Goal: Task Accomplishment & Management: Use online tool/utility

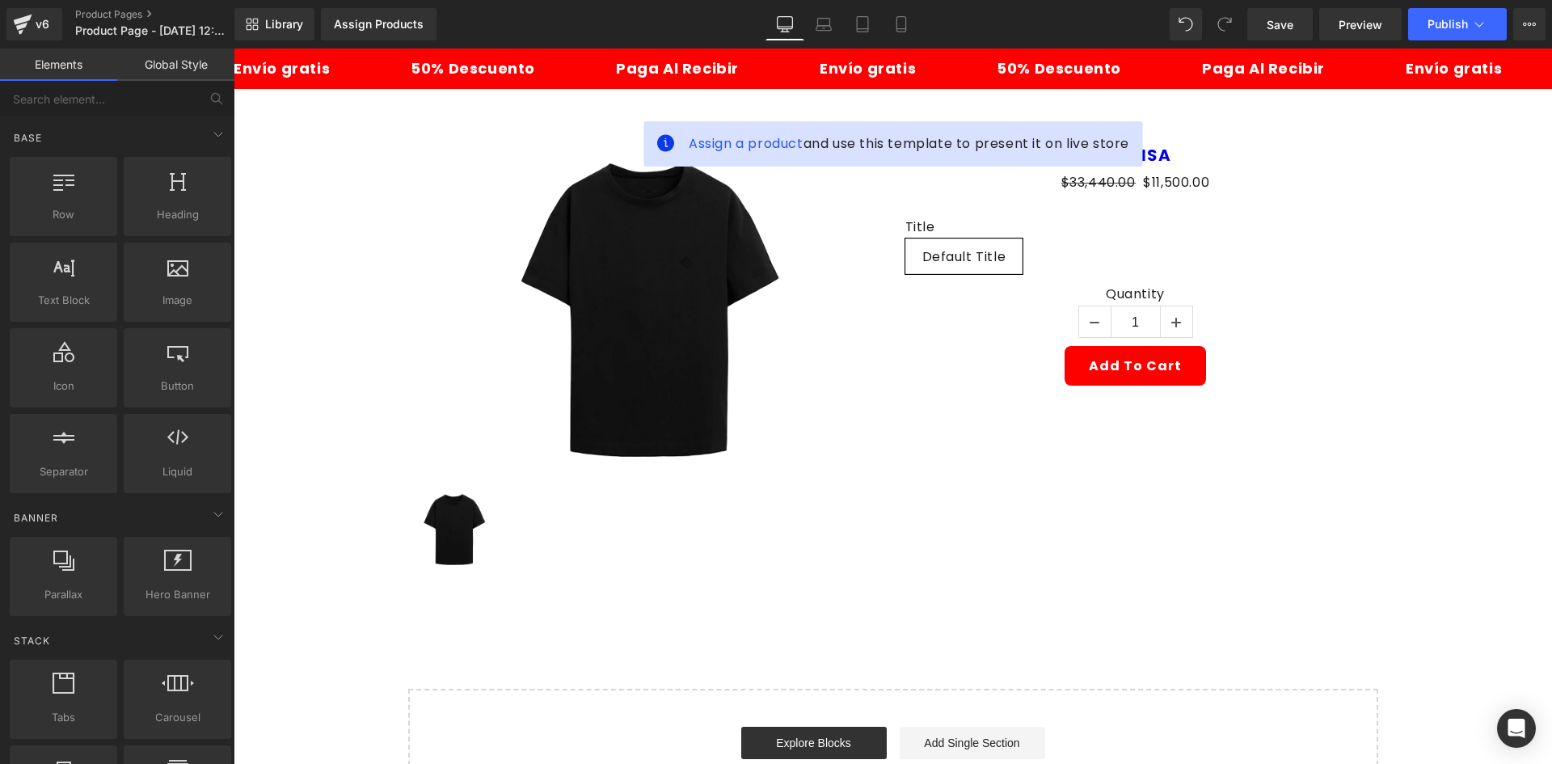
click at [900, 7] on div "Library Assign Products Product Preview No product match your search. Please tr…" at bounding box center [892, 24] width 1317 height 48
click at [908, 17] on icon at bounding box center [901, 24] width 16 height 16
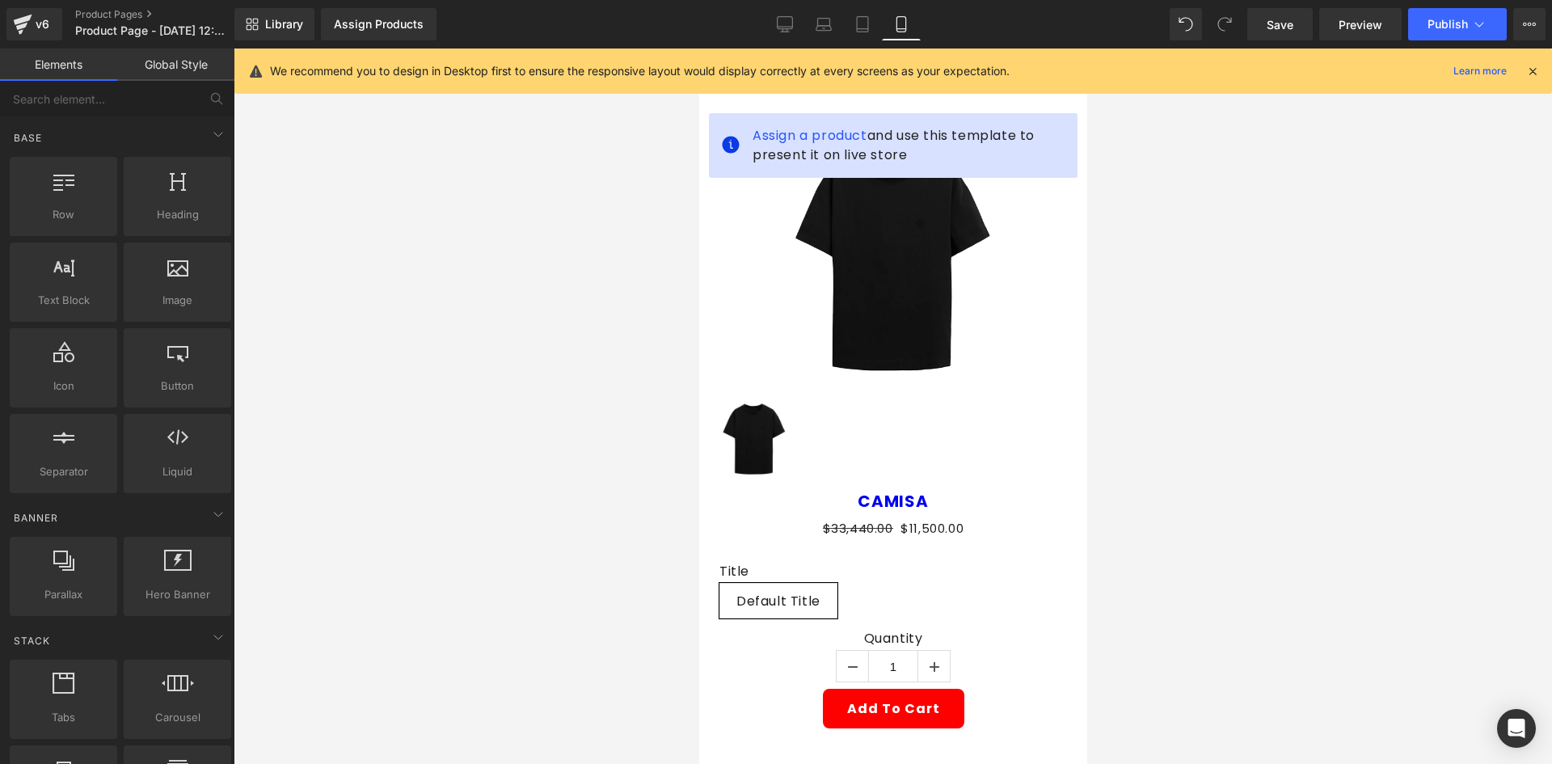
click at [1526, 73] on icon at bounding box center [1532, 71] width 15 height 15
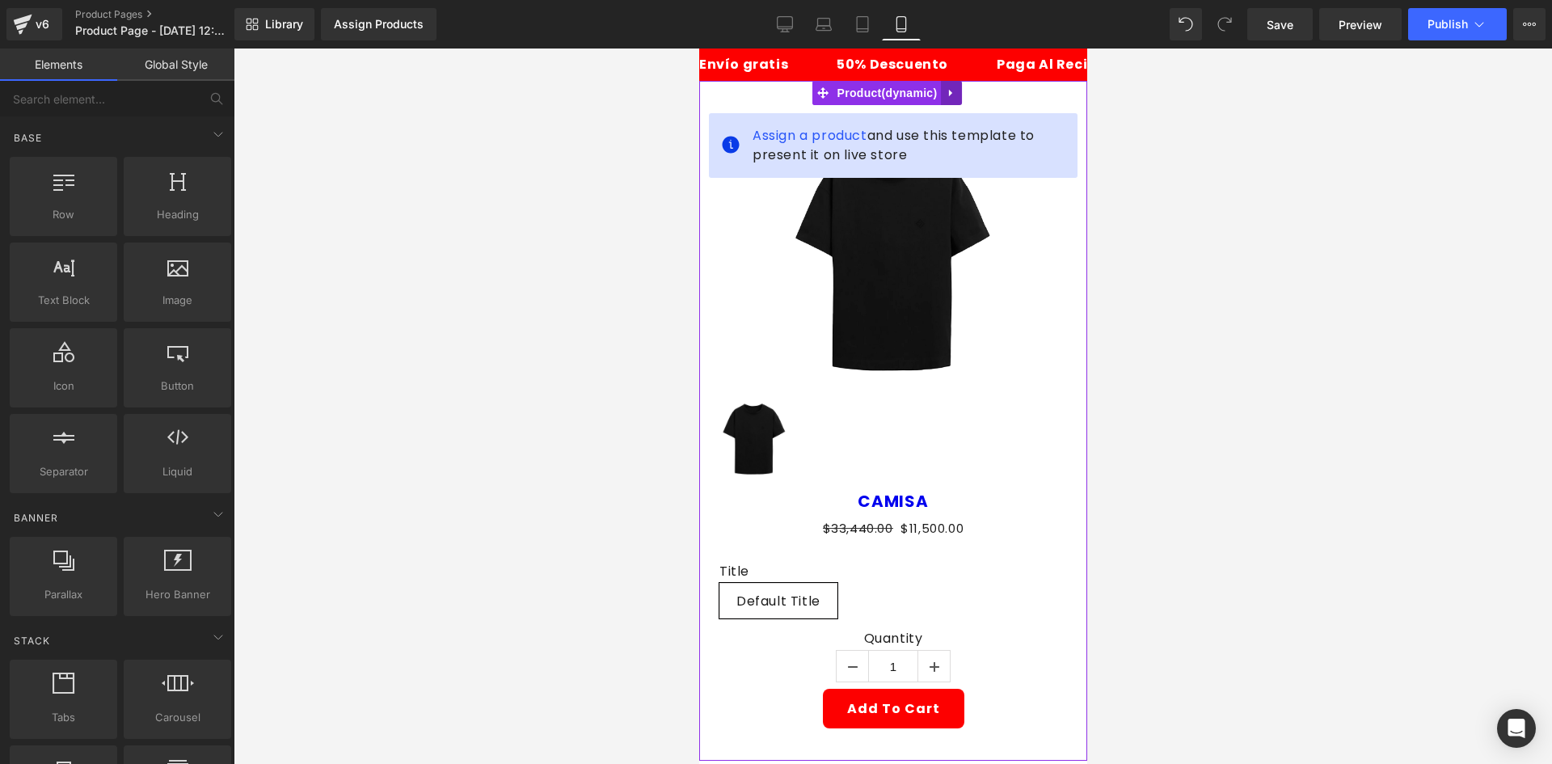
click at [945, 91] on icon at bounding box center [950, 93] width 11 height 12
click at [958, 92] on icon at bounding box center [960, 92] width 11 height 11
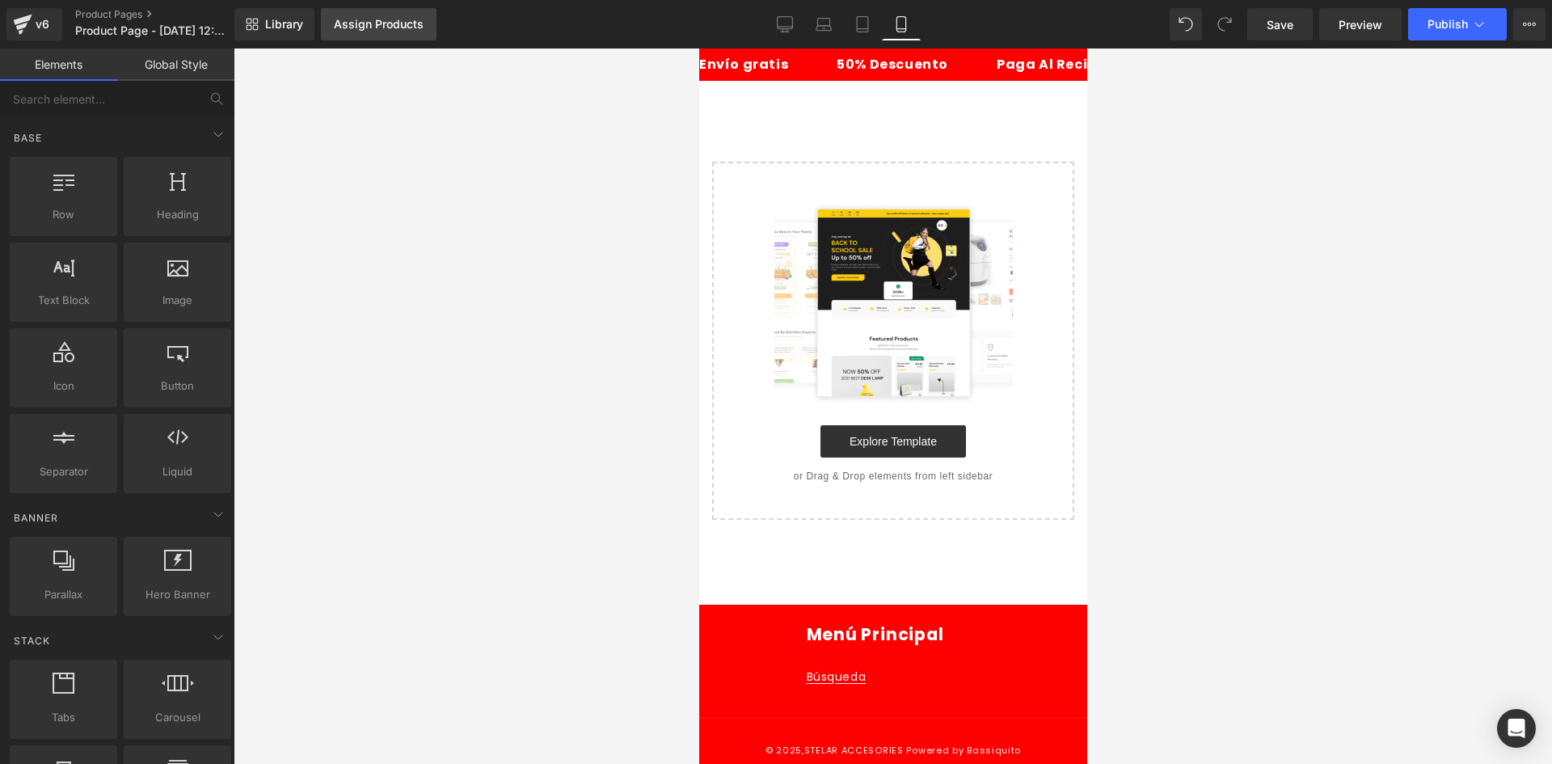
click at [398, 30] on div "Assign Products" at bounding box center [379, 24] width 90 height 13
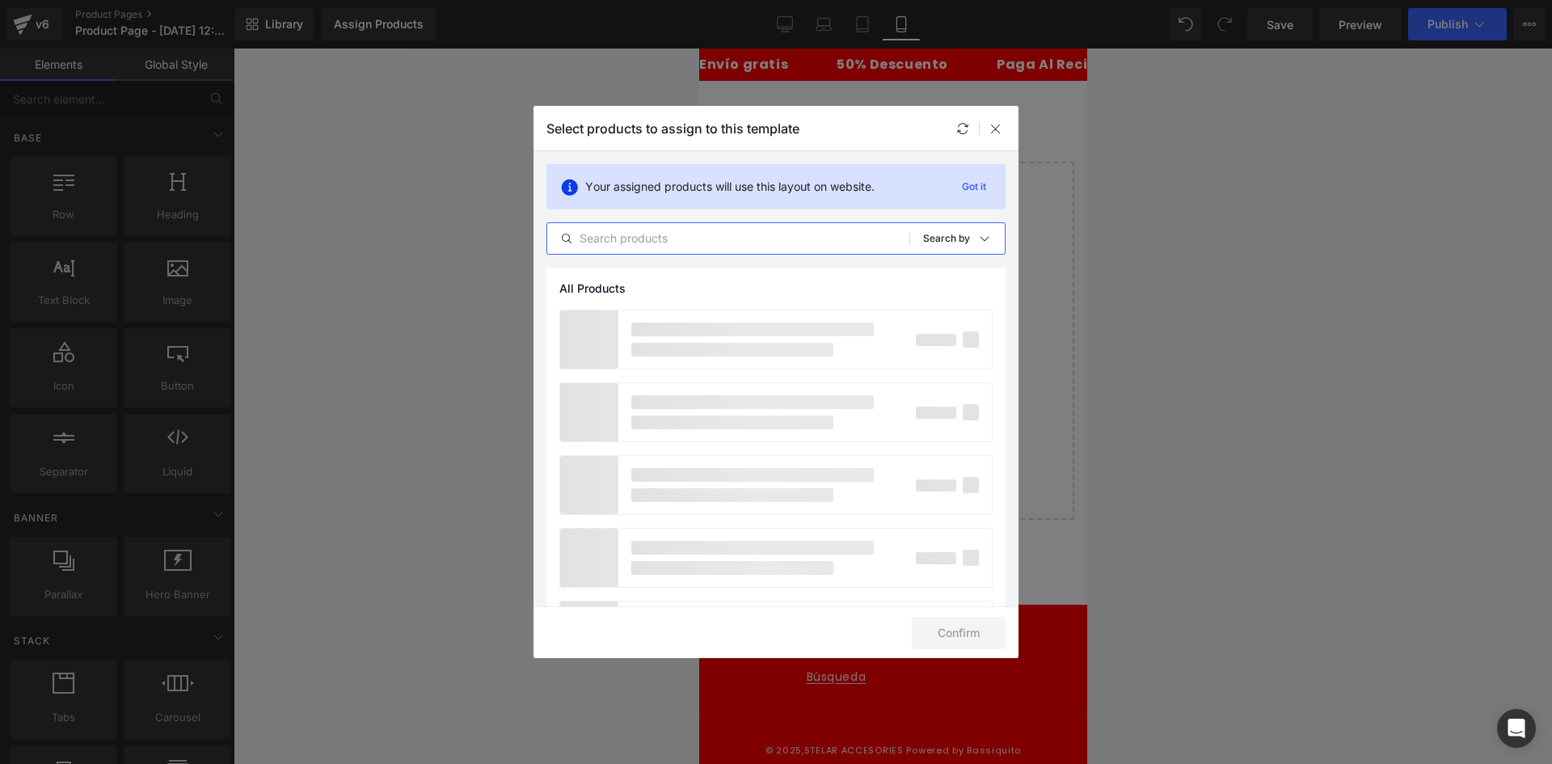
click at [650, 239] on input "text" at bounding box center [728, 238] width 362 height 19
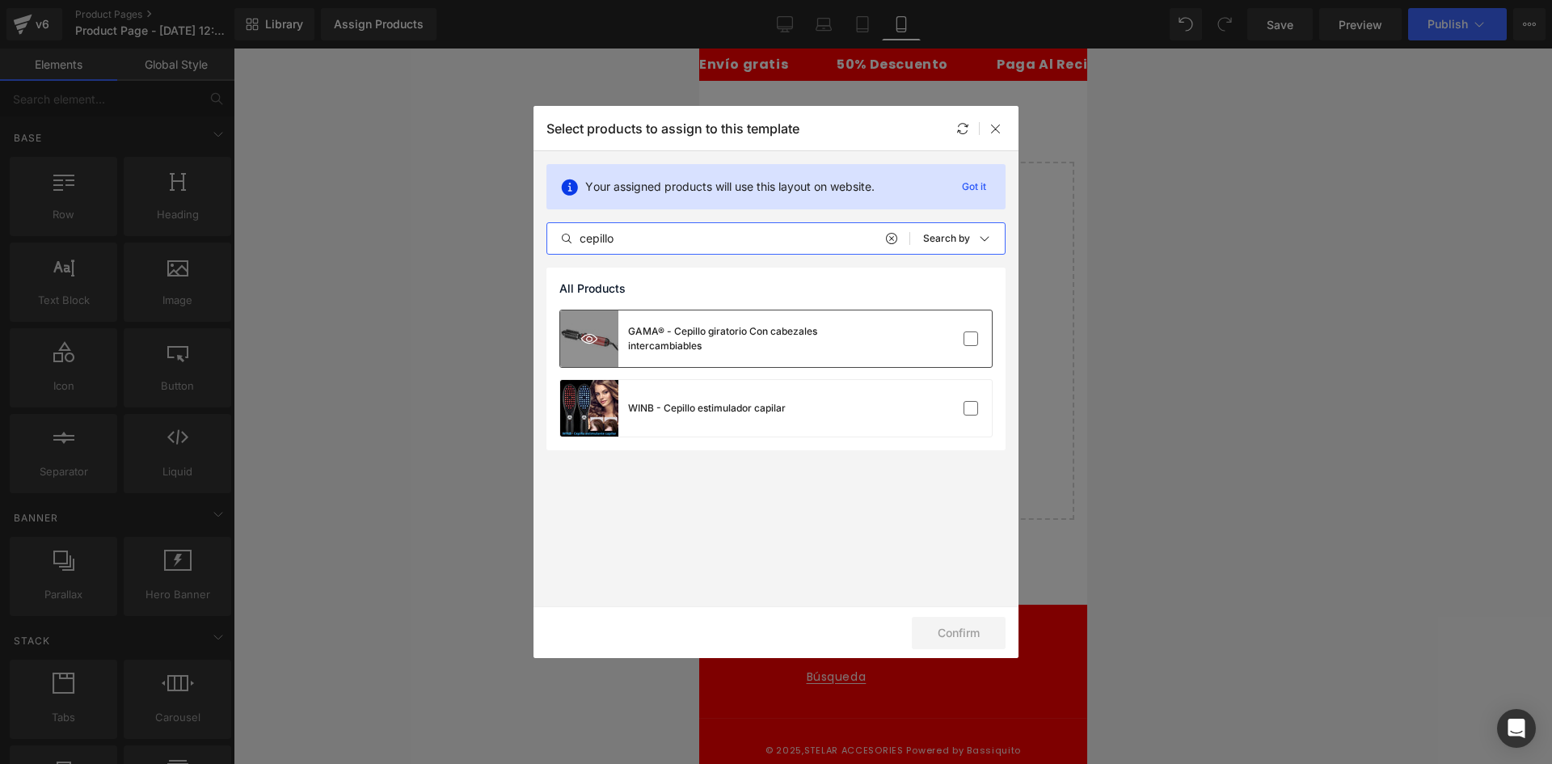
type input "cepillo"
click at [616, 322] on div at bounding box center [589, 338] width 58 height 57
click at [961, 630] on button "Confirm" at bounding box center [959, 633] width 94 height 32
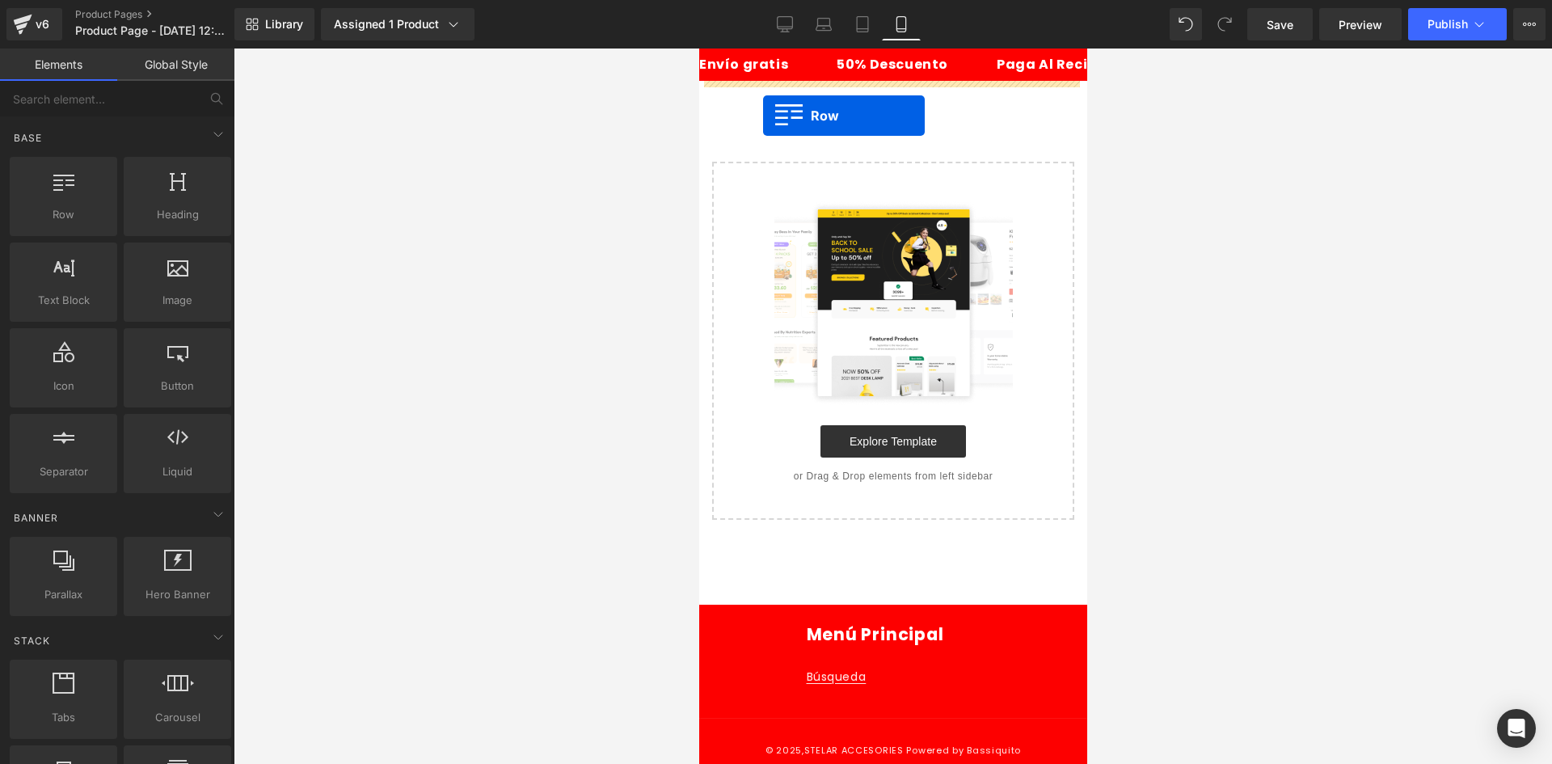
drag, startPoint x: 755, startPoint y: 260, endPoint x: 762, endPoint y: 116, distance: 144.8
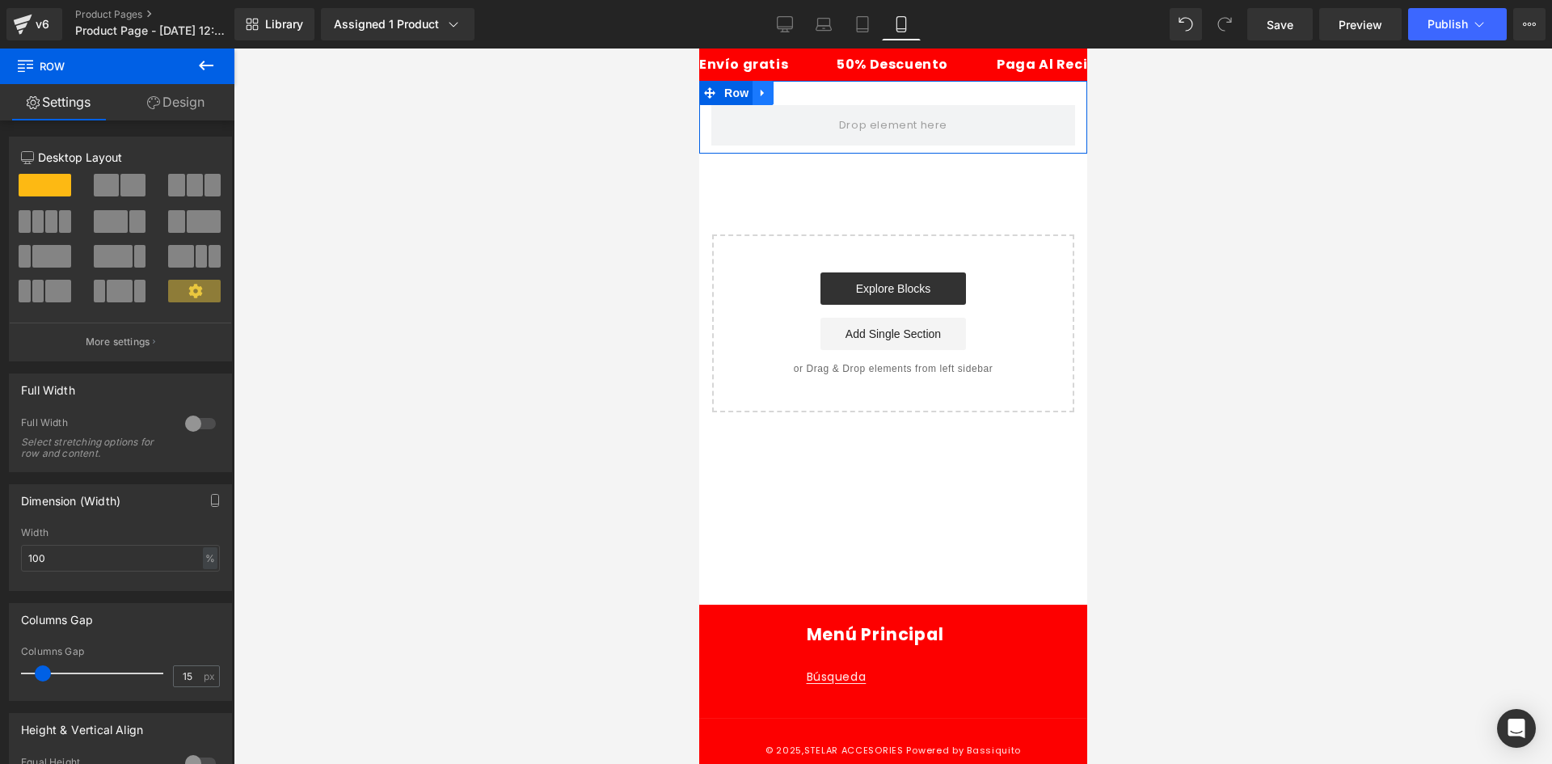
click at [760, 89] on icon at bounding box center [761, 93] width 11 height 12
click at [798, 98] on icon at bounding box center [803, 92] width 11 height 11
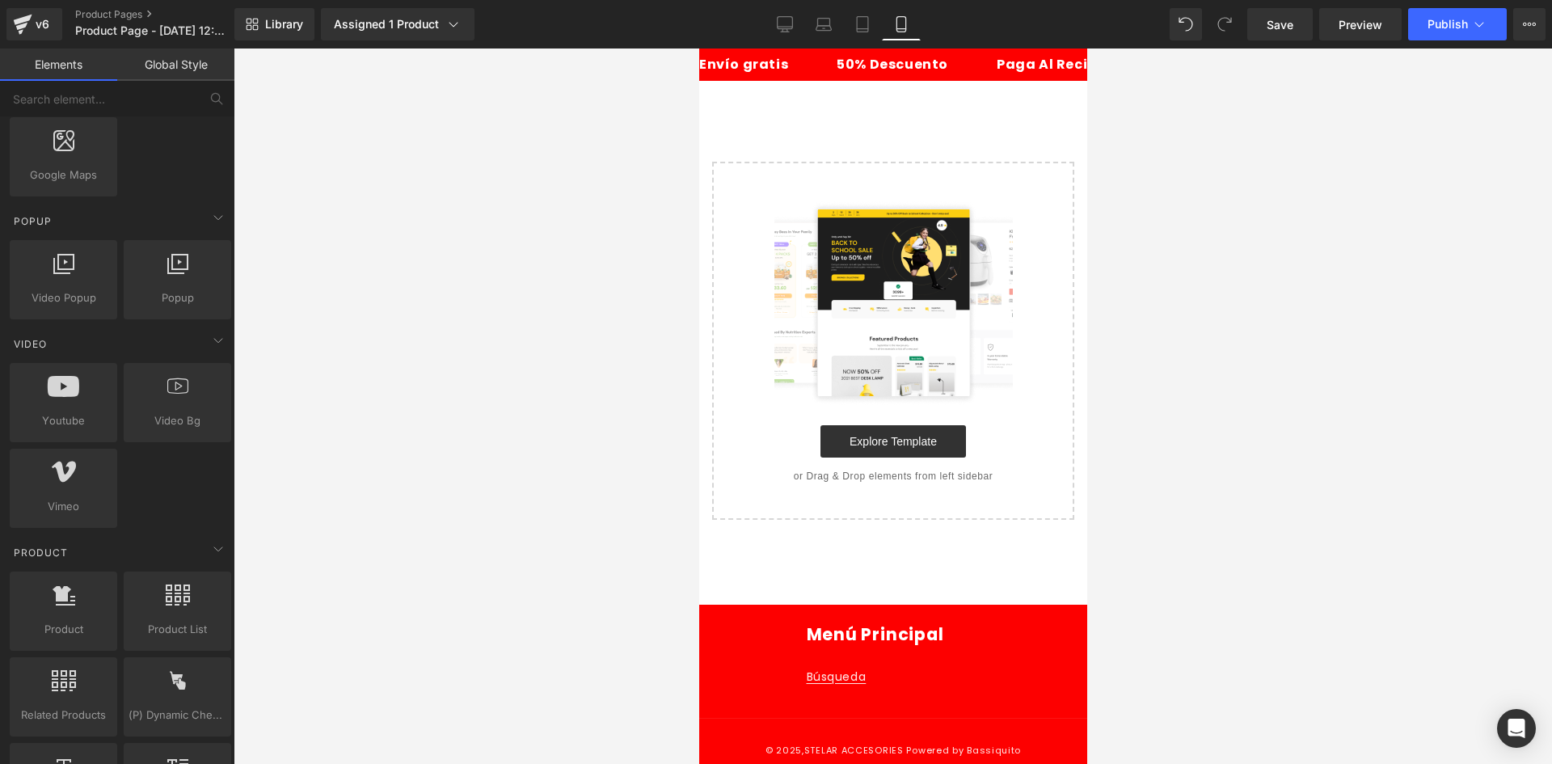
scroll to position [970, 0]
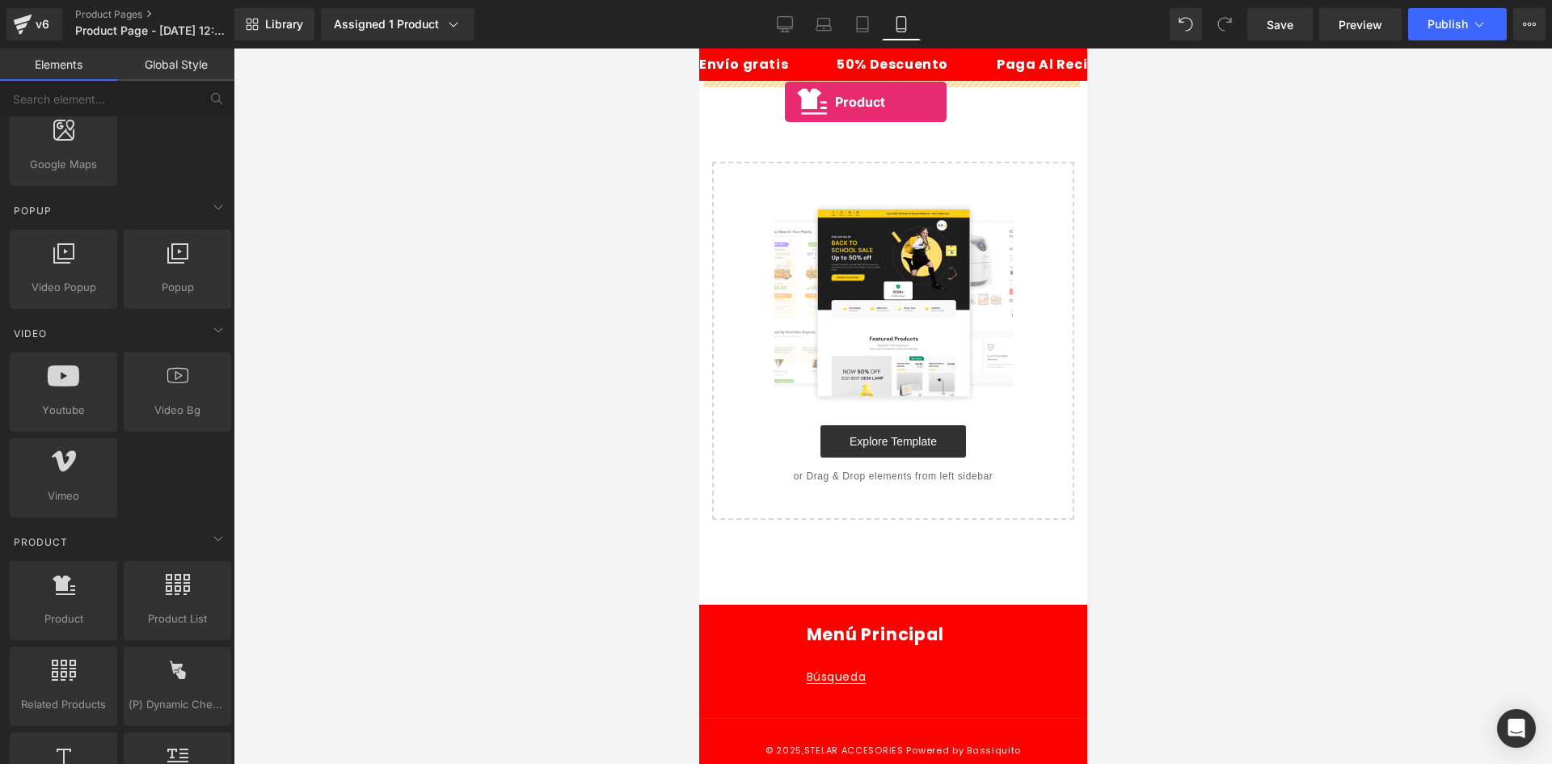
drag, startPoint x: 1088, startPoint y: 458, endPoint x: 784, endPoint y: 102, distance: 468.4
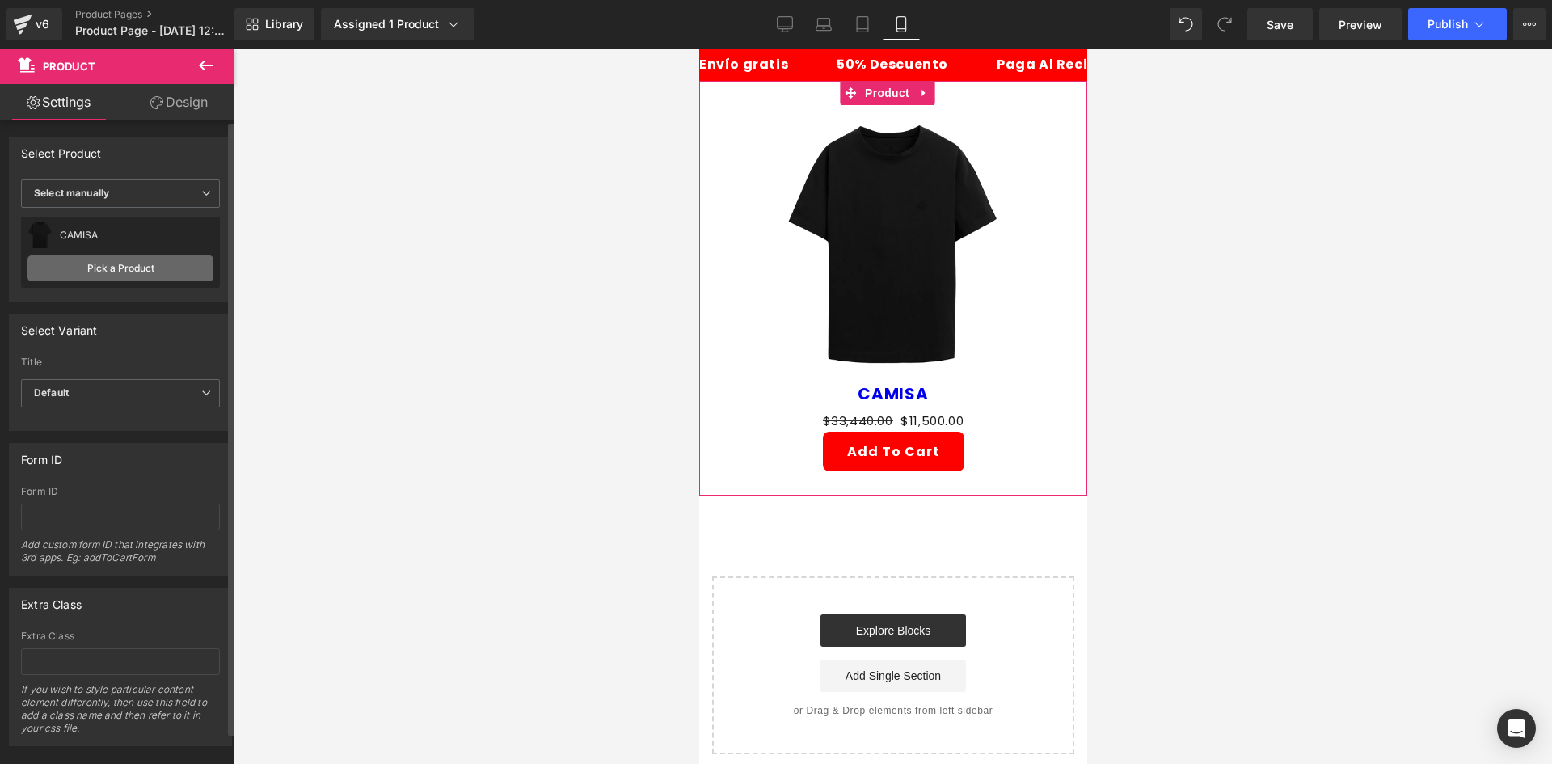
click at [115, 280] on link "Pick a Product" at bounding box center [120, 268] width 186 height 26
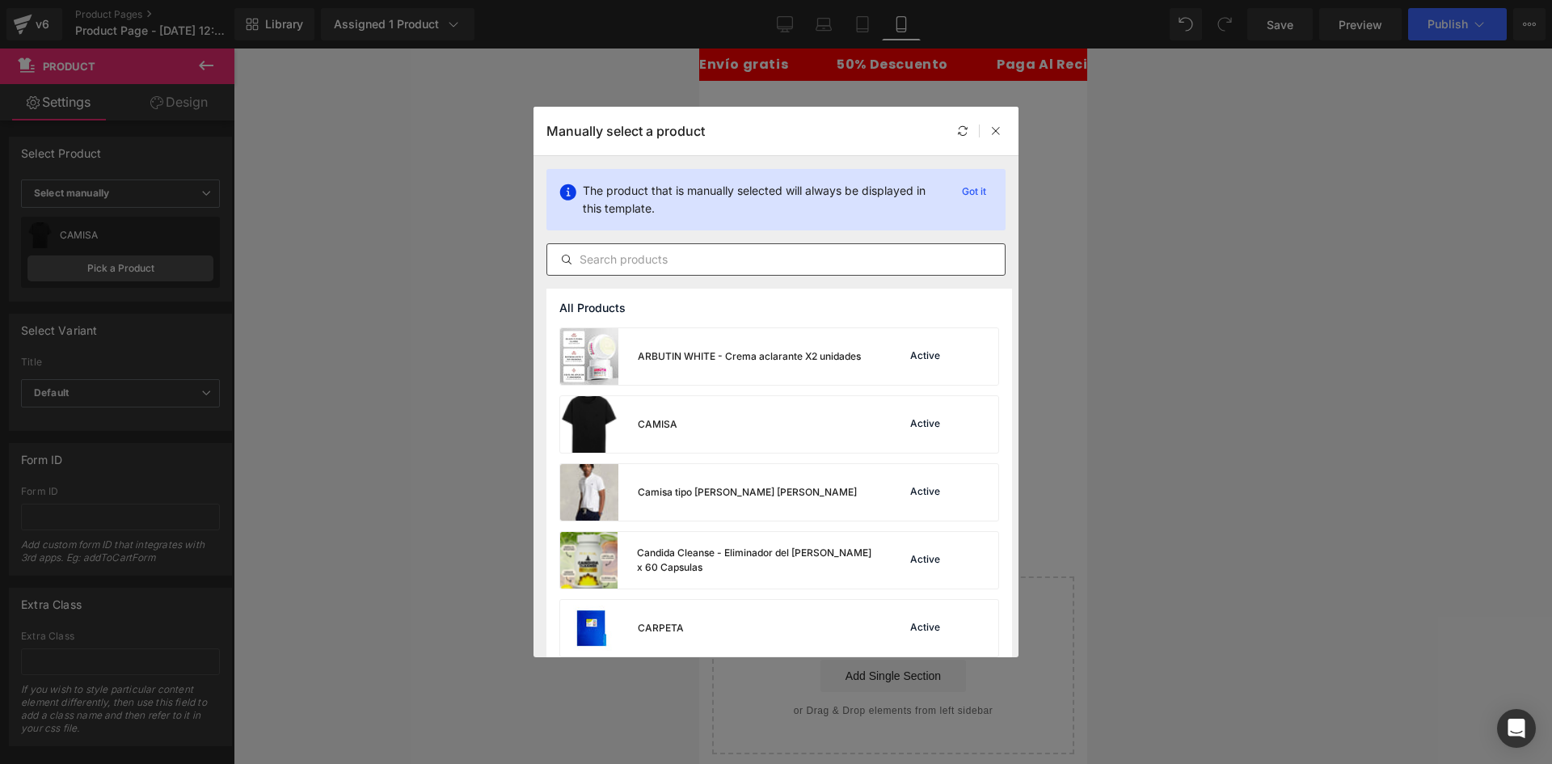
click at [650, 271] on div at bounding box center [775, 259] width 459 height 32
click at [639, 264] on input "text" at bounding box center [775, 259] width 457 height 19
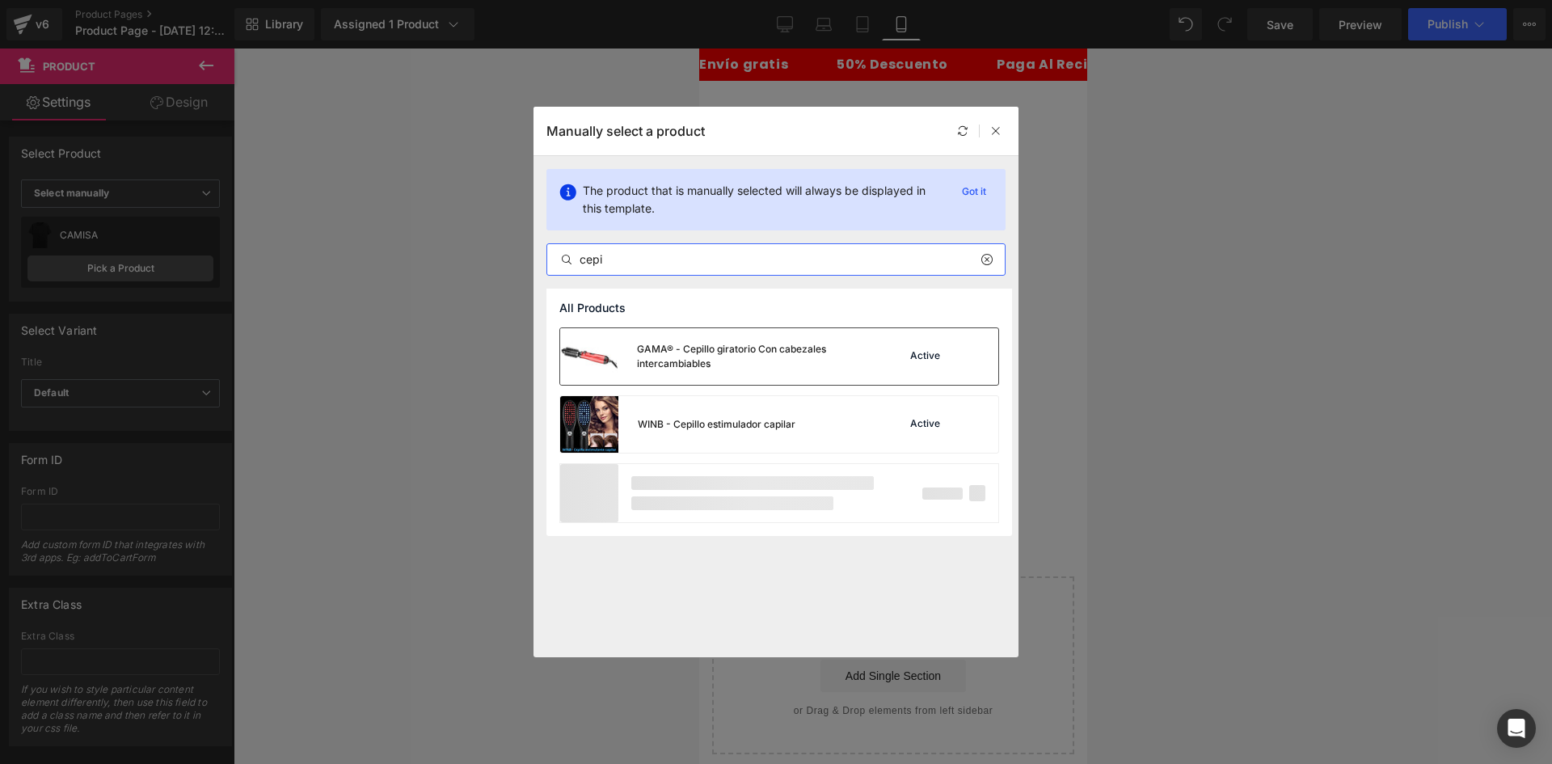
type input "cepi"
click at [665, 348] on div "GAMA® - Cepillo giratorio Con cabezales intercambiables" at bounding box center [756, 356] width 239 height 29
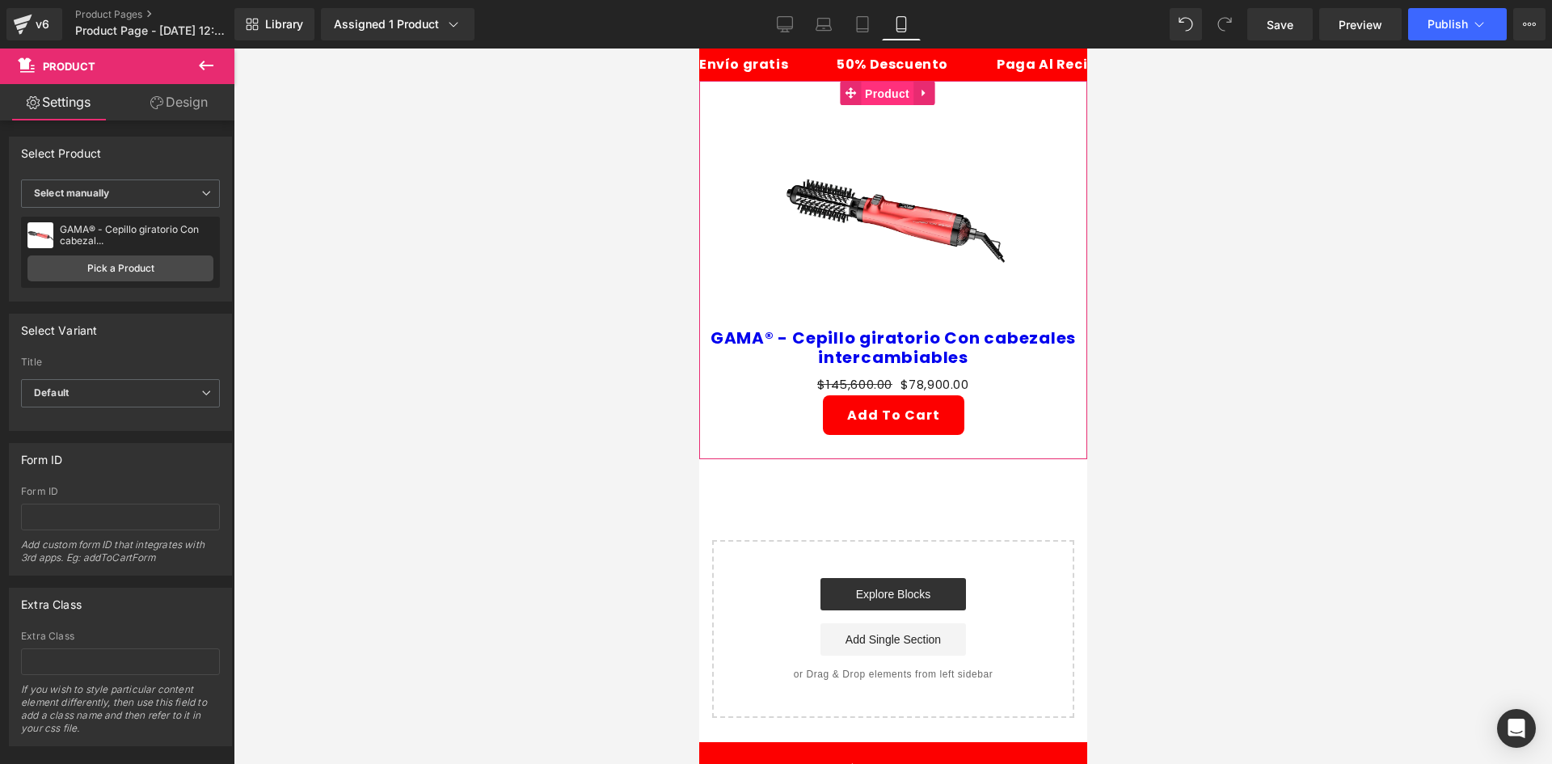
click at [891, 91] on span "Product" at bounding box center [886, 94] width 53 height 24
click at [181, 104] on link "Design" at bounding box center [178, 102] width 117 height 36
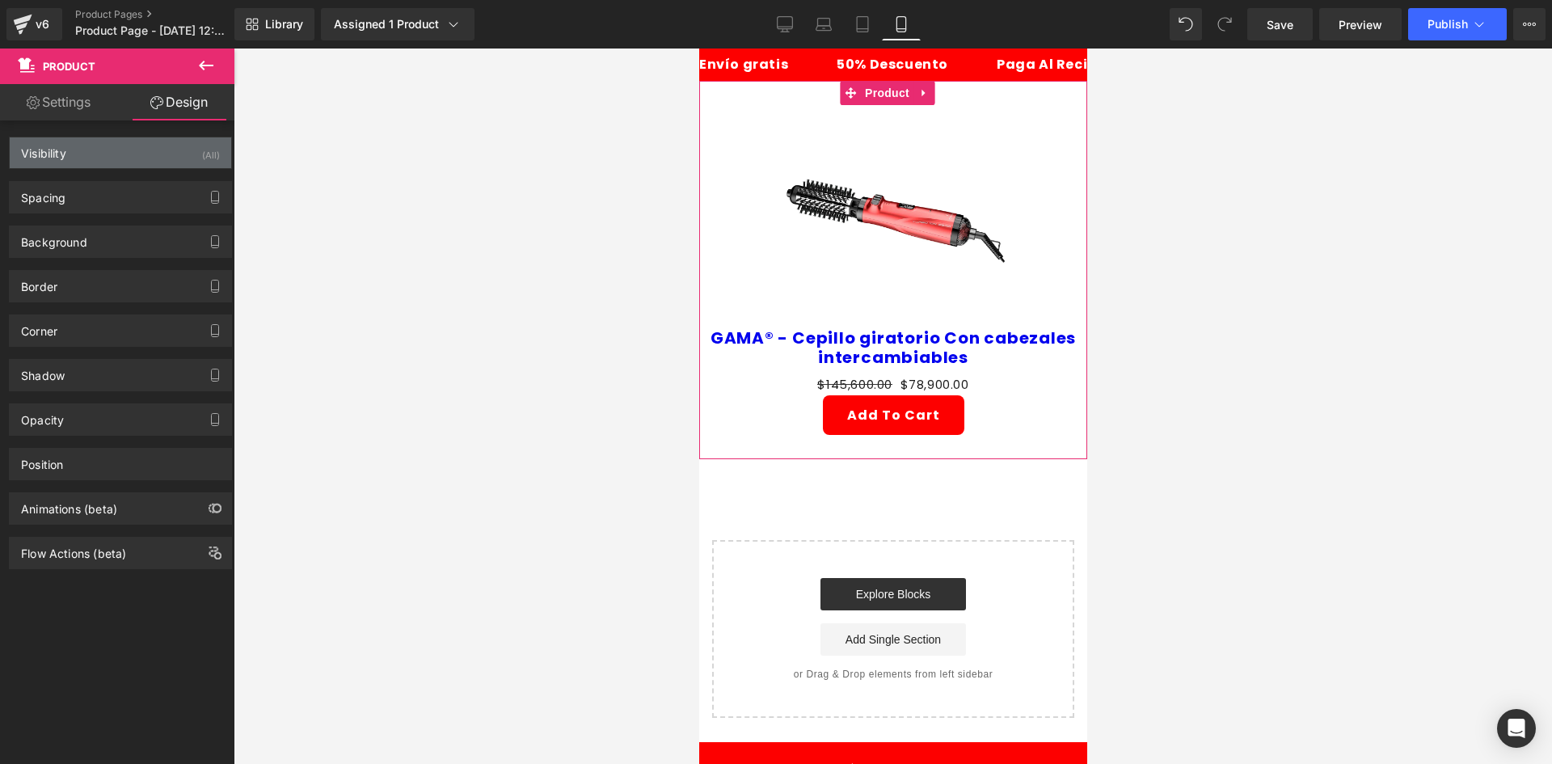
click at [91, 152] on div "Visibility (All)" at bounding box center [120, 152] width 221 height 31
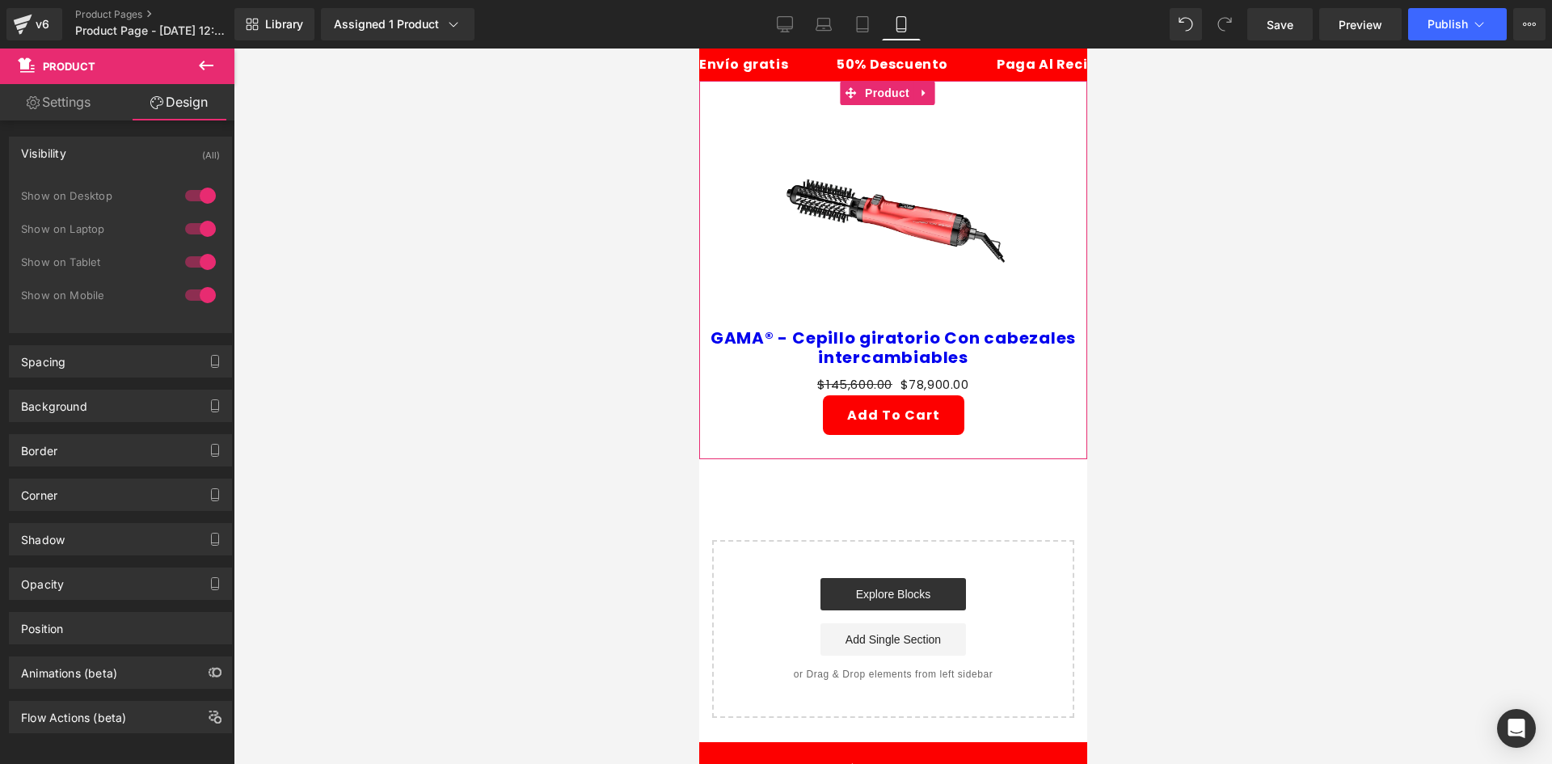
click at [174, 190] on div "Show on Desktop" at bounding box center [120, 203] width 199 height 33
drag, startPoint x: 190, startPoint y: 196, endPoint x: 189, endPoint y: 227, distance: 31.5
click at [189, 196] on div at bounding box center [200, 196] width 39 height 26
click at [189, 227] on div at bounding box center [200, 229] width 39 height 26
click at [877, 163] on img at bounding box center [892, 216] width 223 height 223
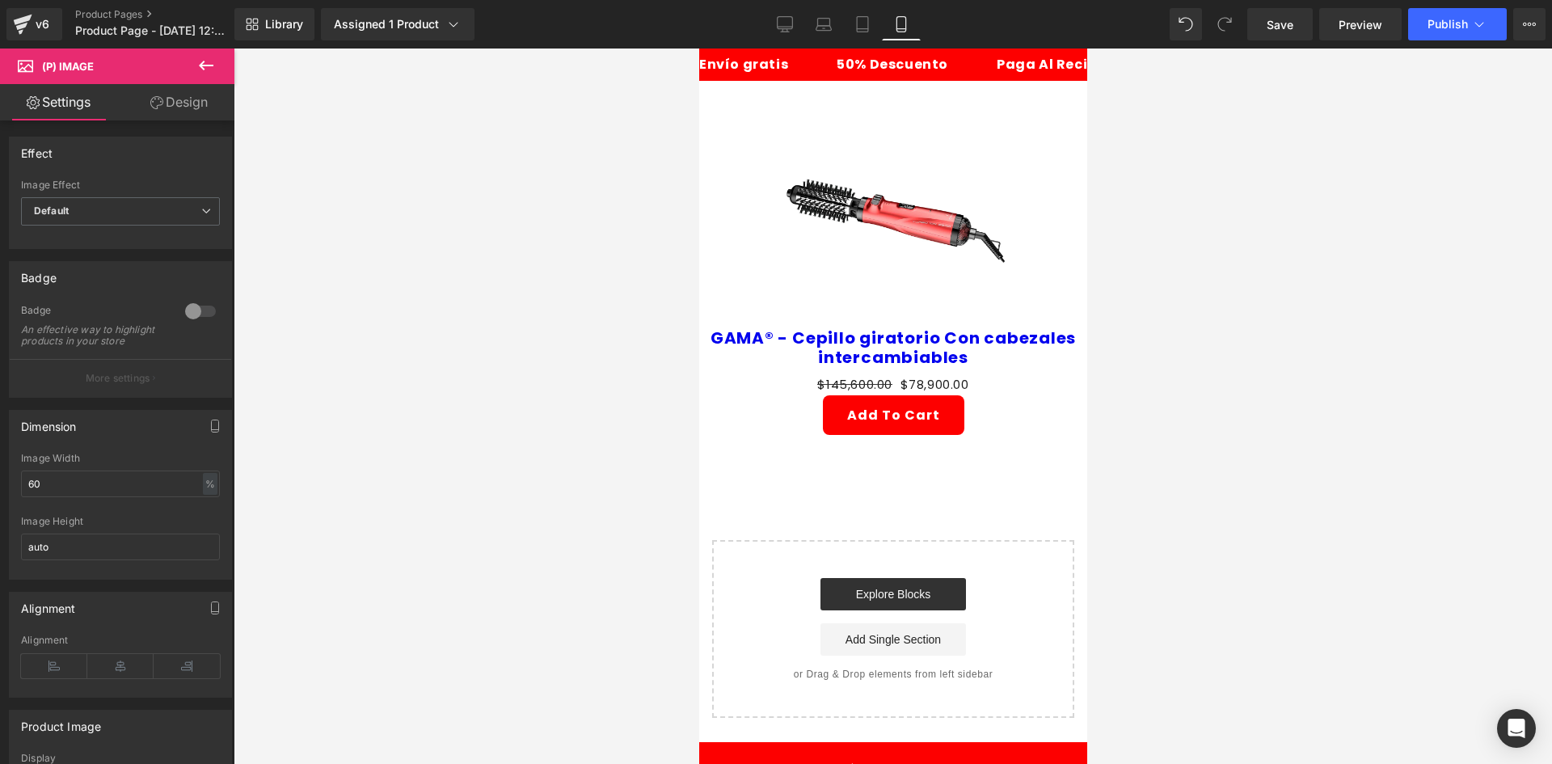
click at [188, 101] on link "Design" at bounding box center [178, 102] width 117 height 36
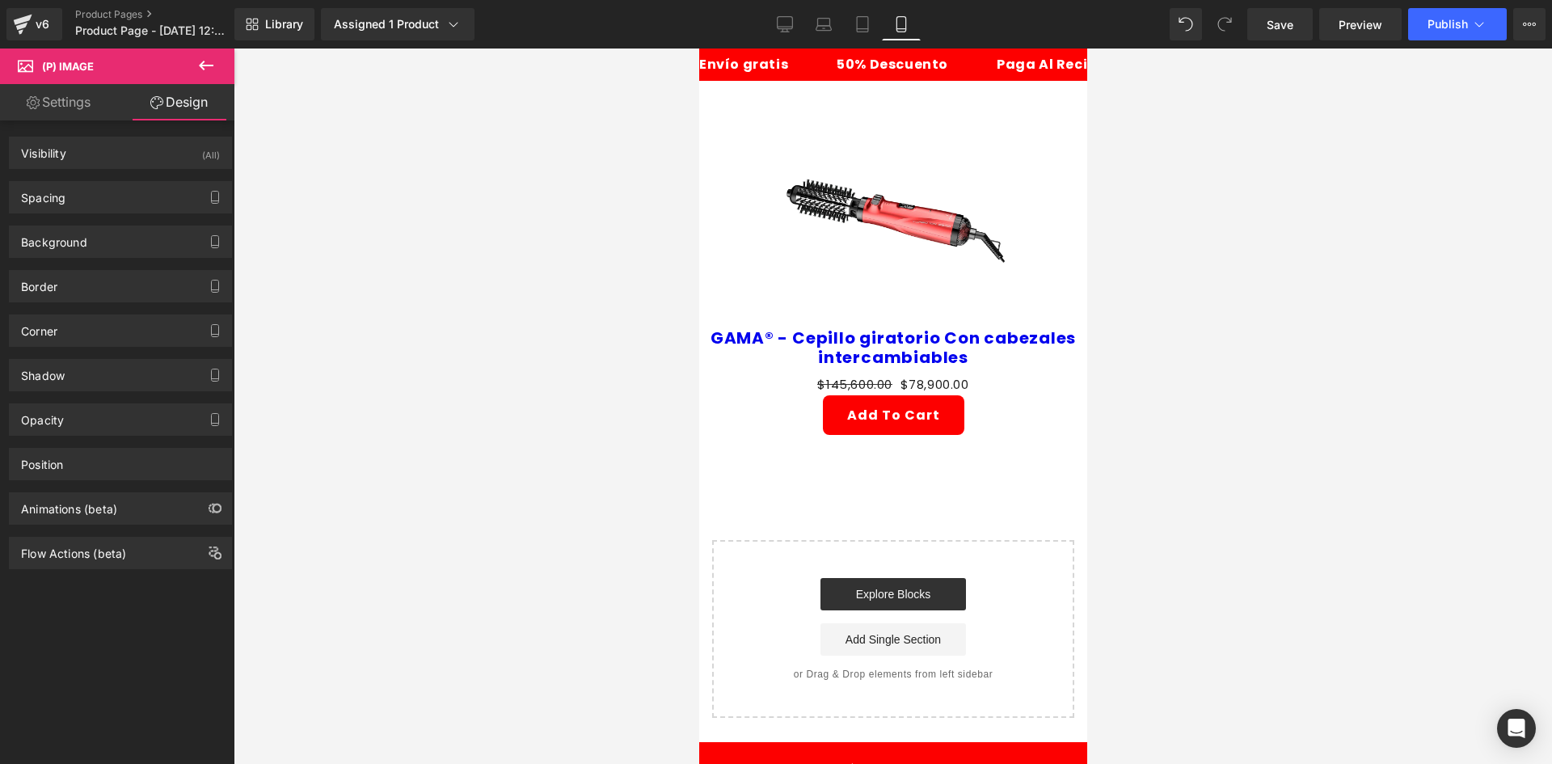
click at [202, 154] on div "(All)" at bounding box center [211, 150] width 18 height 27
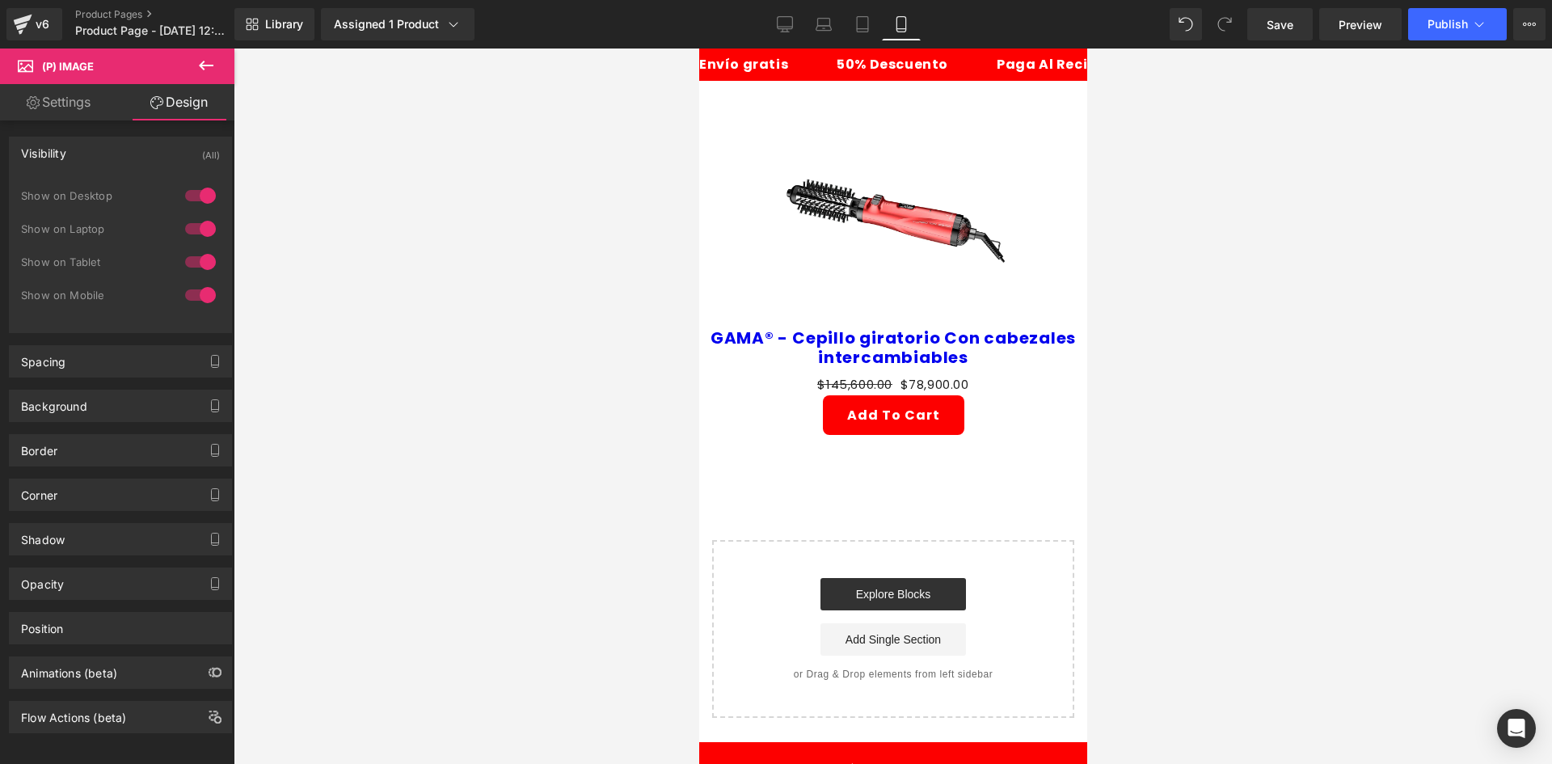
click at [192, 192] on div at bounding box center [200, 196] width 39 height 26
click at [185, 228] on div at bounding box center [200, 229] width 39 height 26
click at [864, 195] on img at bounding box center [892, 216] width 223 height 223
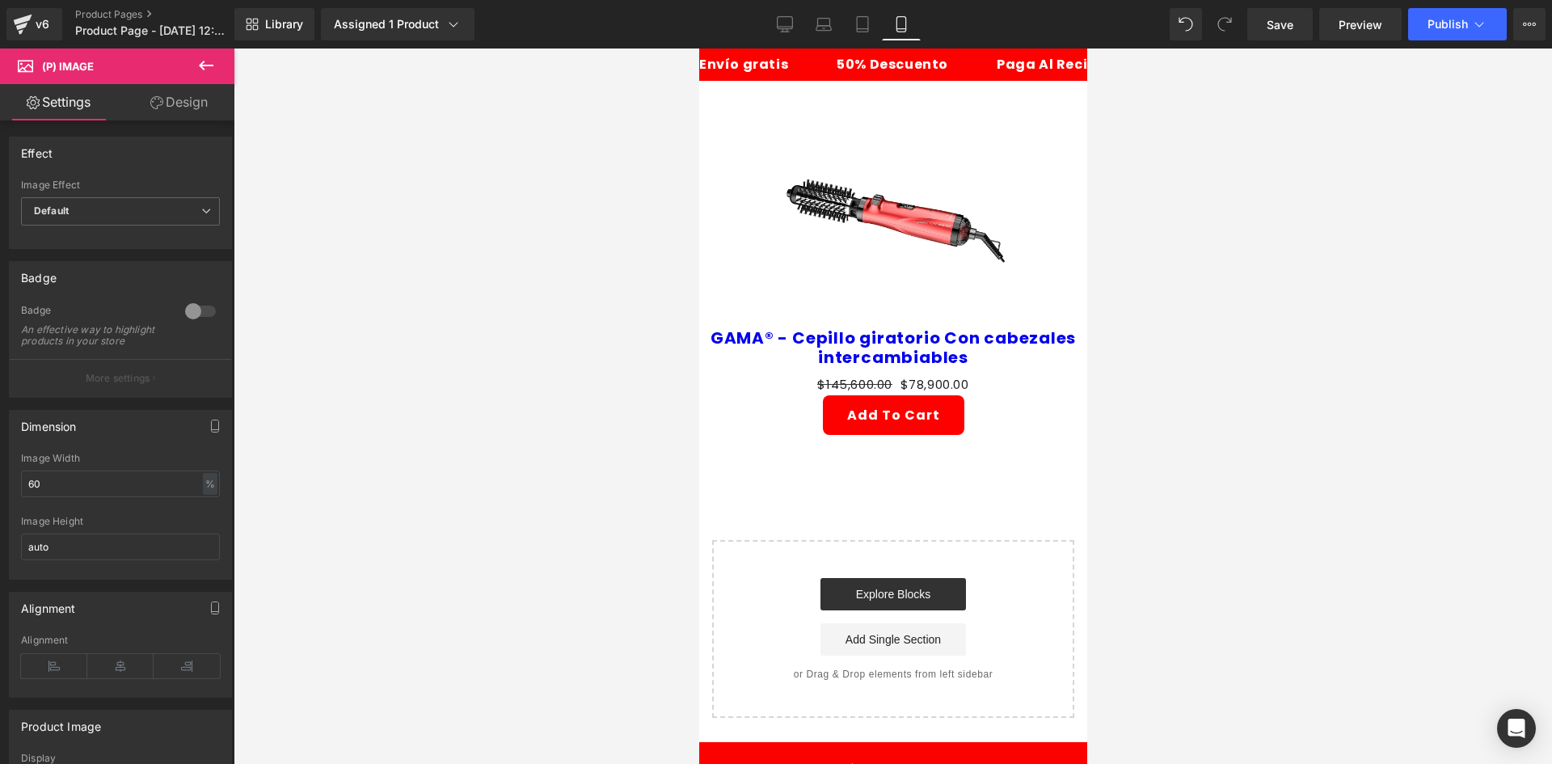
click at [202, 78] on button at bounding box center [206, 66] width 57 height 36
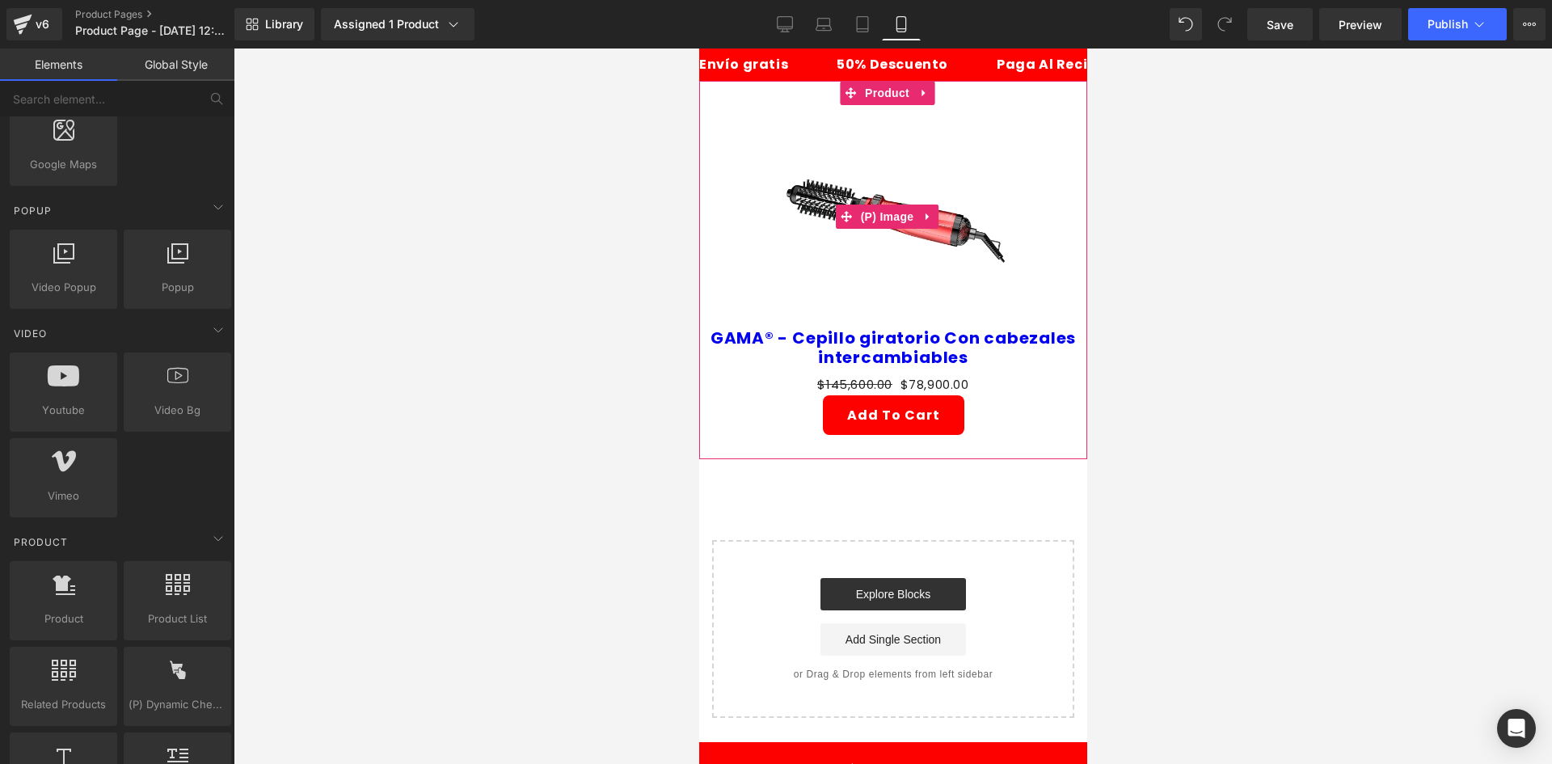
click at [849, 158] on img at bounding box center [892, 216] width 223 height 223
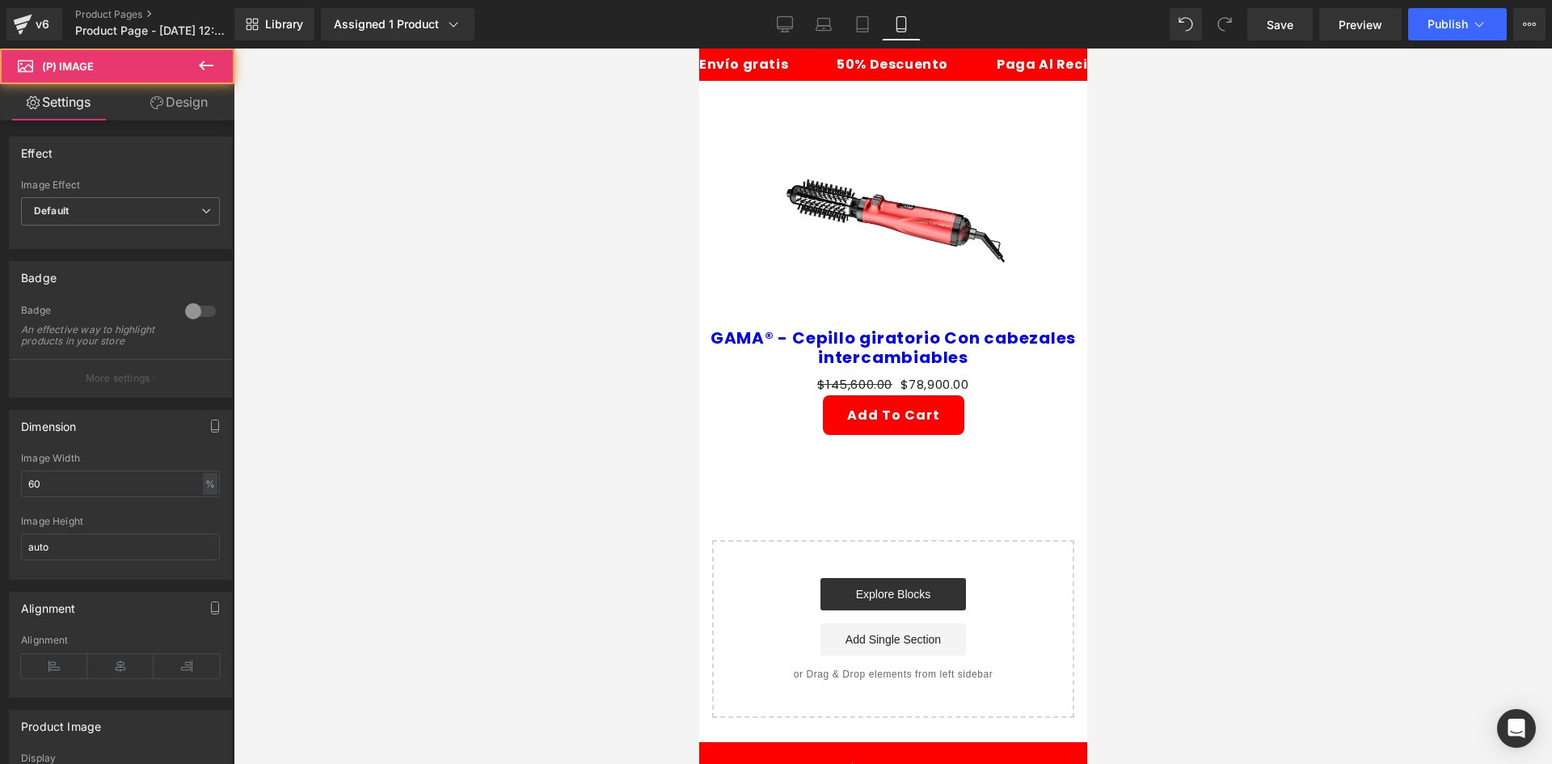
click at [177, 110] on link "Design" at bounding box center [178, 102] width 117 height 36
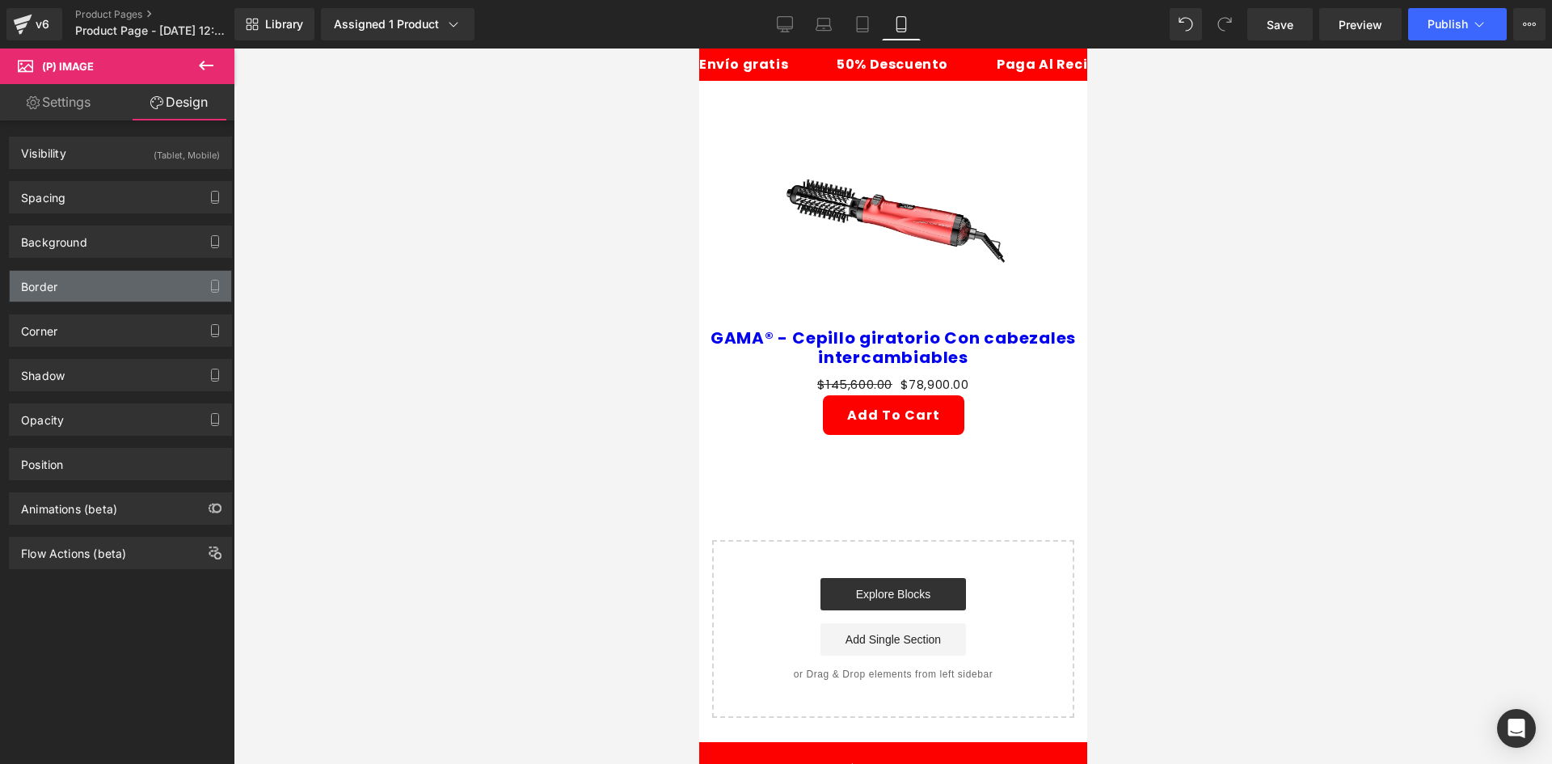
click at [104, 273] on div "Border" at bounding box center [120, 286] width 221 height 31
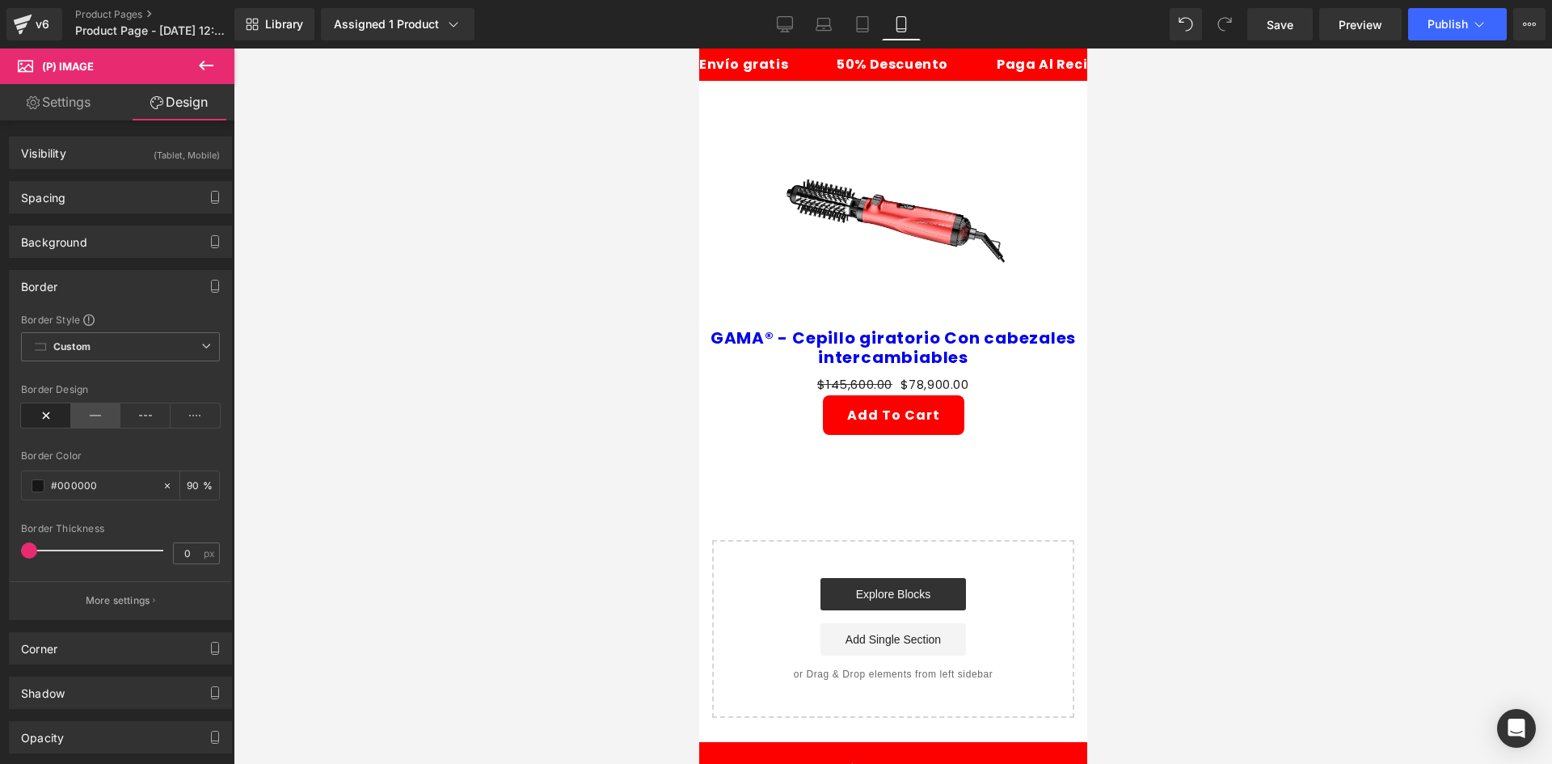
drag, startPoint x: 92, startPoint y: 419, endPoint x: 81, endPoint y: 436, distance: 20.4
click at [91, 416] on icon at bounding box center [96, 415] width 50 height 24
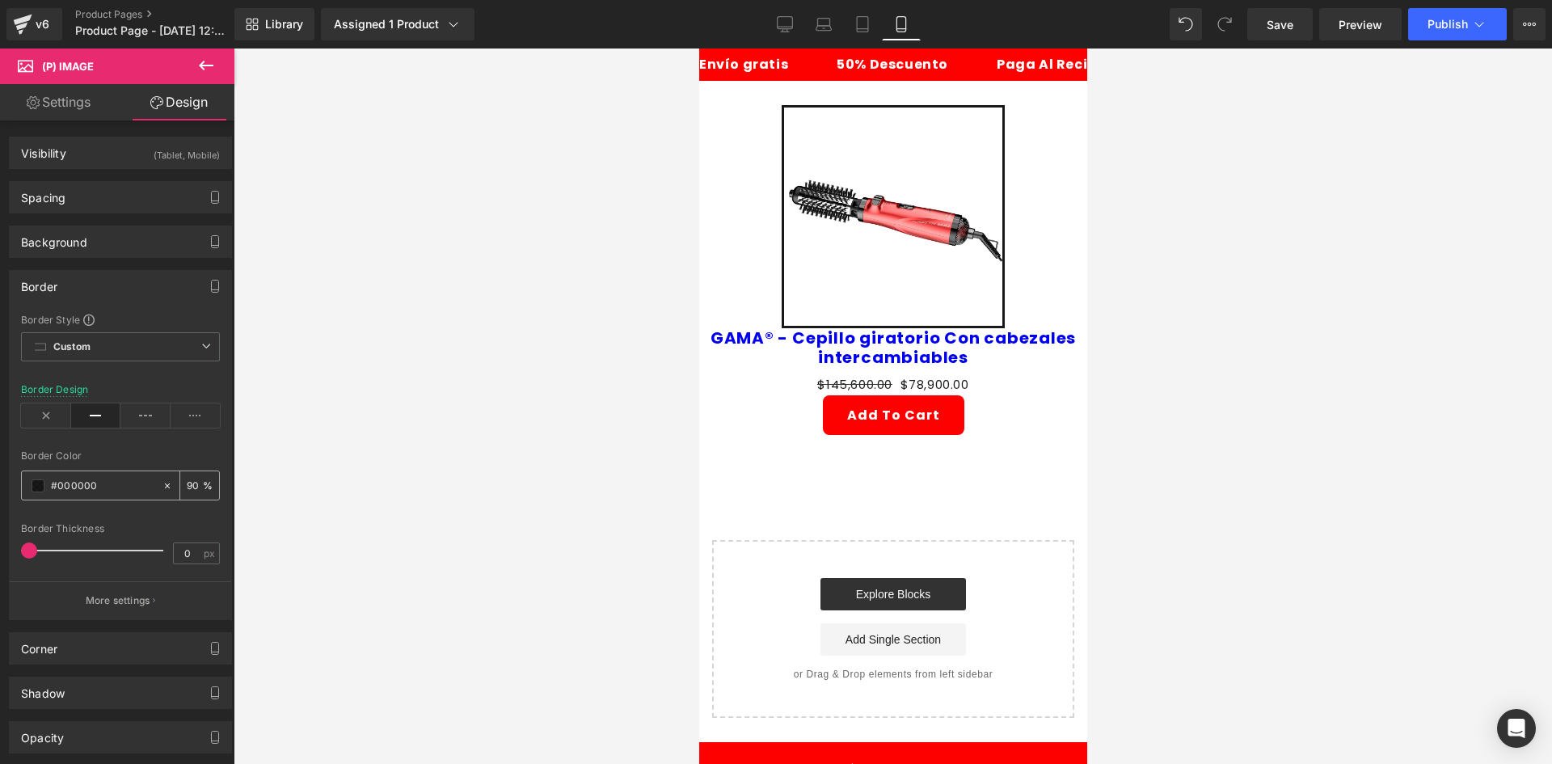
click at [36, 487] on span at bounding box center [38, 485] width 13 height 13
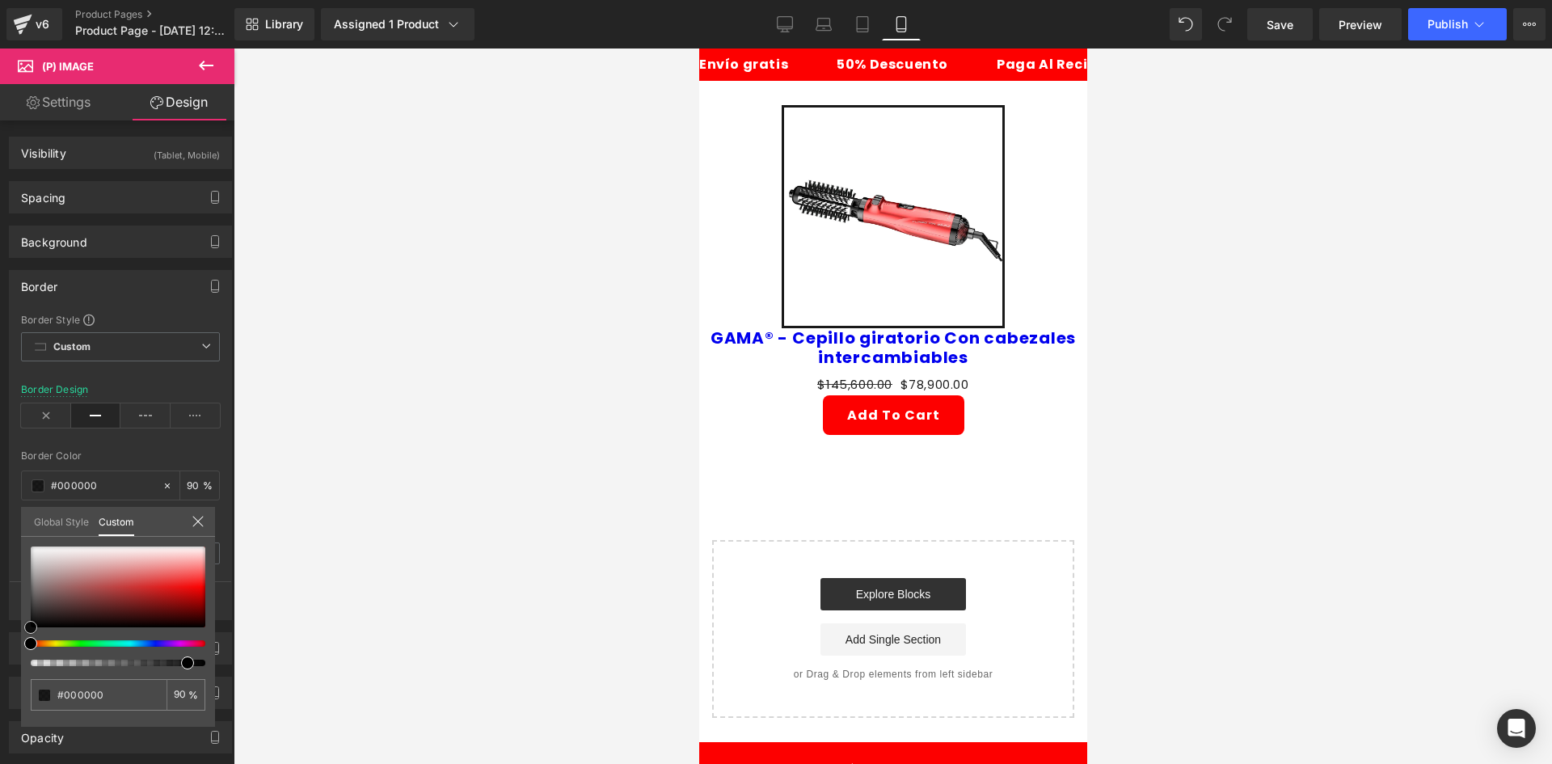
type input "#c35050"
type input "#c04848"
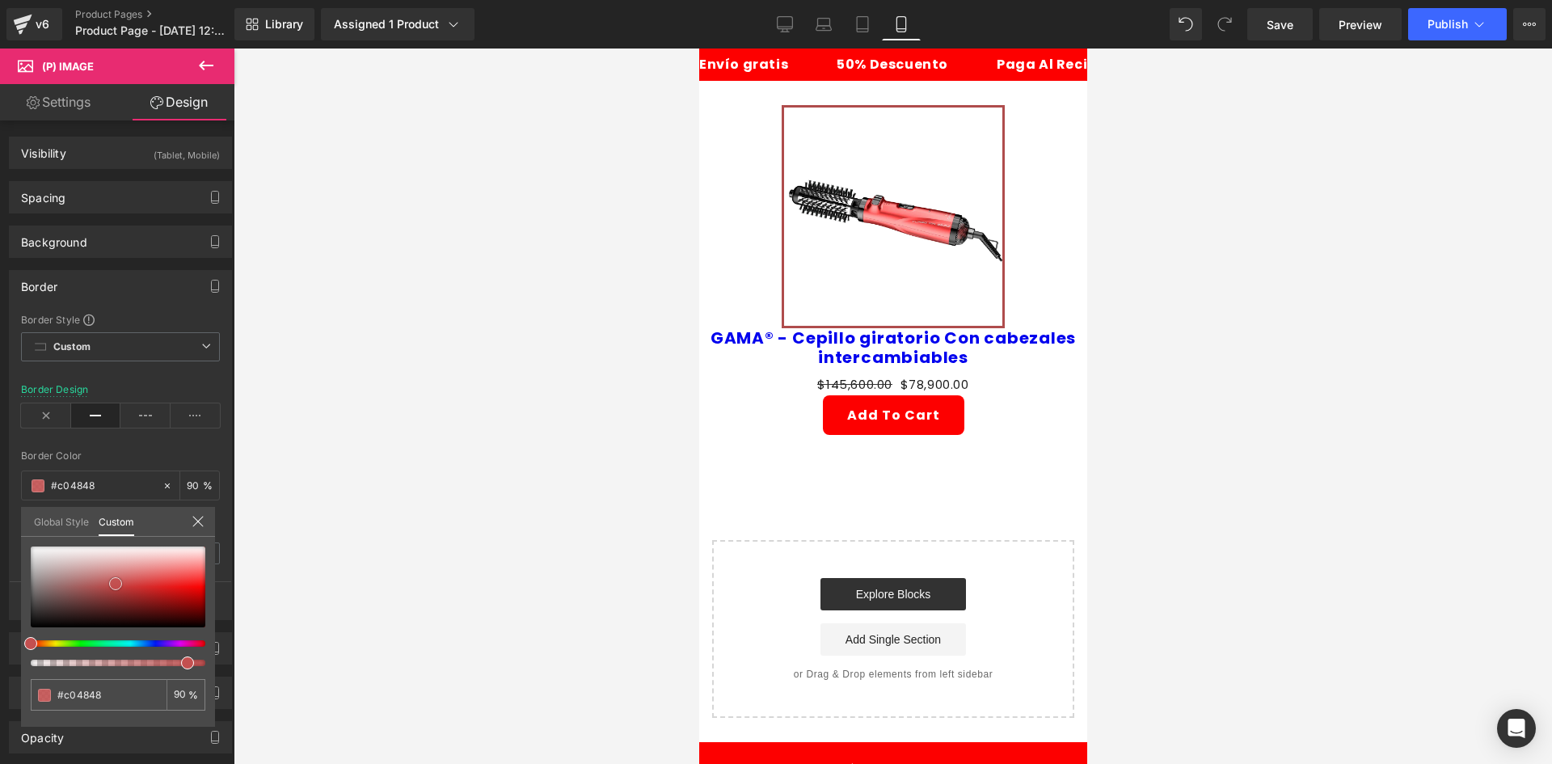
type input "#a73939"
type input "#882e2e"
type input "#6d2626"
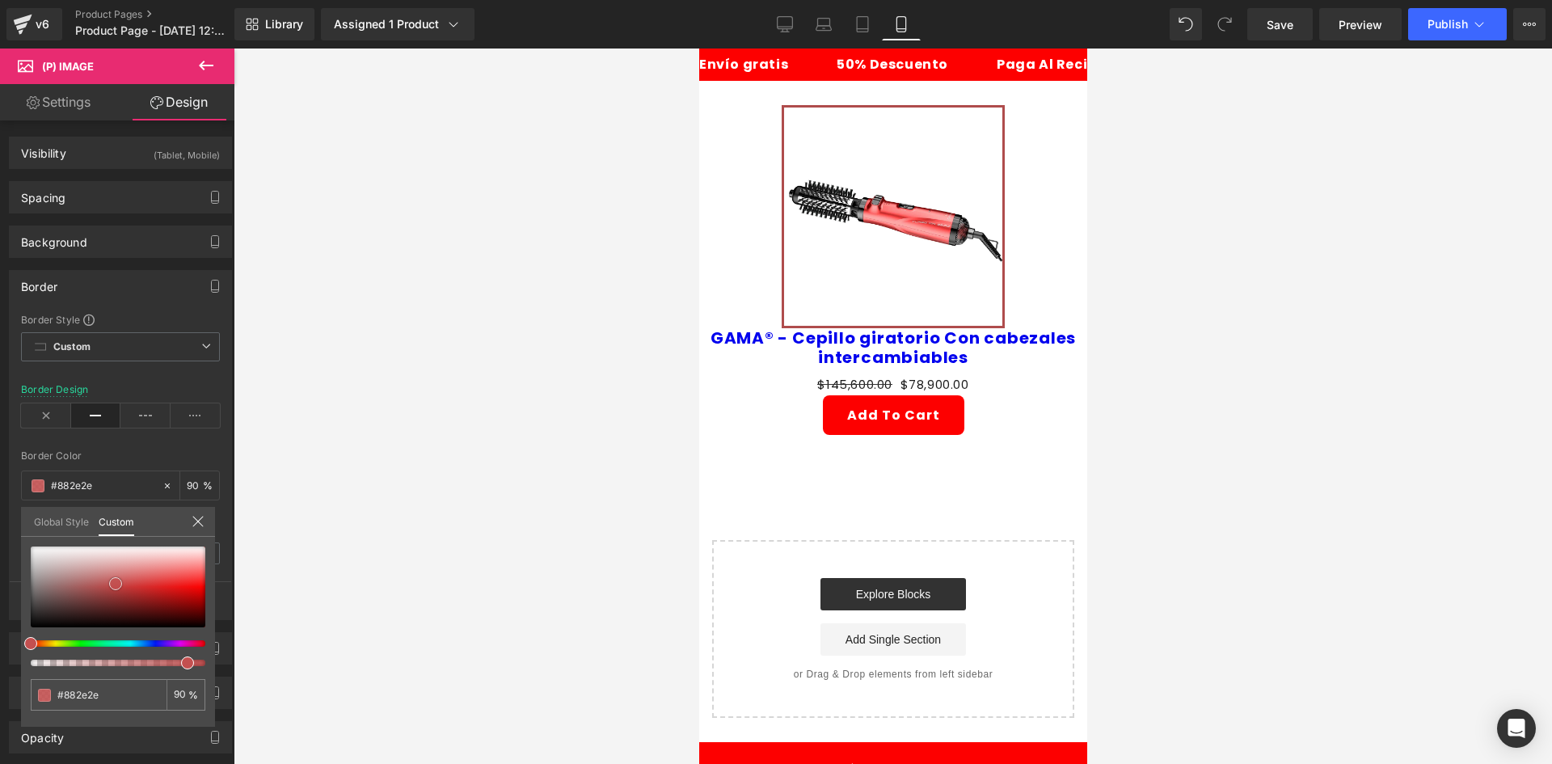
type input "#6d2626"
type input "#561e1e"
type input "#401616"
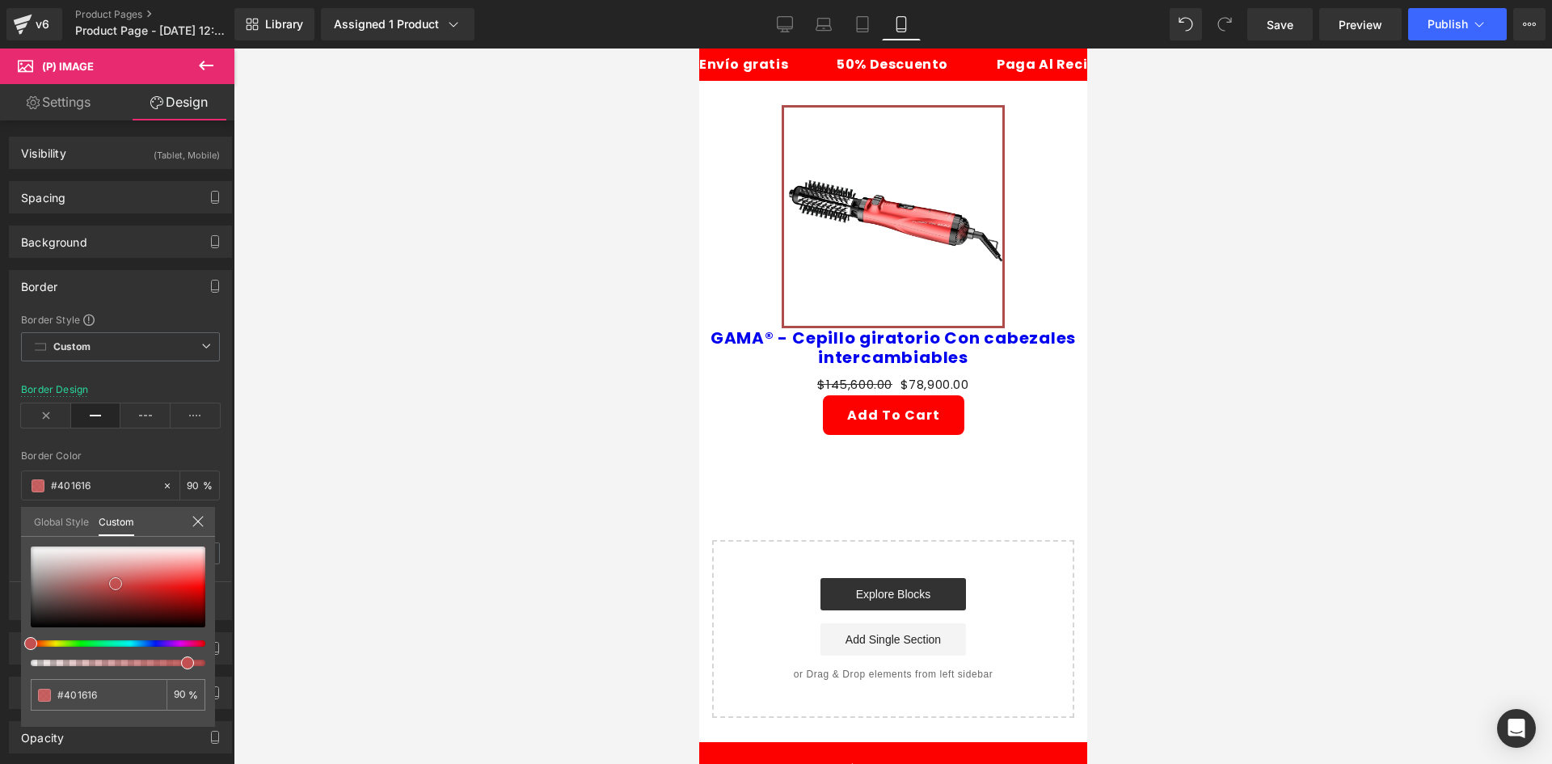
type input "#311010"
type input "#290e0e"
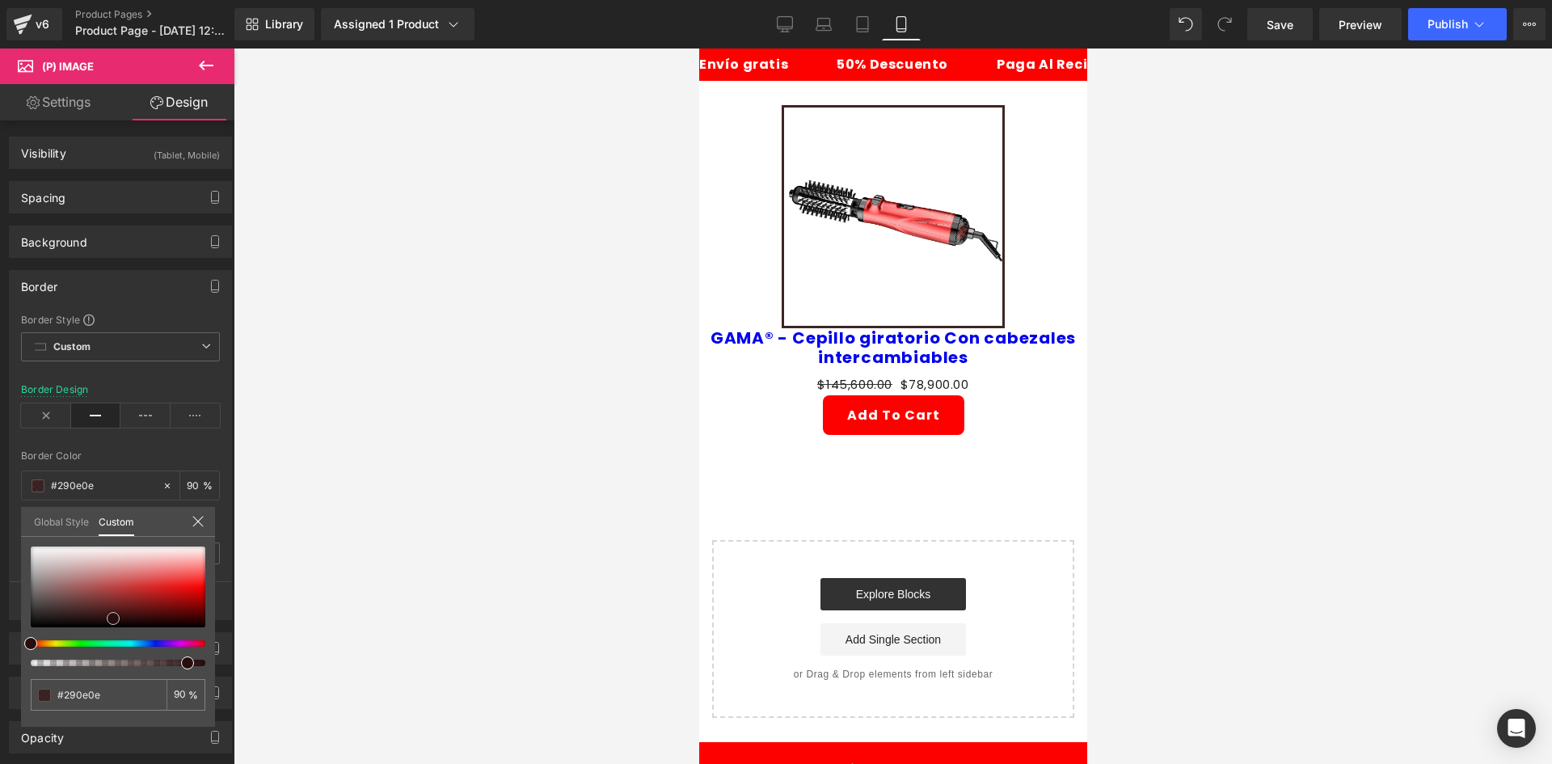
type input "#250d0d"
type input "#1d0b0b"
type input "#190a0a"
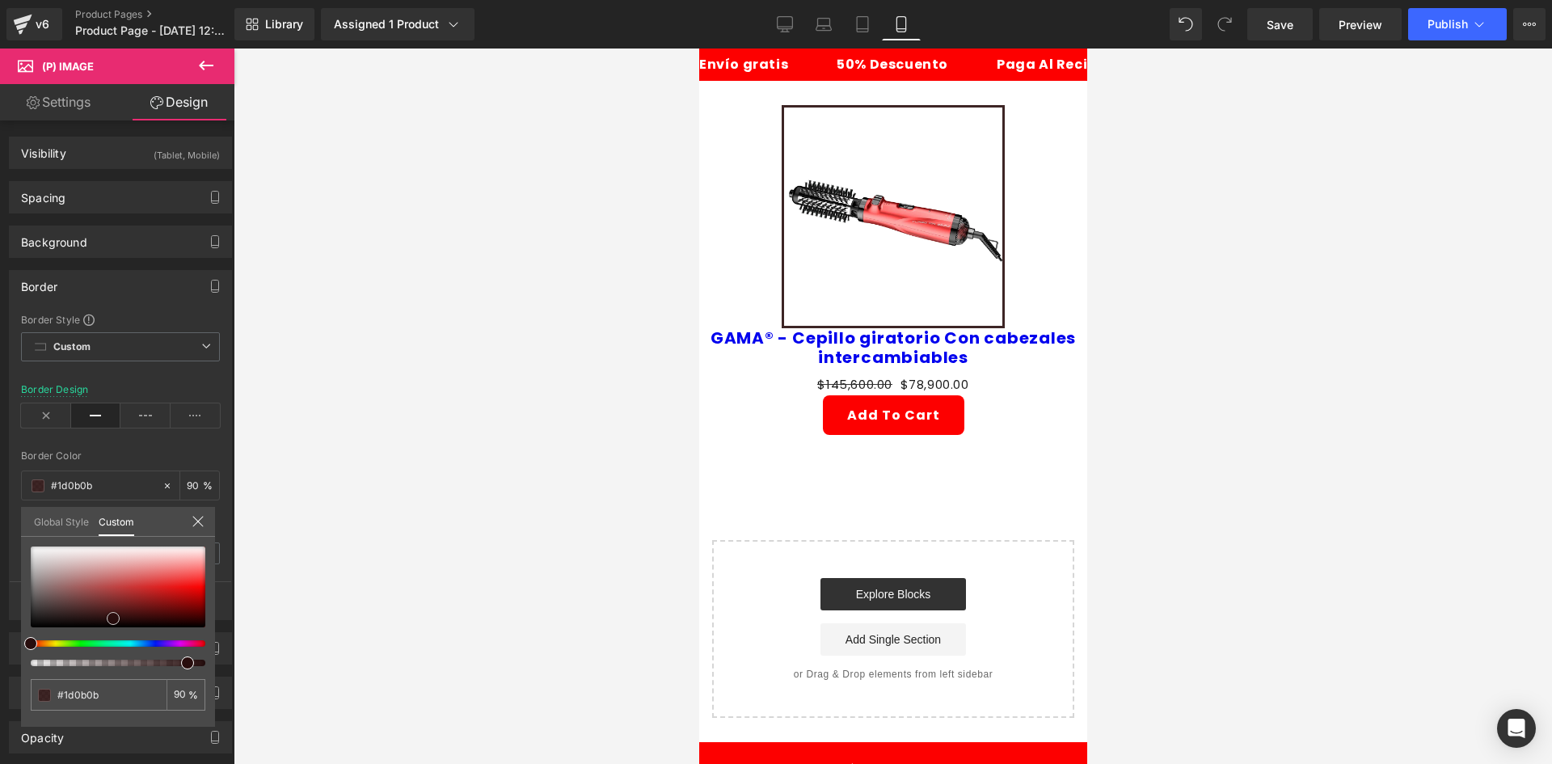
type input "#190a0a"
type input "#140909"
type input "#150909"
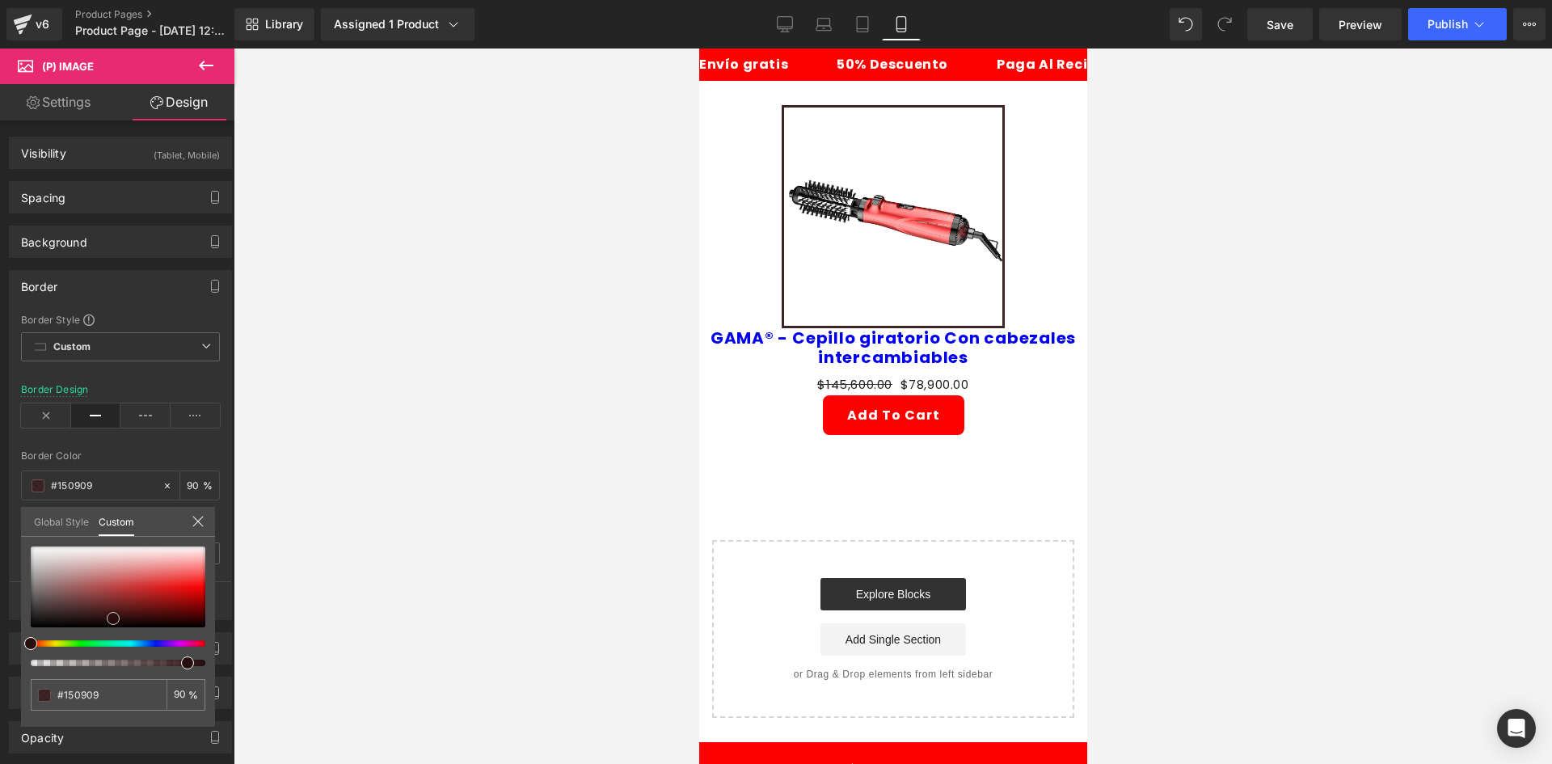
type input "#100808"
type input "#0d0707"
type input "#090505"
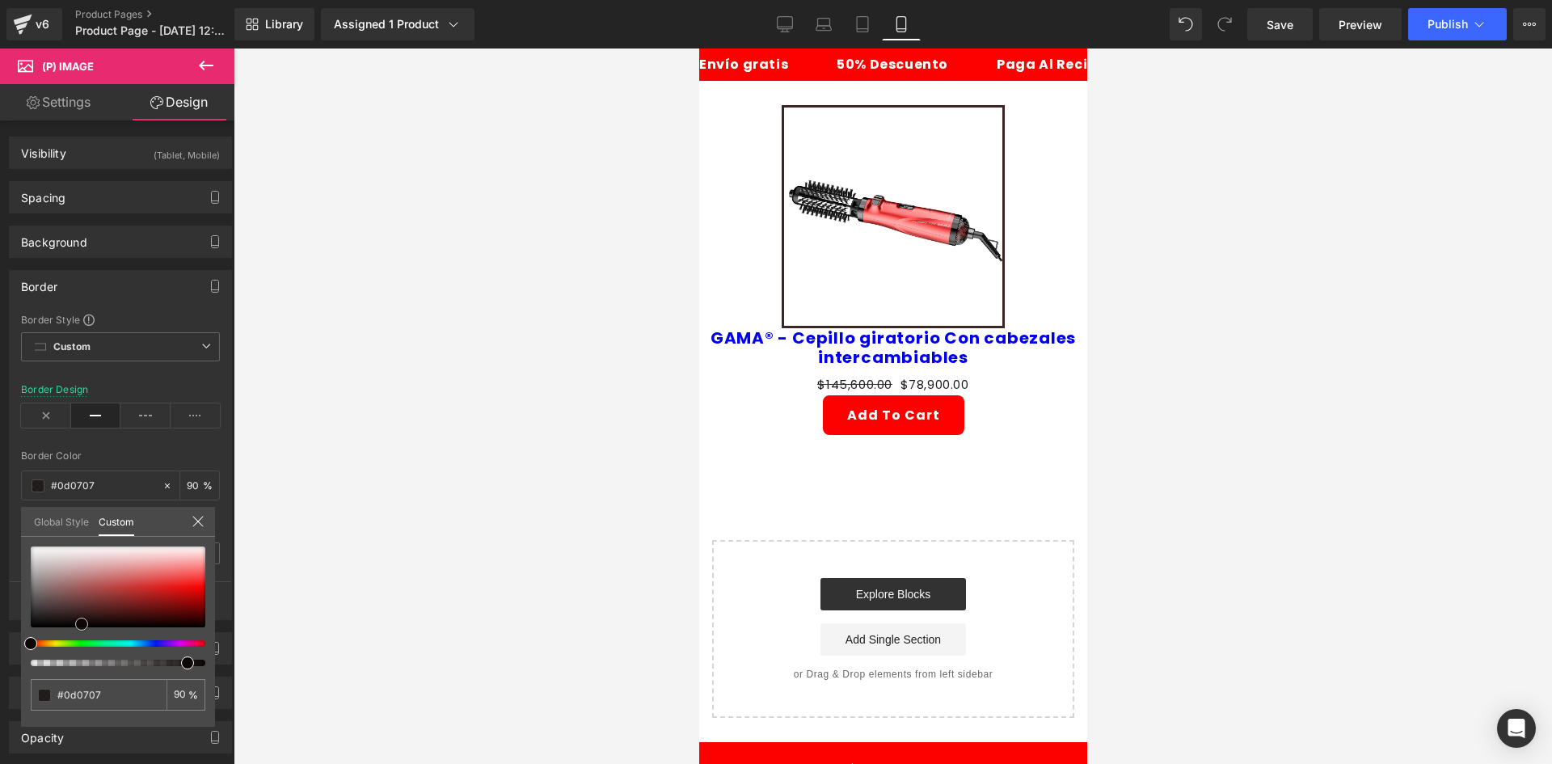
type input "#090505"
type input "#060303"
type input "#030101"
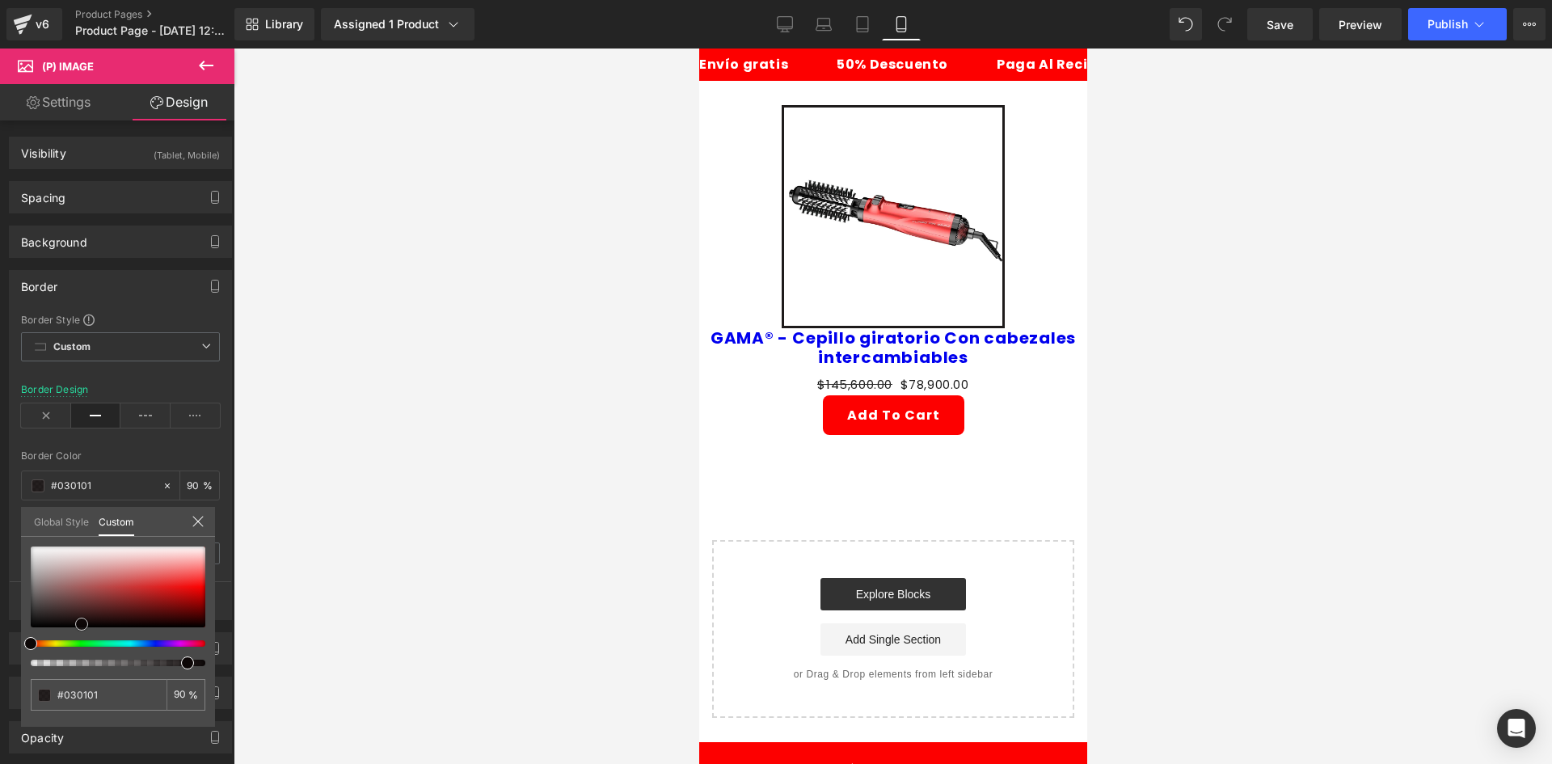
type input "#030202"
drag, startPoint x: 116, startPoint y: 584, endPoint x: 64, endPoint y: 626, distance: 67.2
click at [64, 626] on div at bounding box center [118, 586] width 175 height 81
drag, startPoint x: 463, startPoint y: 424, endPoint x: 429, endPoint y: 401, distance: 41.2
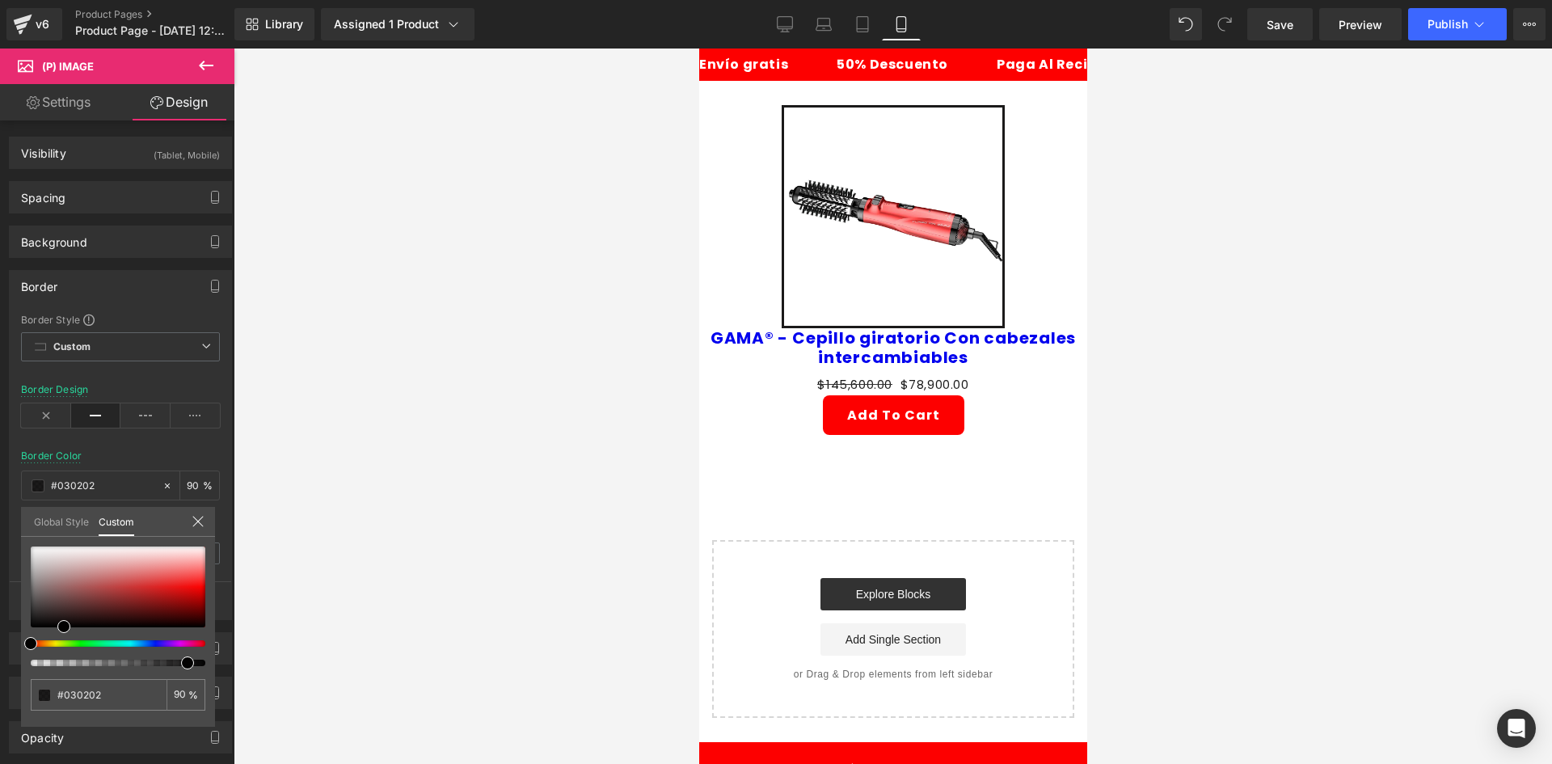
click at [469, 413] on div at bounding box center [893, 405] width 1318 height 715
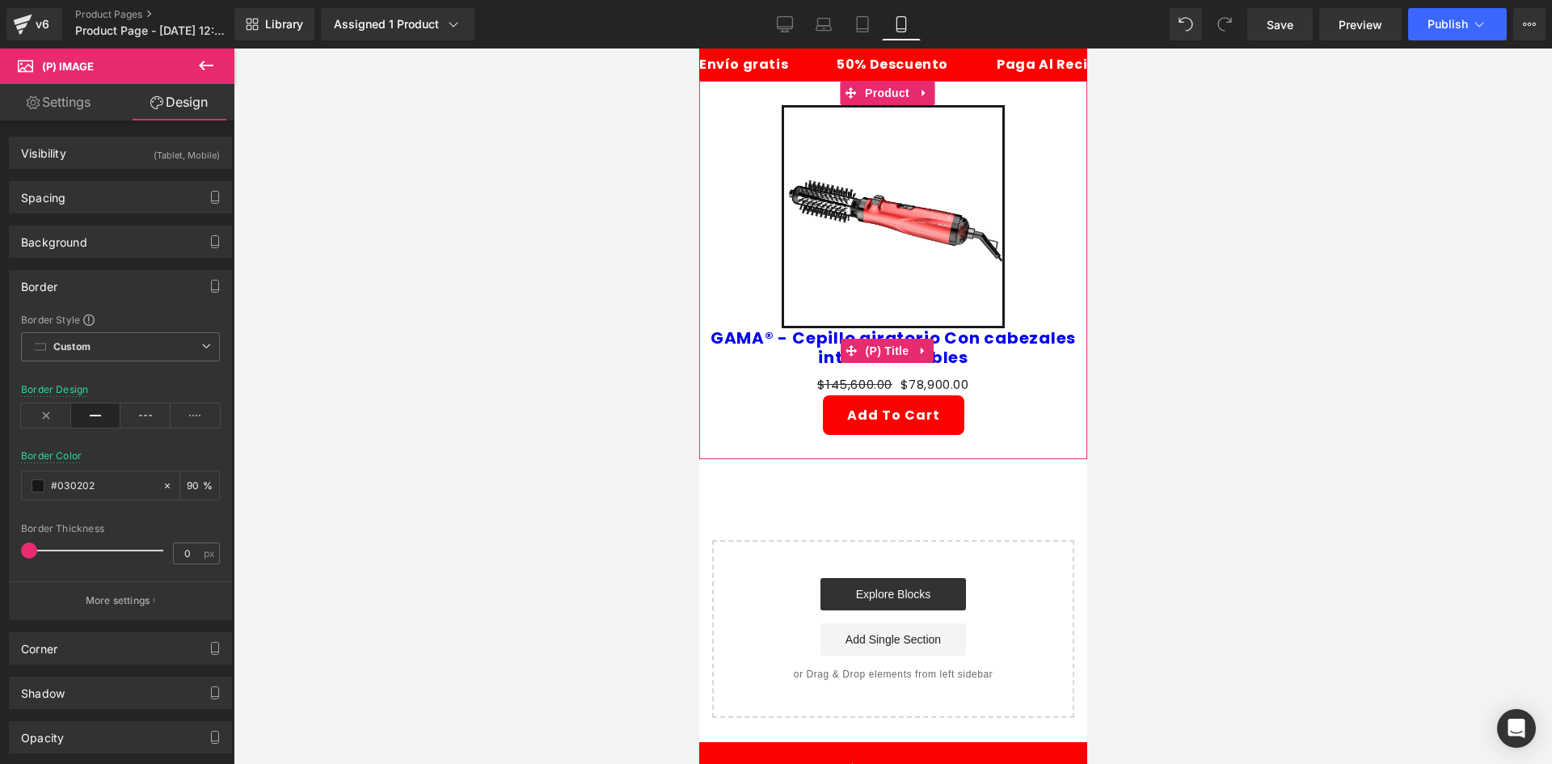
click at [855, 330] on link "GAMA® - Cepillo giratorio Con cabezales intercambiables" at bounding box center [892, 347] width 372 height 39
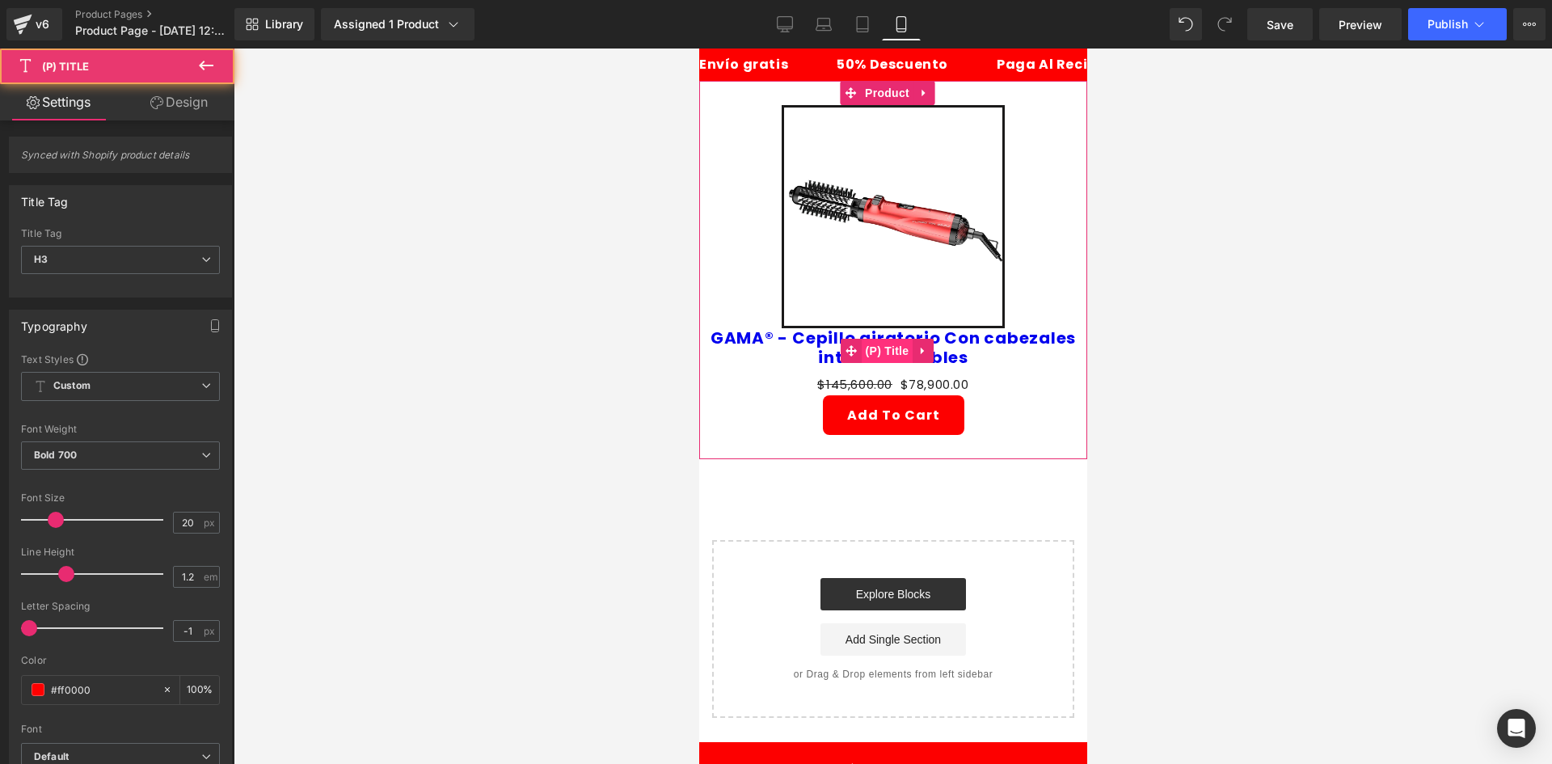
click at [883, 343] on span "(P) Title" at bounding box center [887, 351] width 52 height 24
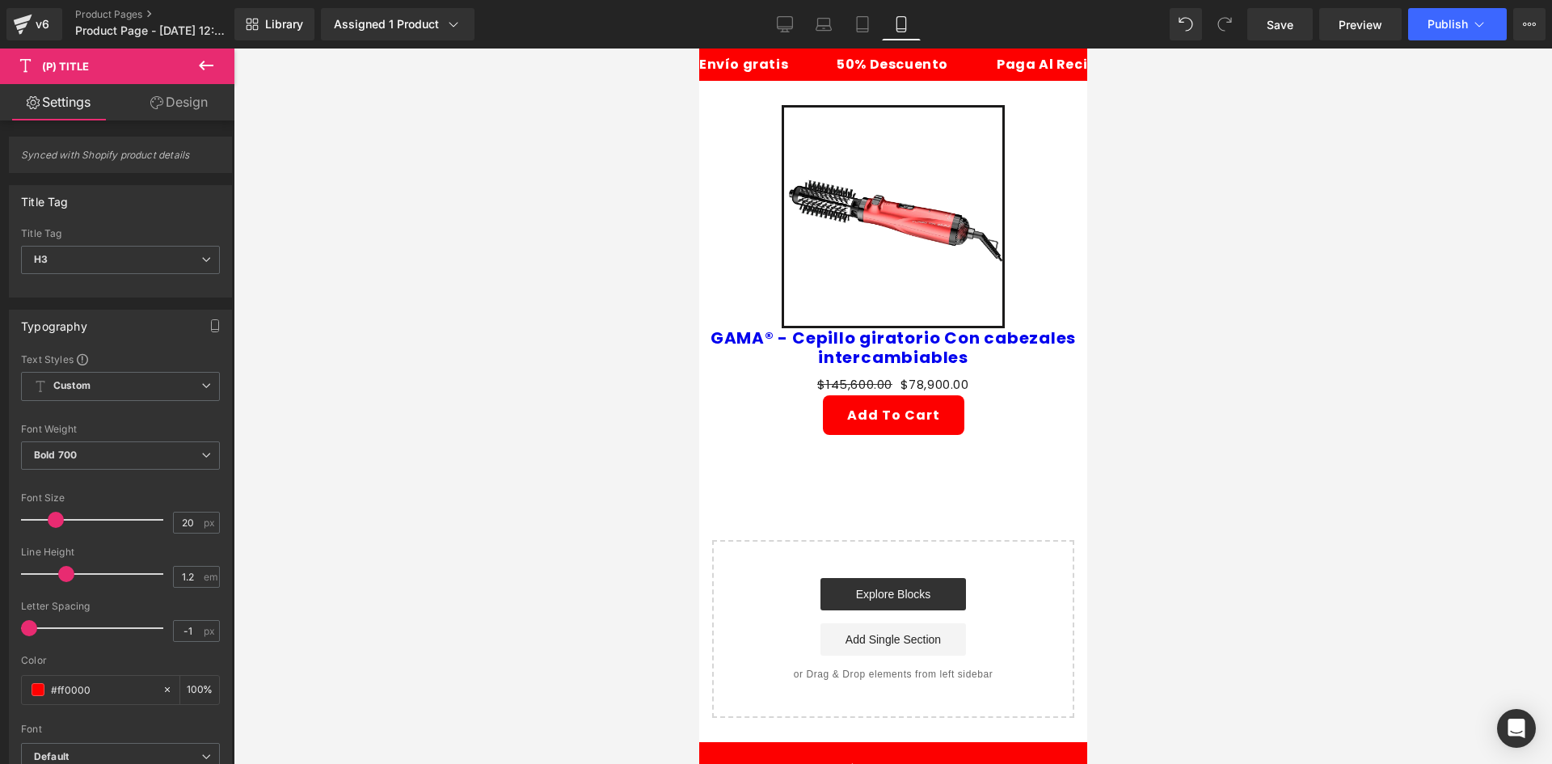
click at [178, 105] on link "Design" at bounding box center [178, 102] width 117 height 36
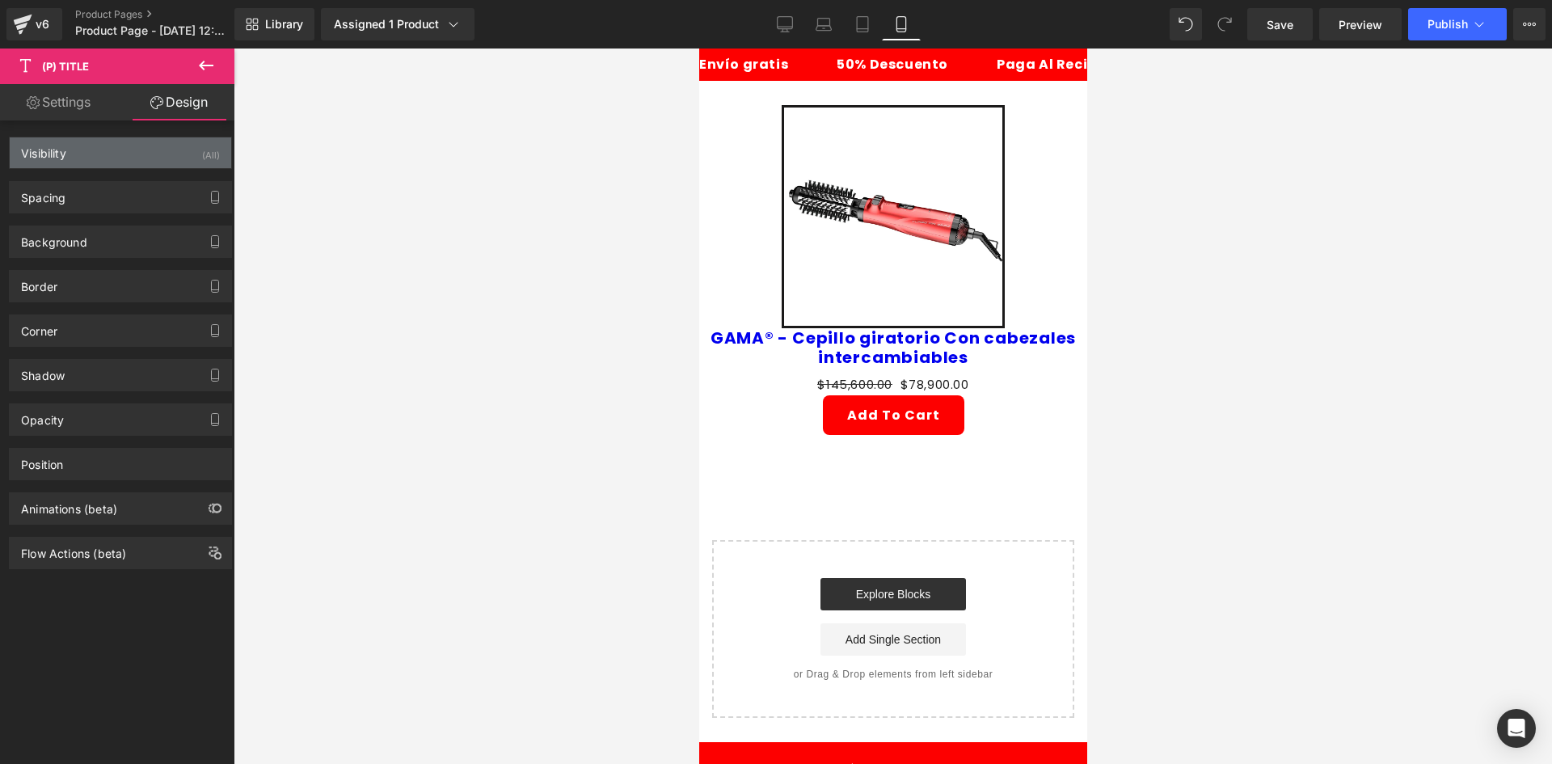
click at [112, 142] on div "Visibility (All)" at bounding box center [120, 152] width 221 height 31
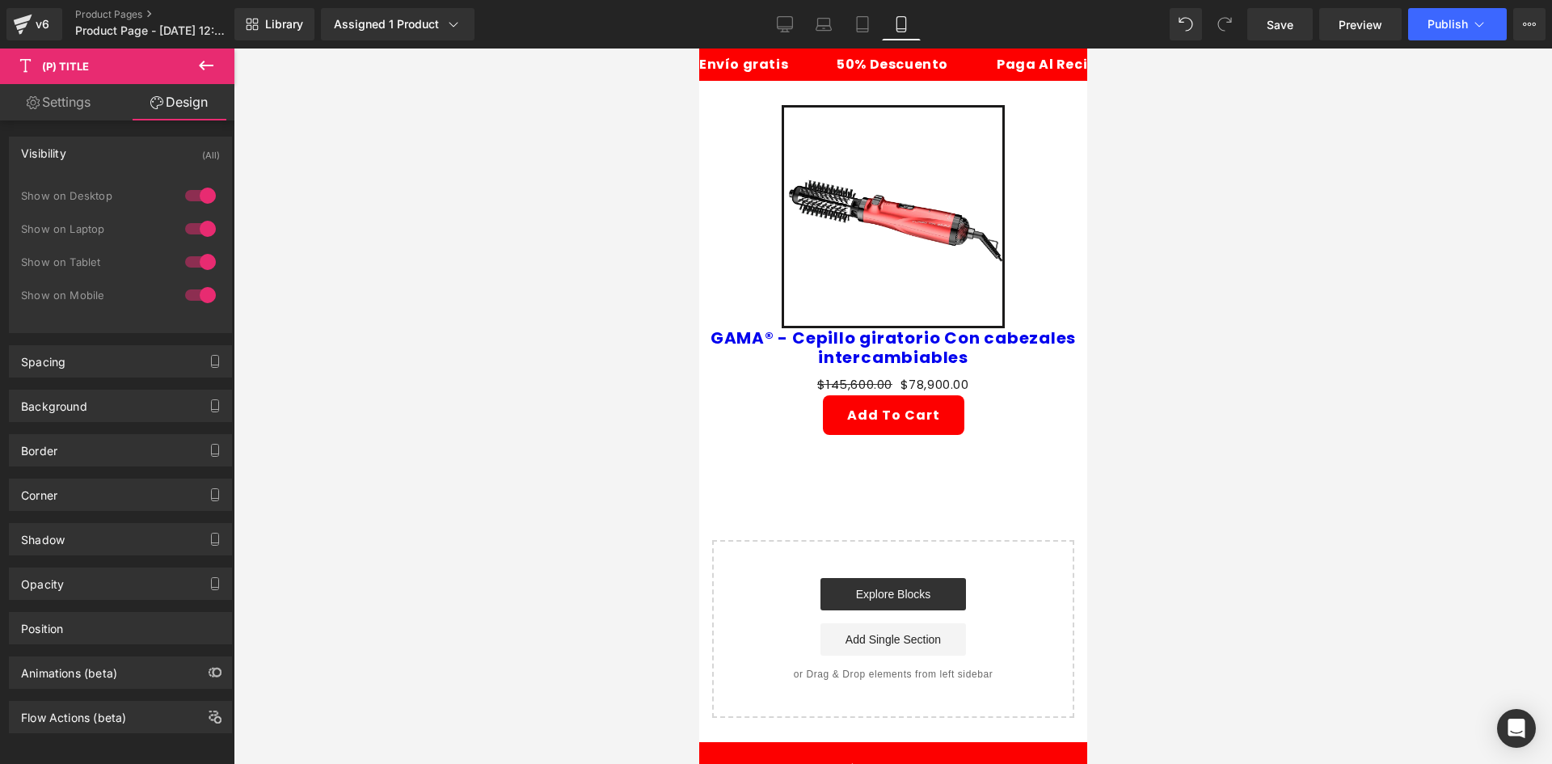
click at [202, 200] on div at bounding box center [200, 196] width 39 height 26
click at [197, 230] on div at bounding box center [200, 229] width 39 height 26
click at [874, 328] on link "GAMA® - Cepillo giratorio Con cabezales intercambiables" at bounding box center [892, 347] width 372 height 39
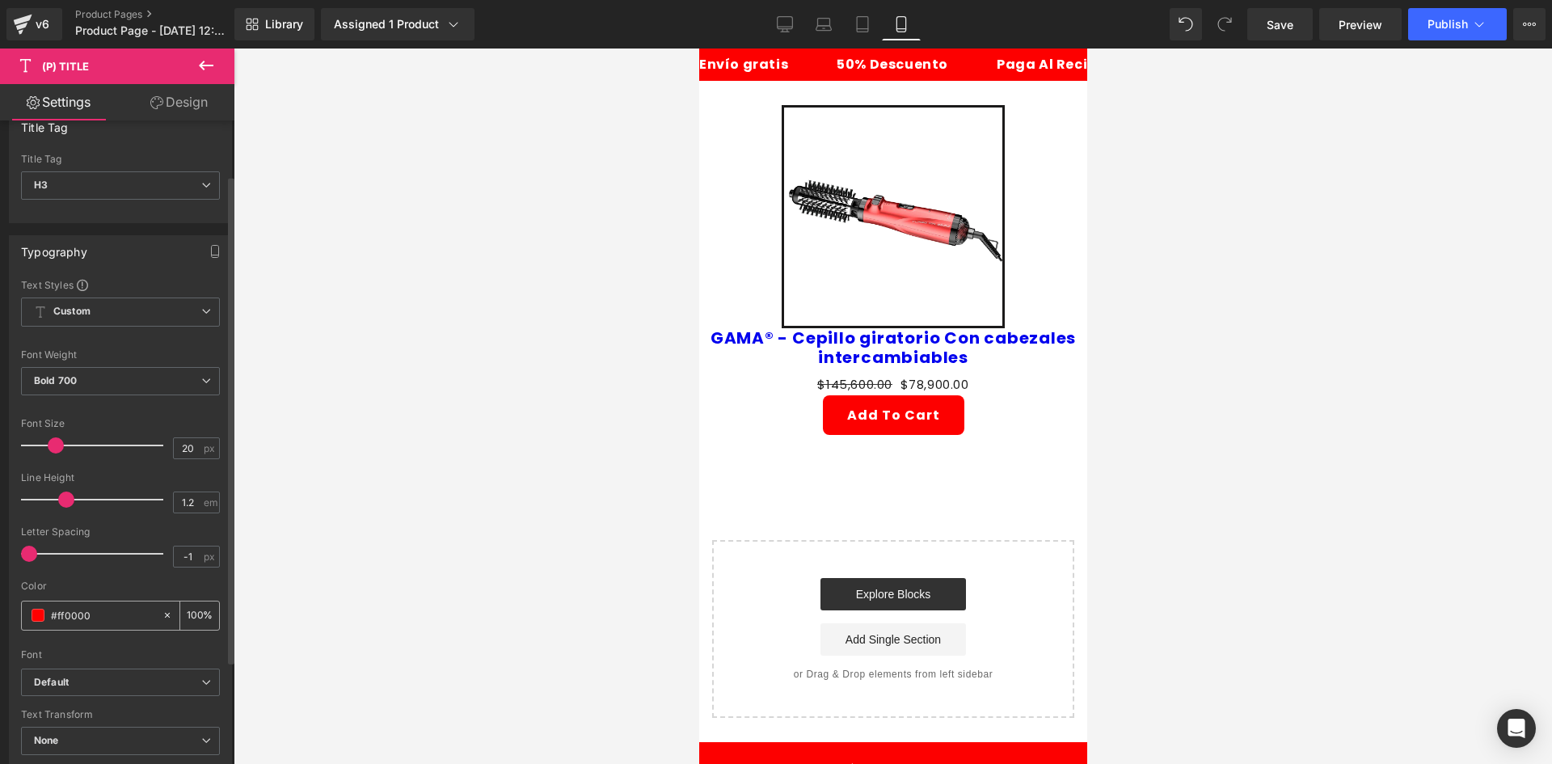
scroll to position [81, 0]
click at [34, 612] on span at bounding box center [38, 608] width 13 height 13
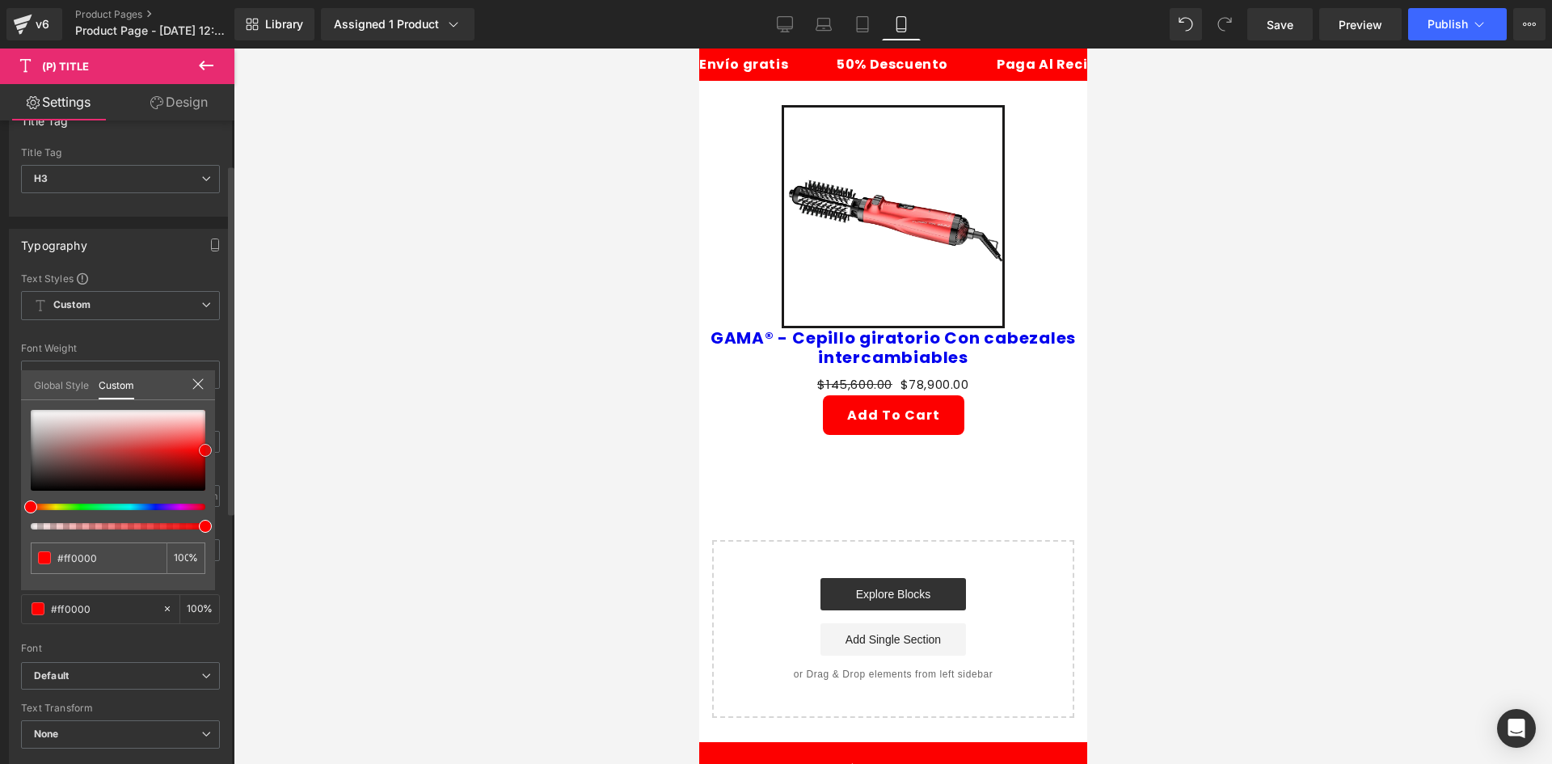
type input "#5b1e1e"
type input "#5f1f1f"
type input "#712727"
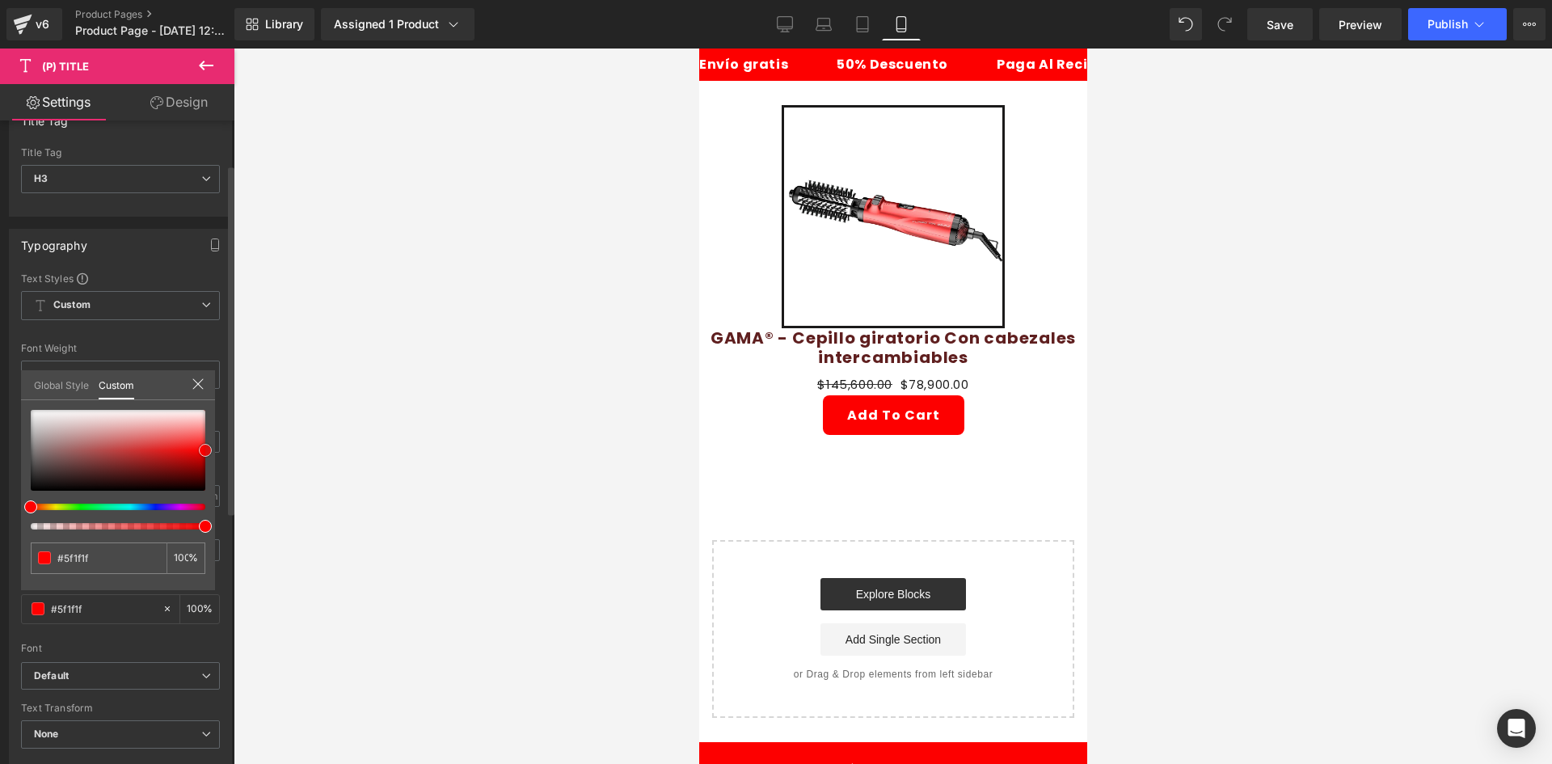
type input "#712727"
type input "#963a3a"
type input "#c89797"
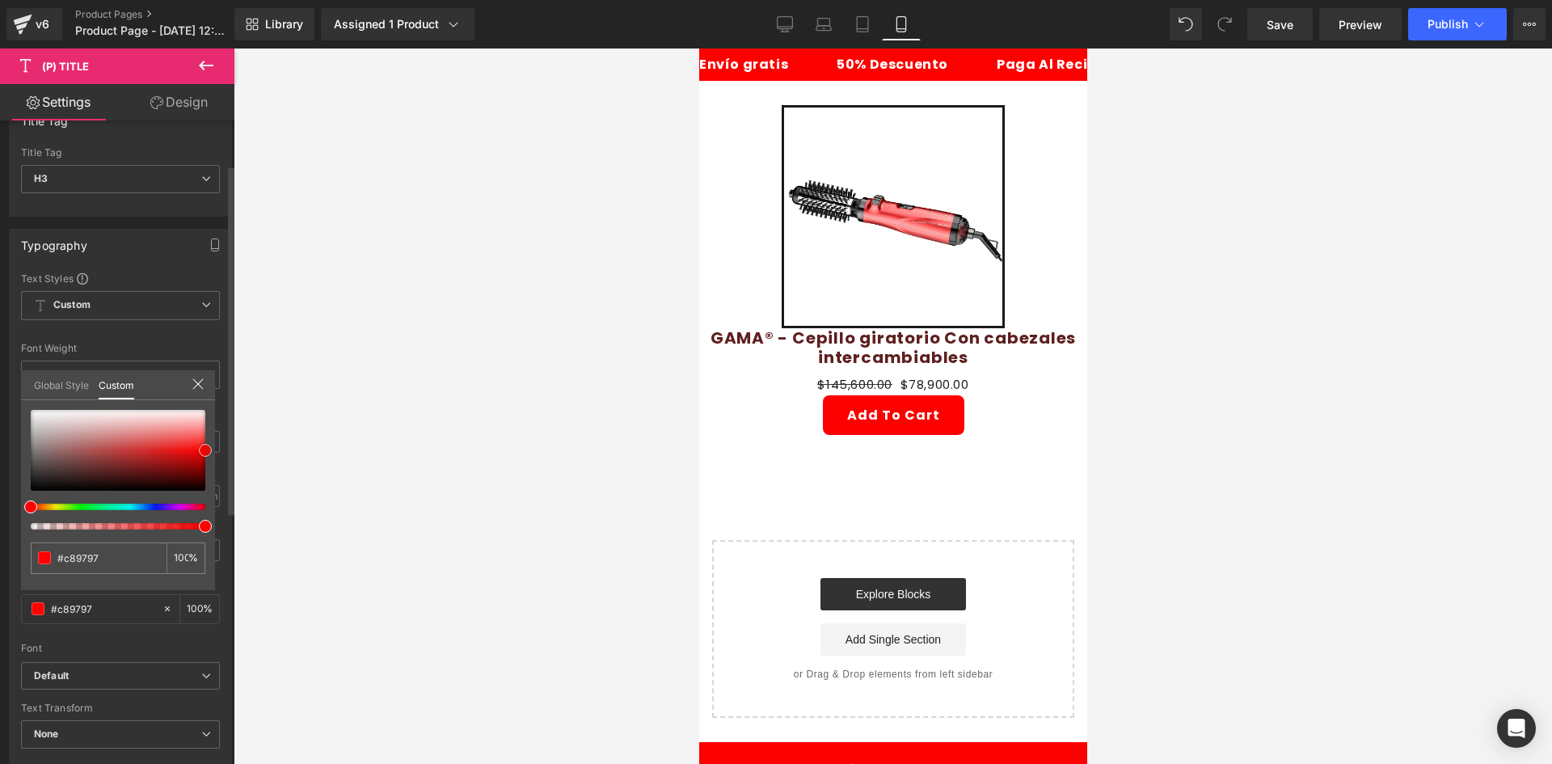
type input "#eee6e6"
type input "#ffffff"
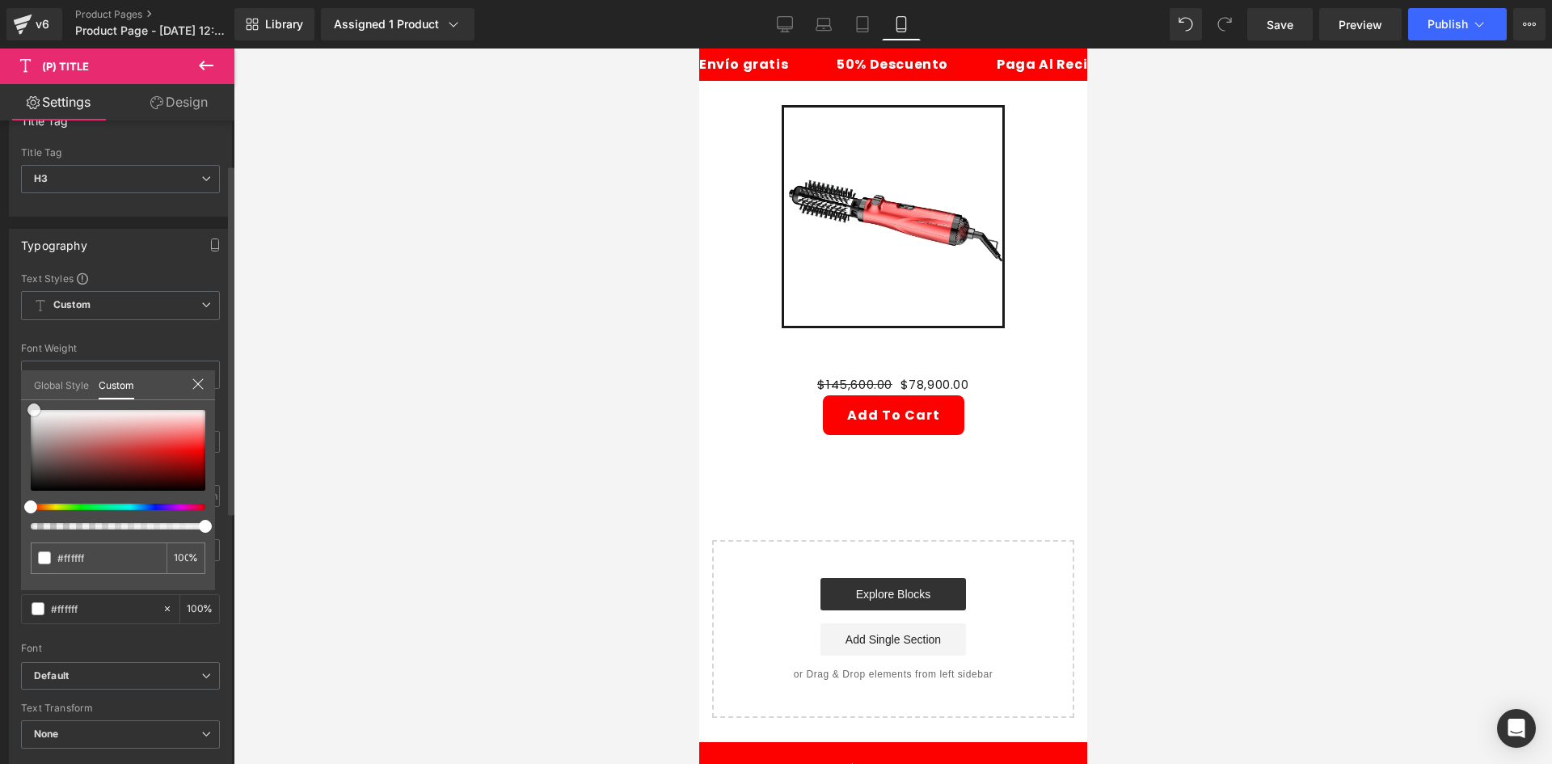
type input "#d4aaaa"
type input "#b35656"
type input "#893232"
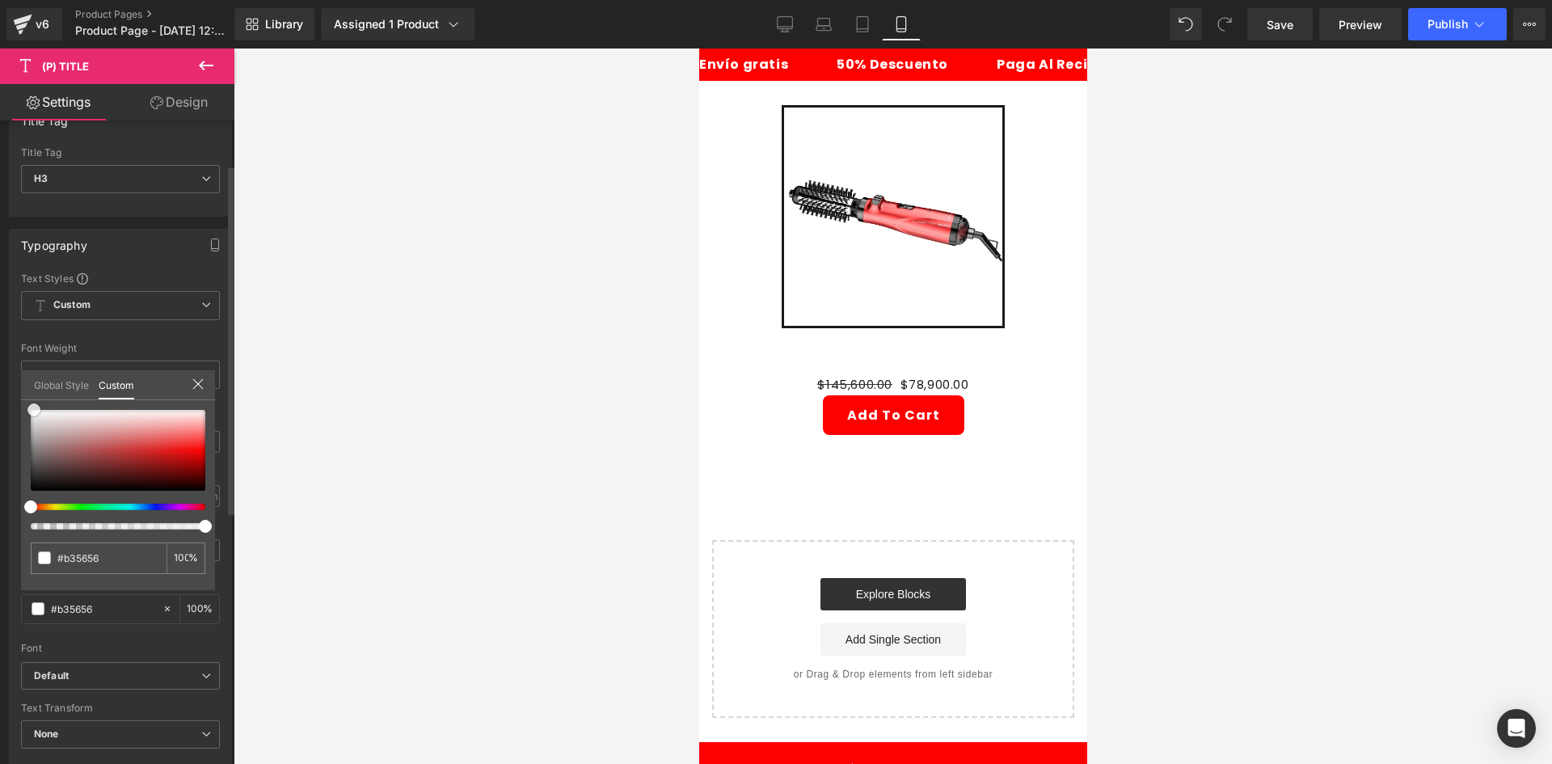
type input "#893232"
type input "#722626"
type input "#5e1b1b"
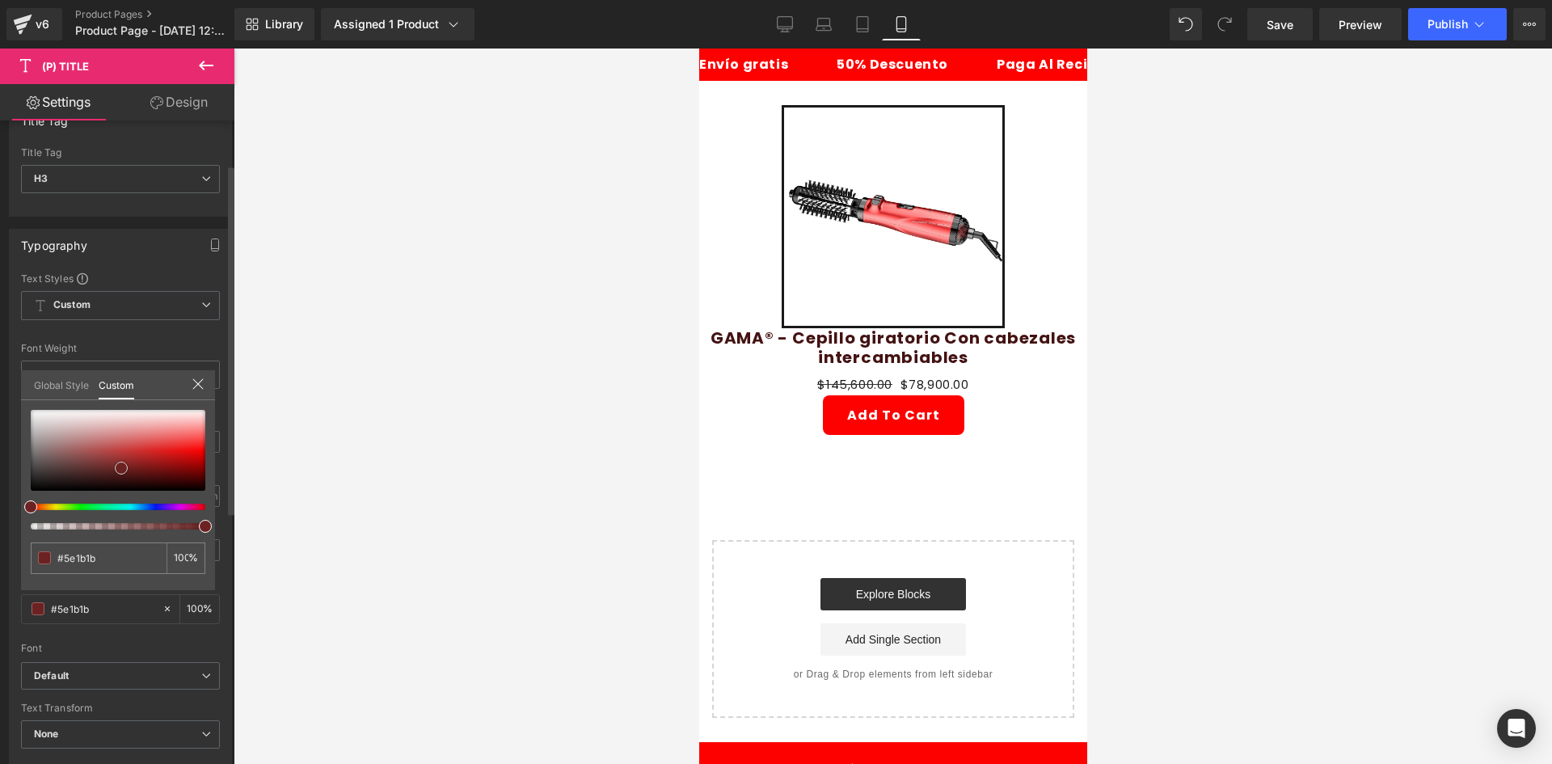
type input "#441212"
type input "#220606"
type input "#040000"
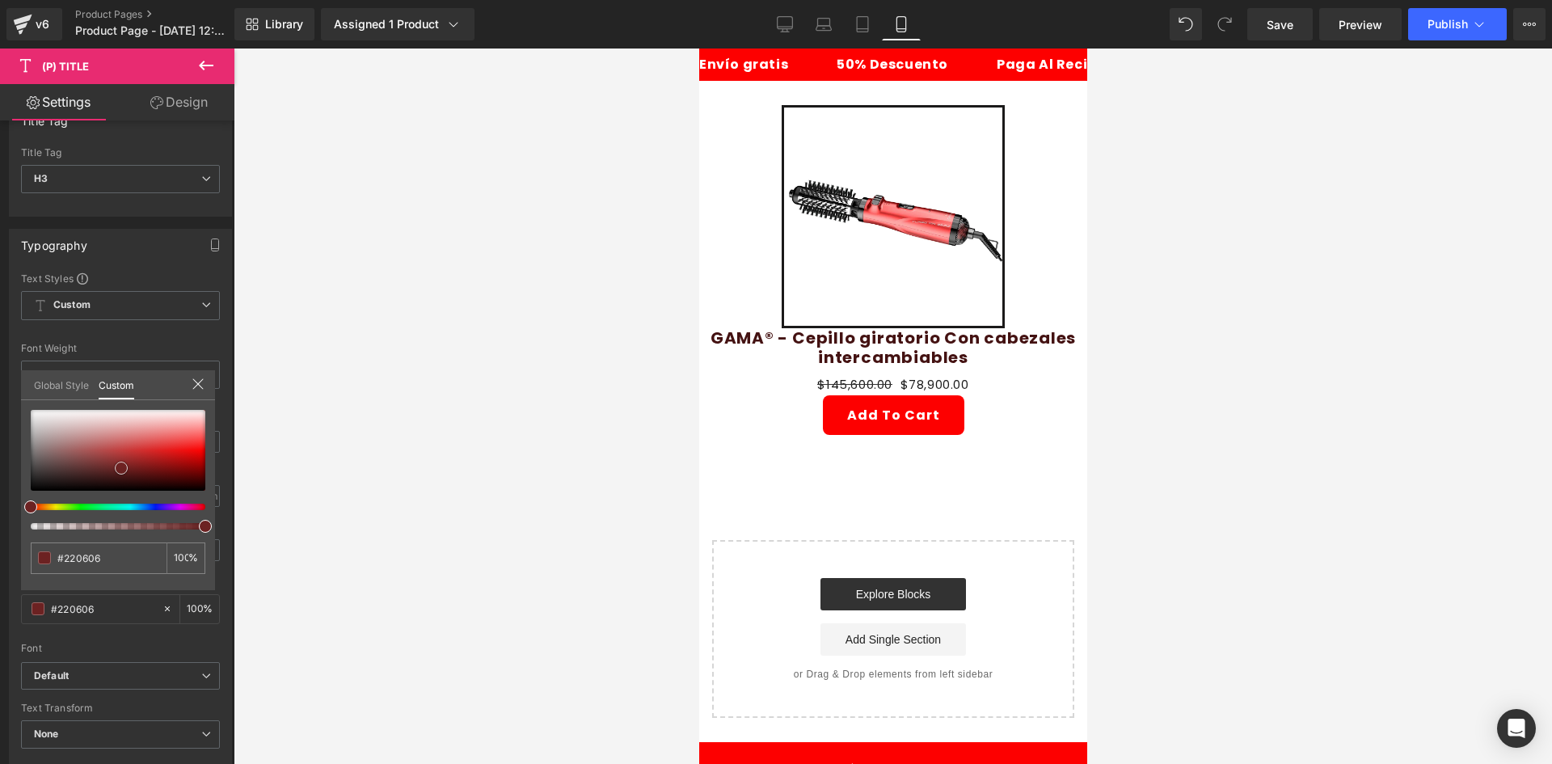
type input "#040000"
type input "#000000"
drag, startPoint x: 99, startPoint y: 449, endPoint x: 320, endPoint y: 530, distance: 236.0
click at [316, 530] on div "(P) Title You are previewing how the will restyle your page. You can not edit E…" at bounding box center [776, 395] width 1552 height 791
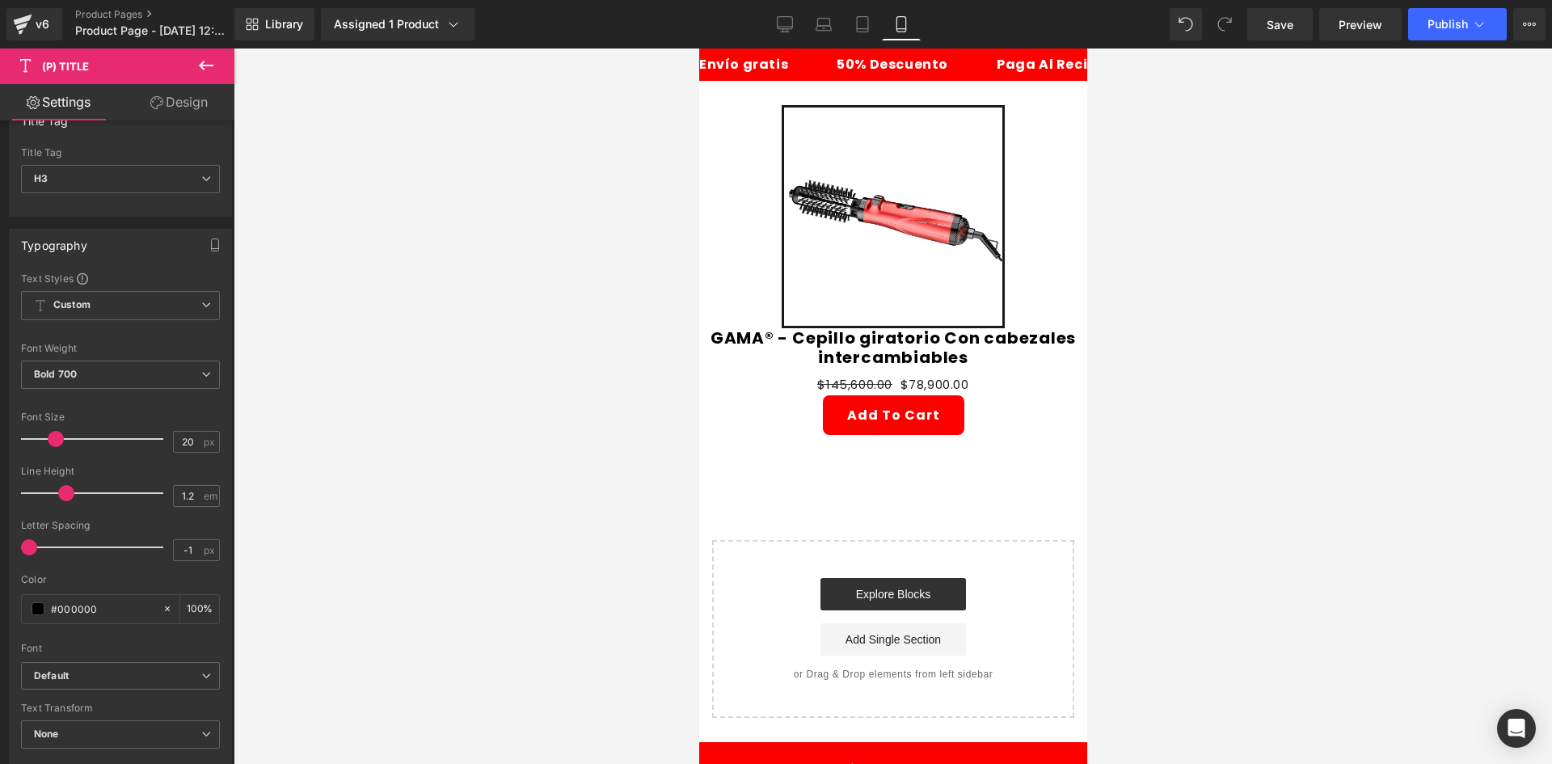
click at [911, 375] on body "Ir directamente al contenido Envío gratis 50% Descuento Paga Al Recibir Envío g…" at bounding box center [892, 514] width 388 height 933
click at [911, 375] on span "(P) Price" at bounding box center [927, 385] width 57 height 24
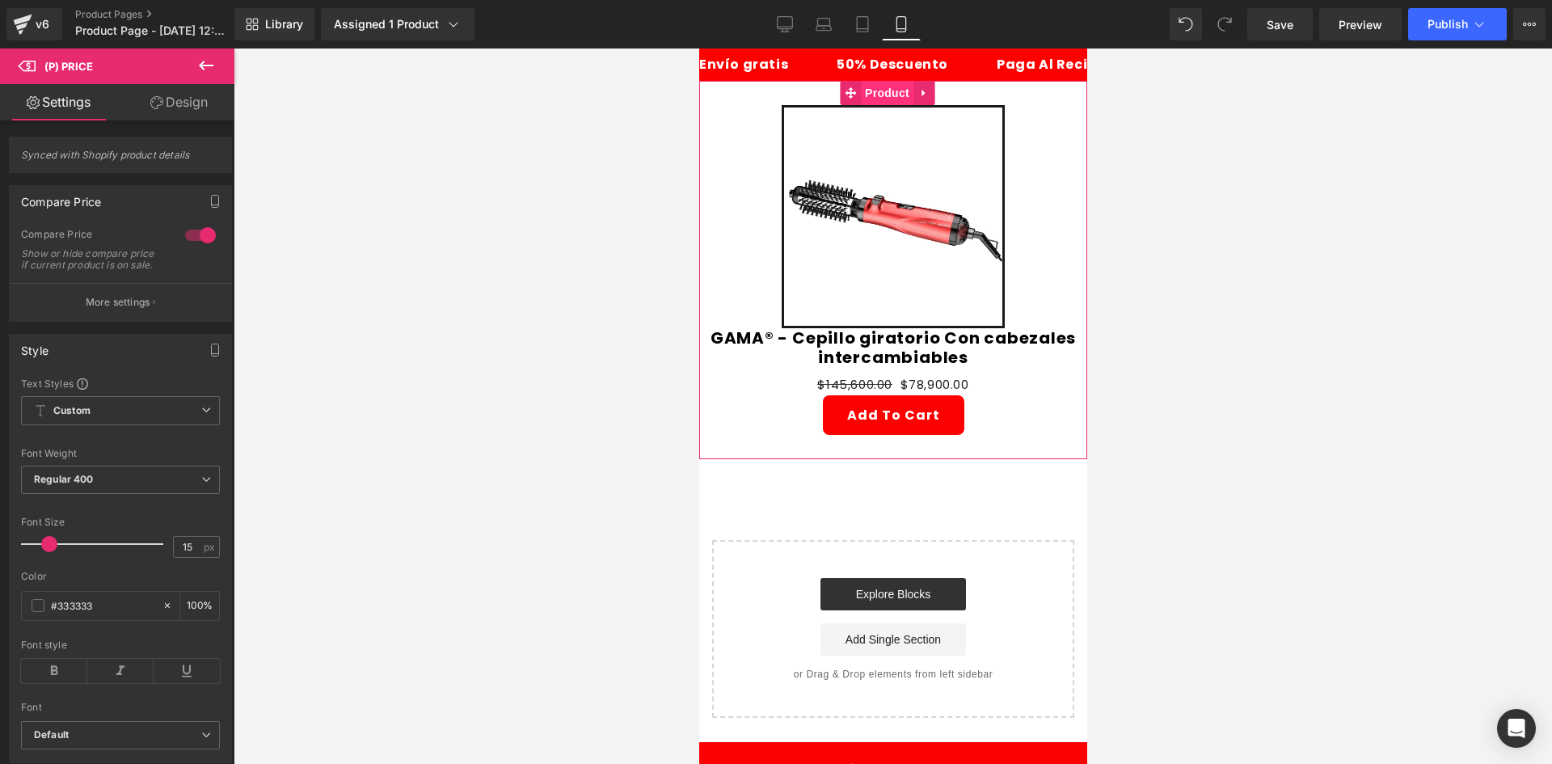
click at [895, 88] on span "Product" at bounding box center [886, 93] width 53 height 24
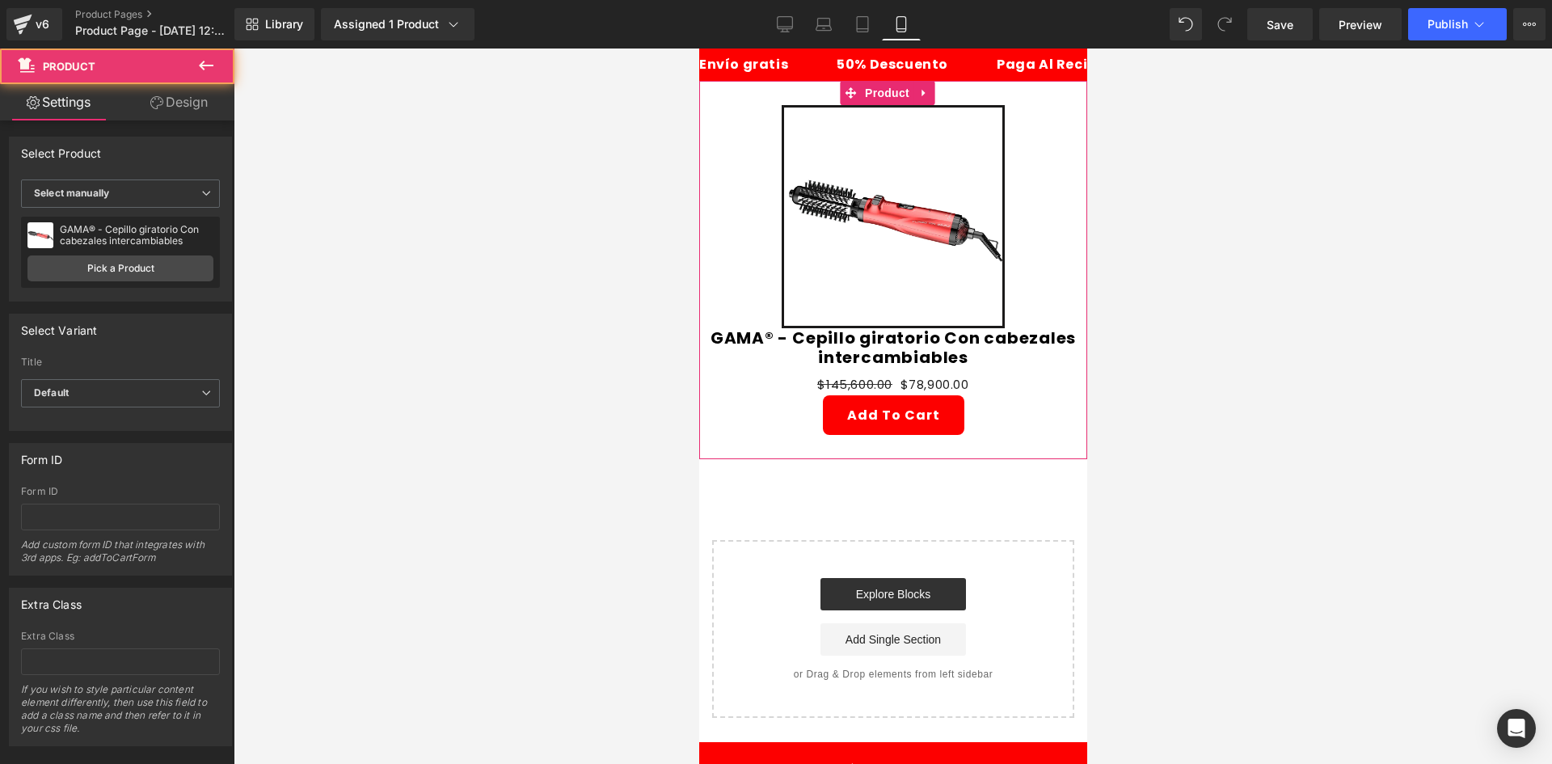
click at [174, 107] on link "Design" at bounding box center [178, 102] width 117 height 36
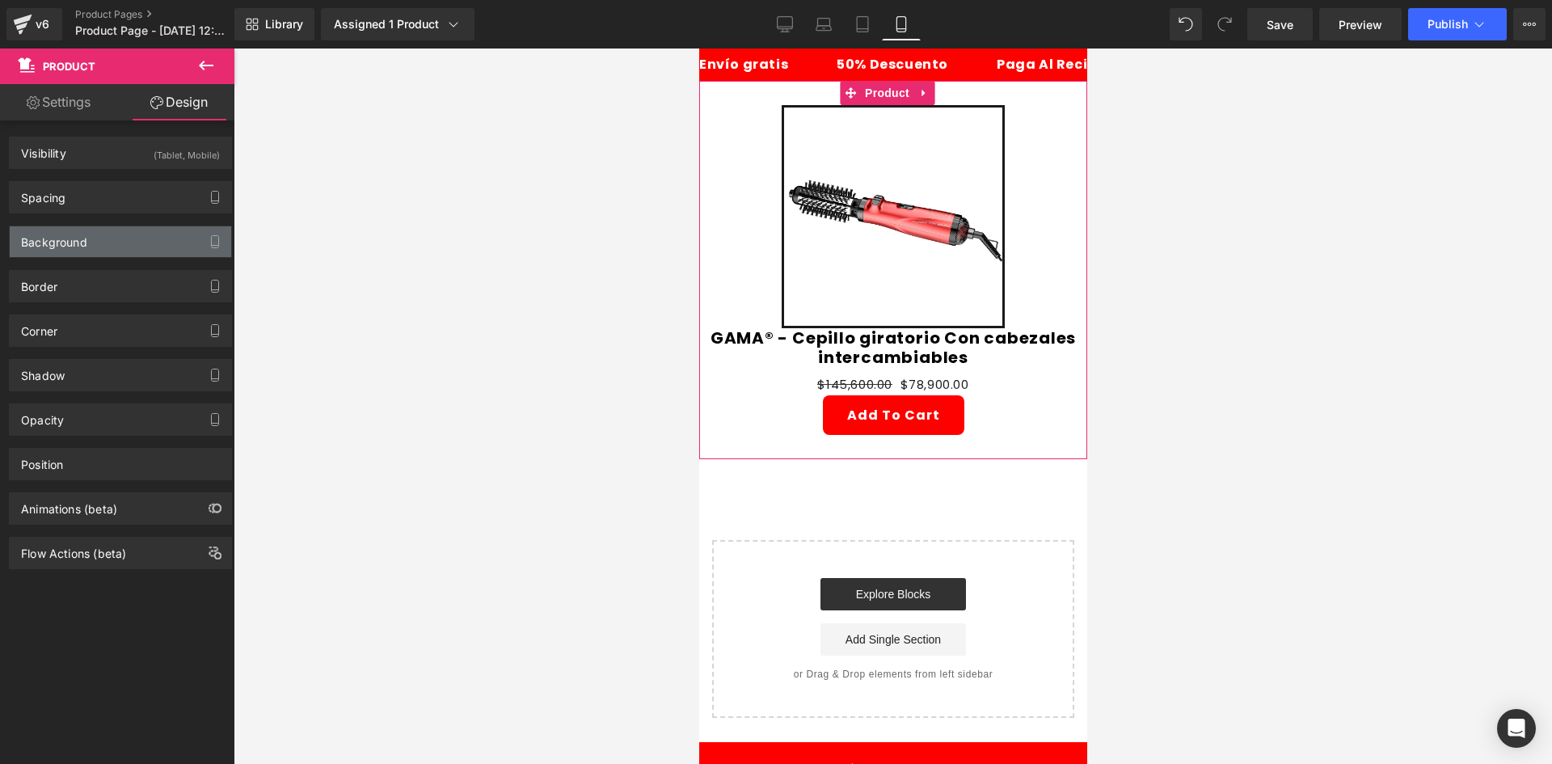
click at [53, 246] on div "Background" at bounding box center [54, 237] width 66 height 23
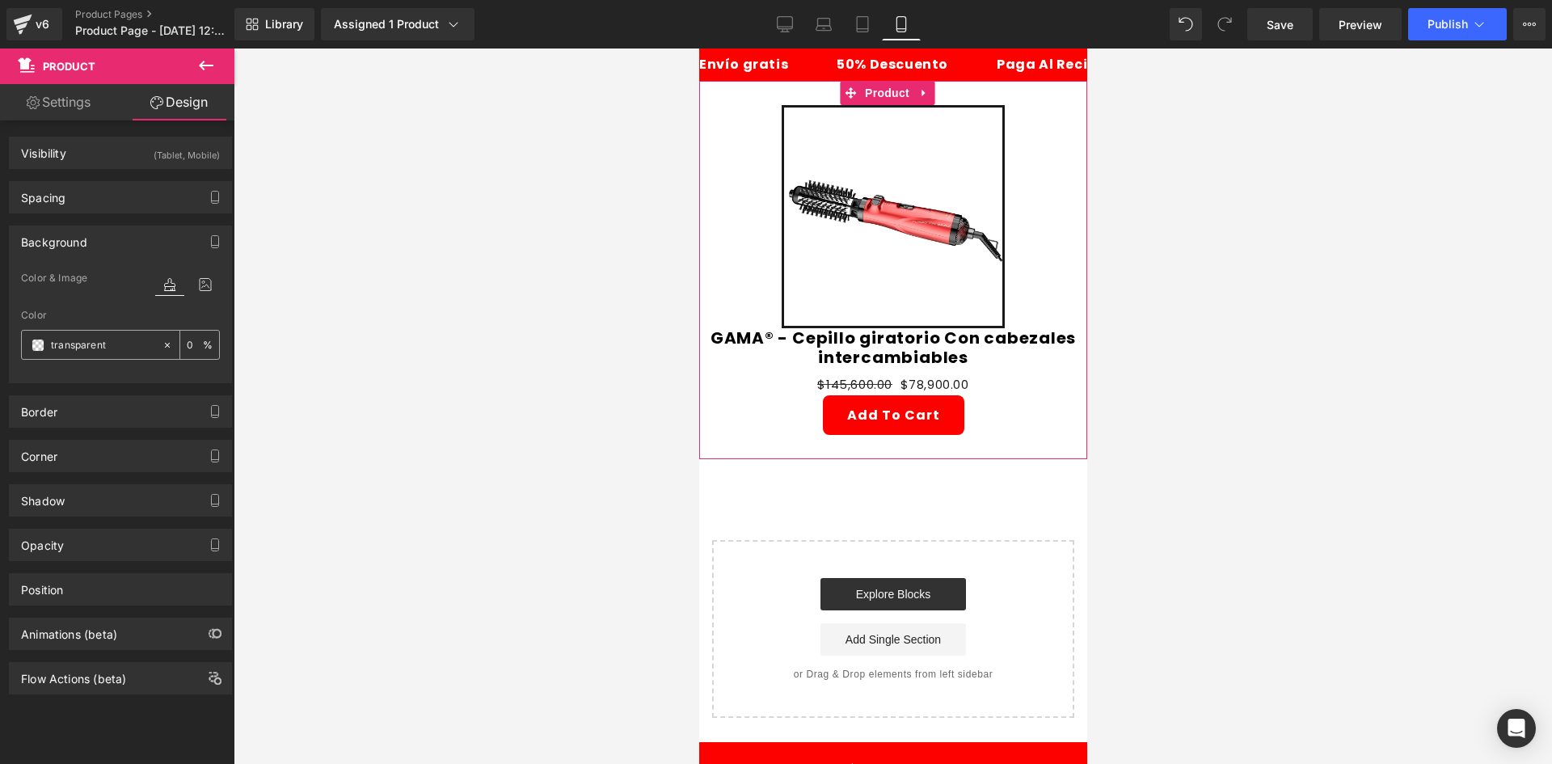
click at [36, 346] on span at bounding box center [38, 345] width 13 height 13
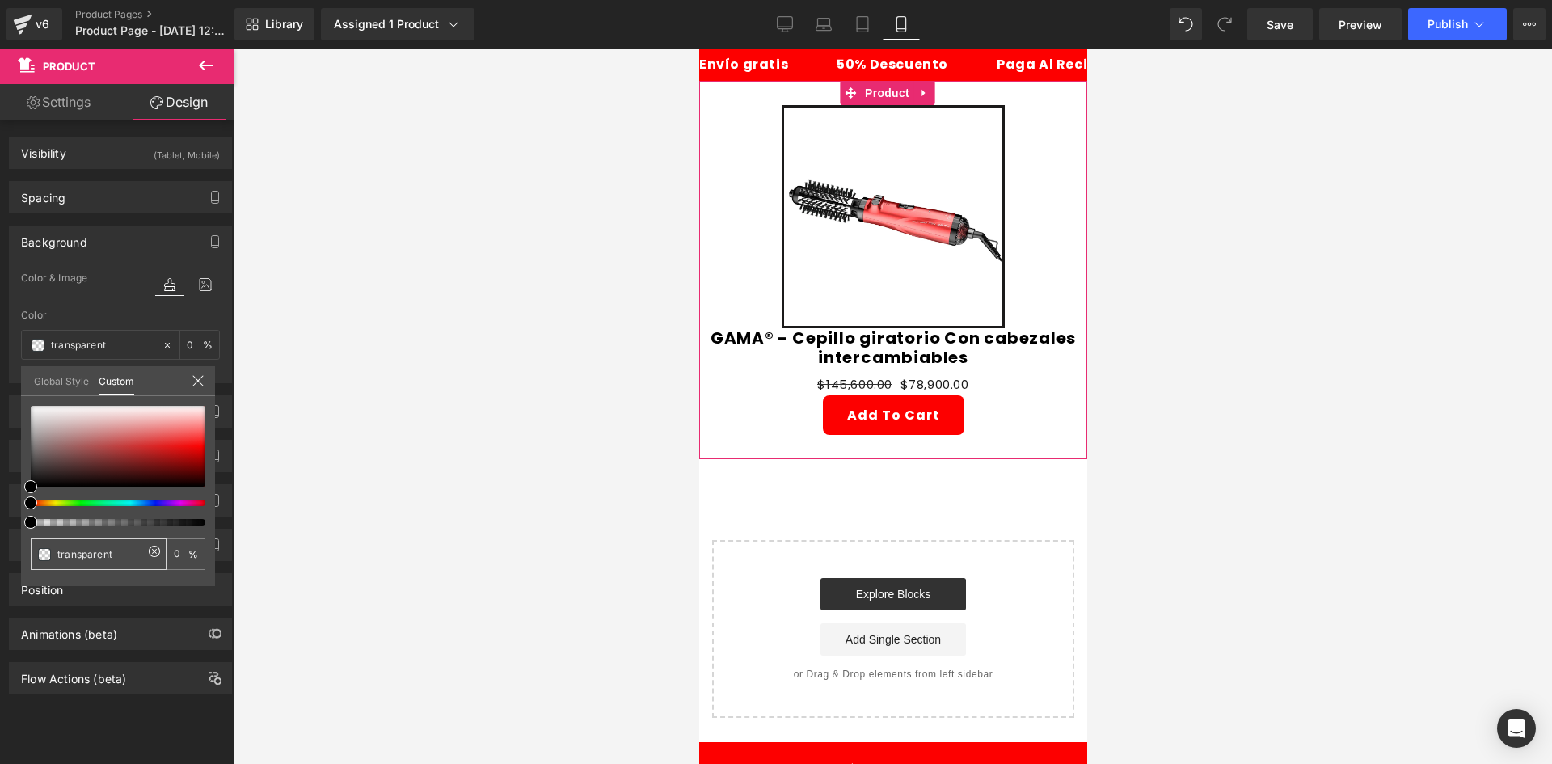
click at [124, 548] on input "transparent" at bounding box center [100, 554] width 86 height 17
click at [123, 550] on input "transparent" at bounding box center [100, 554] width 86 height 17
paste input "#ed8e88"
type input "#ed8e88"
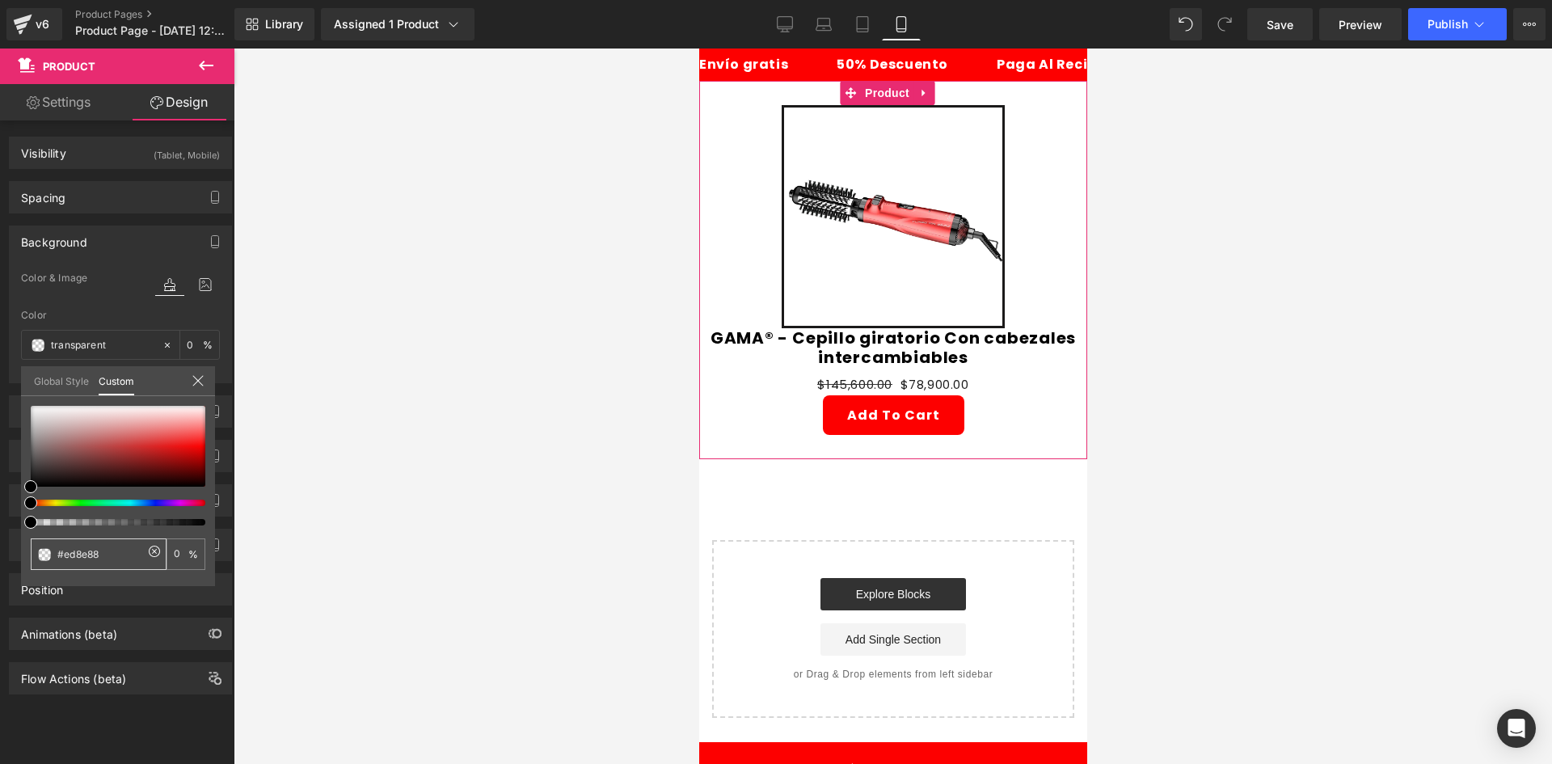
type input "#ed8e88"
type input "100"
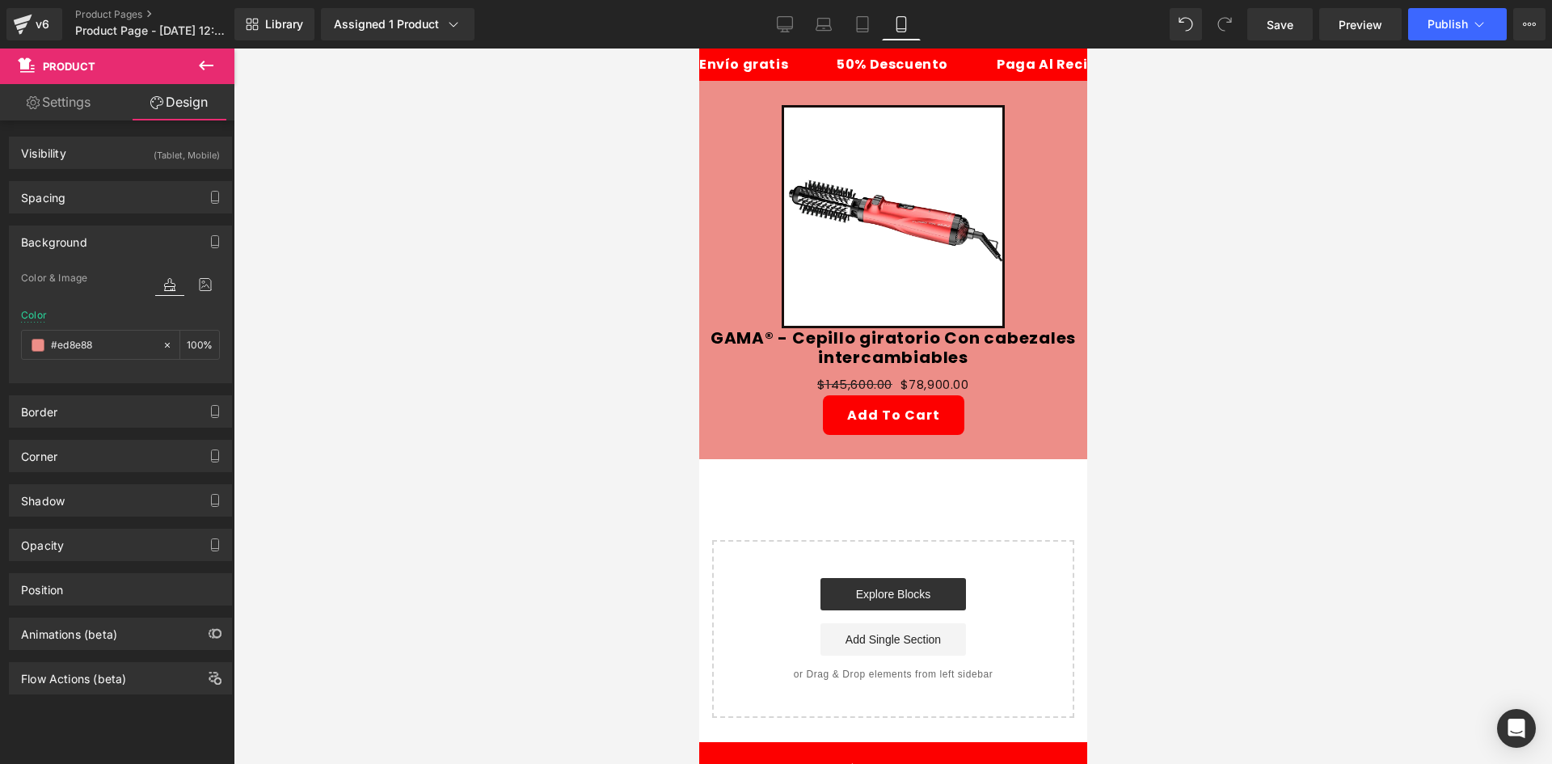
click at [1208, 265] on div at bounding box center [893, 405] width 1318 height 715
click at [899, 339] on span "(P) Title" at bounding box center [887, 351] width 52 height 24
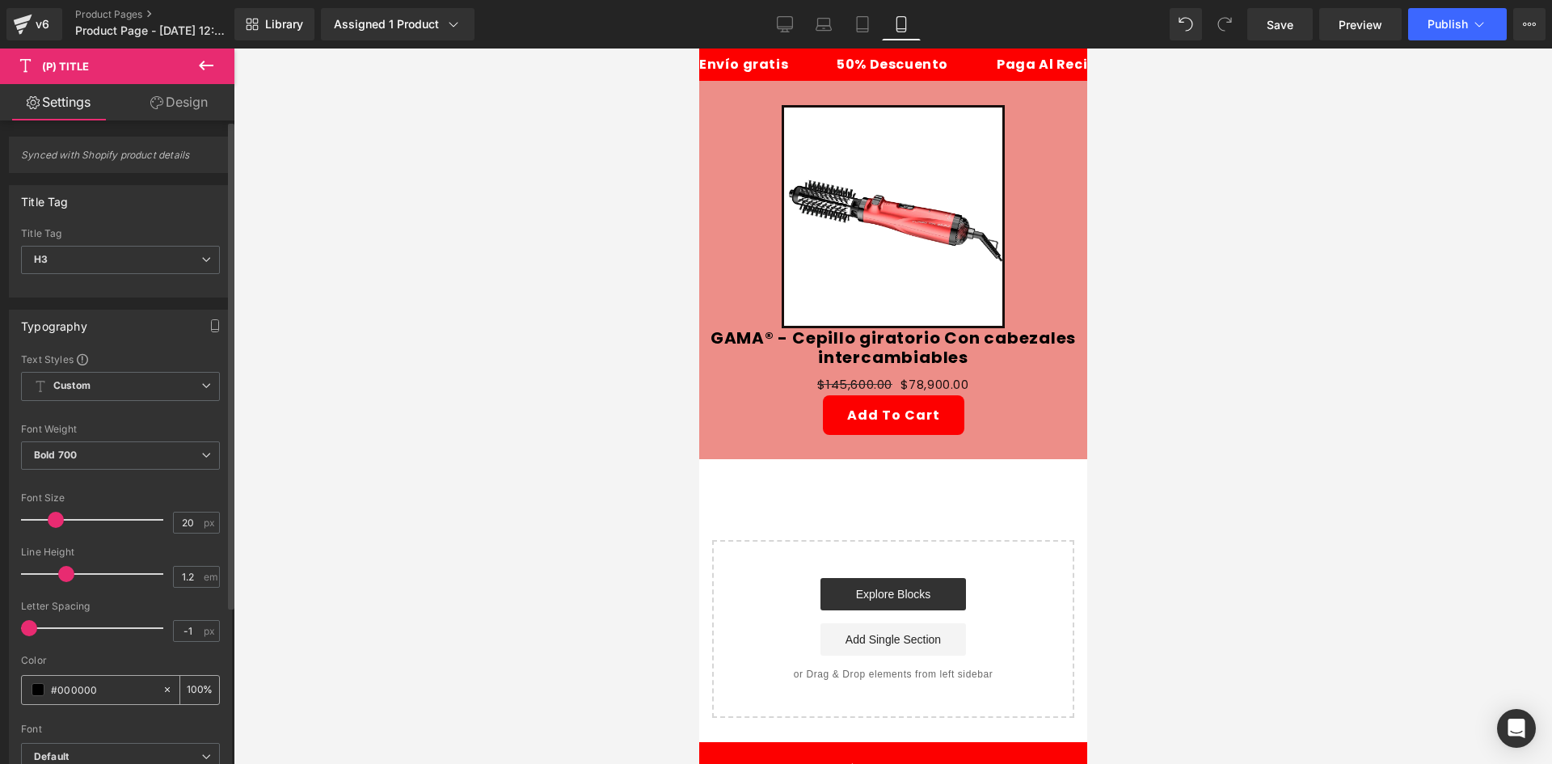
click at [32, 688] on span at bounding box center [38, 689] width 13 height 13
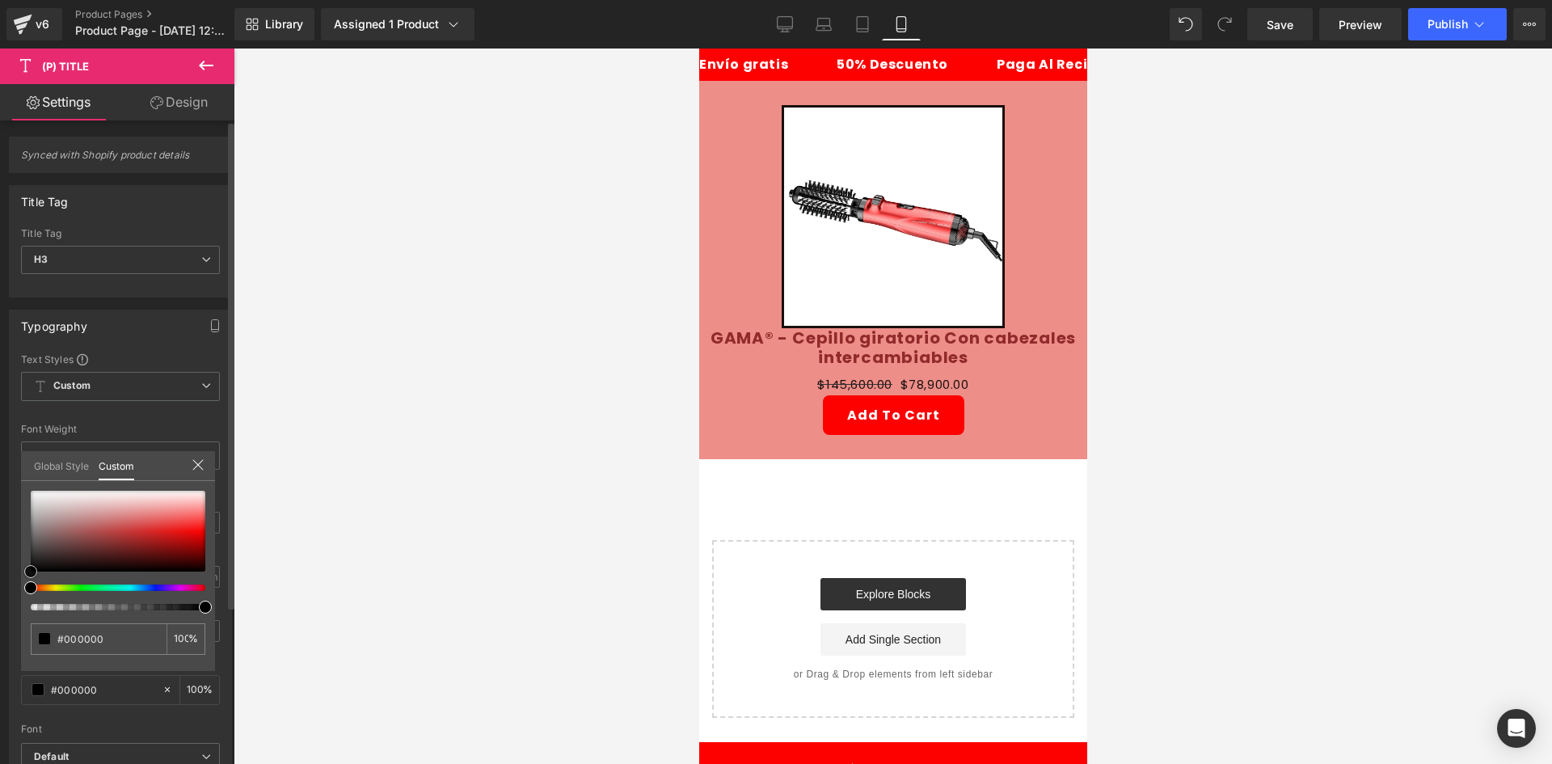
type input "#912b2b"
type input "#ae3b3b"
type input "#c17f7f"
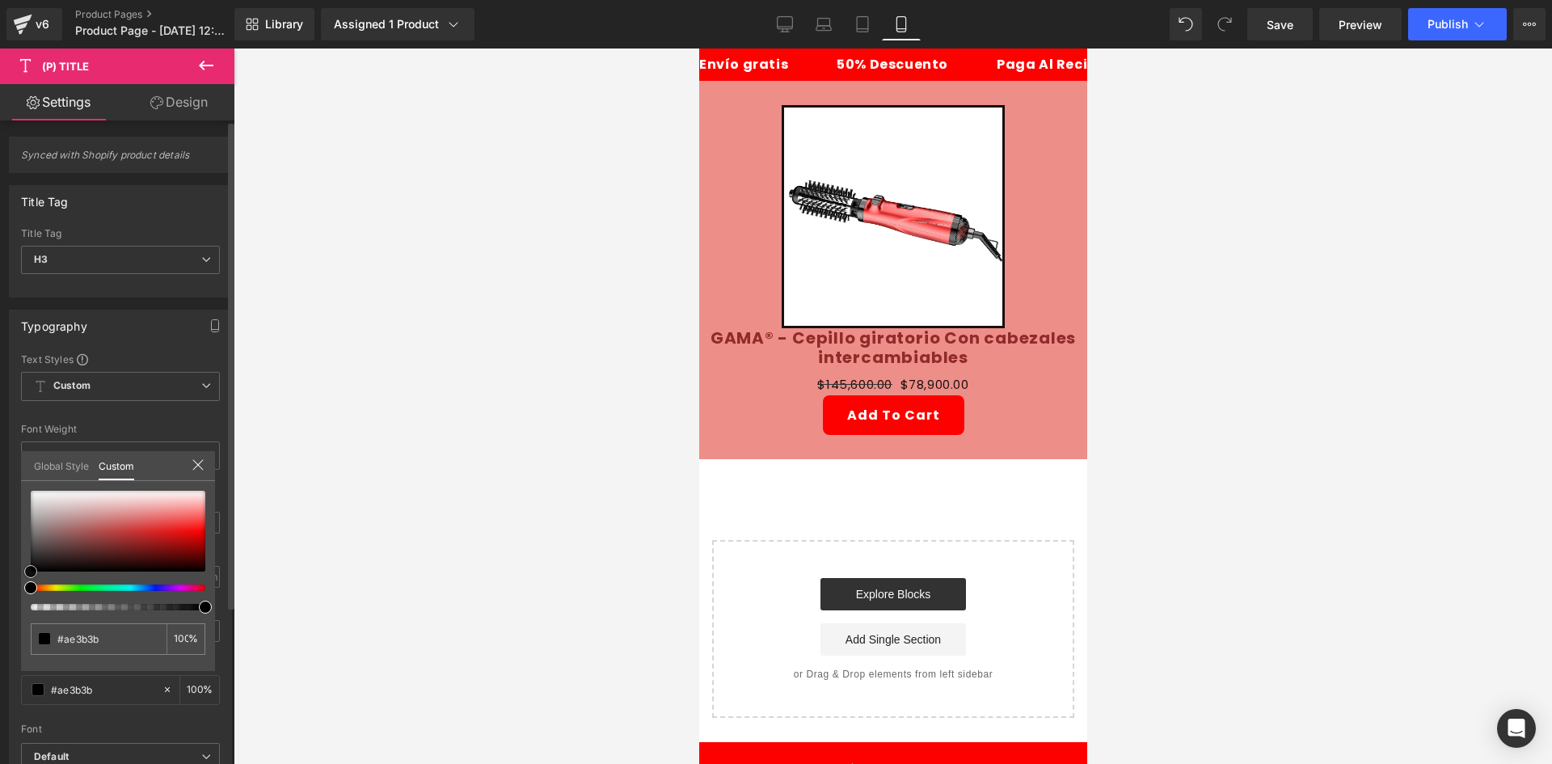
type input "#c17f7f"
type input "#ffffff"
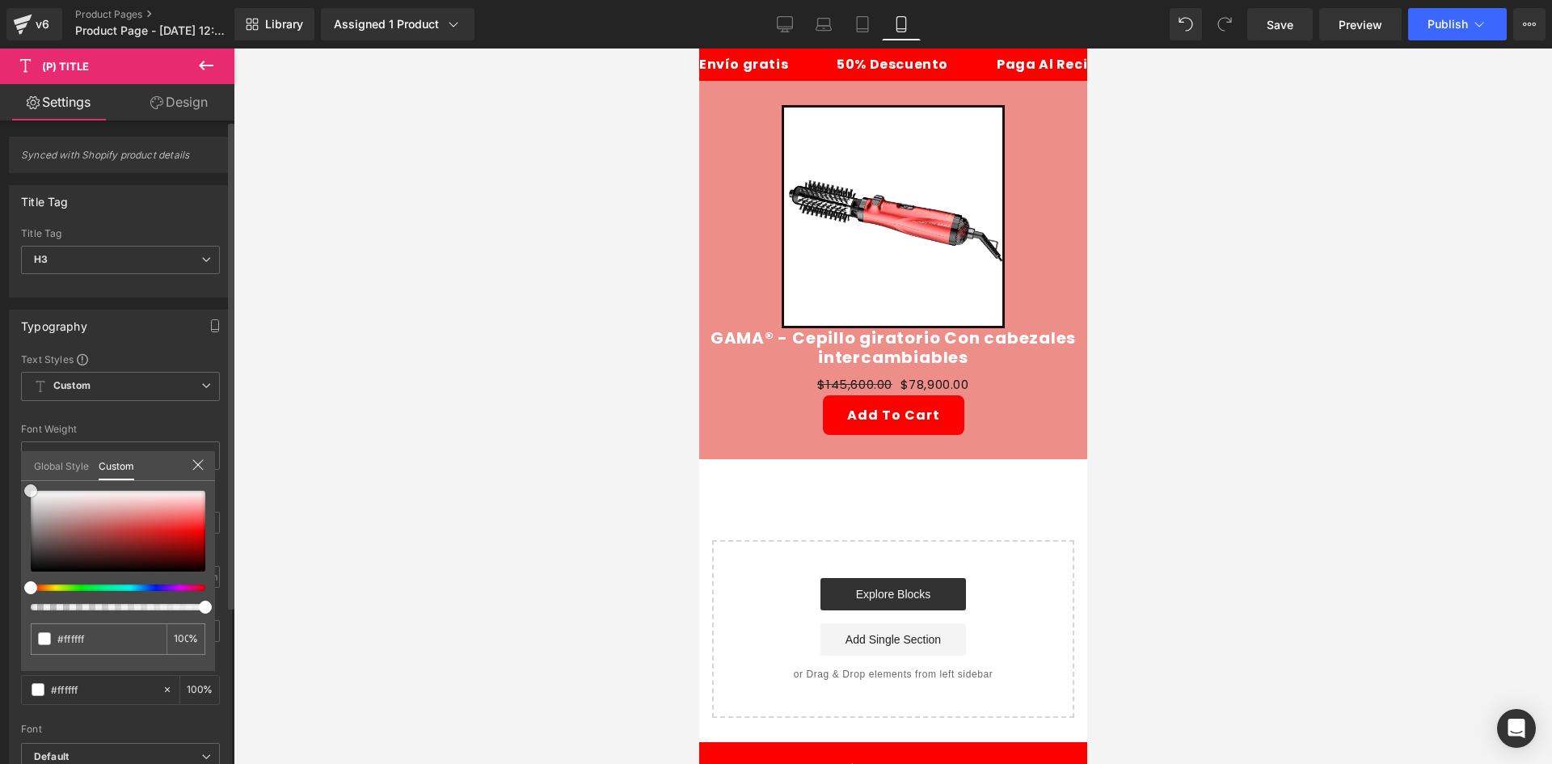
drag, startPoint x: 18, startPoint y: 469, endPoint x: 0, endPoint y: 423, distance: 48.6
click at [0, 423] on div "Typography Text Styles Custom Custom Setup Global Style Custom Setup Global Sty…" at bounding box center [121, 574] width 242 height 555
click at [415, 351] on div at bounding box center [893, 405] width 1318 height 715
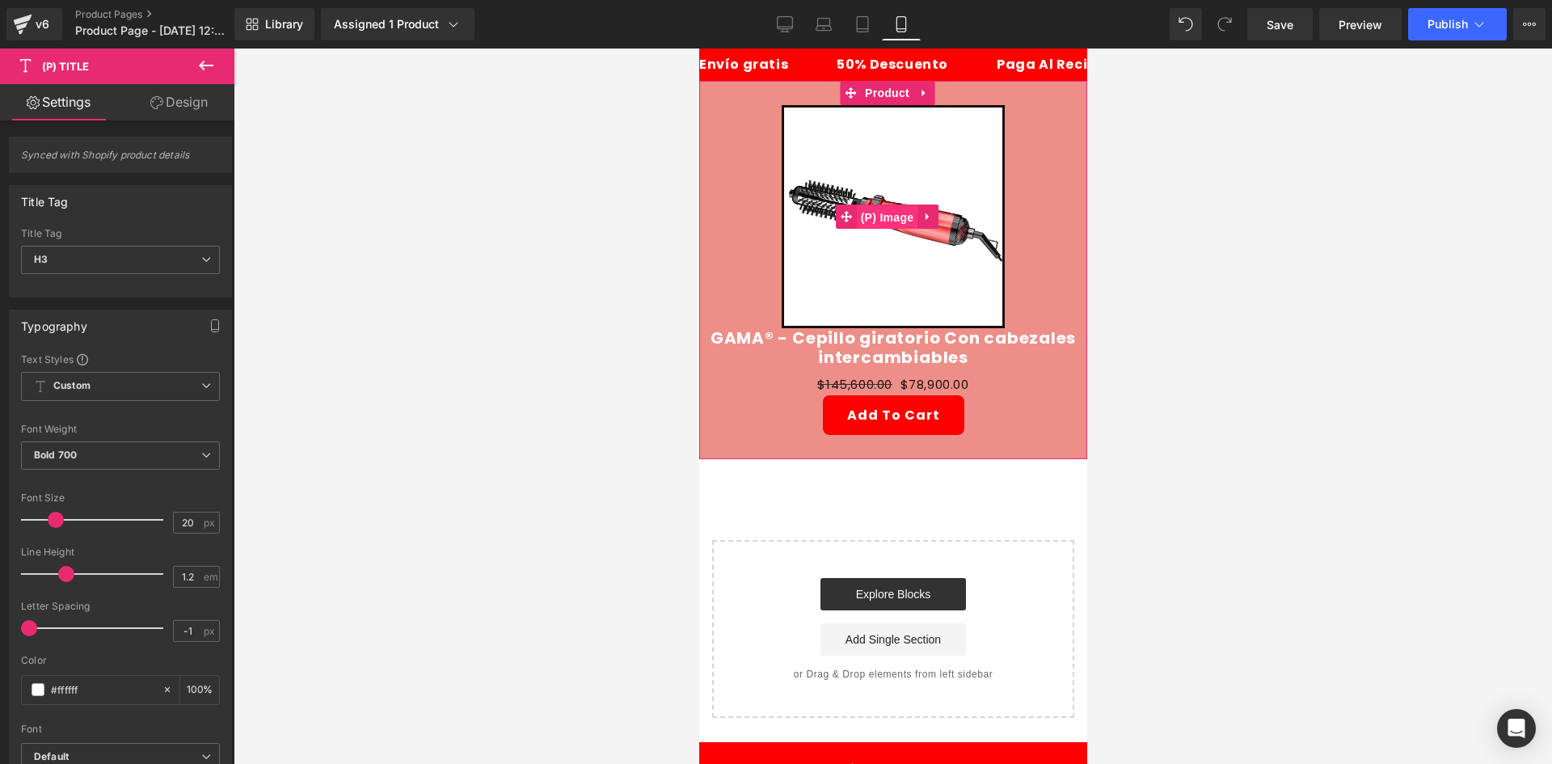
click at [898, 214] on span "(P) Image" at bounding box center [886, 217] width 61 height 24
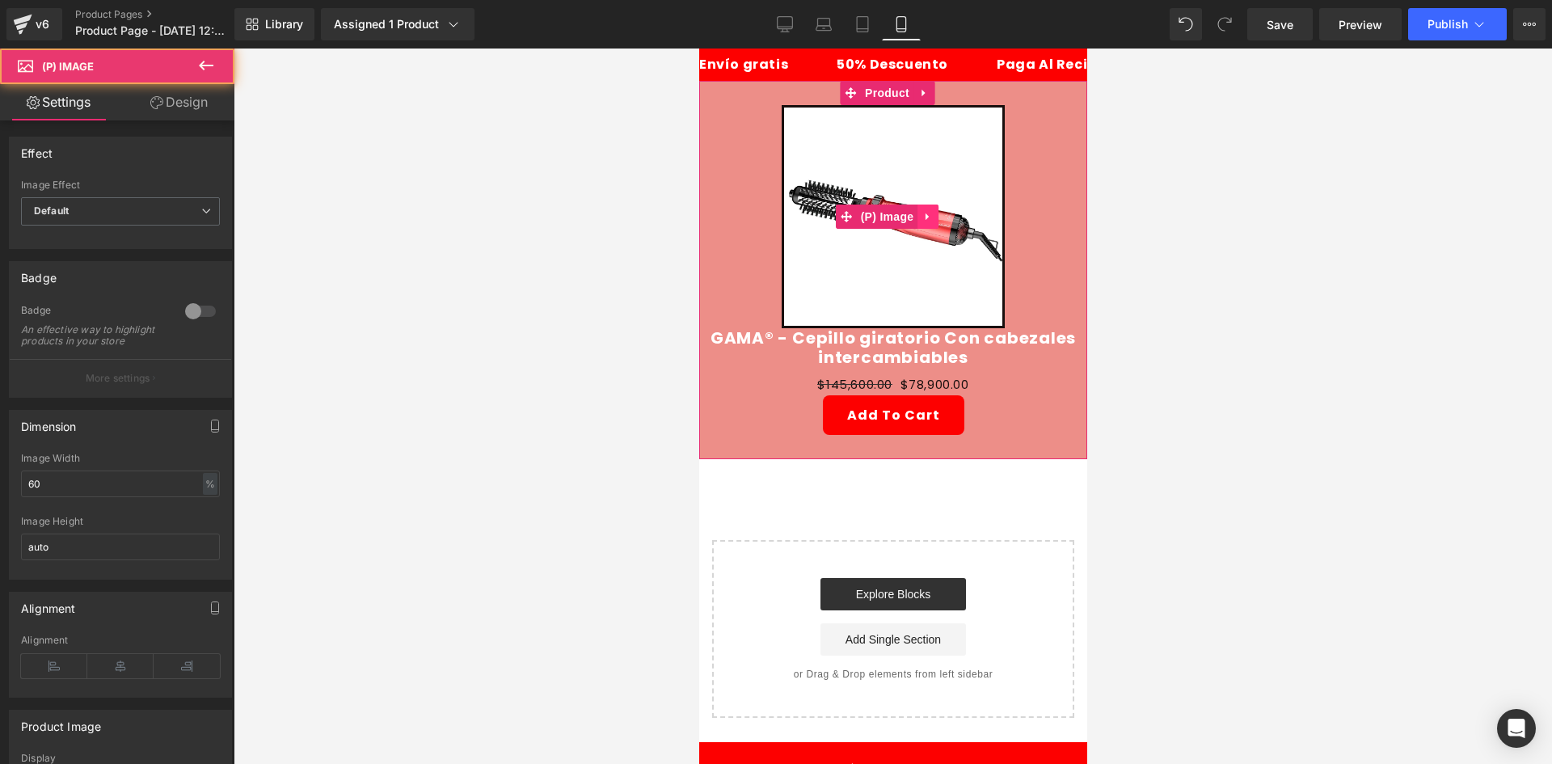
click at [921, 213] on icon at bounding box center [926, 217] width 11 height 12
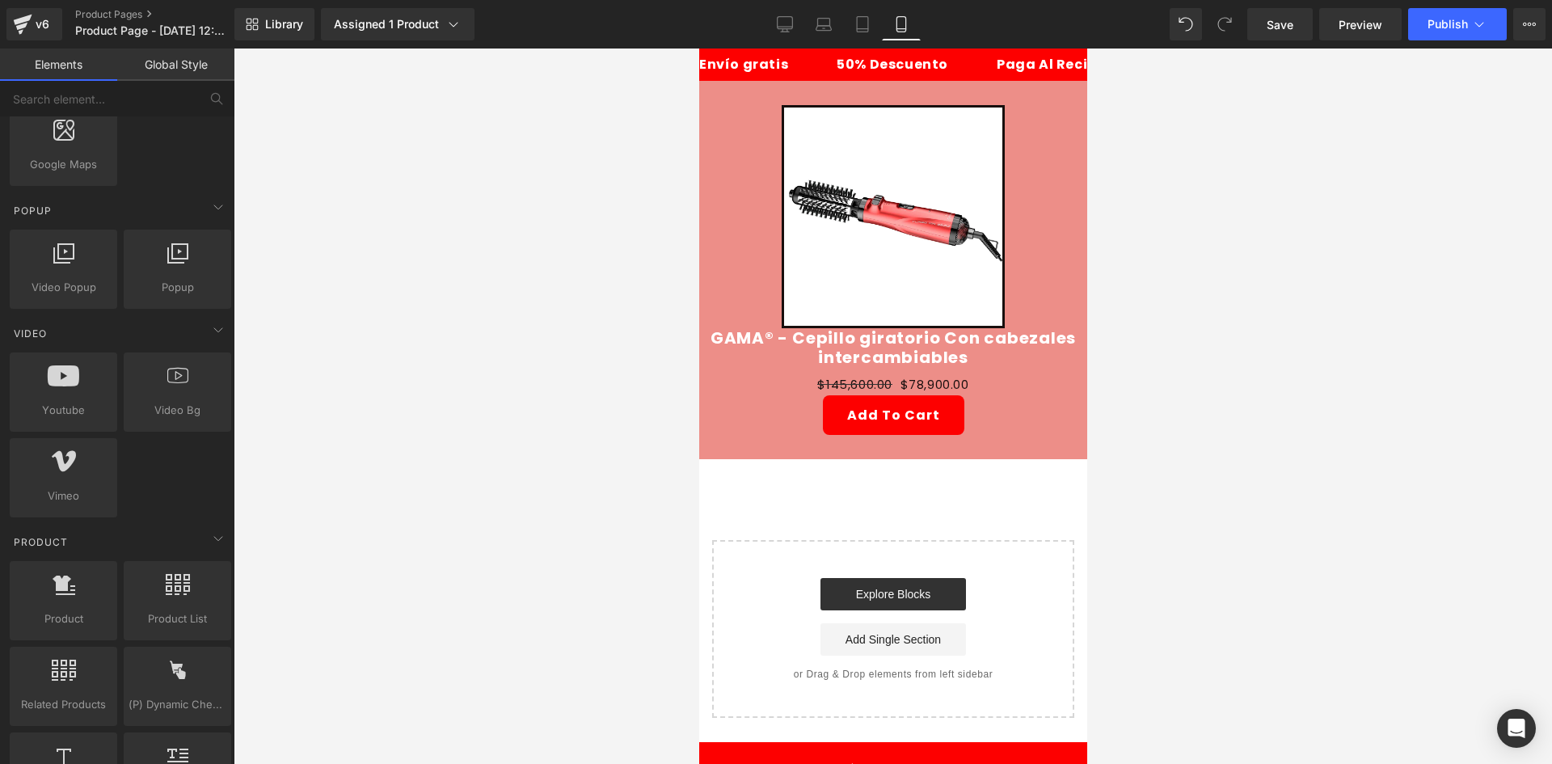
click at [378, 303] on div at bounding box center [893, 405] width 1318 height 715
click at [916, 373] on span "(P) Price" at bounding box center [927, 385] width 57 height 24
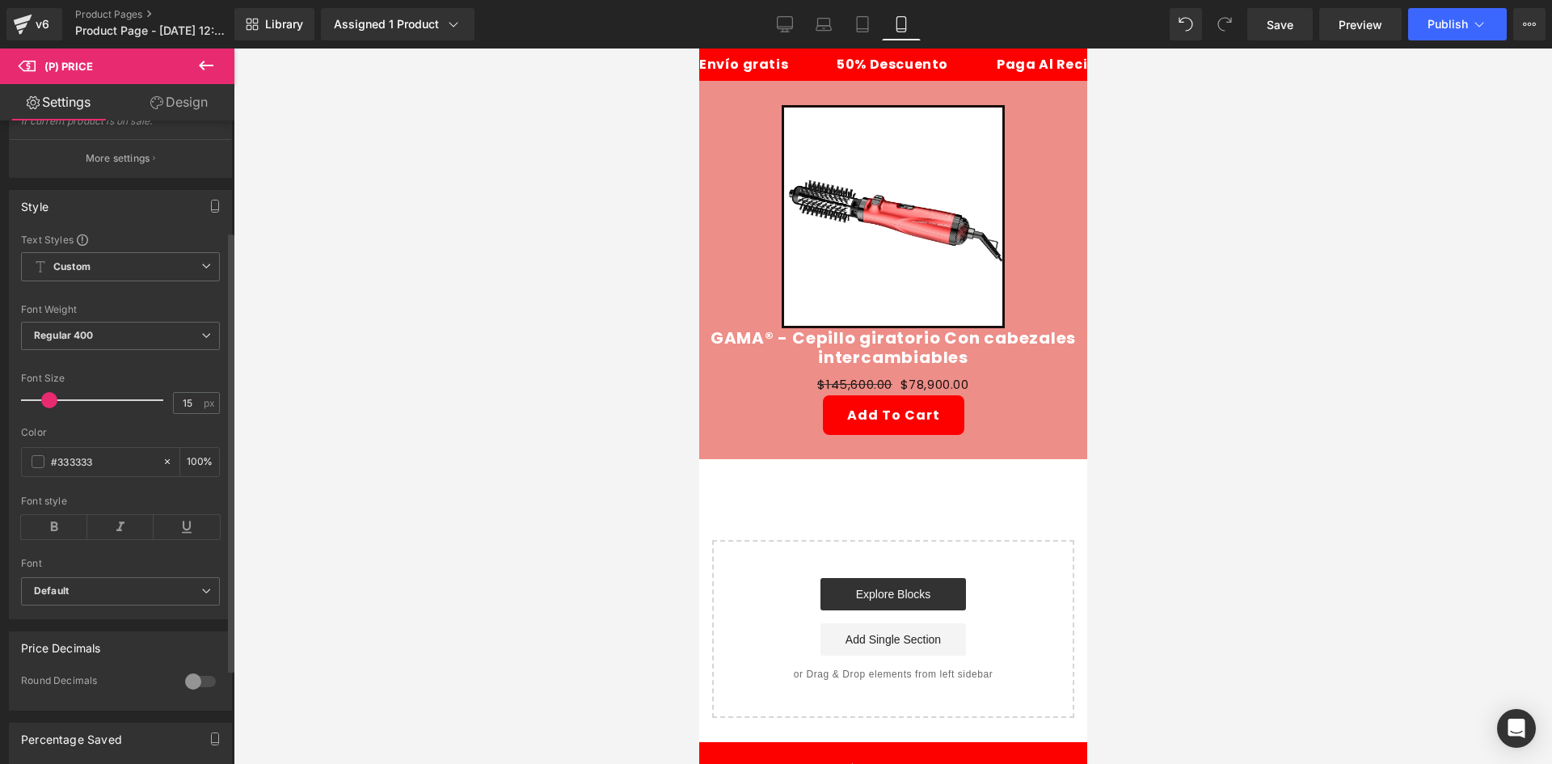
scroll to position [162, 0]
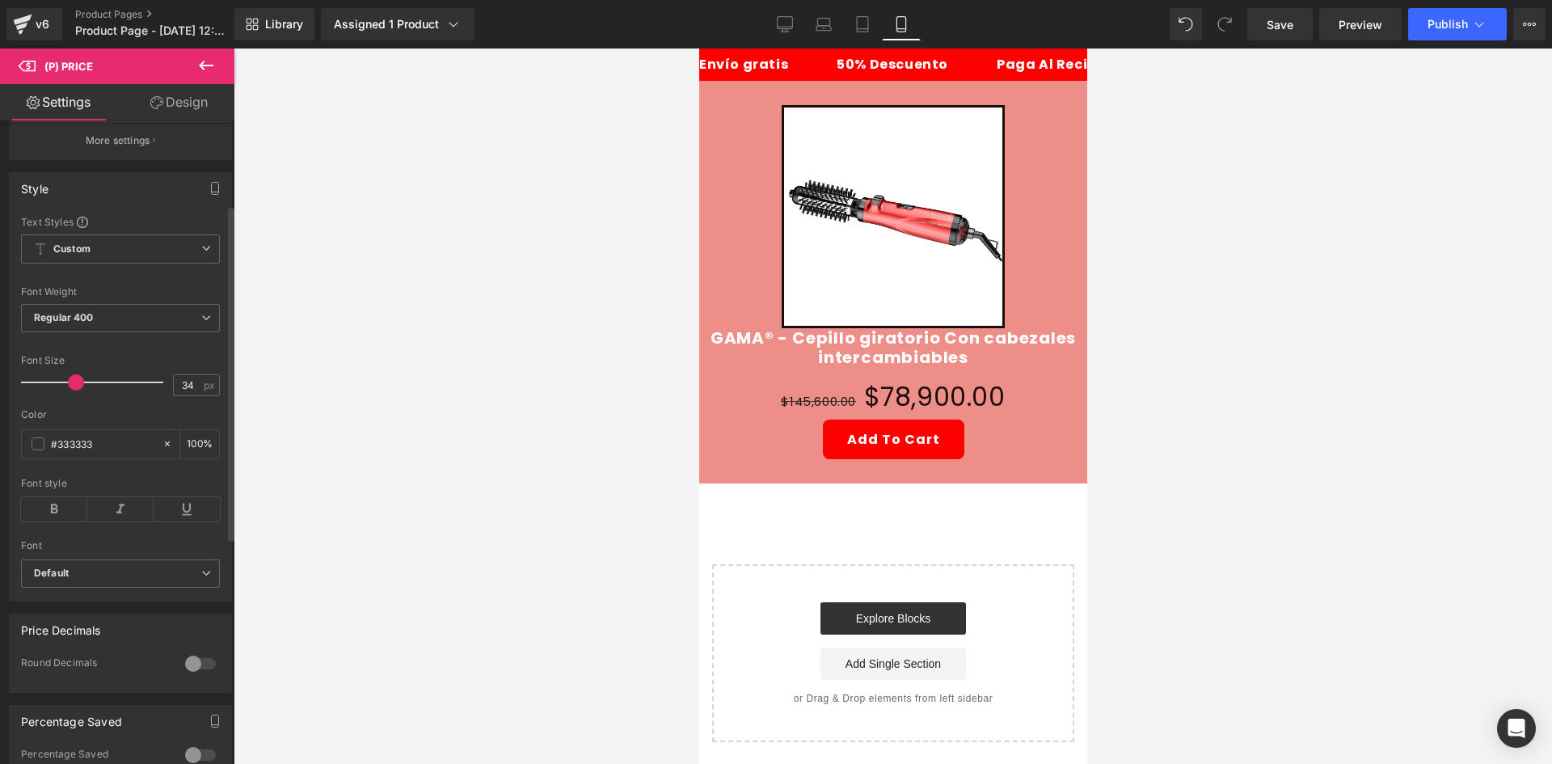
type input "35"
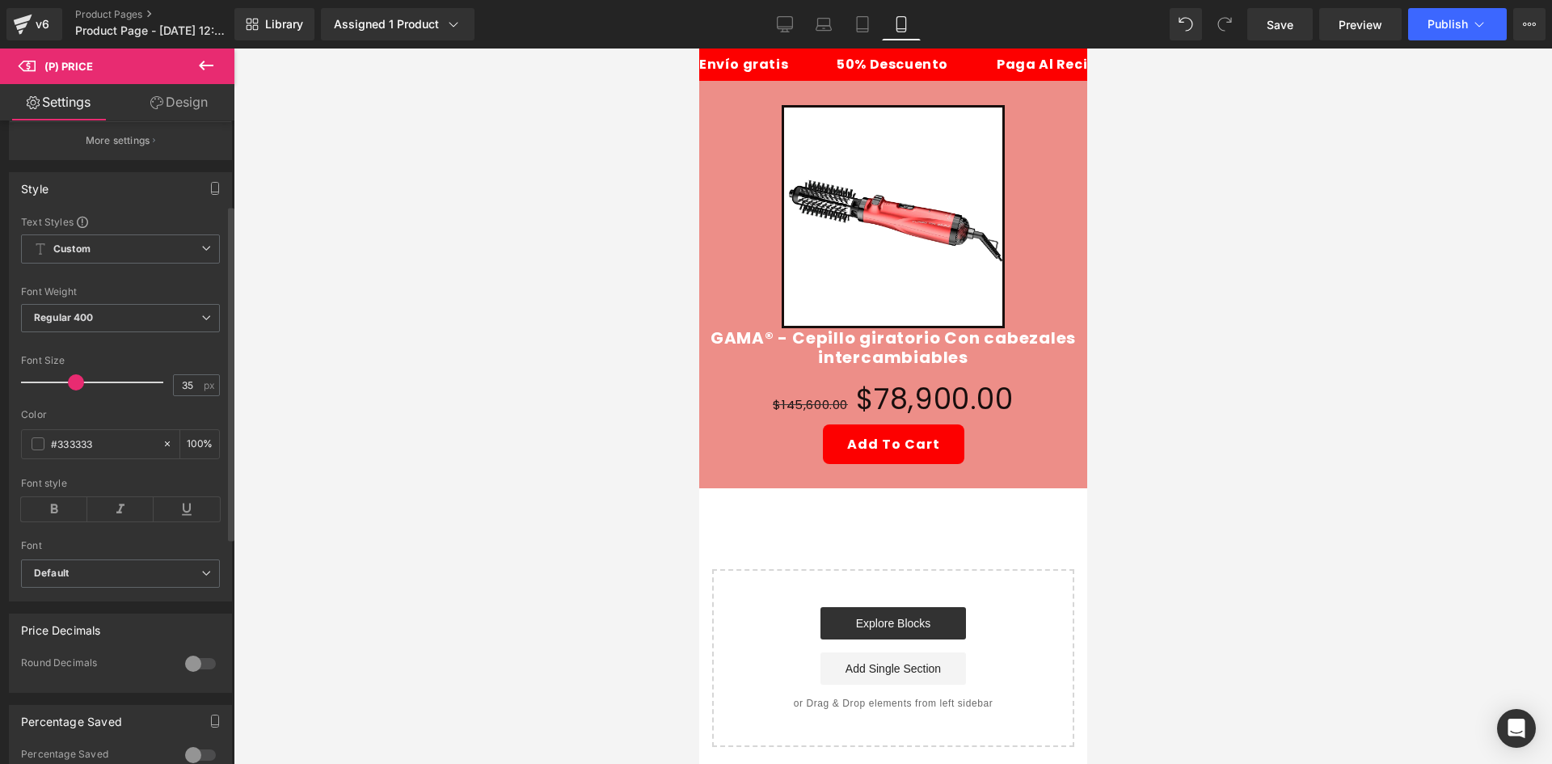
drag, startPoint x: 51, startPoint y: 392, endPoint x: 77, endPoint y: 396, distance: 26.2
click at [77, 390] on span at bounding box center [76, 382] width 16 height 16
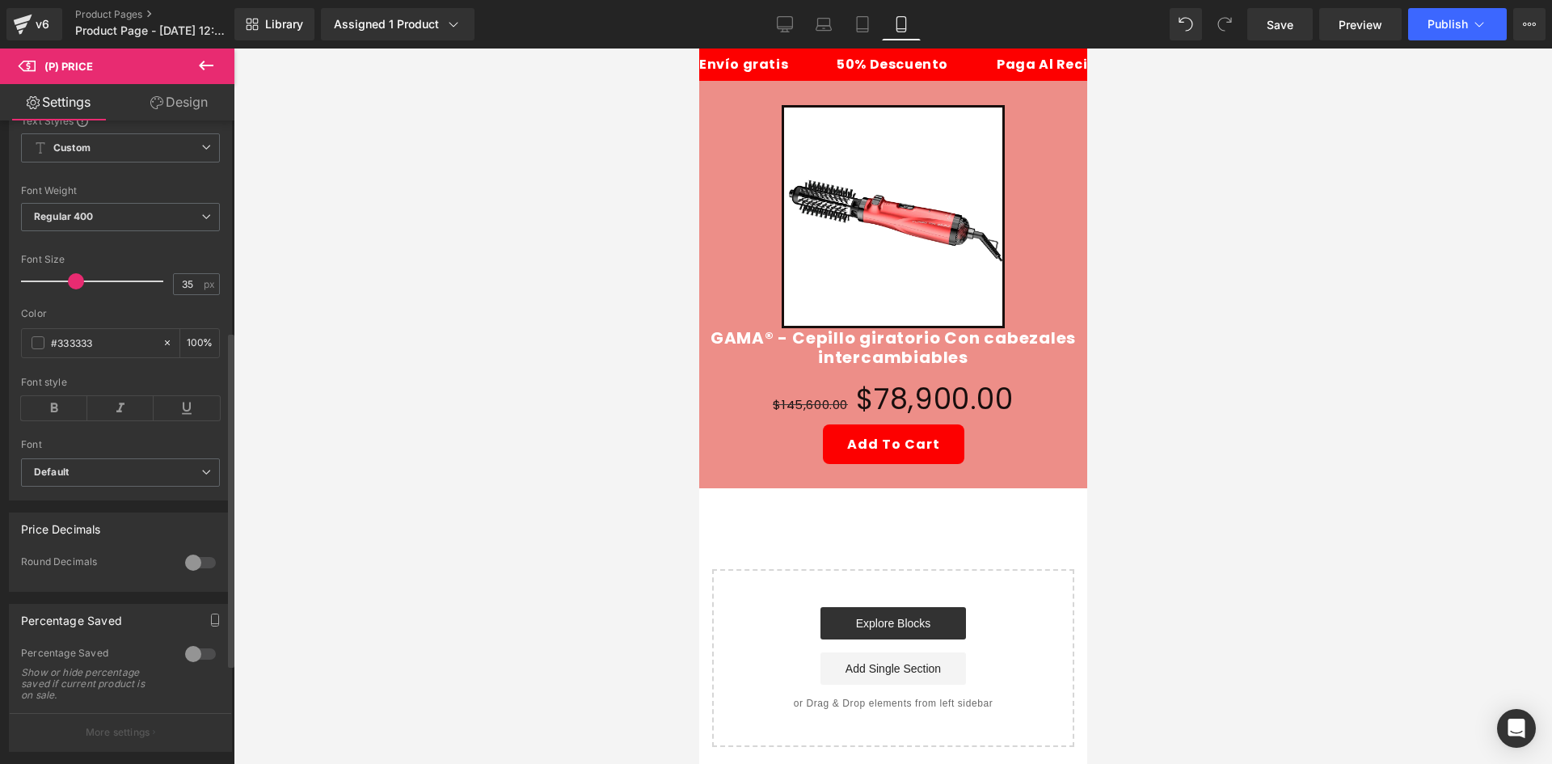
scroll to position [242, 0]
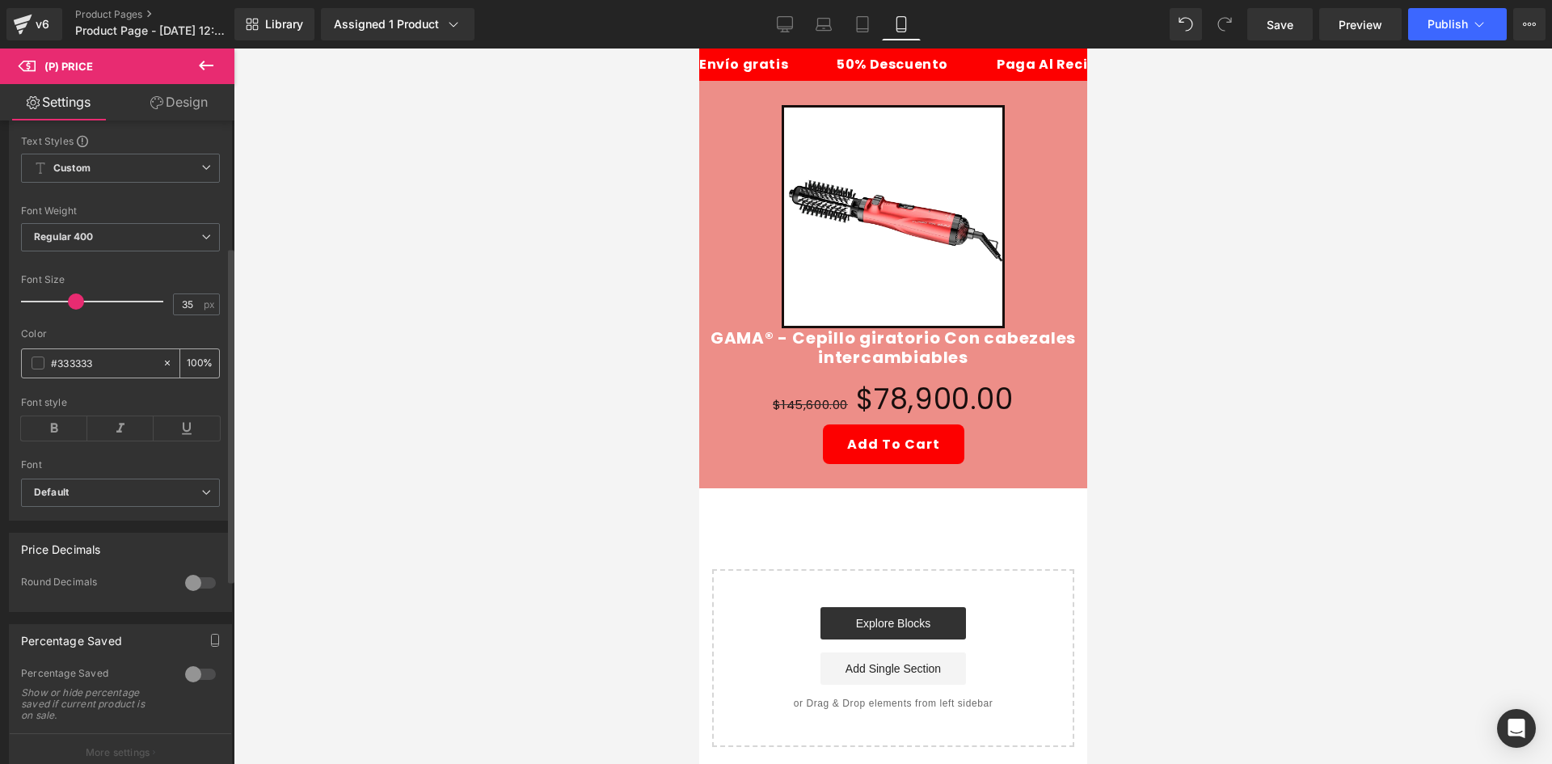
click at [35, 369] on span at bounding box center [38, 362] width 13 height 13
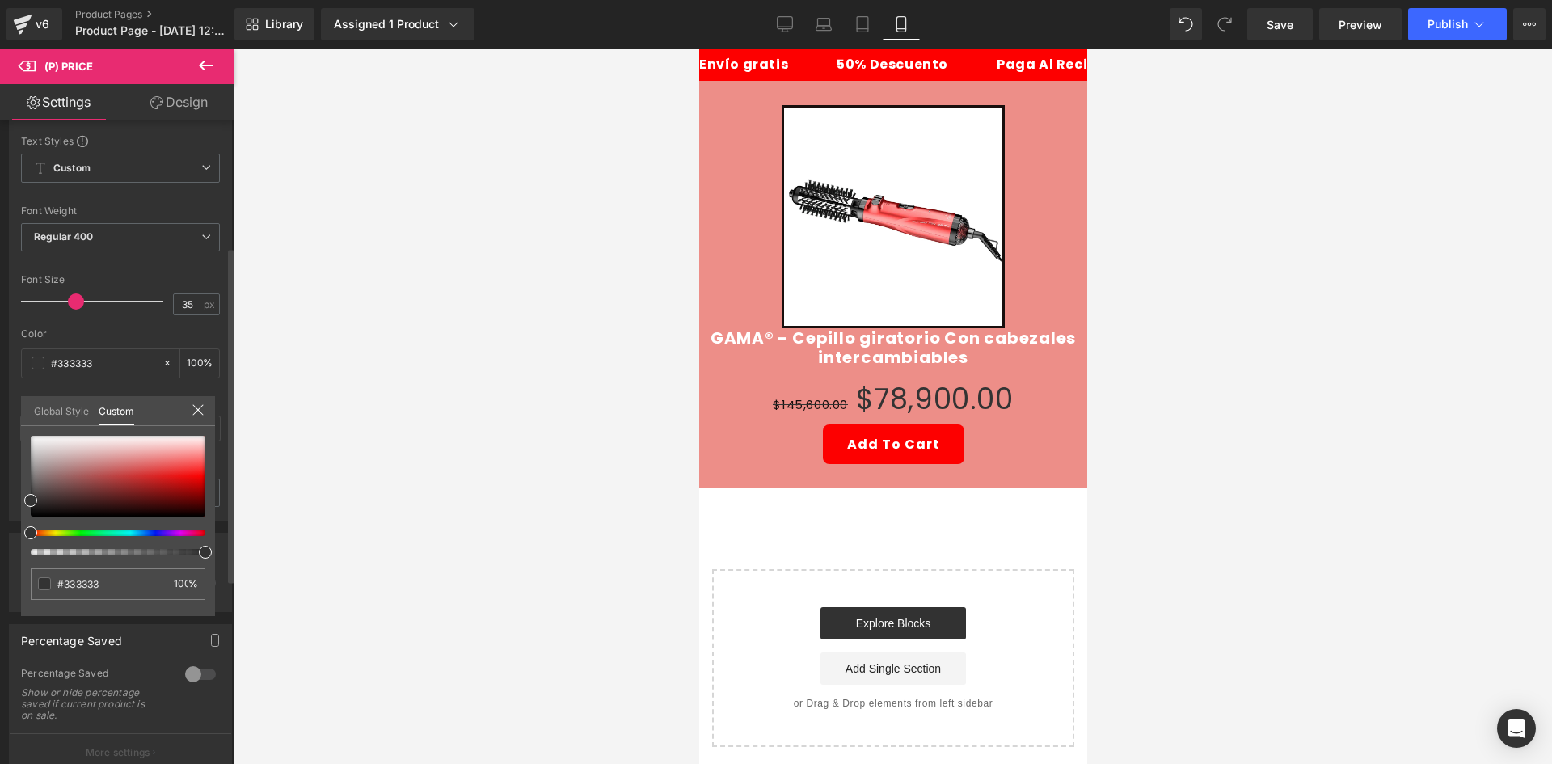
click at [161, 532] on div at bounding box center [111, 532] width 175 height 6
drag, startPoint x: 161, startPoint y: 532, endPoint x: 150, endPoint y: 533, distance: 10.6
click at [150, 533] on div at bounding box center [111, 532] width 175 height 6
type input "#3d1163"
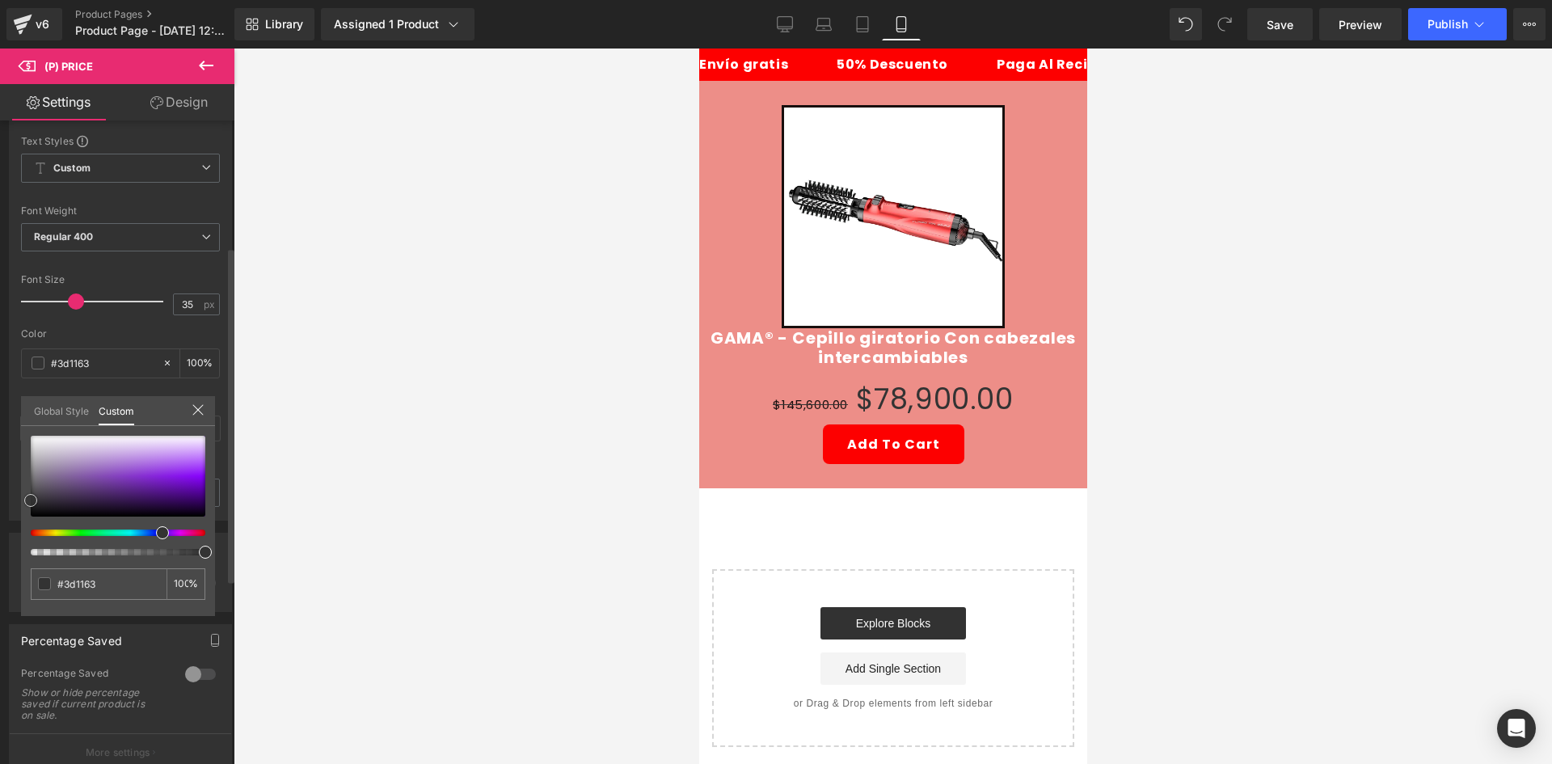
type input "#401168"
type input "#5e11a0"
type input "#7c05e4"
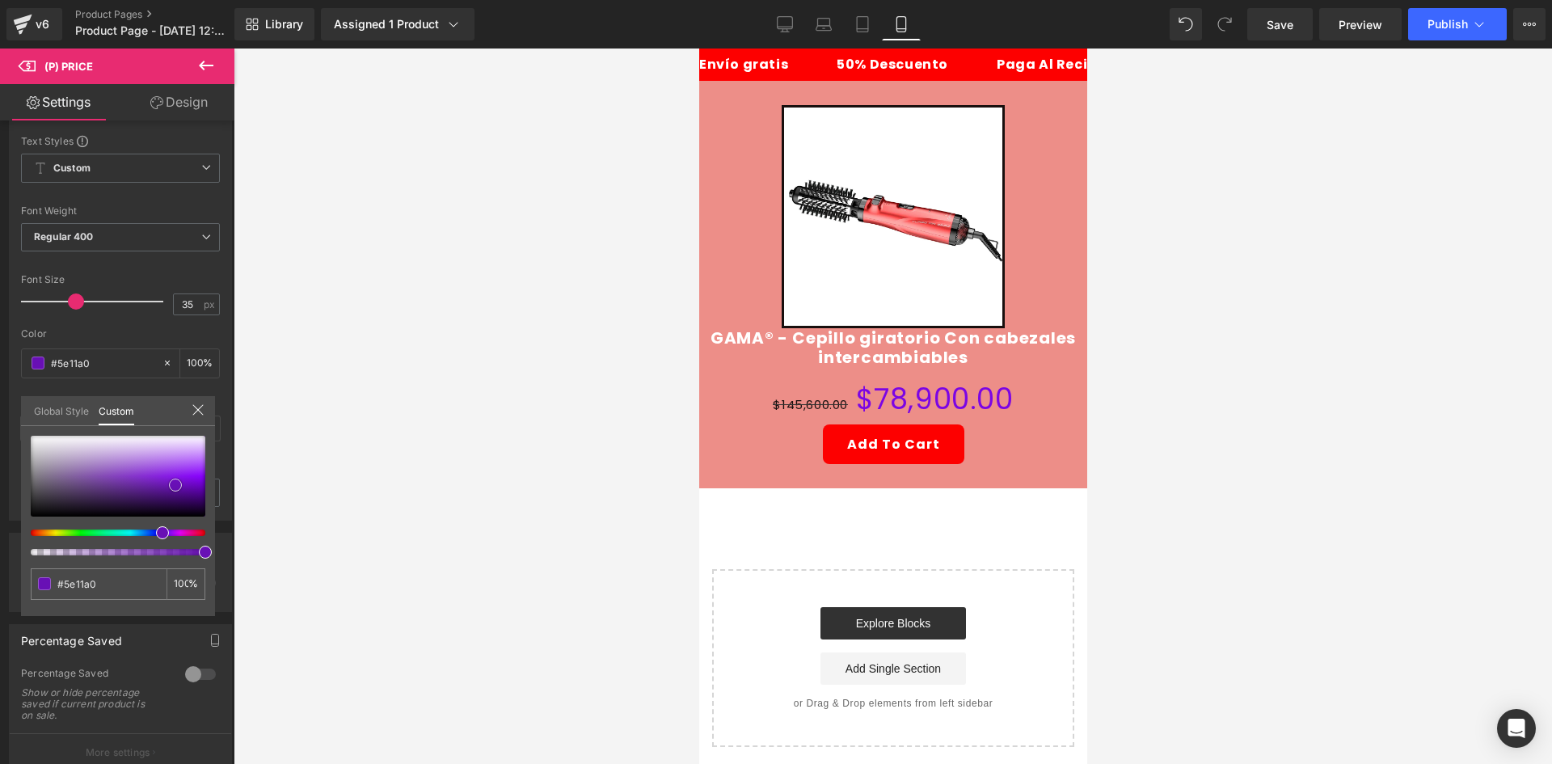
type input "#7c05e4"
type input "#a642ff"
type input "#b25bff"
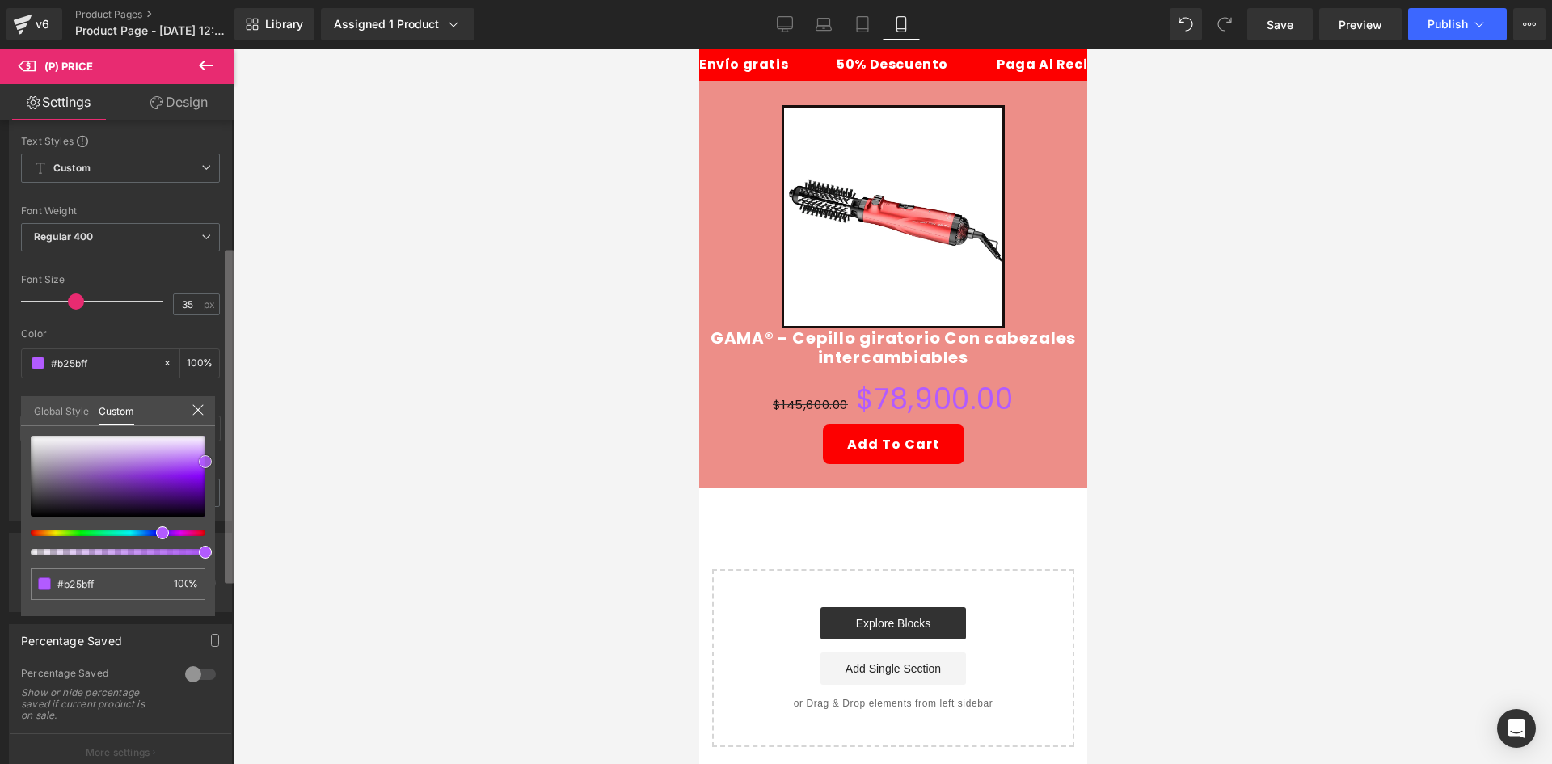
type input "#a947ff"
type input "#9823ff"
type input "#8200f4"
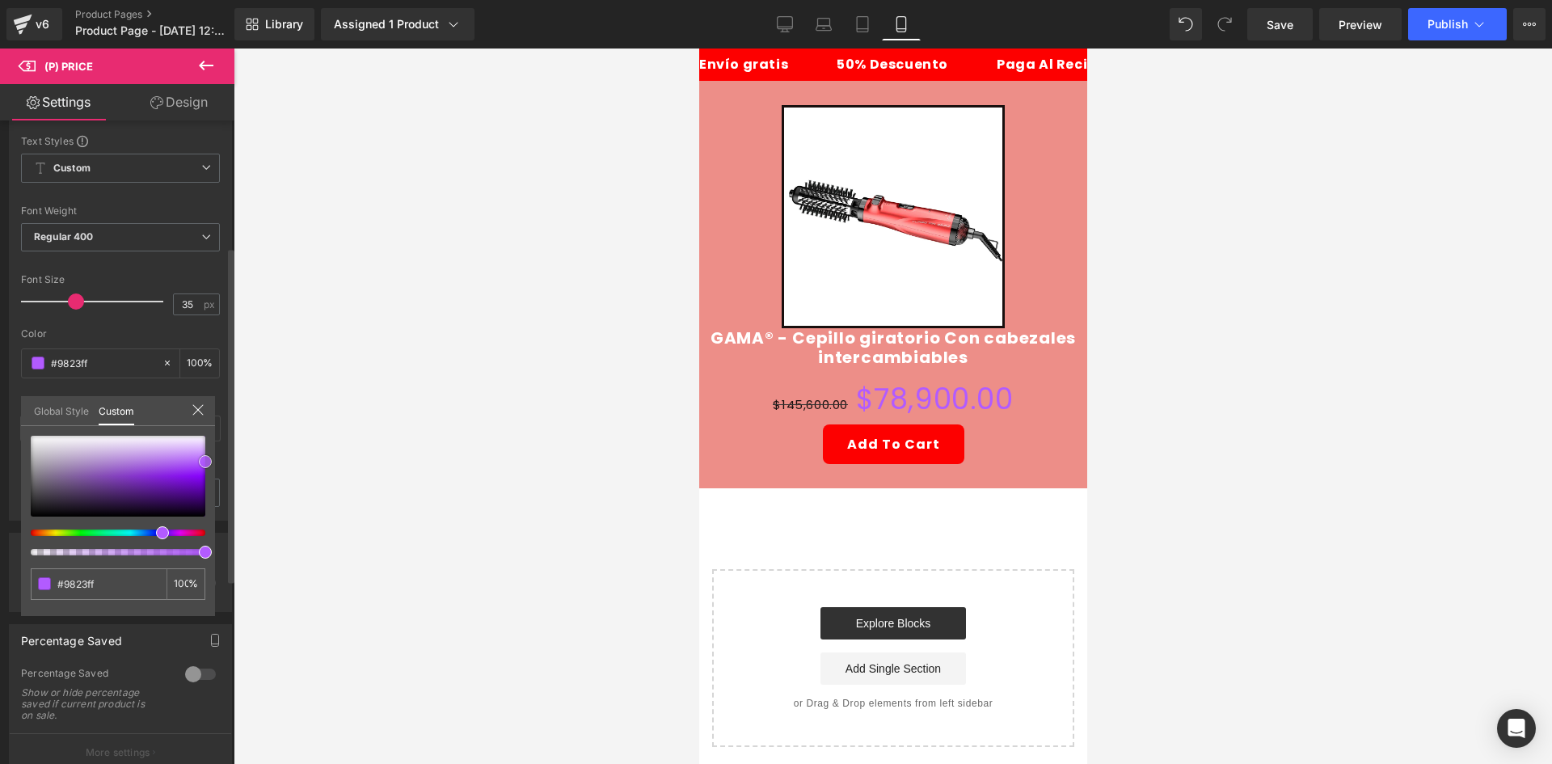
type input "#8200f4"
type input "#7d00ea"
type input "#6f00d1"
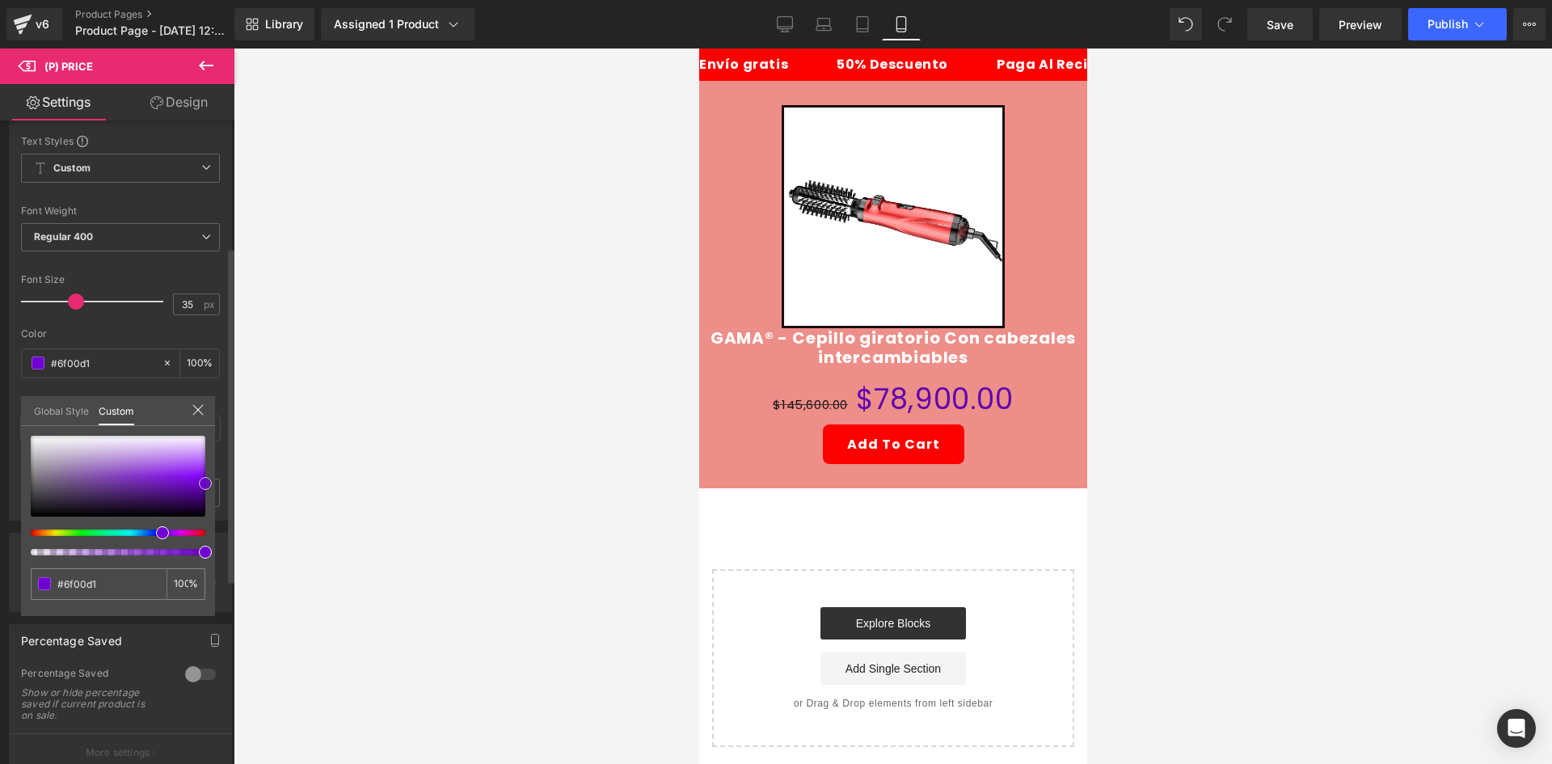
type input "#5f00b2"
type input "#510099"
type input "#43037b"
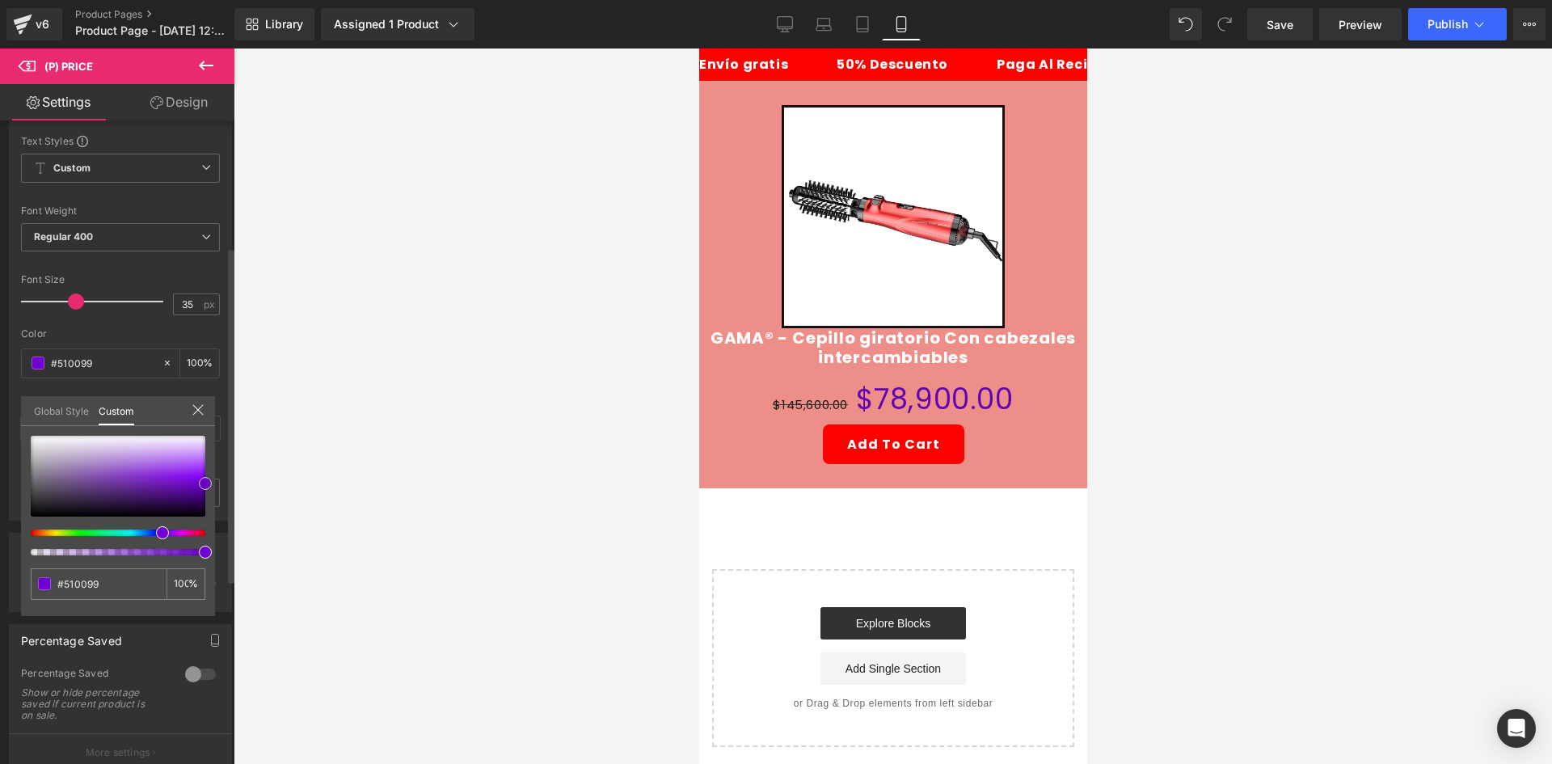
type input "#43037b"
type input "#300b50"
type input "#2d1244"
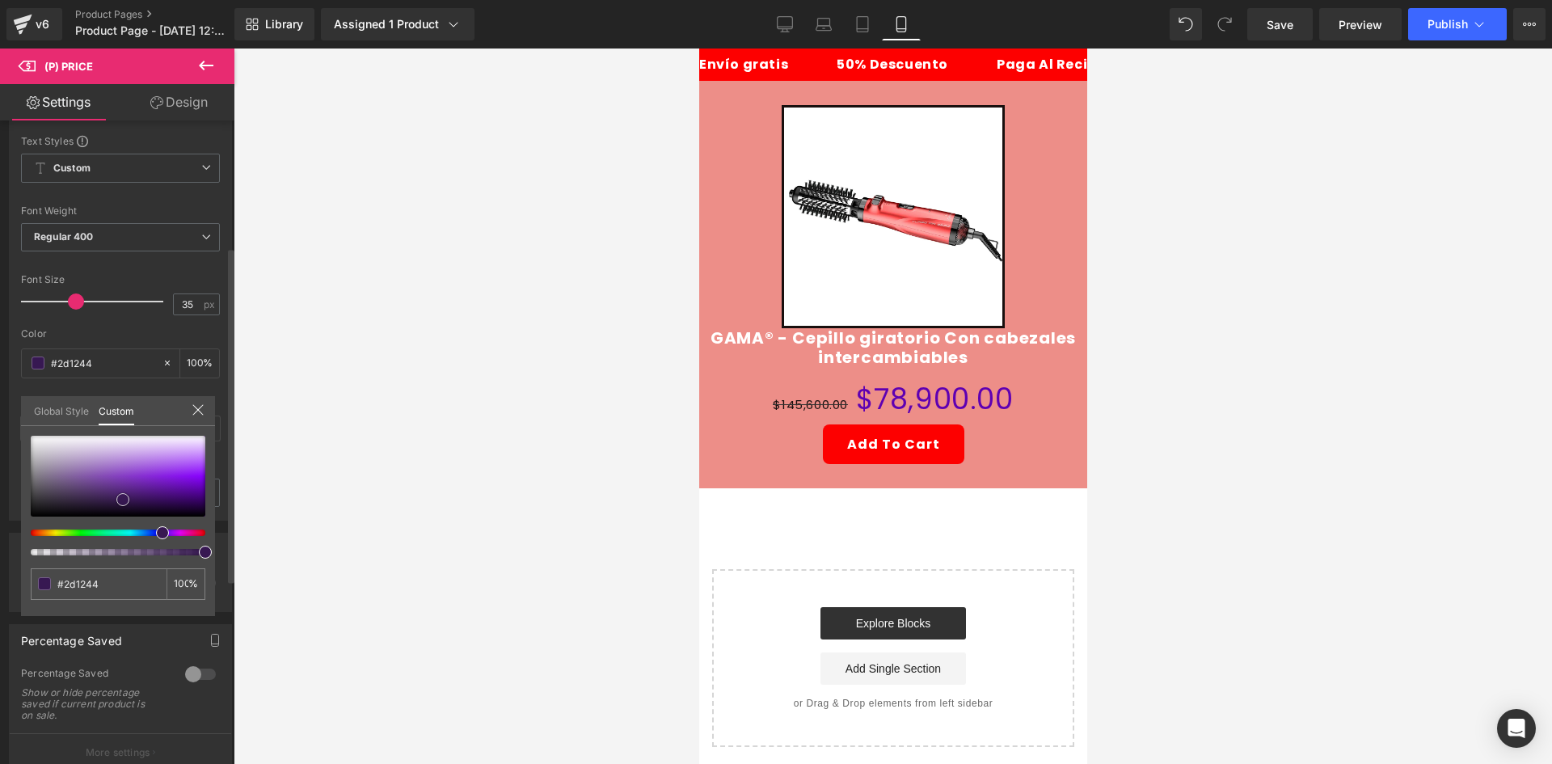
type input "#45275d"
type input "#51336a"
type input "#60417b"
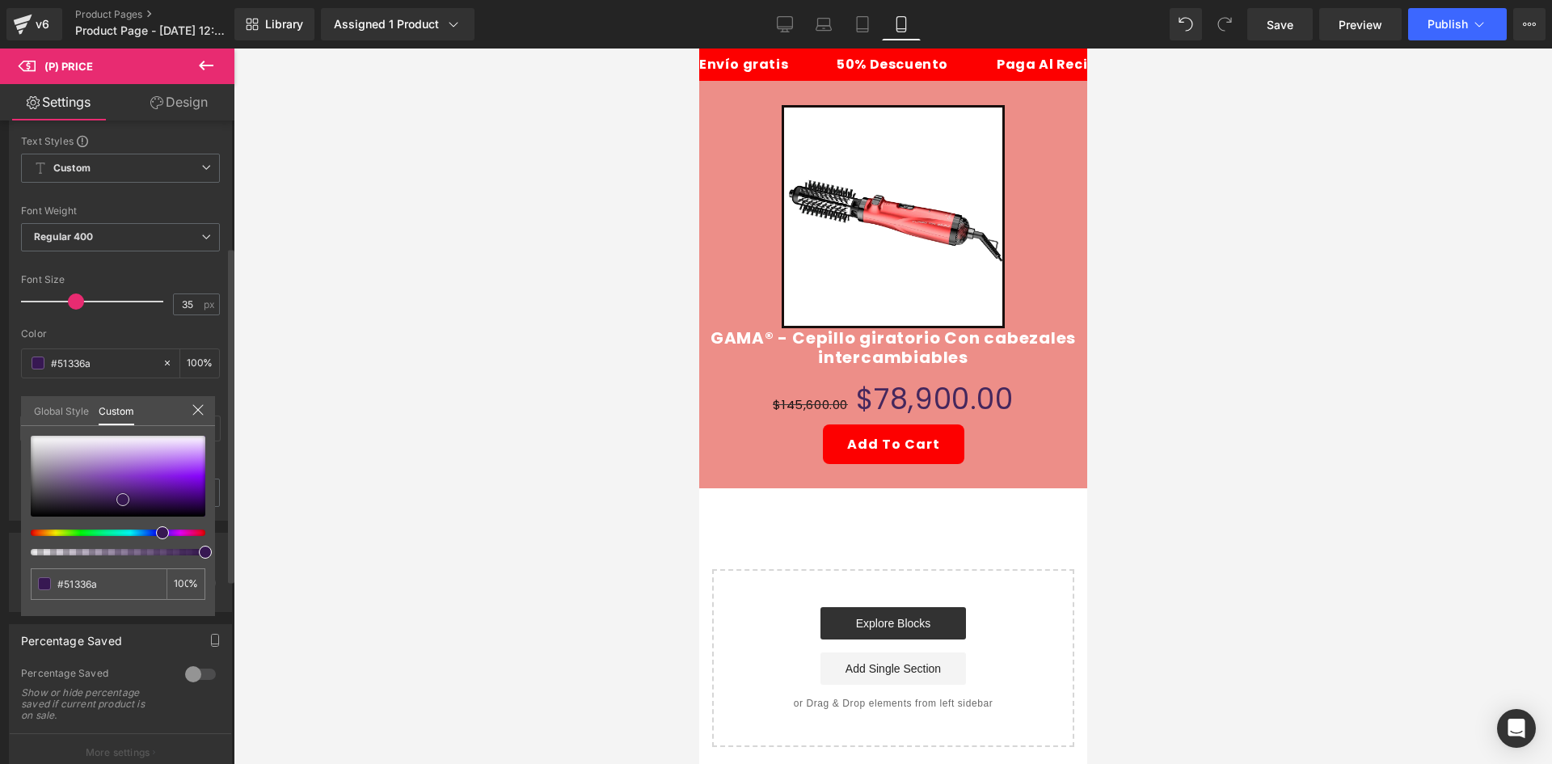
type input "#60417b"
type input "#6c4f86"
type input "#81629c"
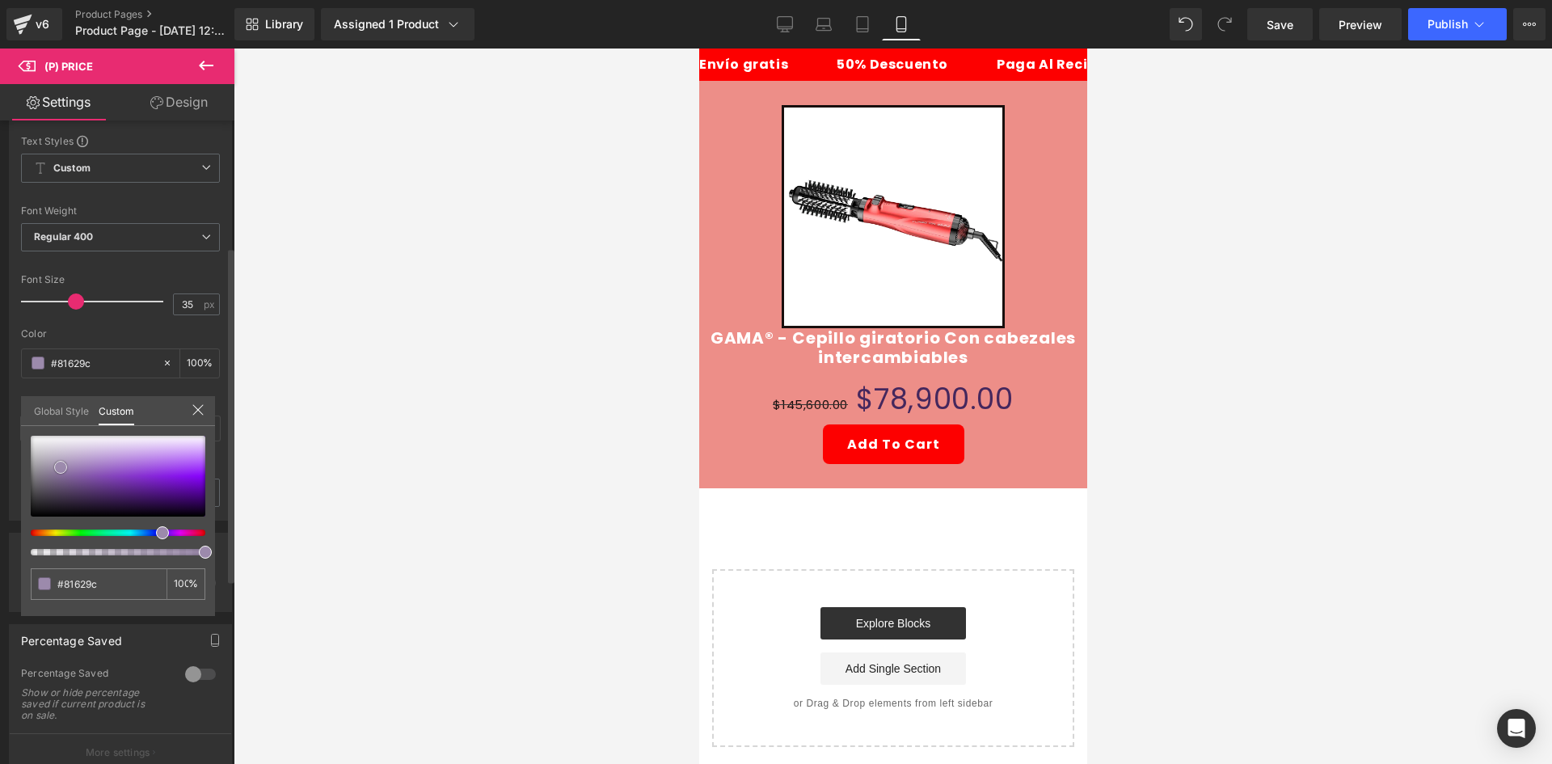
type input "#957fa8"
type input "#b5acbd"
type input "#dbd8de"
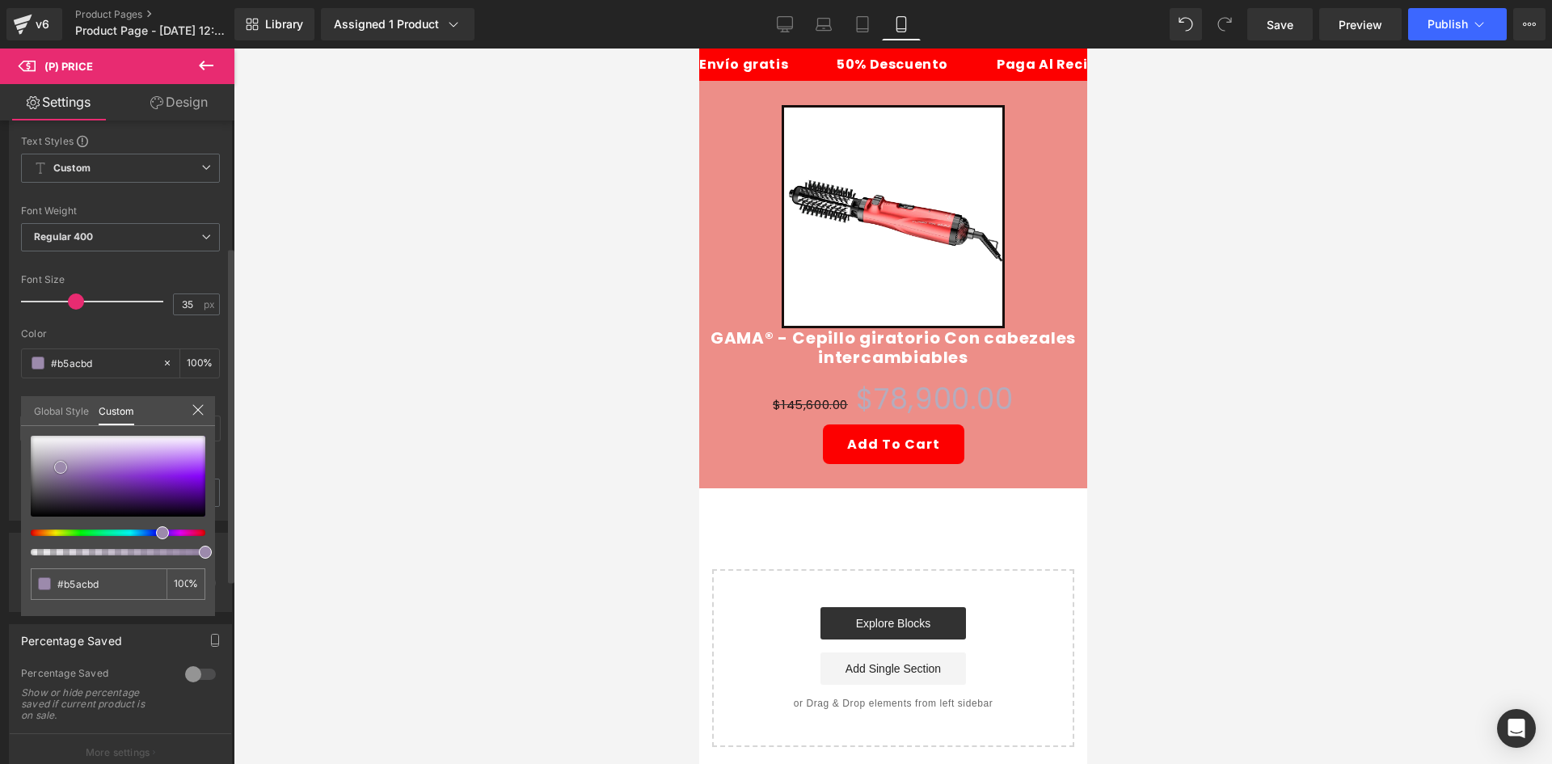
type input "#dbd8de"
type input "#fcfcfc"
type input "#ffffff"
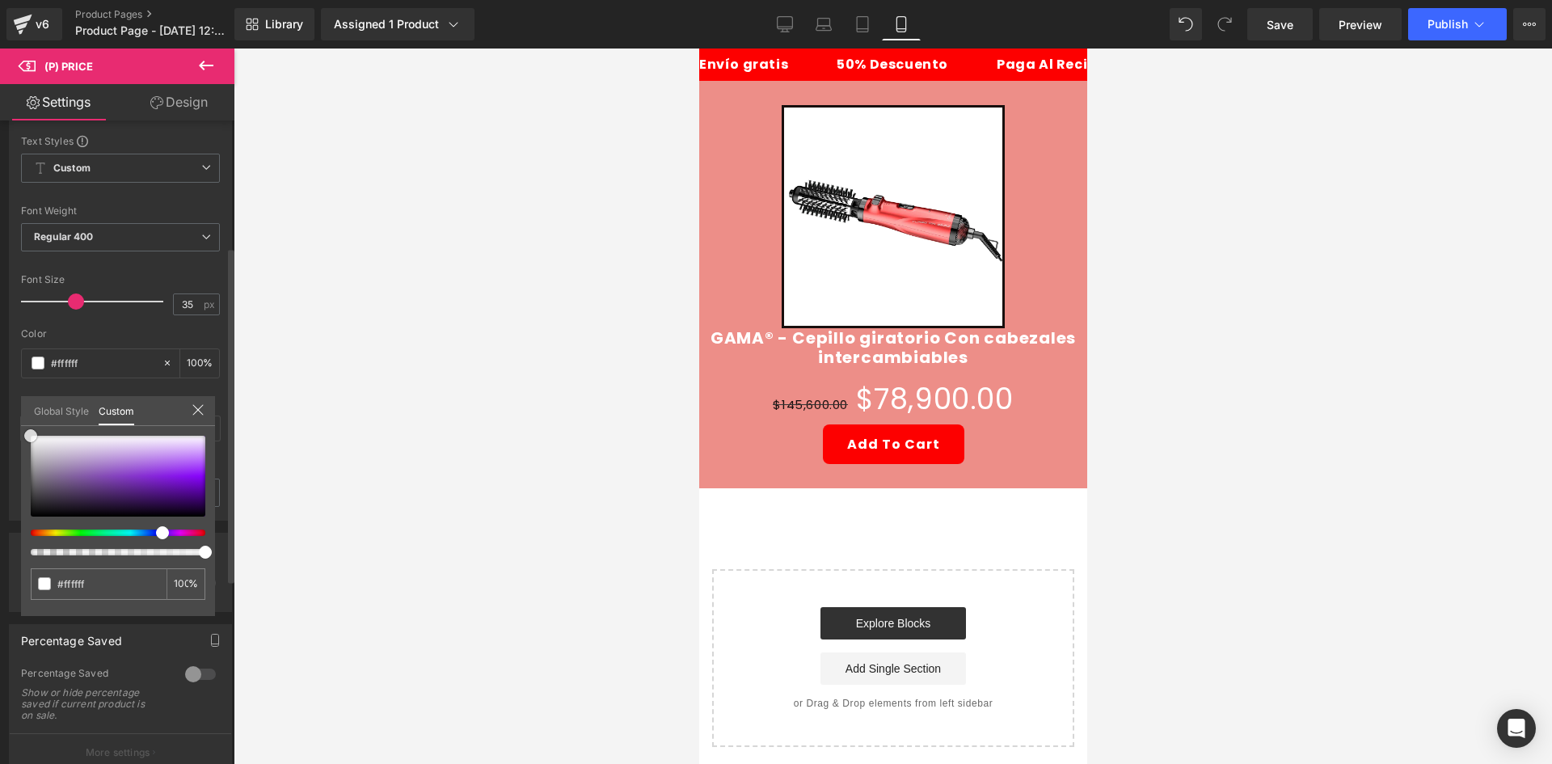
drag, startPoint x: 153, startPoint y: 498, endPoint x: 18, endPoint y: 399, distance: 167.1
click at [18, 399] on div "Style Text Styles Custom Custom Setup Global Style Custom Setup Global Style Th…" at bounding box center [121, 299] width 242 height 441
click at [439, 416] on div at bounding box center [893, 405] width 1318 height 715
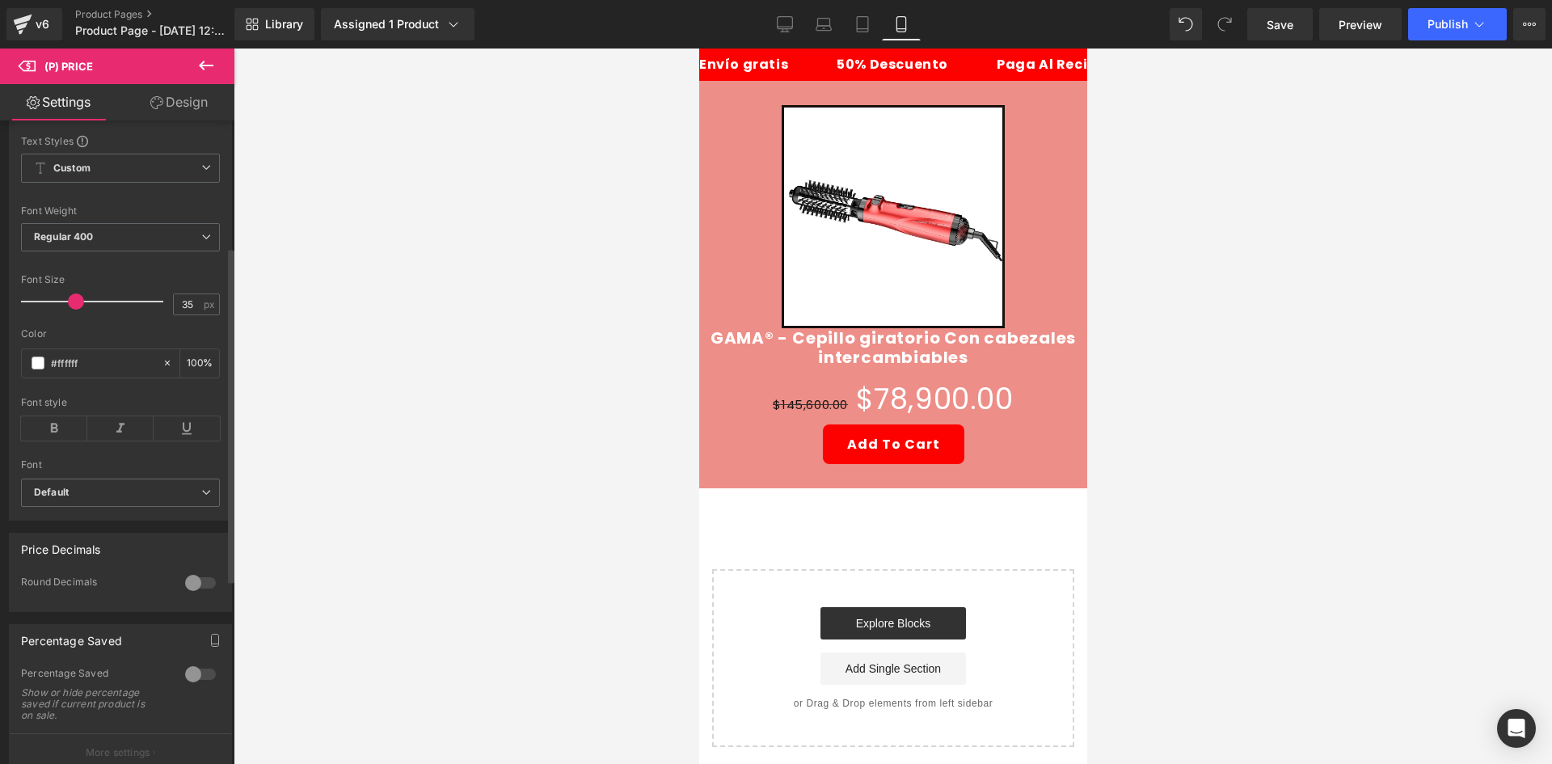
click at [196, 687] on div at bounding box center [200, 674] width 39 height 26
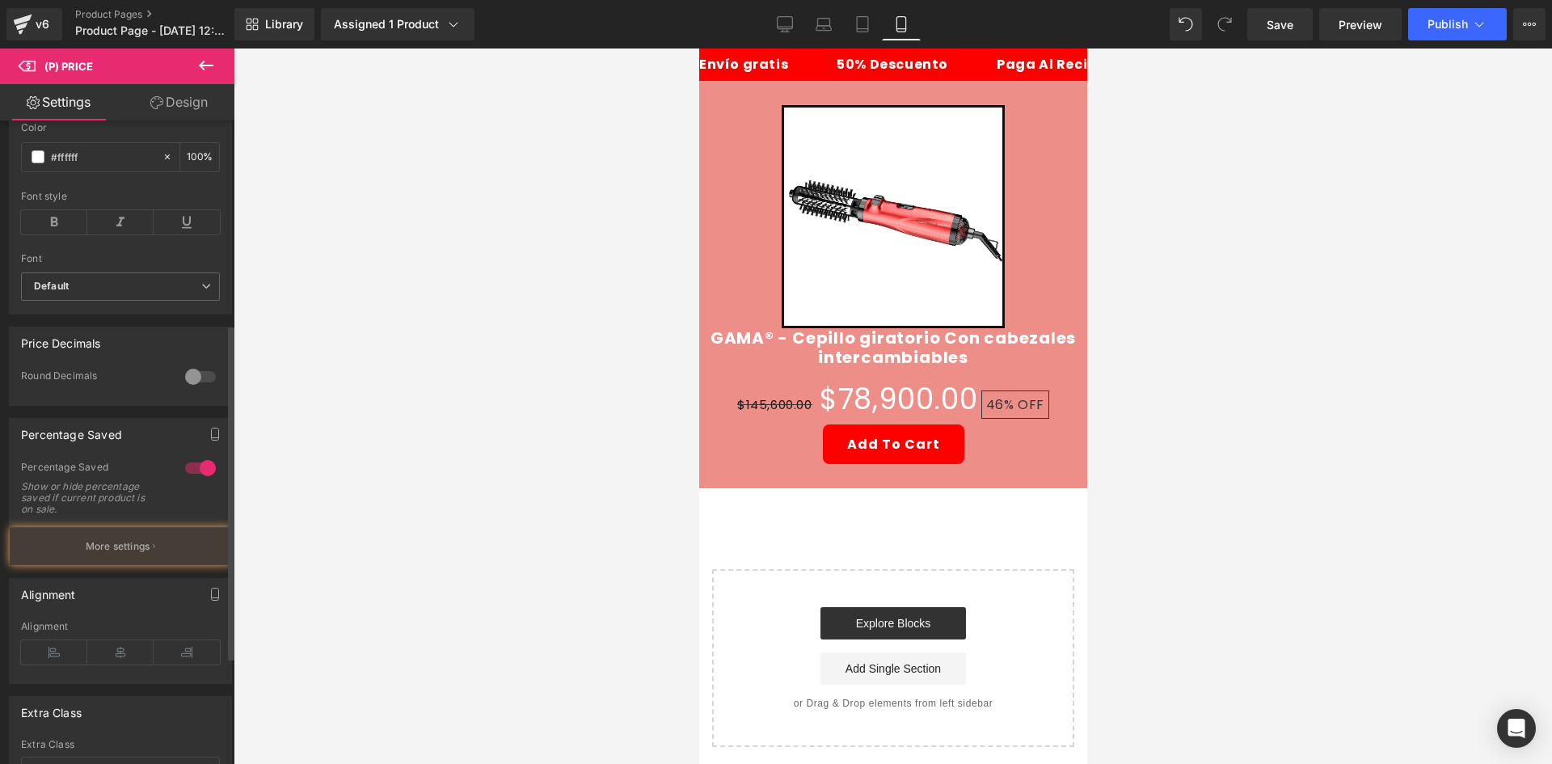
scroll to position [566, 0]
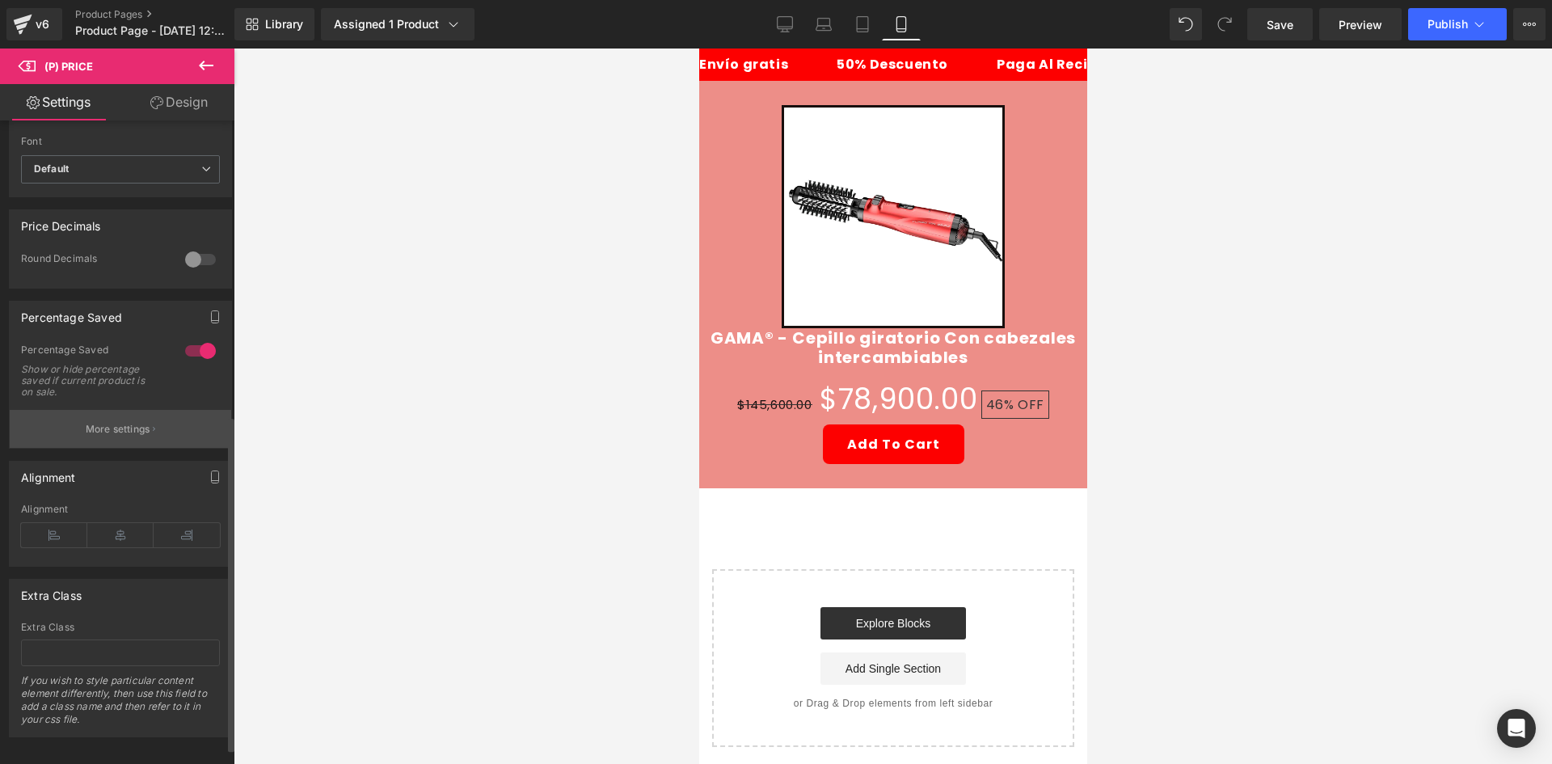
click at [146, 433] on p "More settings" at bounding box center [118, 429] width 65 height 15
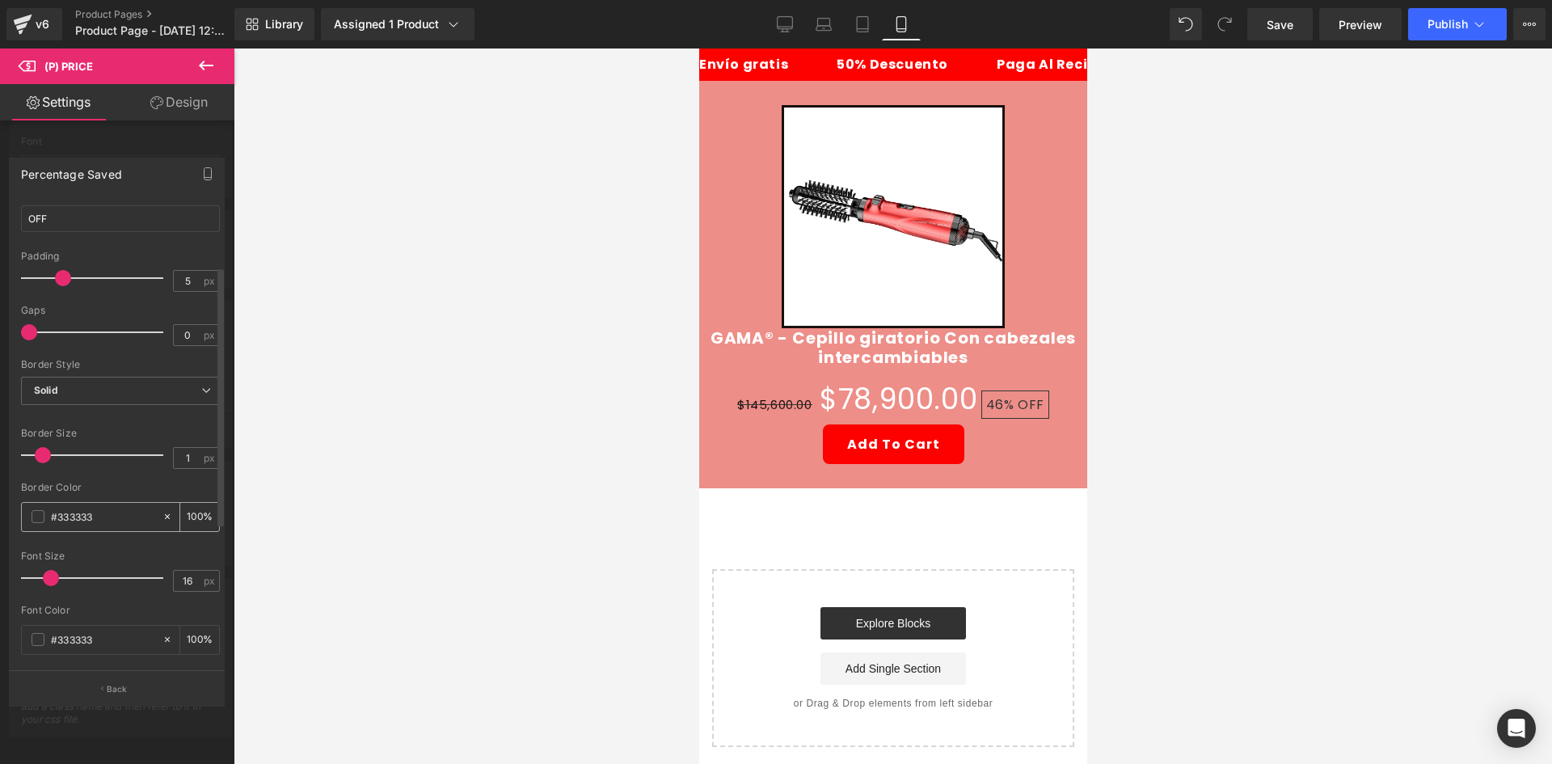
scroll to position [162, 0]
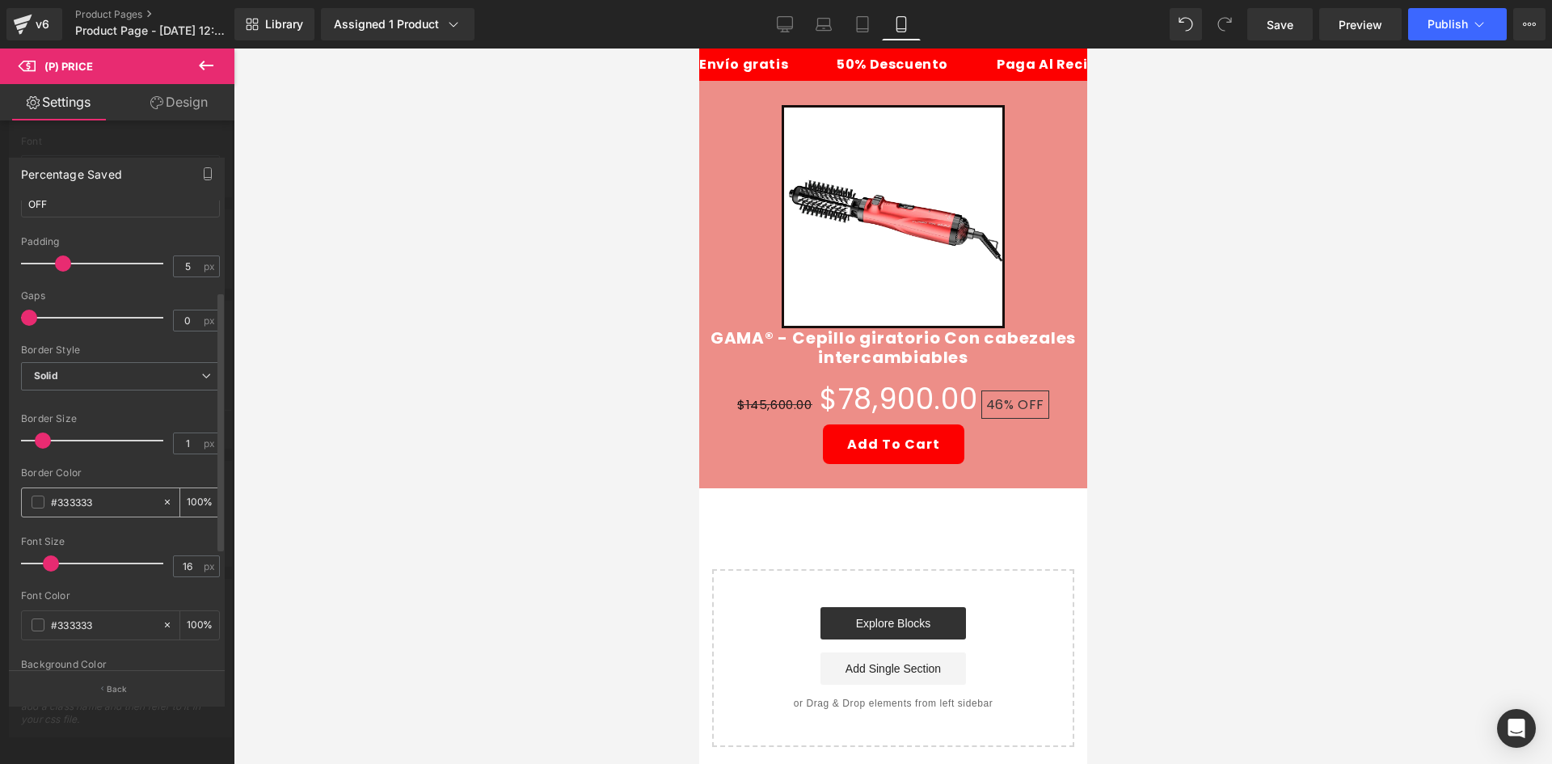
click at [32, 503] on span at bounding box center [38, 501] width 13 height 13
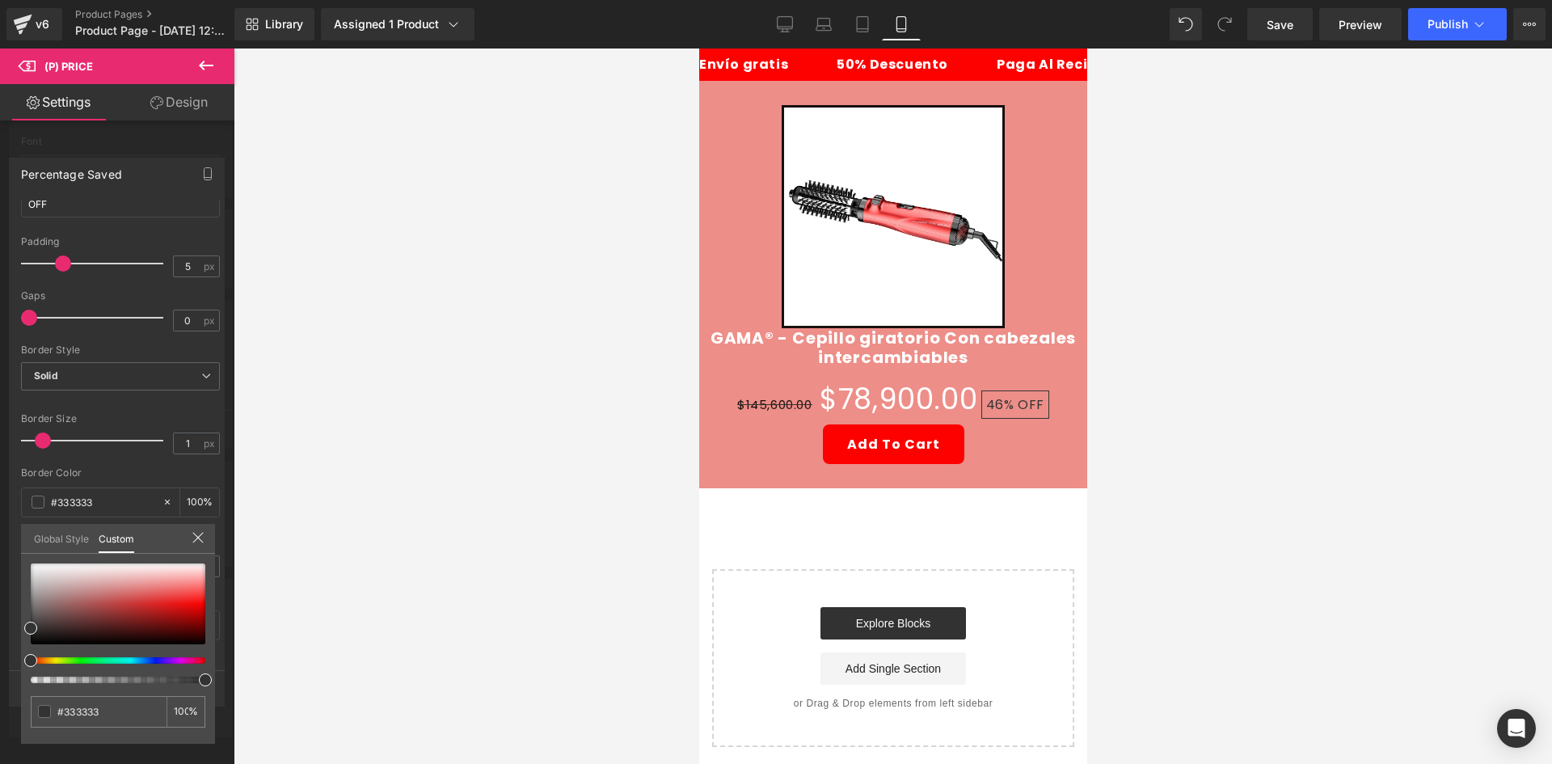
drag, startPoint x: 119, startPoint y: 665, endPoint x: 88, endPoint y: 660, distance: 31.1
click at [94, 663] on div at bounding box center [118, 623] width 175 height 120
drag, startPoint x: 88, startPoint y: 660, endPoint x: 102, endPoint y: 606, distance: 55.9
click at [78, 659] on div at bounding box center [111, 660] width 175 height 6
type input "#58ac48"
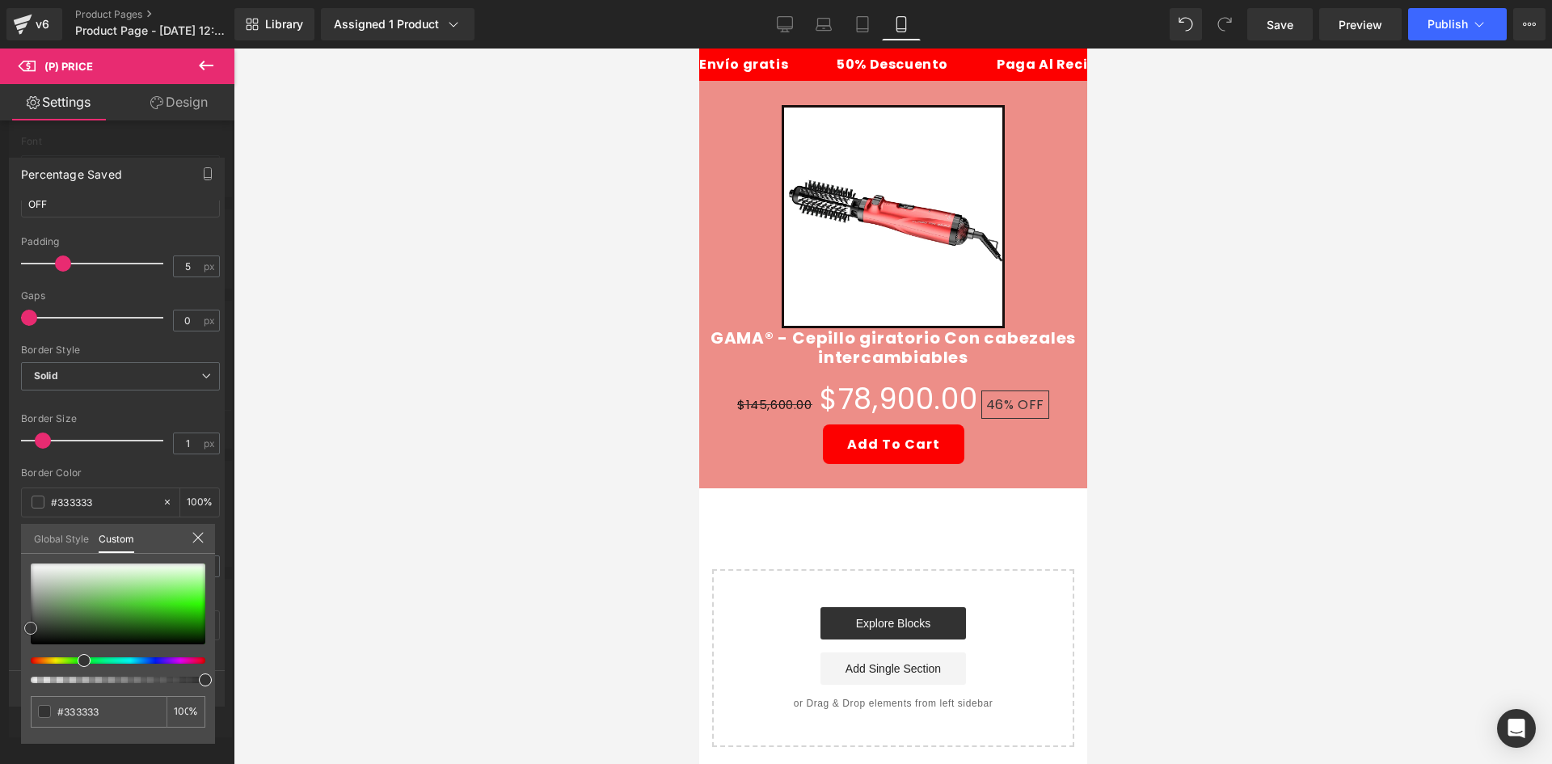
type input "#58ac48"
type input "#61d24b"
type input "#92fb7d"
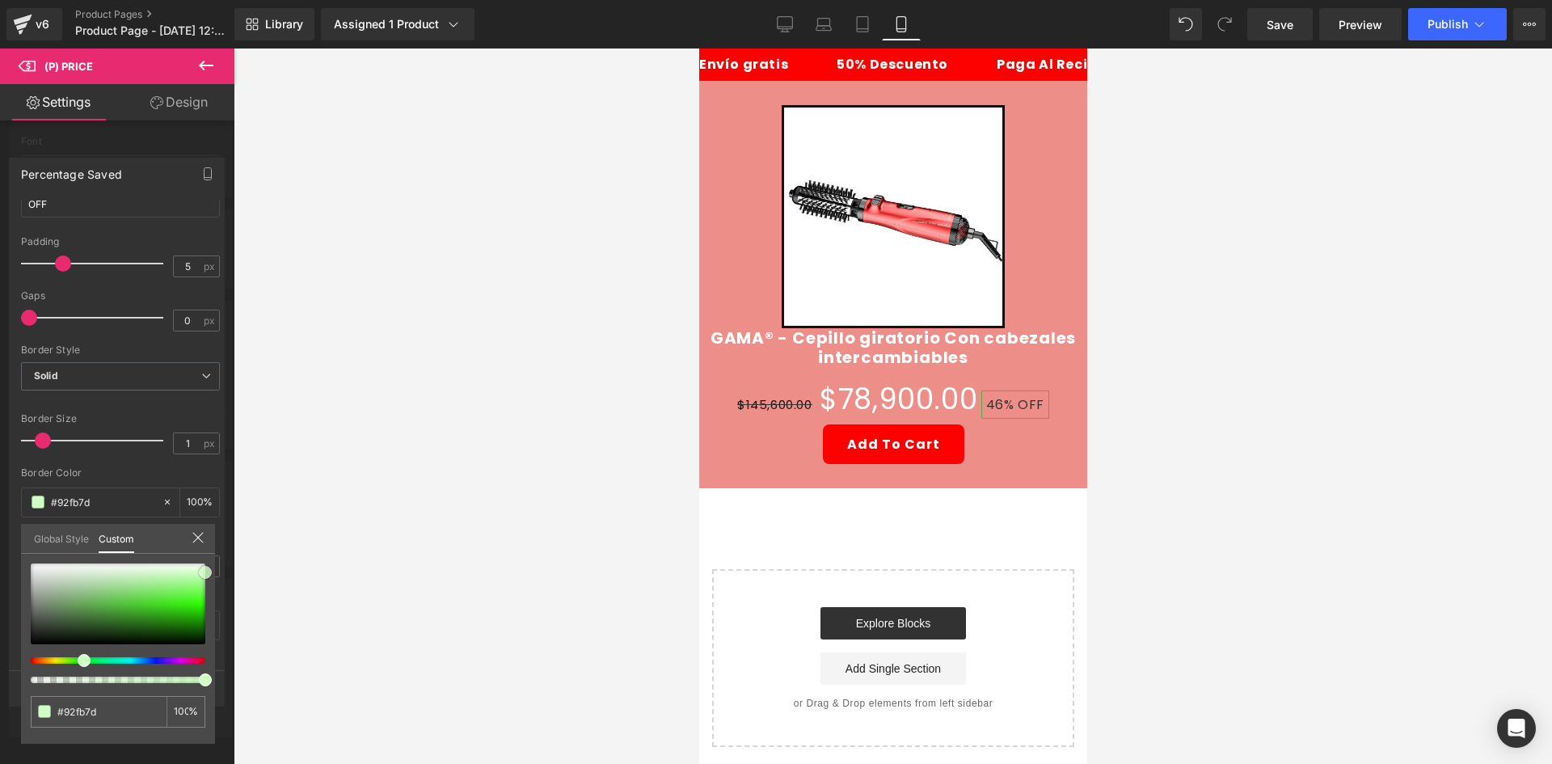
type input "#d0fec7"
type input "#d1ffc6"
drag, startPoint x: 102, startPoint y: 605, endPoint x: 256, endPoint y: 572, distance: 157.9
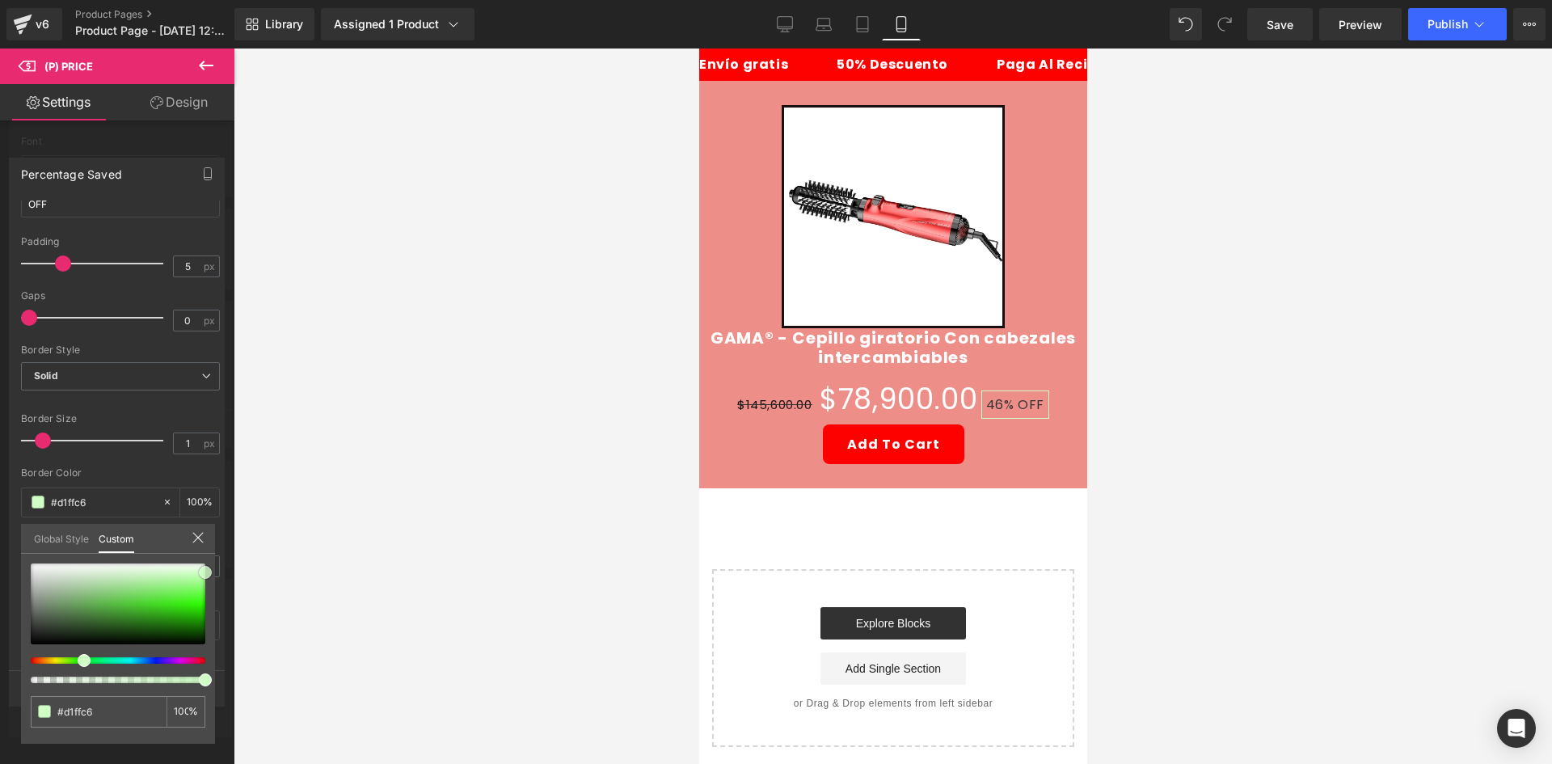
click at [256, 572] on div "(P) Price You are previewing how the will restyle your page. You can not edit E…" at bounding box center [776, 395] width 1552 height 791
type input "#2d721b"
type input "#265c19"
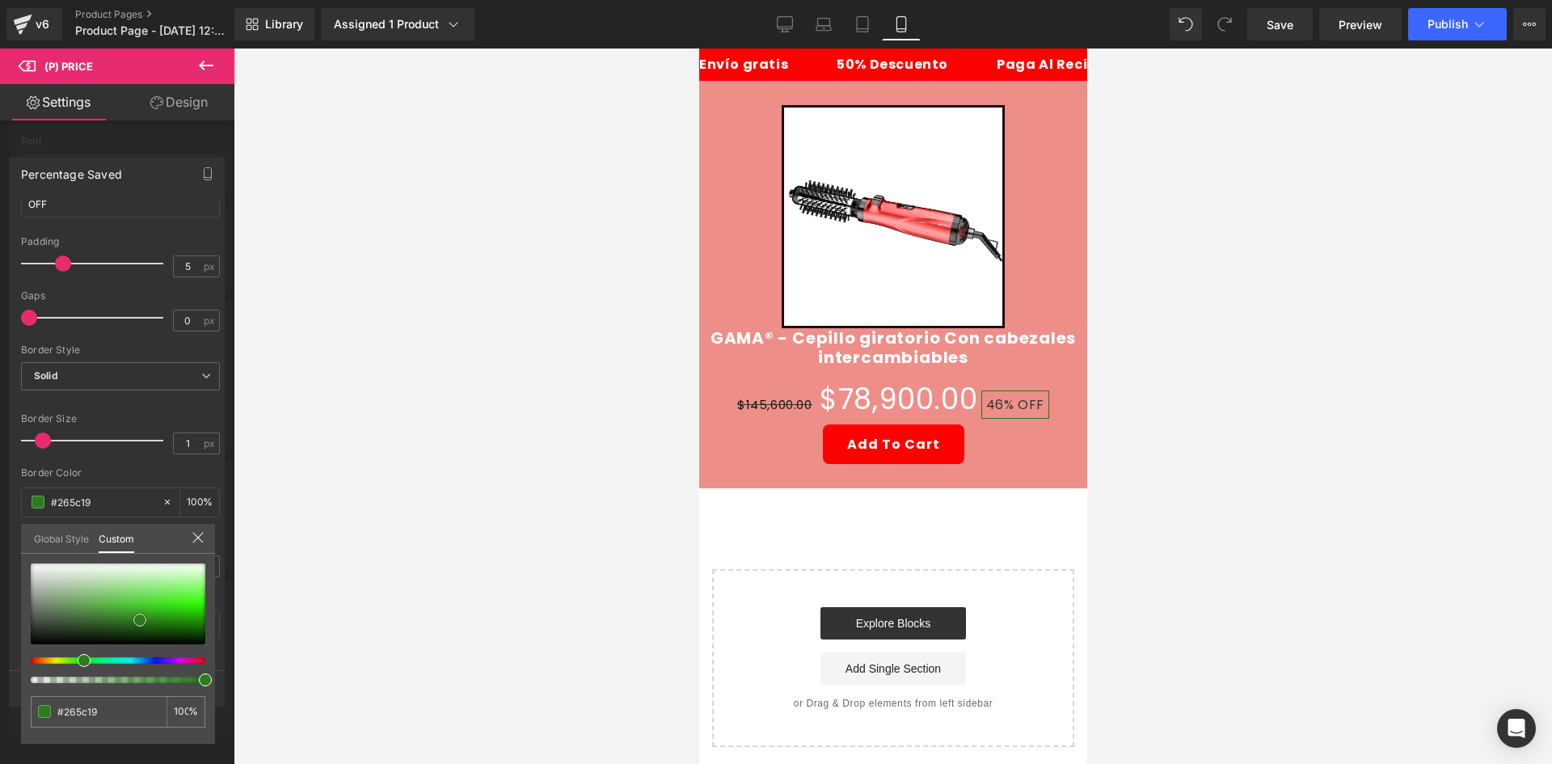
type input "#255d18"
type input "#2c7b1d"
type input "#2f911b"
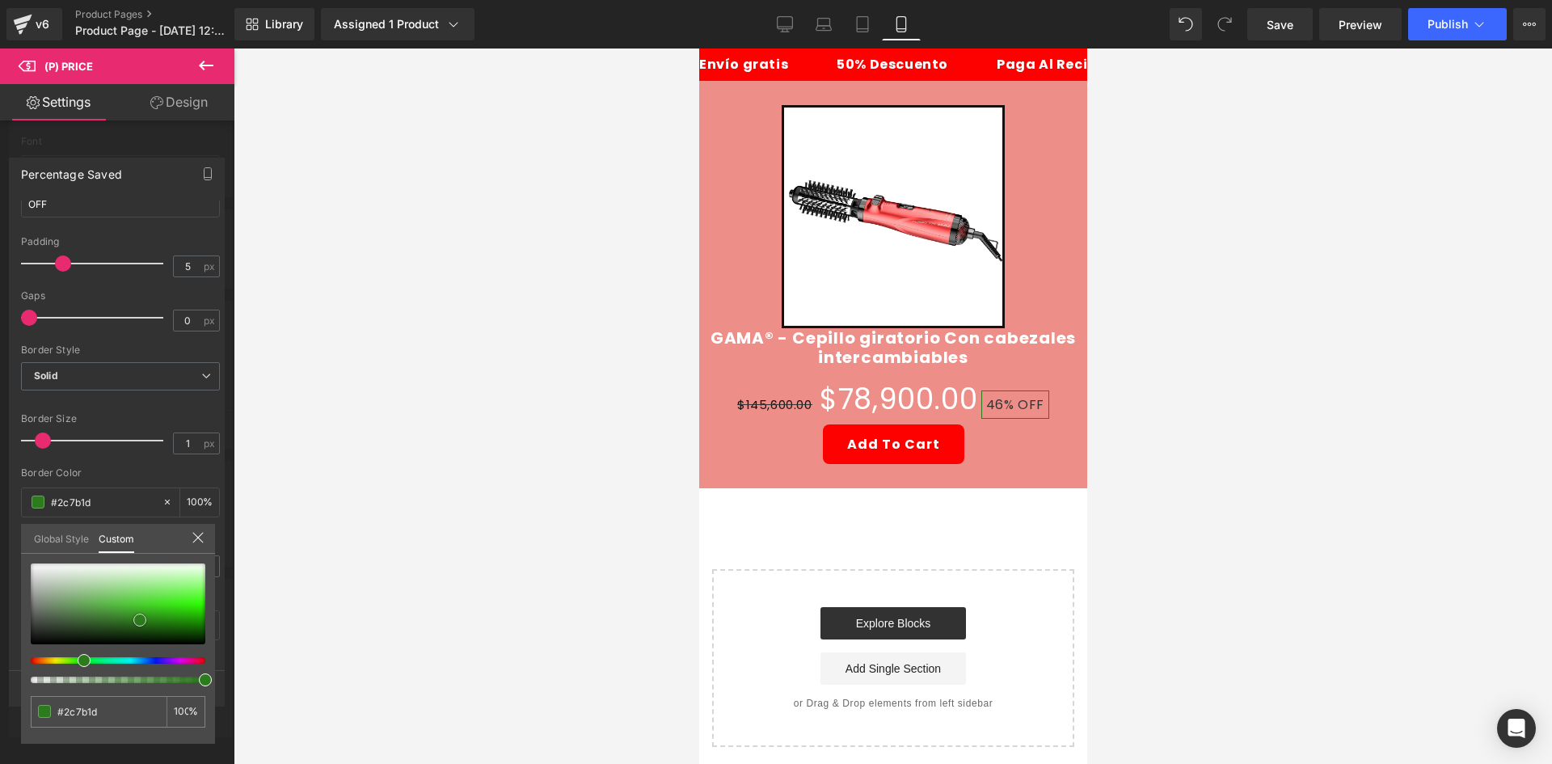
type input "#2f911b"
type input "#2e931a"
type input "#2d9518"
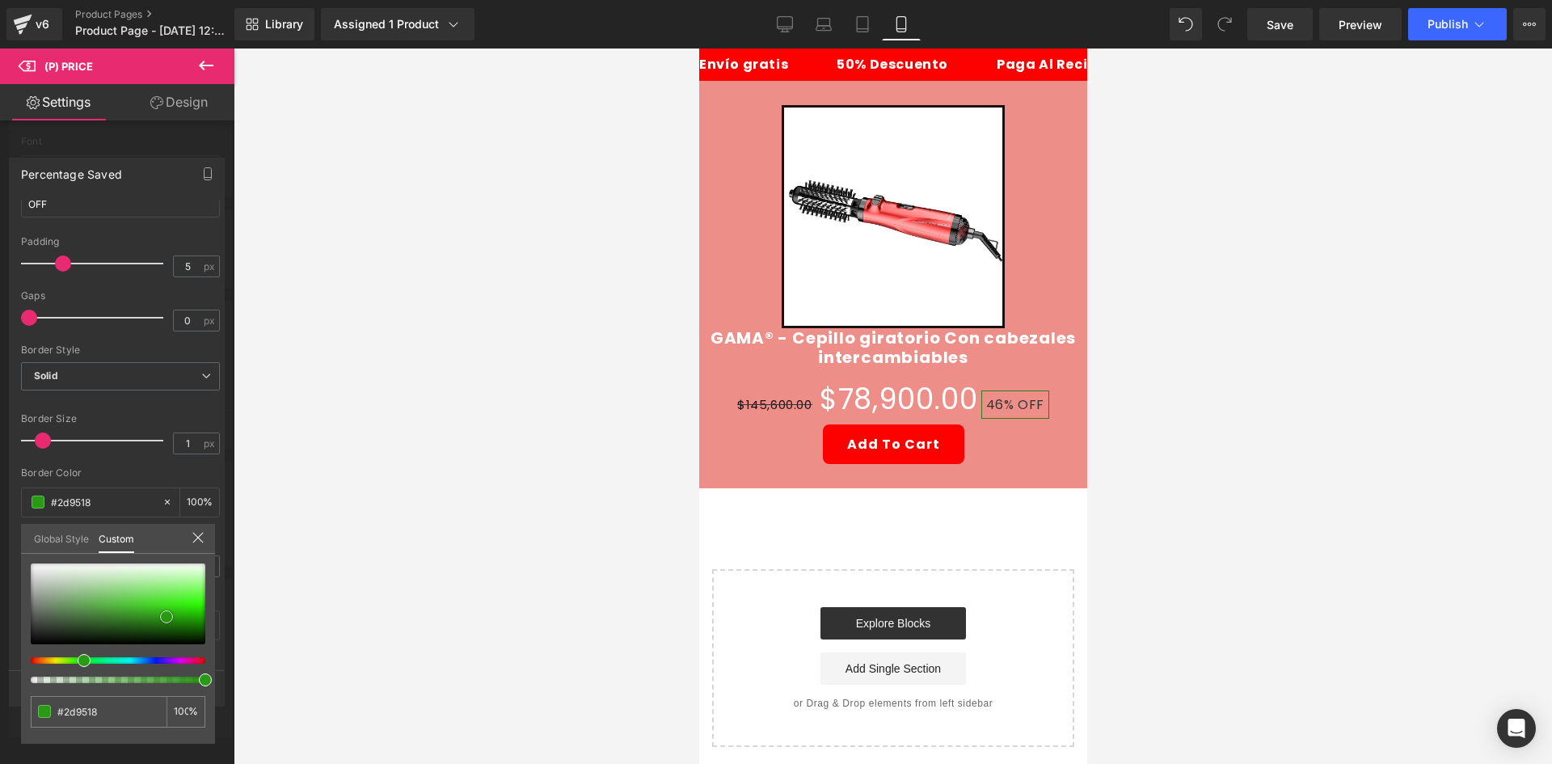
type input "#299a13"
type input "#26980f"
type input "#22910c"
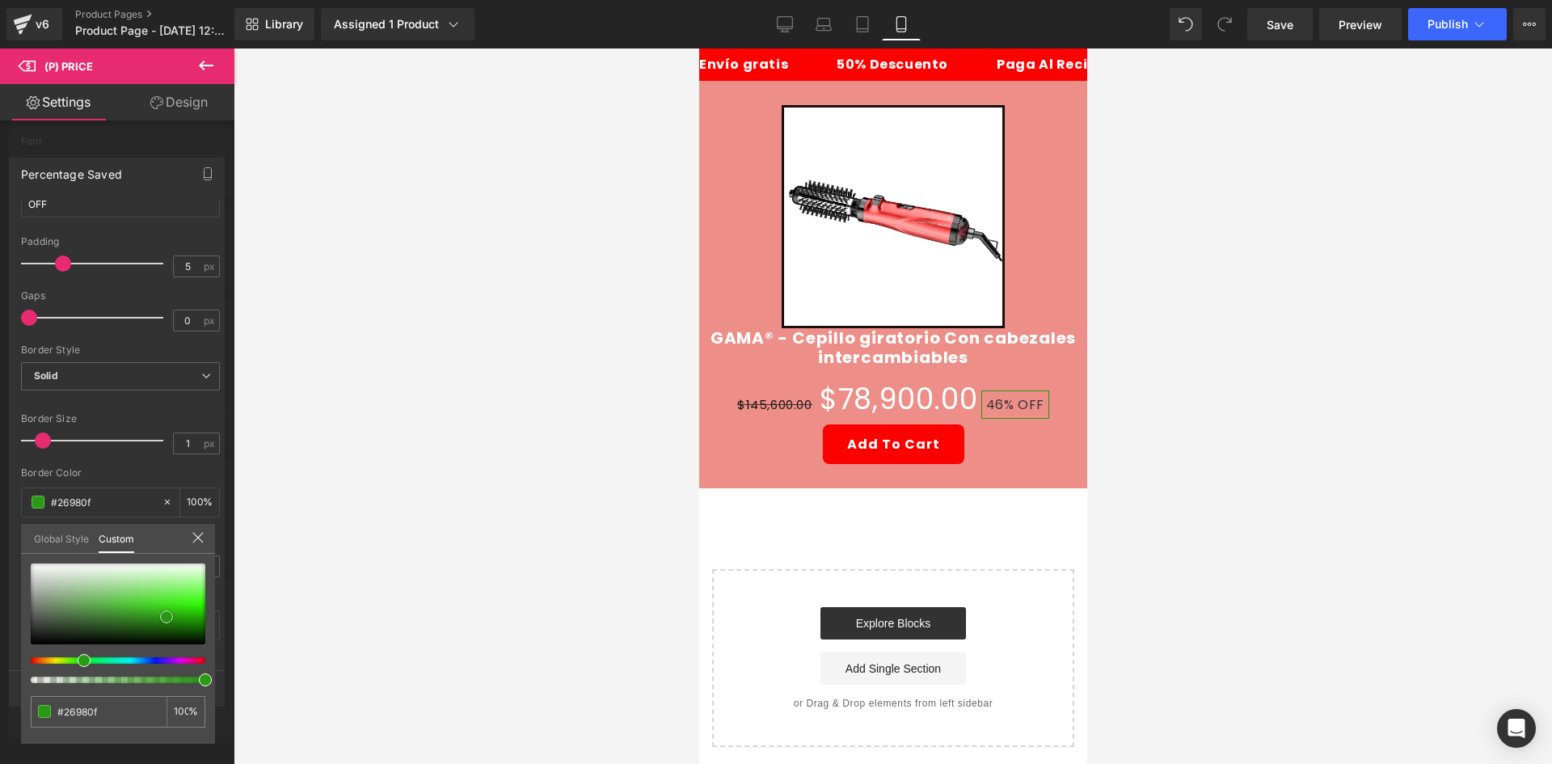
type input "#22910c"
type input "#208e0a"
type input "#1f8f09"
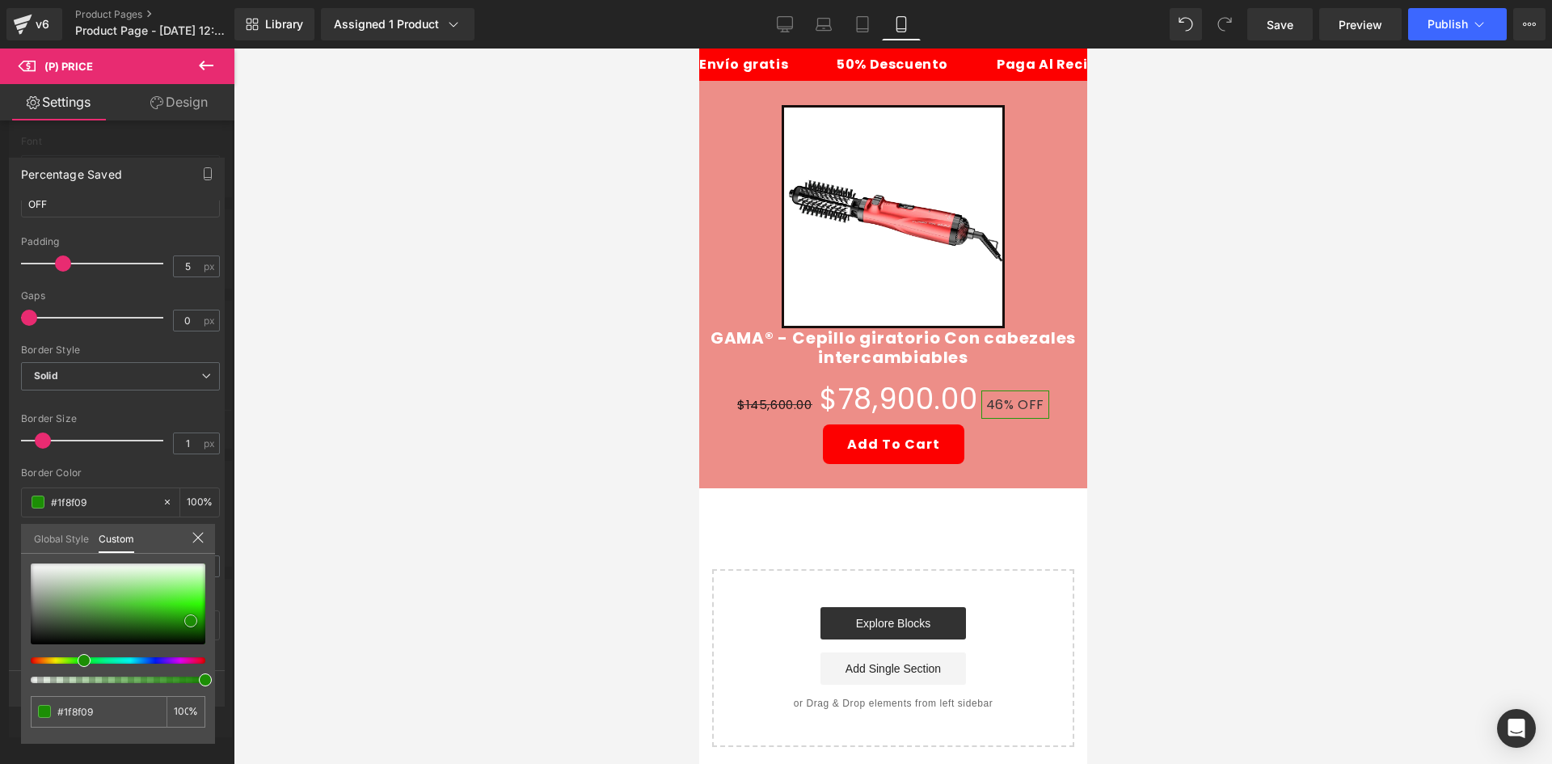
type input "#1d8c07"
type input "#1c8e05"
type input "#1b8904"
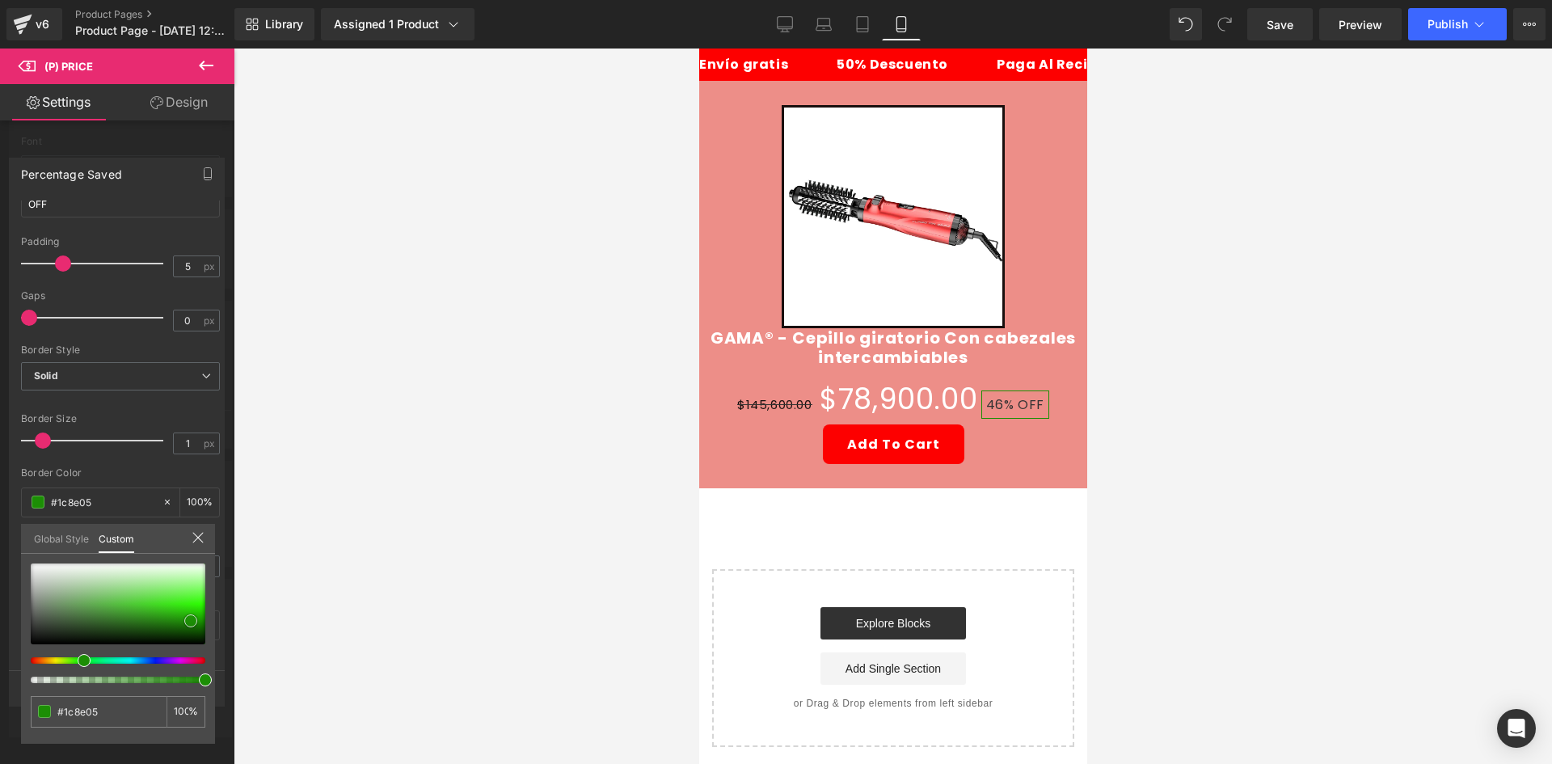
type input "#1b8904"
type input "#198504"
type input "#188003"
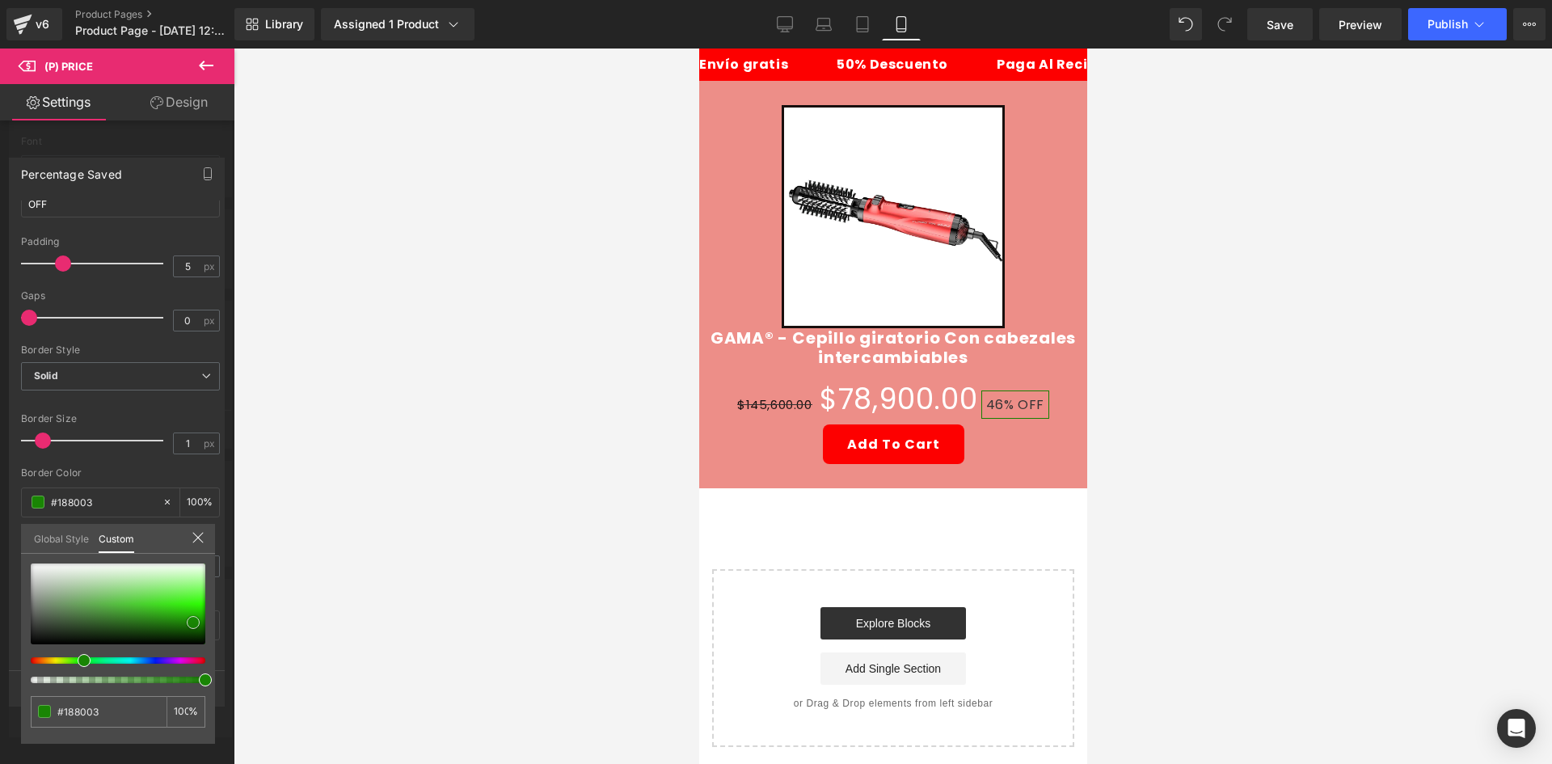
type input "#177c03"
type input "#167d01"
type input "#157801"
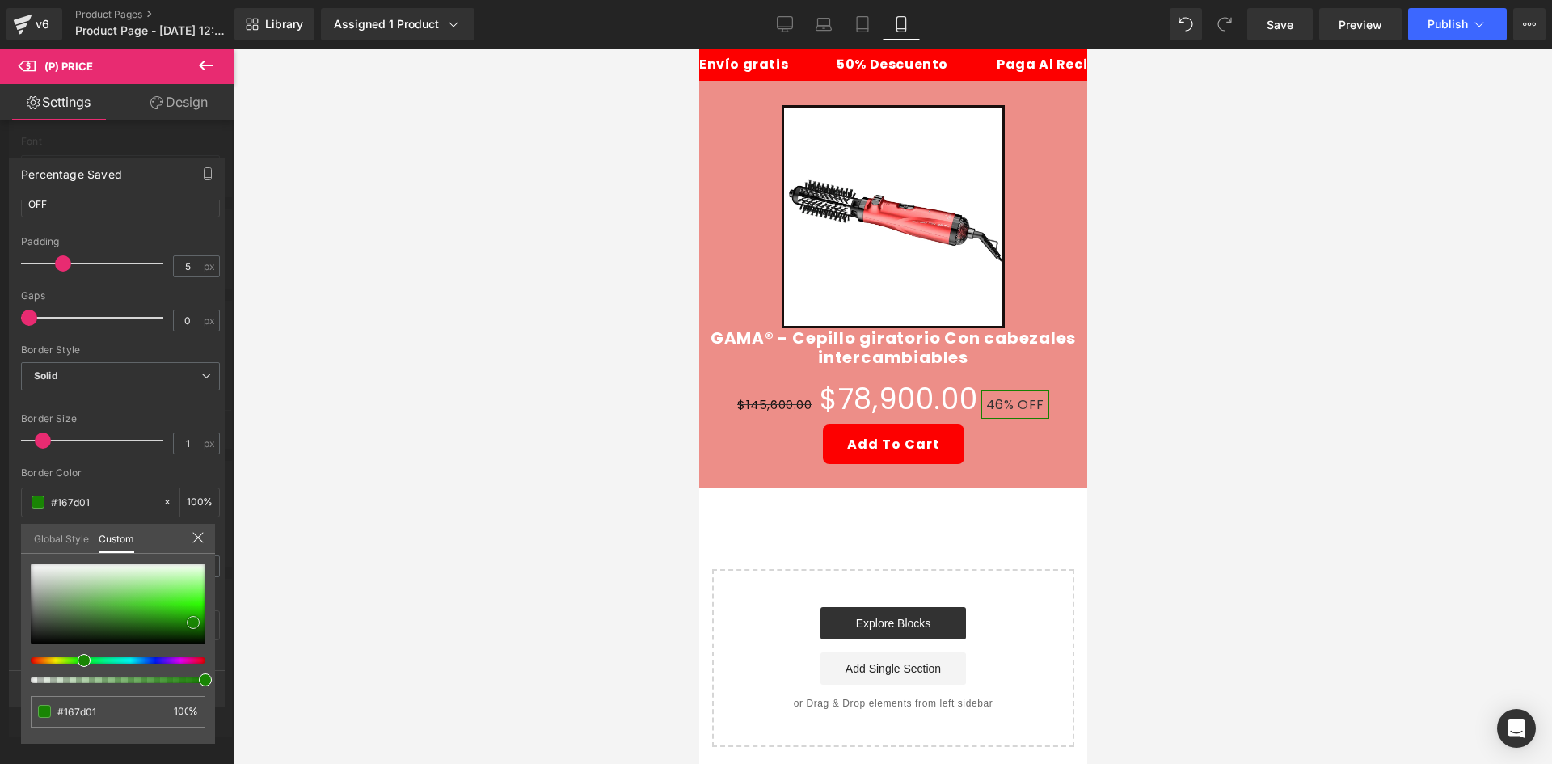
type input "#157801"
type input "#157901"
type input "#147401"
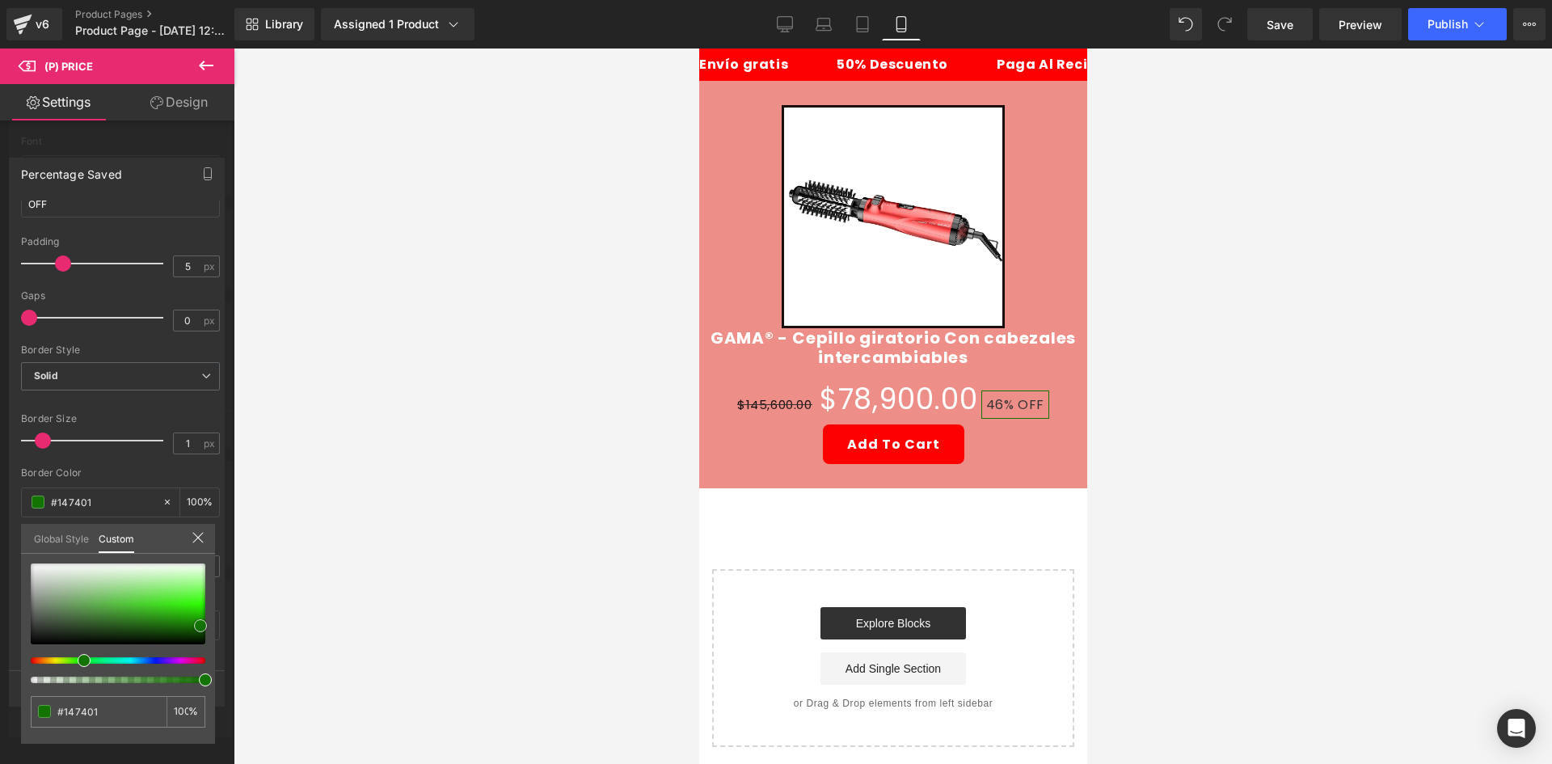
type input "#147a00"
type input "#189300"
type input "#1db200"
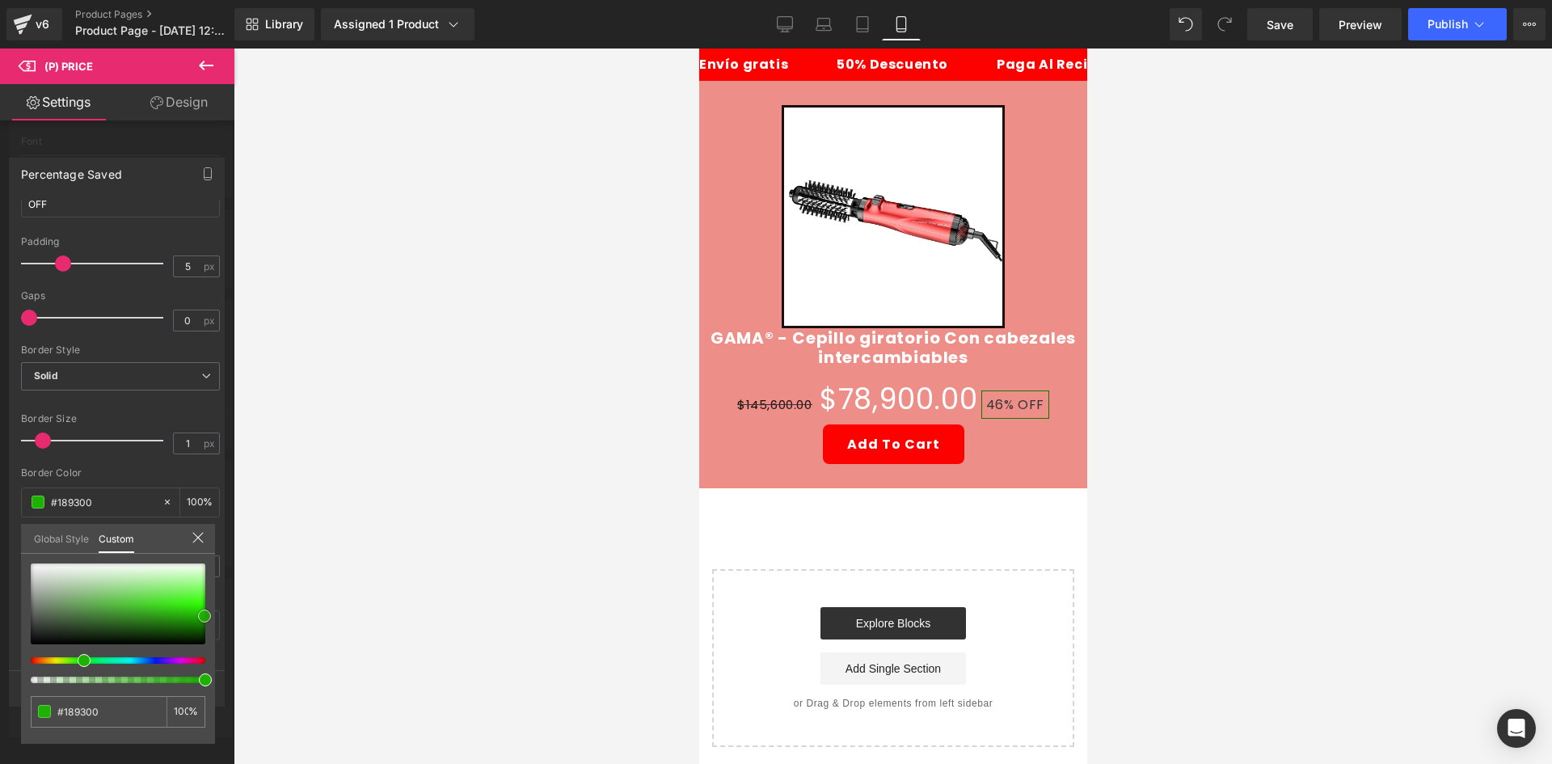
type input "#1db200"
type input "#20c100"
drag, startPoint x: 131, startPoint y: 626, endPoint x: 201, endPoint y: 601, distance: 74.4
click at [201, 601] on div at bounding box center [118, 603] width 175 height 81
click at [351, 513] on div at bounding box center [893, 405] width 1318 height 715
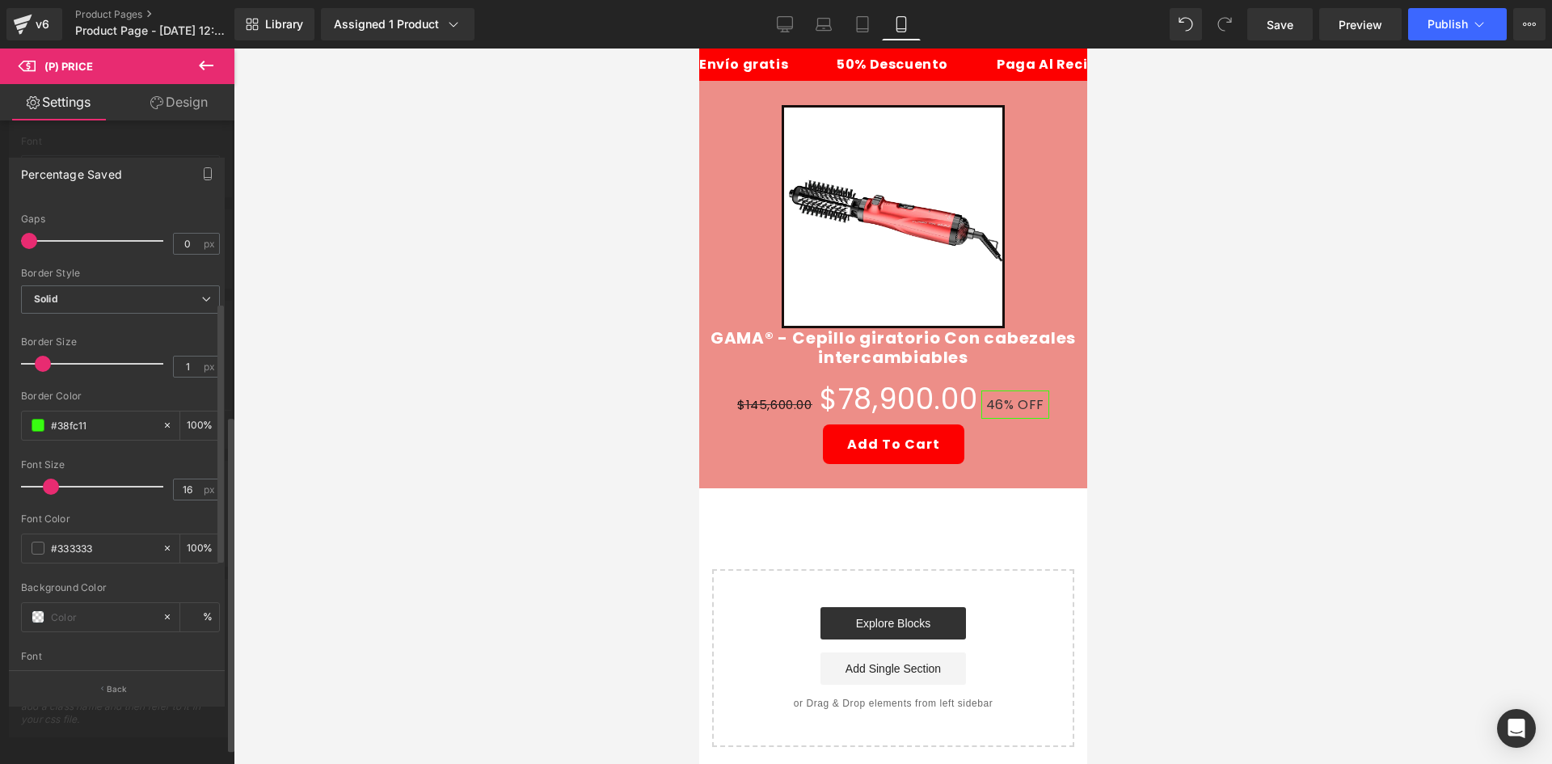
scroll to position [242, 0]
click at [37, 546] on span at bounding box center [38, 543] width 13 height 13
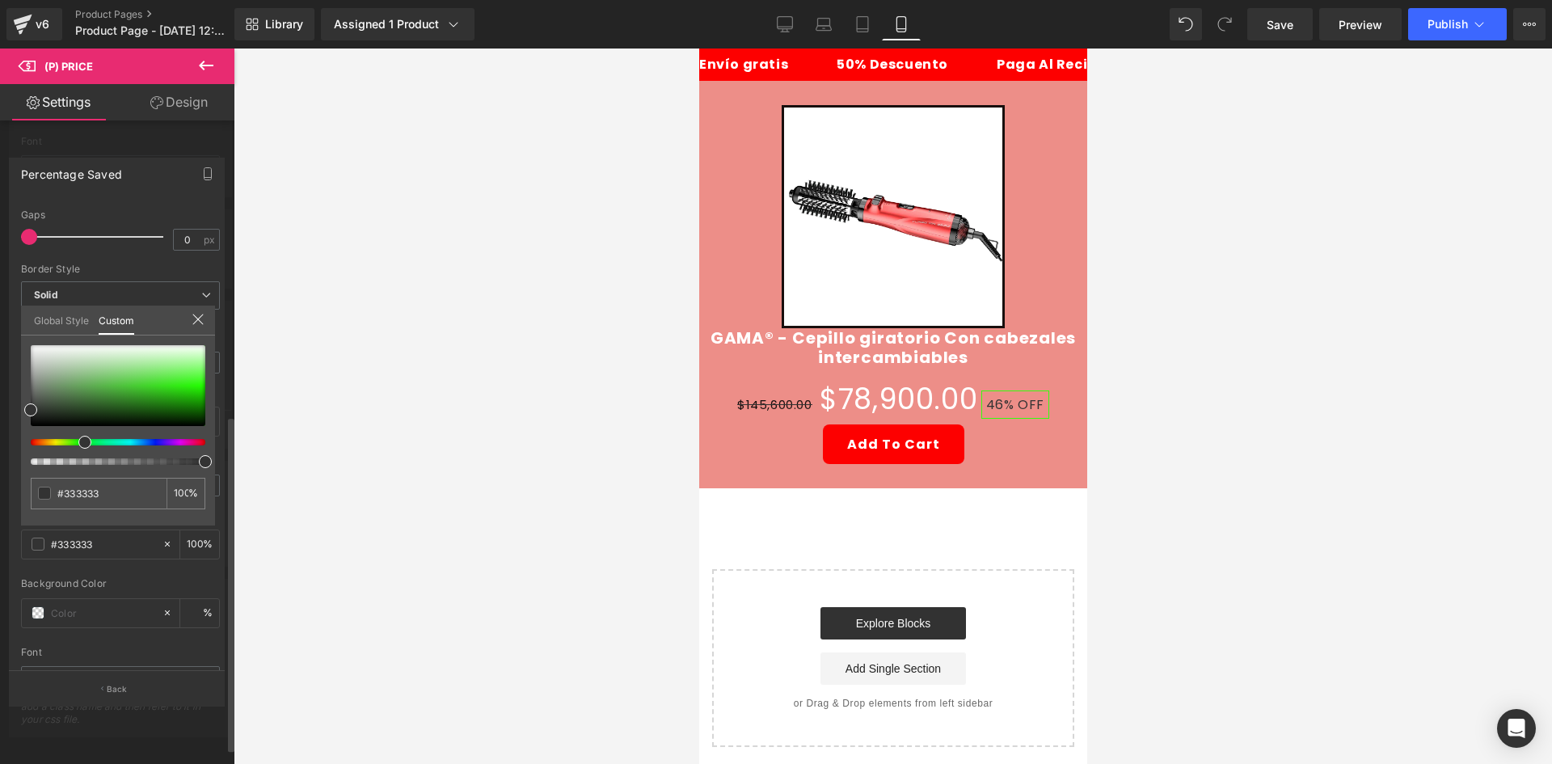
click at [78, 442] on div at bounding box center [111, 442] width 175 height 6
drag, startPoint x: 86, startPoint y: 407, endPoint x: 209, endPoint y: 376, distance: 126.8
click at [205, 376] on div at bounding box center [118, 385] width 175 height 81
click at [298, 357] on div at bounding box center [893, 405] width 1318 height 715
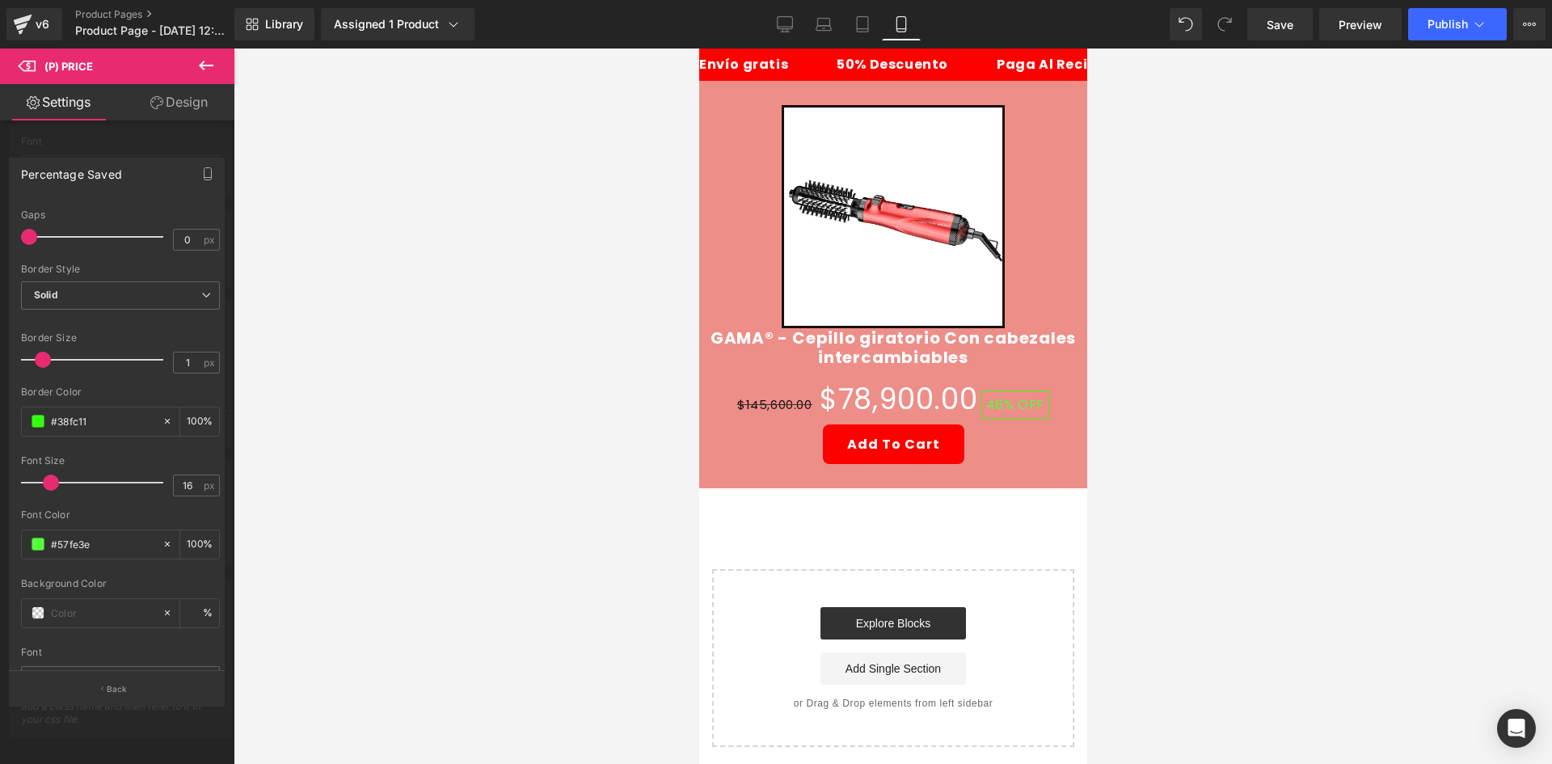
click at [853, 386] on body "Ir directamente al contenido Envío gratis 50% Descuento Paga Al Recibir Envío g…" at bounding box center [892, 529] width 388 height 962
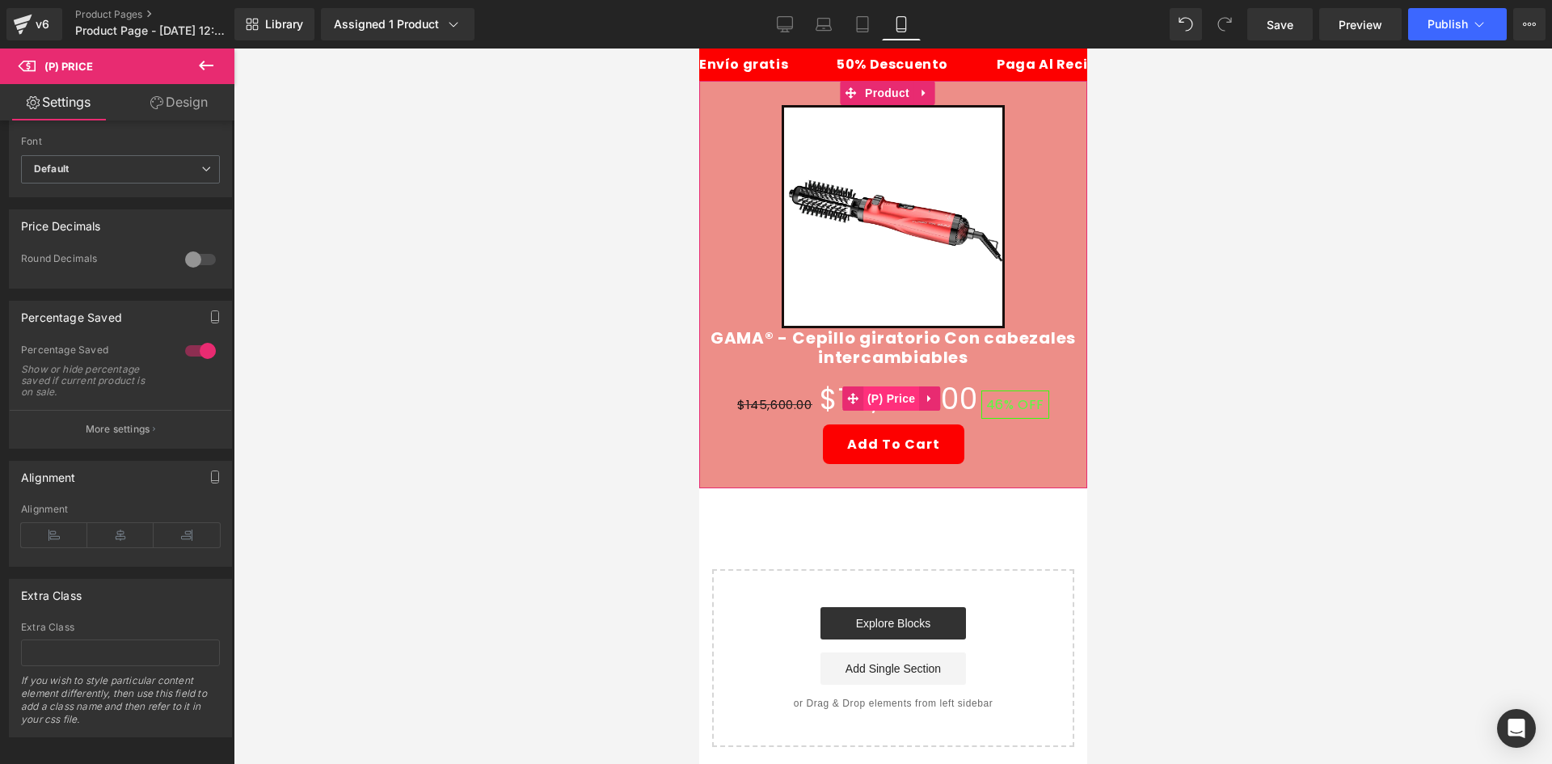
click at [863, 392] on span "(P) Price" at bounding box center [890, 398] width 57 height 24
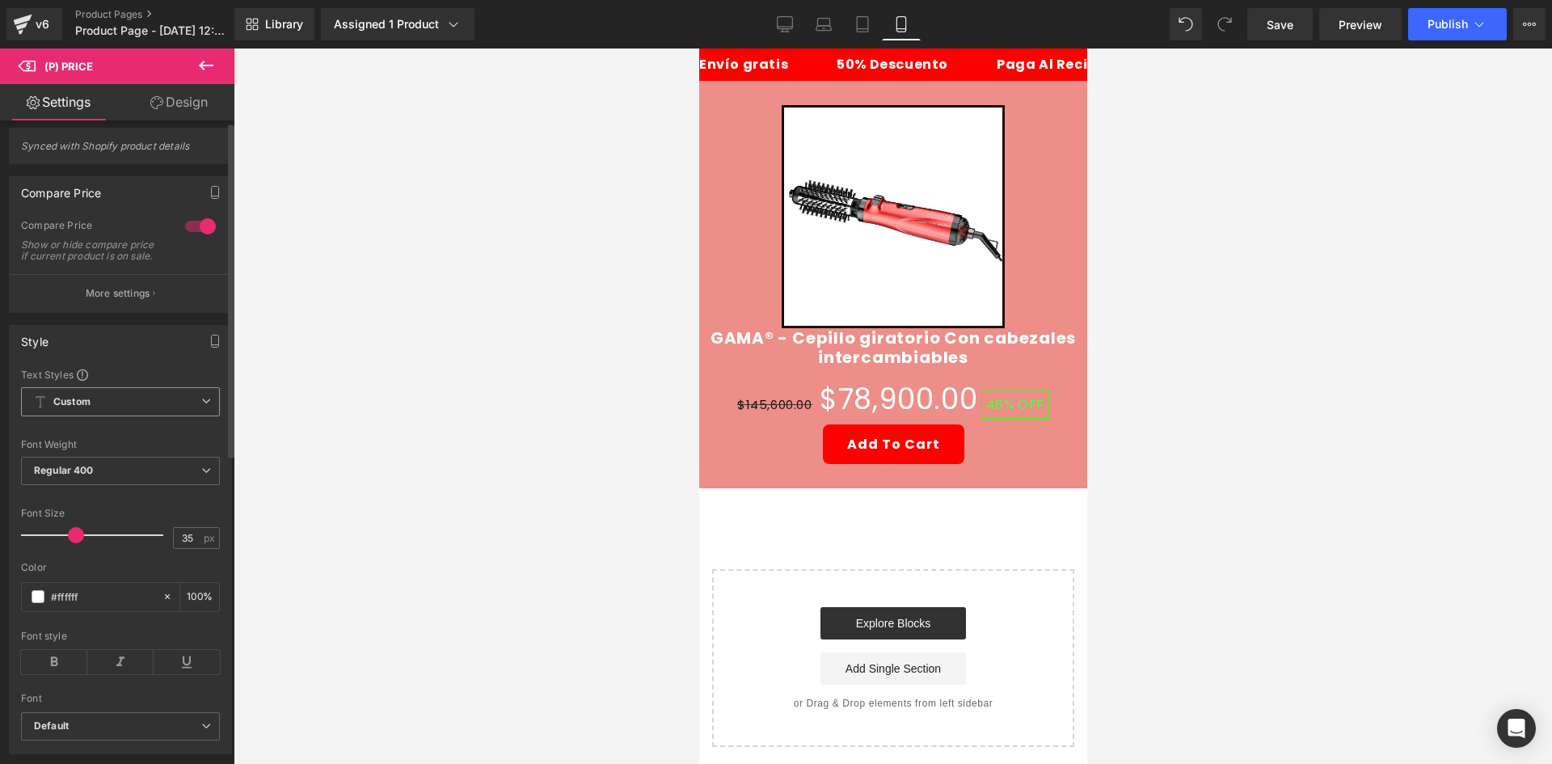
scroll to position [0, 0]
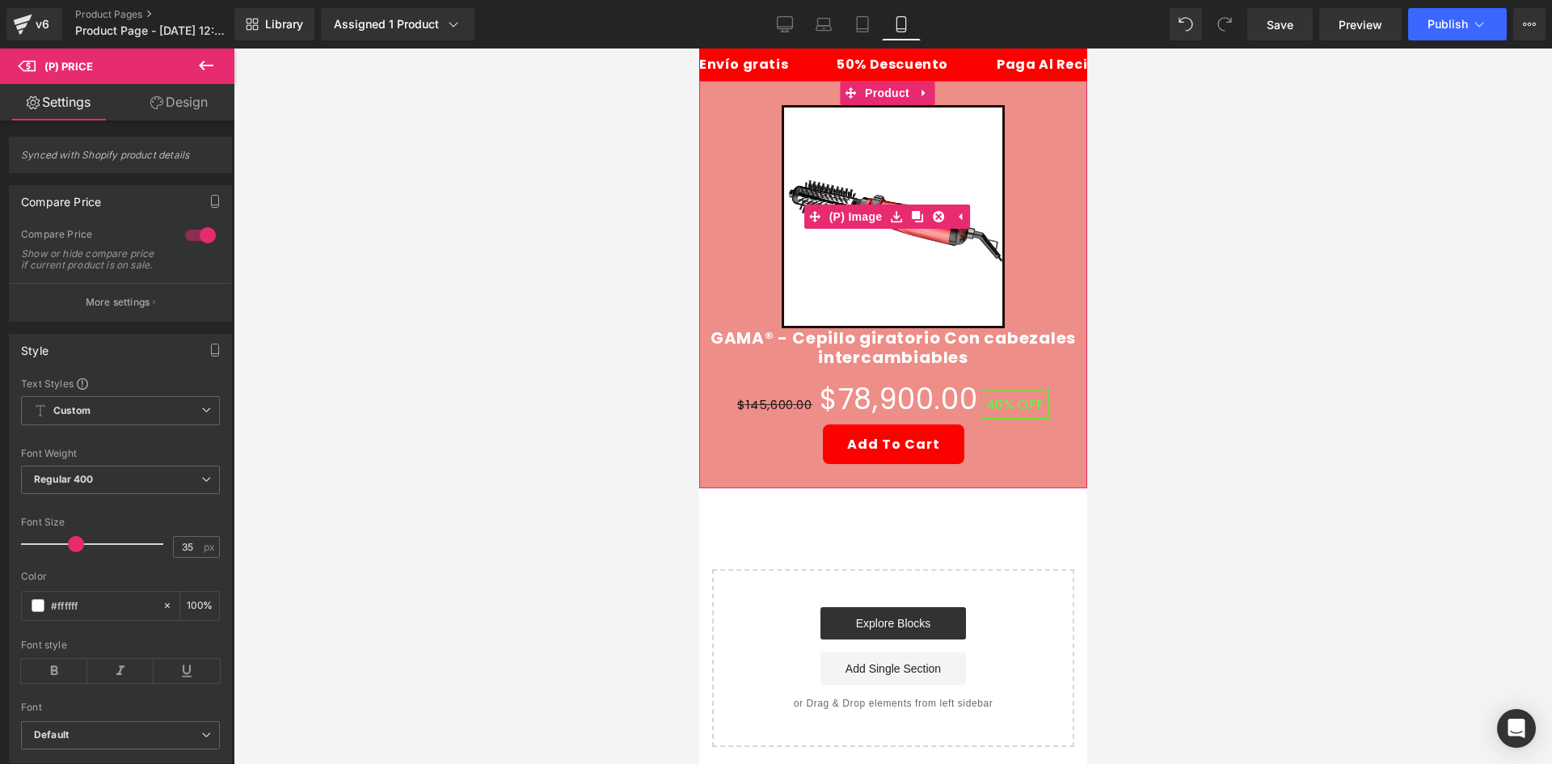
click at [883, 244] on img at bounding box center [892, 216] width 223 height 223
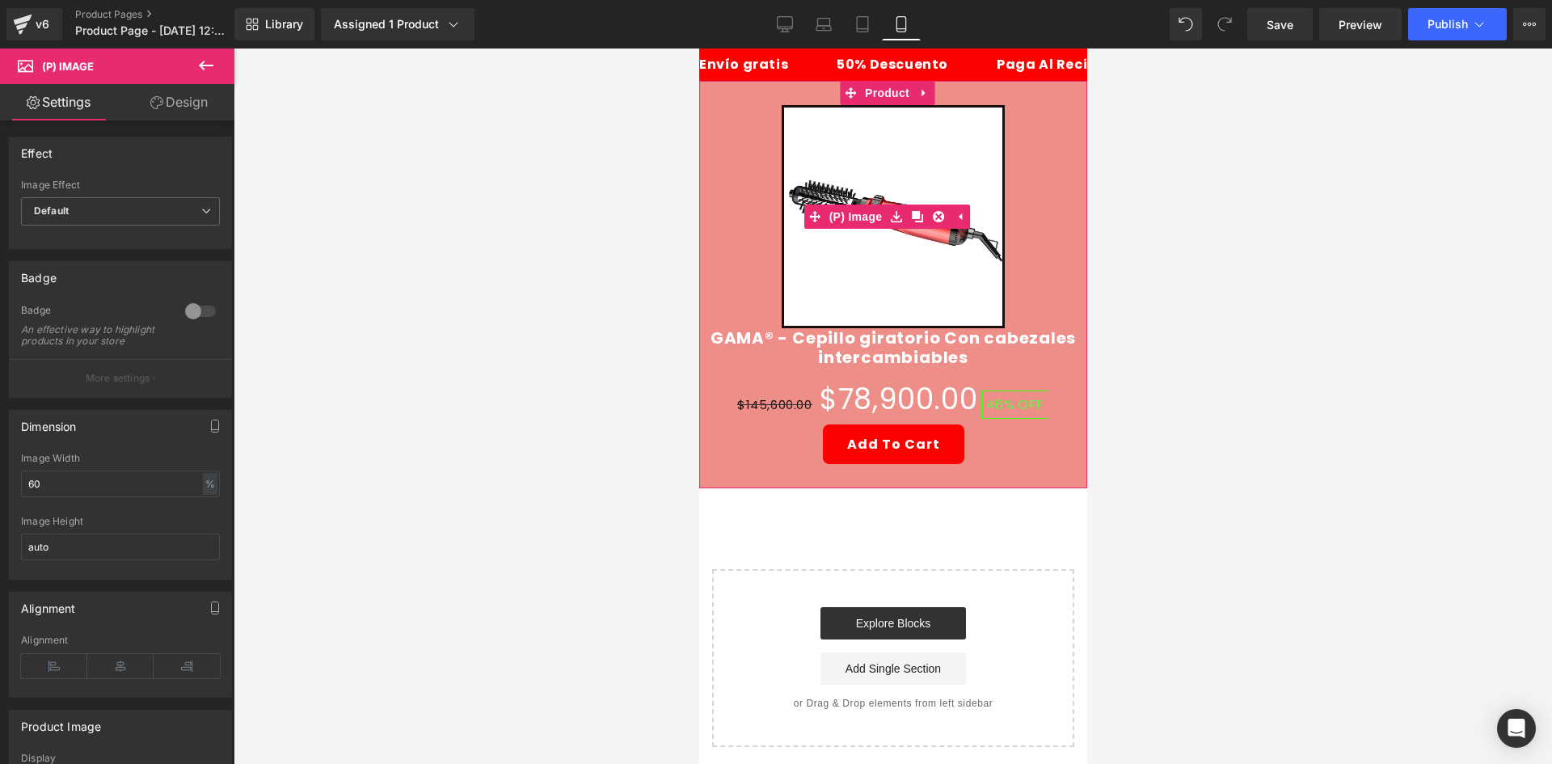
click at [893, 190] on img at bounding box center [892, 216] width 223 height 223
click at [202, 98] on link "Design" at bounding box center [178, 102] width 117 height 36
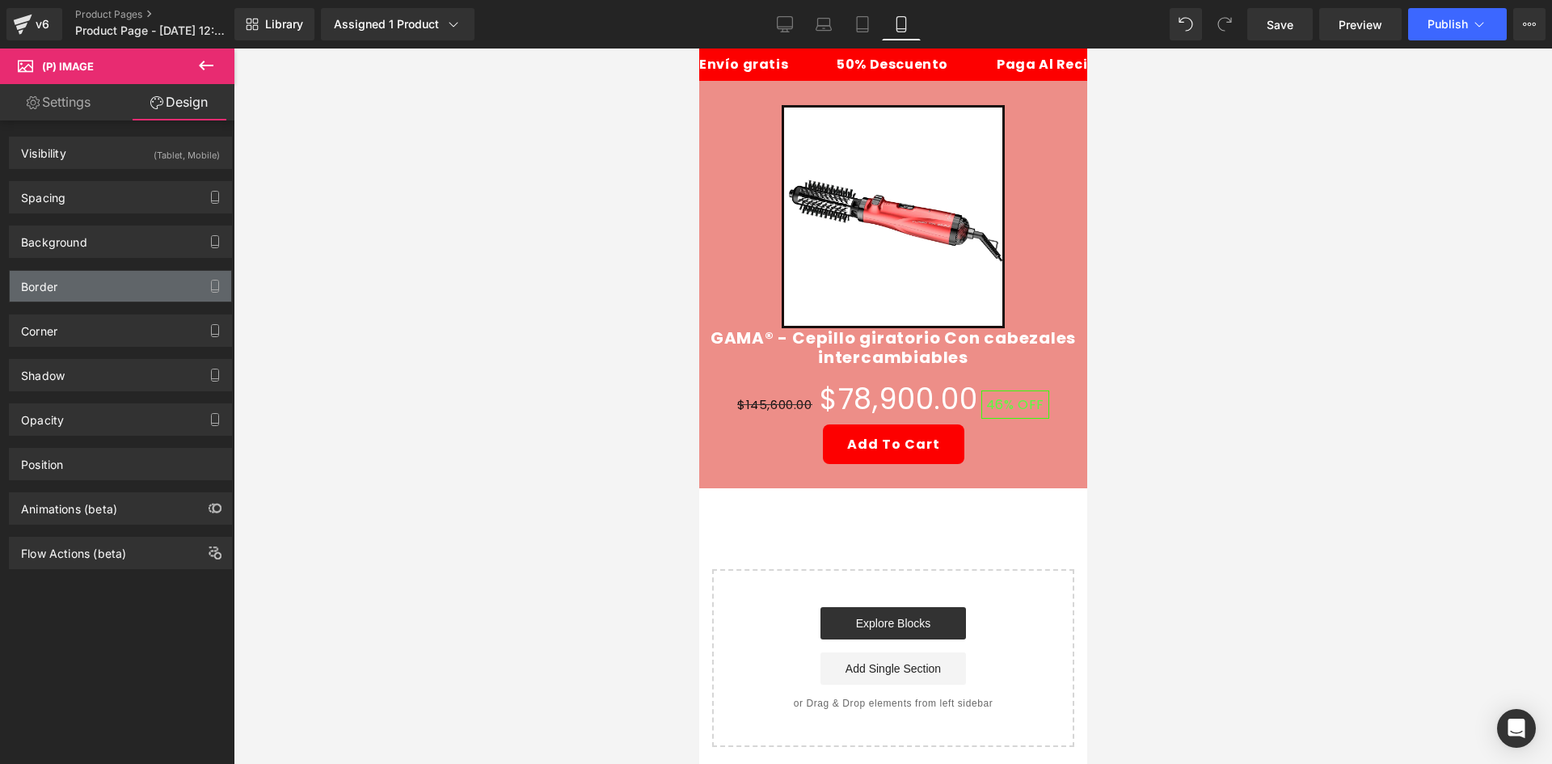
click at [78, 286] on div "Border" at bounding box center [120, 286] width 221 height 31
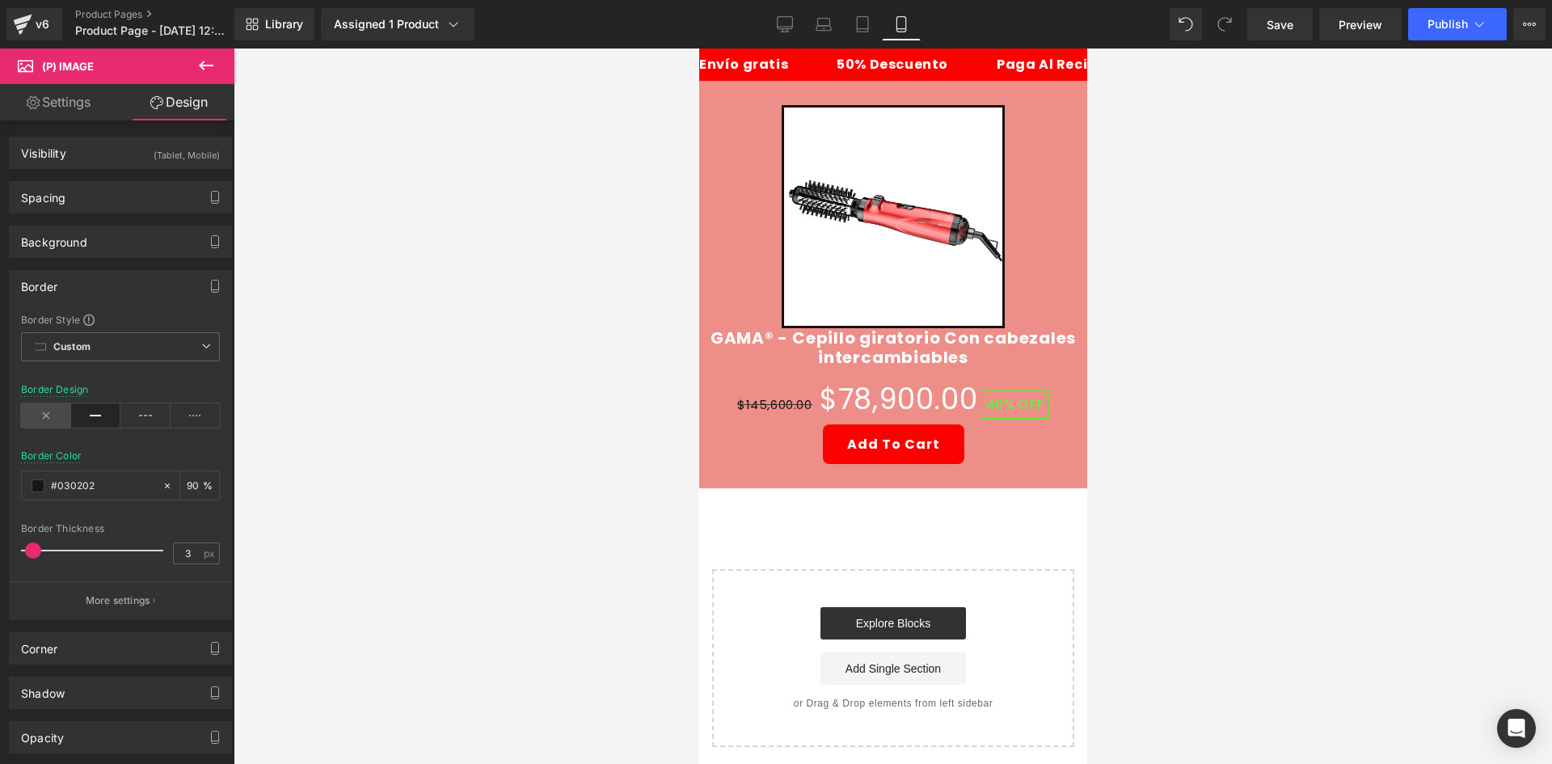
click at [44, 419] on icon at bounding box center [46, 415] width 50 height 24
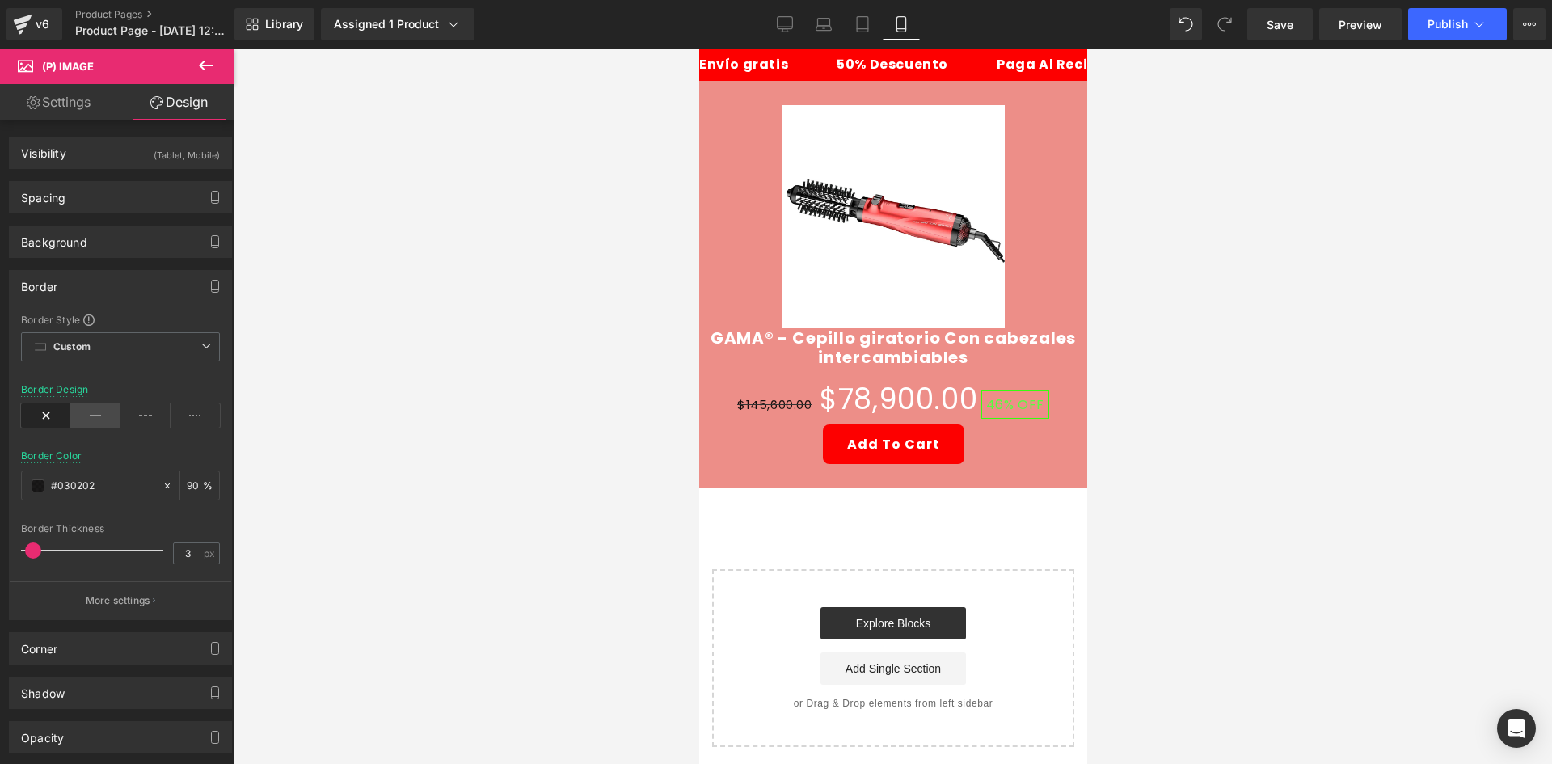
click at [85, 422] on icon at bounding box center [96, 415] width 50 height 24
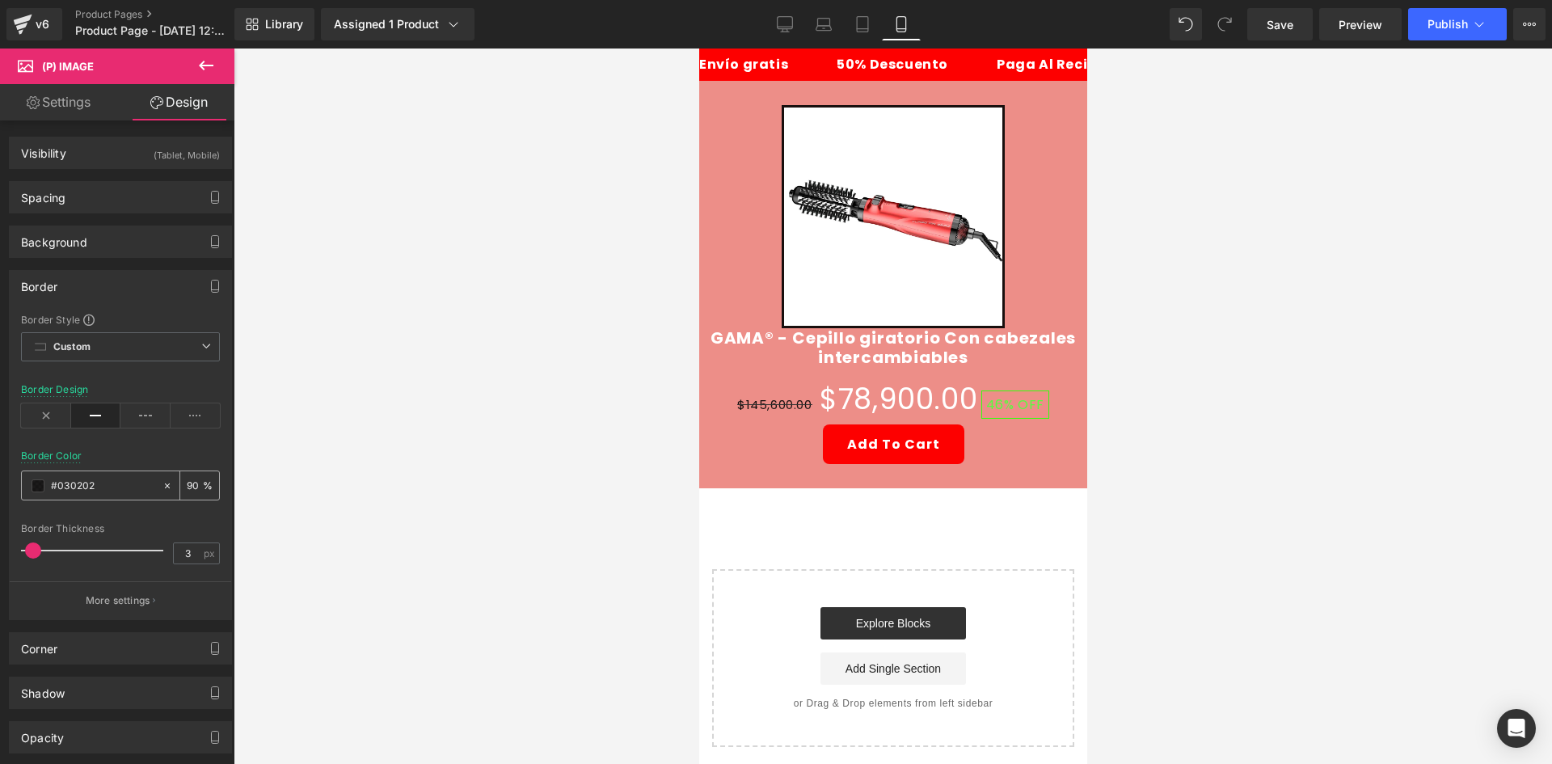
click at [42, 486] on span at bounding box center [38, 485] width 13 height 13
click at [82, 488] on input "#030202" at bounding box center [102, 486] width 103 height 18
paste input "#ed8e88"
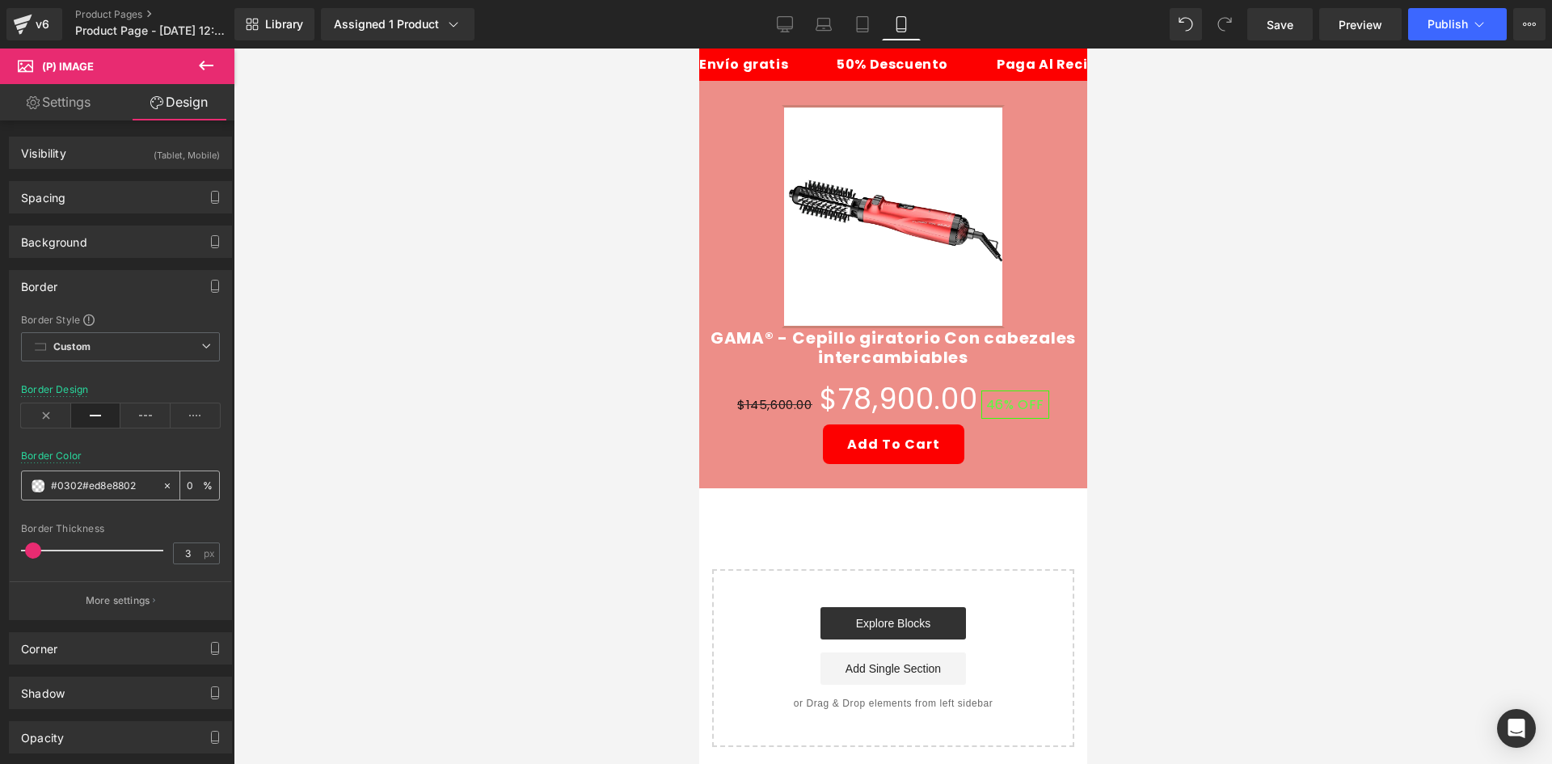
click at [118, 484] on input "#0302#ed8e8802" at bounding box center [102, 486] width 103 height 18
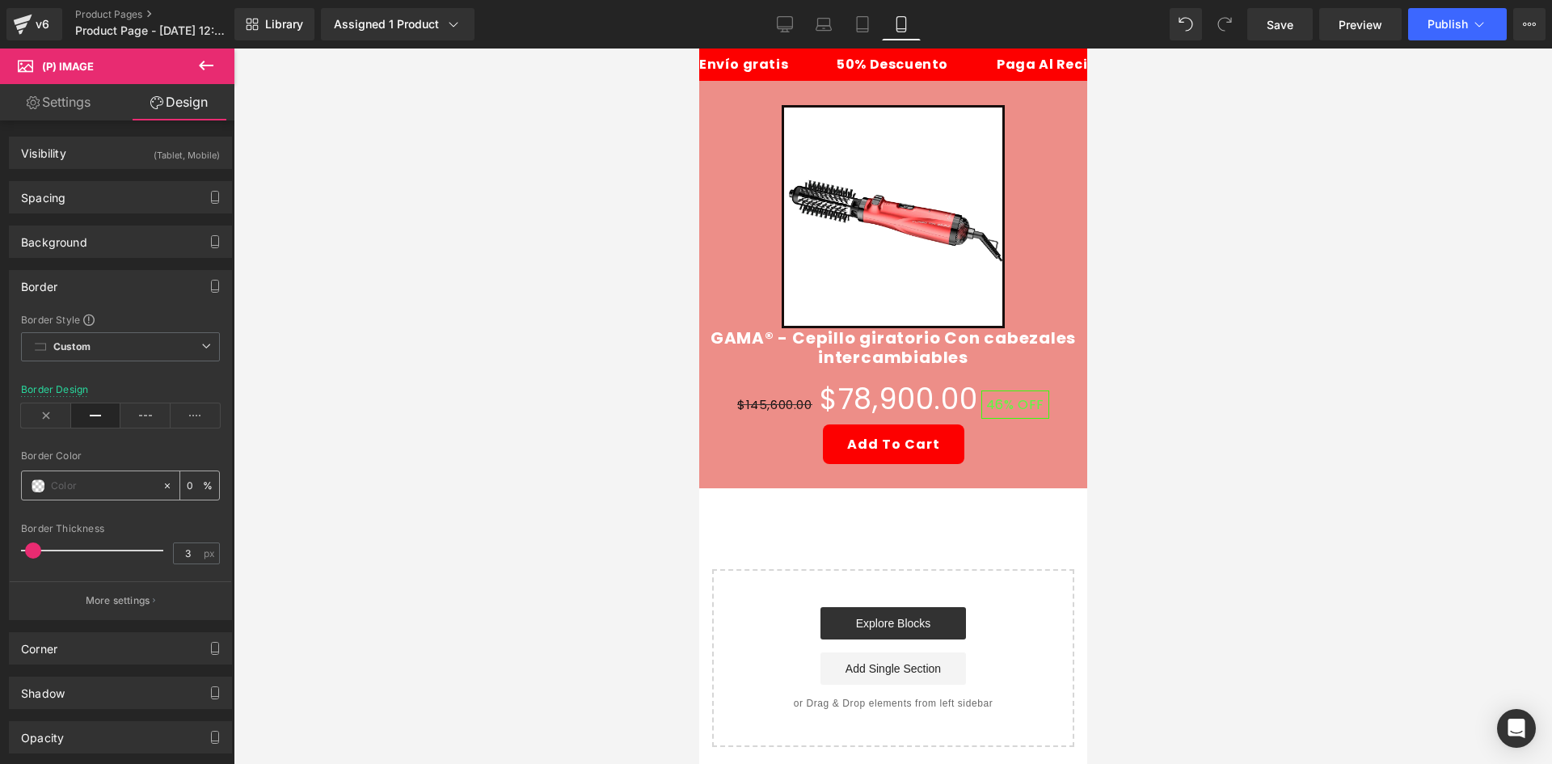
paste input "#ed8e88"
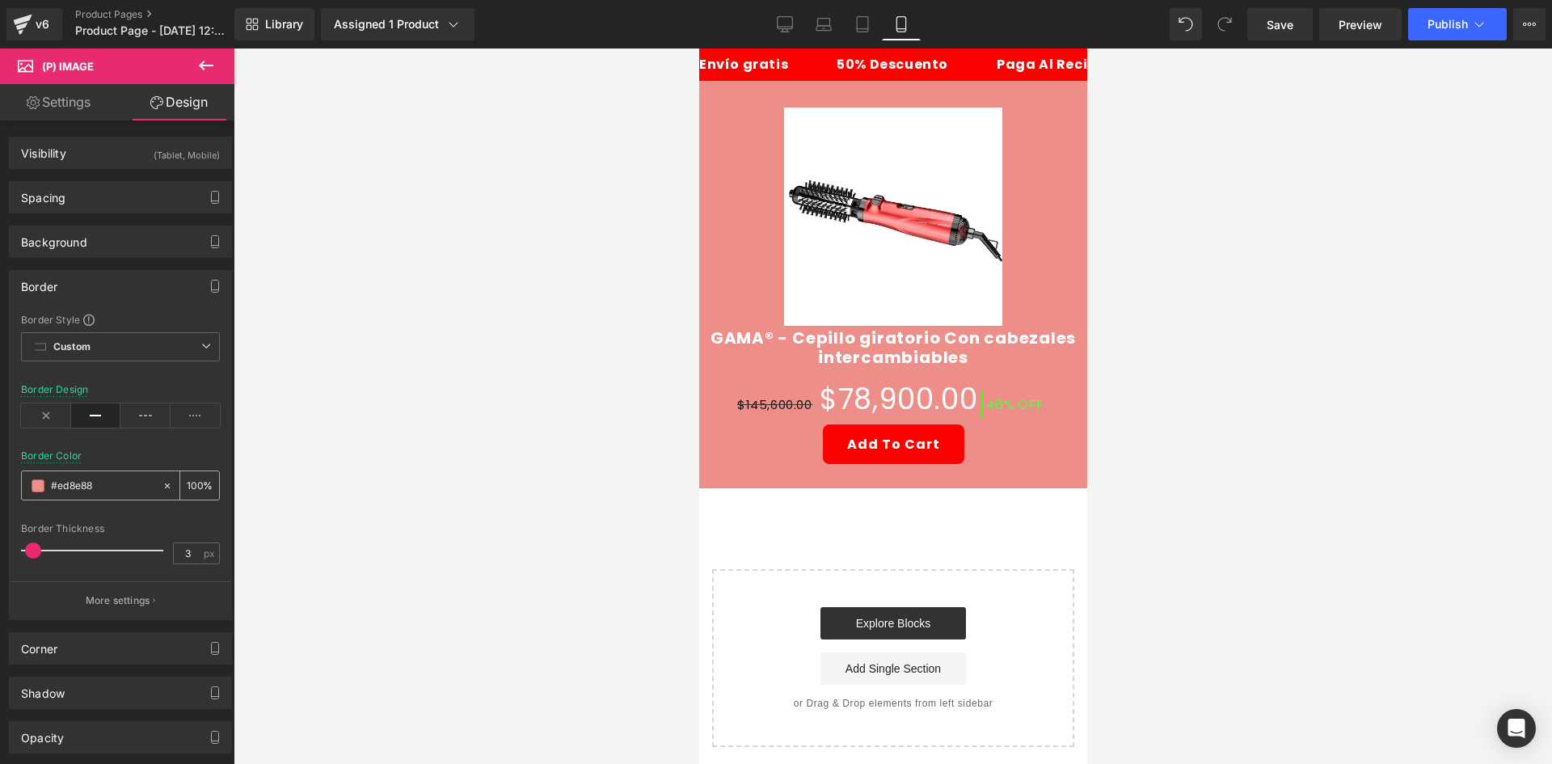
click at [89, 491] on input "#ed8e88" at bounding box center [102, 486] width 103 height 18
click at [86, 491] on input "#ed8e88" at bounding box center [102, 486] width 103 height 18
click at [90, 489] on input "#ed8e88" at bounding box center [102, 486] width 103 height 18
click at [90, 489] on input "text" at bounding box center [102, 486] width 103 height 18
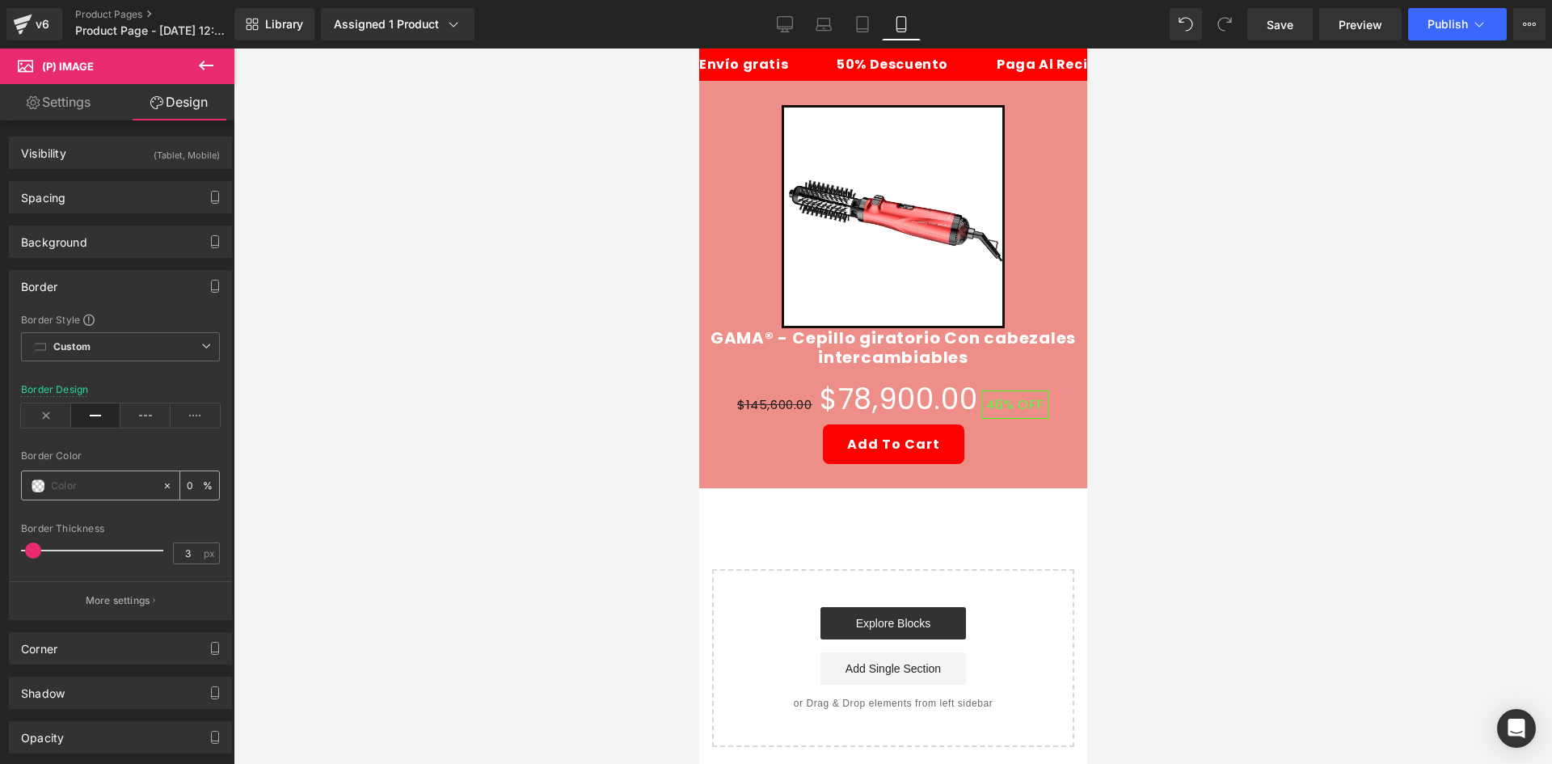
click at [48, 487] on div at bounding box center [92, 485] width 140 height 28
click at [40, 484] on span at bounding box center [38, 485] width 13 height 13
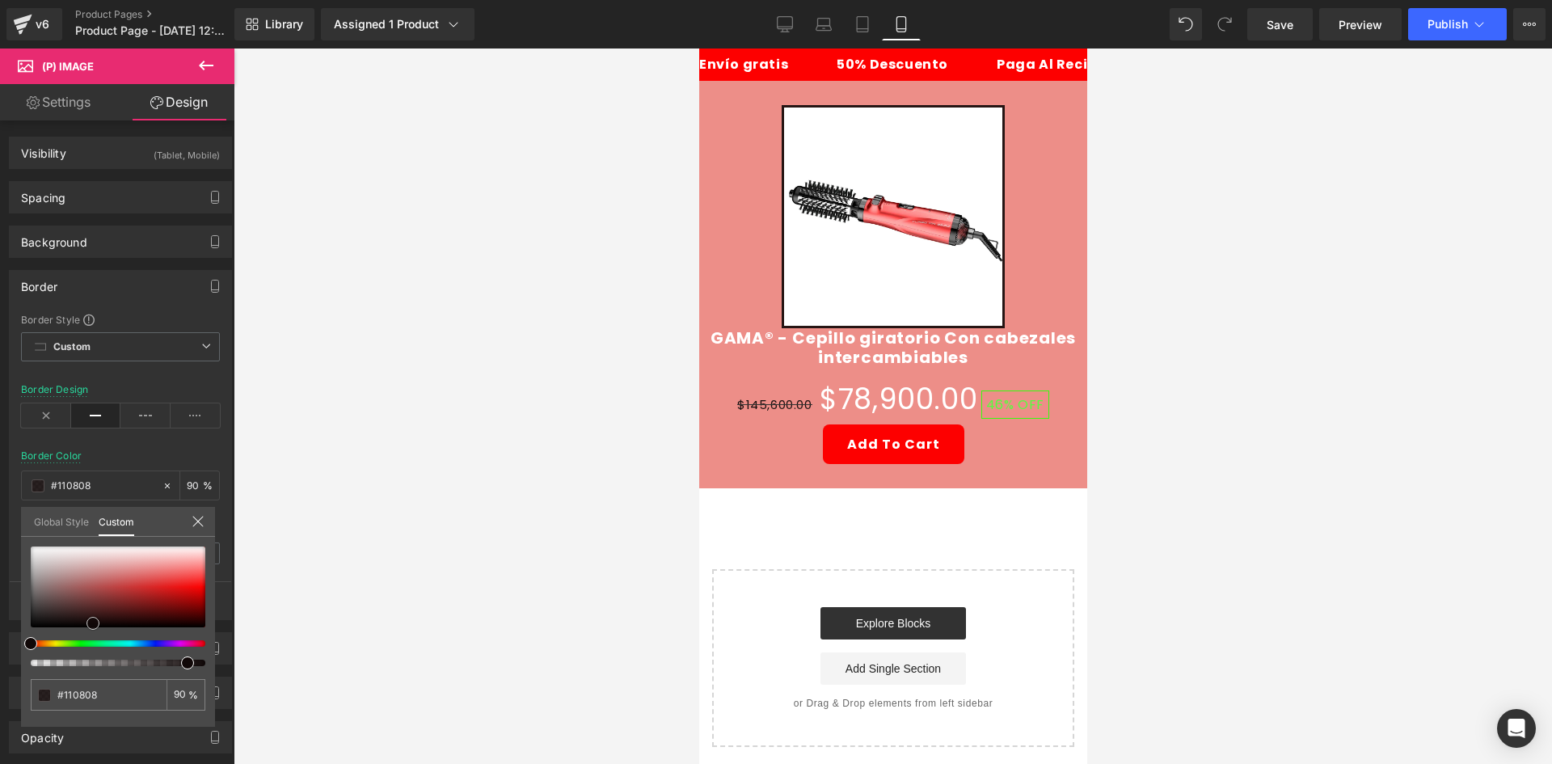
drag, startPoint x: 105, startPoint y: 603, endPoint x: 184, endPoint y: 579, distance: 82.6
click at [93, 624] on div at bounding box center [118, 586] width 175 height 81
click at [428, 470] on div at bounding box center [893, 405] width 1318 height 715
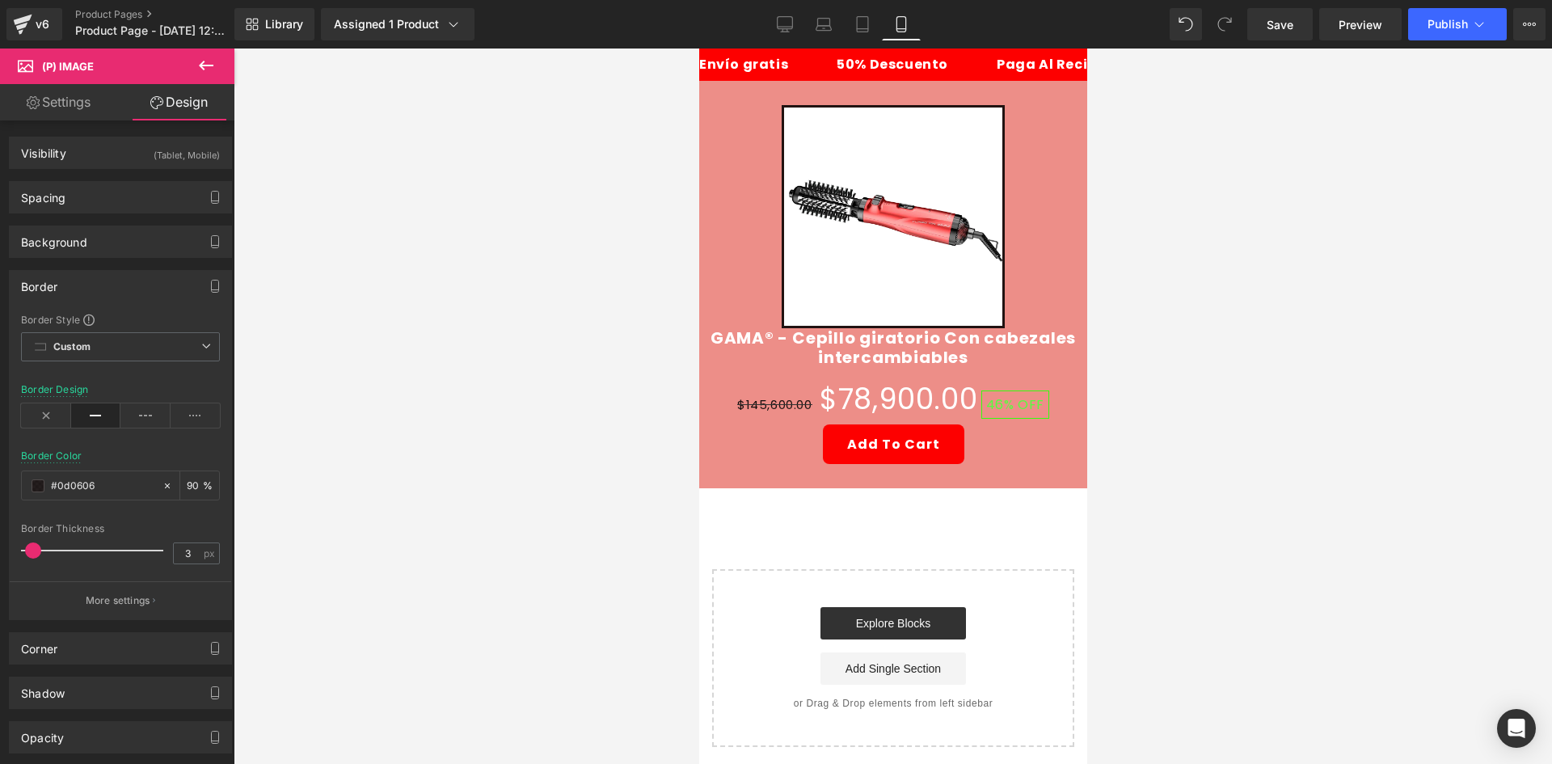
click at [957, 303] on img at bounding box center [892, 216] width 223 height 223
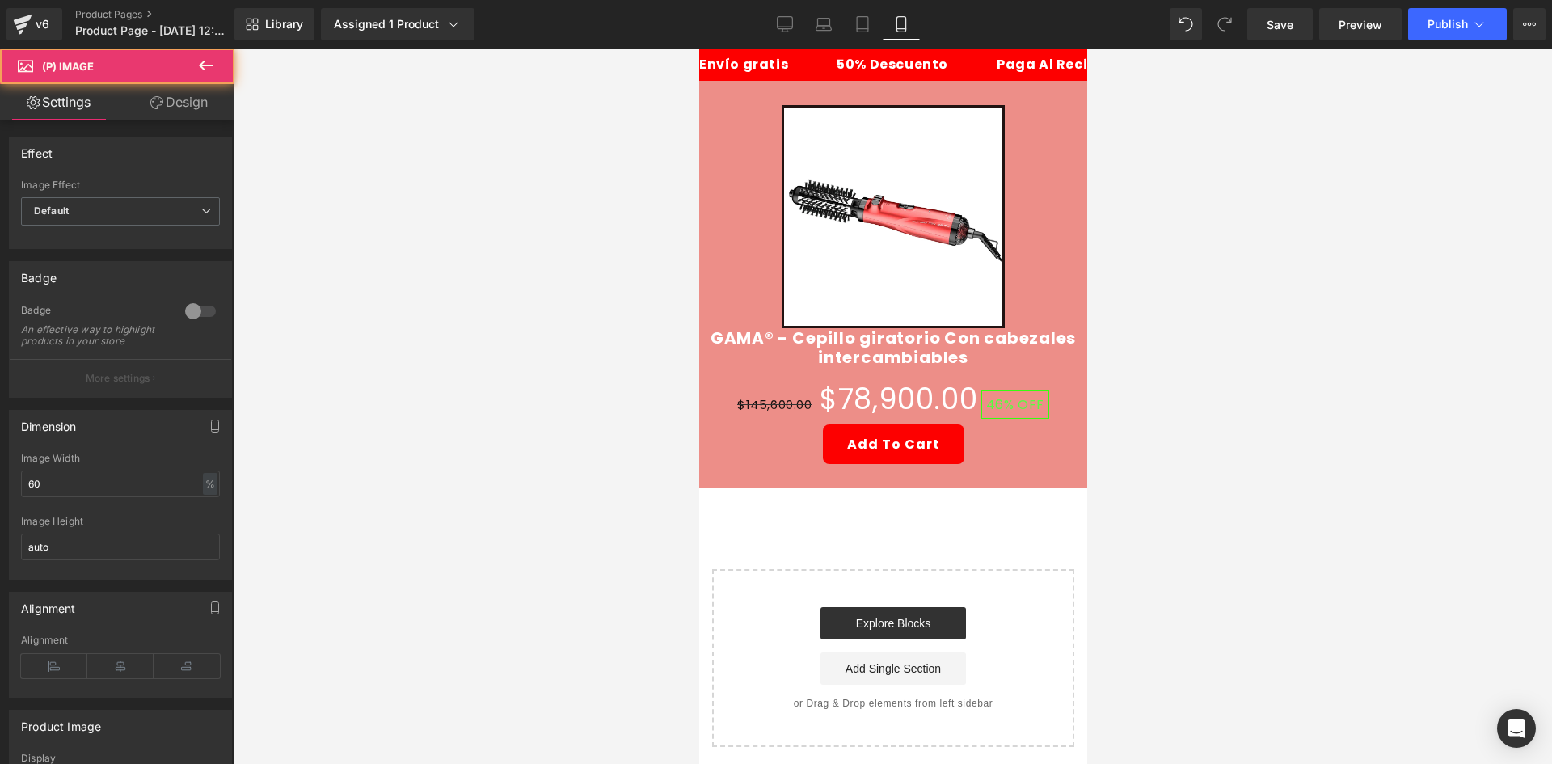
click at [1241, 263] on div at bounding box center [893, 405] width 1318 height 715
drag, startPoint x: 499, startPoint y: 432, endPoint x: 467, endPoint y: 440, distance: 32.3
click at [498, 432] on div at bounding box center [893, 405] width 1318 height 715
click at [207, 63] on icon at bounding box center [205, 65] width 19 height 19
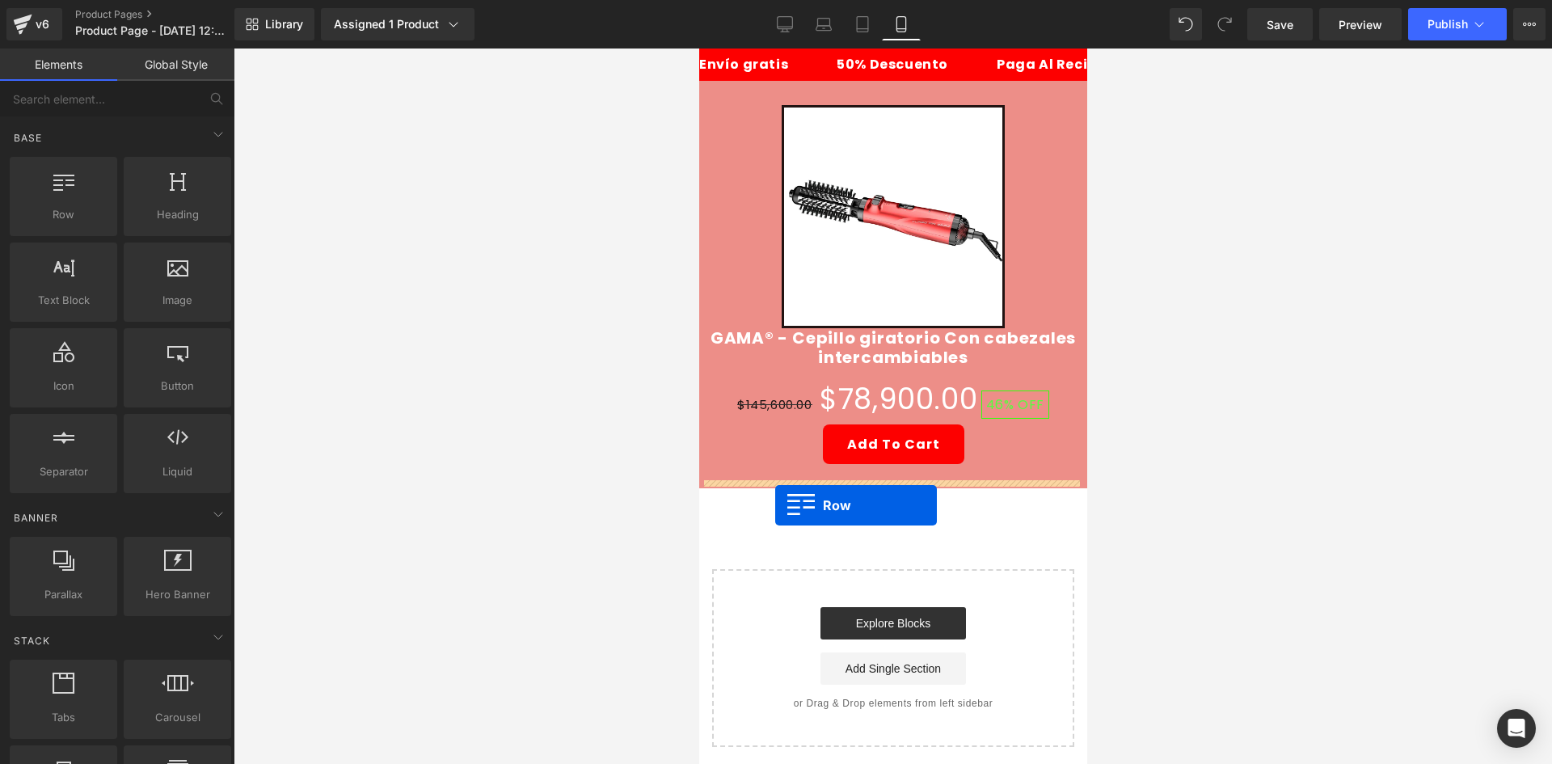
drag, startPoint x: 766, startPoint y: 238, endPoint x: 774, endPoint y: 505, distance: 266.8
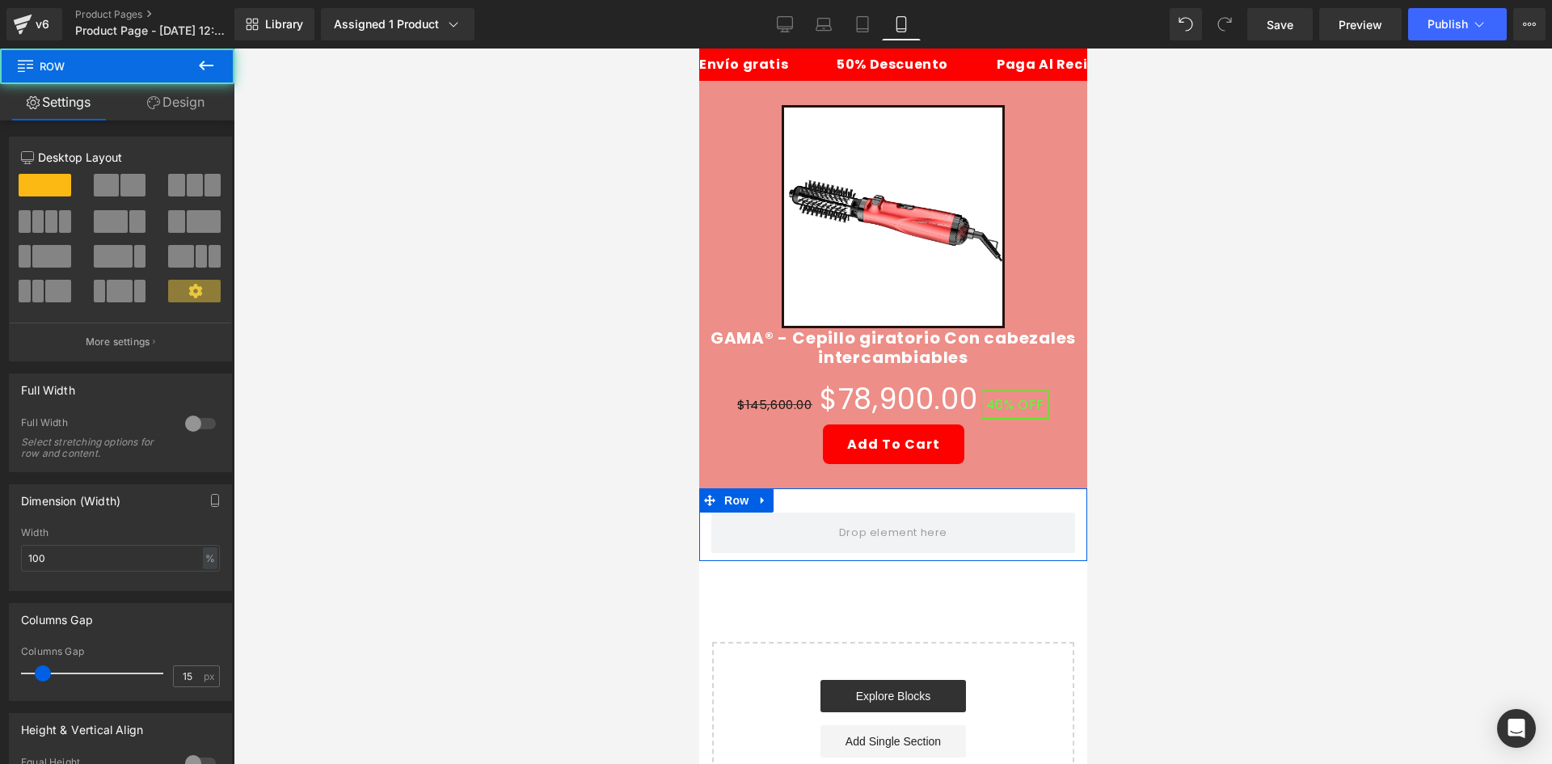
click at [183, 107] on link "Design" at bounding box center [175, 102] width 117 height 36
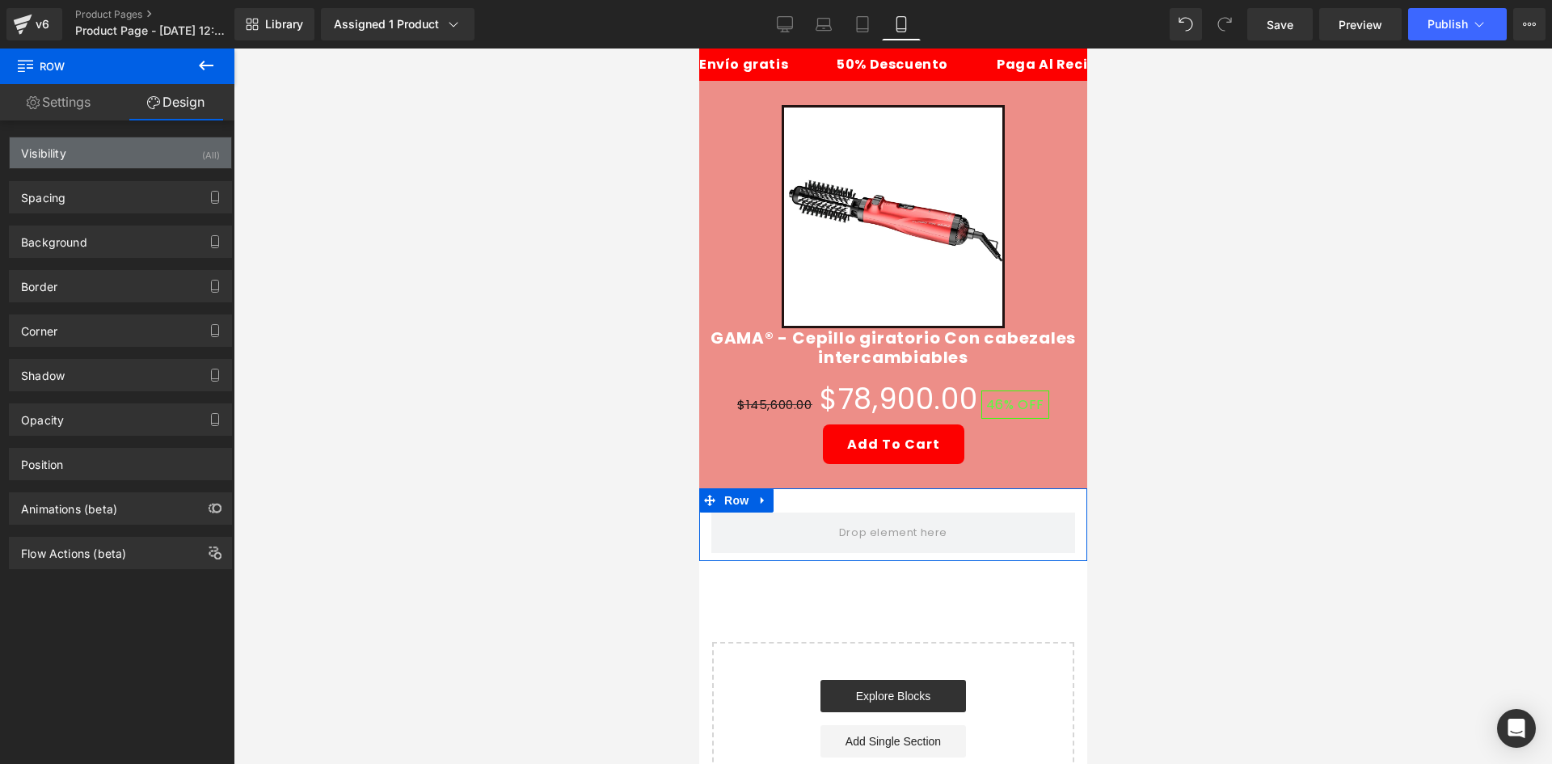
click at [202, 156] on div "(All)" at bounding box center [211, 150] width 18 height 27
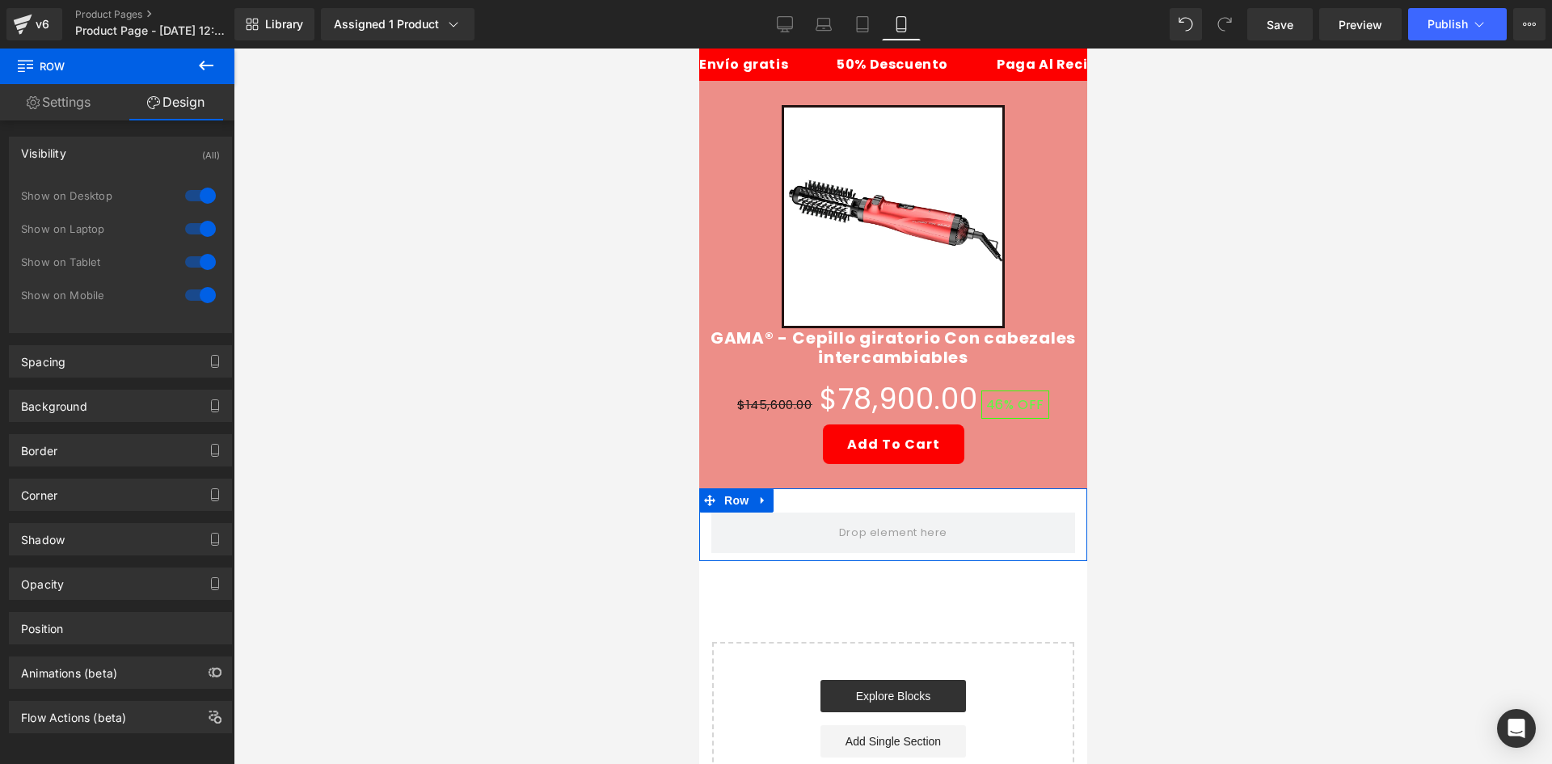
click at [201, 189] on div at bounding box center [200, 196] width 39 height 26
click at [186, 232] on div at bounding box center [200, 229] width 39 height 26
drag, startPoint x: 216, startPoint y: 59, endPoint x: 192, endPoint y: 91, distance: 40.4
click at [209, 65] on button at bounding box center [206, 66] width 57 height 36
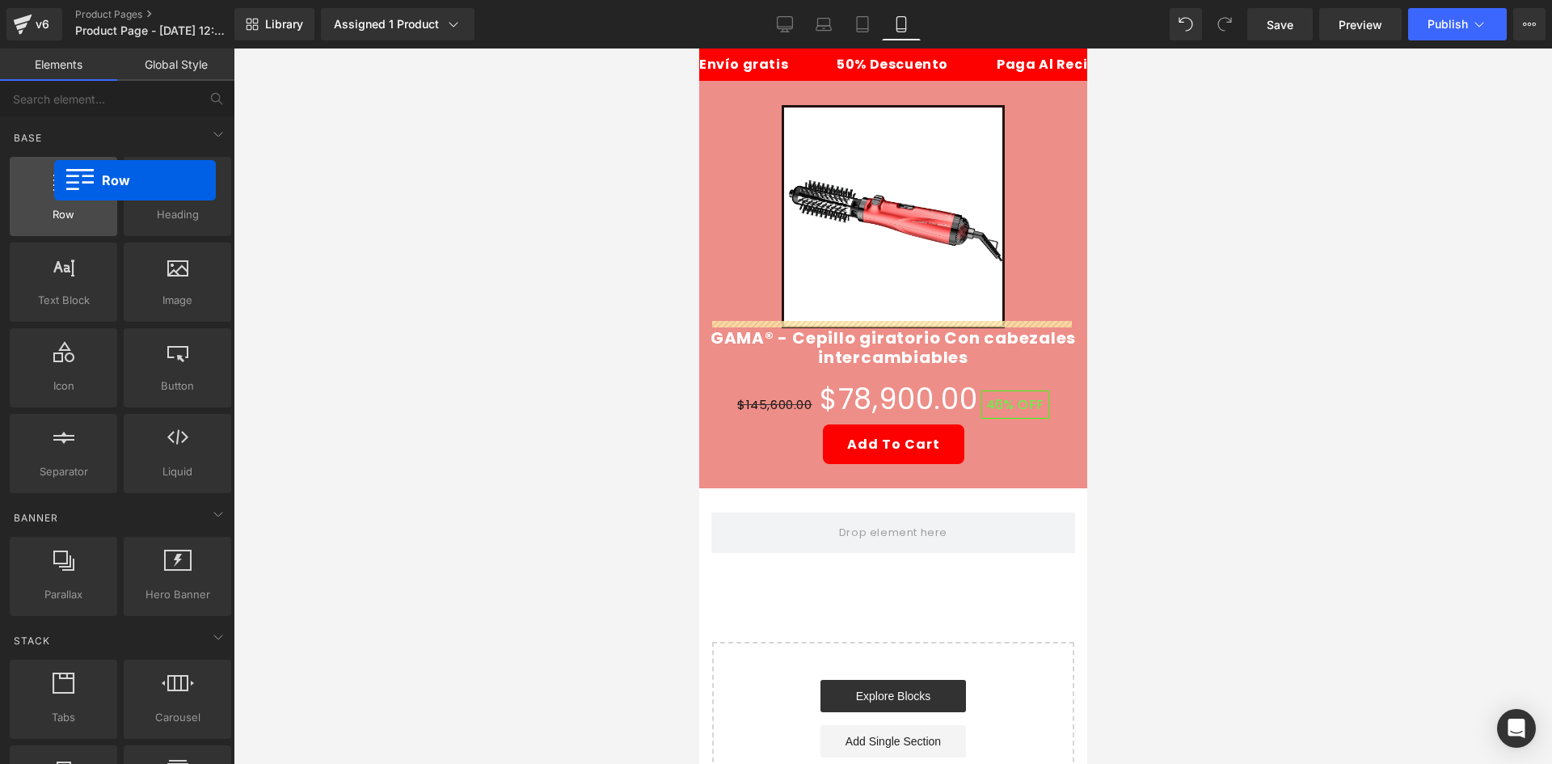
drag, startPoint x: 72, startPoint y: 215, endPoint x: 91, endPoint y: 218, distance: 18.9
click at [57, 180] on div "Row rows, columns, layouts, div" at bounding box center [63, 196] width 107 height 79
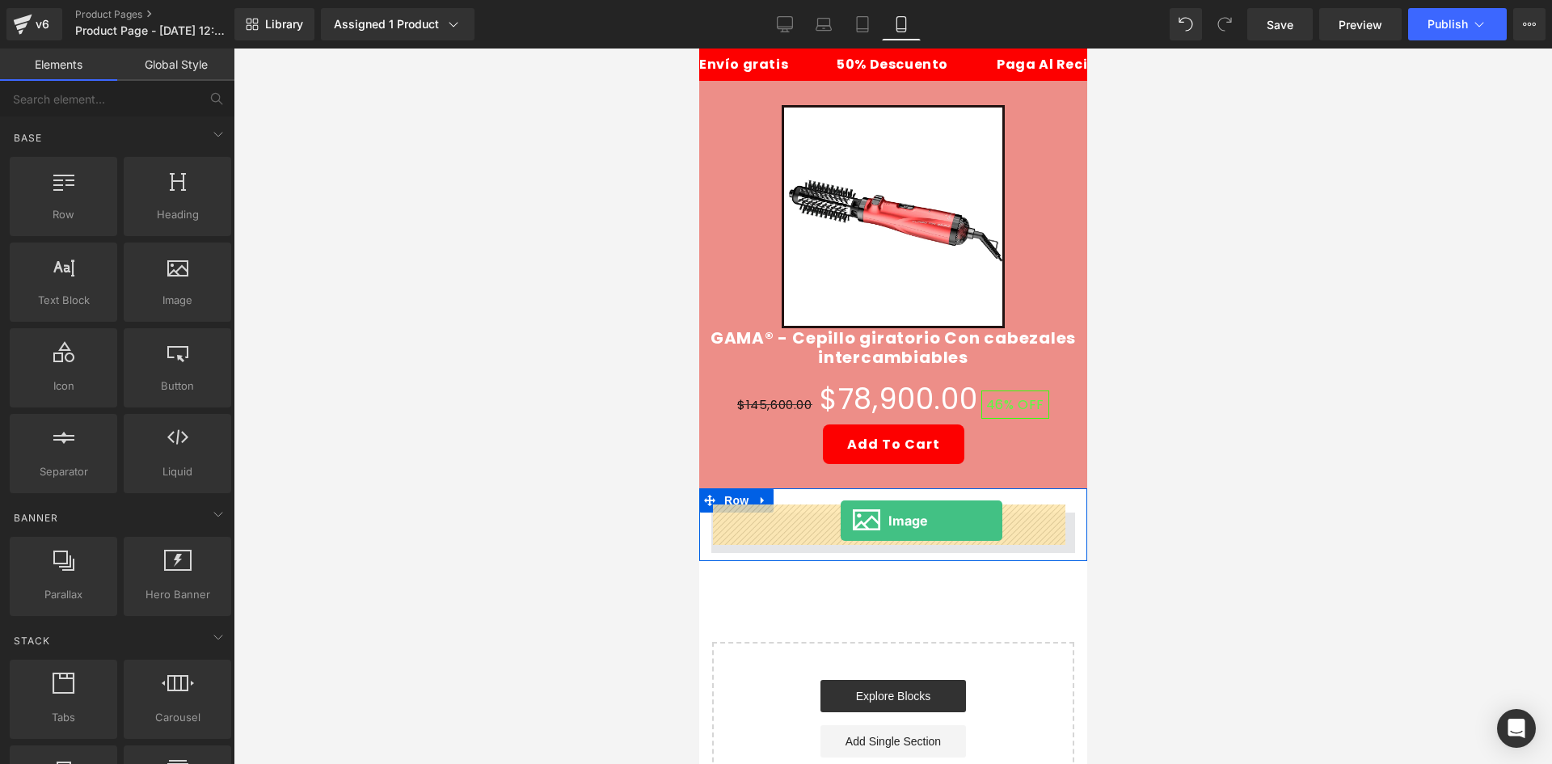
drag, startPoint x: 904, startPoint y: 354, endPoint x: 840, endPoint y: 520, distance: 178.3
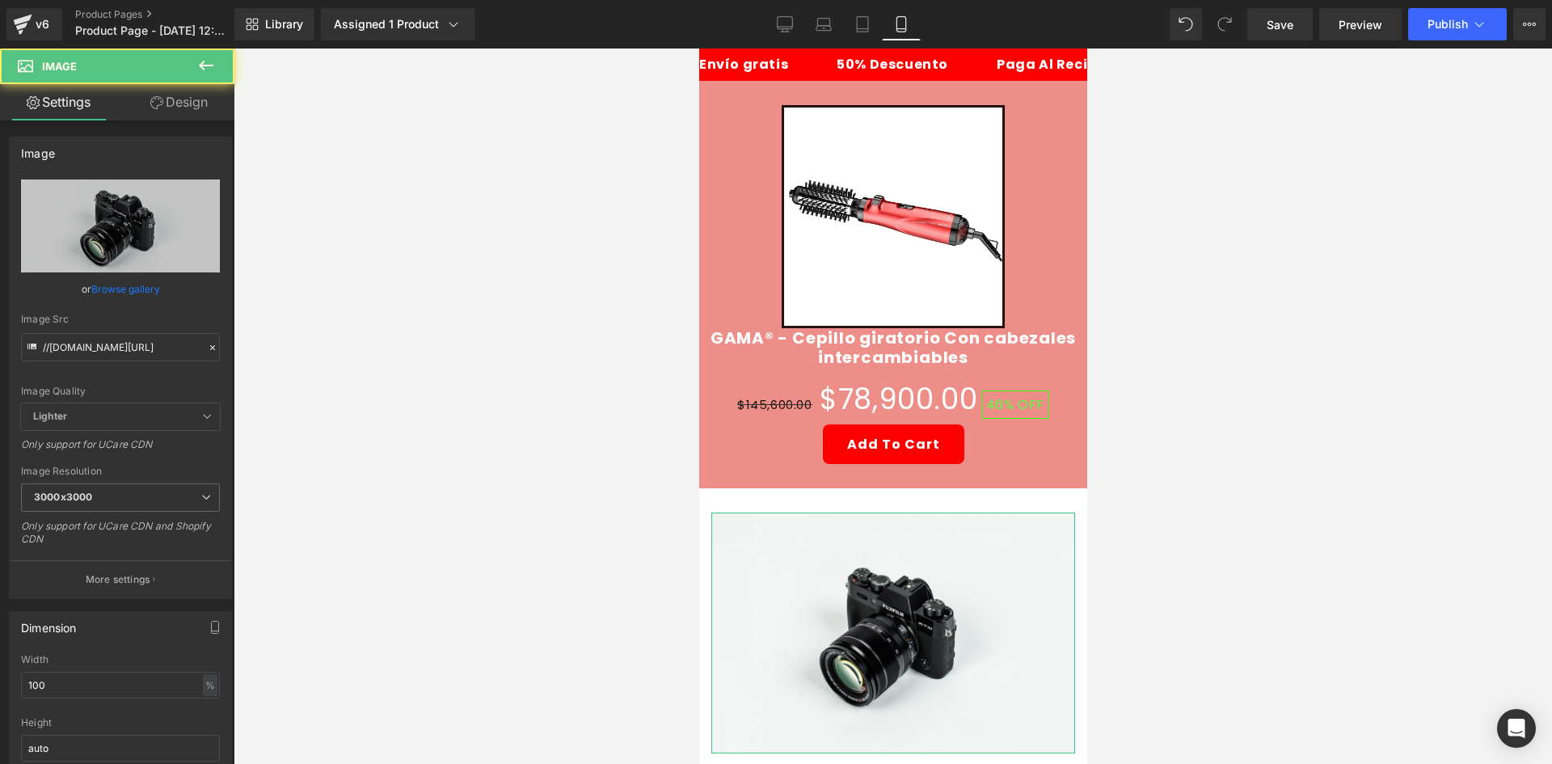
click at [196, 116] on link "Design" at bounding box center [178, 102] width 117 height 36
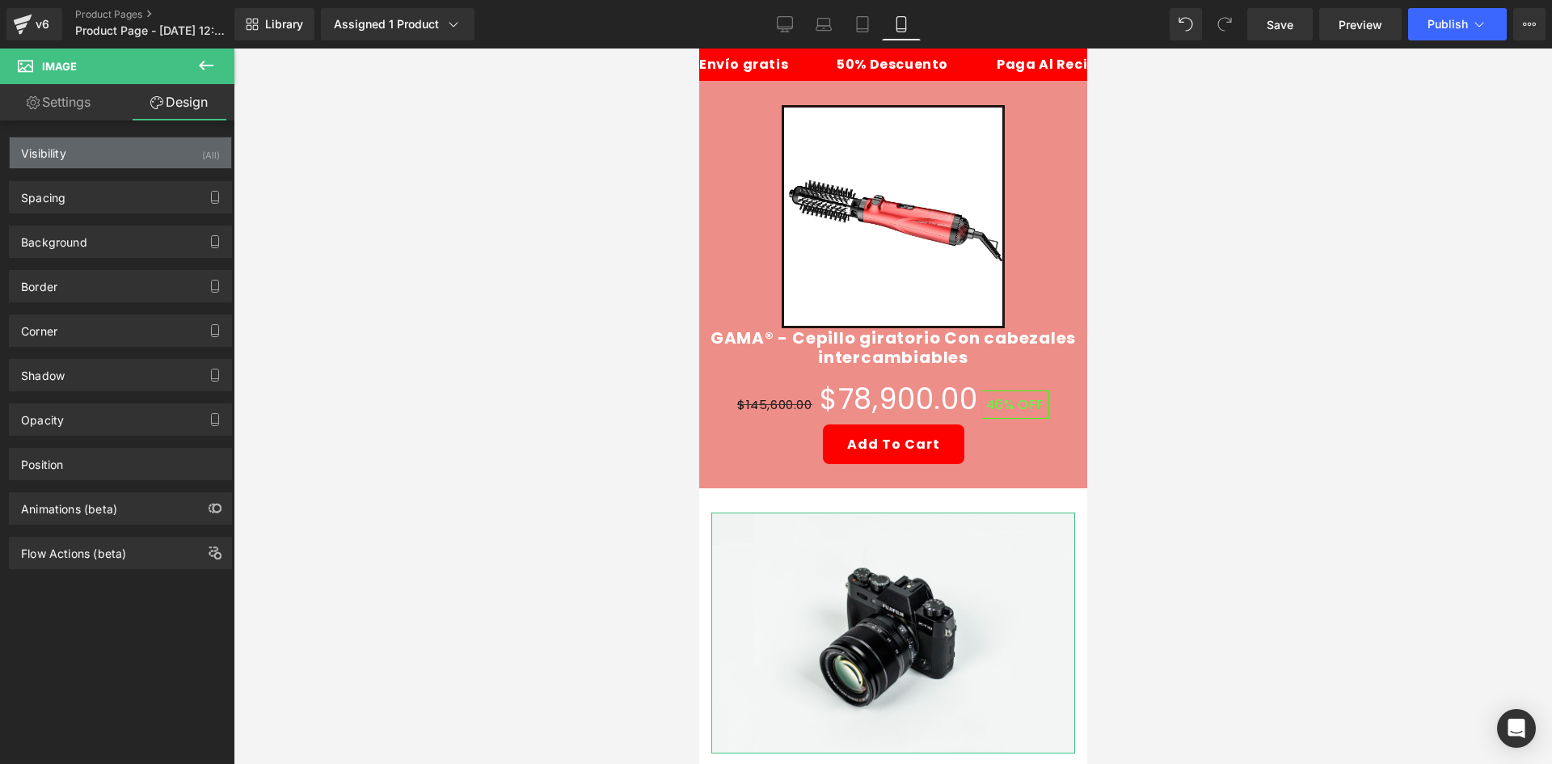
click at [202, 150] on div "(All)" at bounding box center [211, 150] width 18 height 27
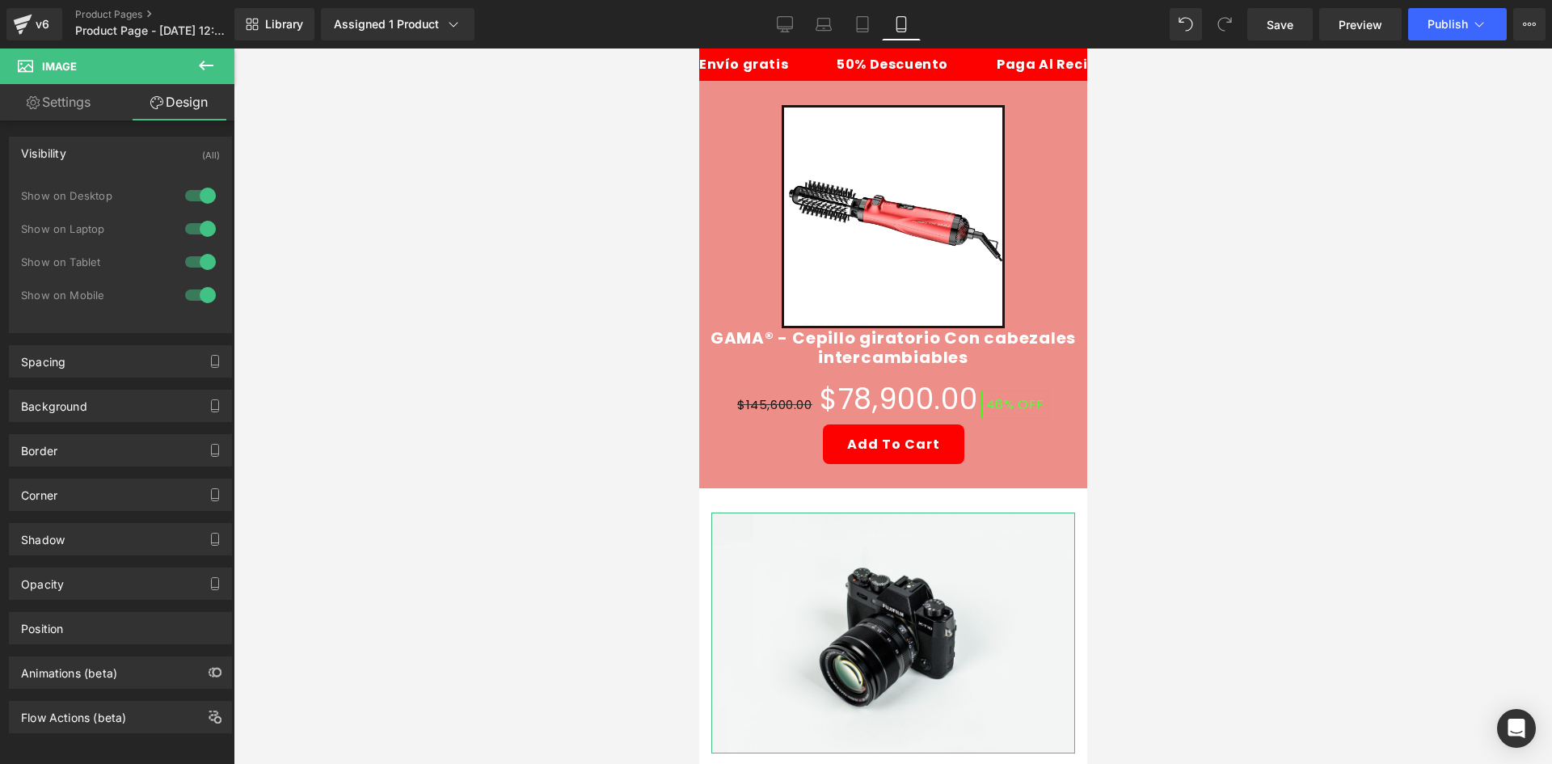
click at [196, 196] on div at bounding box center [200, 196] width 39 height 26
click at [191, 223] on div at bounding box center [200, 229] width 39 height 26
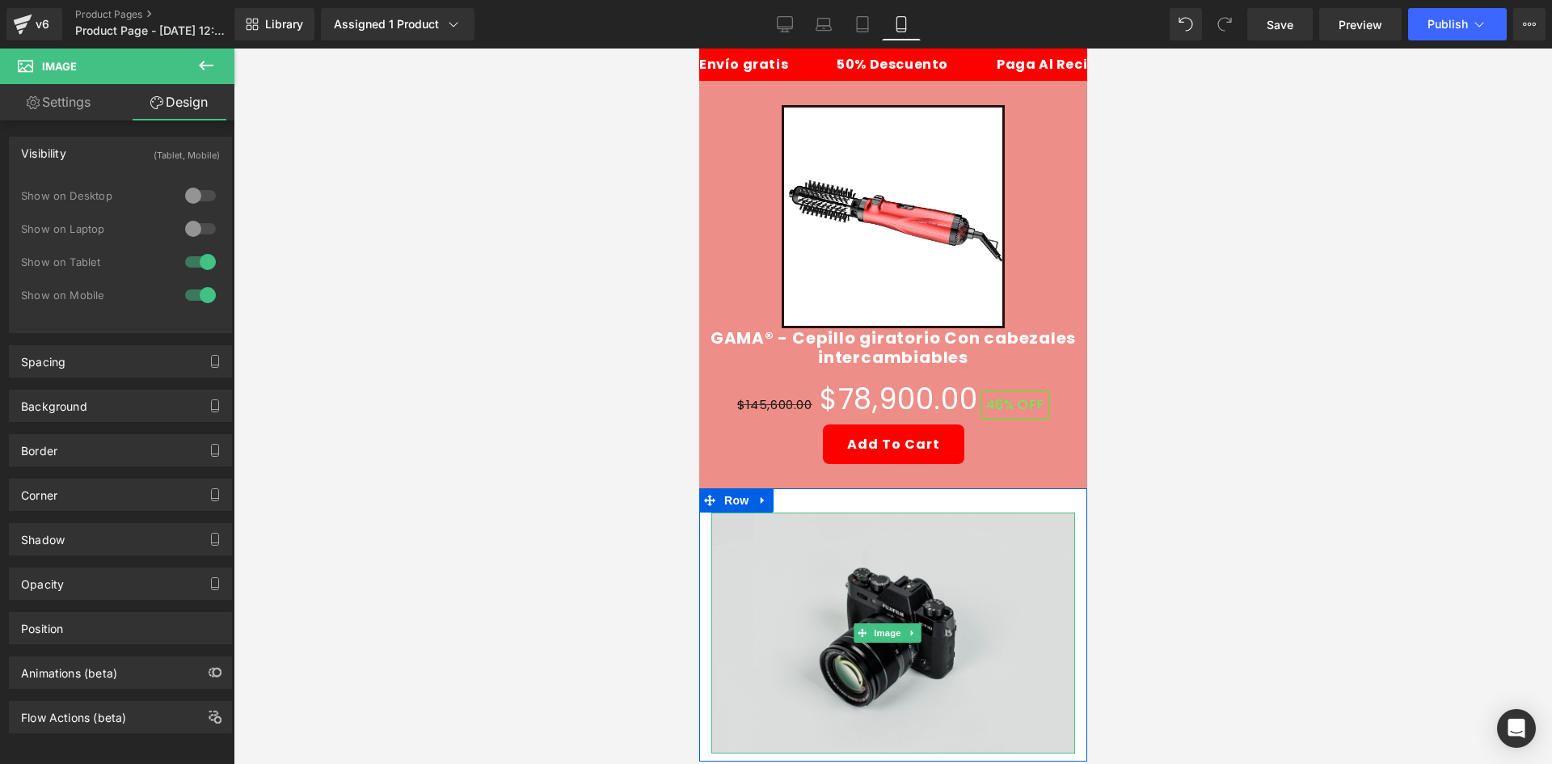
click at [846, 544] on img at bounding box center [892, 632] width 364 height 241
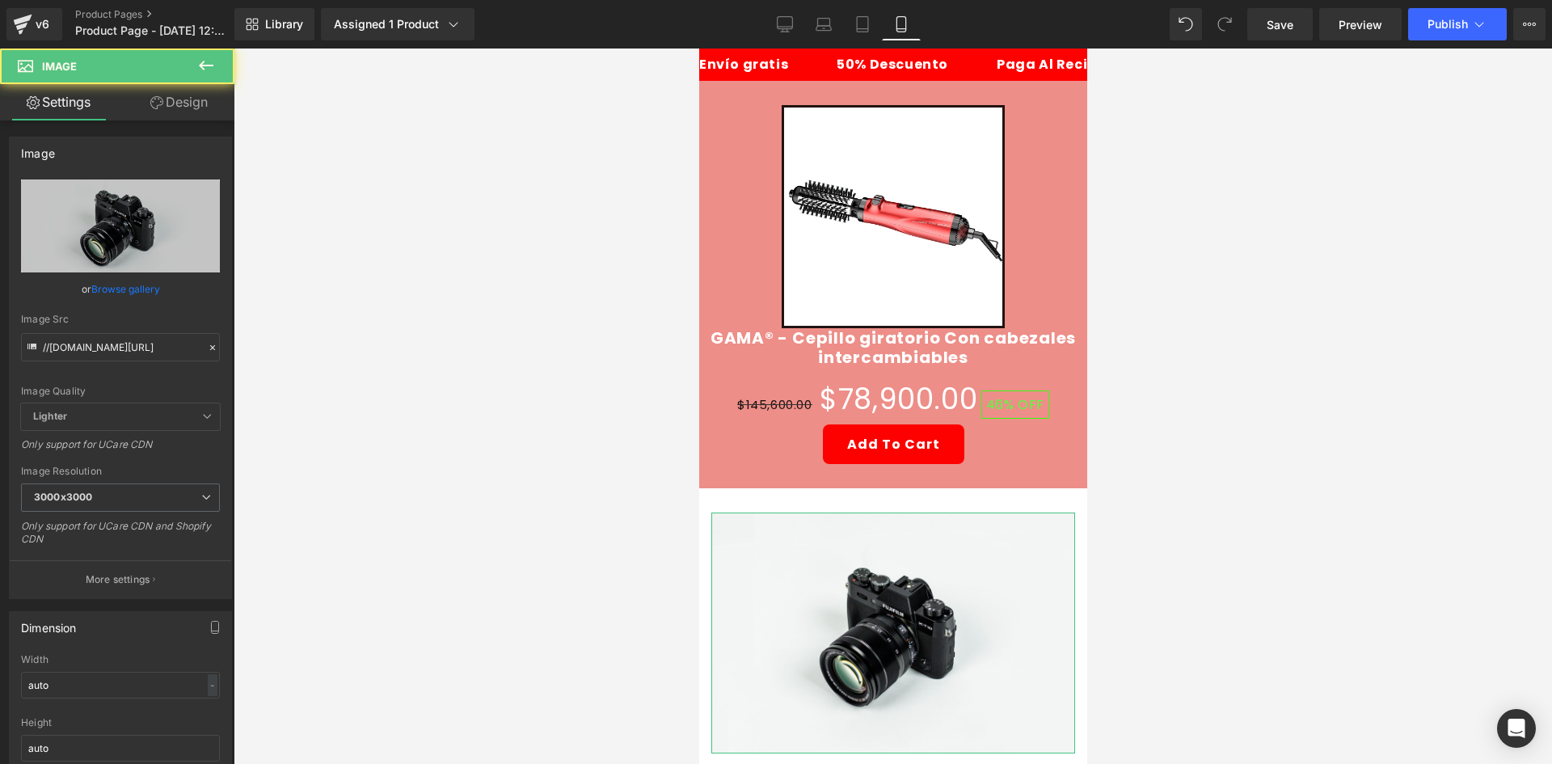
click at [185, 85] on link "Design" at bounding box center [178, 102] width 117 height 36
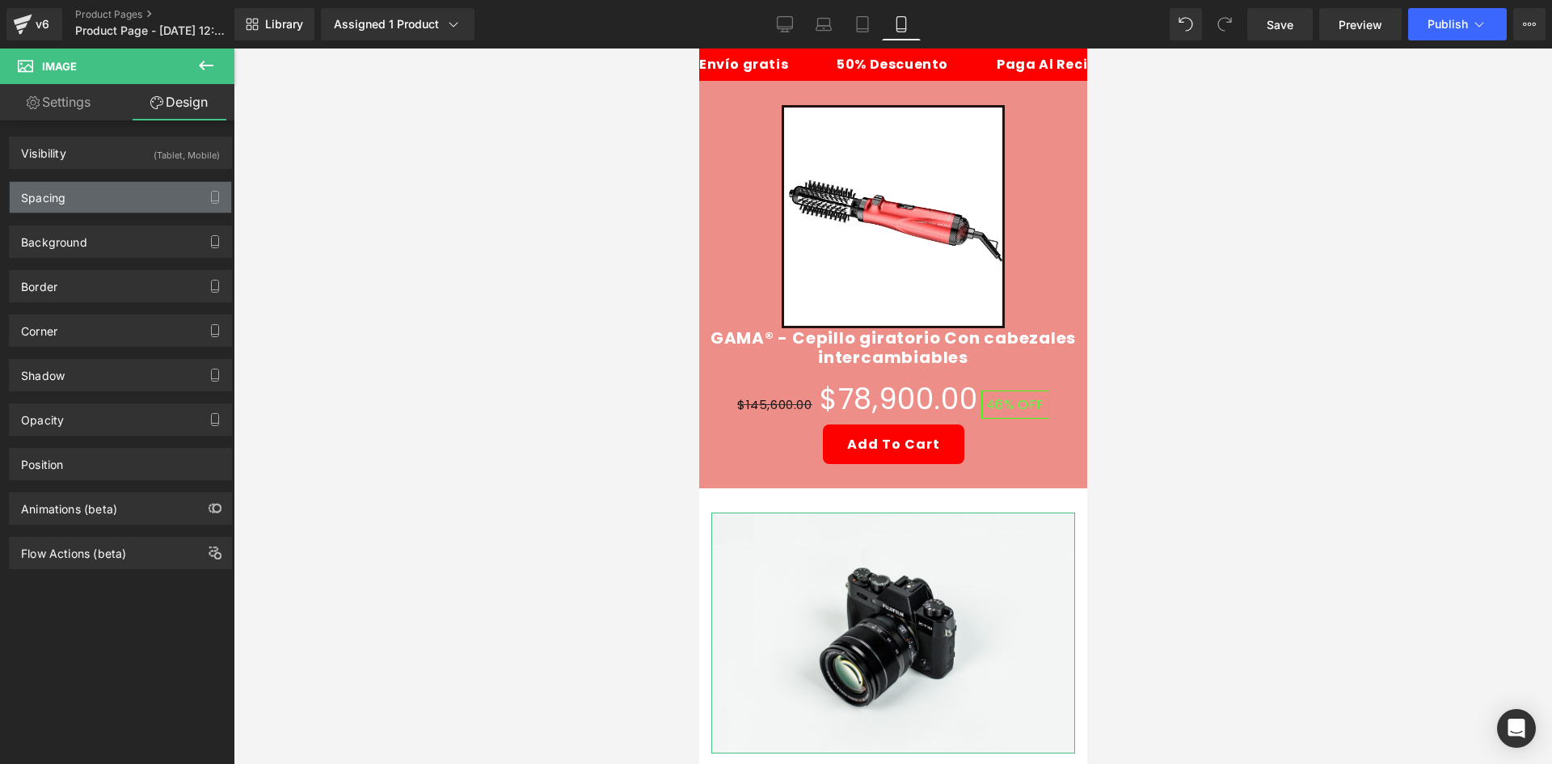
click at [93, 183] on div "Spacing" at bounding box center [120, 197] width 221 height 31
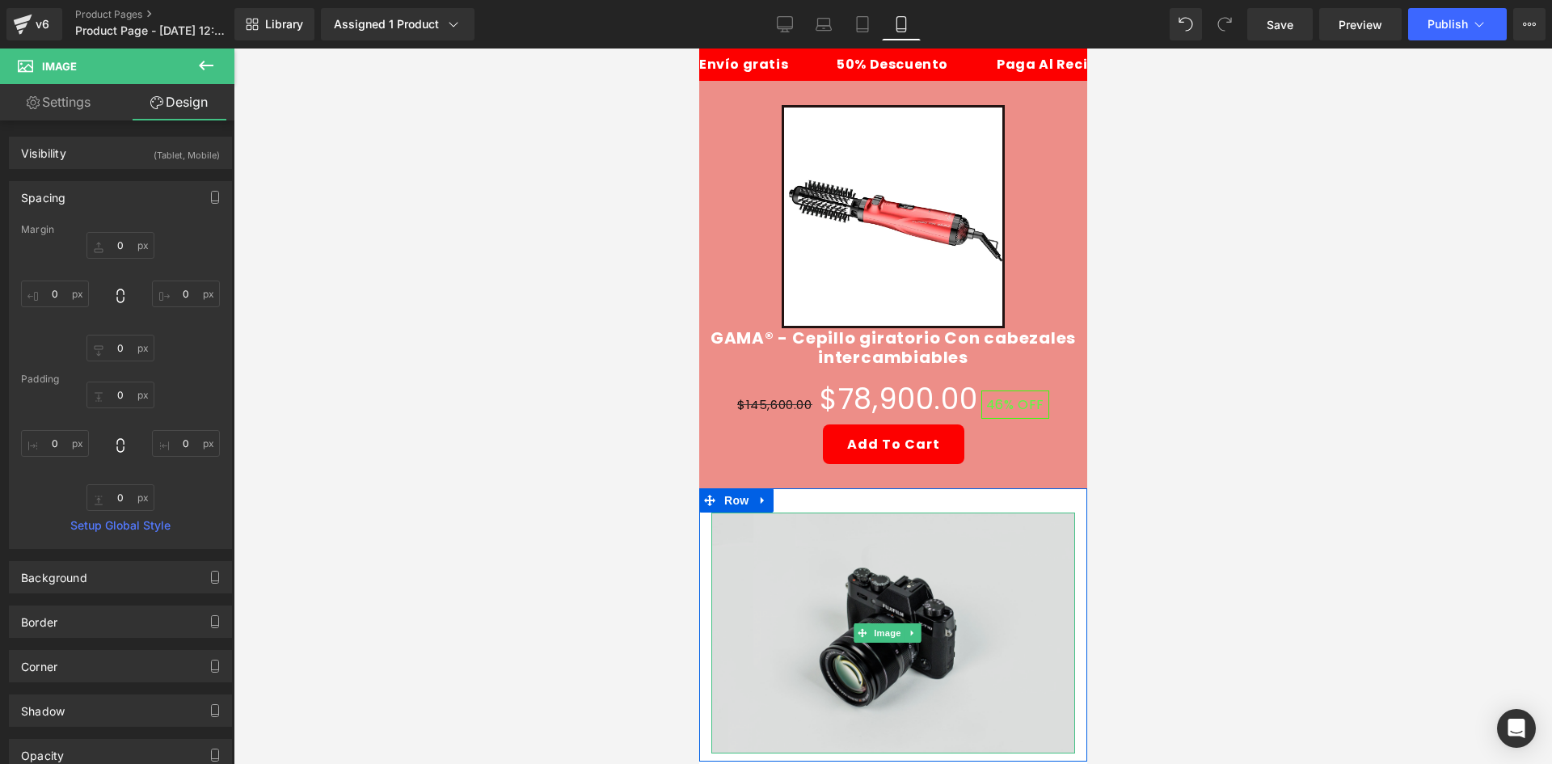
click at [731, 582] on img at bounding box center [892, 632] width 364 height 241
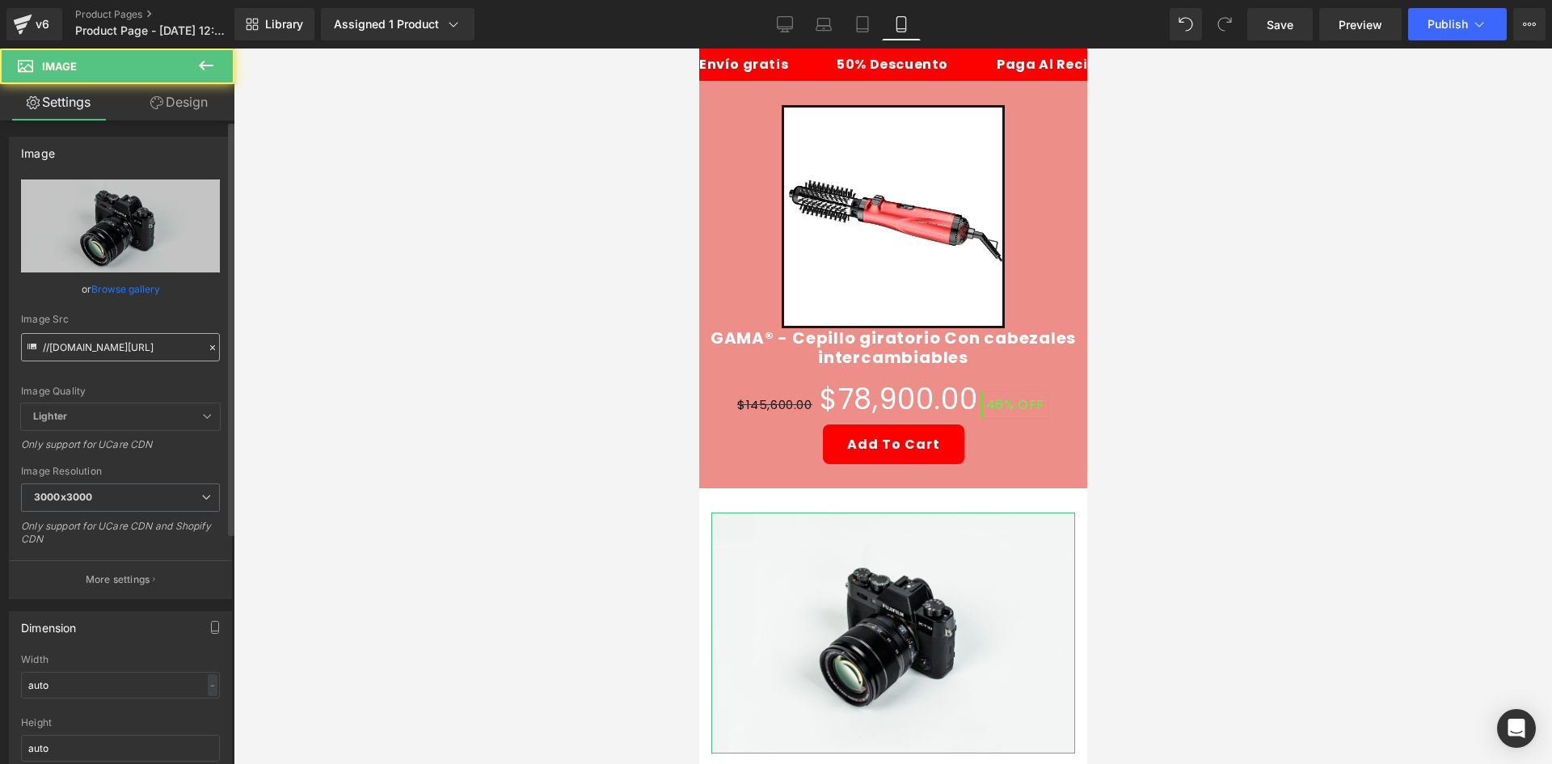
click at [102, 350] on input "//[DOMAIN_NAME][URL]" at bounding box center [120, 347] width 199 height 28
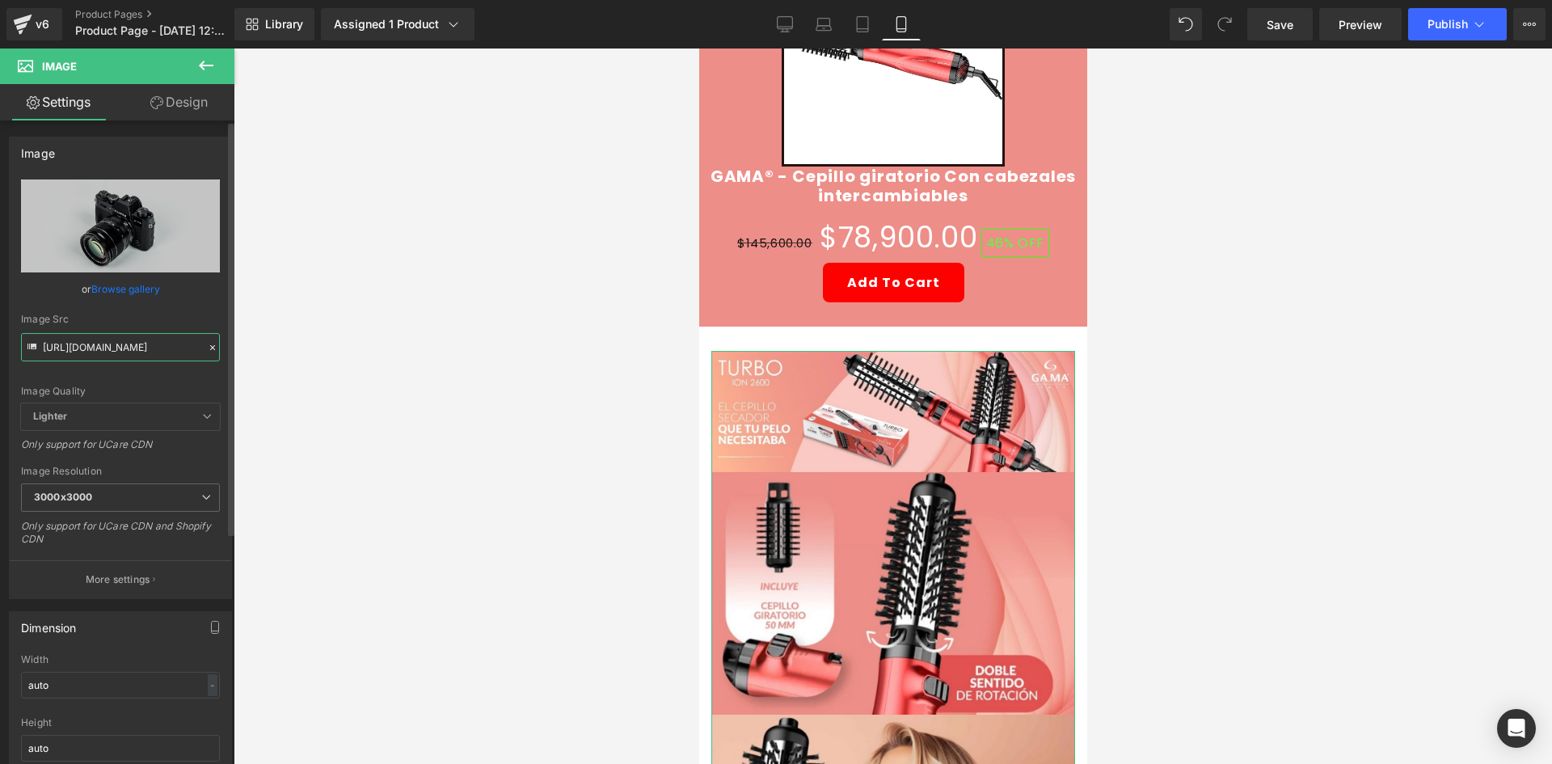
click at [125, 350] on input "[URL][DOMAIN_NAME]" at bounding box center [120, 347] width 199 height 28
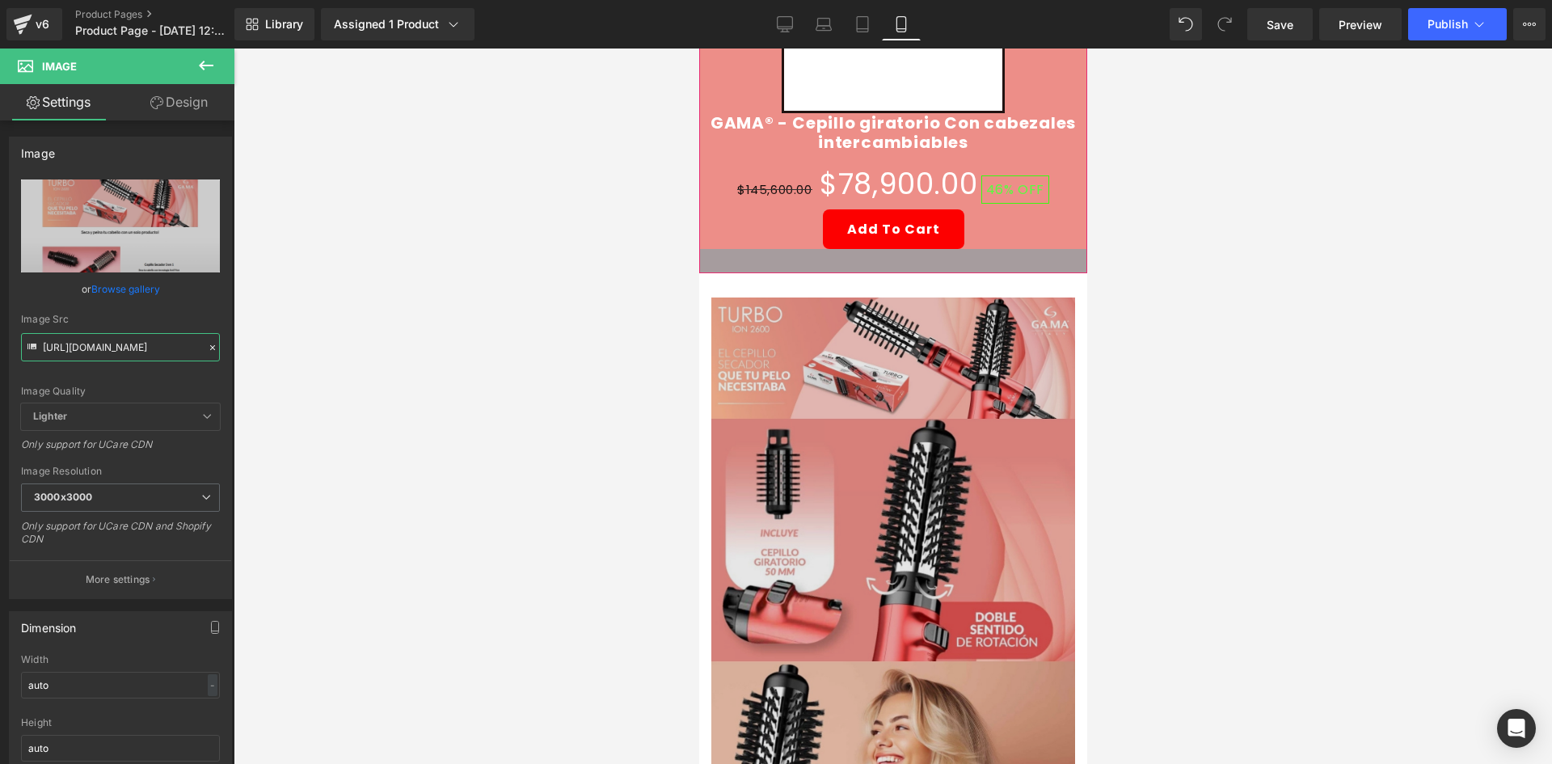
scroll to position [323, 0]
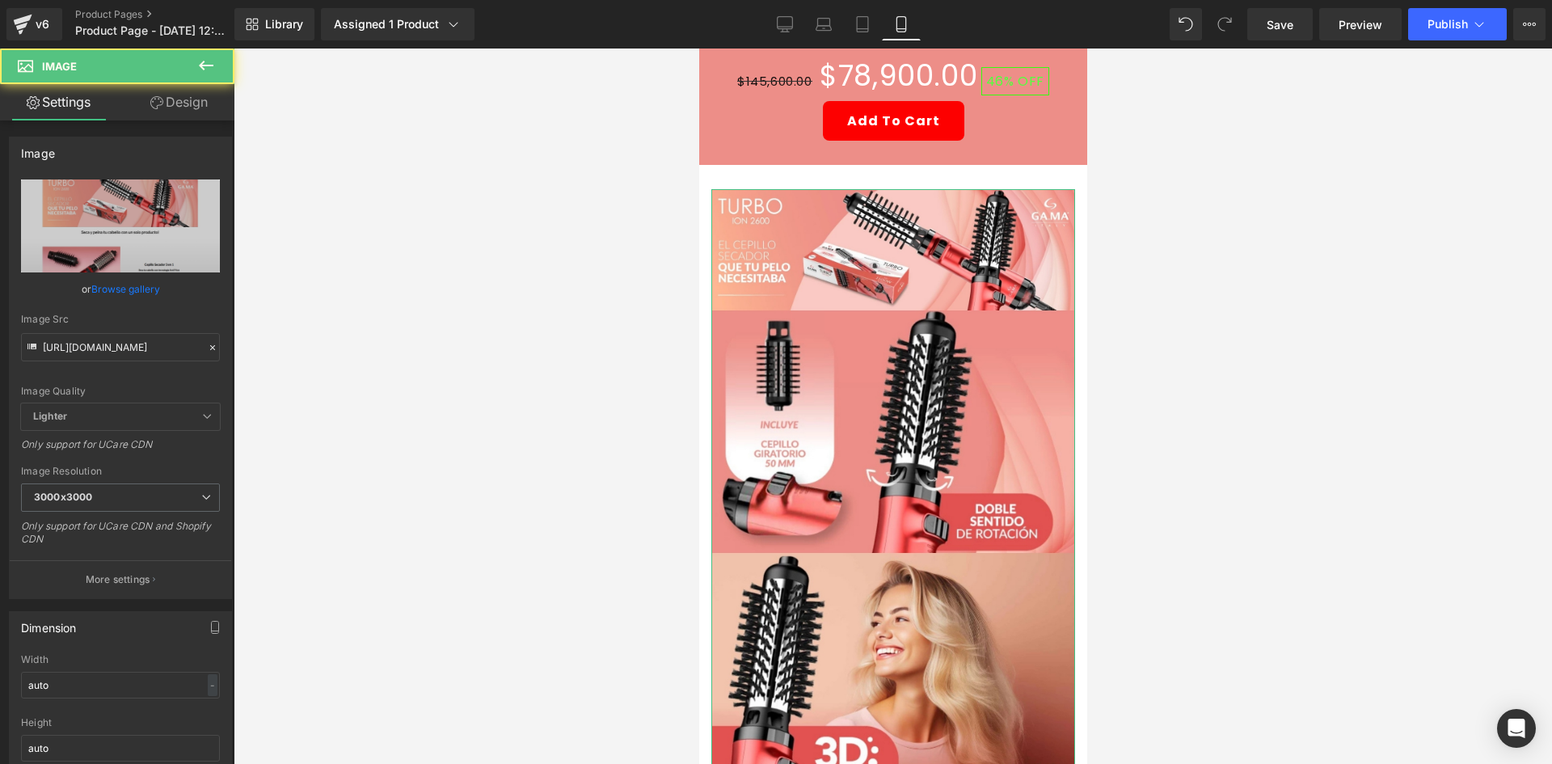
click at [190, 103] on link "Design" at bounding box center [178, 102] width 117 height 36
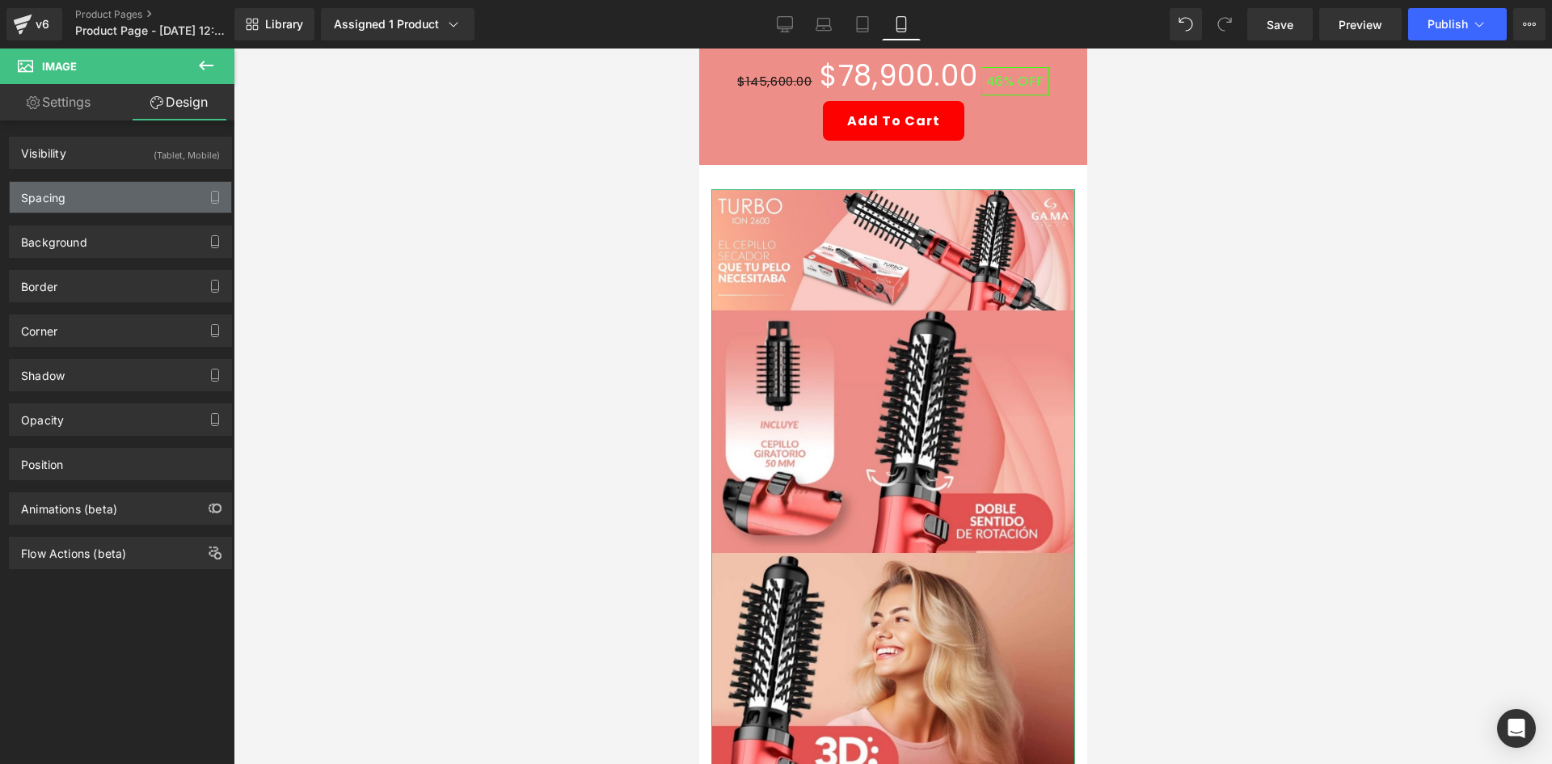
click at [90, 194] on div "Spacing" at bounding box center [120, 197] width 221 height 31
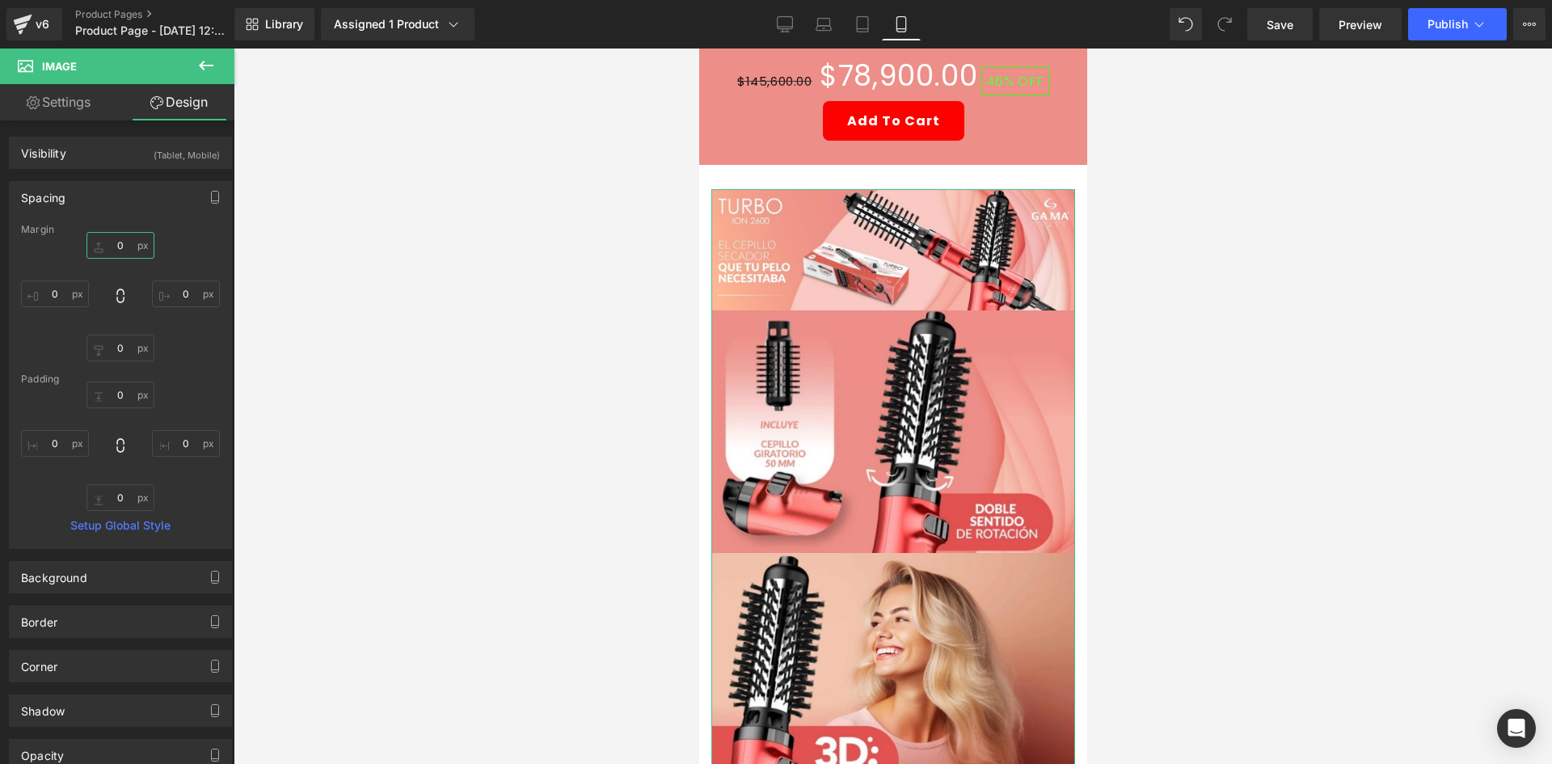
click at [104, 246] on input "0" at bounding box center [120, 245] width 68 height 27
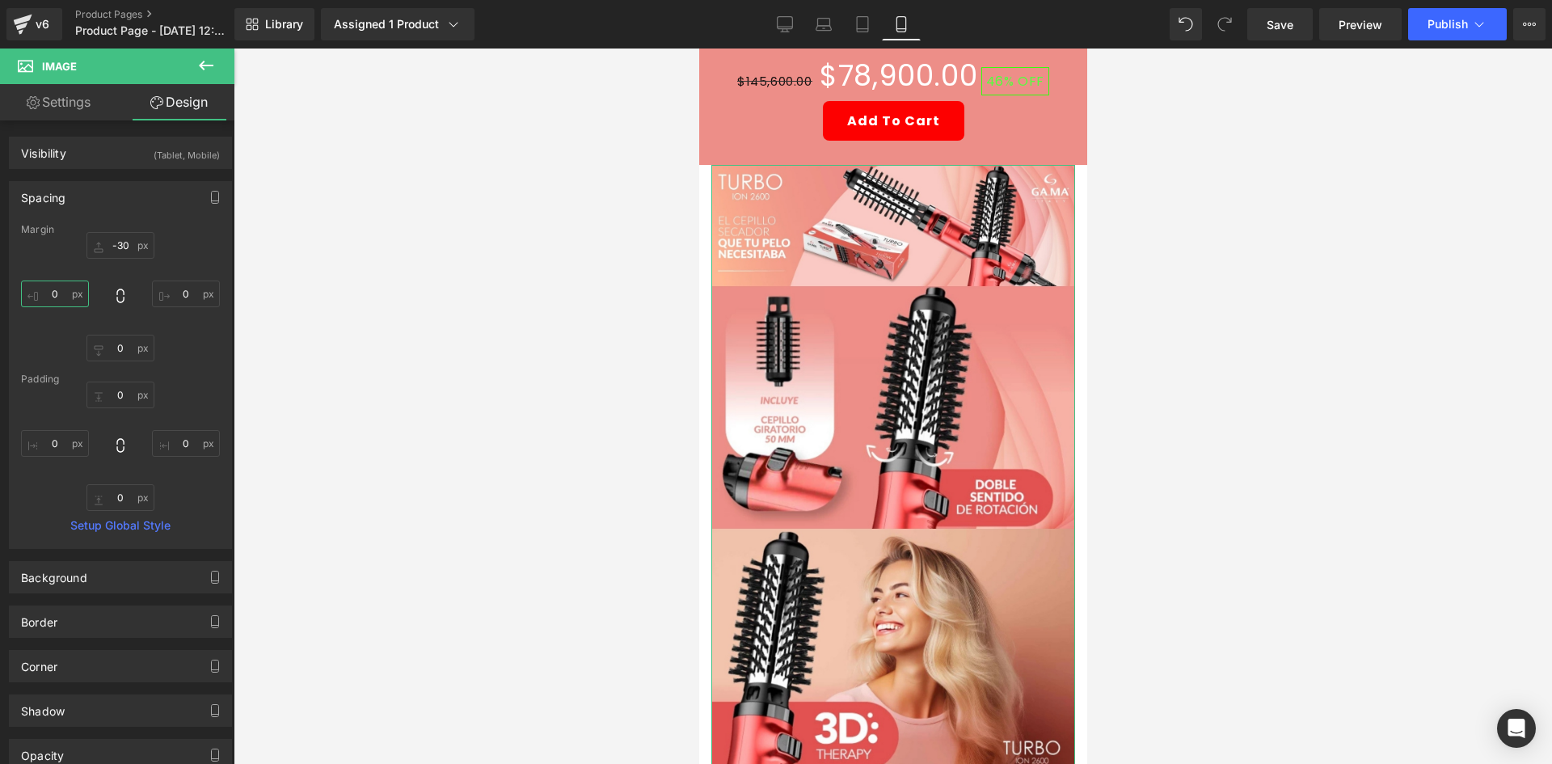
click at [66, 287] on input "0" at bounding box center [55, 293] width 68 height 27
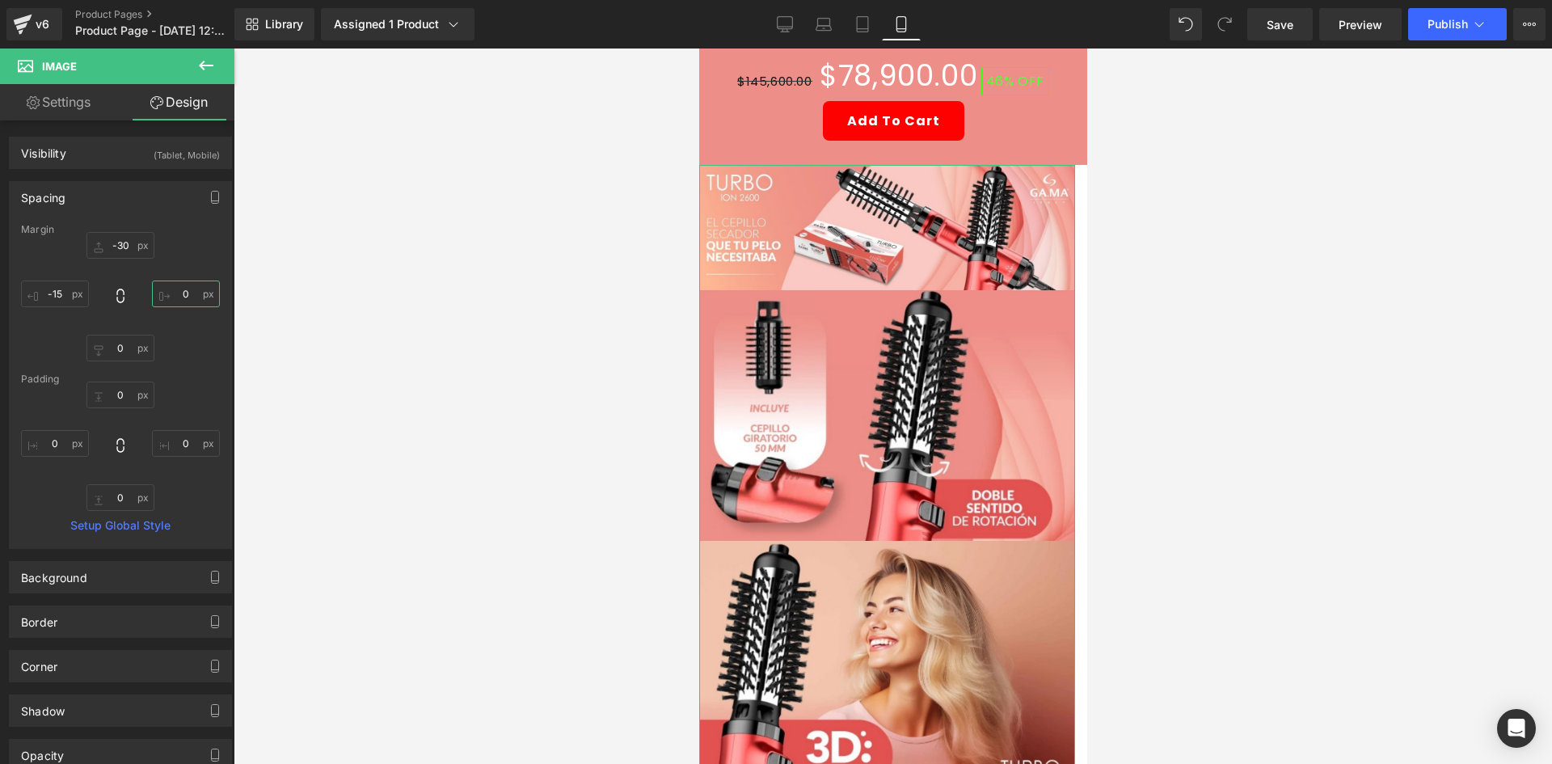
click at [197, 292] on input "0" at bounding box center [186, 293] width 68 height 27
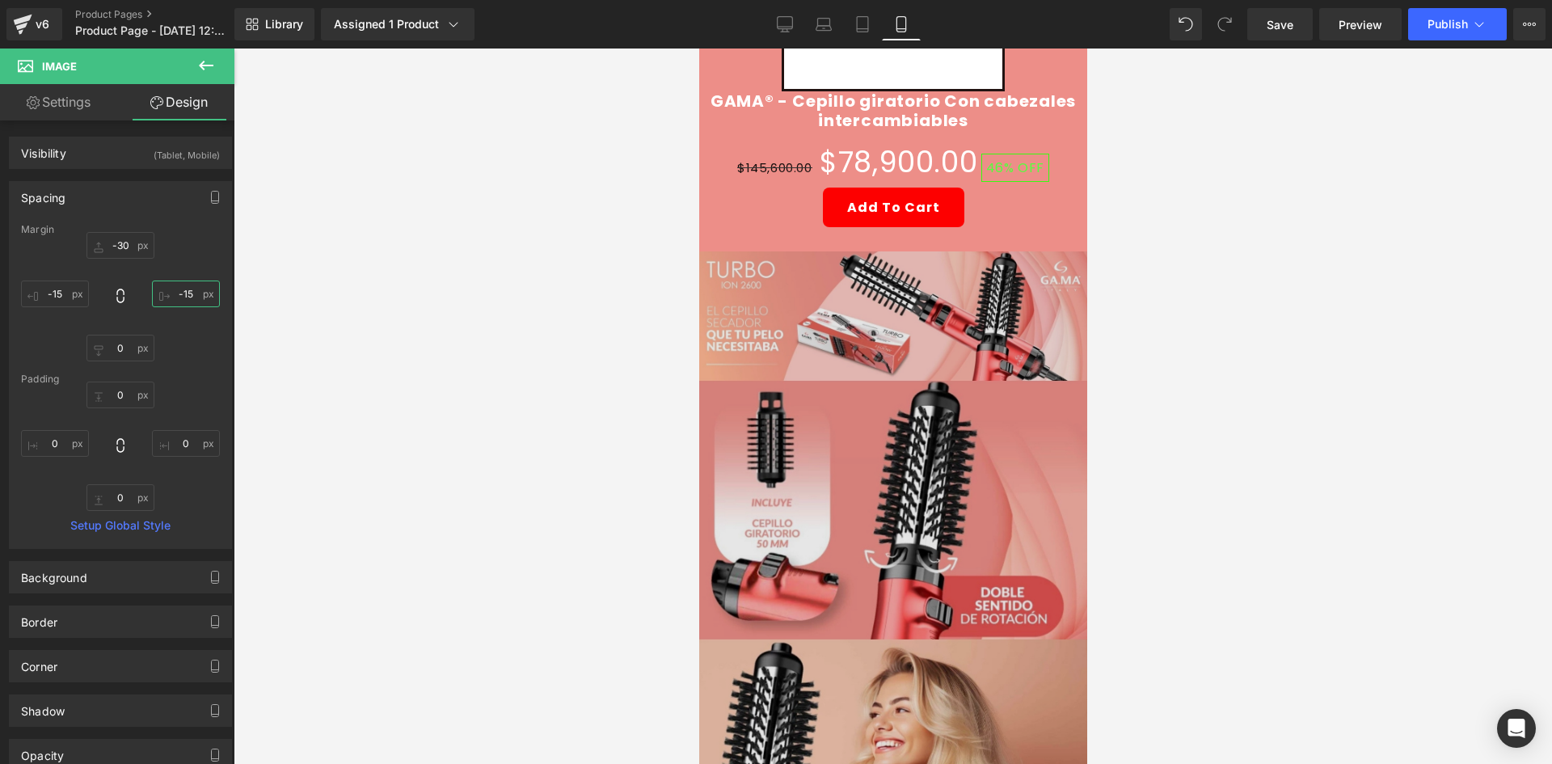
scroll to position [242, 0]
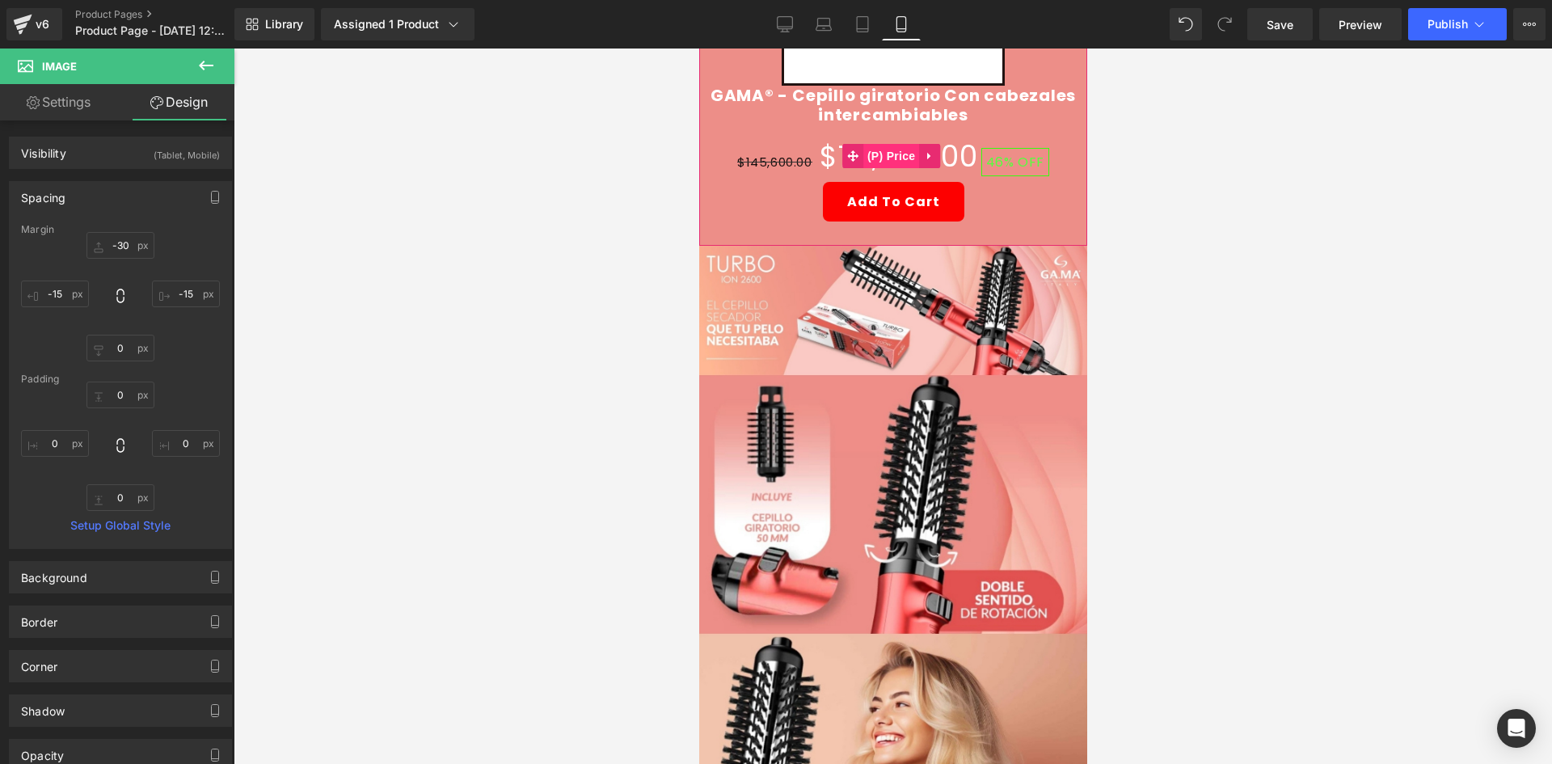
click at [879, 145] on span "(P) Price" at bounding box center [890, 156] width 57 height 24
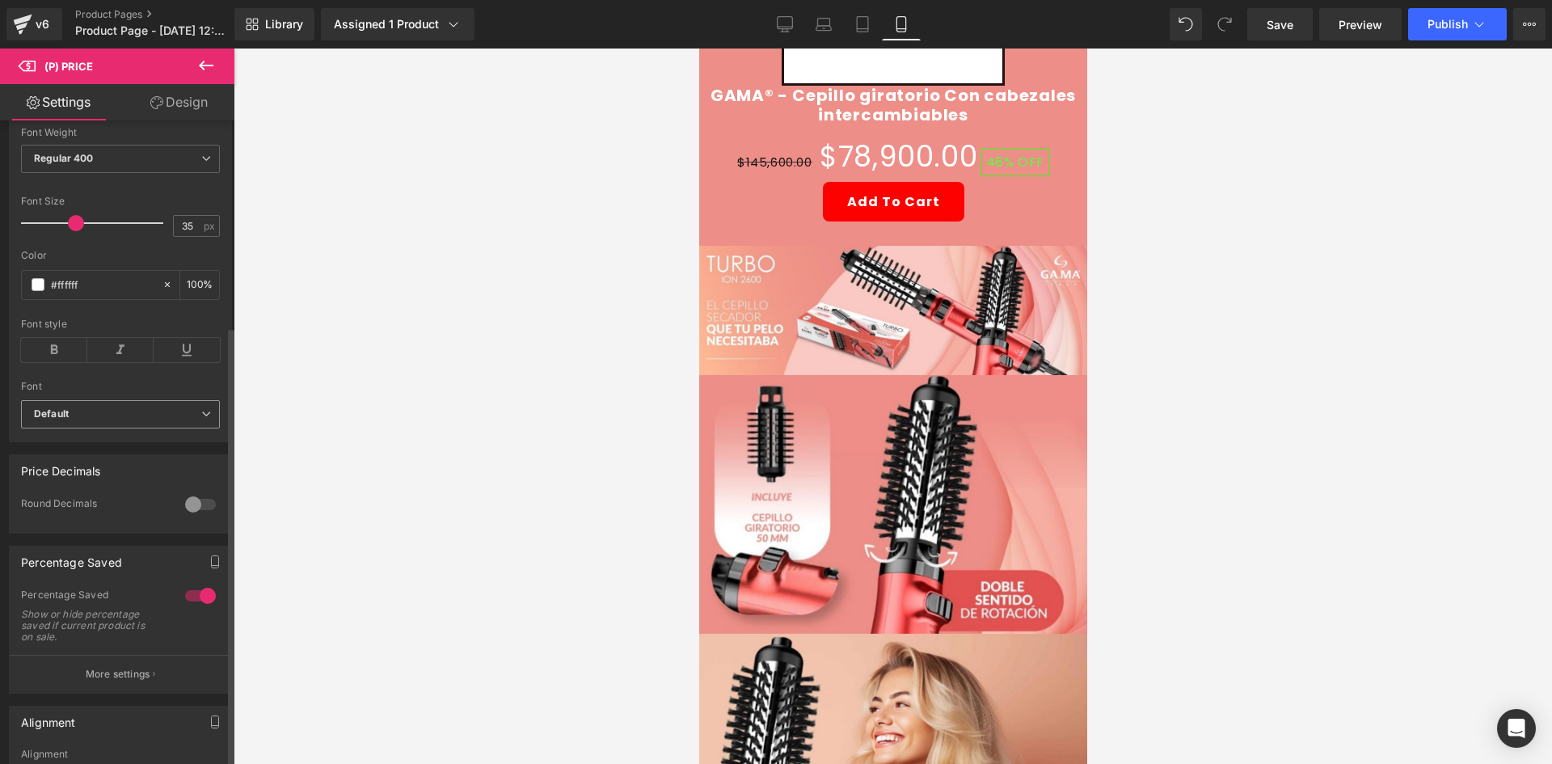
scroll to position [323, 0]
click at [41, 289] on span at bounding box center [38, 282] width 13 height 13
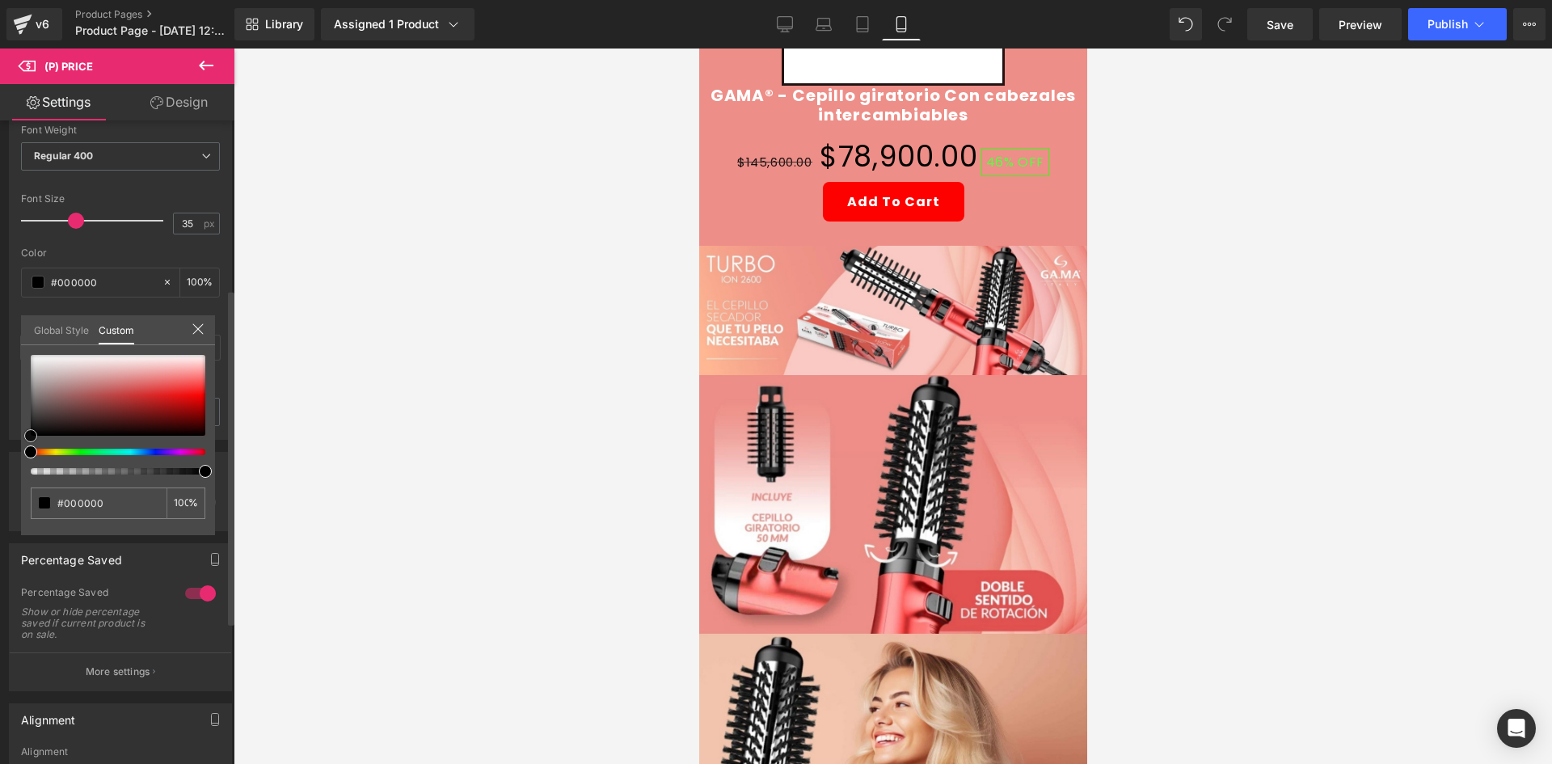
drag, startPoint x: 93, startPoint y: 419, endPoint x: 30, endPoint y: 450, distance: 70.5
click at [31, 450] on div at bounding box center [118, 415] width 175 height 120
drag, startPoint x: 153, startPoint y: 449, endPoint x: 138, endPoint y: 407, distance: 44.5
click at [140, 461] on div at bounding box center [118, 415] width 175 height 120
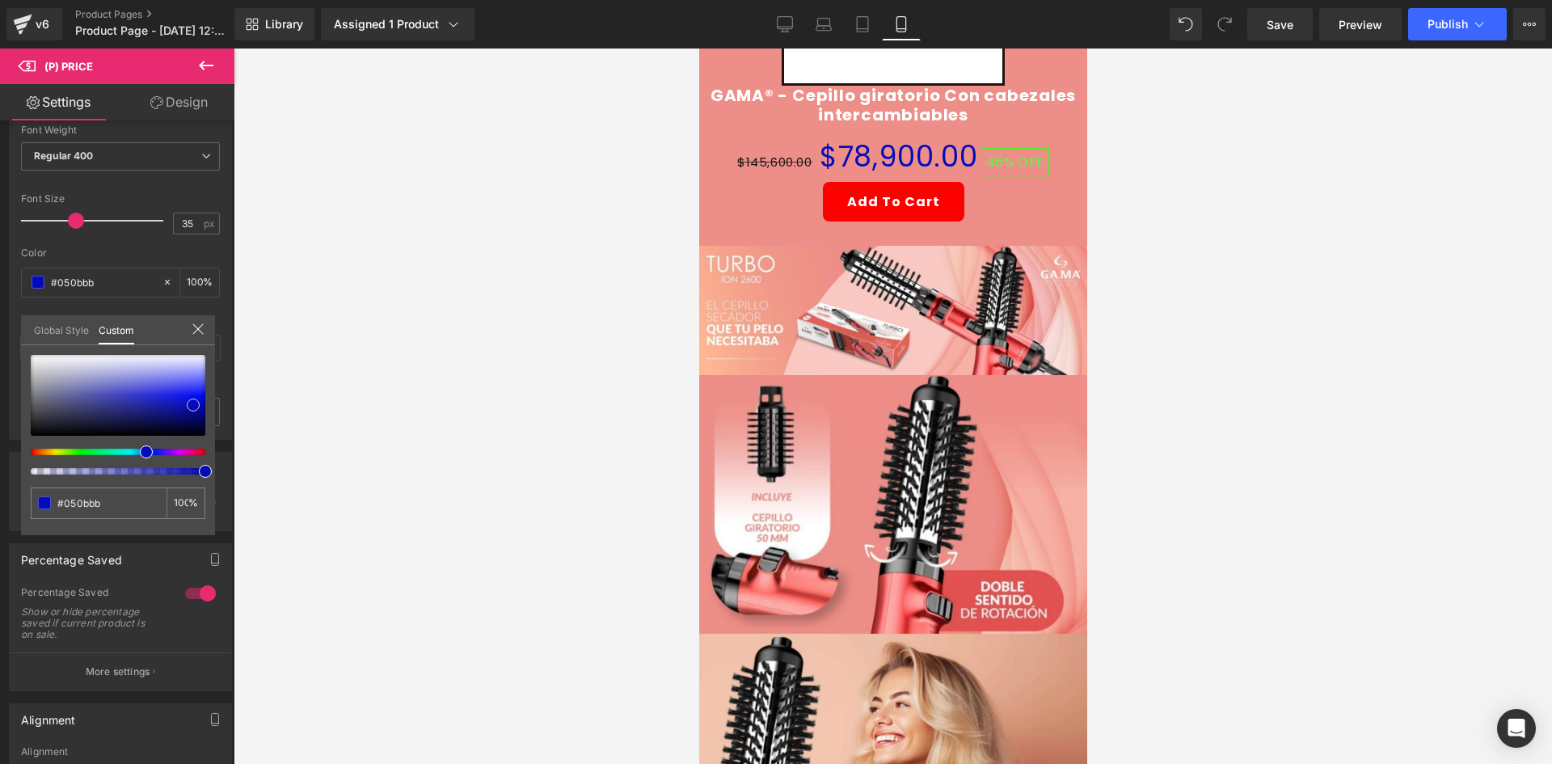
drag, startPoint x: 138, startPoint y: 407, endPoint x: 438, endPoint y: 383, distance: 300.7
click at [203, 402] on div at bounding box center [118, 395] width 175 height 81
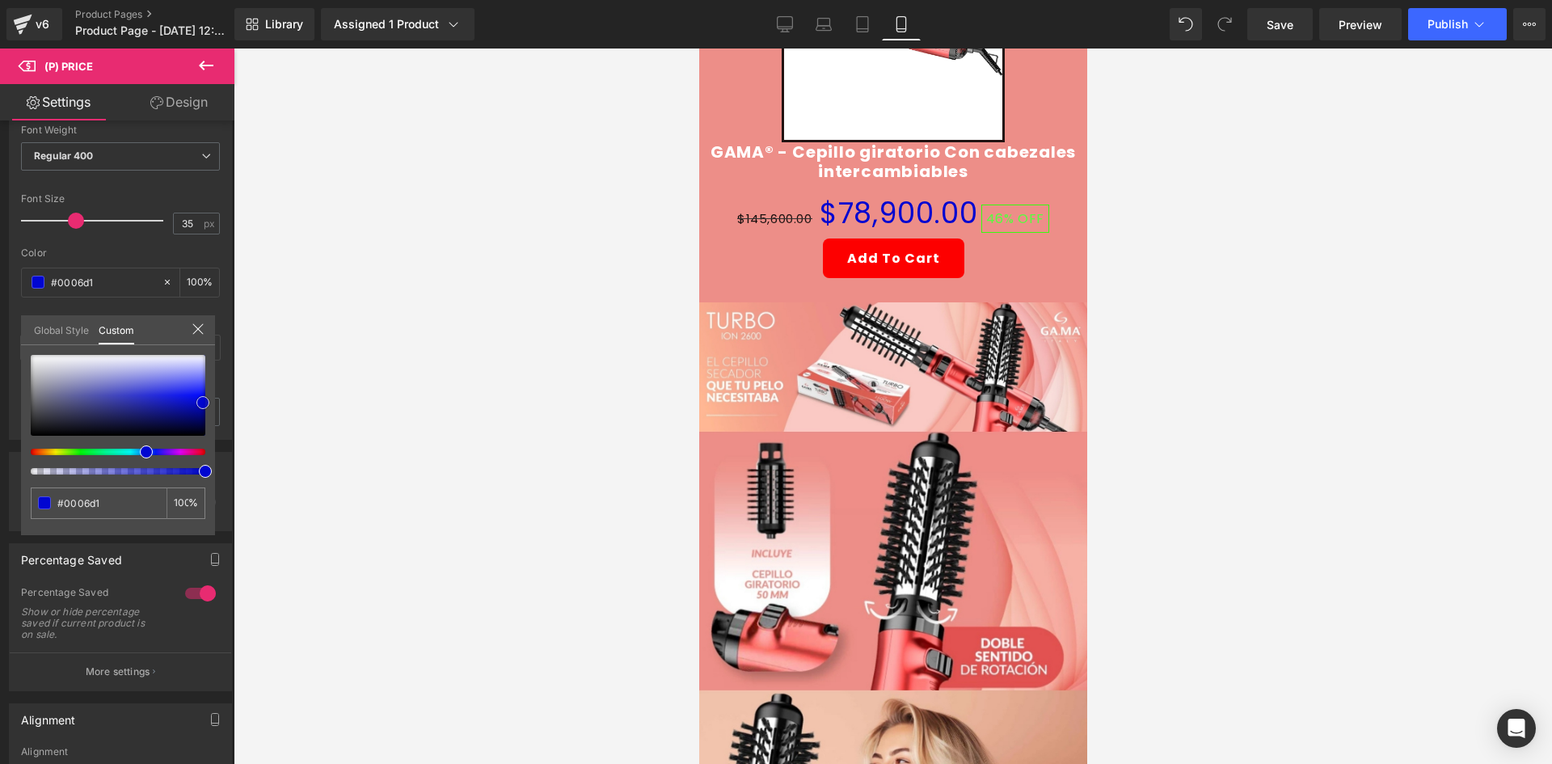
scroll to position [0, 0]
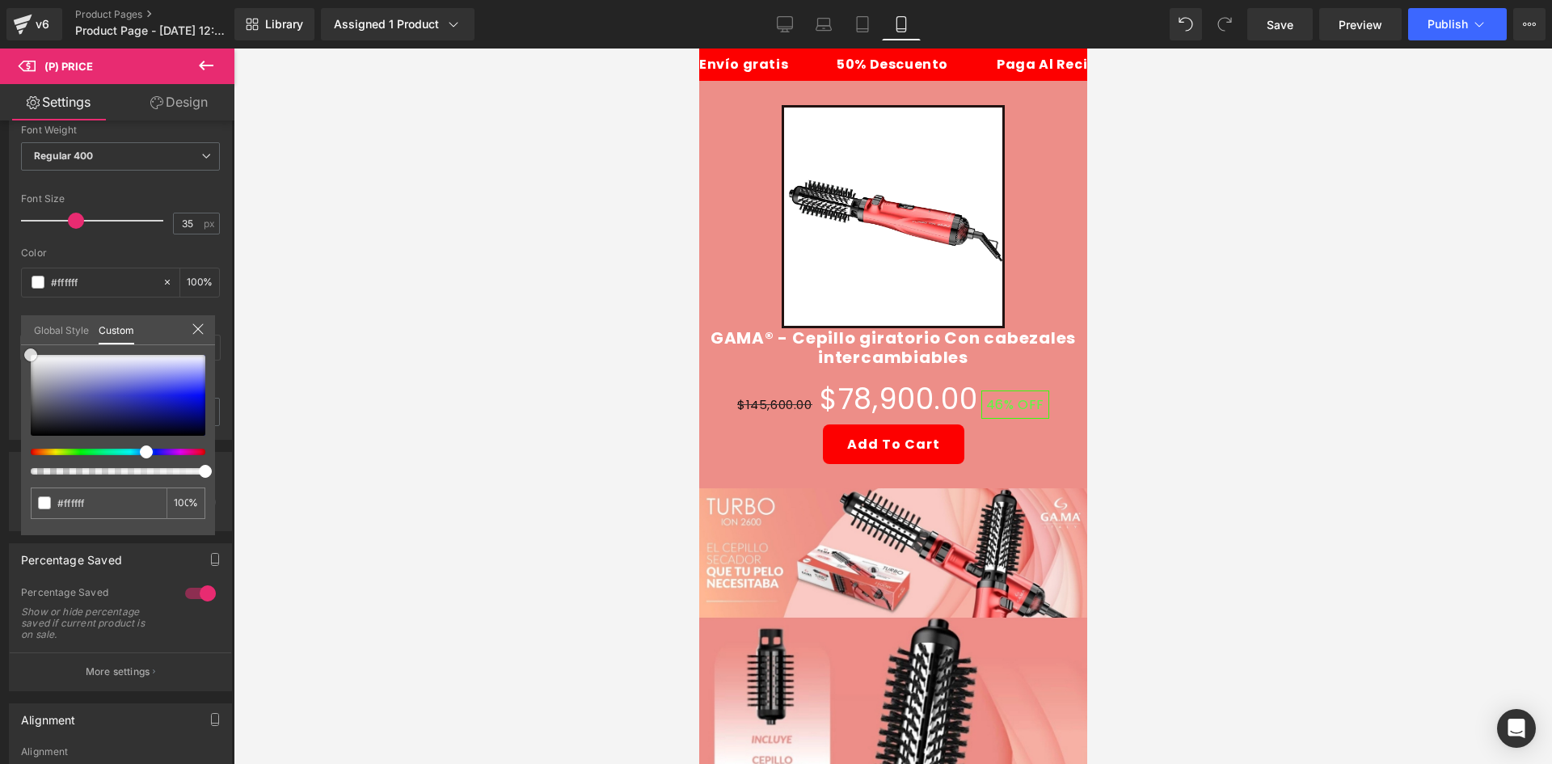
drag, startPoint x: 55, startPoint y: 377, endPoint x: 308, endPoint y: 255, distance: 280.9
click at [8, 337] on div "Style Text Styles Custom Custom Setup Global Style Custom Setup Global Style Th…" at bounding box center [121, 218] width 242 height 441
click at [457, 229] on div at bounding box center [893, 405] width 1318 height 715
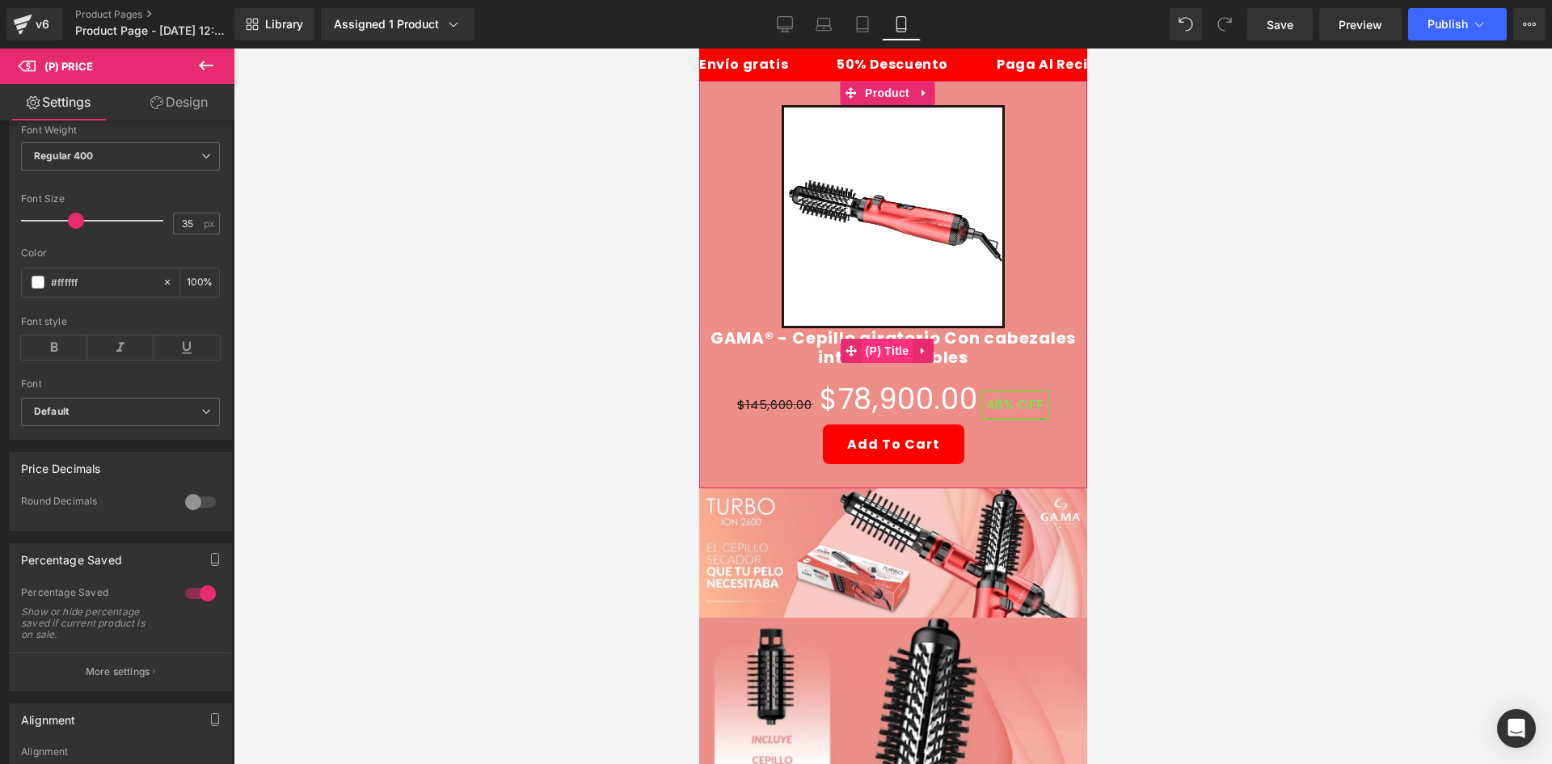
click at [877, 348] on span "(P) Title" at bounding box center [887, 351] width 52 height 24
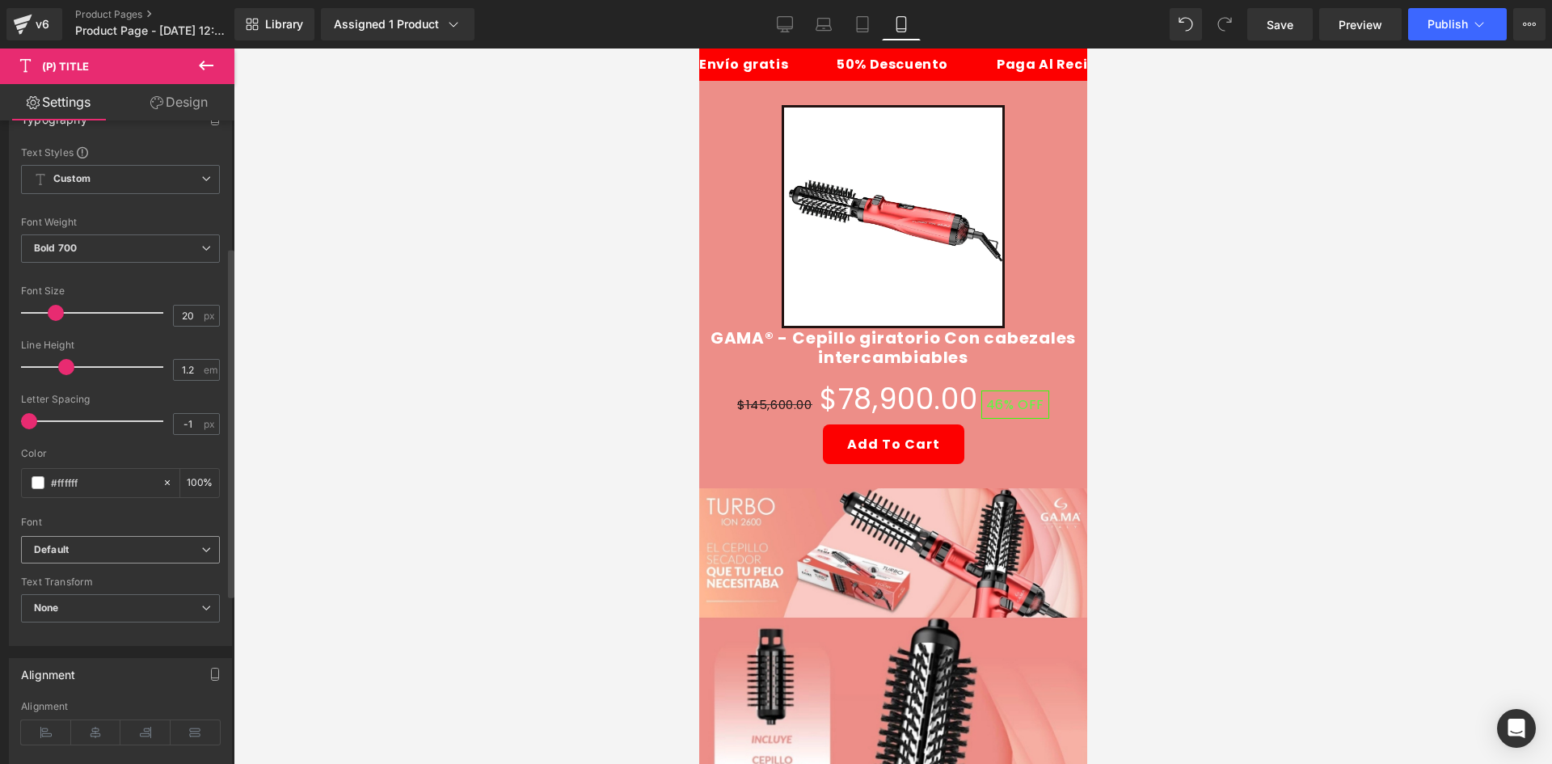
scroll to position [242, 0]
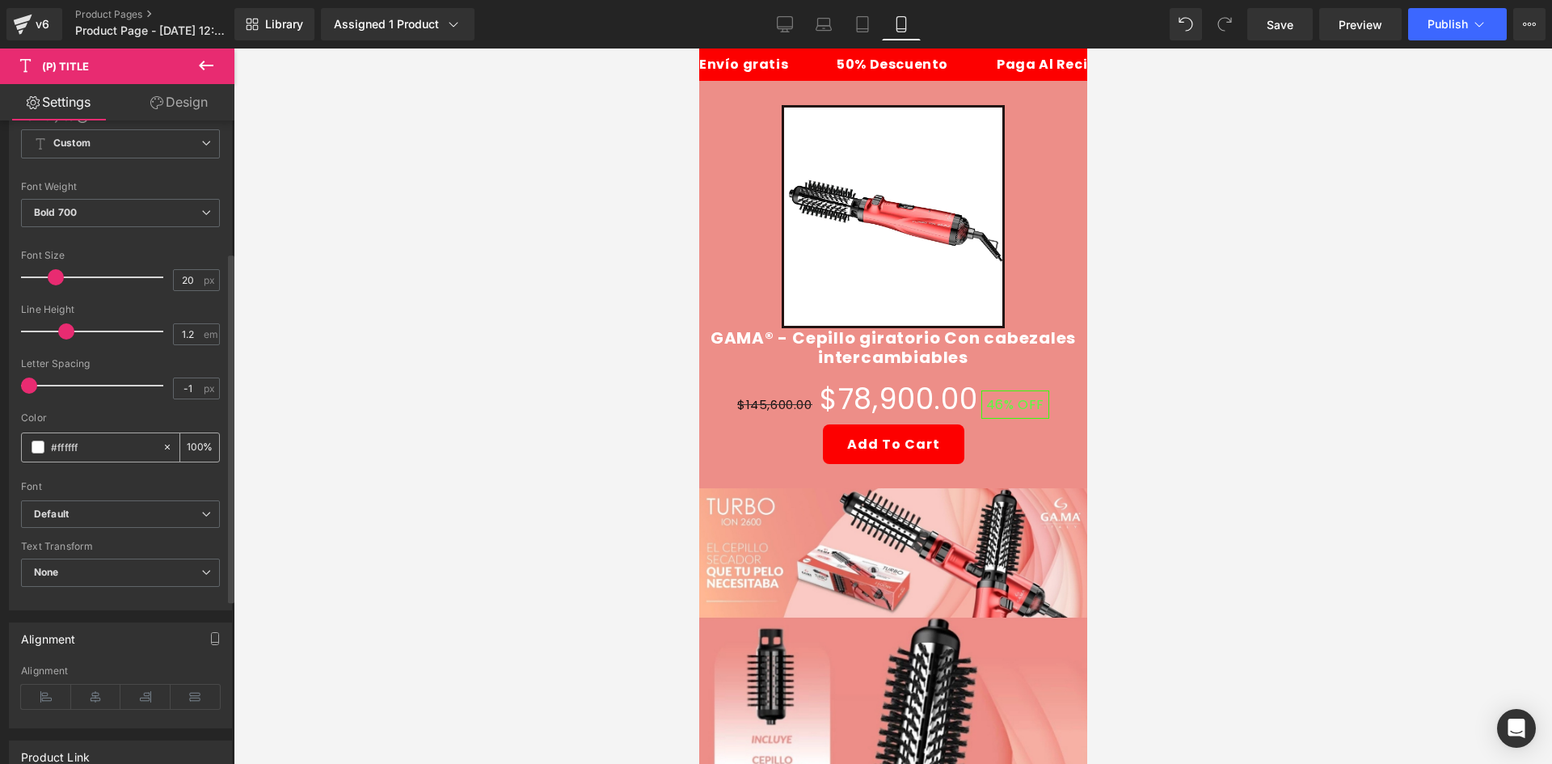
click at [32, 449] on span at bounding box center [38, 446] width 13 height 13
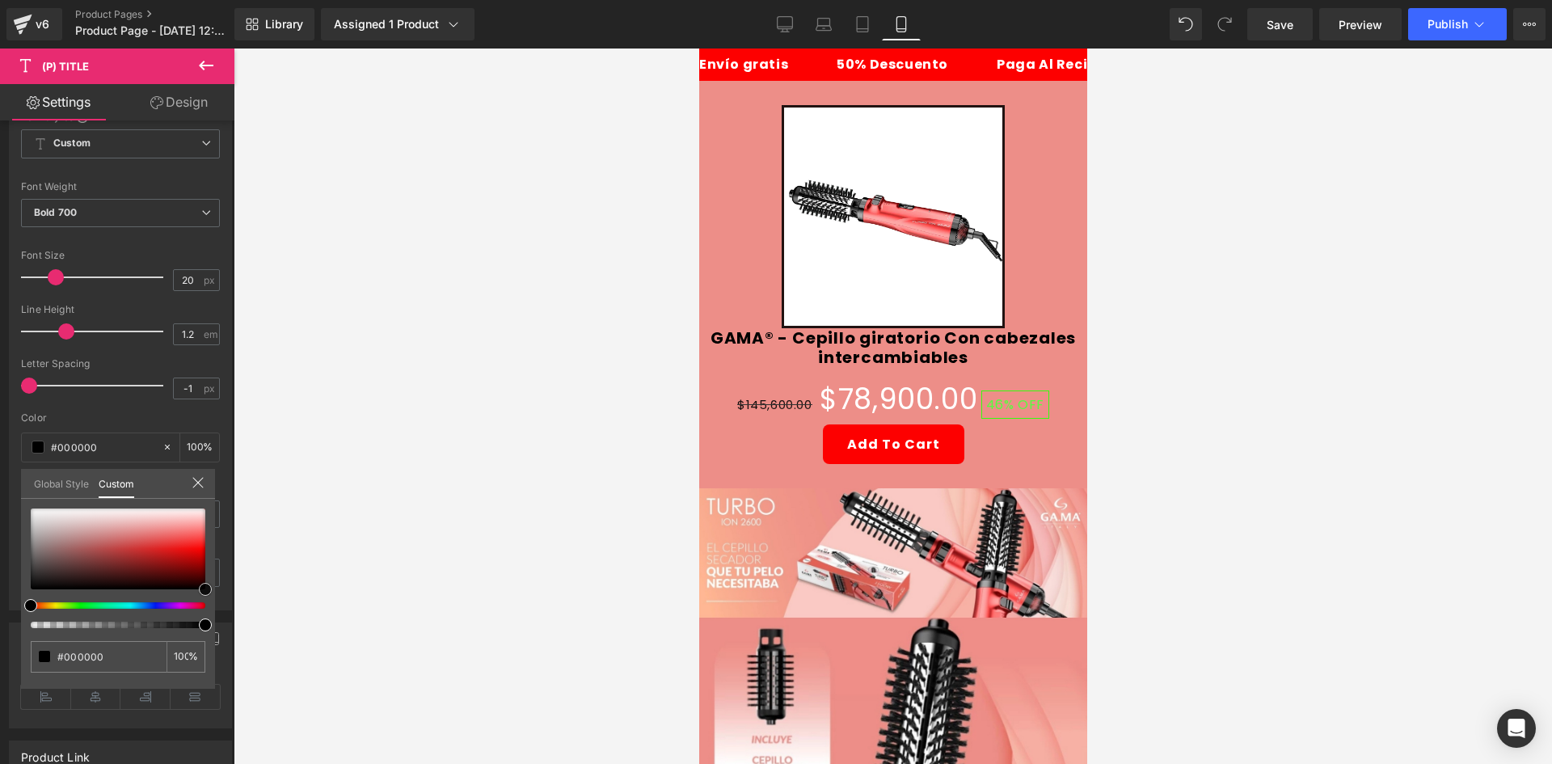
drag, startPoint x: 151, startPoint y: 601, endPoint x: 278, endPoint y: 600, distance: 126.9
click at [278, 600] on div "(P) Title You are previewing how the will restyle your page. You can not edit E…" at bounding box center [776, 395] width 1552 height 791
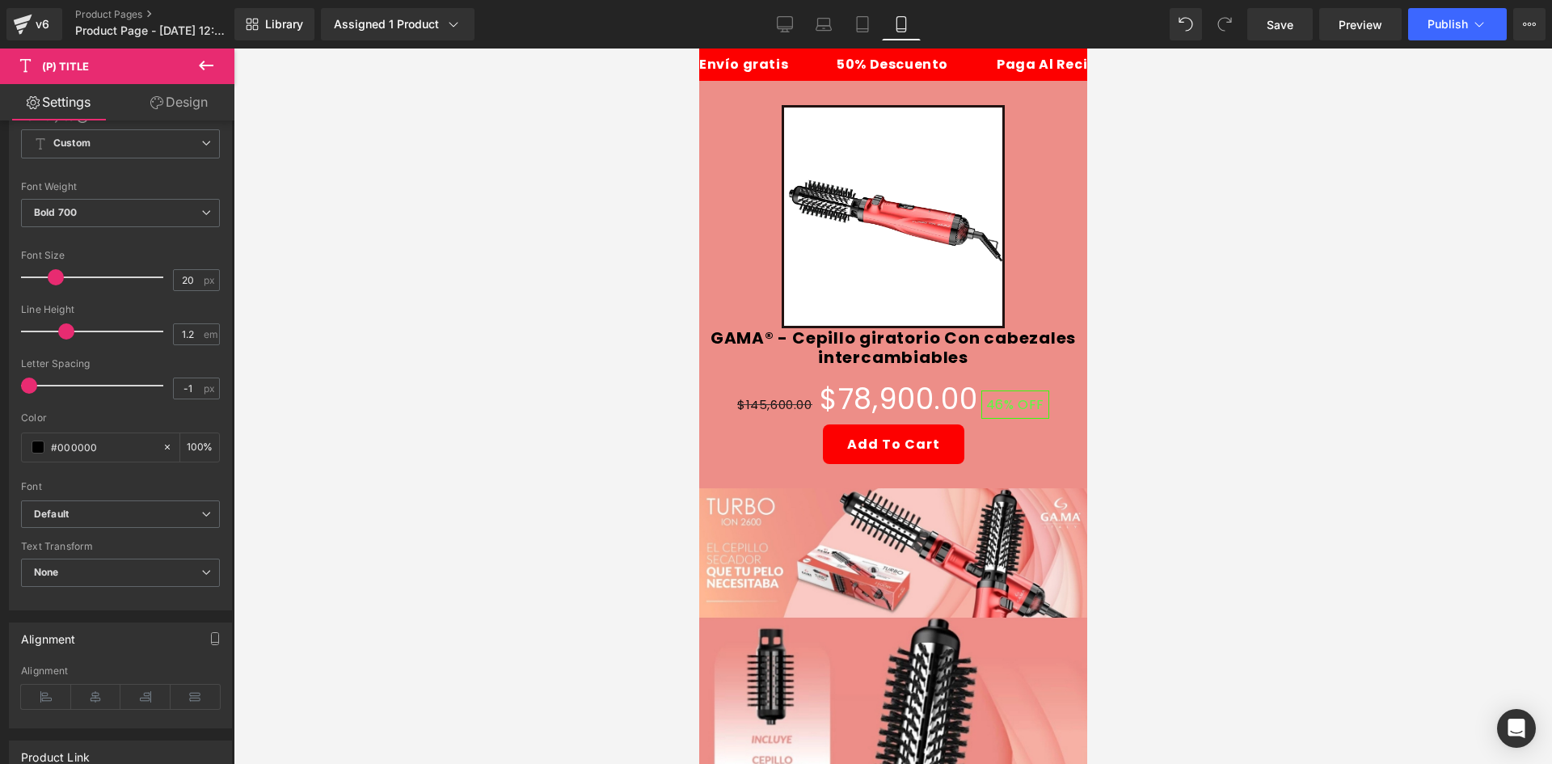
click at [369, 416] on div at bounding box center [893, 405] width 1318 height 715
click at [595, 352] on div at bounding box center [893, 405] width 1318 height 715
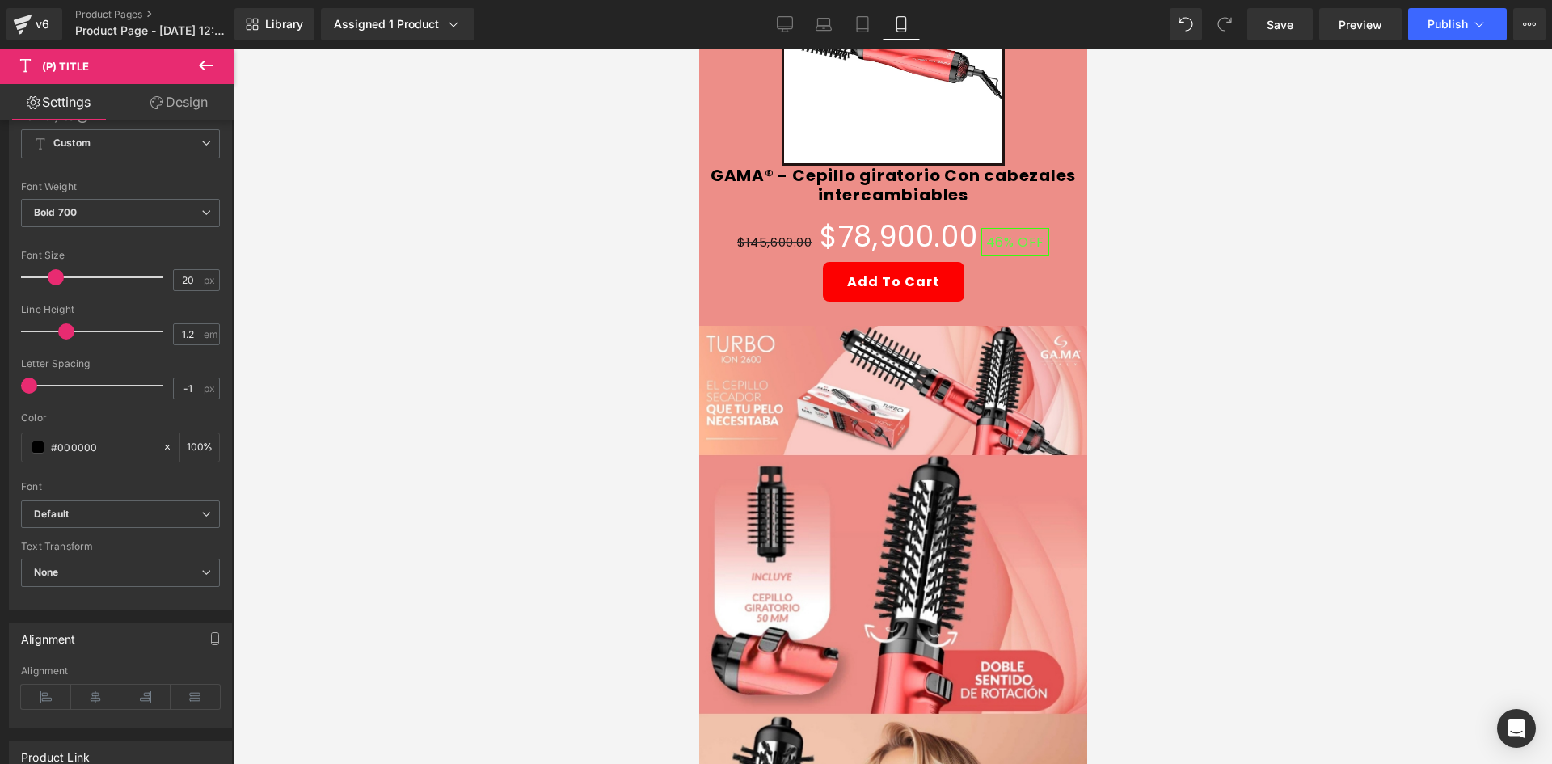
scroll to position [0, 0]
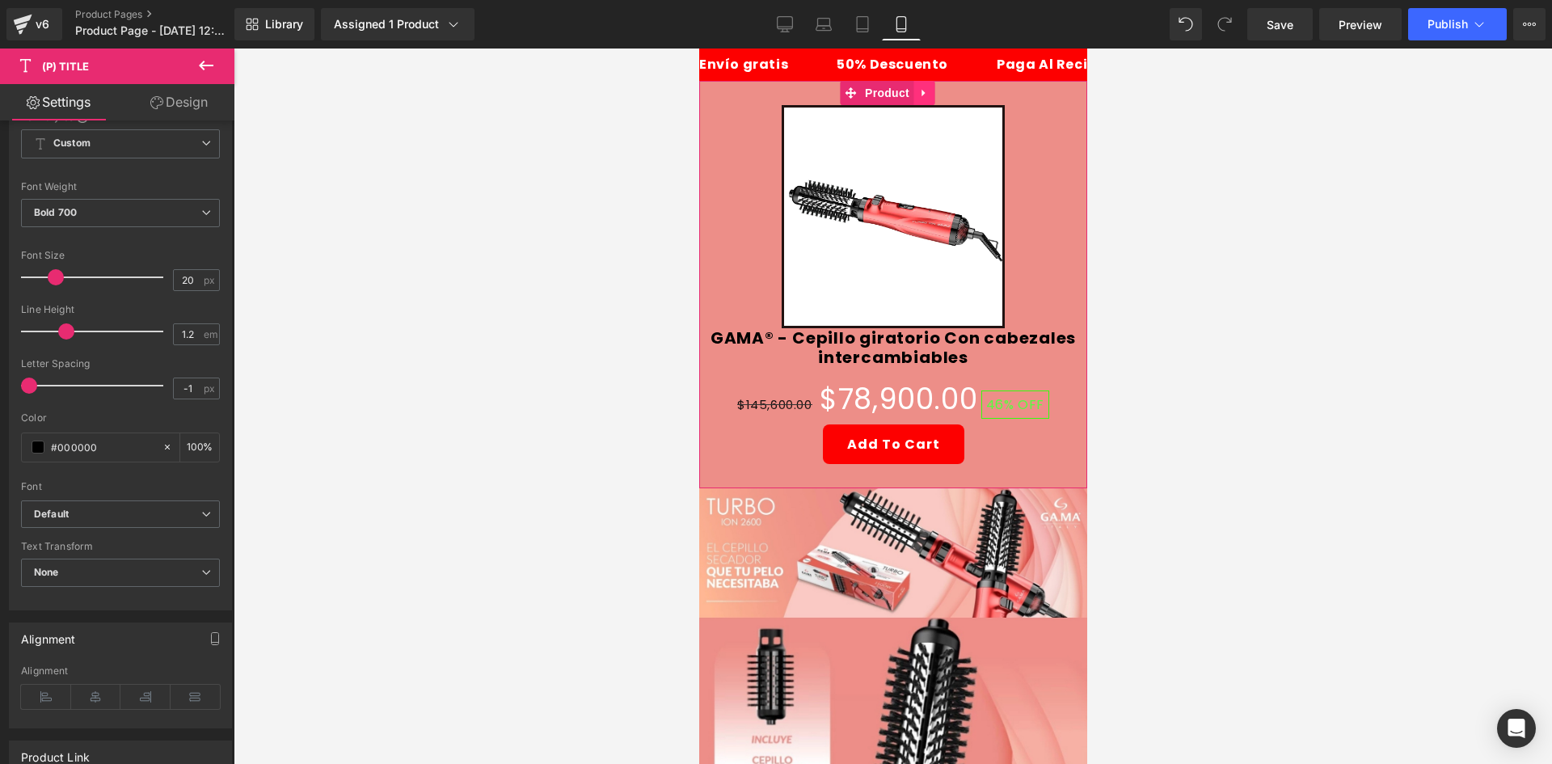
click at [922, 91] on icon at bounding box center [922, 93] width 11 height 12
click at [908, 91] on icon at bounding box center [912, 92] width 11 height 11
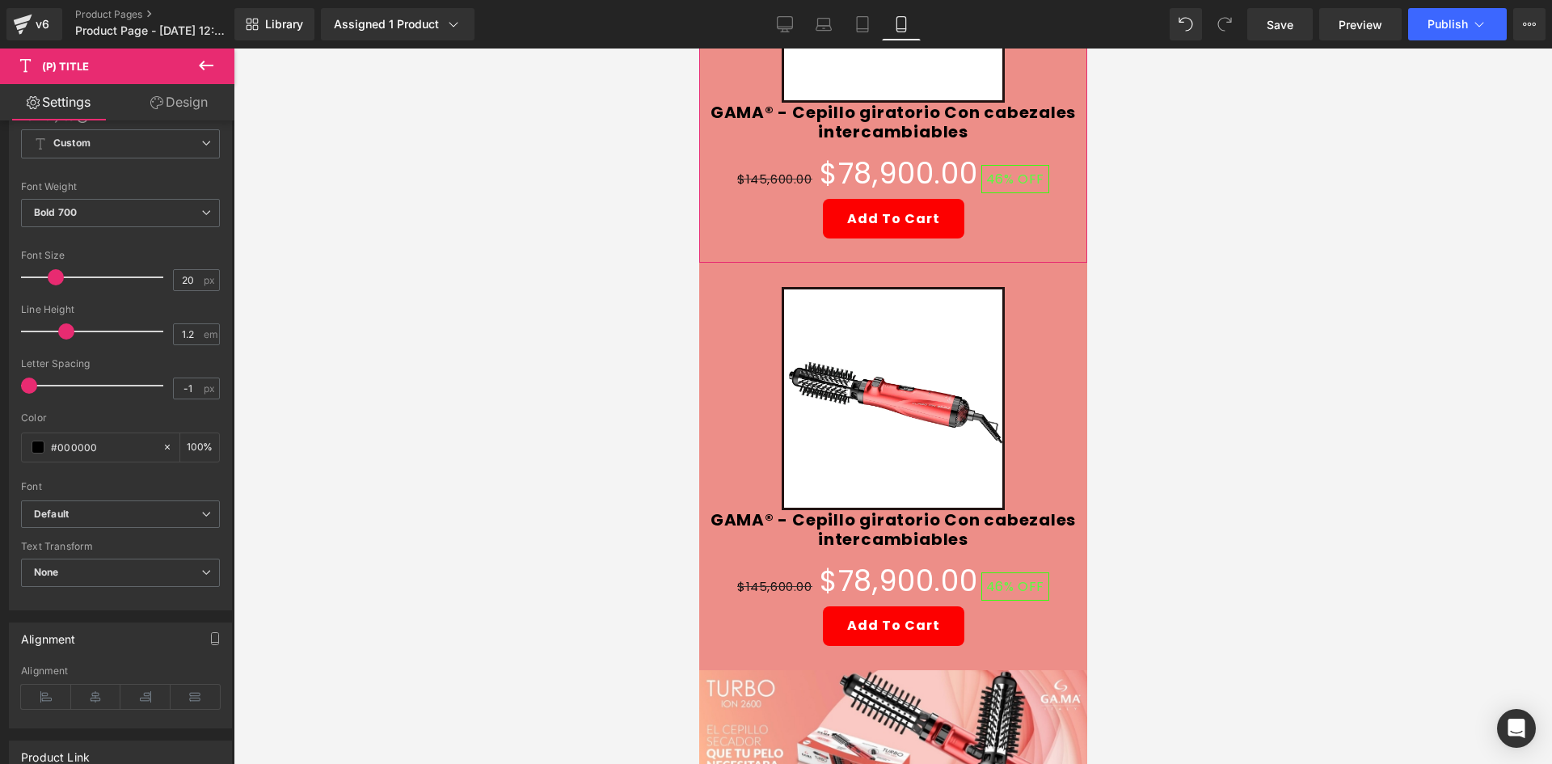
scroll to position [242, 0]
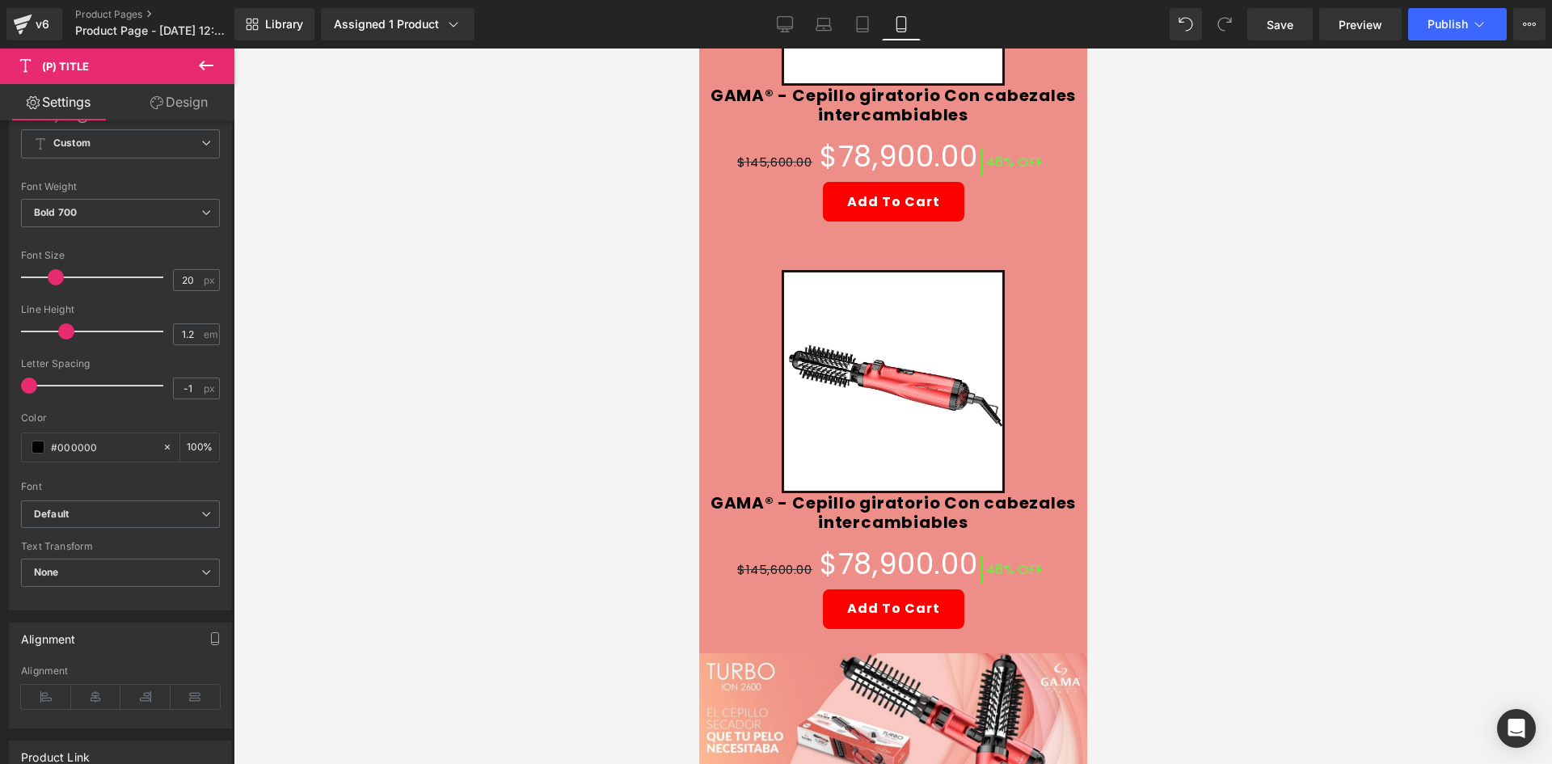
click at [735, 339] on div "Sale Off" at bounding box center [892, 381] width 372 height 223
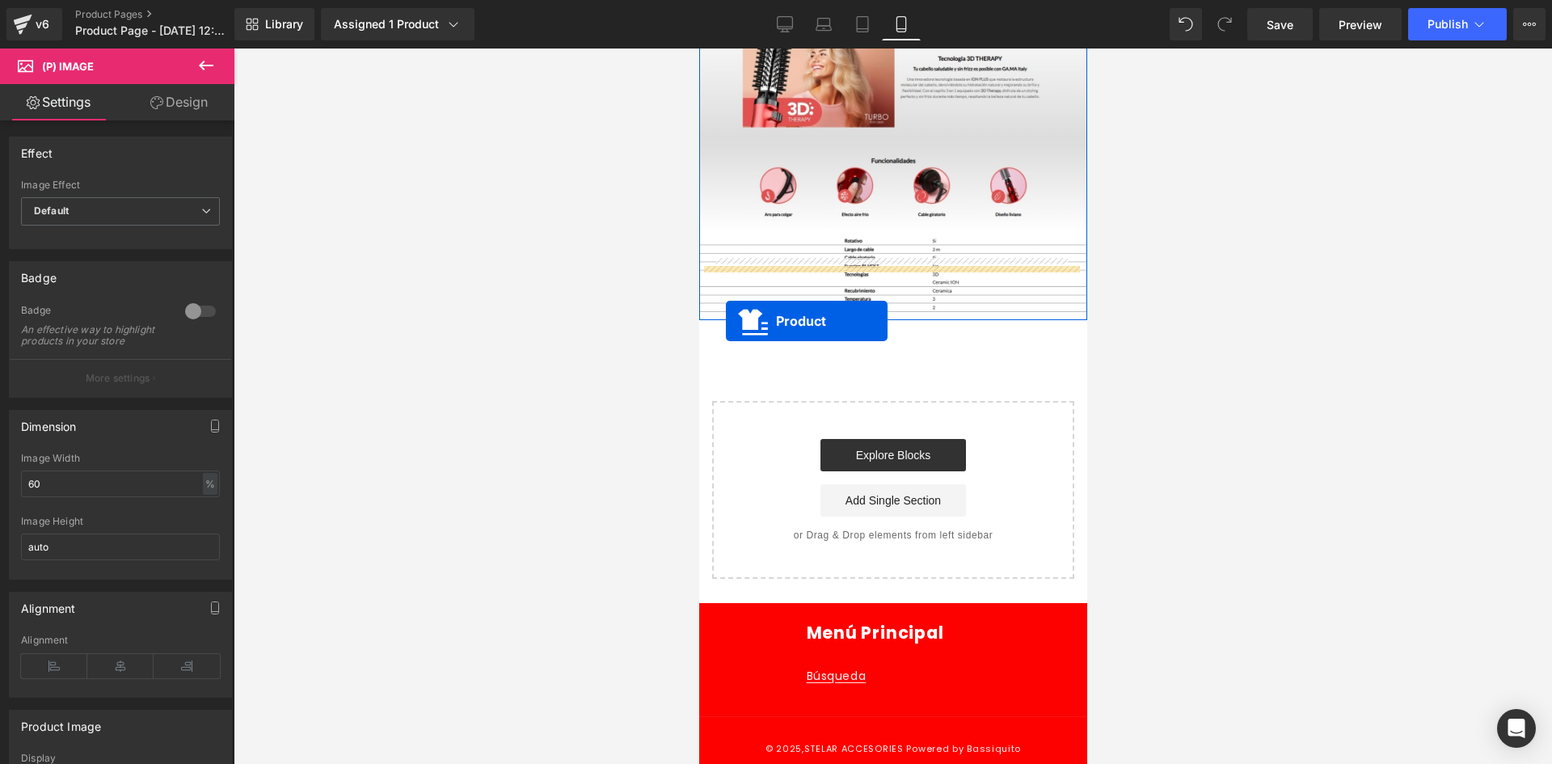
drag, startPoint x: 850, startPoint y: 251, endPoint x: 723, endPoint y: 318, distance: 144.6
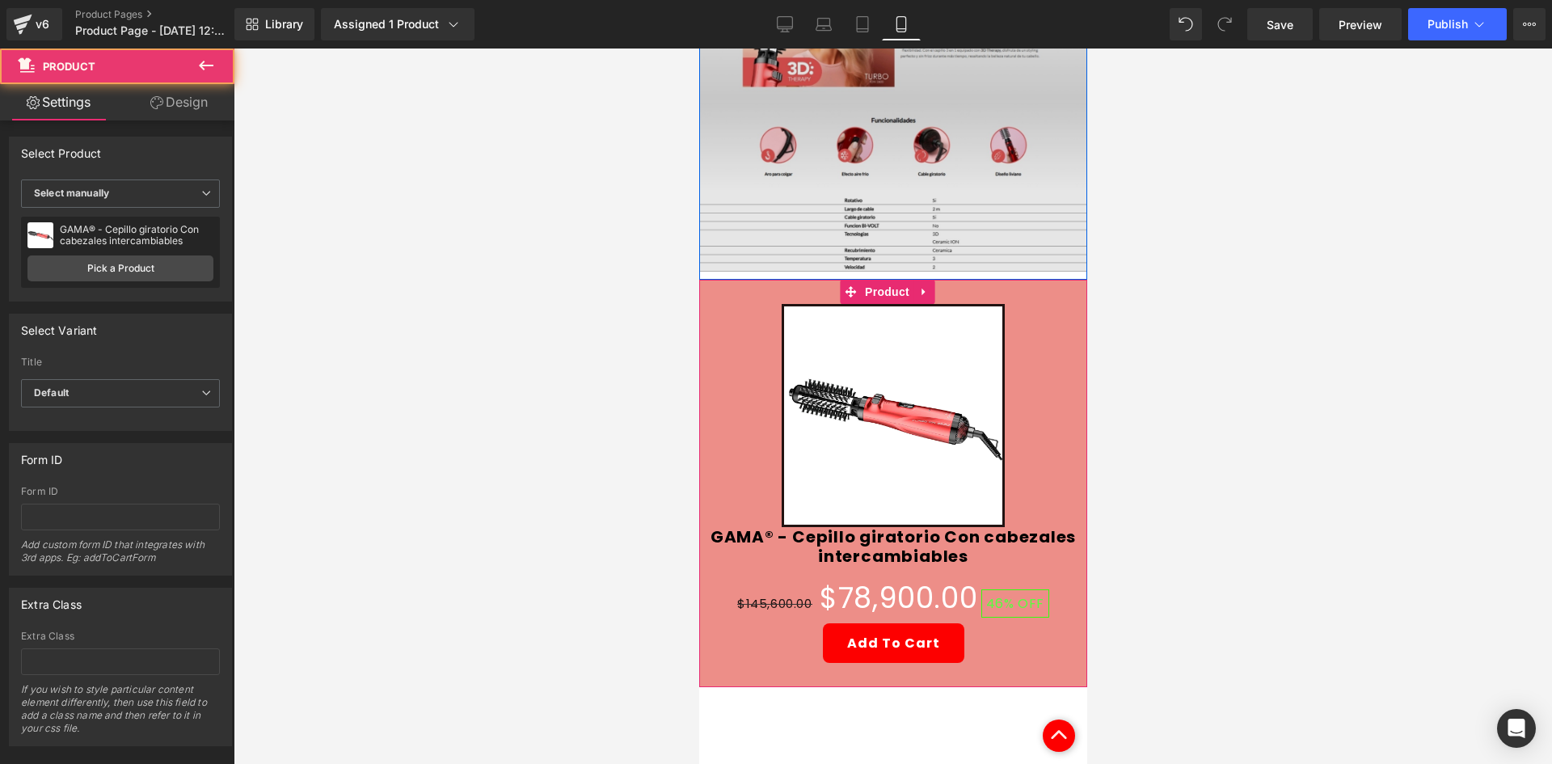
scroll to position [1671, 0]
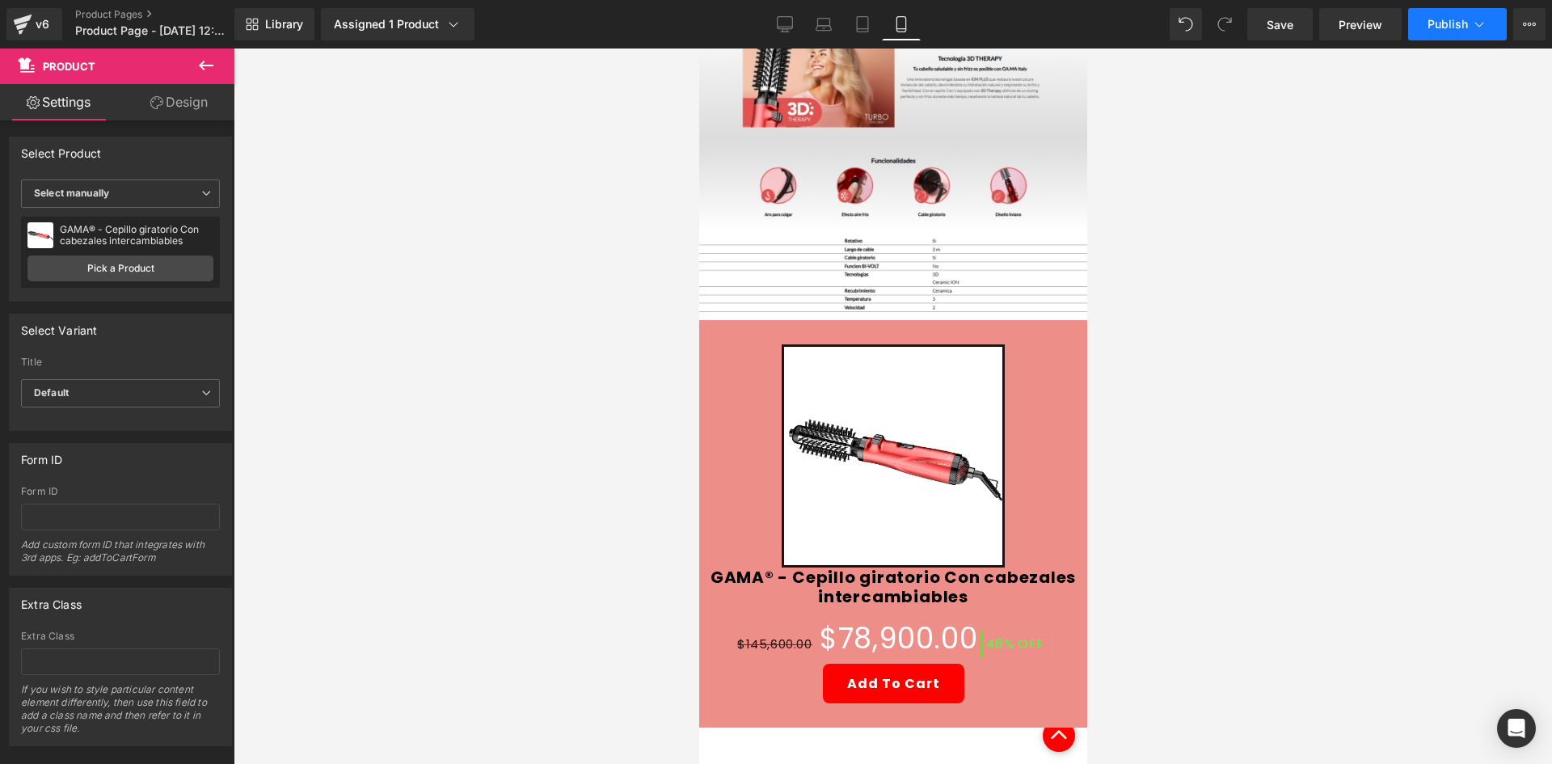
click at [1437, 19] on span "Publish" at bounding box center [1447, 24] width 40 height 13
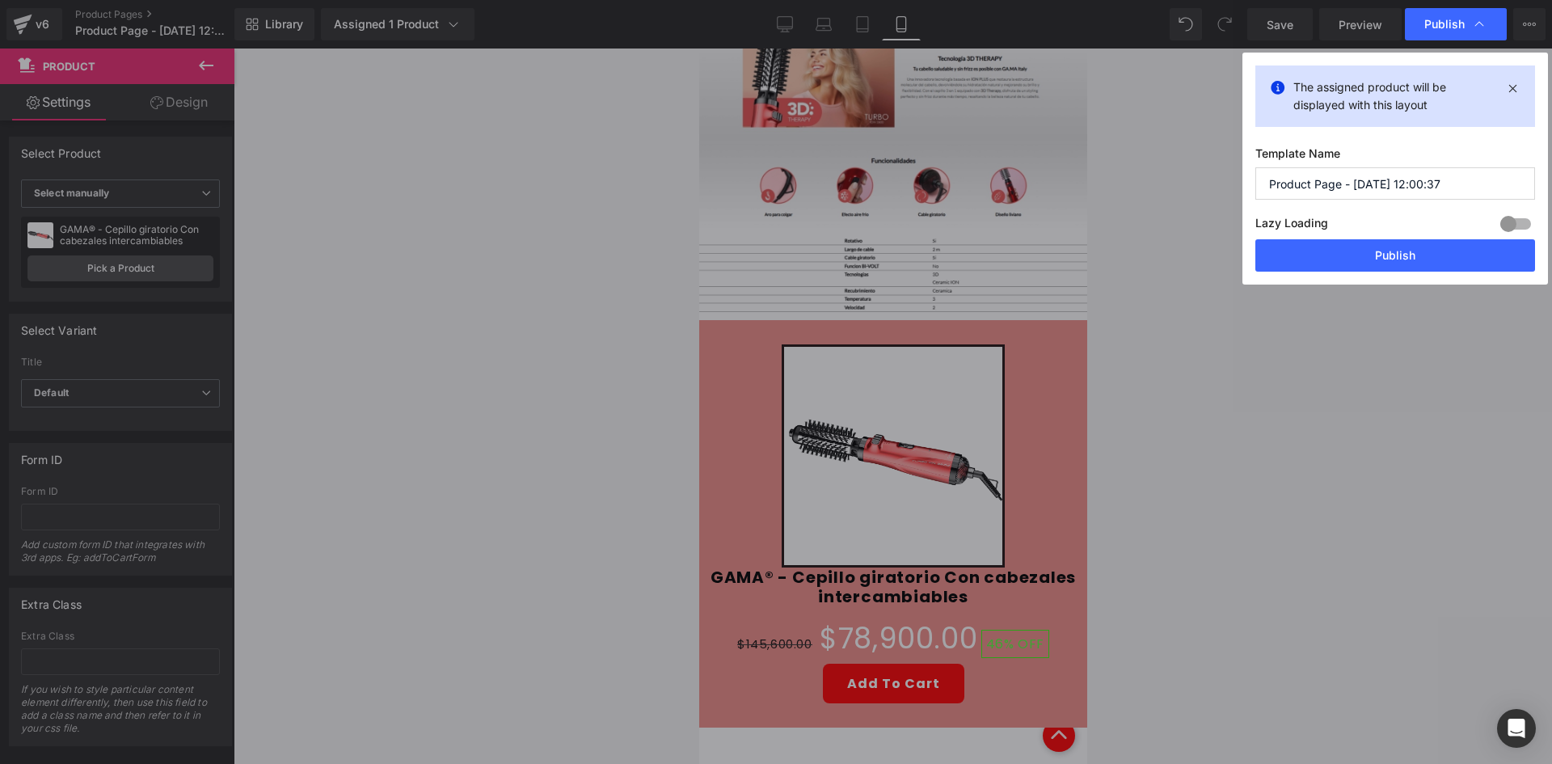
click at [1349, 196] on input "Product Page - [DATE] 12:00:37" at bounding box center [1395, 183] width 280 height 32
click at [1387, 249] on button "Publish" at bounding box center [1395, 255] width 280 height 32
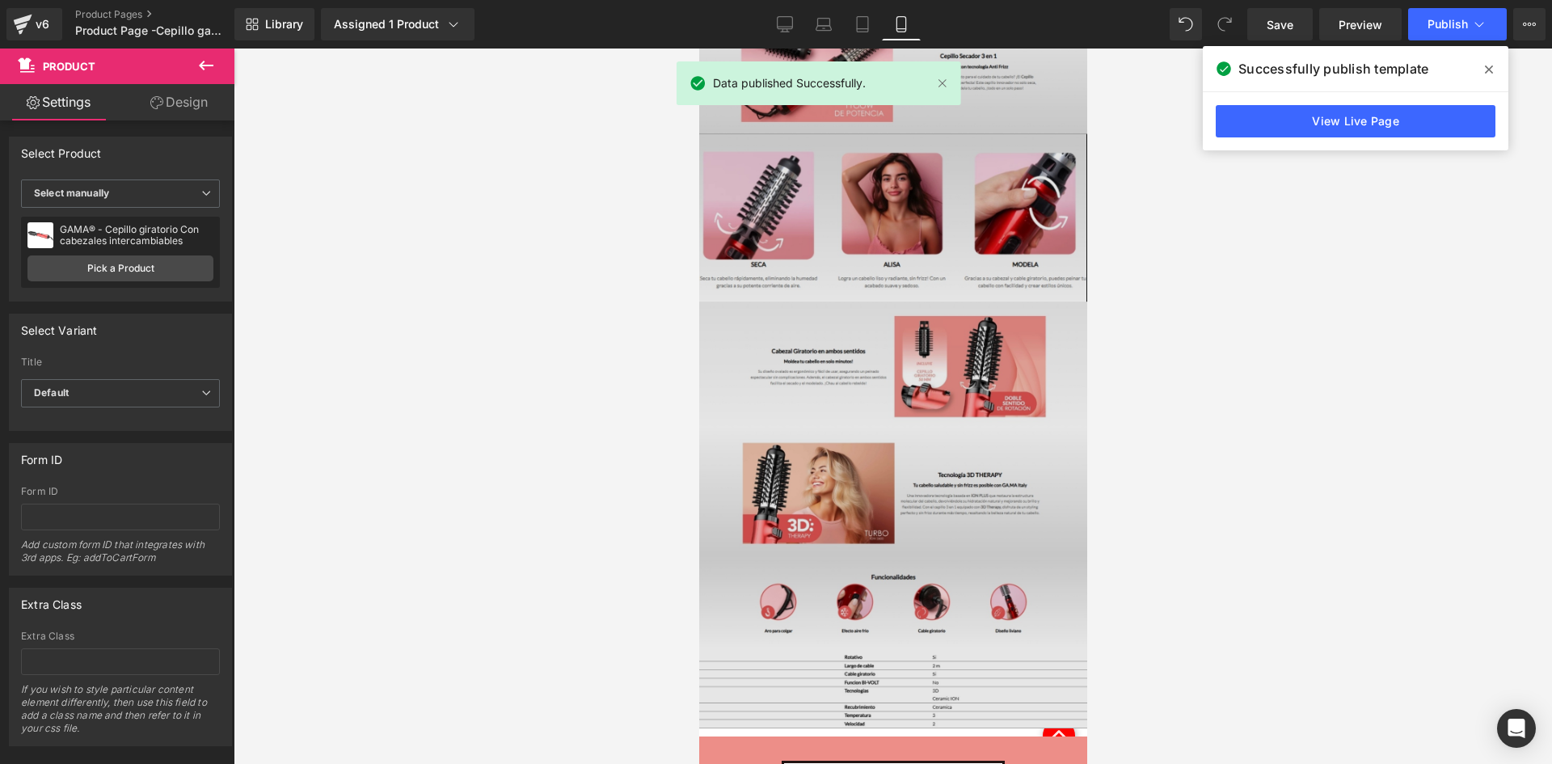
scroll to position [1536, 0]
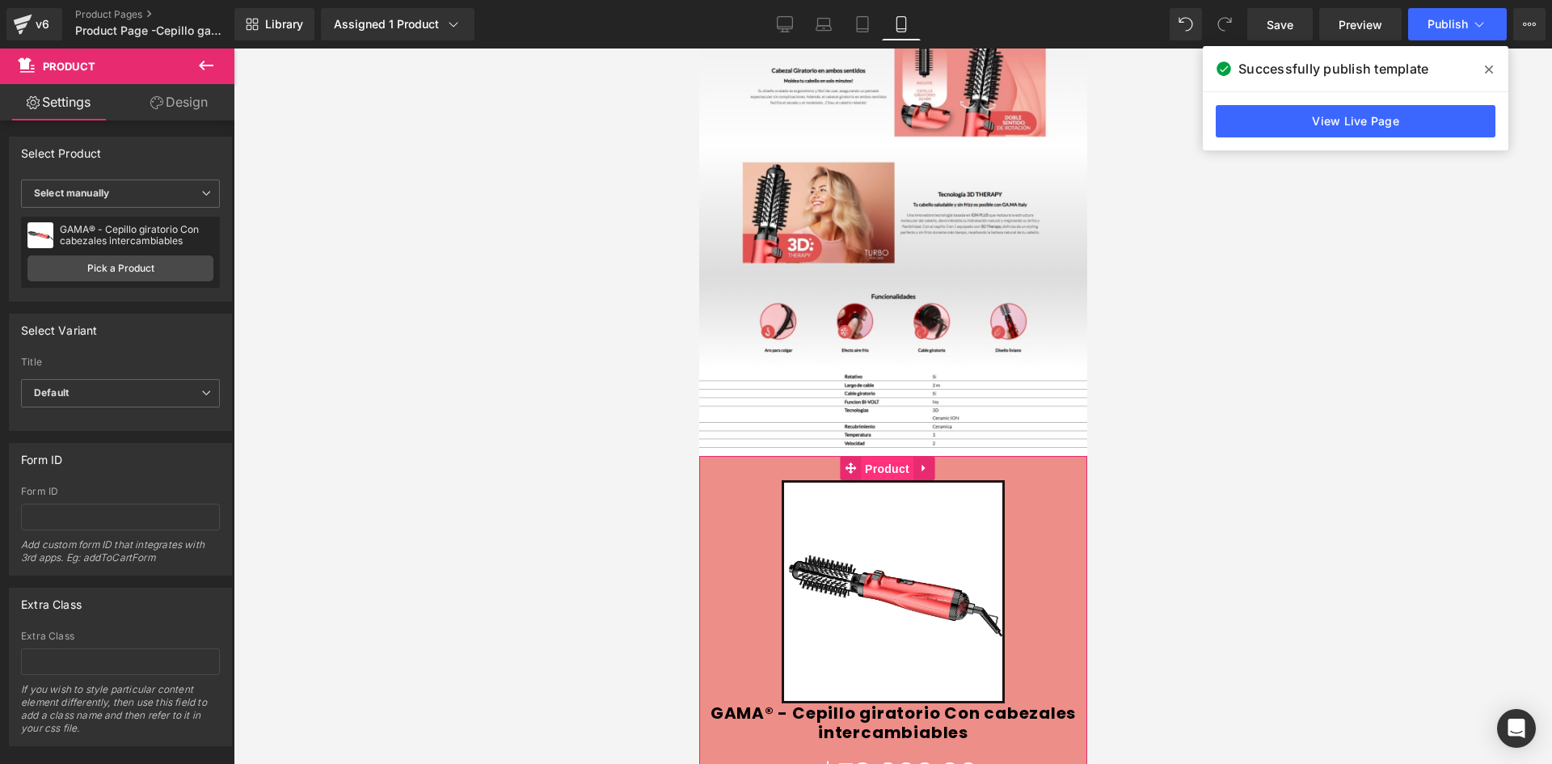
click at [891, 457] on span "Product" at bounding box center [886, 469] width 53 height 24
drag, startPoint x: 193, startPoint y: 116, endPoint x: 112, endPoint y: 179, distance: 102.5
click at [192, 116] on link "Design" at bounding box center [178, 102] width 117 height 36
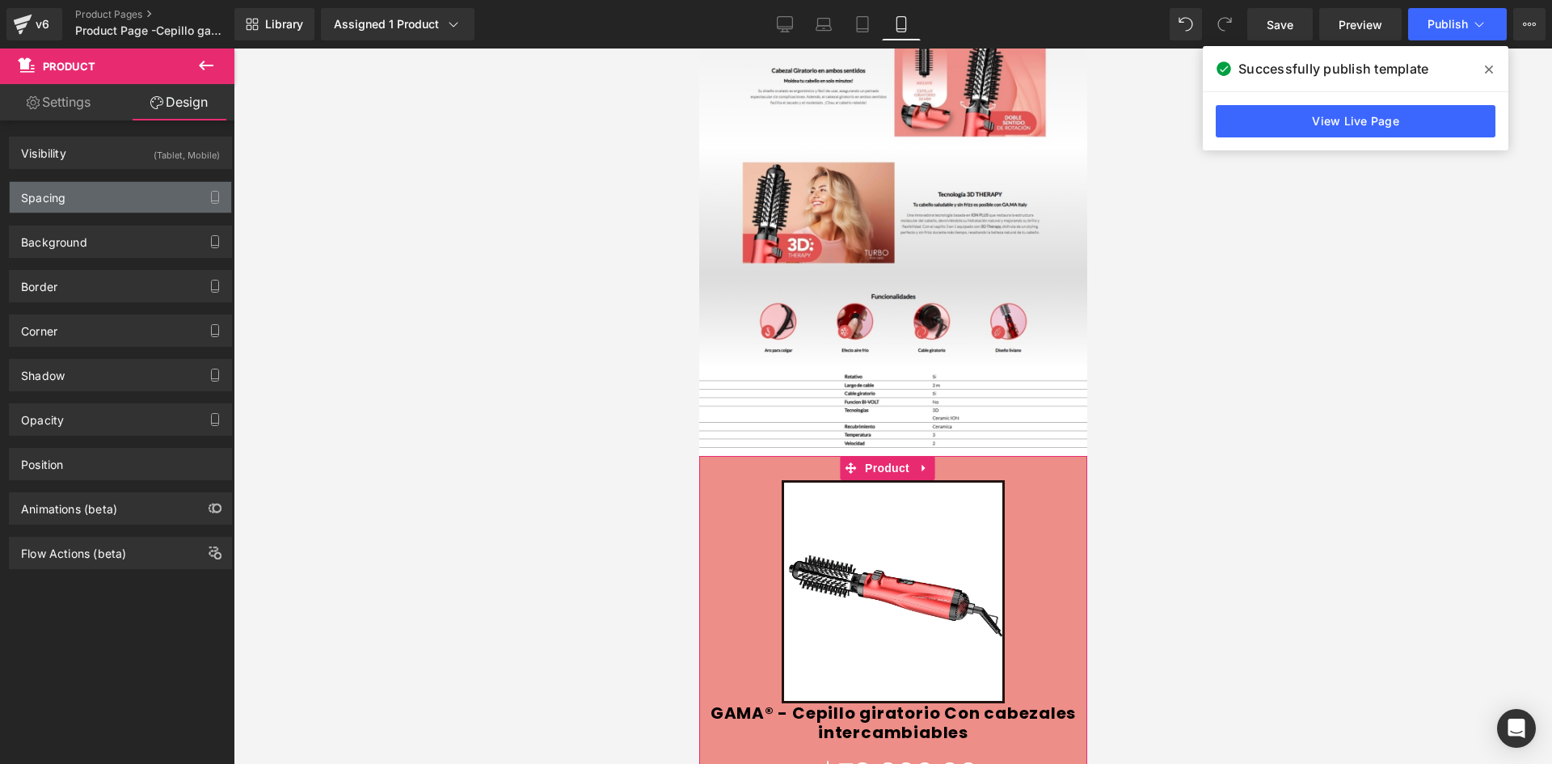
click at [99, 185] on div "Spacing" at bounding box center [120, 197] width 221 height 31
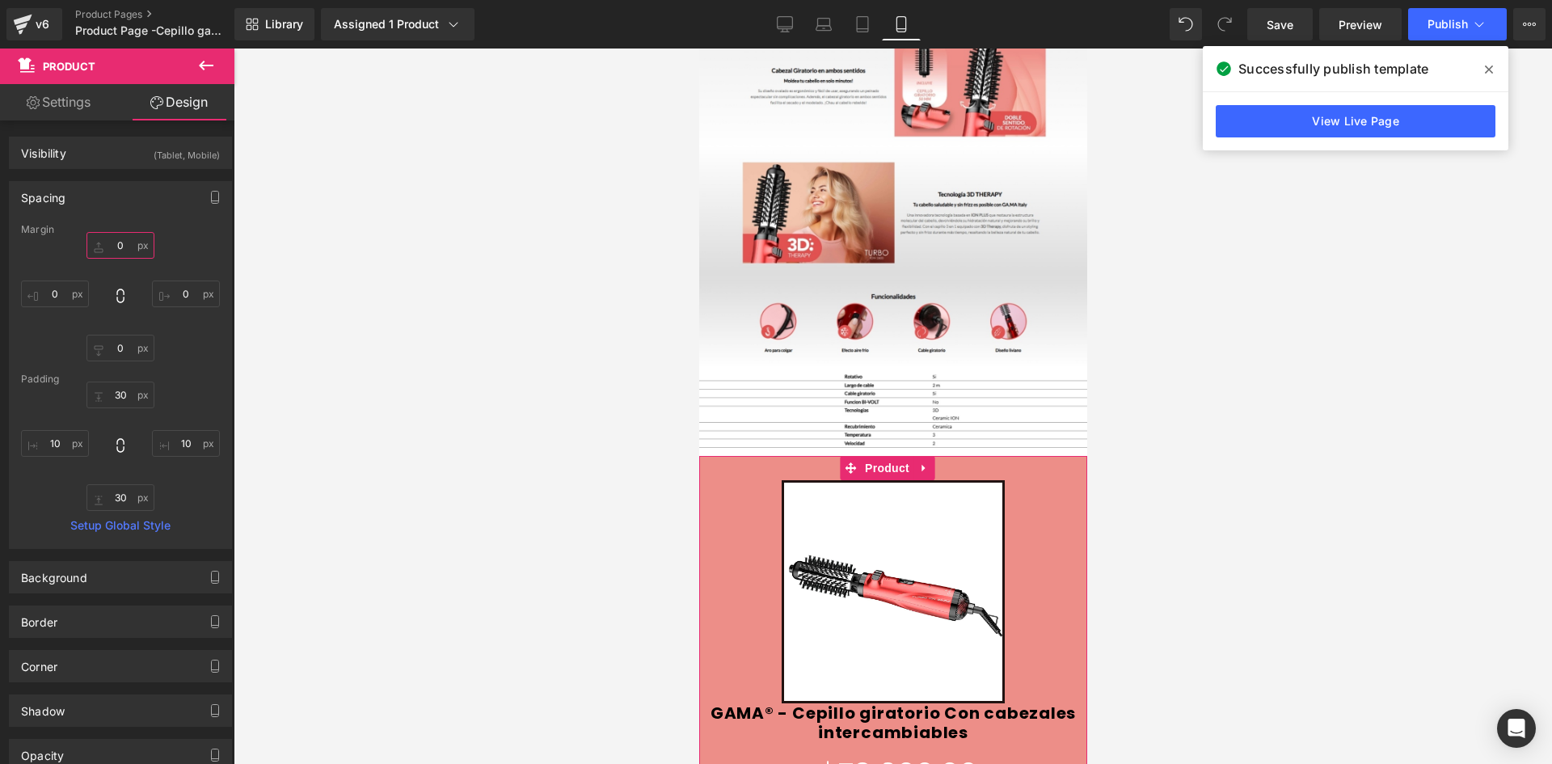
click at [124, 249] on input "0" at bounding box center [120, 245] width 68 height 27
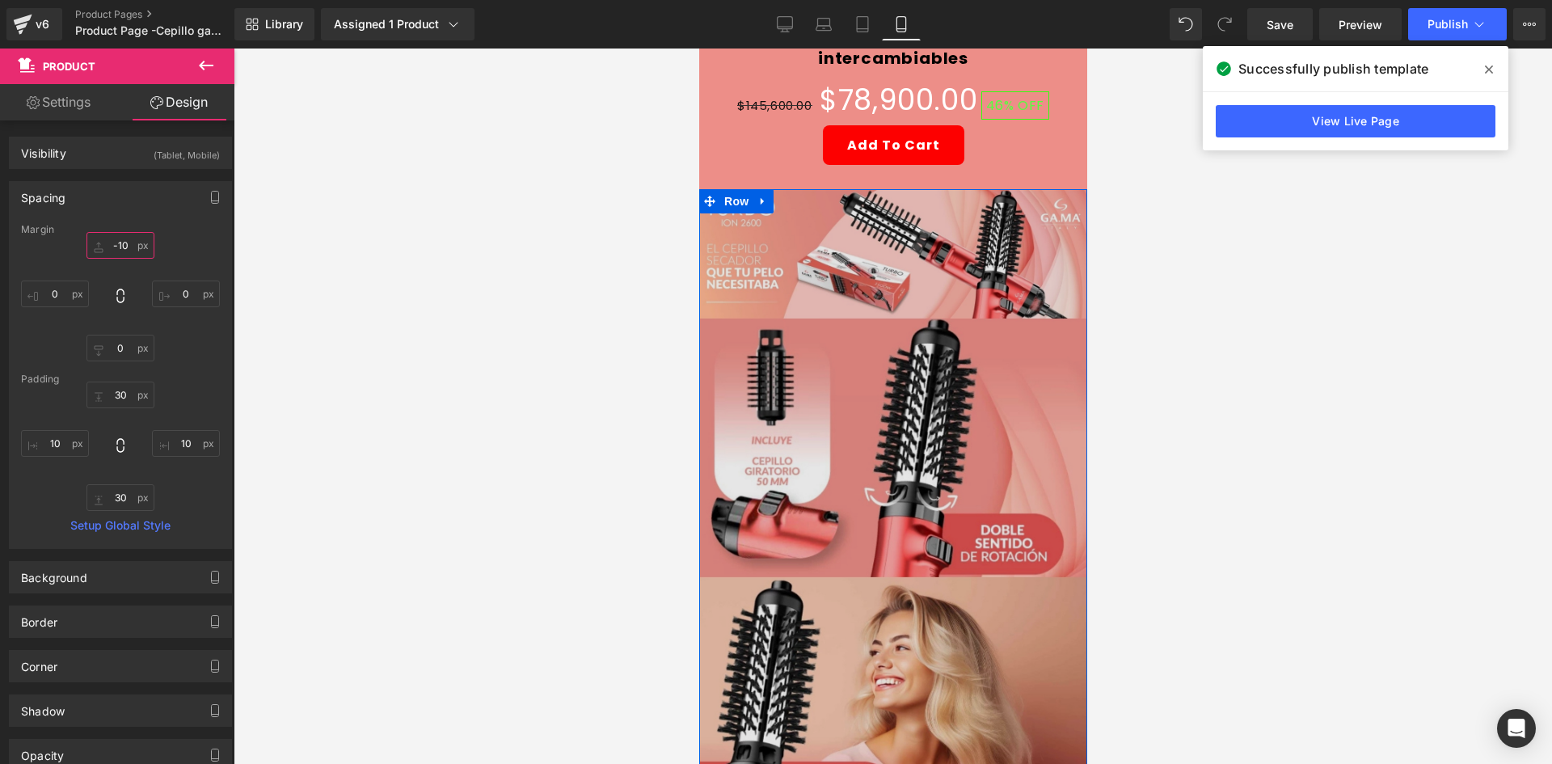
scroll to position [0, 0]
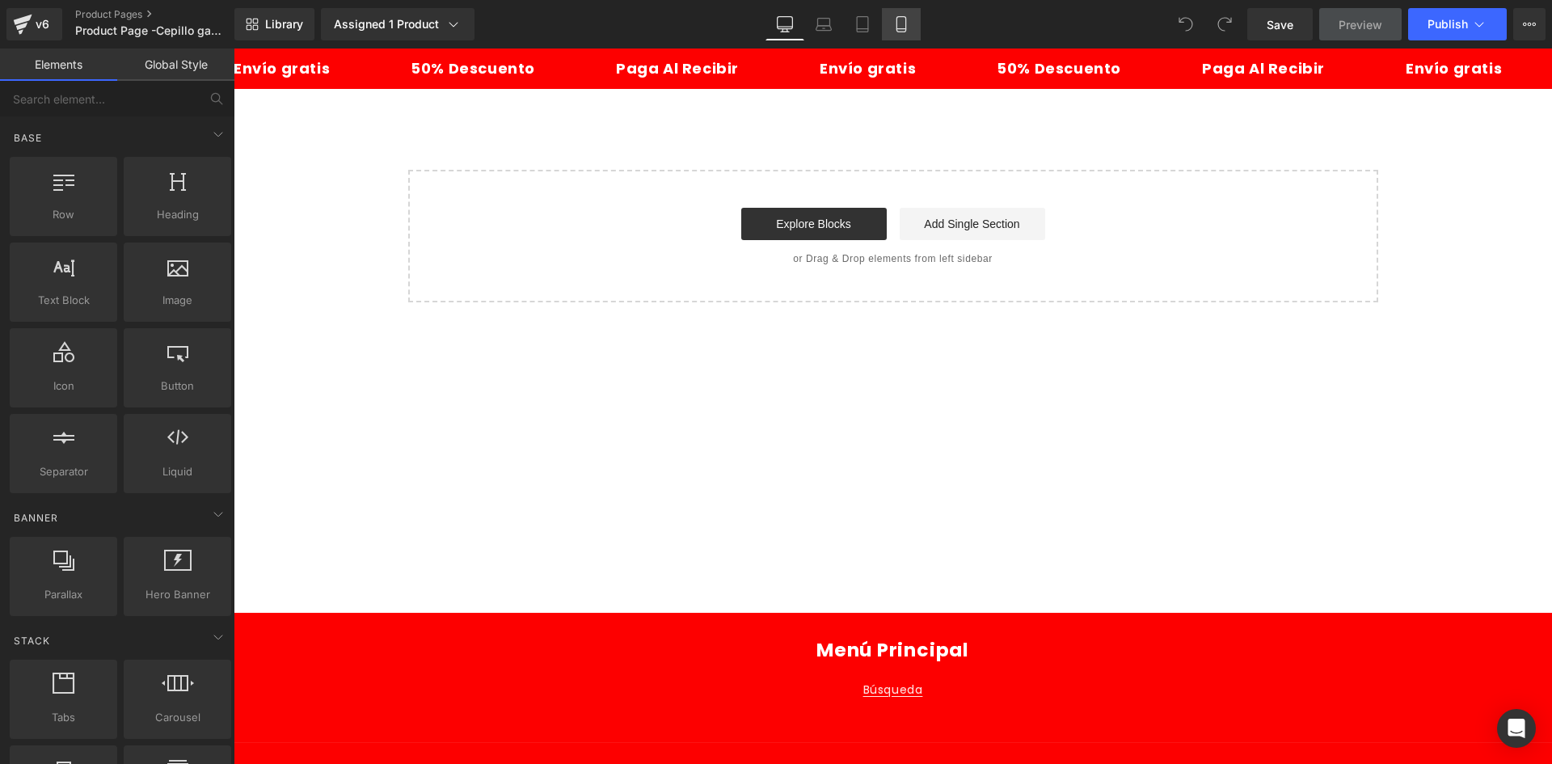
click at [907, 15] on link "Mobile" at bounding box center [901, 24] width 39 height 32
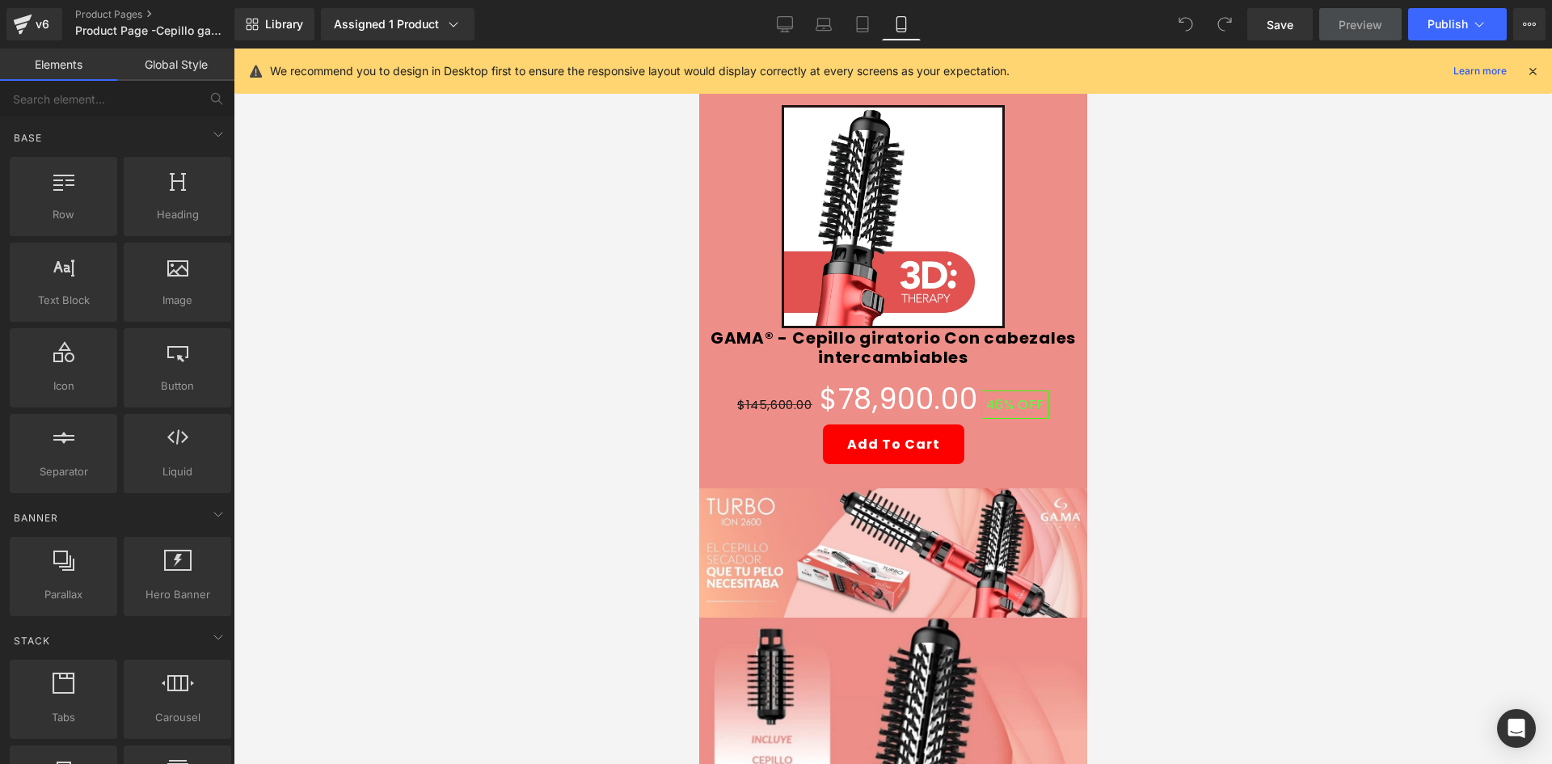
click at [1525, 65] on icon at bounding box center [1532, 71] width 15 height 15
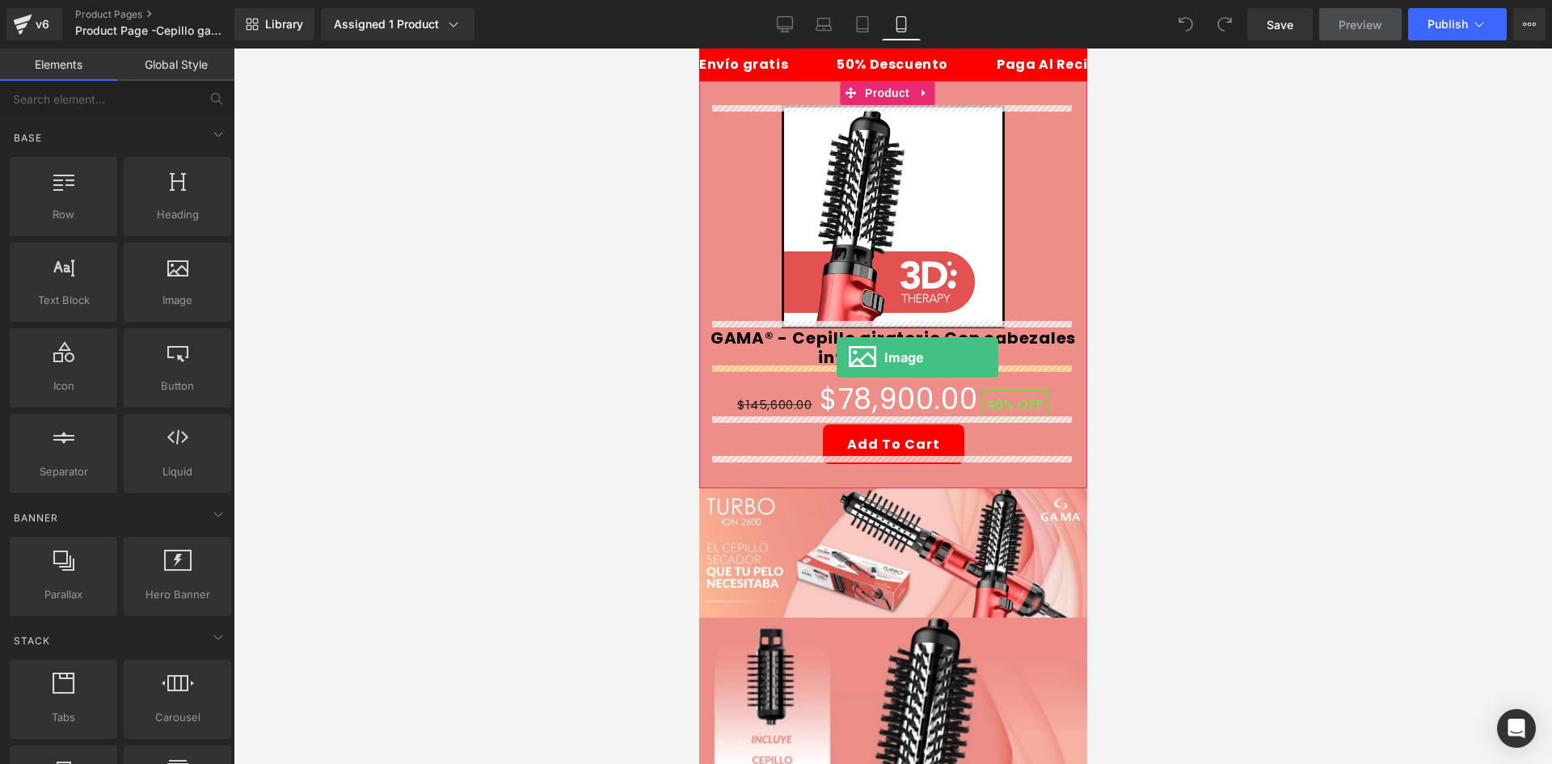
drag, startPoint x: 891, startPoint y: 342, endPoint x: 836, endPoint y: 357, distance: 57.1
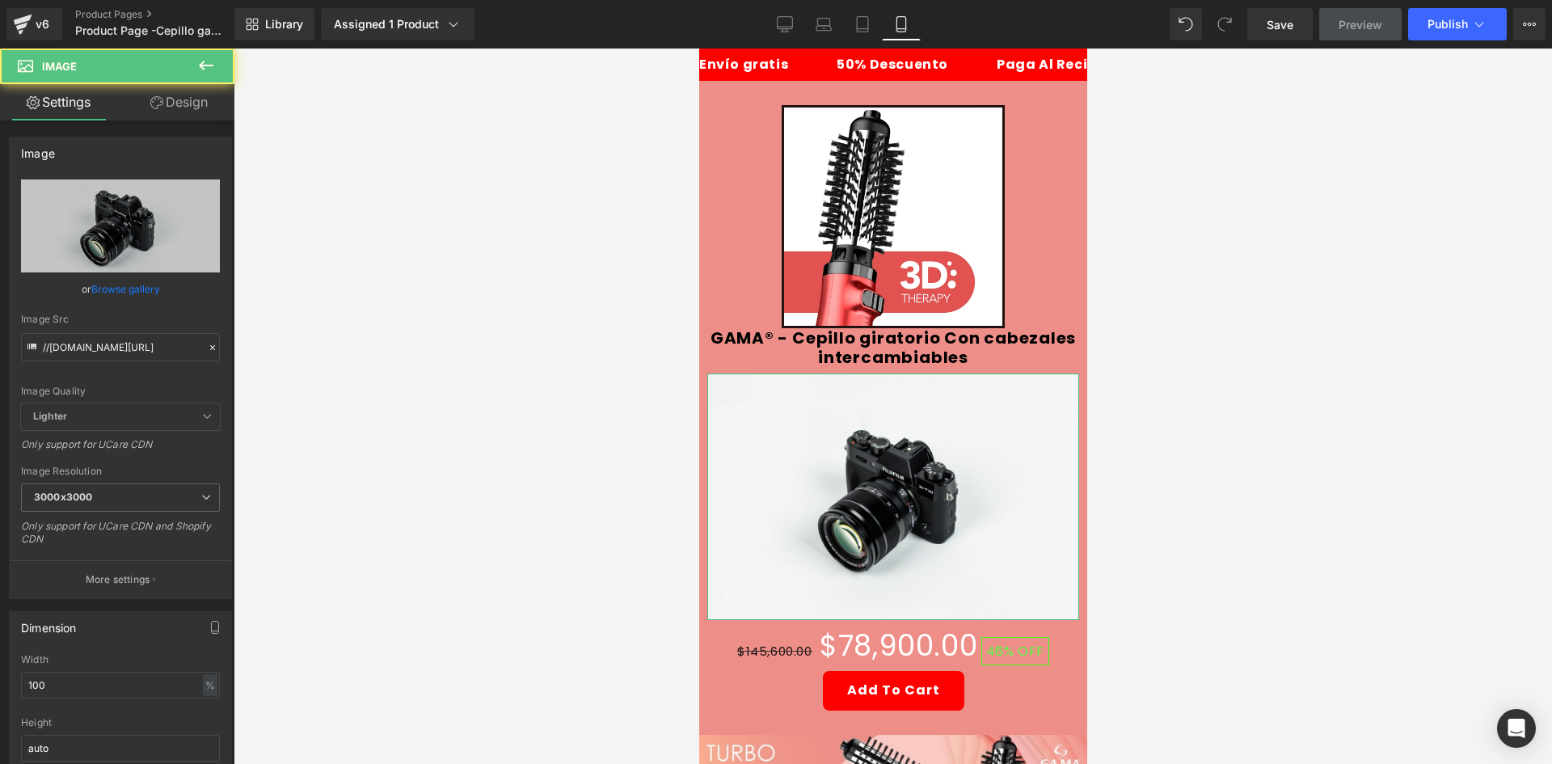
click at [211, 112] on link "Design" at bounding box center [178, 102] width 117 height 36
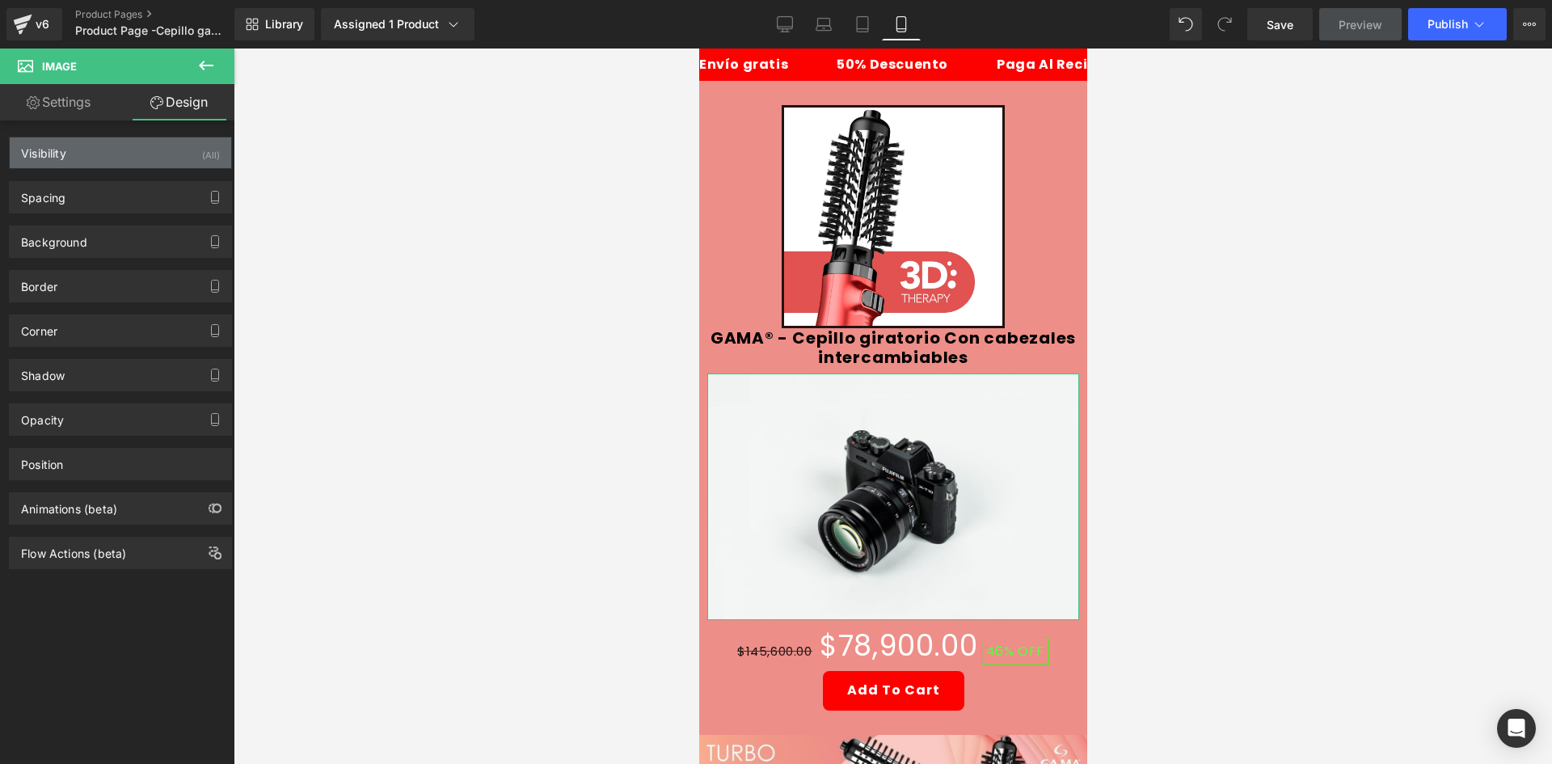
click at [214, 155] on div "Visibility (All)" at bounding box center [120, 152] width 221 height 31
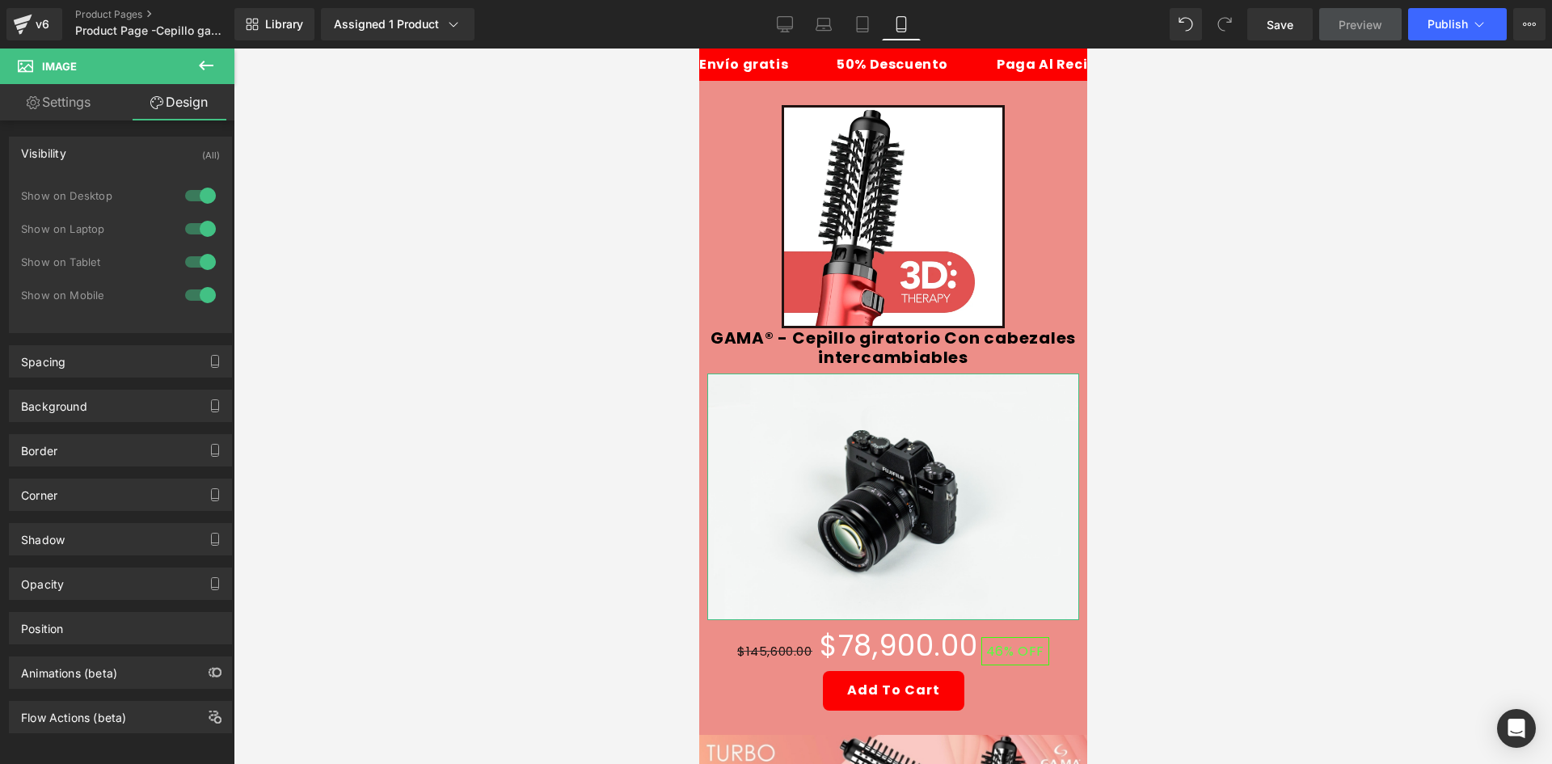
click at [211, 192] on div at bounding box center [200, 196] width 39 height 26
click at [194, 233] on div at bounding box center [200, 229] width 39 height 26
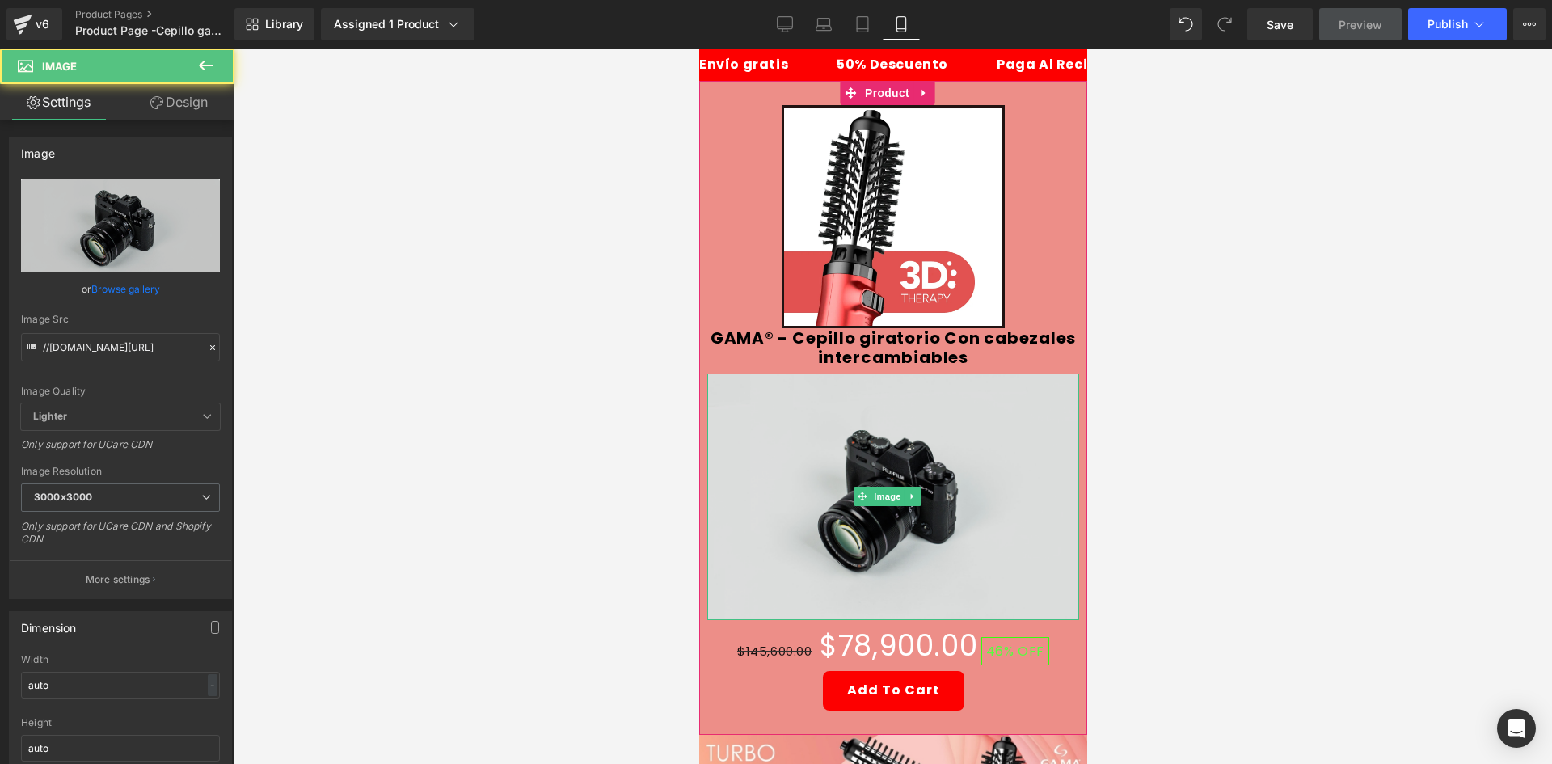
click at [869, 446] on img at bounding box center [892, 496] width 372 height 246
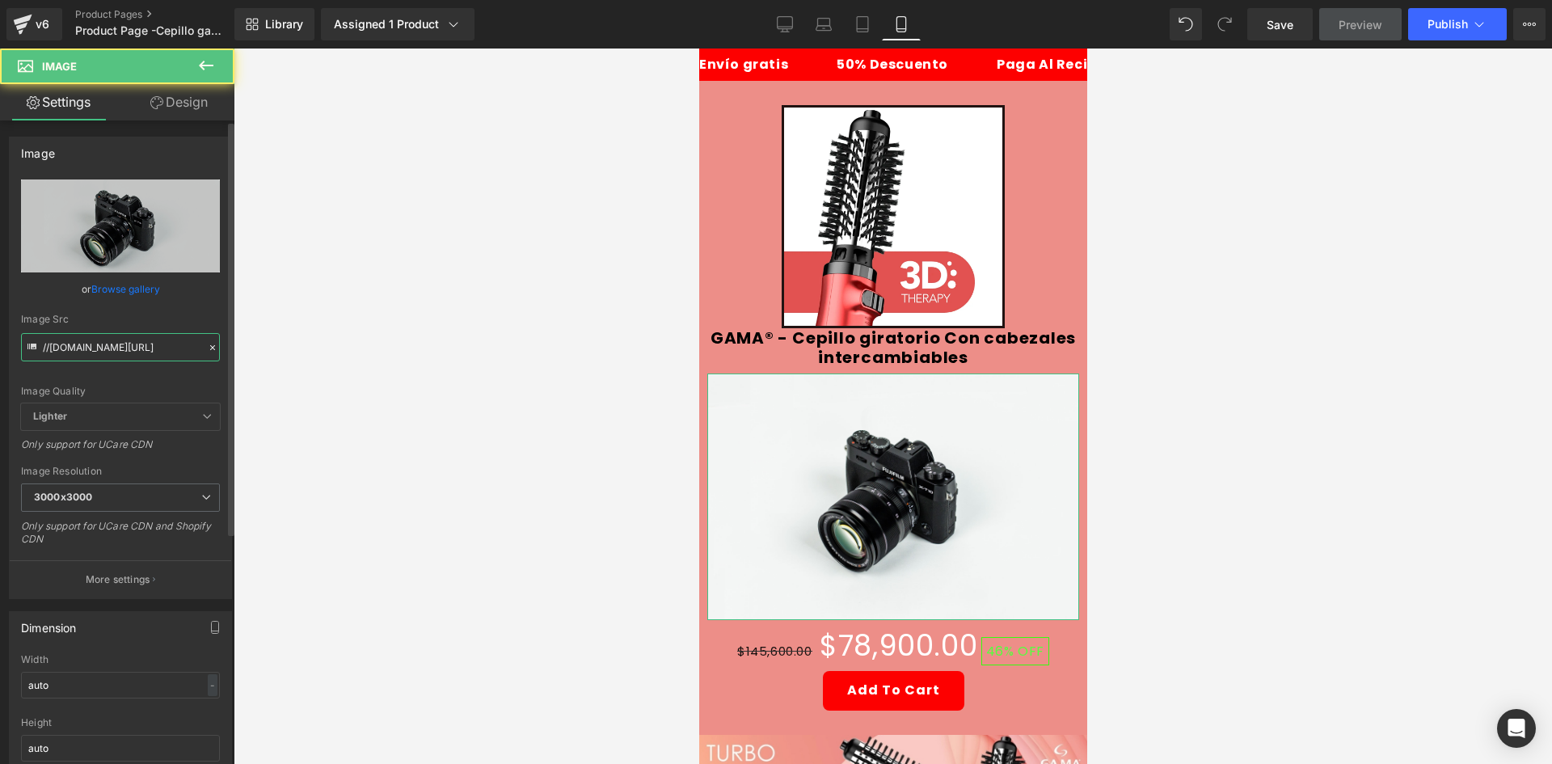
drag, startPoint x: 80, startPoint y: 334, endPoint x: 80, endPoint y: 343, distance: 8.9
click at [80, 339] on input "//[DOMAIN_NAME][URL]" at bounding box center [120, 347] width 199 height 28
click at [81, 343] on input "//[DOMAIN_NAME][URL]" at bounding box center [120, 347] width 199 height 28
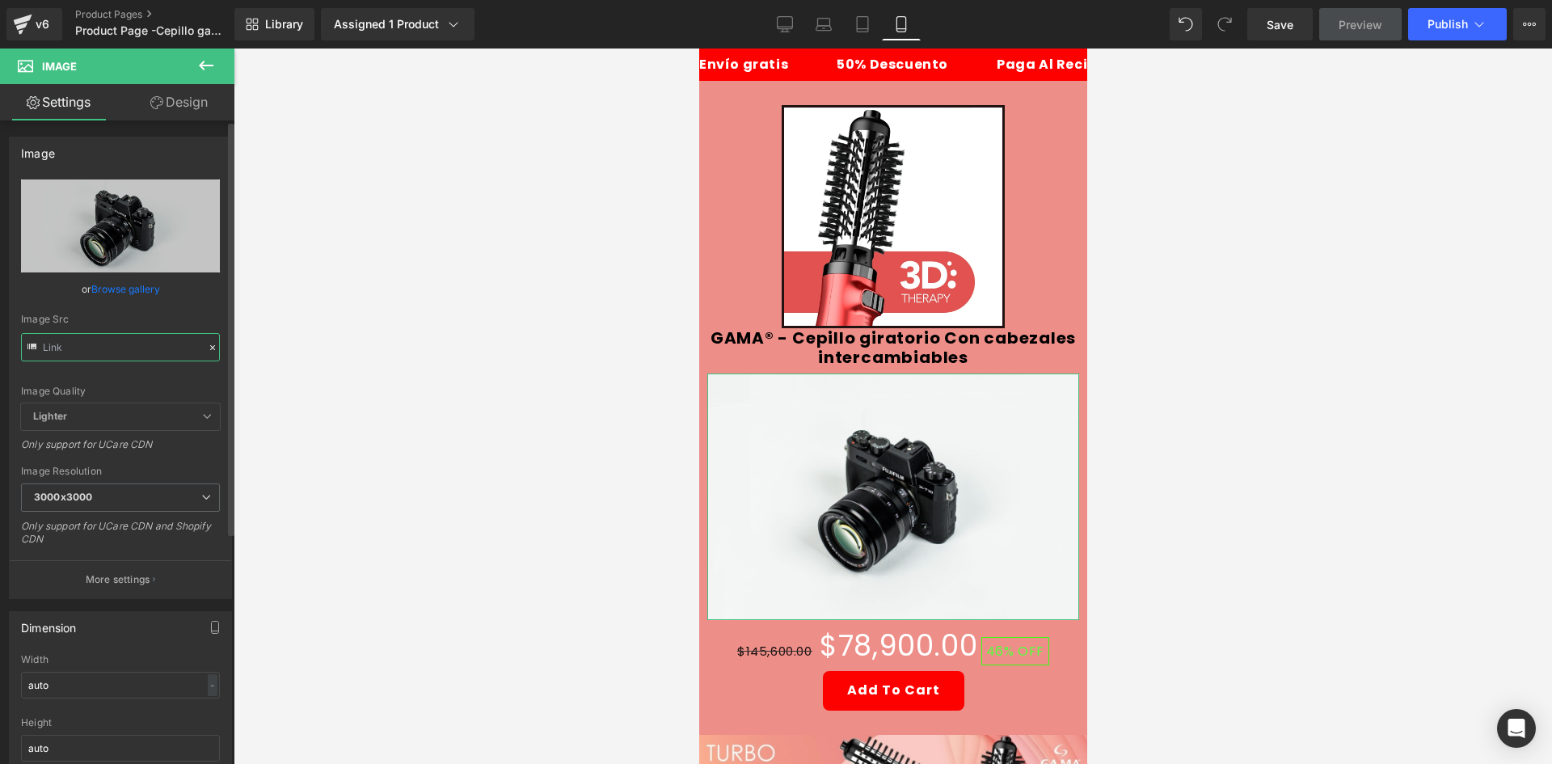
paste input "https://i.ibb.co/DPRzsF4m/estrrellas.jpg"
type input "https://i.ibb.co/DPRzsF4m/estrrellas.jpg"
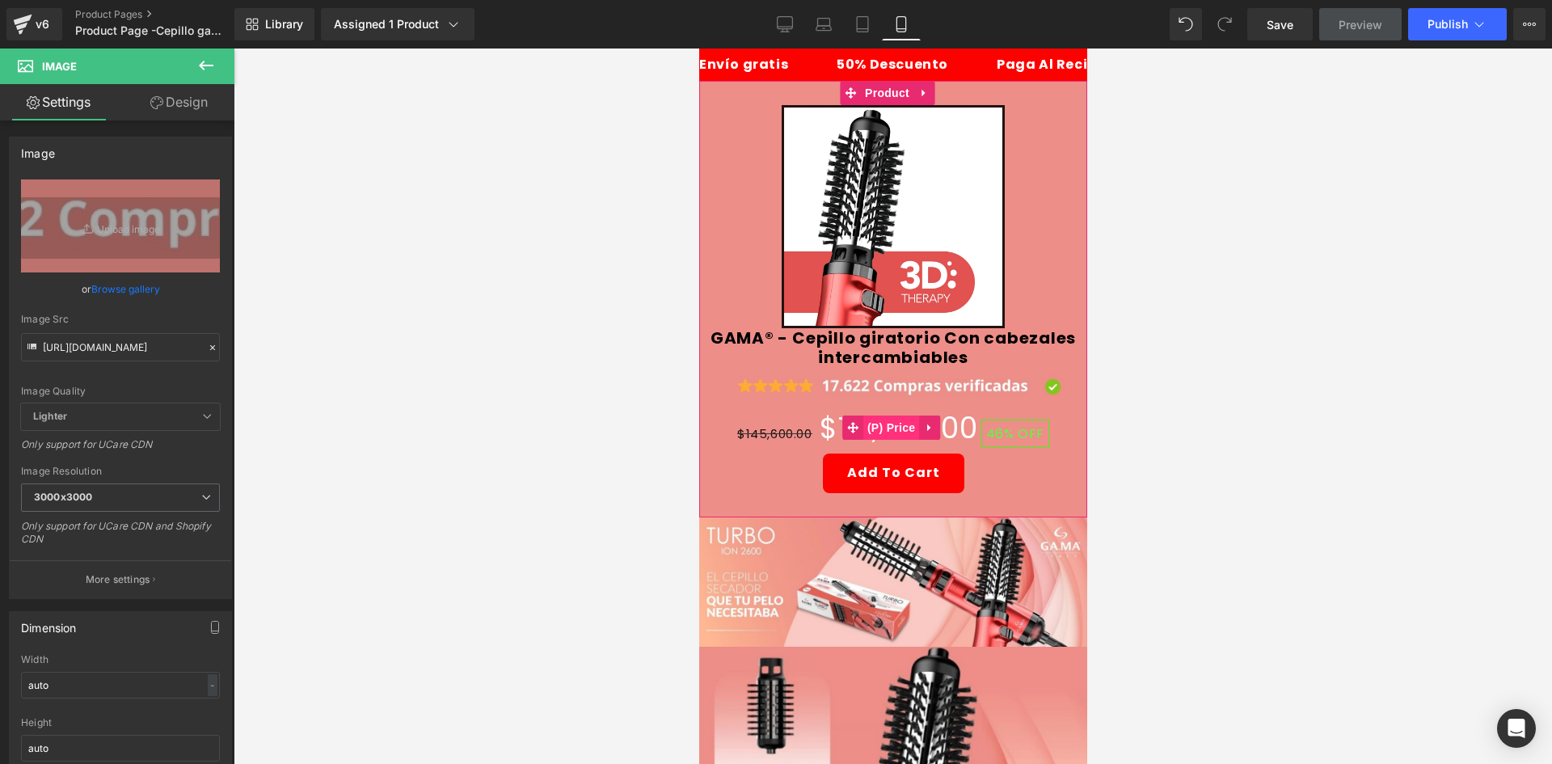
click at [887, 415] on span "(P) Price" at bounding box center [890, 427] width 57 height 24
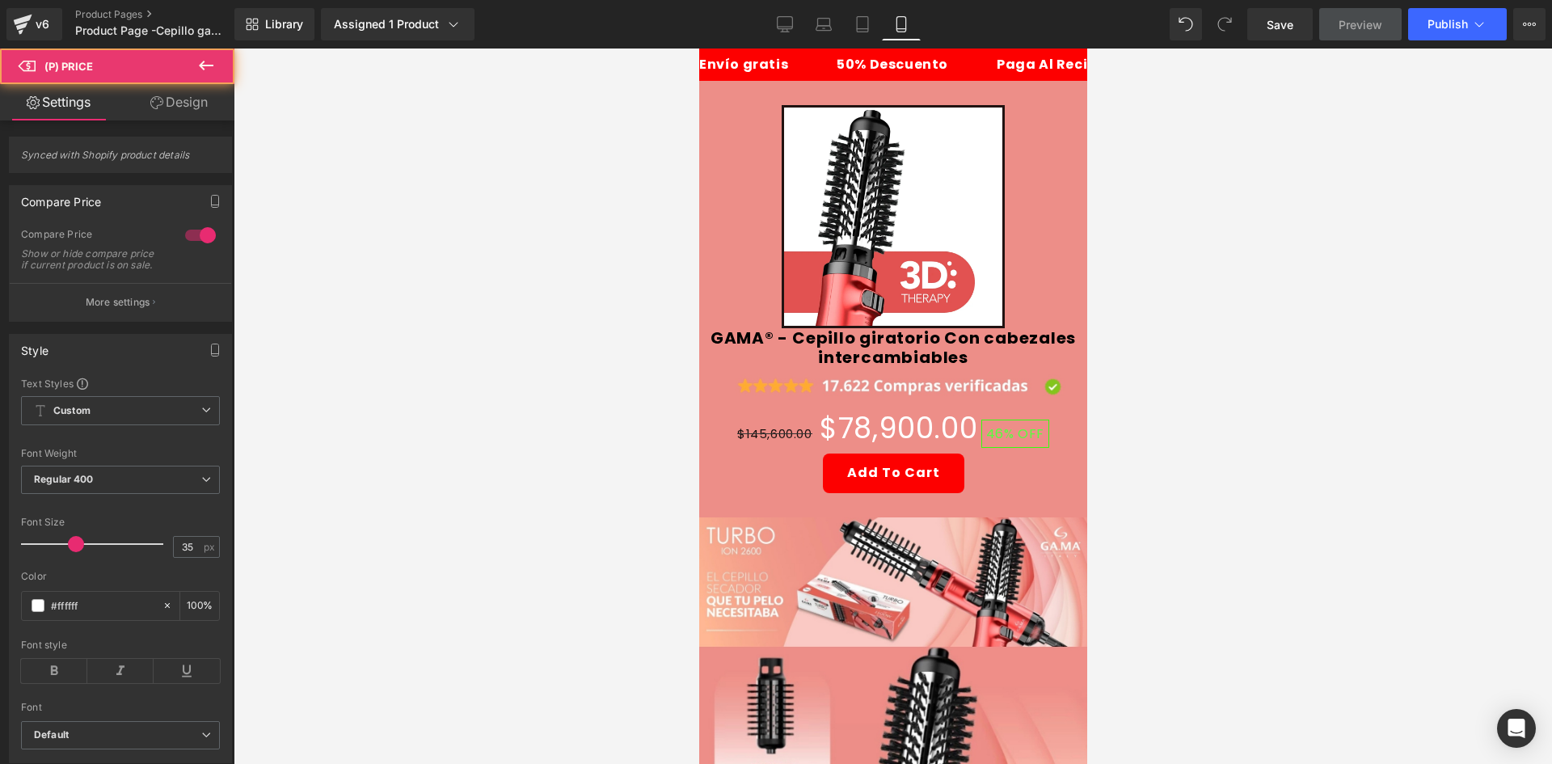
click at [175, 113] on link "Design" at bounding box center [178, 102] width 117 height 36
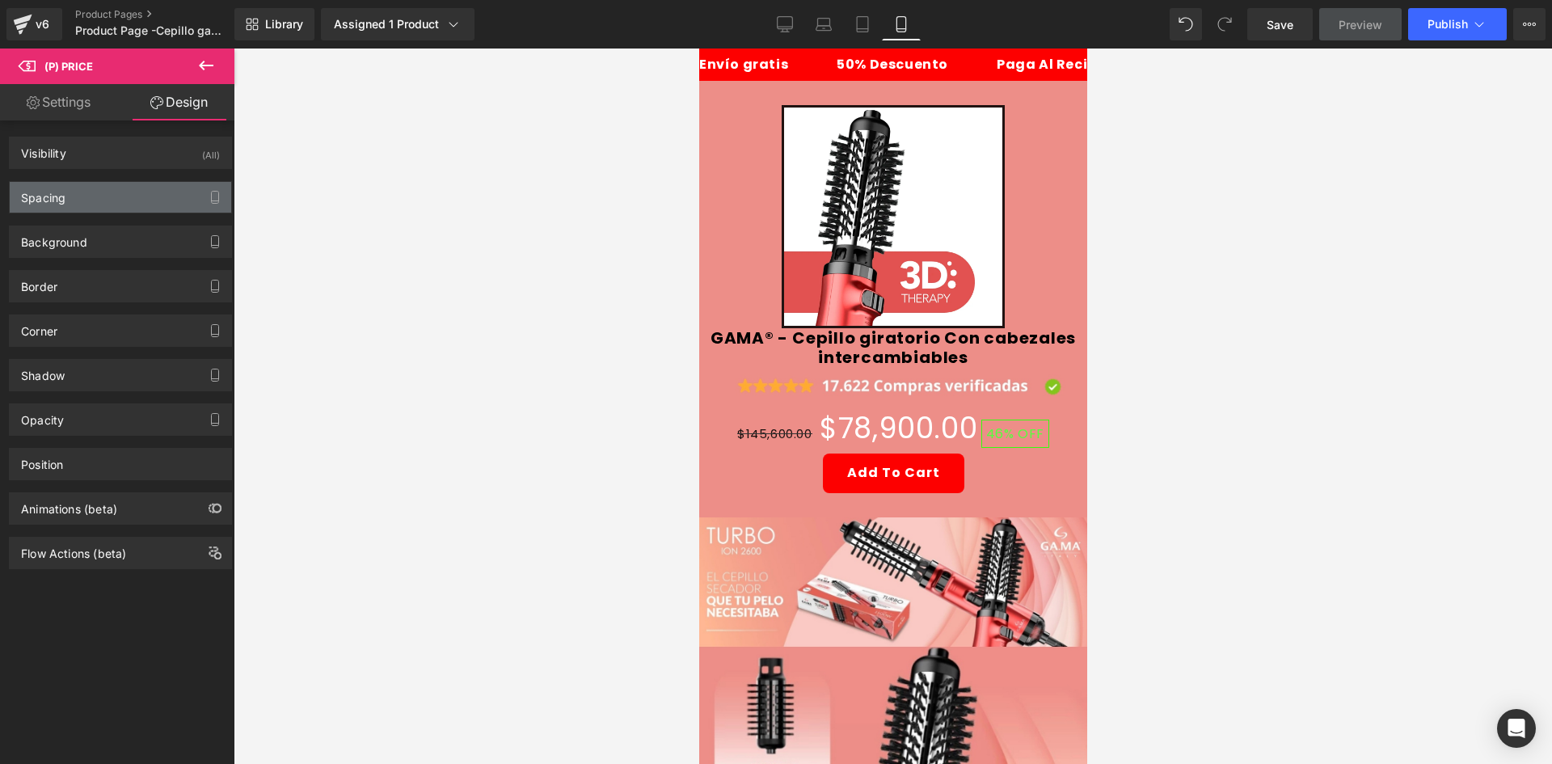
click at [144, 195] on div "Spacing" at bounding box center [120, 197] width 221 height 31
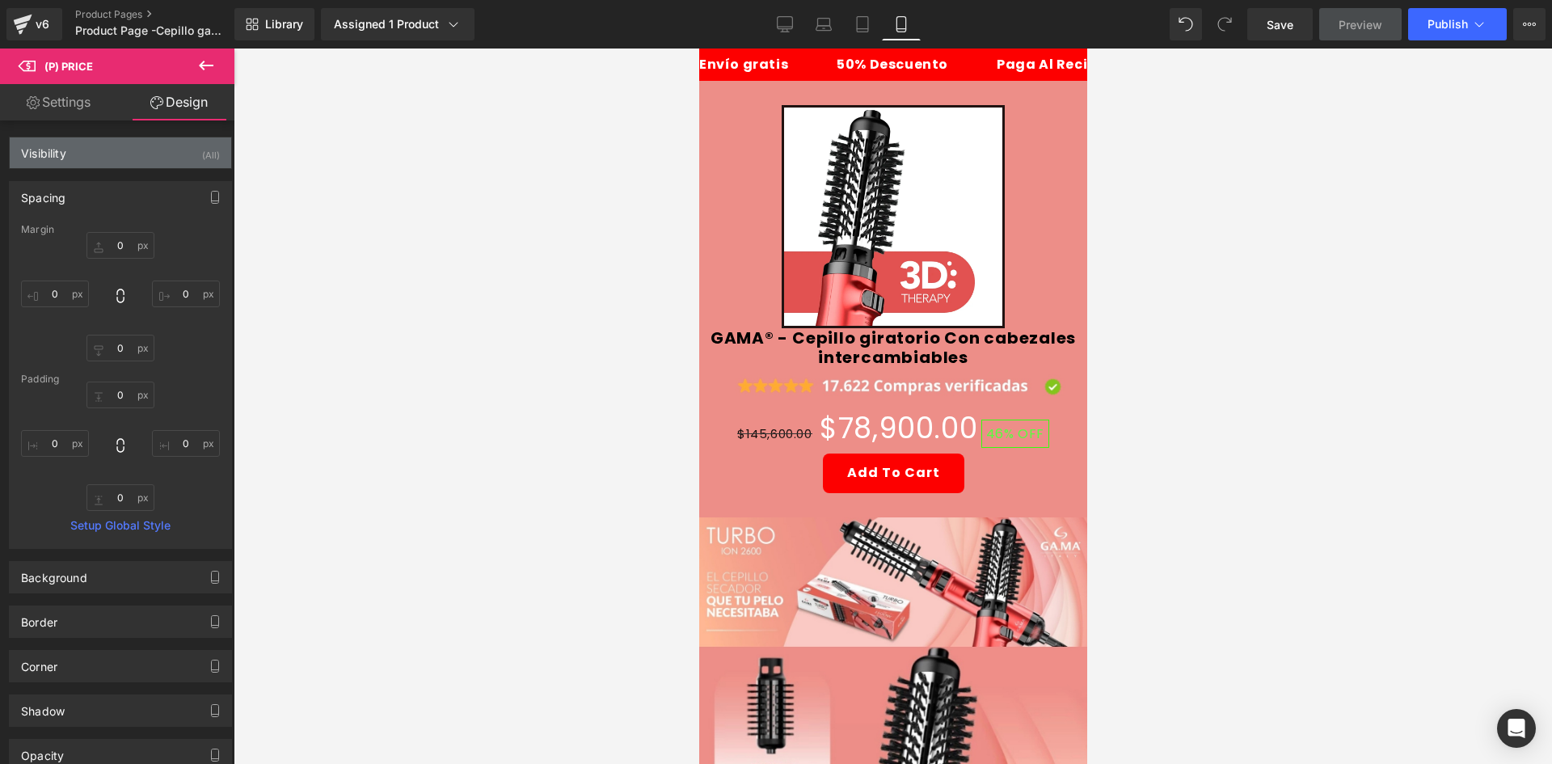
click at [202, 163] on div "(All)" at bounding box center [211, 150] width 18 height 27
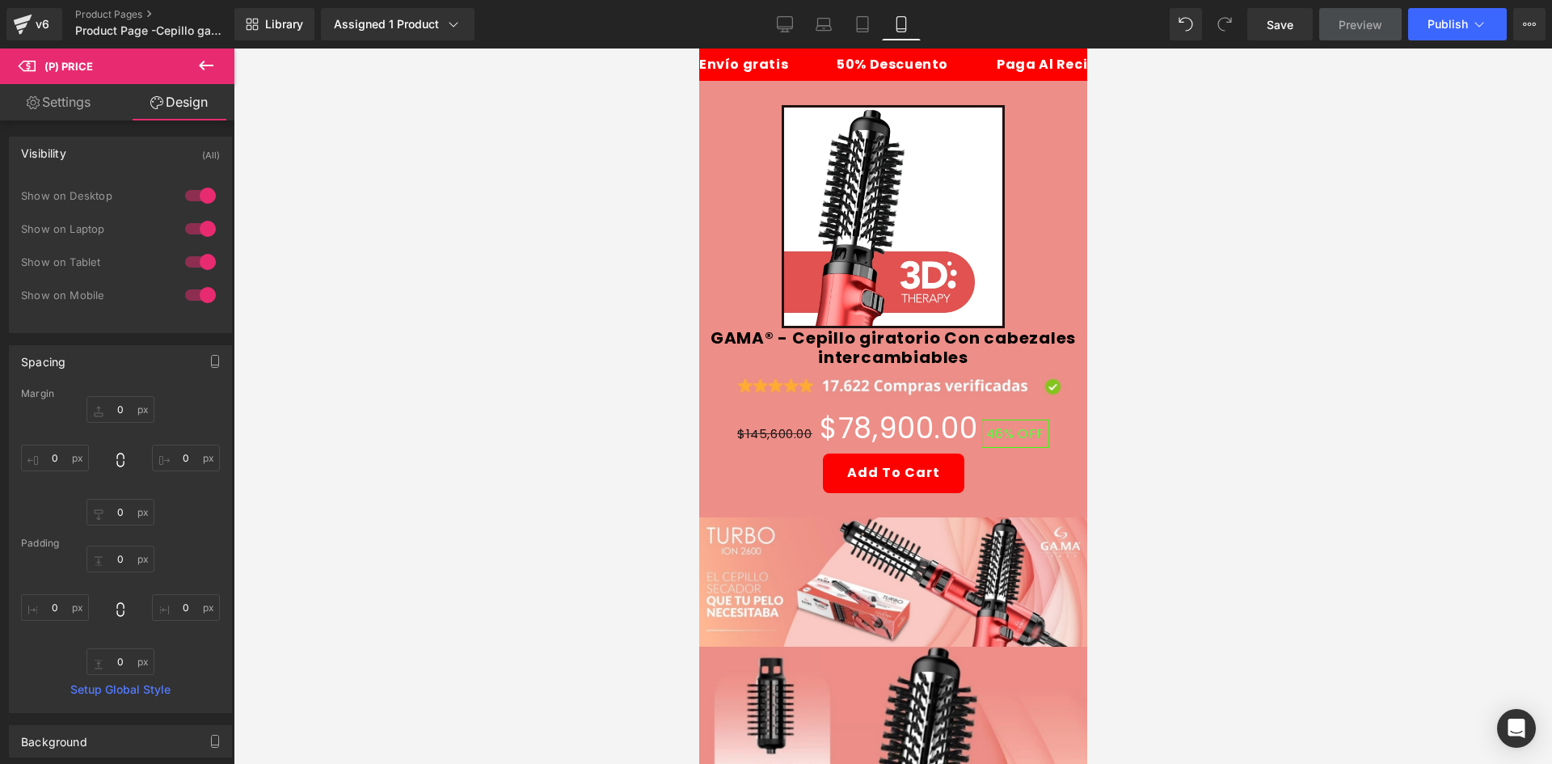
click at [197, 203] on div at bounding box center [200, 196] width 39 height 26
drag, startPoint x: 197, startPoint y: 223, endPoint x: 689, endPoint y: 309, distance: 498.8
click at [202, 225] on div at bounding box center [200, 229] width 39 height 26
click at [912, 419] on span "(P) Price" at bounding box center [890, 428] width 57 height 24
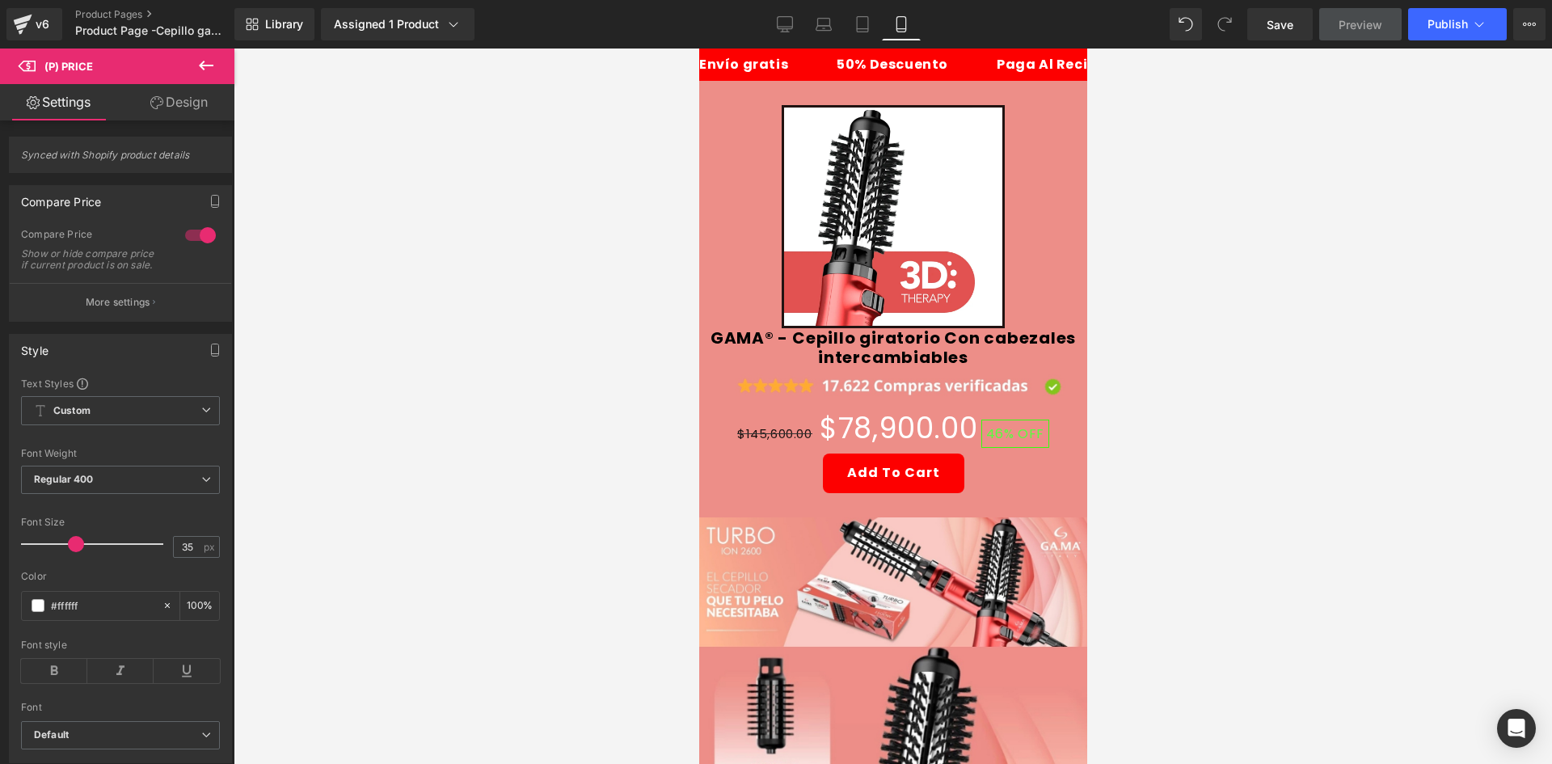
click at [141, 118] on link "Design" at bounding box center [178, 102] width 117 height 36
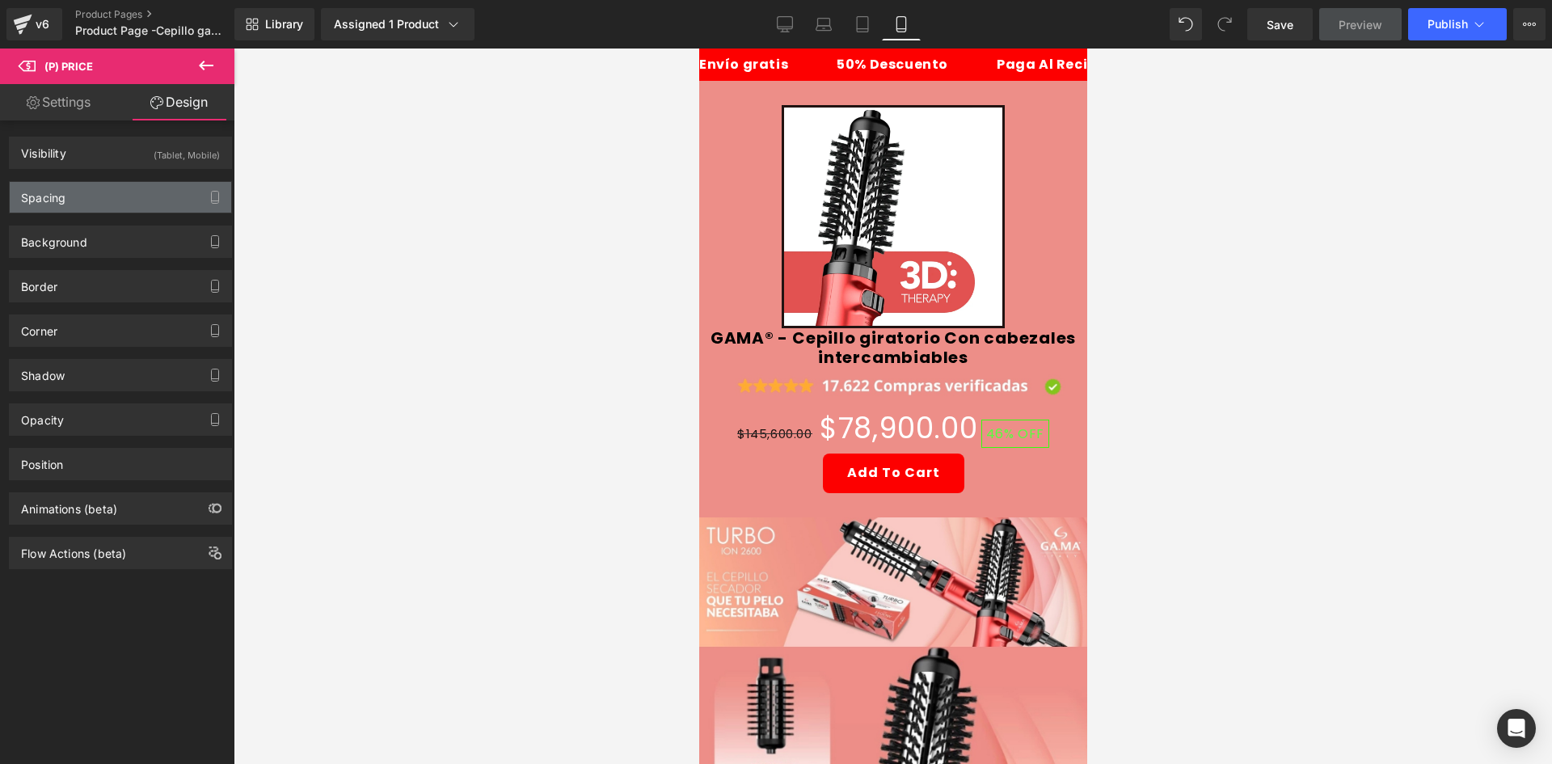
click at [99, 203] on div "Spacing" at bounding box center [120, 197] width 221 height 31
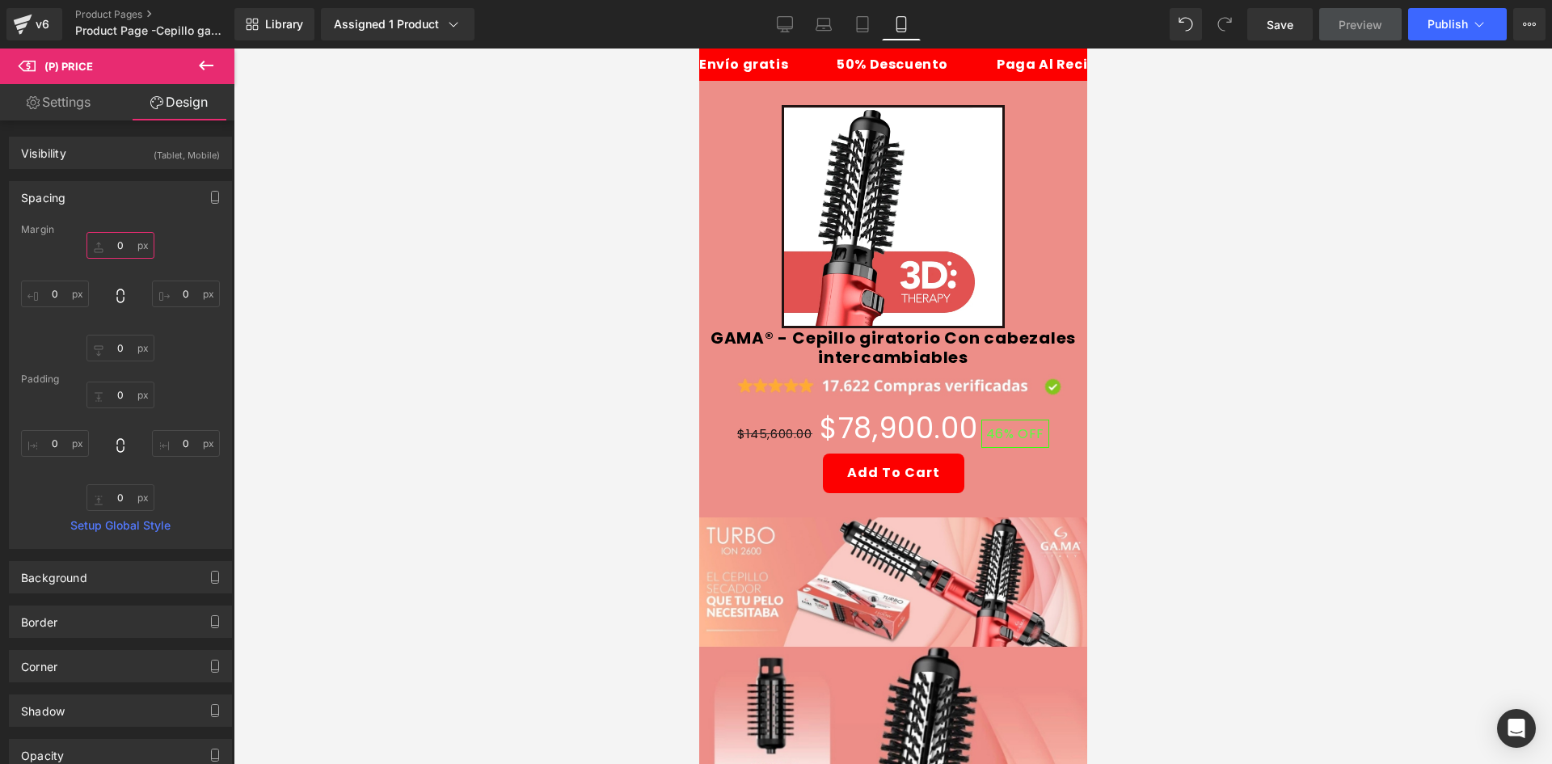
click at [129, 238] on input "0" at bounding box center [120, 245] width 68 height 27
type input "-10"
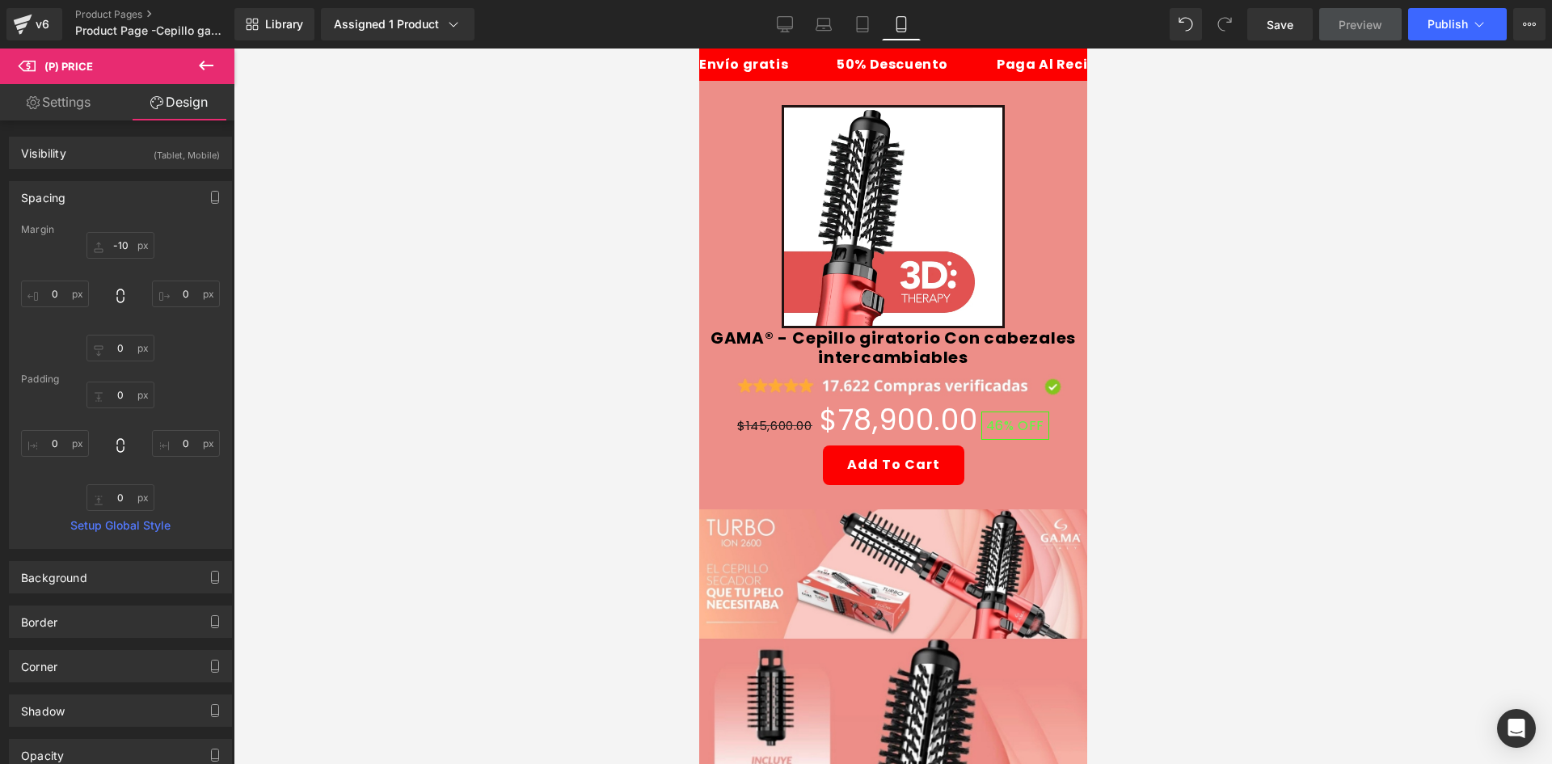
click at [1350, 475] on div at bounding box center [893, 405] width 1318 height 715
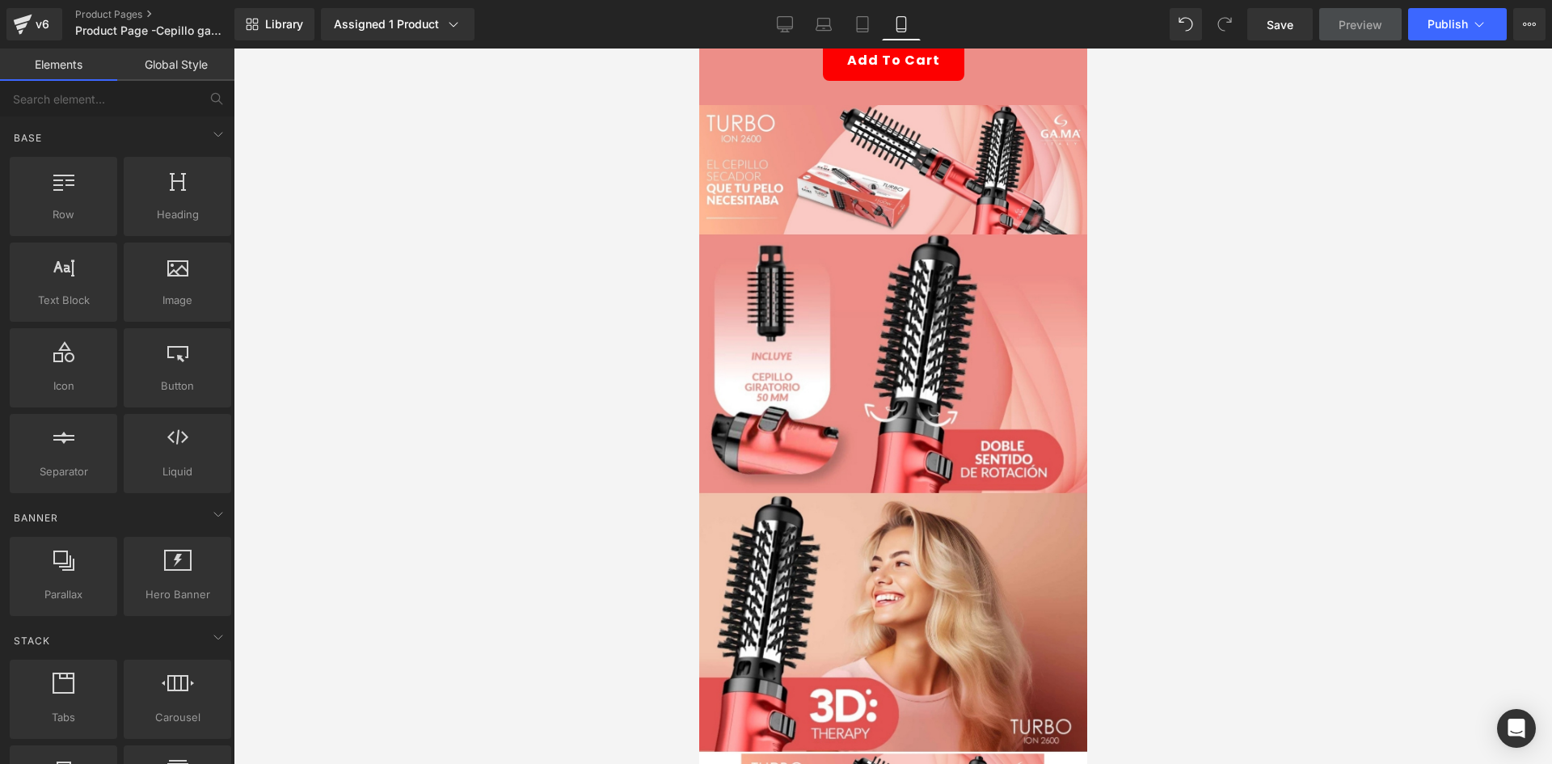
scroll to position [0, 0]
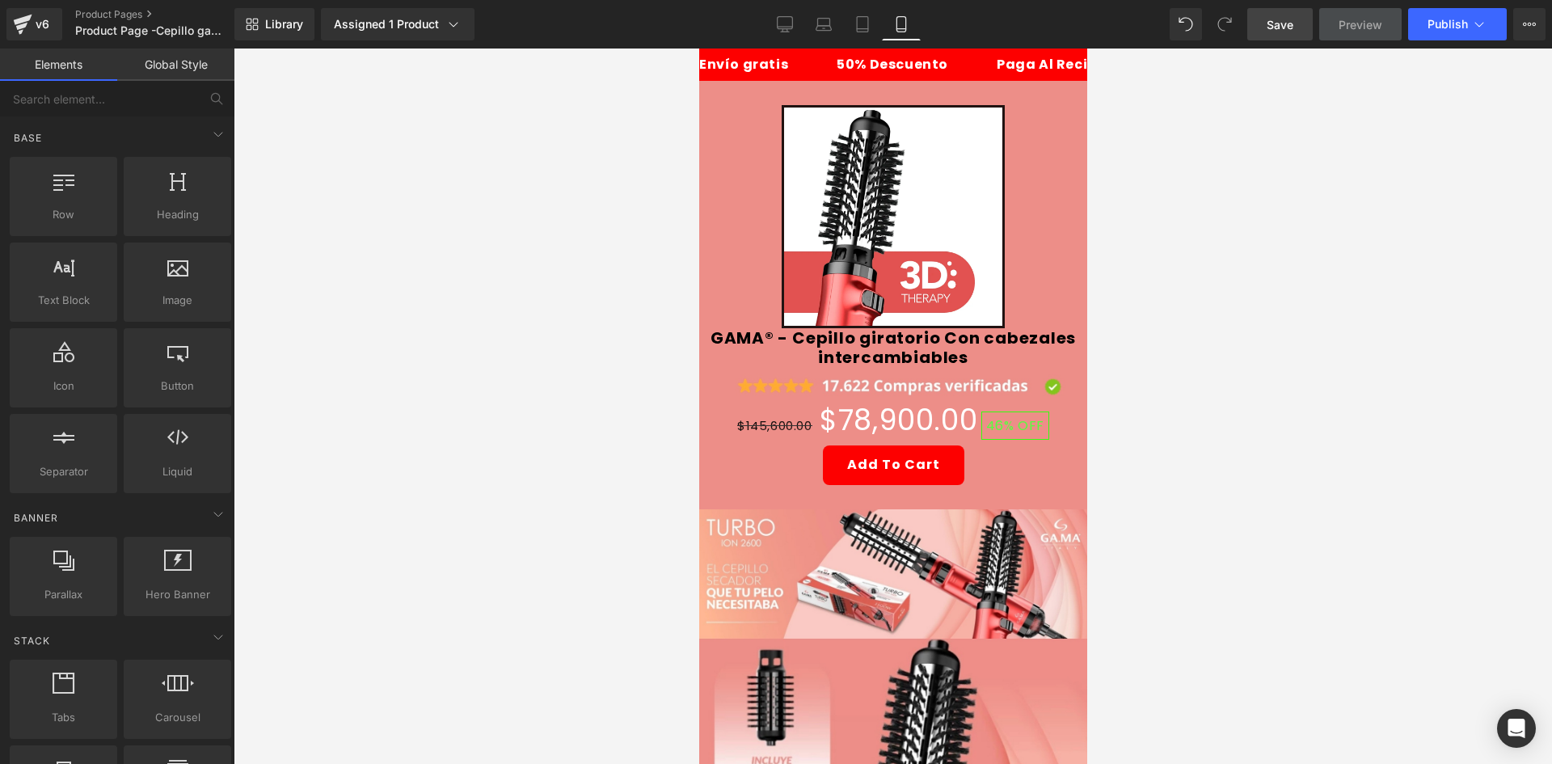
click at [1273, 34] on link "Save" at bounding box center [1279, 24] width 65 height 32
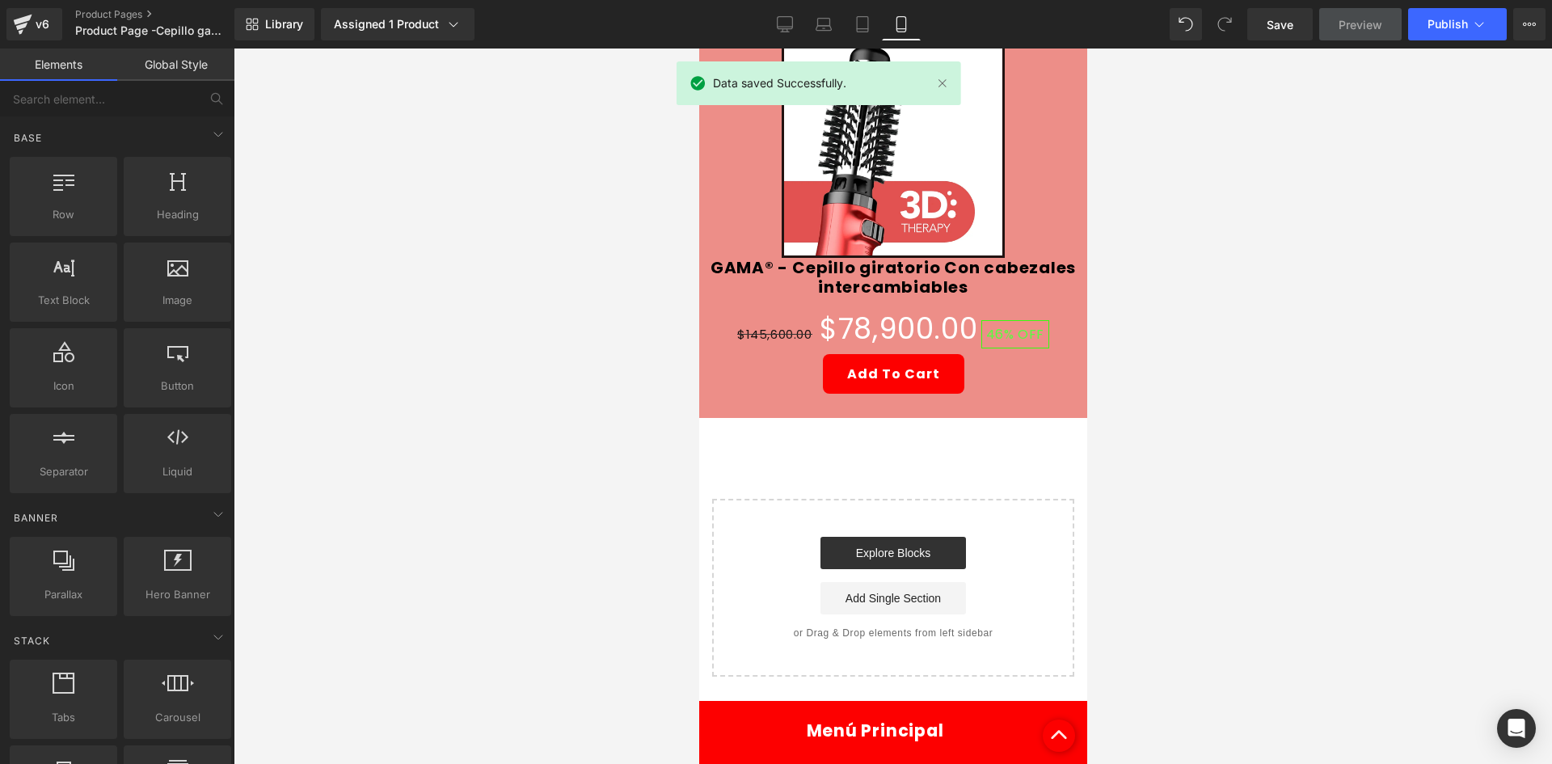
scroll to position [1768, 0]
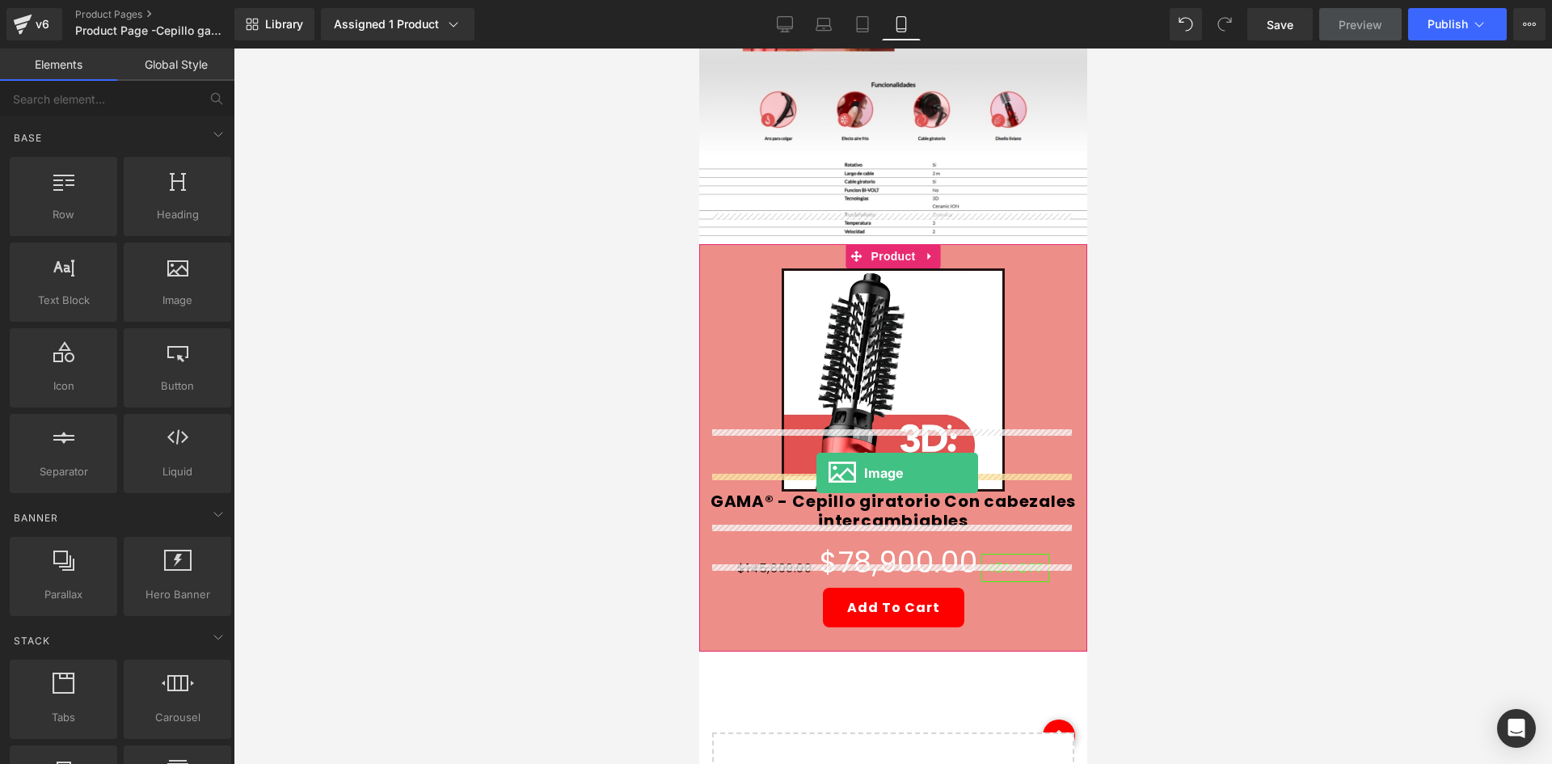
drag, startPoint x: 866, startPoint y: 325, endPoint x: 814, endPoint y: 474, distance: 157.4
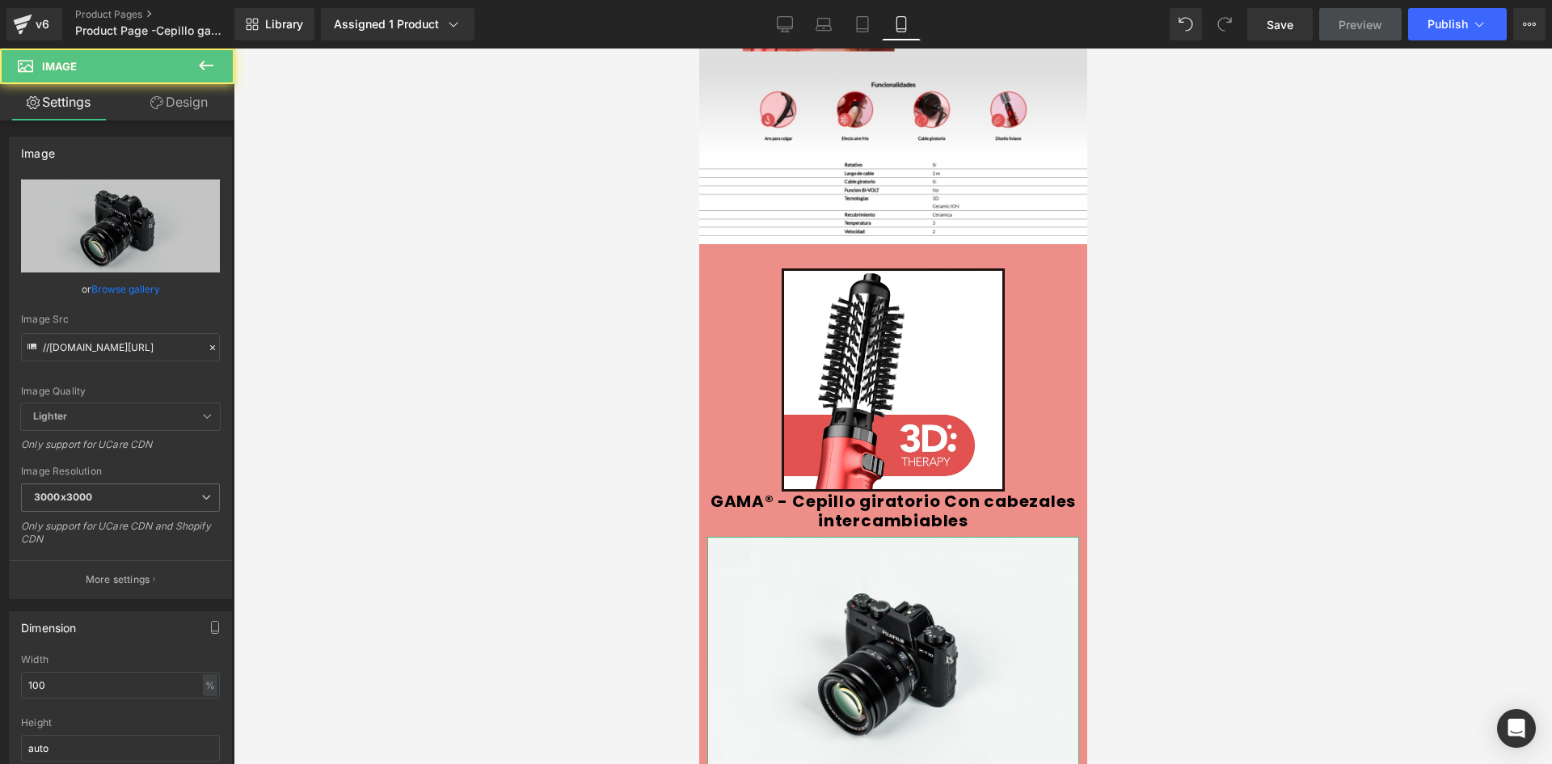
click at [178, 103] on link "Design" at bounding box center [178, 102] width 117 height 36
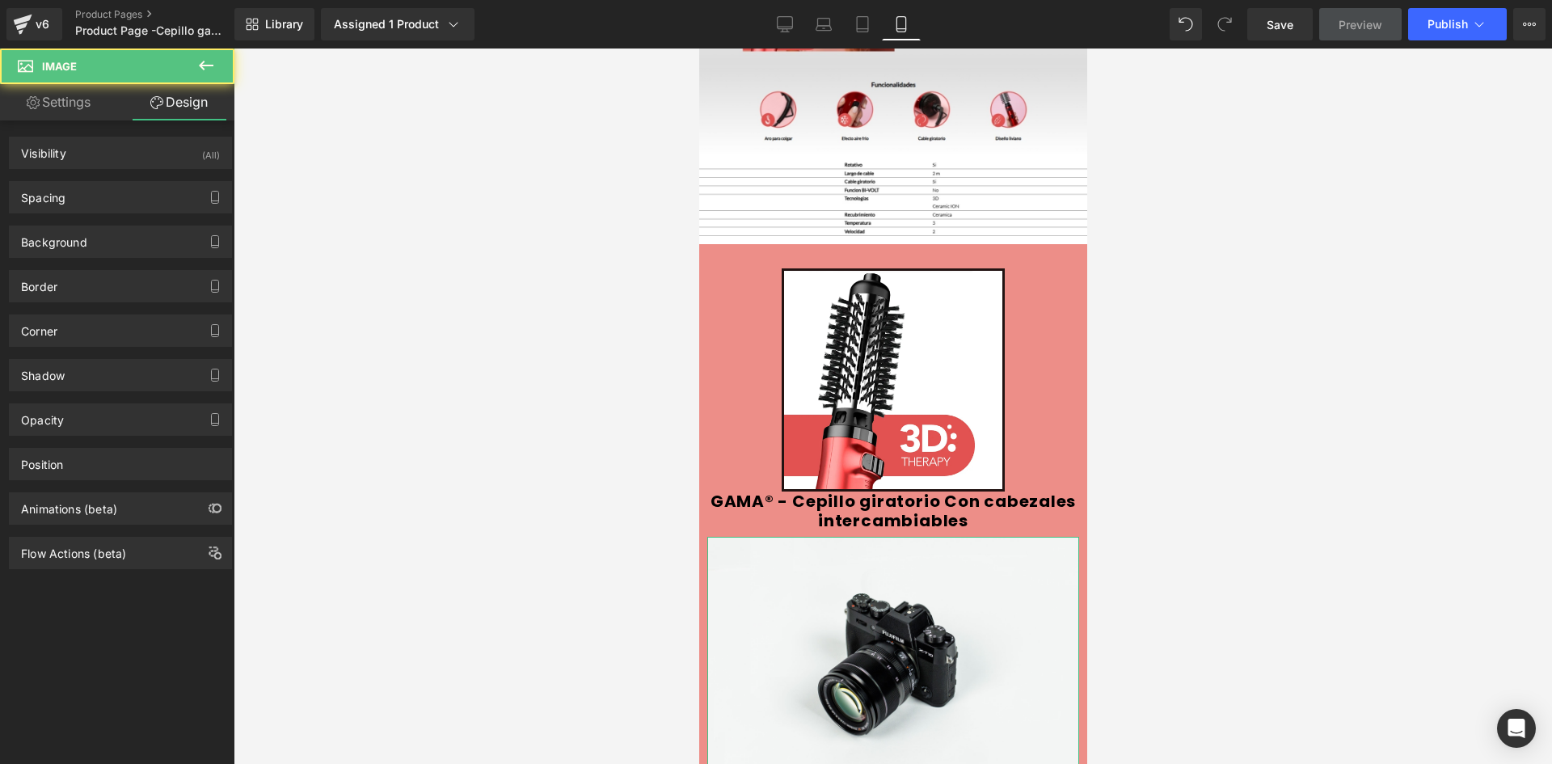
click at [189, 137] on div "Visibility (All) 0|0|0|0 1 Show on Desktop 1 Show on Laptop 1 Show on Tablet 1 …" at bounding box center [120, 153] width 223 height 32
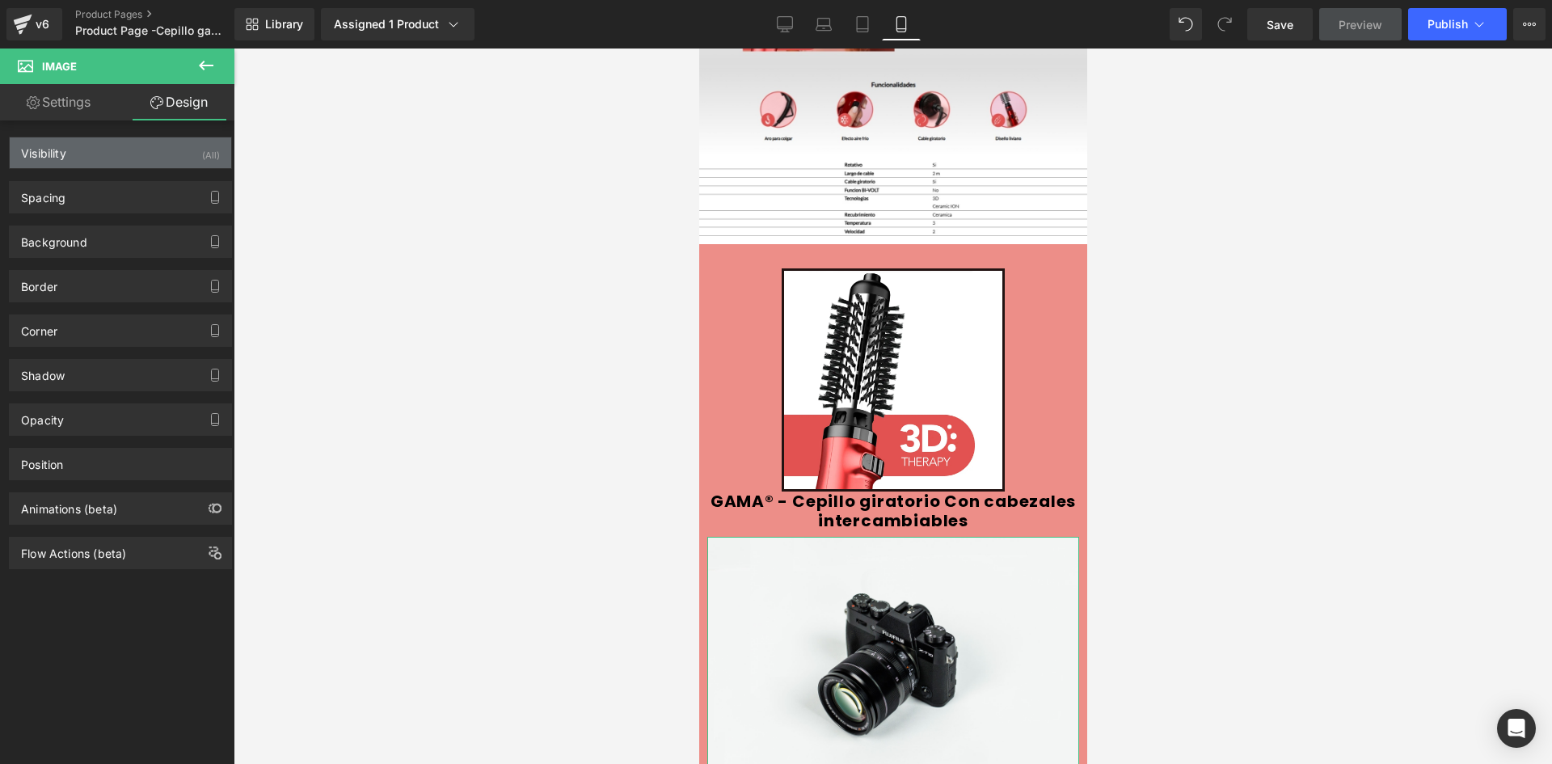
click at [190, 146] on div "Visibility (All)" at bounding box center [120, 152] width 221 height 31
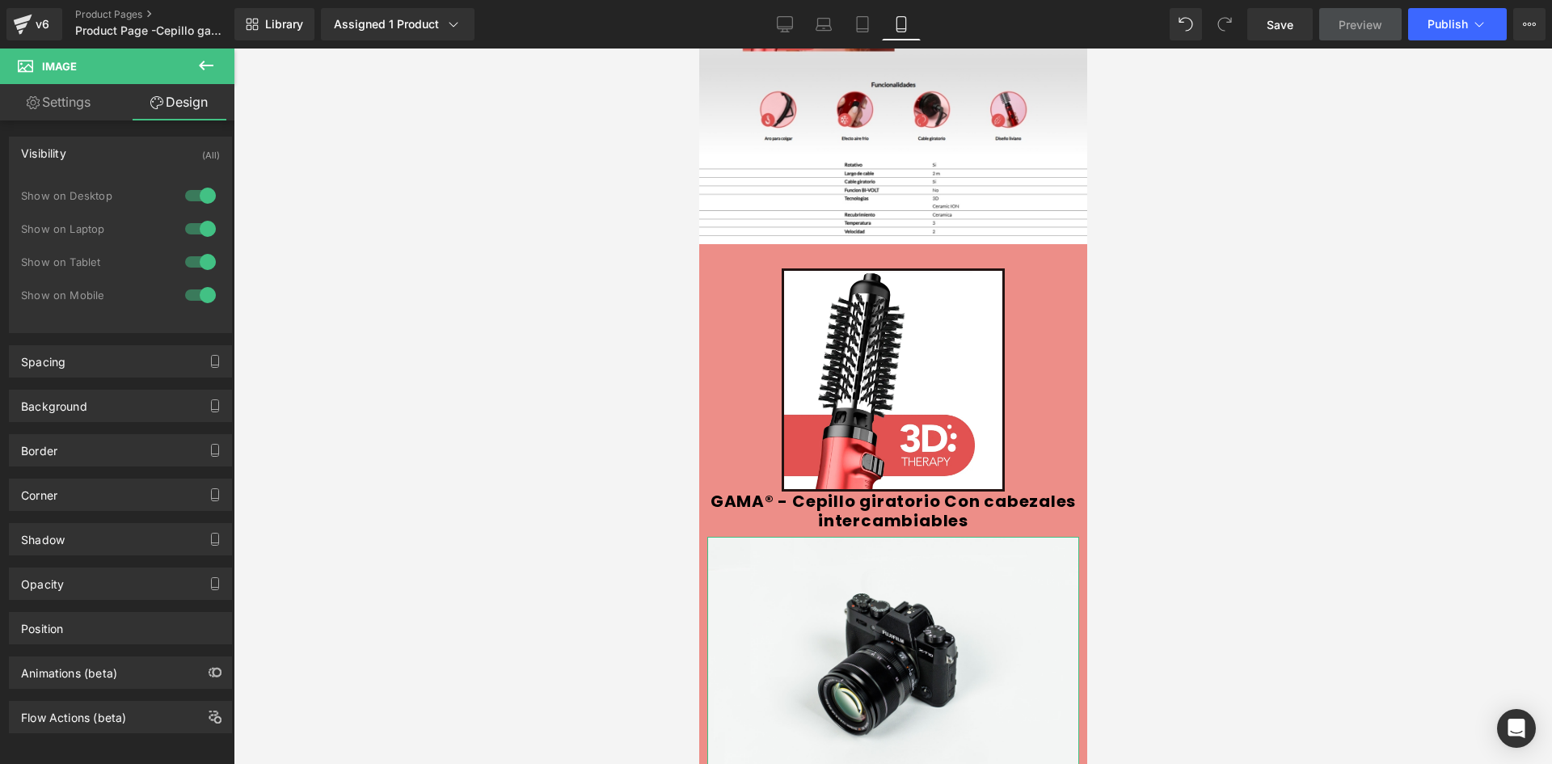
drag, startPoint x: 195, startPoint y: 187, endPoint x: 192, endPoint y: 208, distance: 21.3
click at [193, 191] on div at bounding box center [200, 196] width 39 height 26
click at [196, 225] on div at bounding box center [200, 229] width 39 height 26
click at [105, 112] on link "Settings" at bounding box center [58, 102] width 117 height 36
type input "auto"
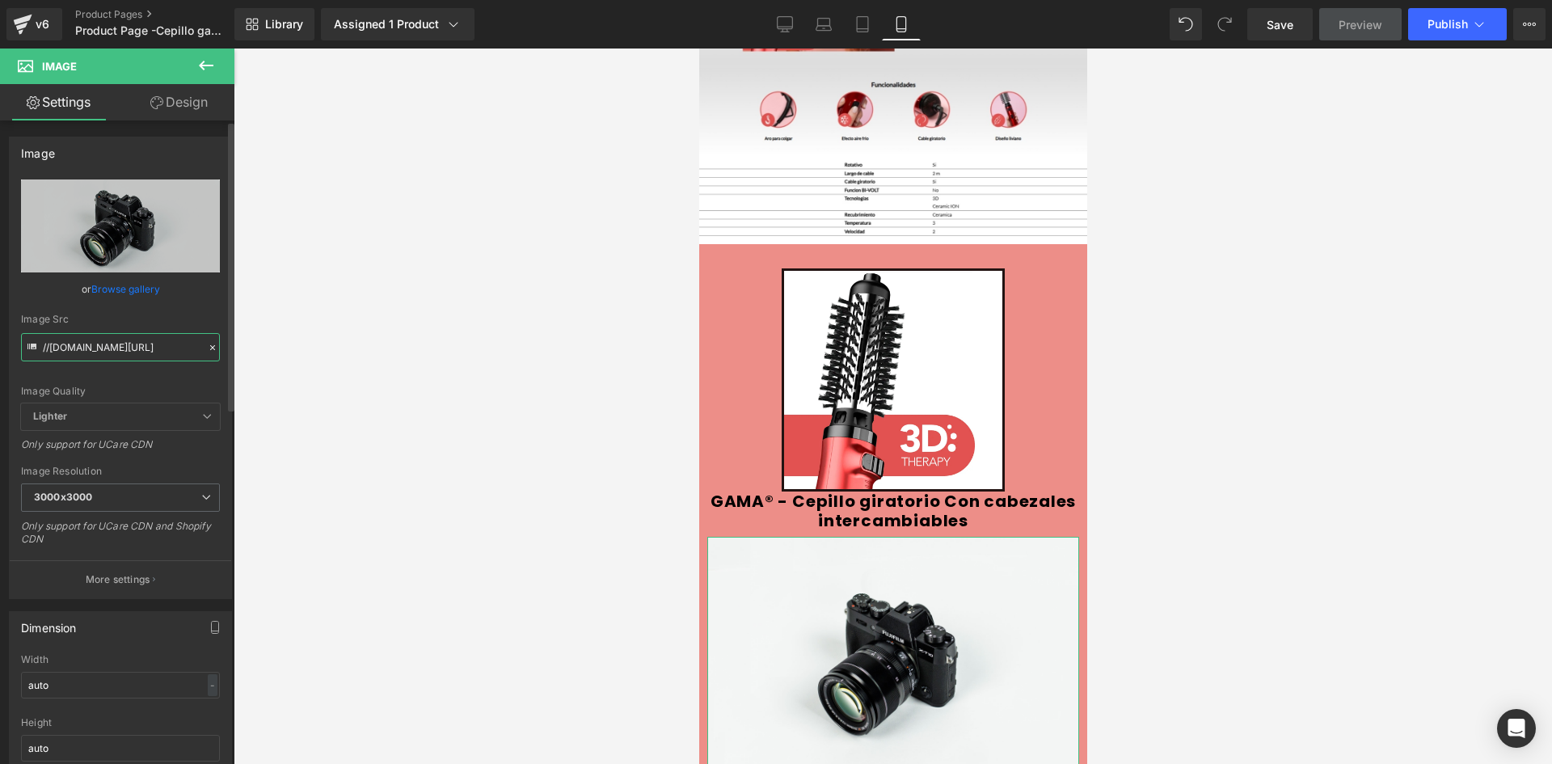
click at [172, 349] on input "//[DOMAIN_NAME][URL]" at bounding box center [120, 347] width 199 height 28
paste input "https://i.ibb.co/DPRzsF4m/estrrellas.jpg"
type input "https://i.ibb.co/DPRzsF4m/estrrellas.jpg"
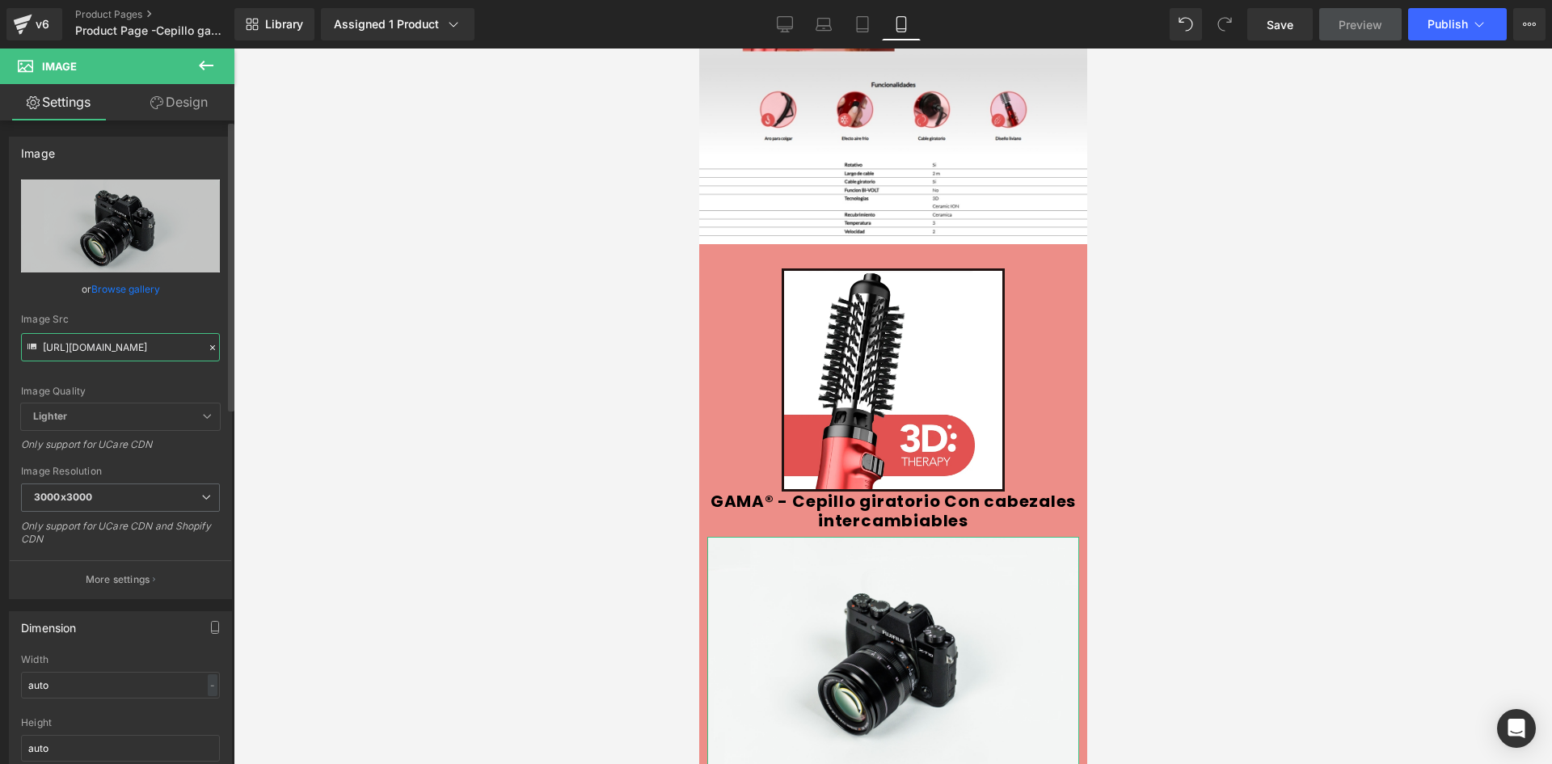
scroll to position [0, 34]
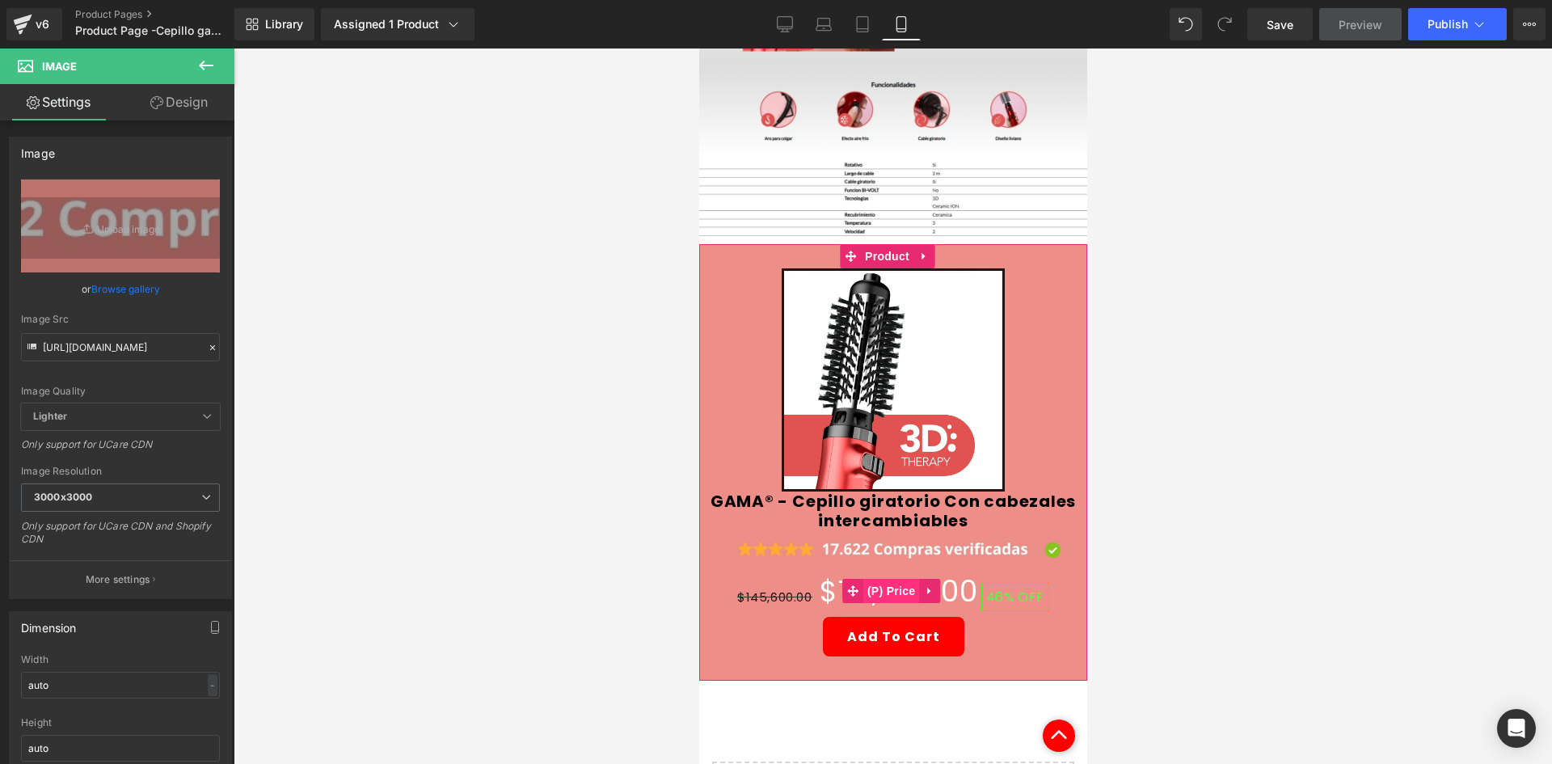
click at [895, 579] on span "(P) Price" at bounding box center [890, 591] width 57 height 24
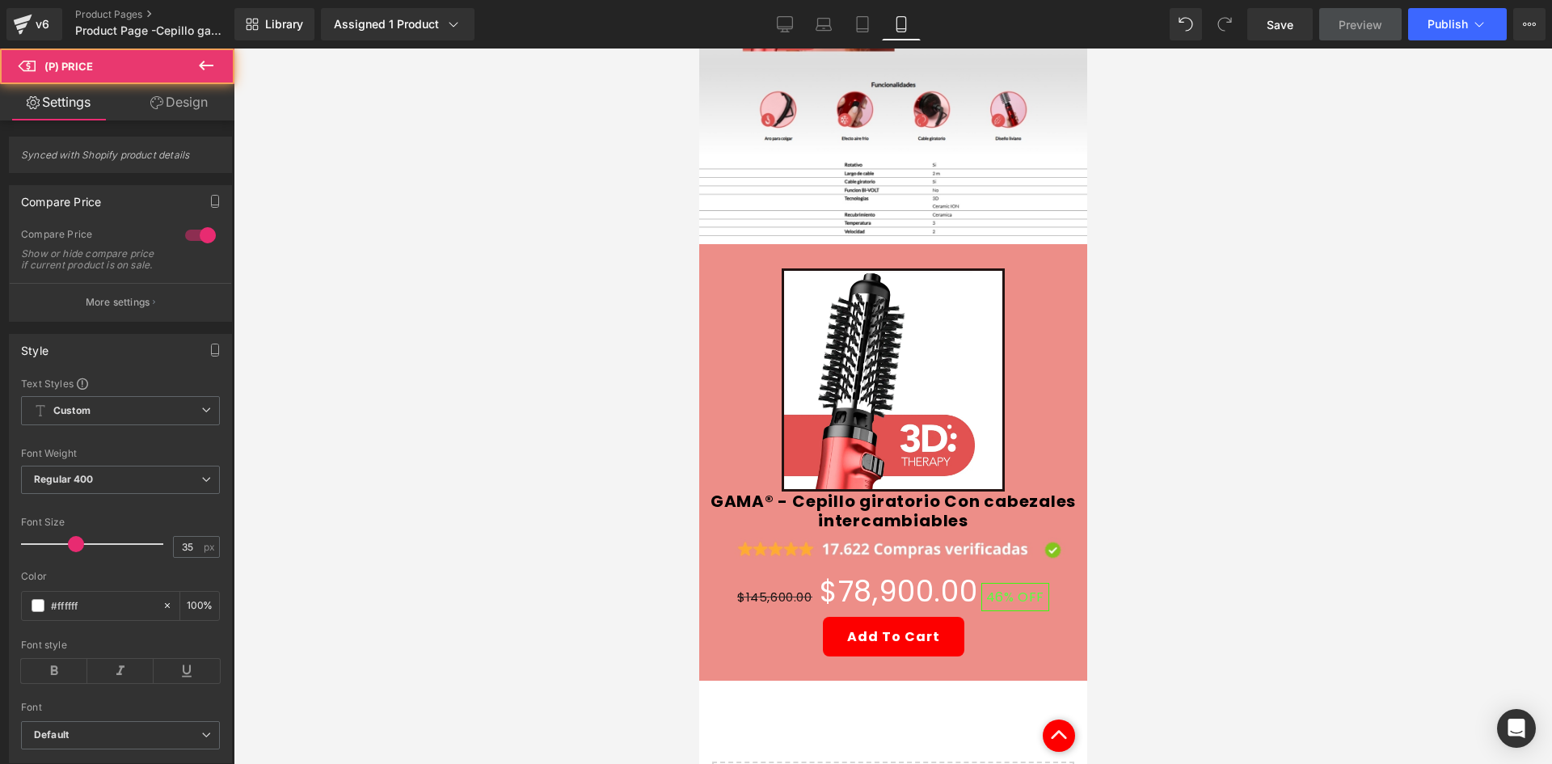
click at [196, 103] on link "Design" at bounding box center [178, 102] width 117 height 36
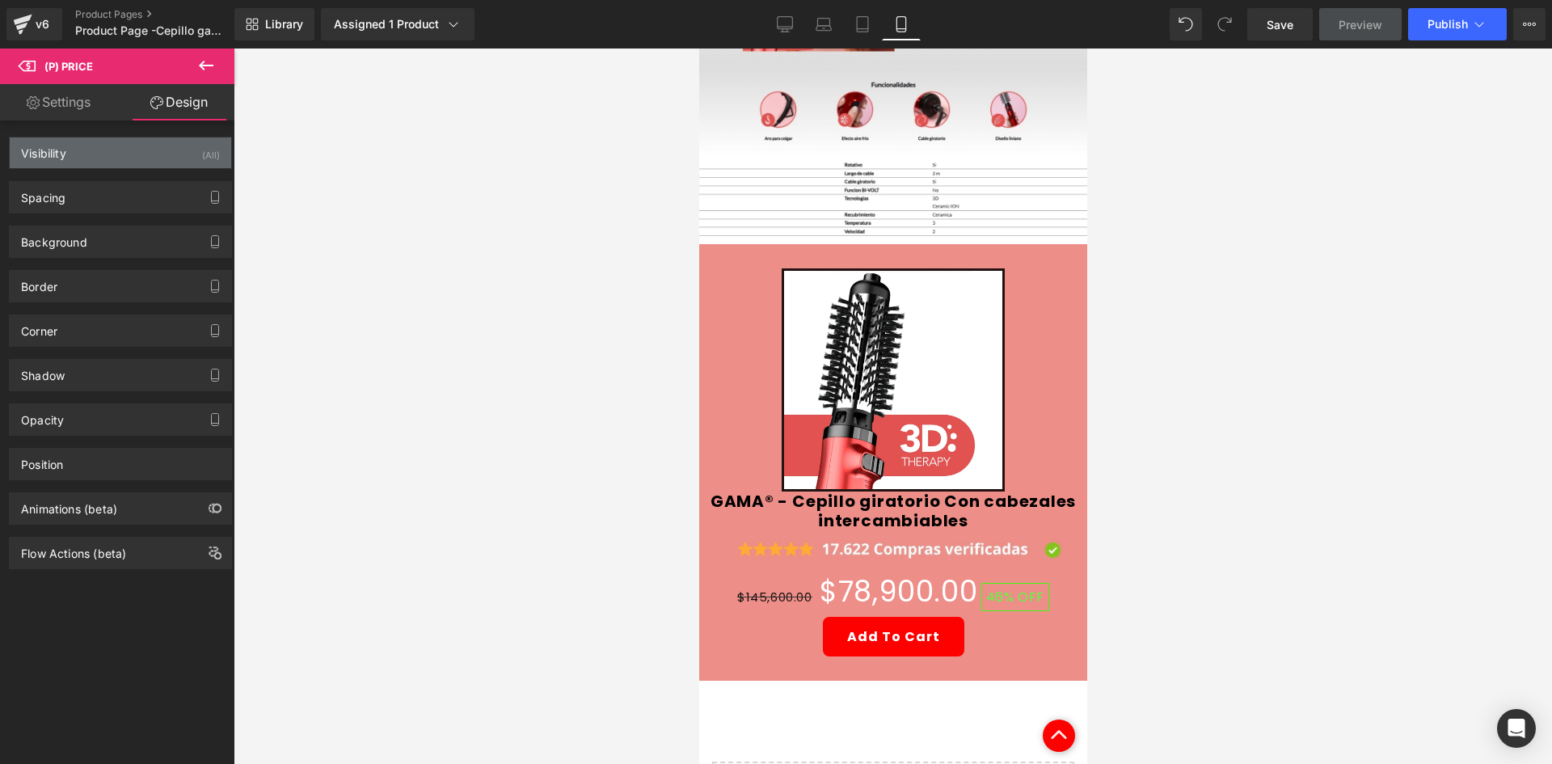
click at [127, 154] on div "Visibility (All)" at bounding box center [120, 152] width 221 height 31
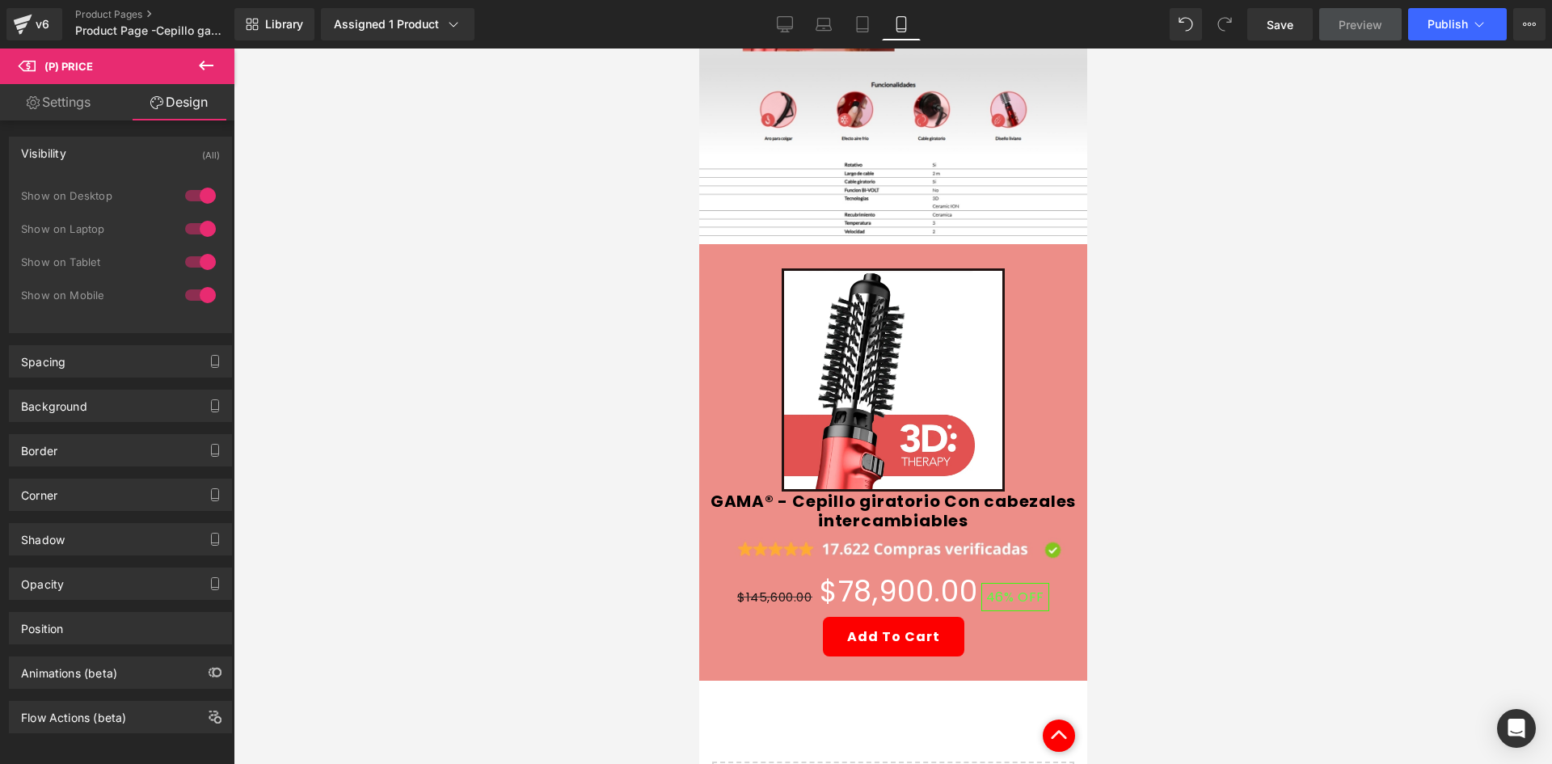
click at [196, 187] on div at bounding box center [200, 196] width 39 height 26
click at [188, 222] on div at bounding box center [200, 229] width 39 height 26
click at [882, 579] on span "(P) Price" at bounding box center [890, 591] width 57 height 24
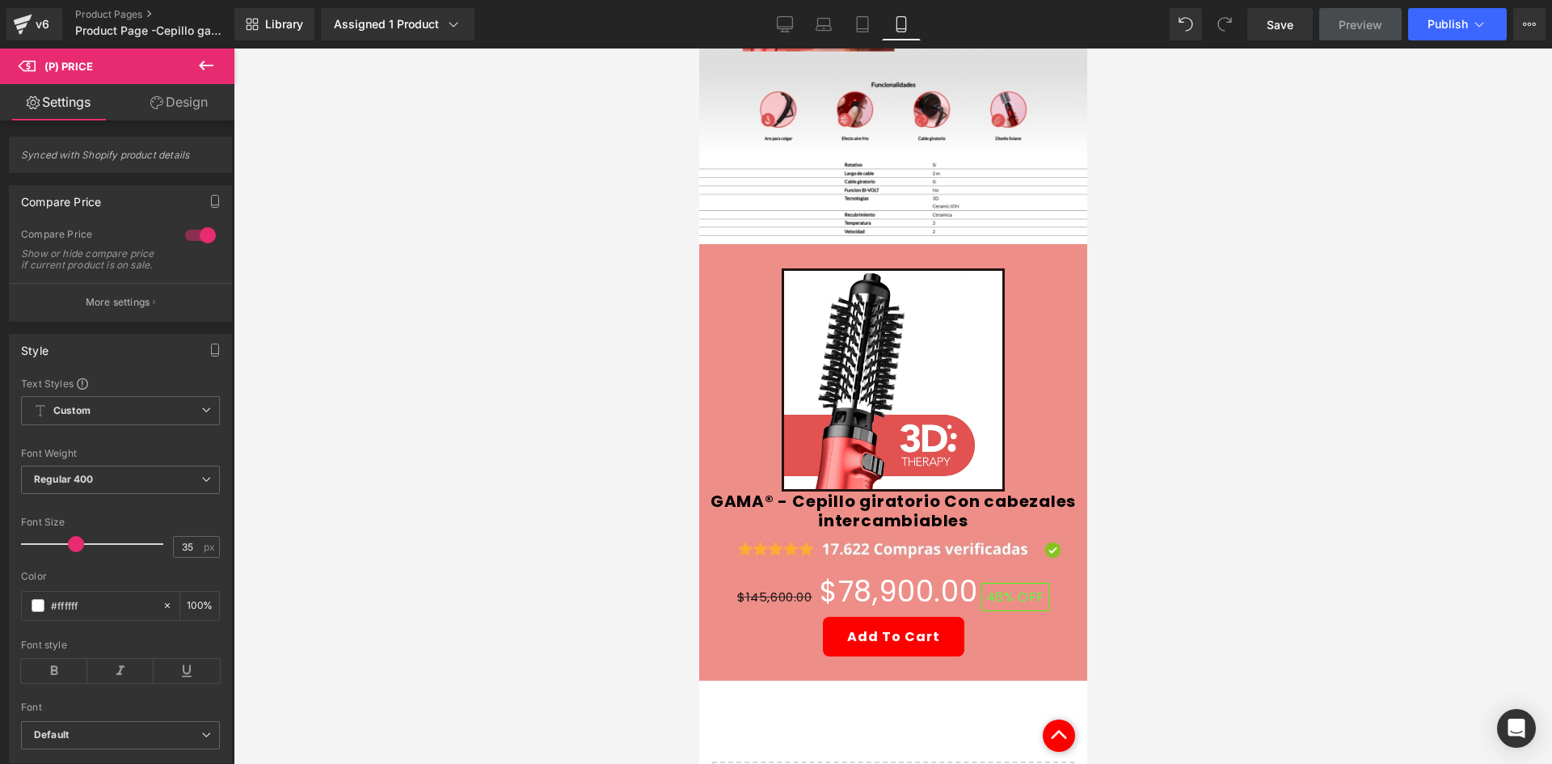
click at [171, 114] on link "Design" at bounding box center [178, 102] width 117 height 36
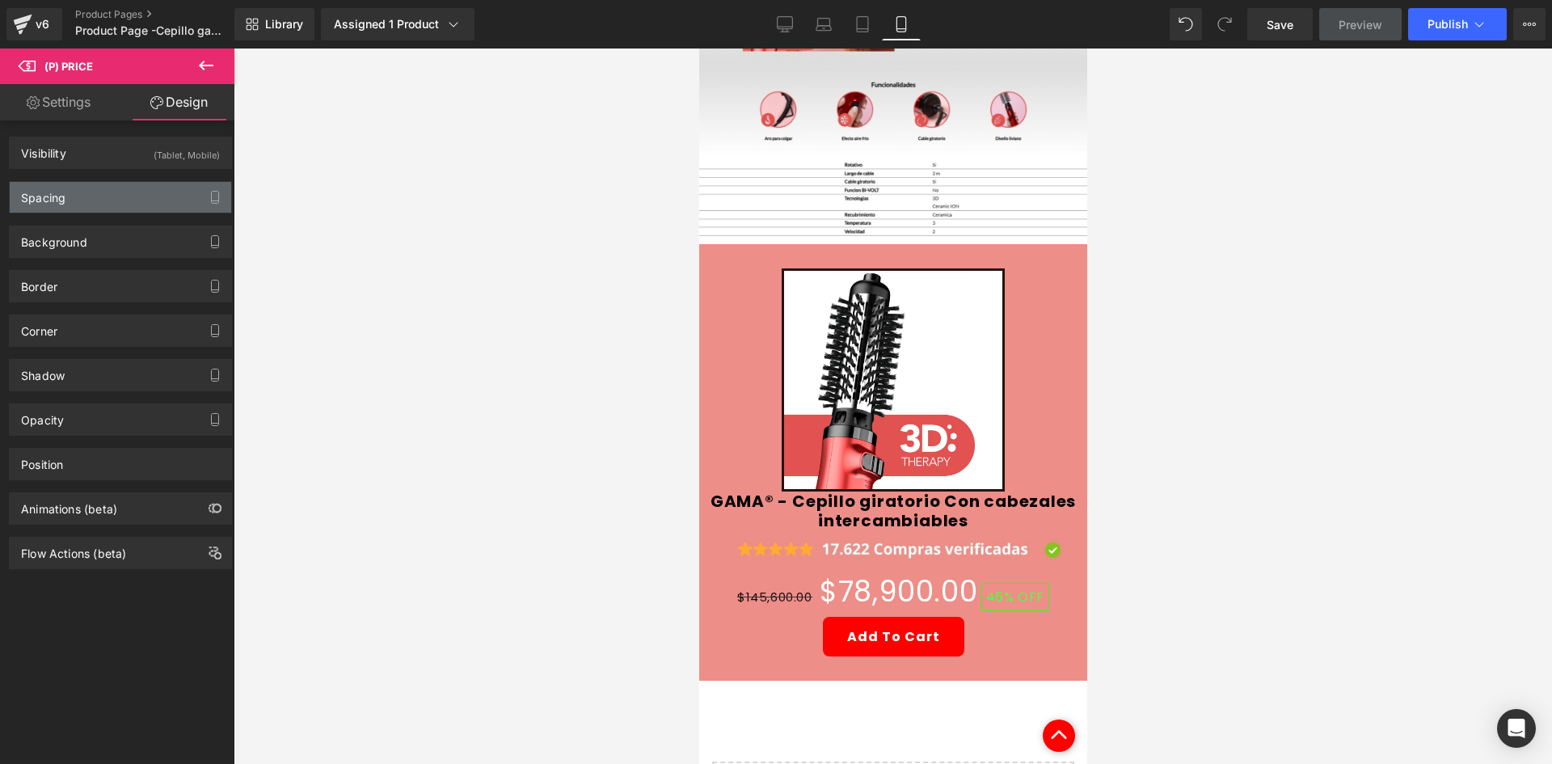
click at [152, 194] on div "Spacing" at bounding box center [120, 197] width 221 height 31
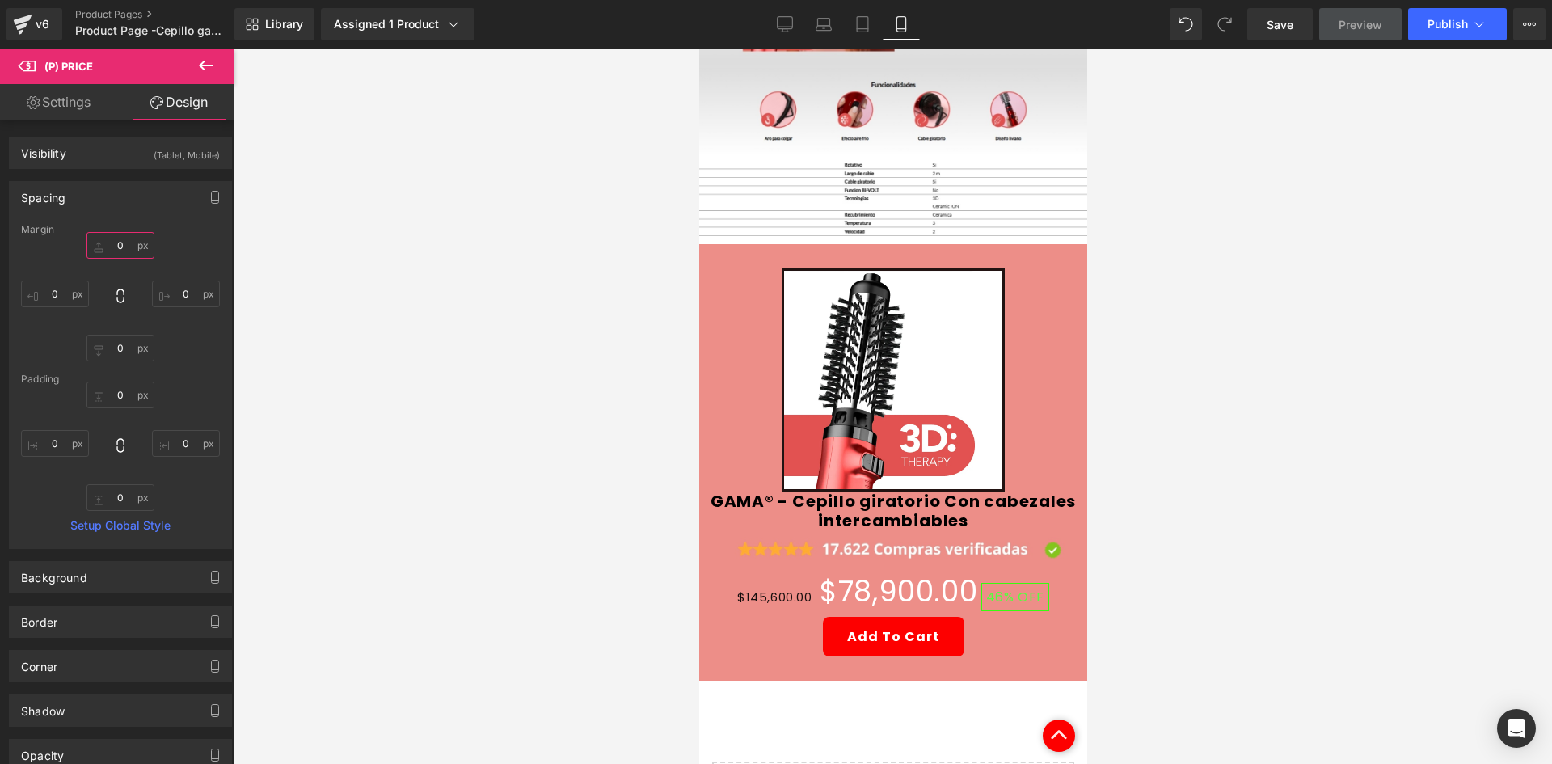
click at [126, 238] on input "0" at bounding box center [120, 245] width 68 height 27
type input "-10"
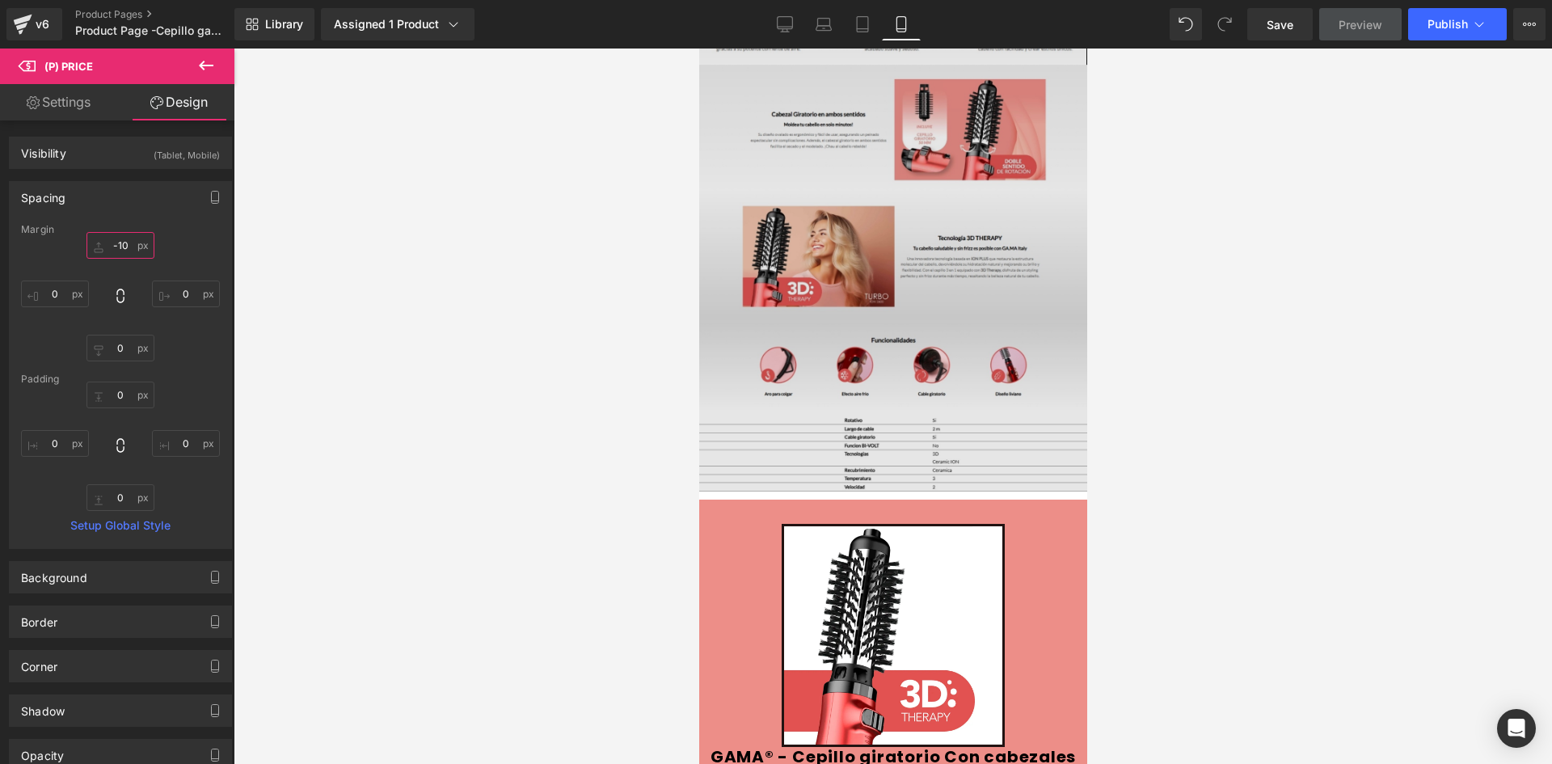
scroll to position [1526, 0]
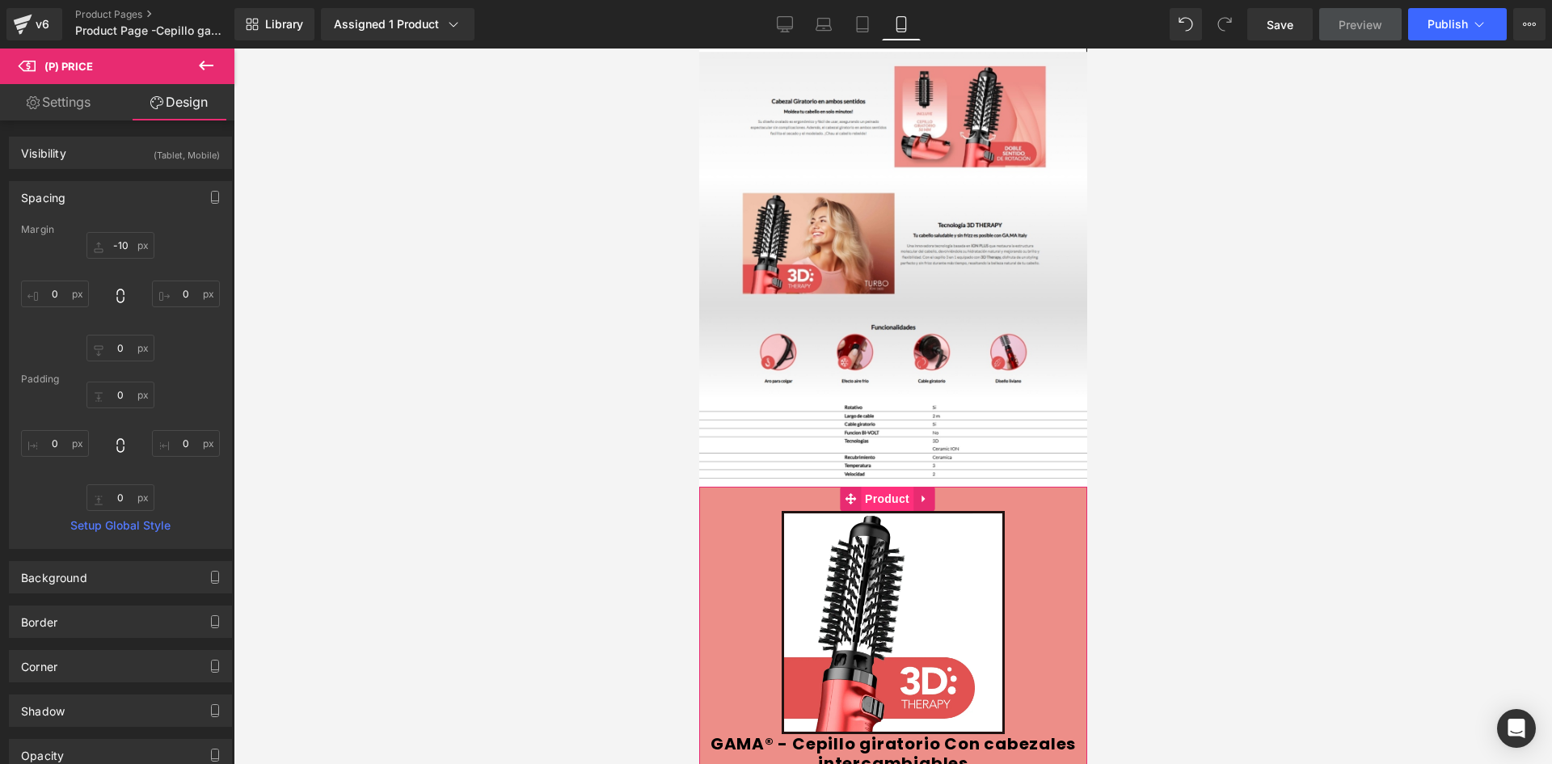
click at [874, 487] on span "Product" at bounding box center [886, 499] width 53 height 24
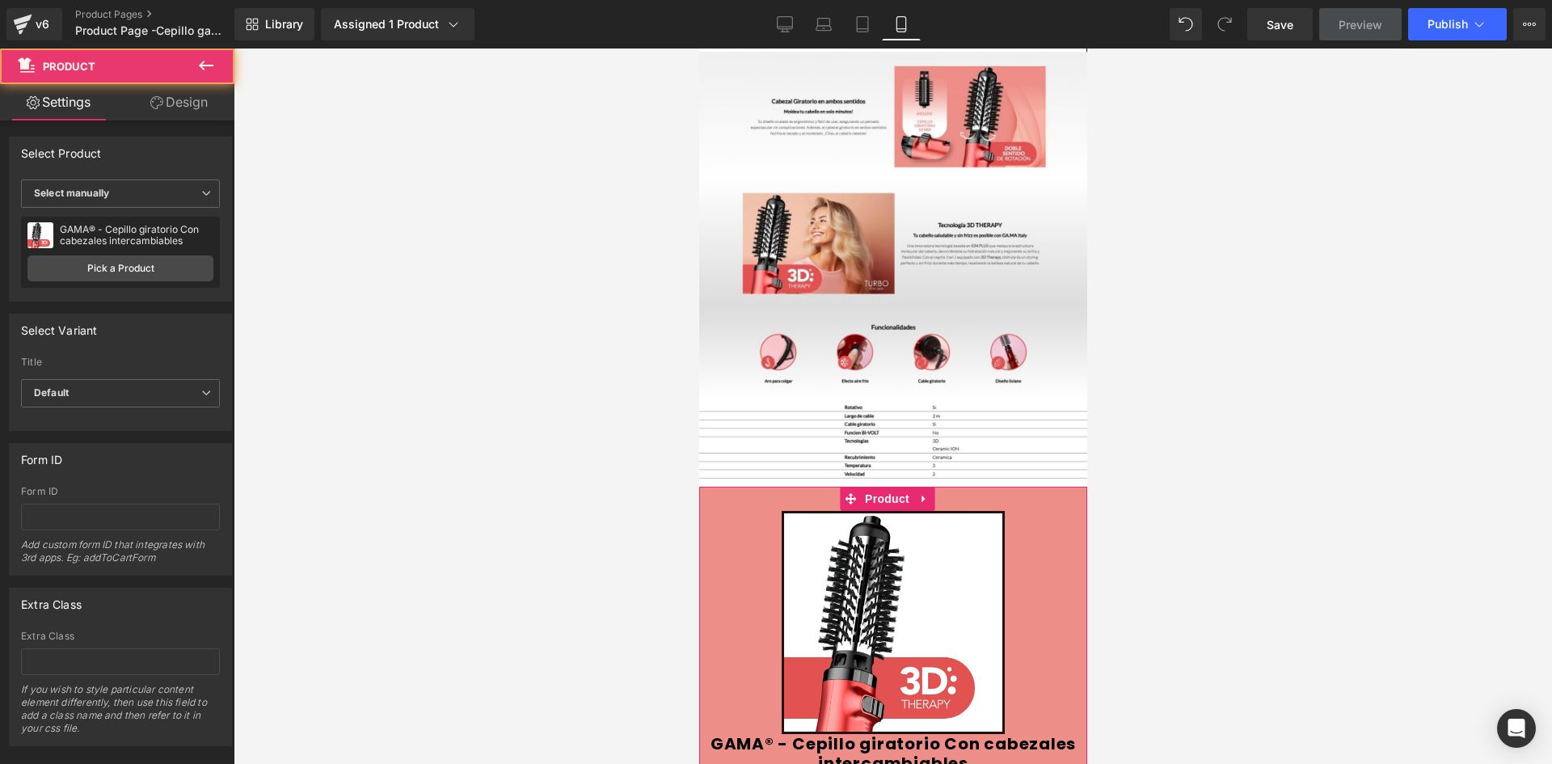
click at [155, 107] on icon at bounding box center [156, 102] width 13 height 13
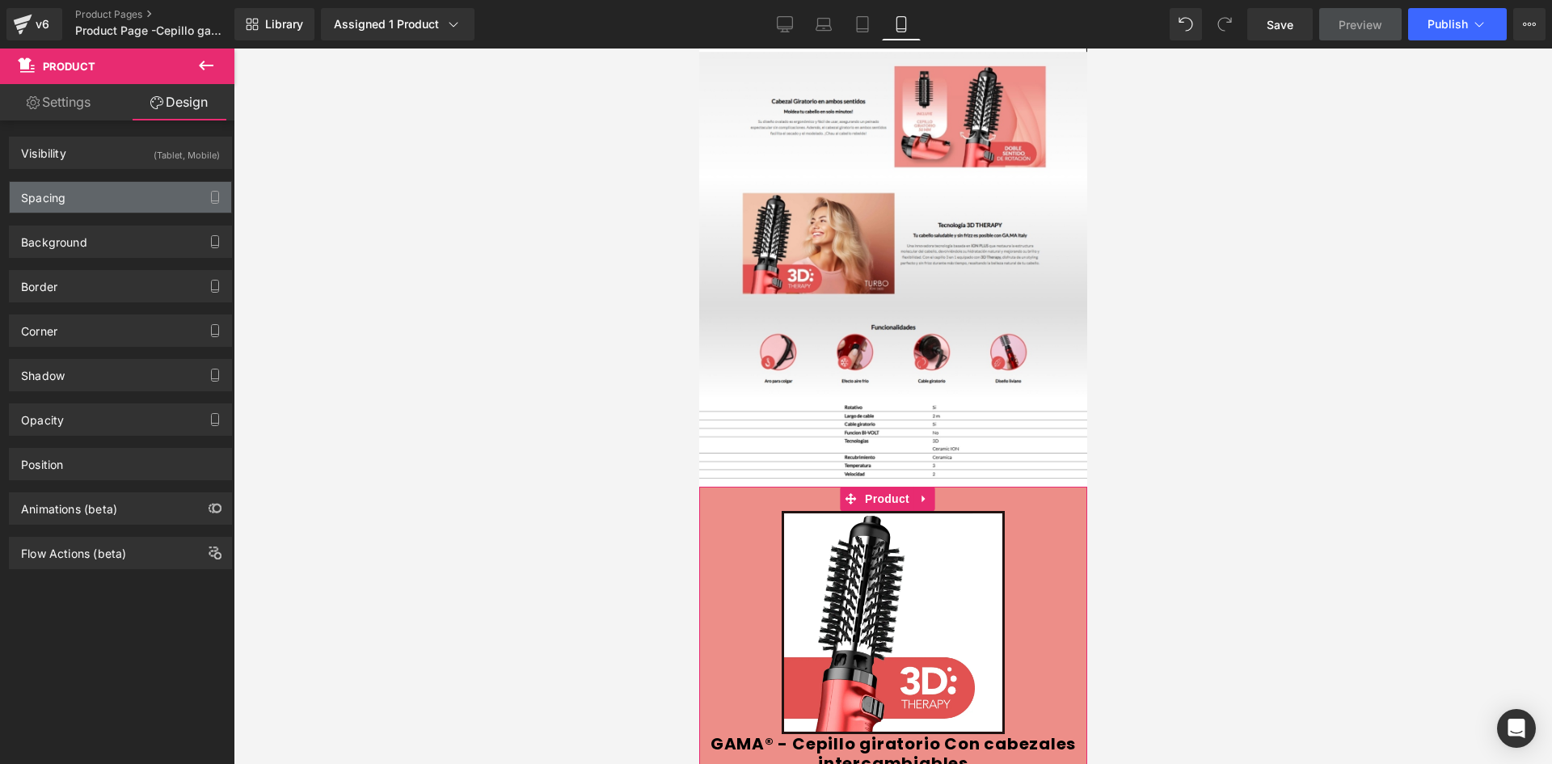
click at [124, 196] on div "Spacing" at bounding box center [120, 197] width 221 height 31
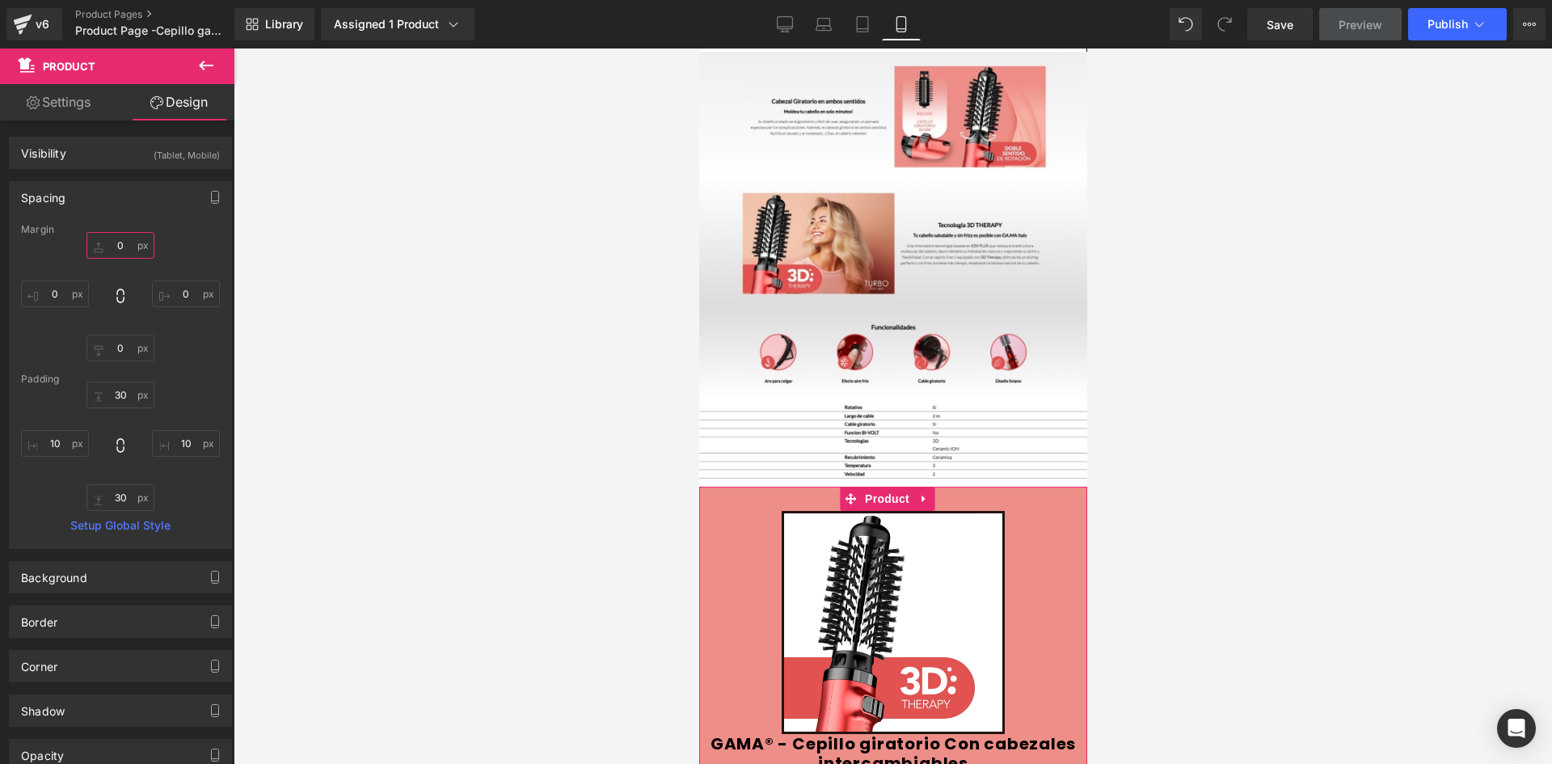
click at [144, 244] on input "0" at bounding box center [120, 245] width 68 height 27
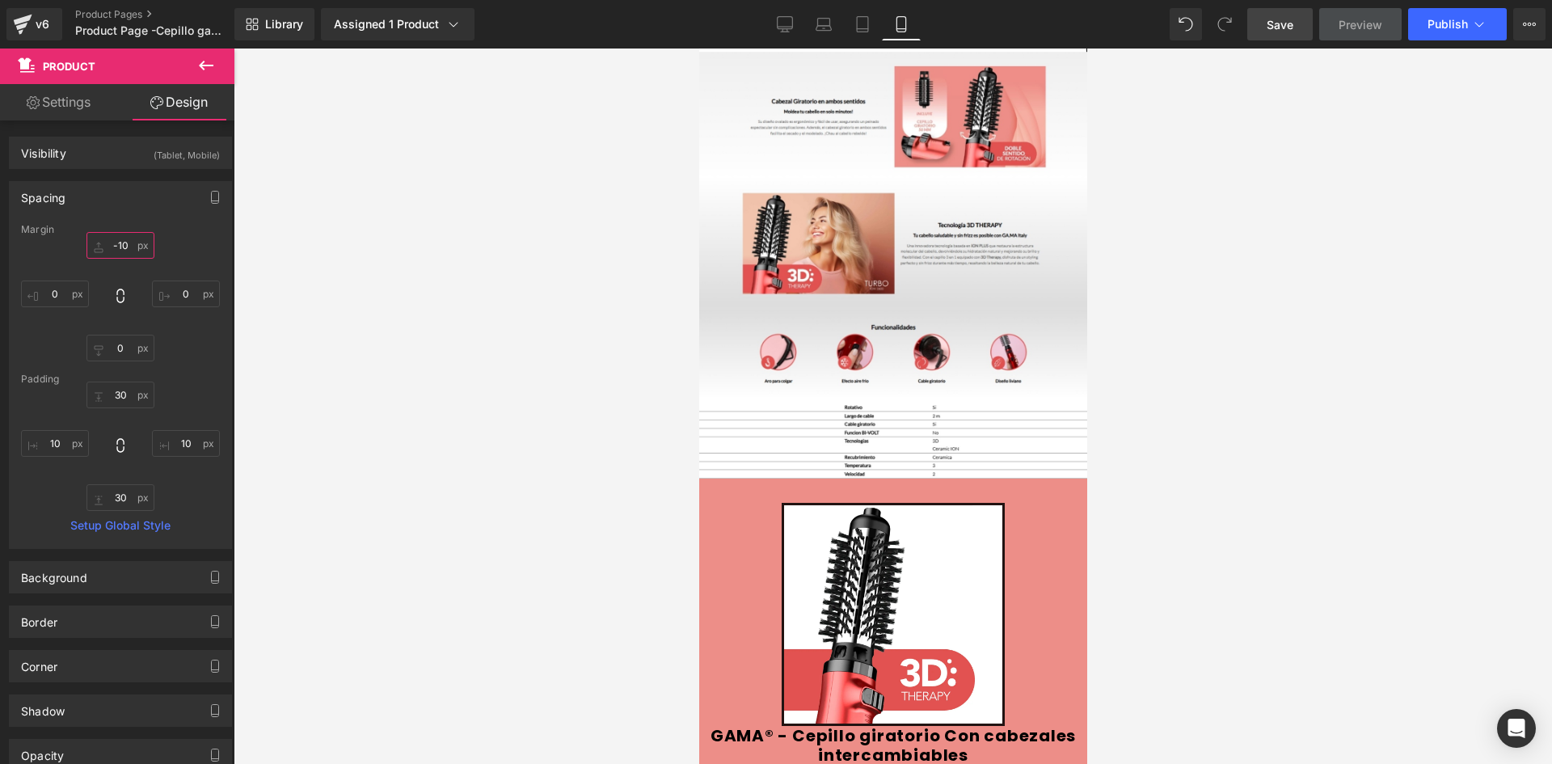
type input "-10"
click at [1275, 25] on span "Save" at bounding box center [1279, 24] width 27 height 17
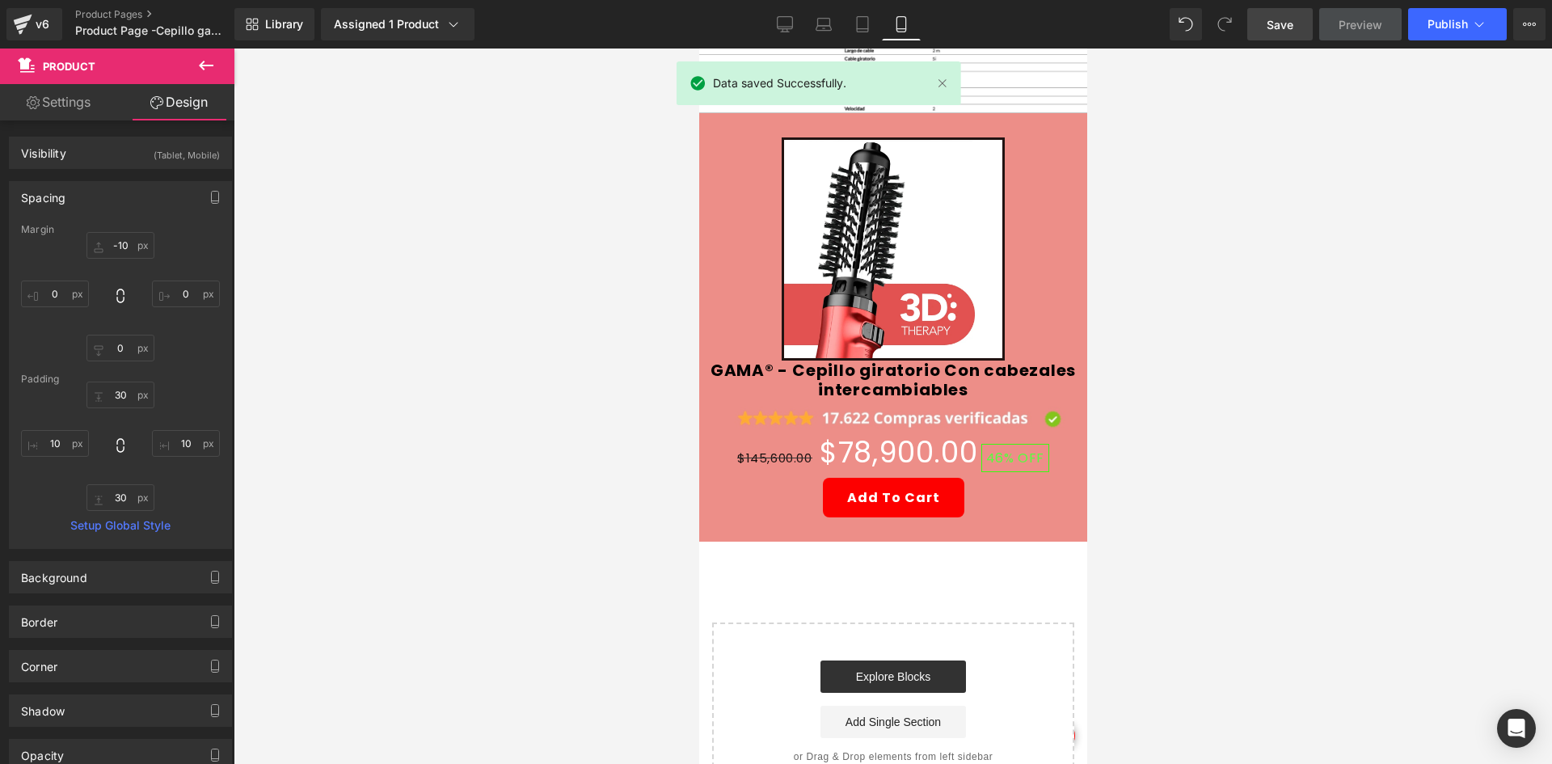
scroll to position [1537, 0]
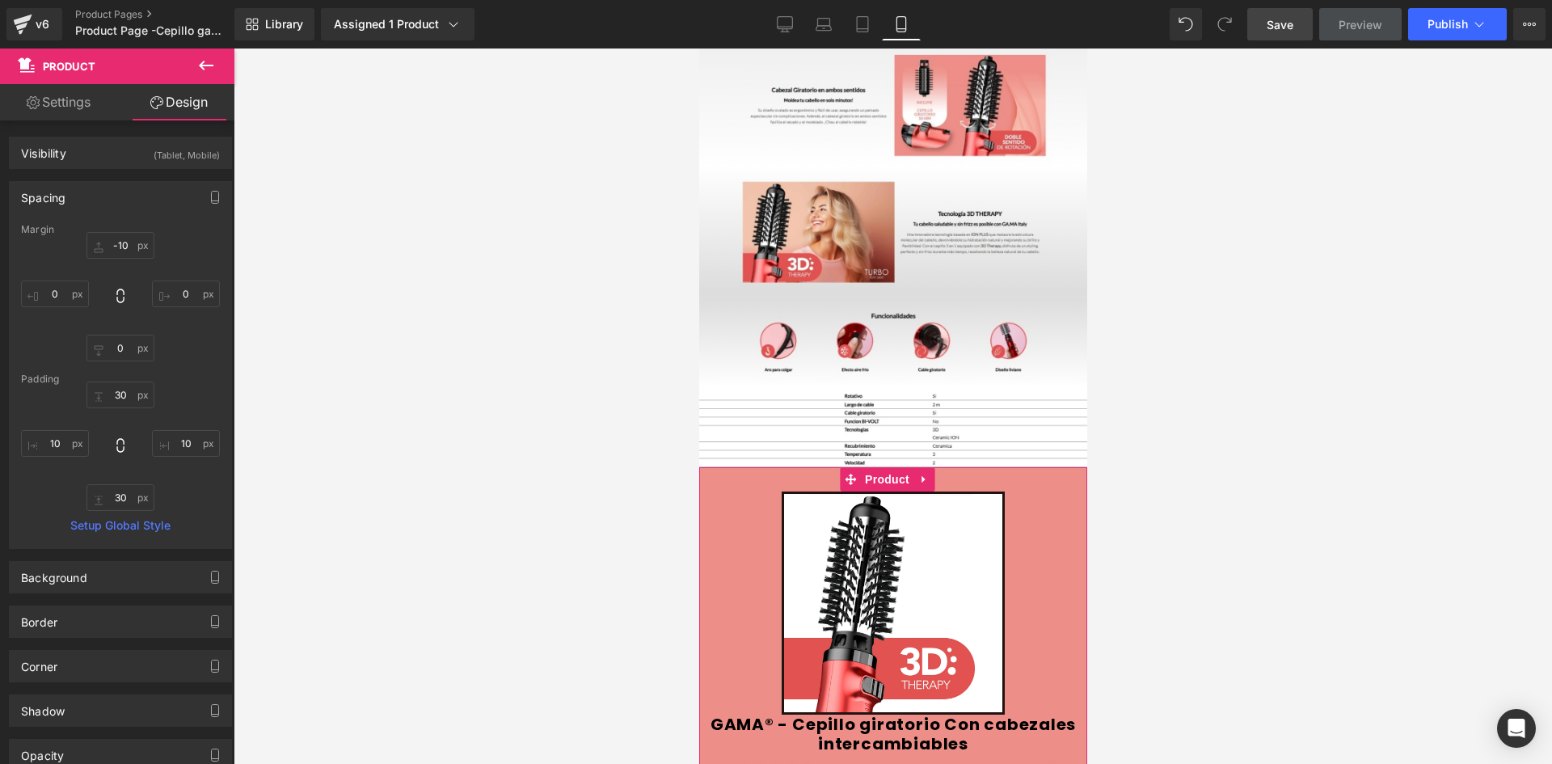
click at [63, 104] on link "Settings" at bounding box center [58, 102] width 117 height 36
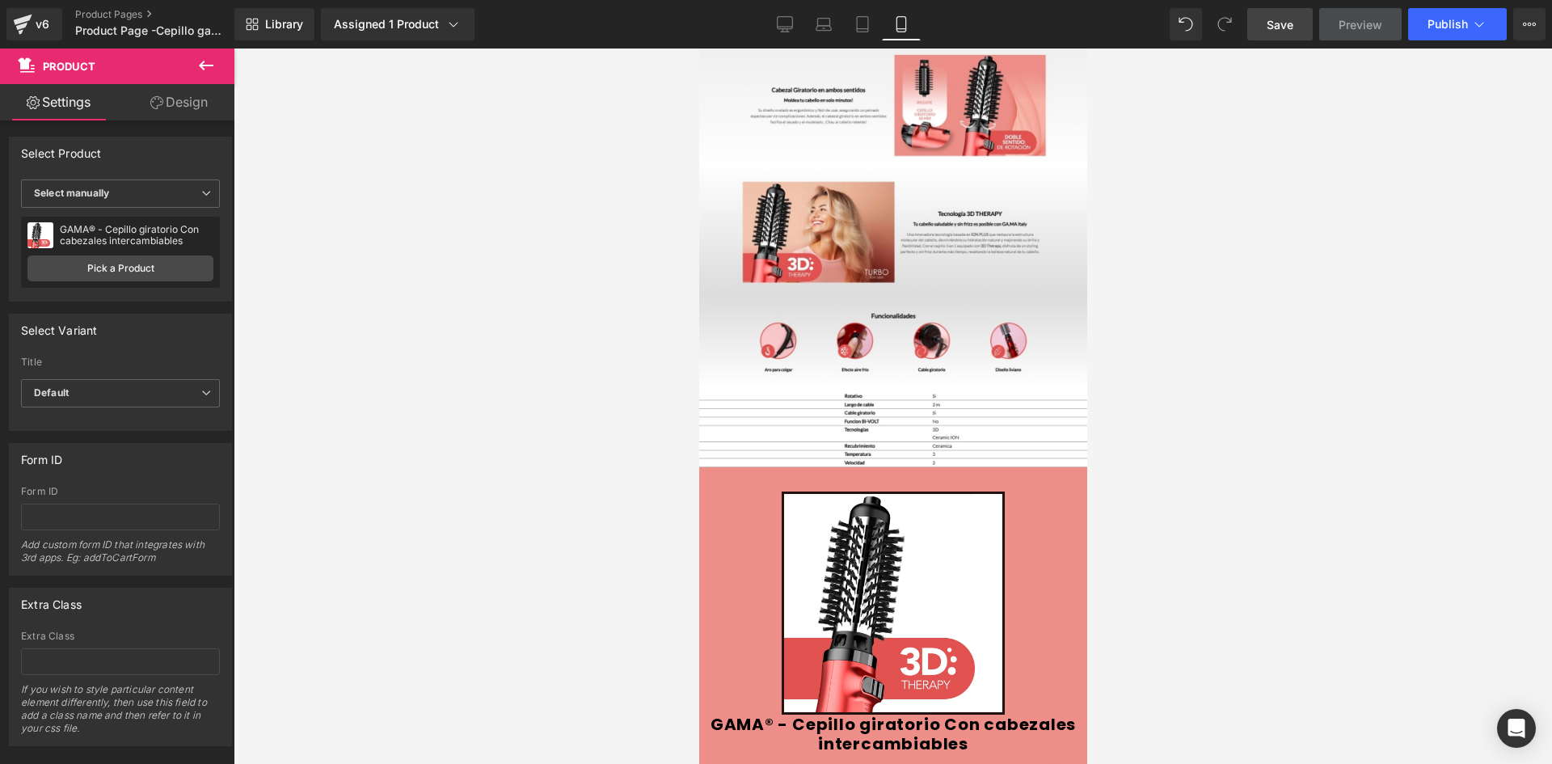
click at [184, 64] on button at bounding box center [206, 66] width 57 height 36
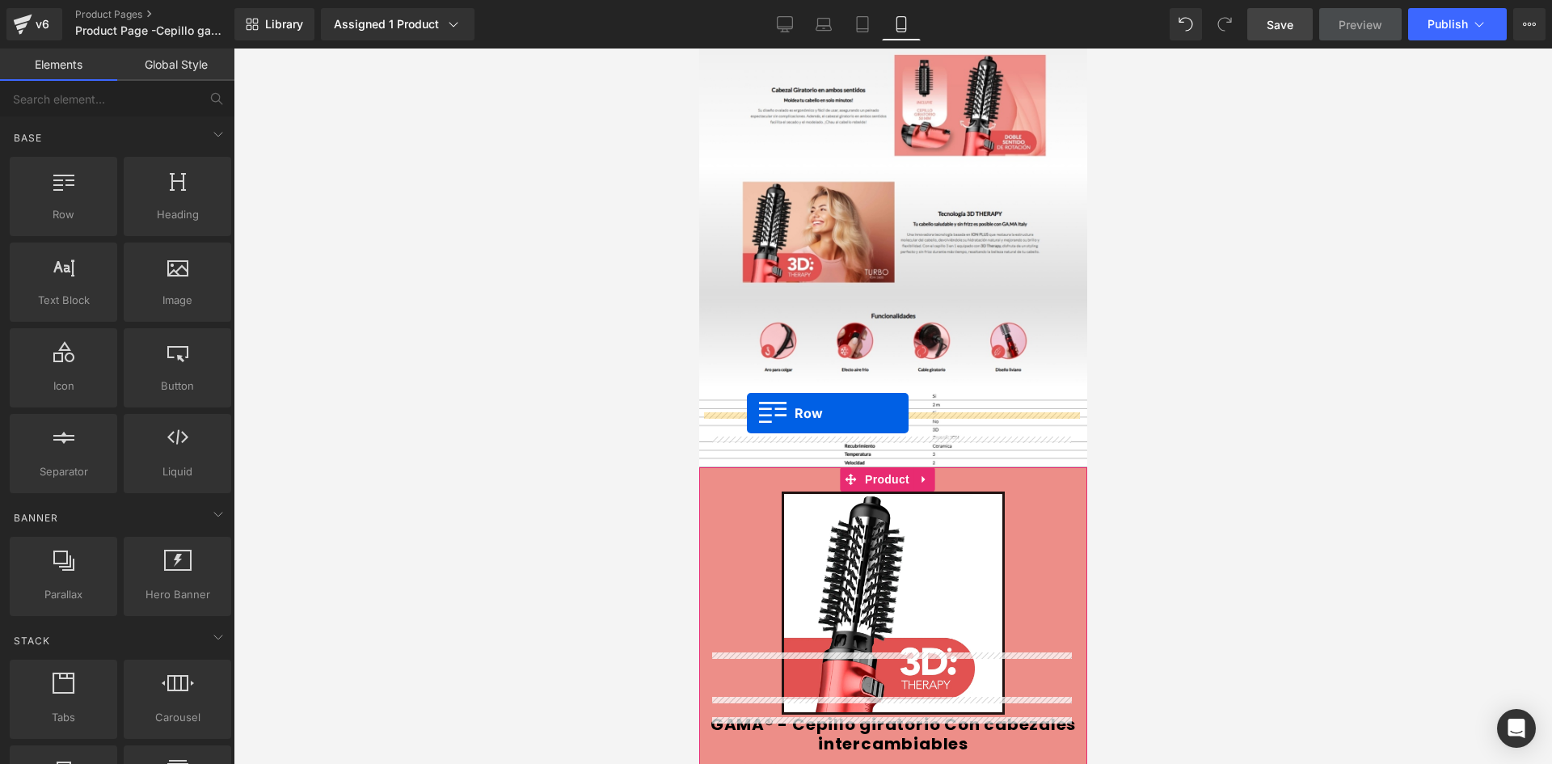
drag, startPoint x: 771, startPoint y: 253, endPoint x: 746, endPoint y: 413, distance: 162.0
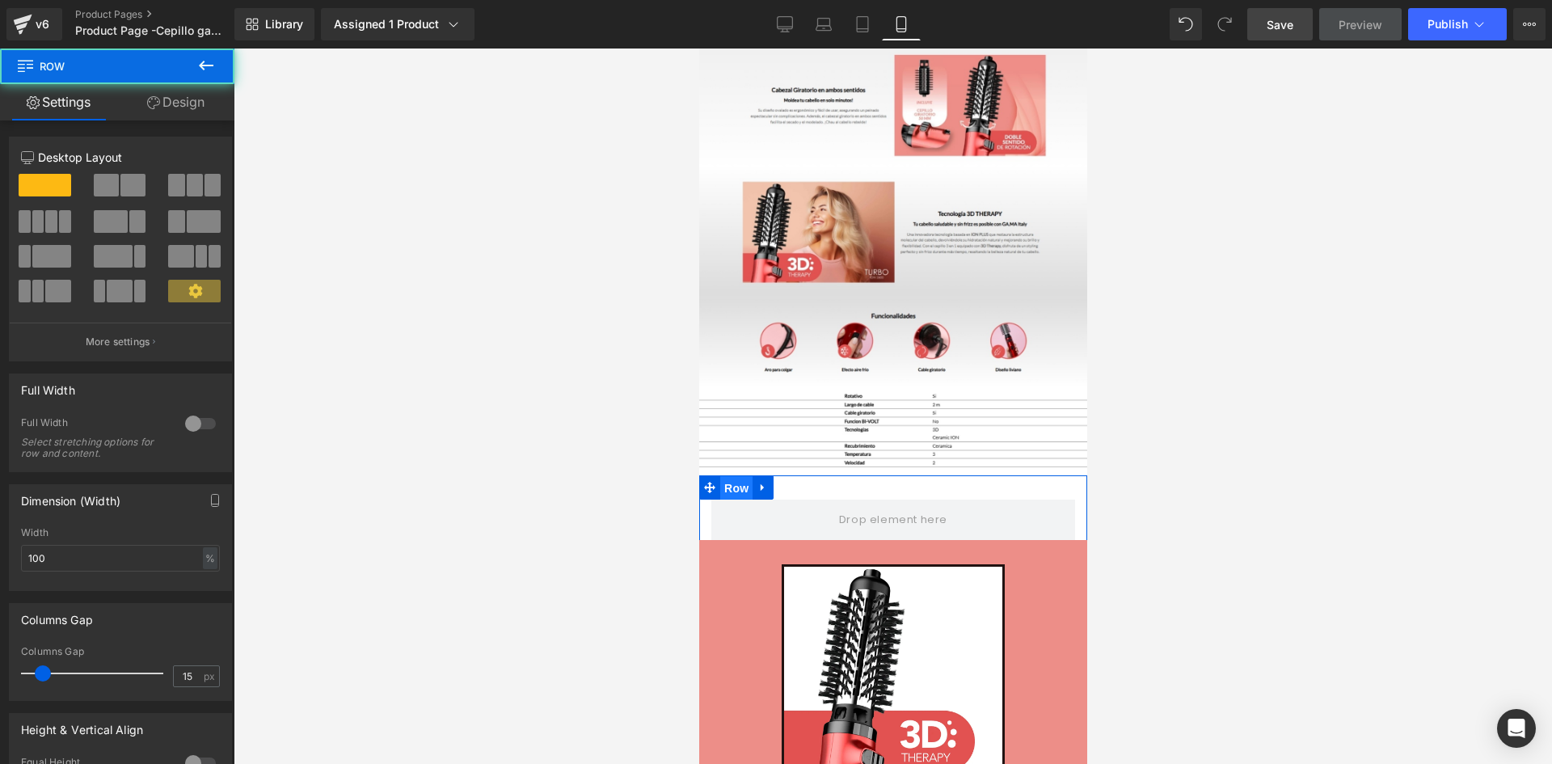
click at [728, 476] on span "Row" at bounding box center [735, 488] width 32 height 24
click at [166, 87] on link "Design" at bounding box center [175, 102] width 117 height 36
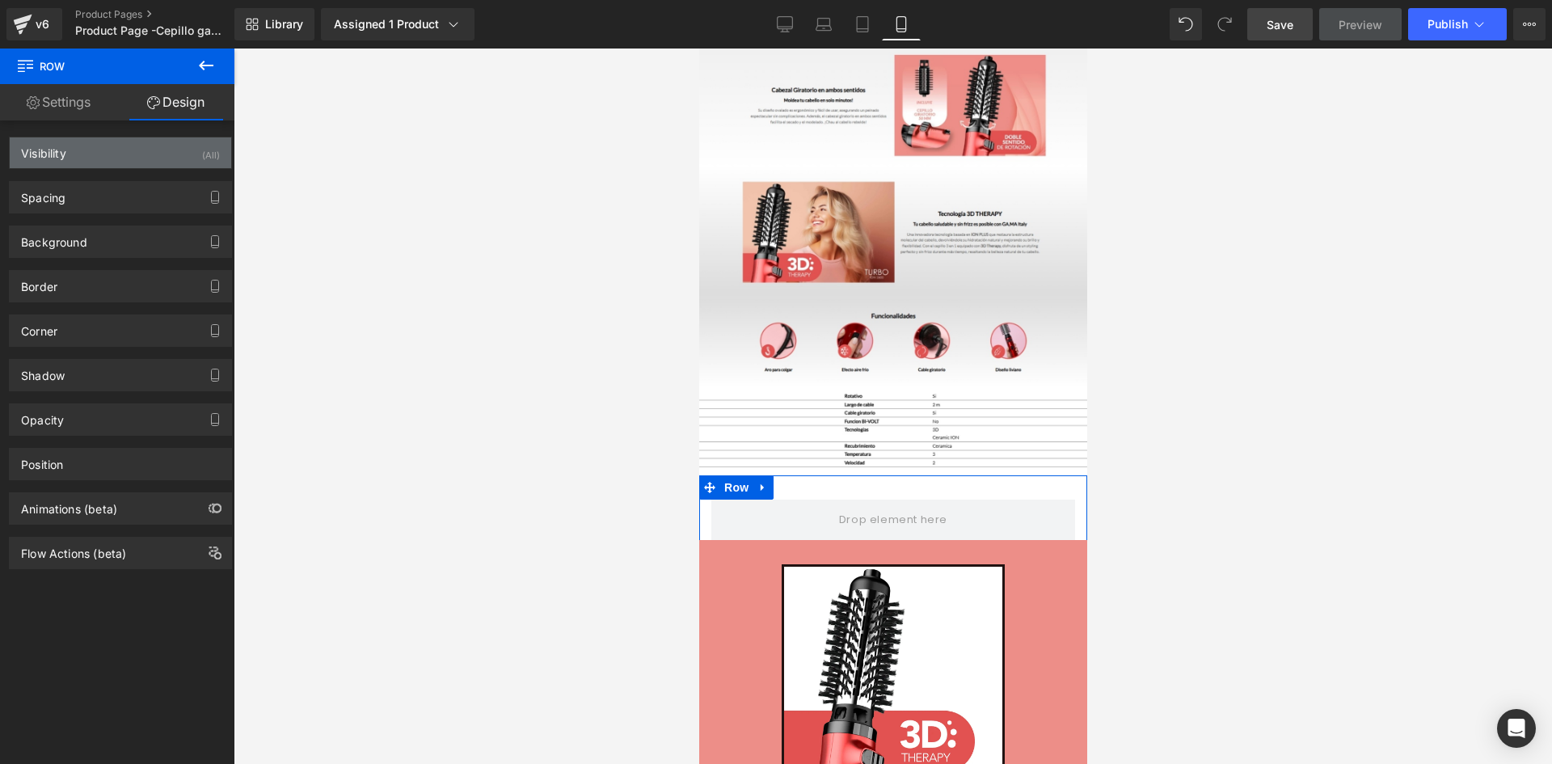
click at [174, 159] on div "Visibility (All)" at bounding box center [120, 152] width 221 height 31
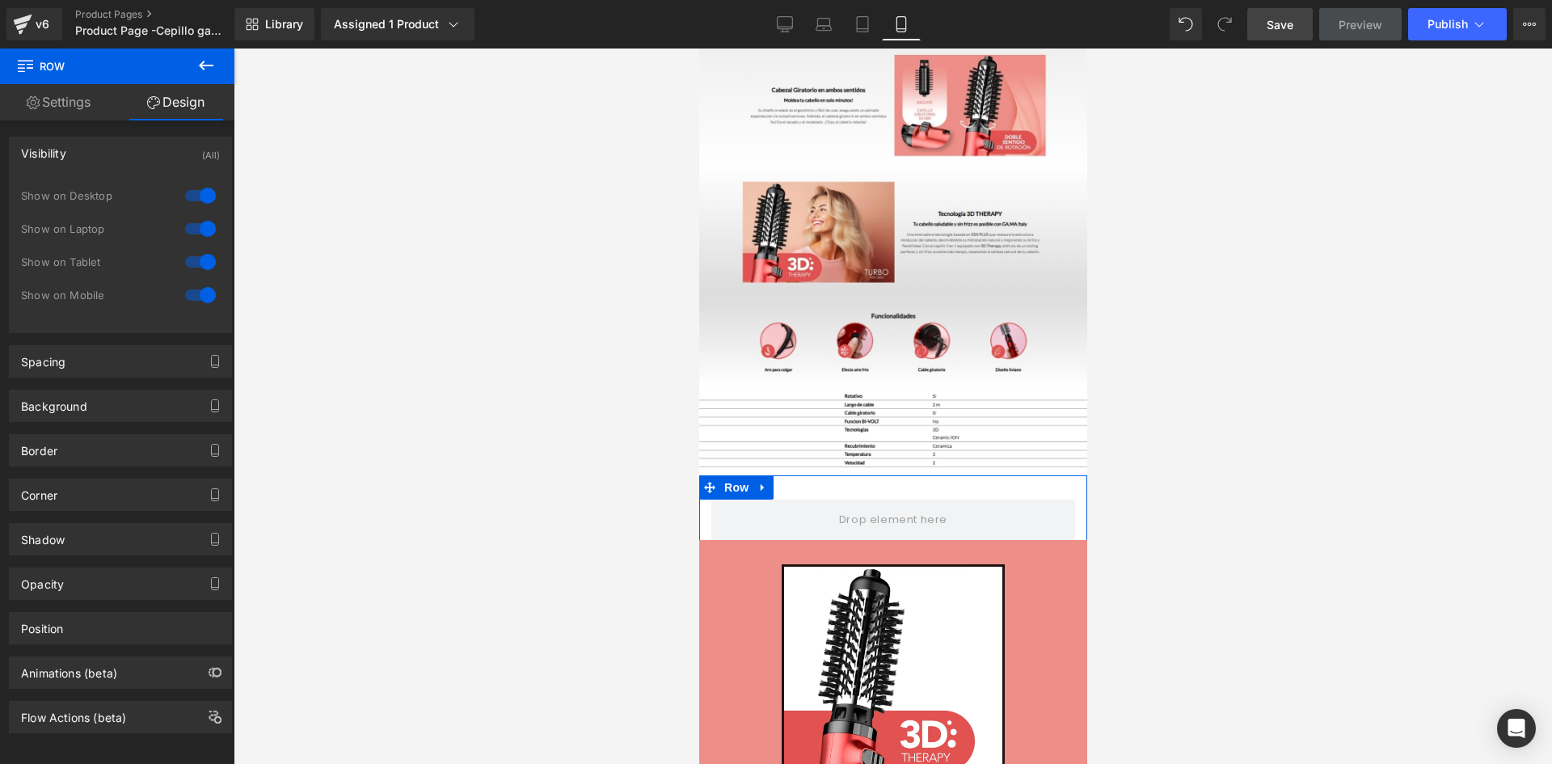
click at [195, 195] on div at bounding box center [200, 196] width 39 height 26
click at [198, 223] on div at bounding box center [200, 229] width 39 height 26
drag, startPoint x: 210, startPoint y: 63, endPoint x: 196, endPoint y: 115, distance: 53.5
click at [208, 63] on icon at bounding box center [205, 65] width 19 height 19
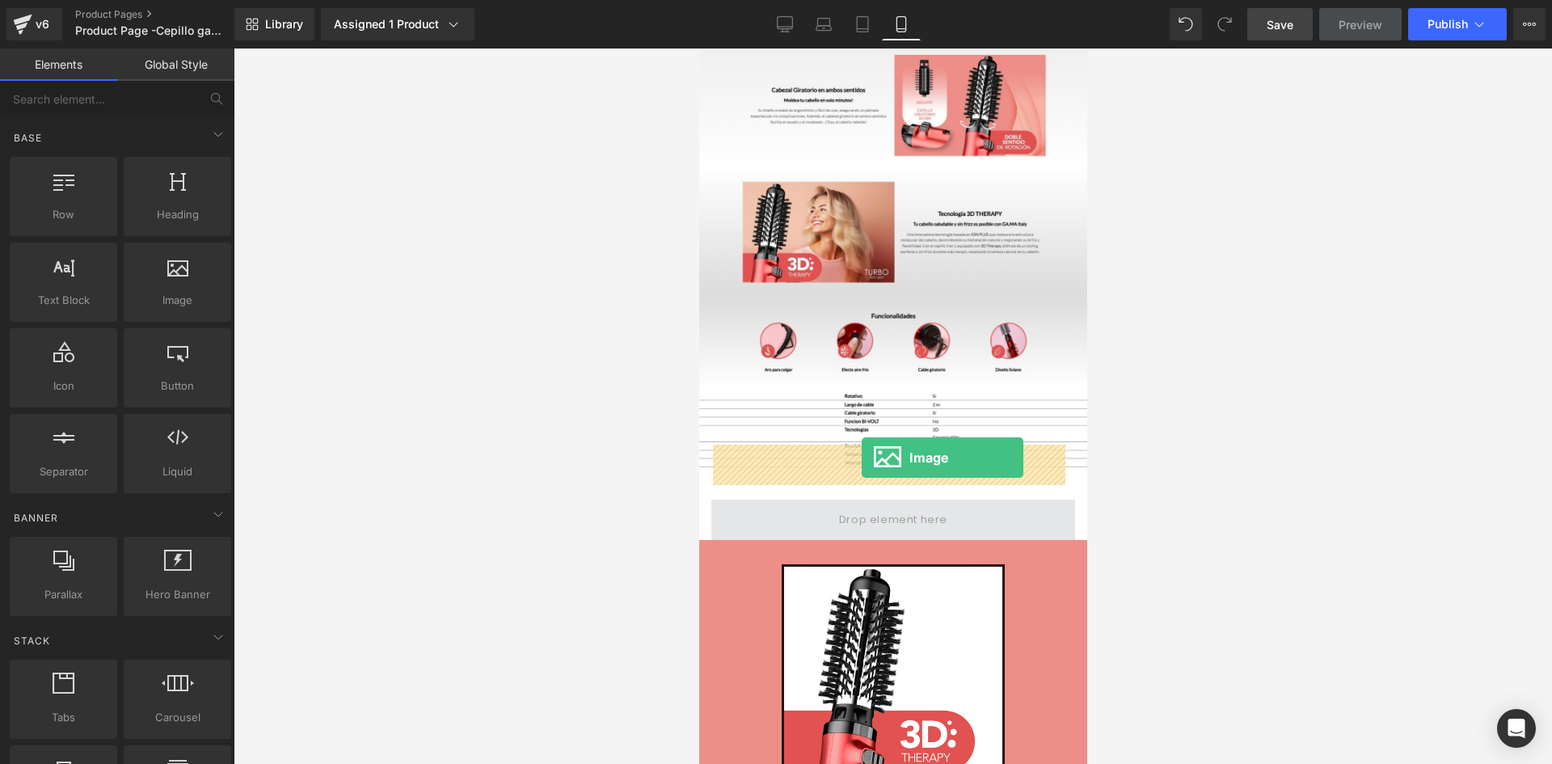
drag, startPoint x: 731, startPoint y: 430, endPoint x: 861, endPoint y: 457, distance: 132.2
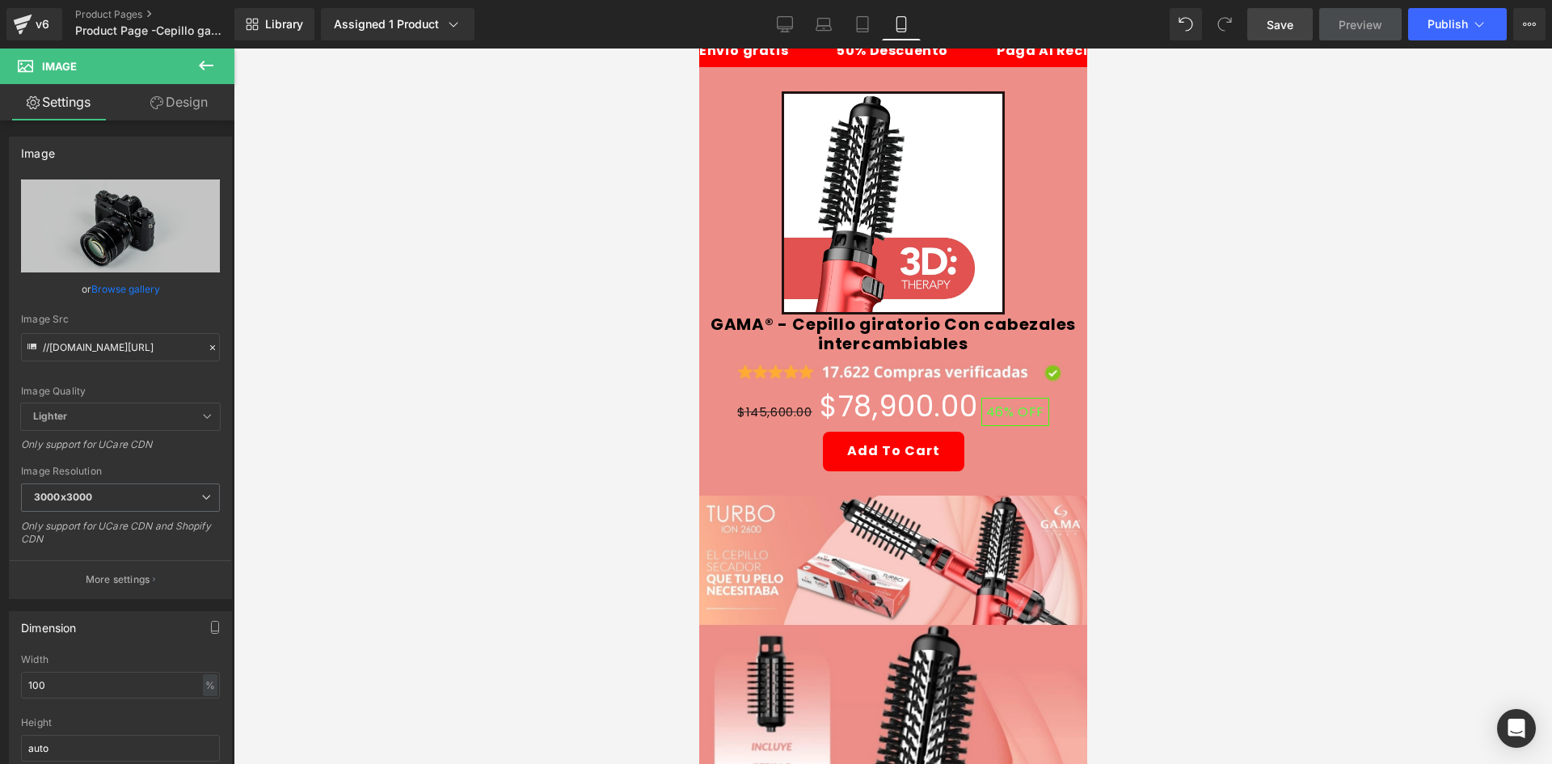
scroll to position [0, 0]
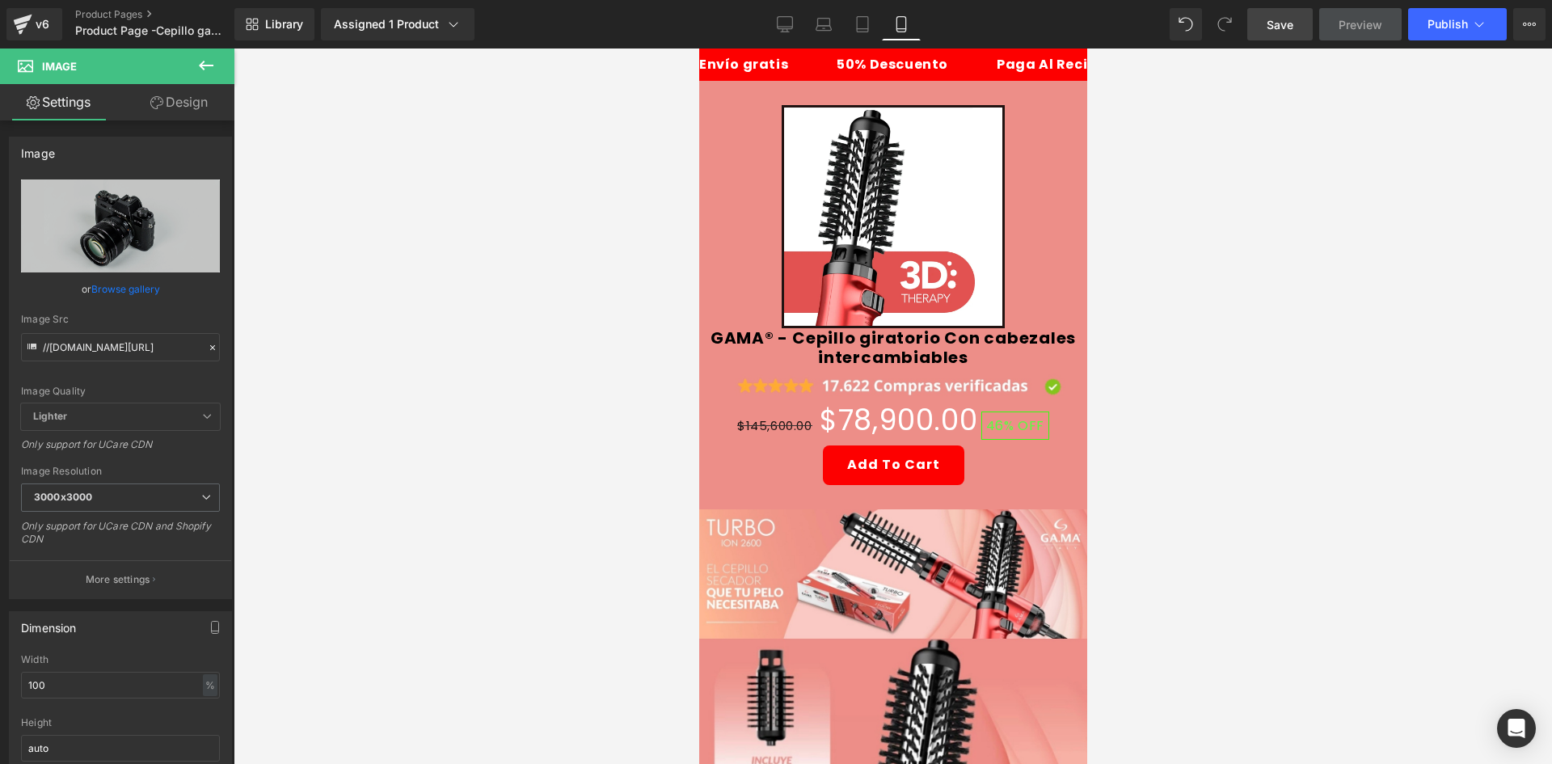
click at [1299, 22] on link "Save" at bounding box center [1279, 24] width 65 height 32
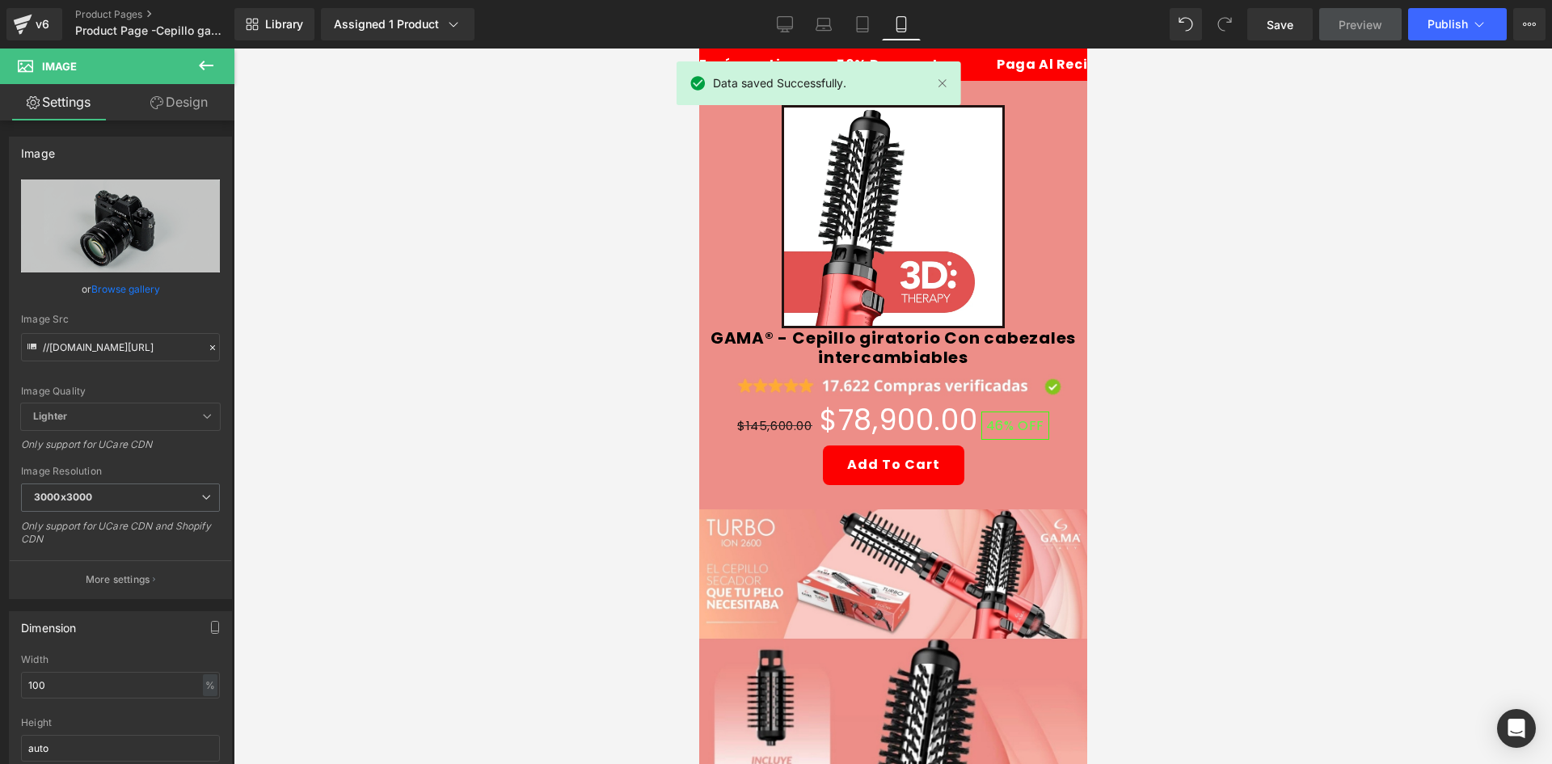
click at [207, 67] on icon at bounding box center [205, 65] width 19 height 19
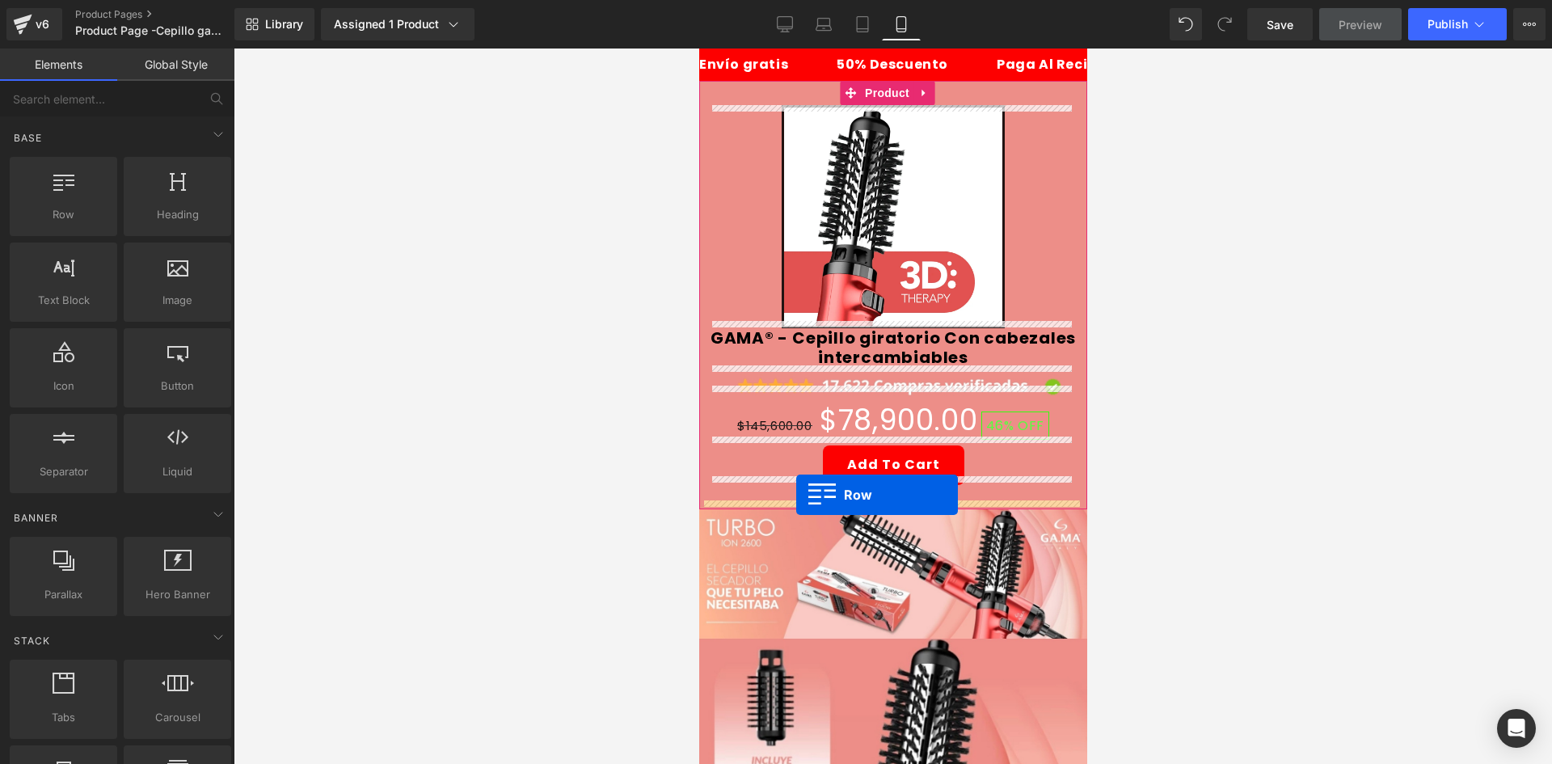
drag, startPoint x: 986, startPoint y: 308, endPoint x: 795, endPoint y: 495, distance: 266.9
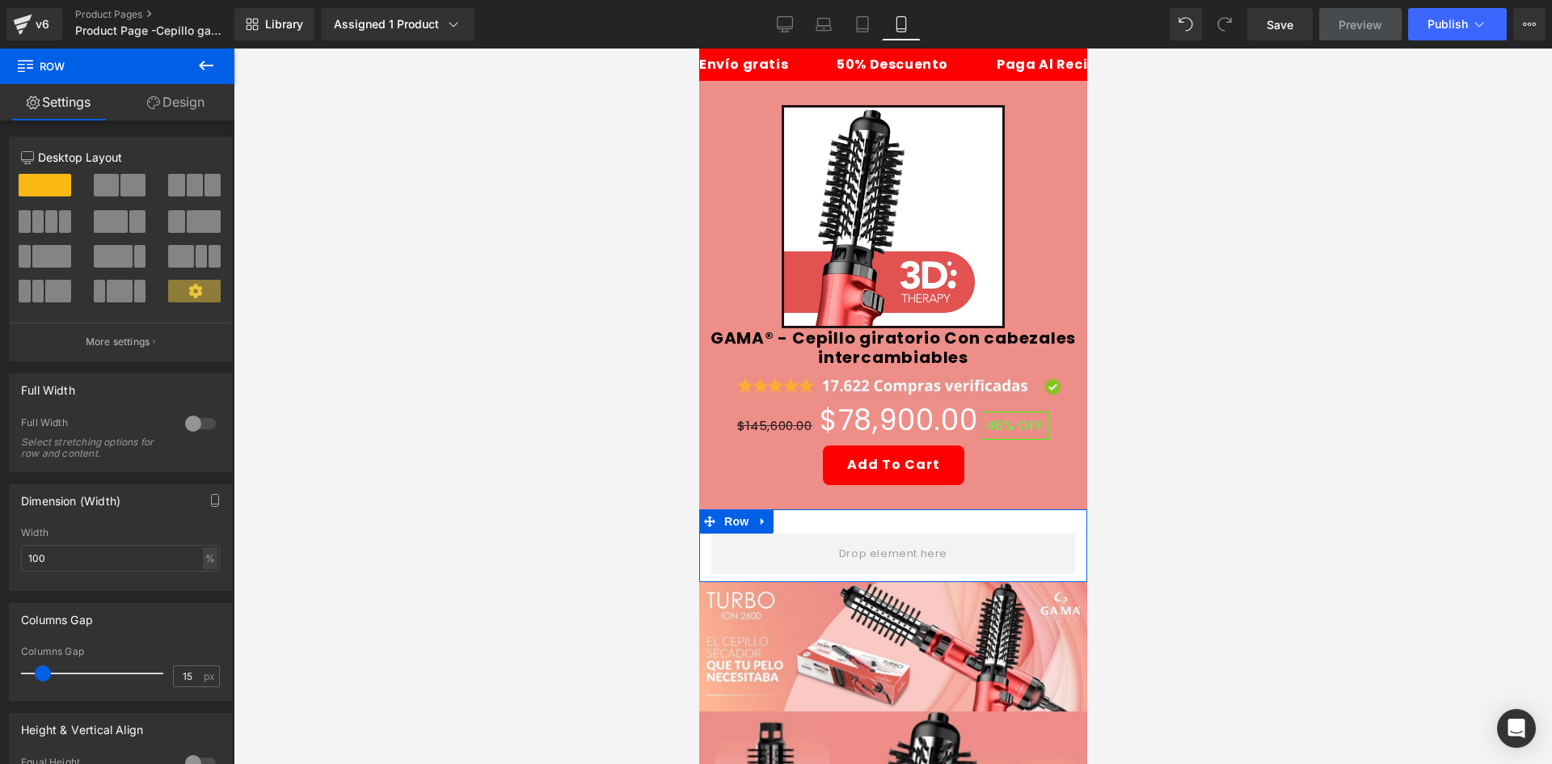
click at [181, 112] on link "Design" at bounding box center [175, 102] width 117 height 36
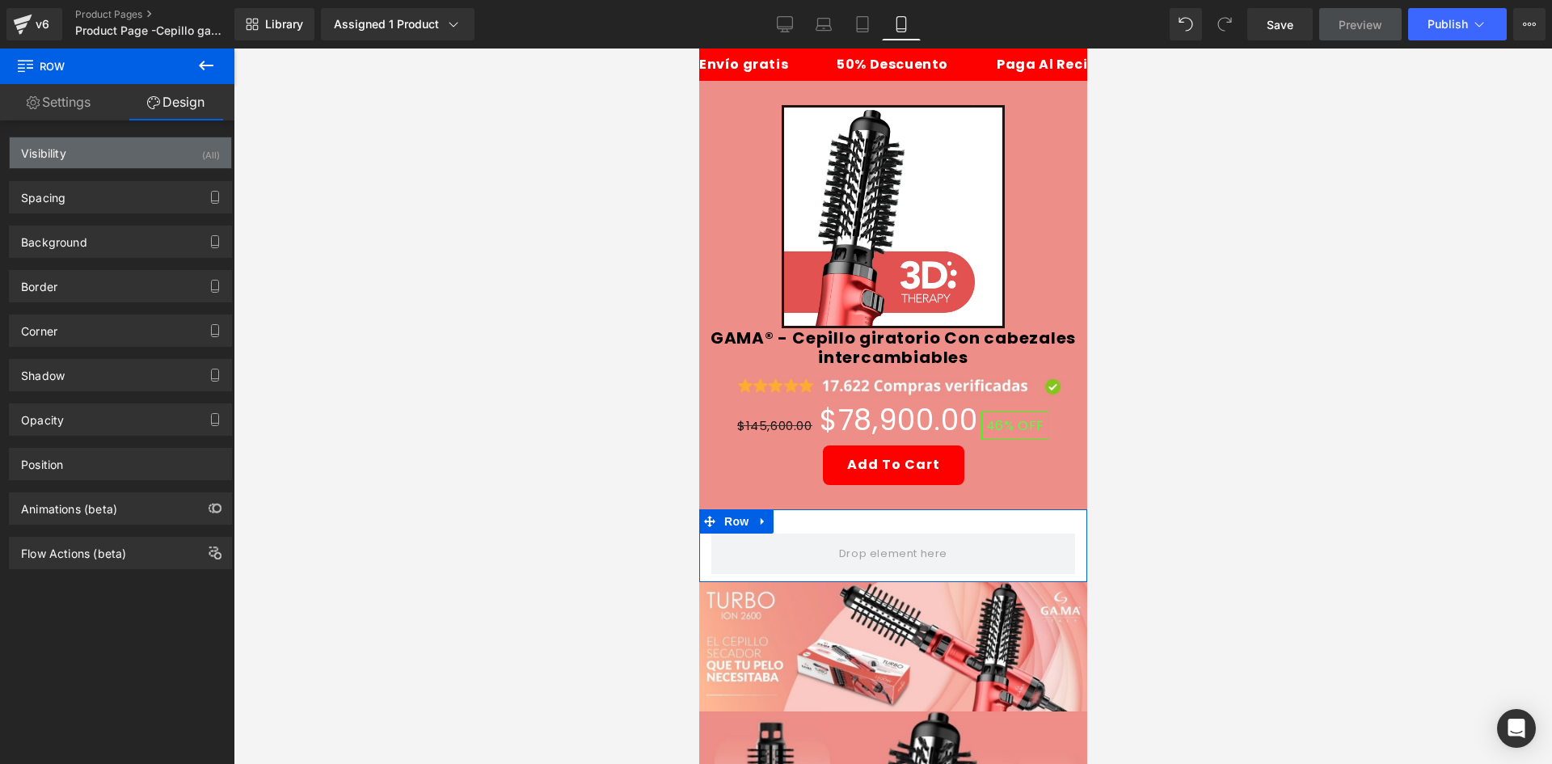
click at [162, 152] on div "Visibility (All)" at bounding box center [120, 152] width 221 height 31
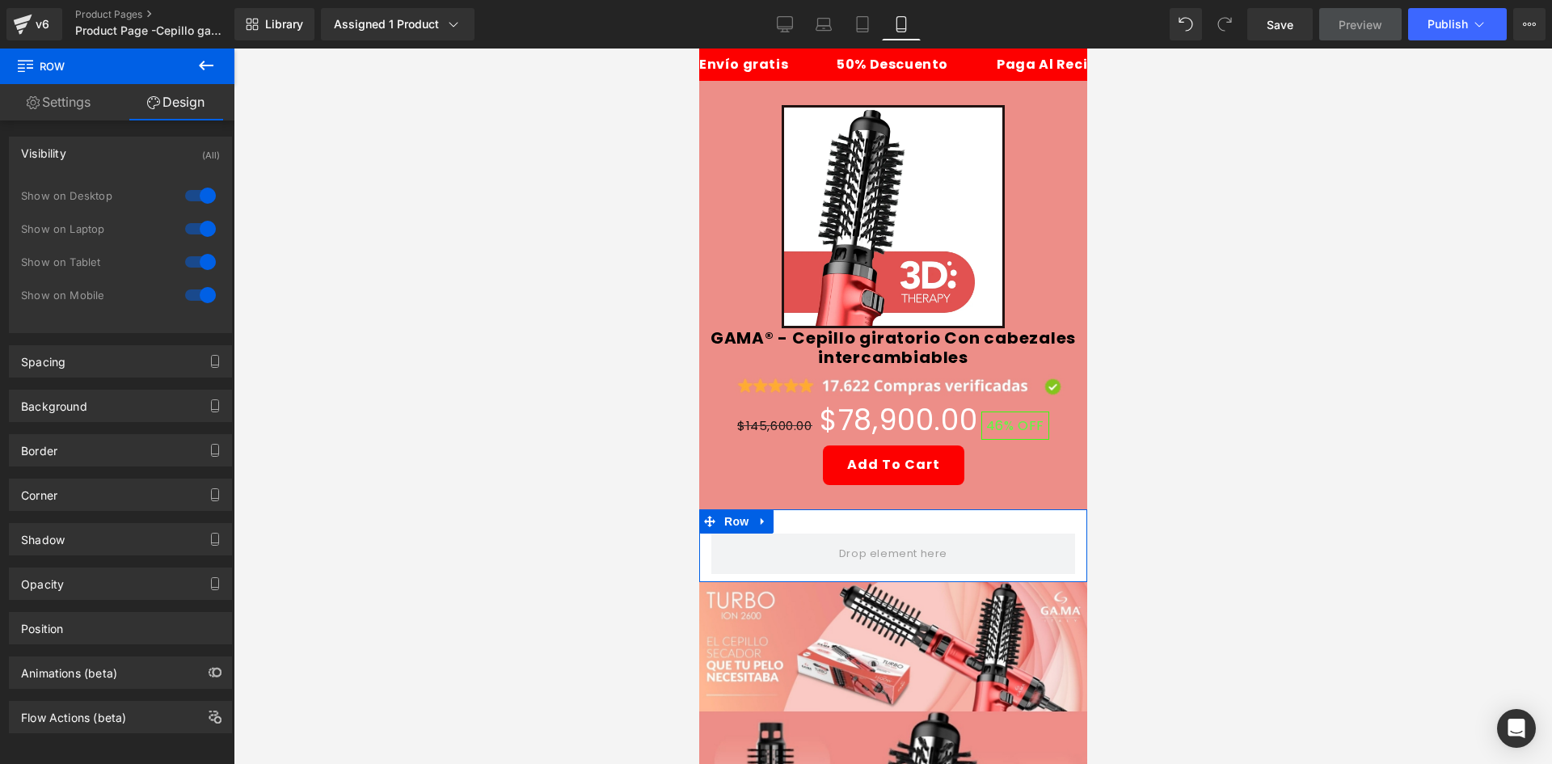
drag, startPoint x: 192, startPoint y: 183, endPoint x: 193, endPoint y: 234, distance: 50.1
click at [192, 188] on div at bounding box center [200, 196] width 39 height 26
drag, startPoint x: 193, startPoint y: 235, endPoint x: 242, endPoint y: 150, distance: 98.8
click at [194, 235] on div at bounding box center [200, 229] width 39 height 26
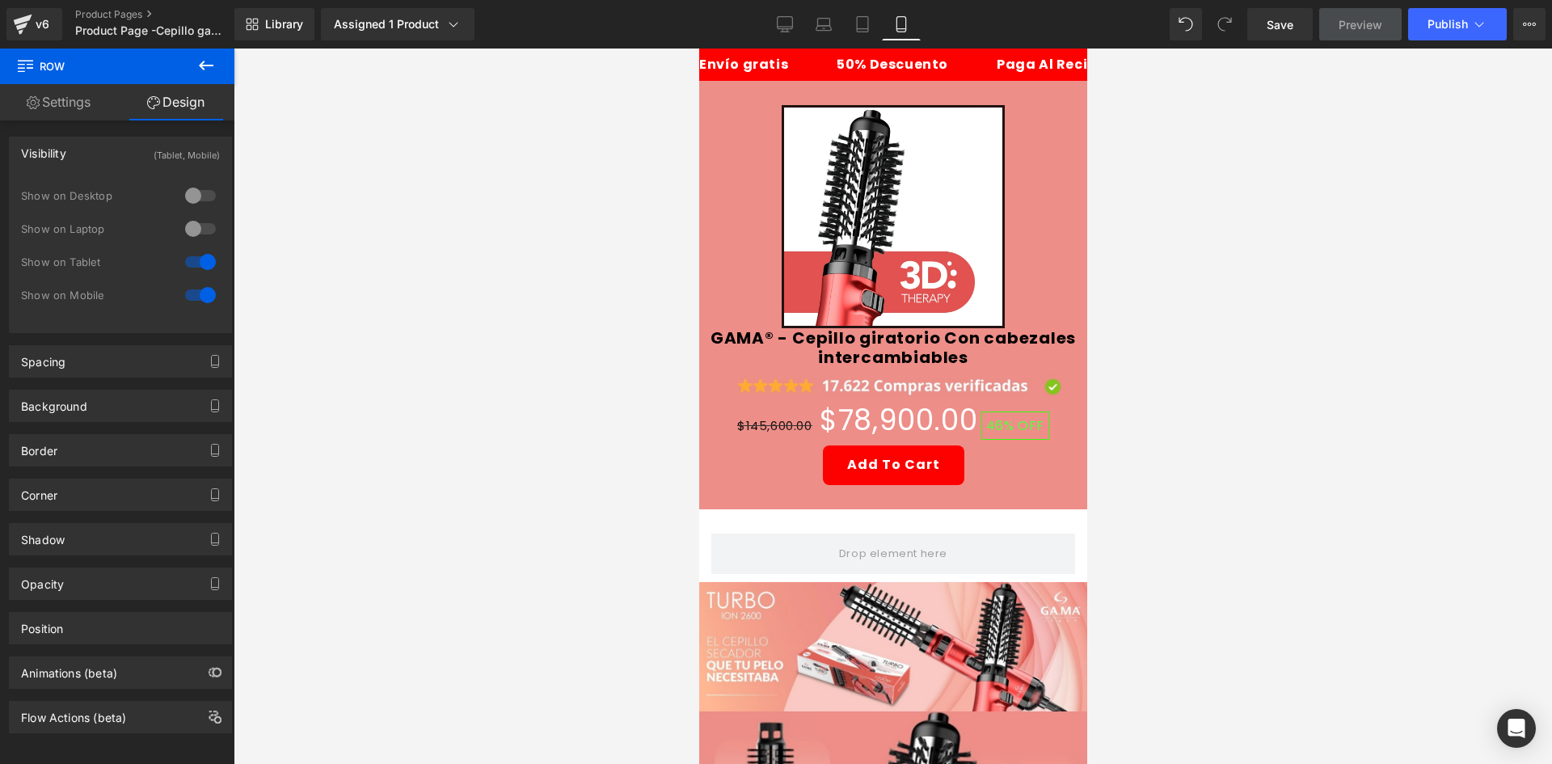
click at [213, 56] on icon at bounding box center [205, 65] width 19 height 19
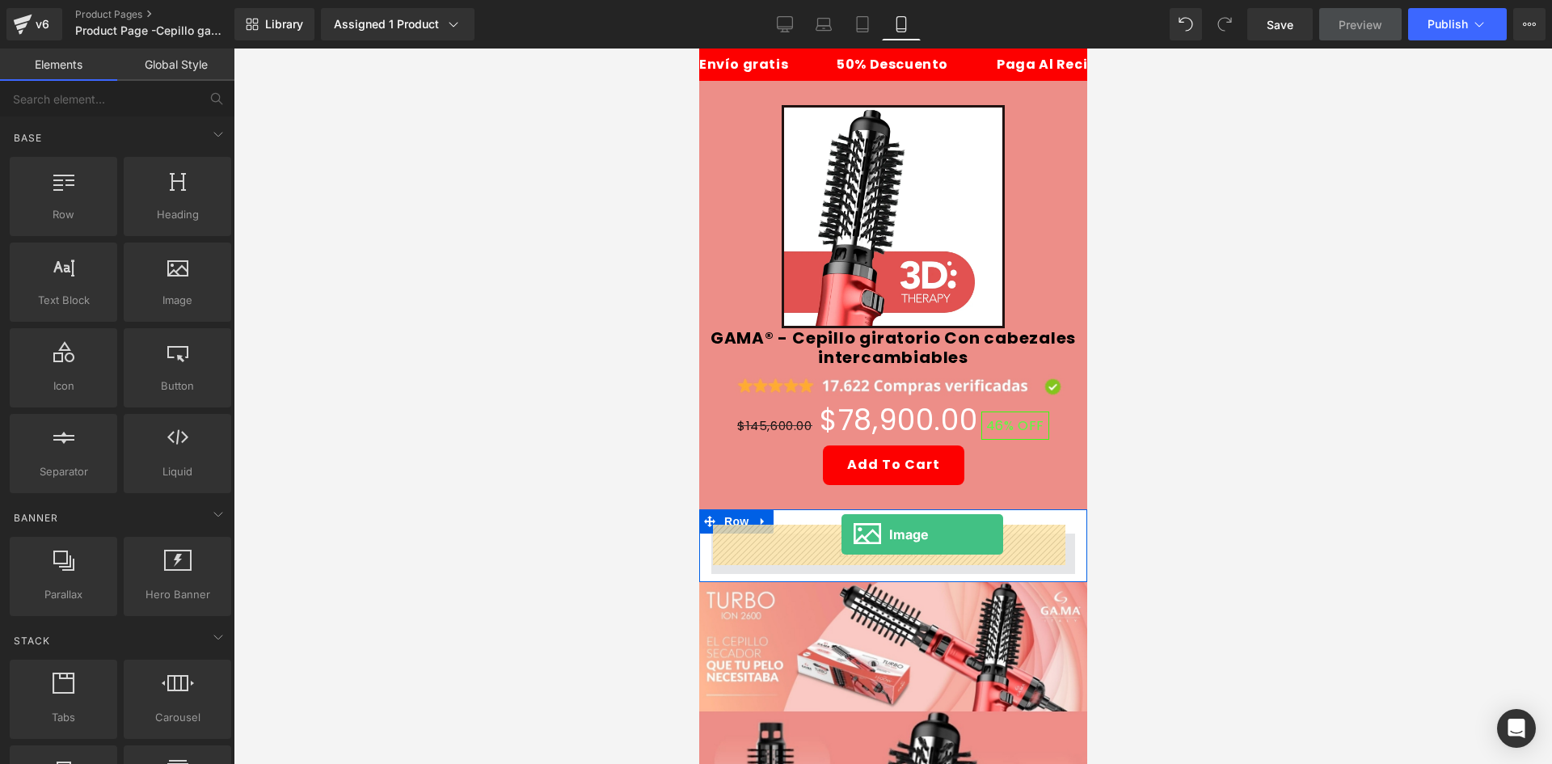
drag, startPoint x: 912, startPoint y: 343, endPoint x: 834, endPoint y: 530, distance: 202.9
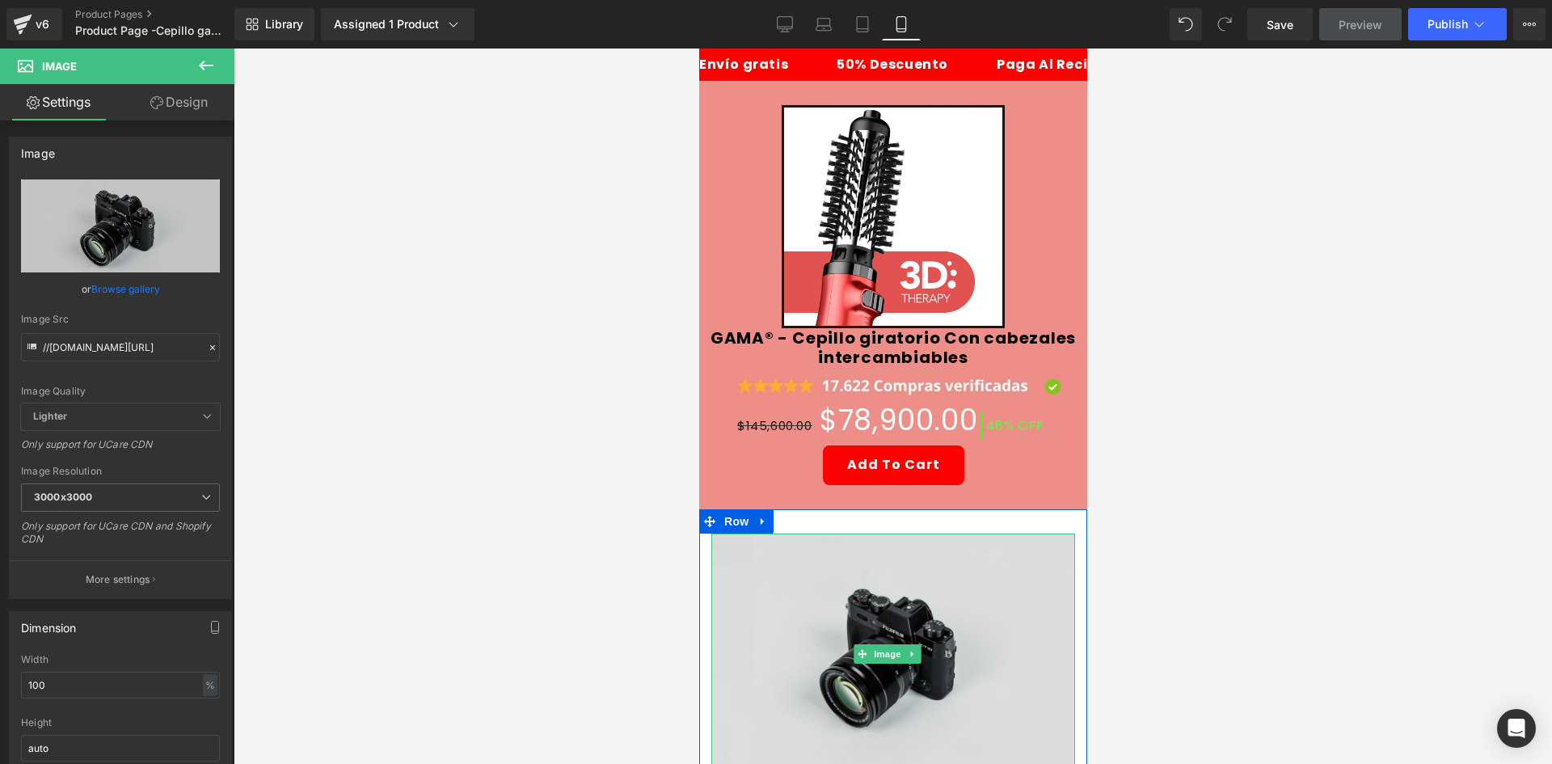
click at [775, 542] on img at bounding box center [892, 653] width 364 height 241
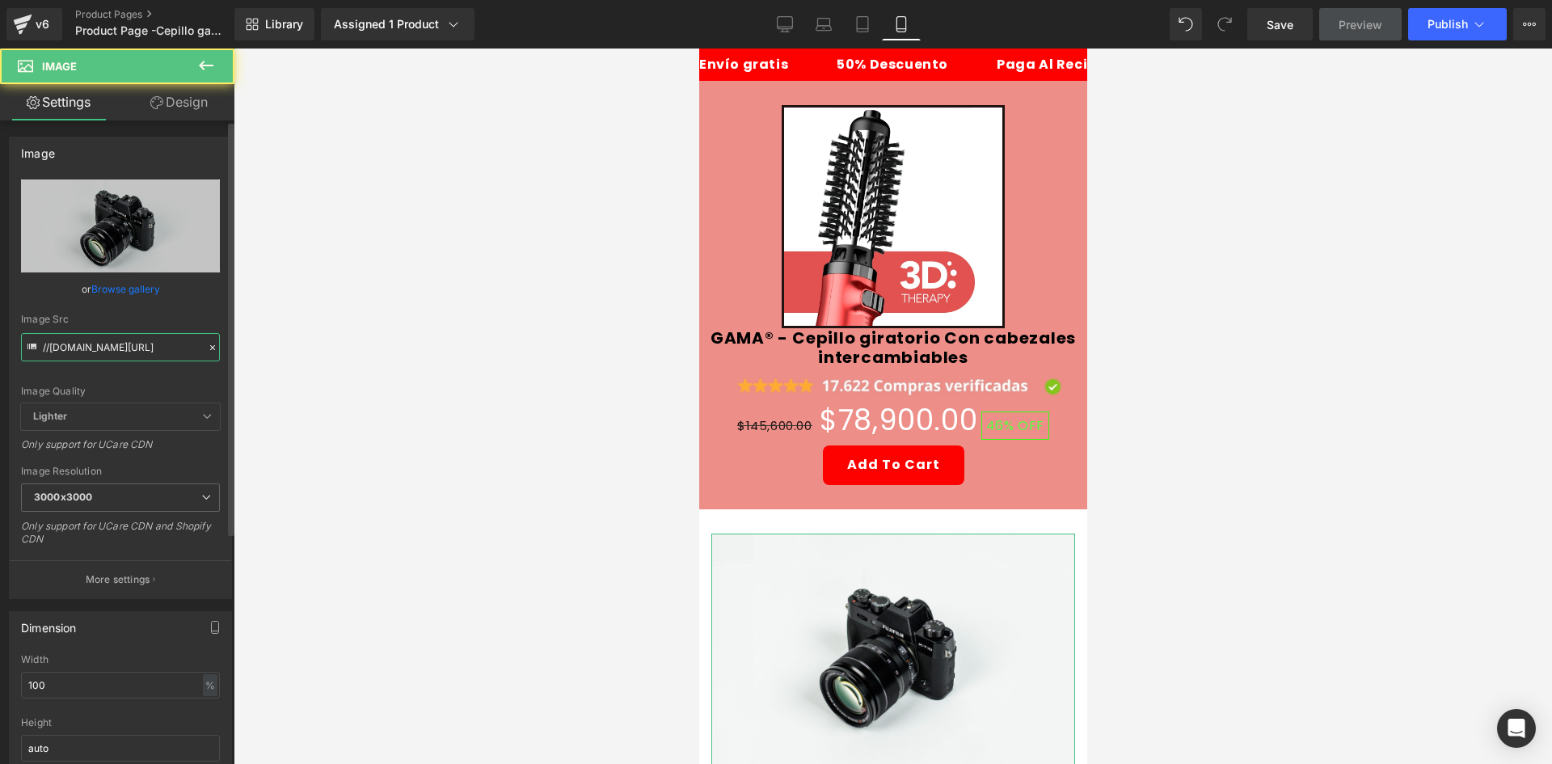
click at [136, 357] on input "//[DOMAIN_NAME][URL]" at bounding box center [120, 347] width 199 height 28
click at [134, 356] on input "//[DOMAIN_NAME][URL]" at bounding box center [120, 347] width 199 height 28
paste input "https://i.ibb.co/rRCDcwVS/rese-las"
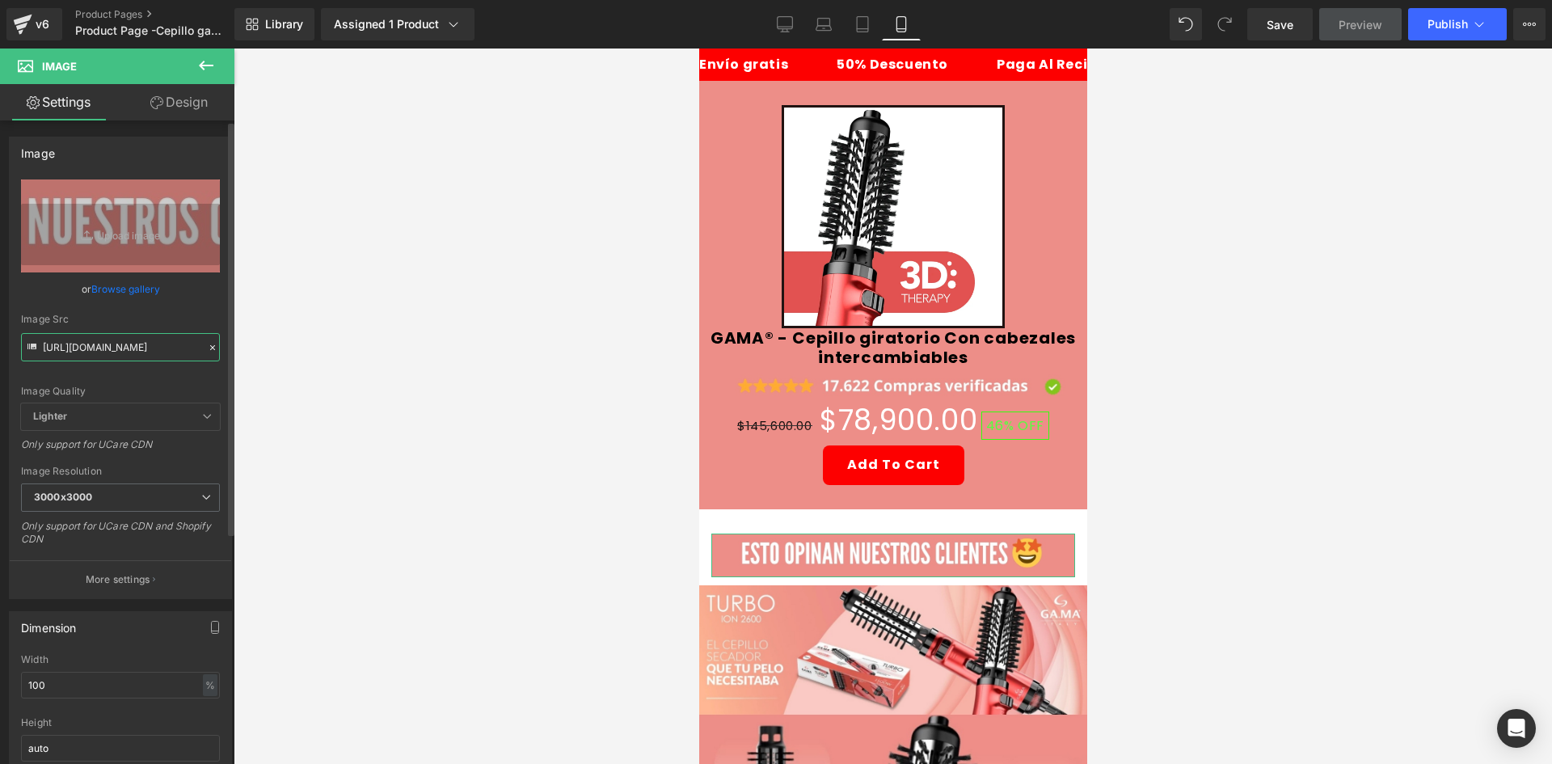
type input "https://i.ibb.co/rRCDcwVS/rese-las.jpg"
click at [166, 132] on div "Image https://i.ibb.co/rRCDcwVS/rese-las.jpg Replace Image Upload image or Brow…" at bounding box center [121, 361] width 242 height 474
click at [171, 105] on link "Design" at bounding box center [178, 102] width 117 height 36
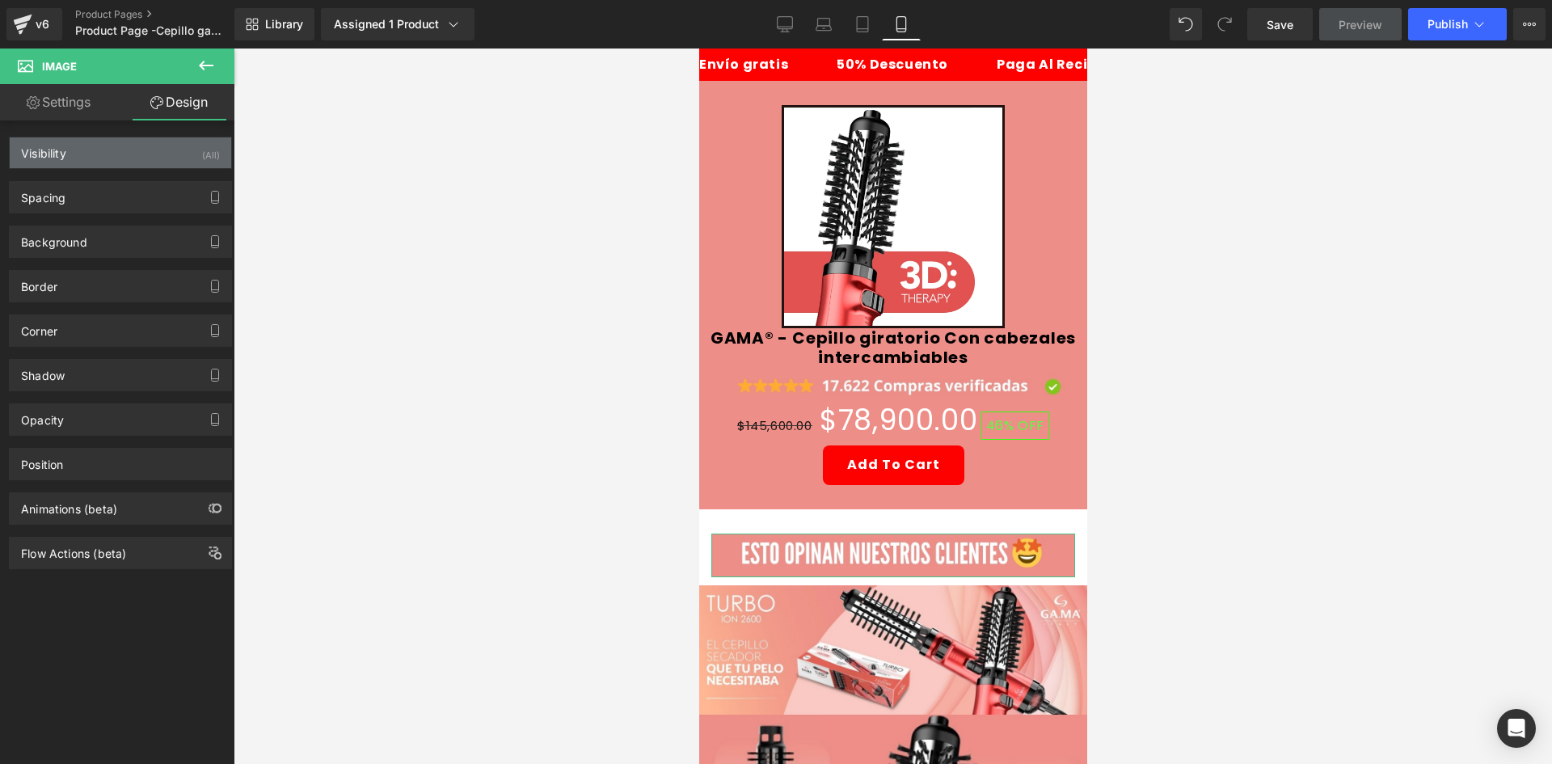
drag, startPoint x: 171, startPoint y: 143, endPoint x: 185, endPoint y: 157, distance: 19.4
click at [171, 143] on div "Visibility (All)" at bounding box center [120, 152] width 221 height 31
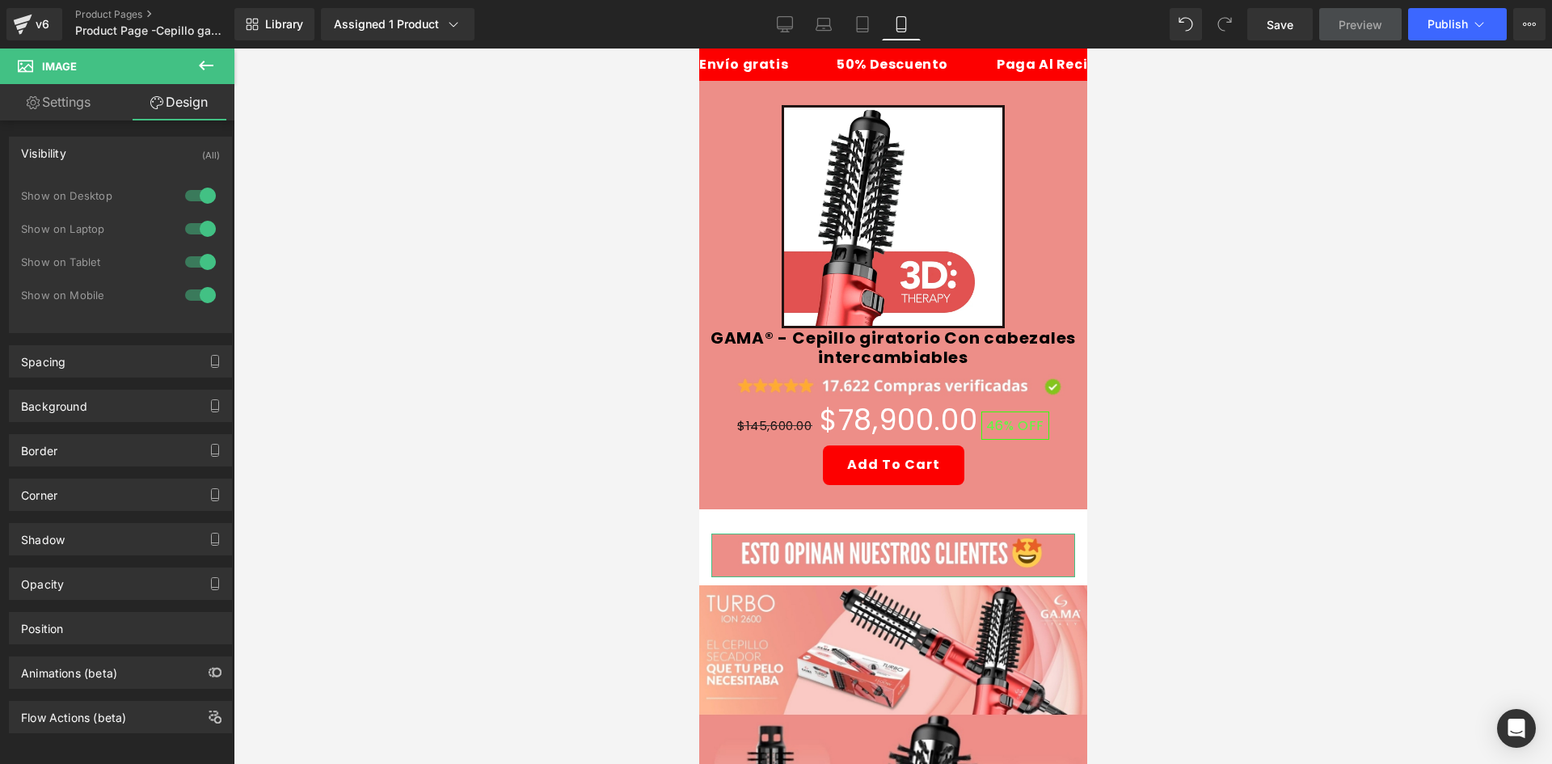
click at [199, 199] on div at bounding box center [200, 196] width 39 height 26
click at [192, 236] on div at bounding box center [200, 229] width 39 height 26
click at [124, 370] on div "Spacing" at bounding box center [120, 361] width 221 height 31
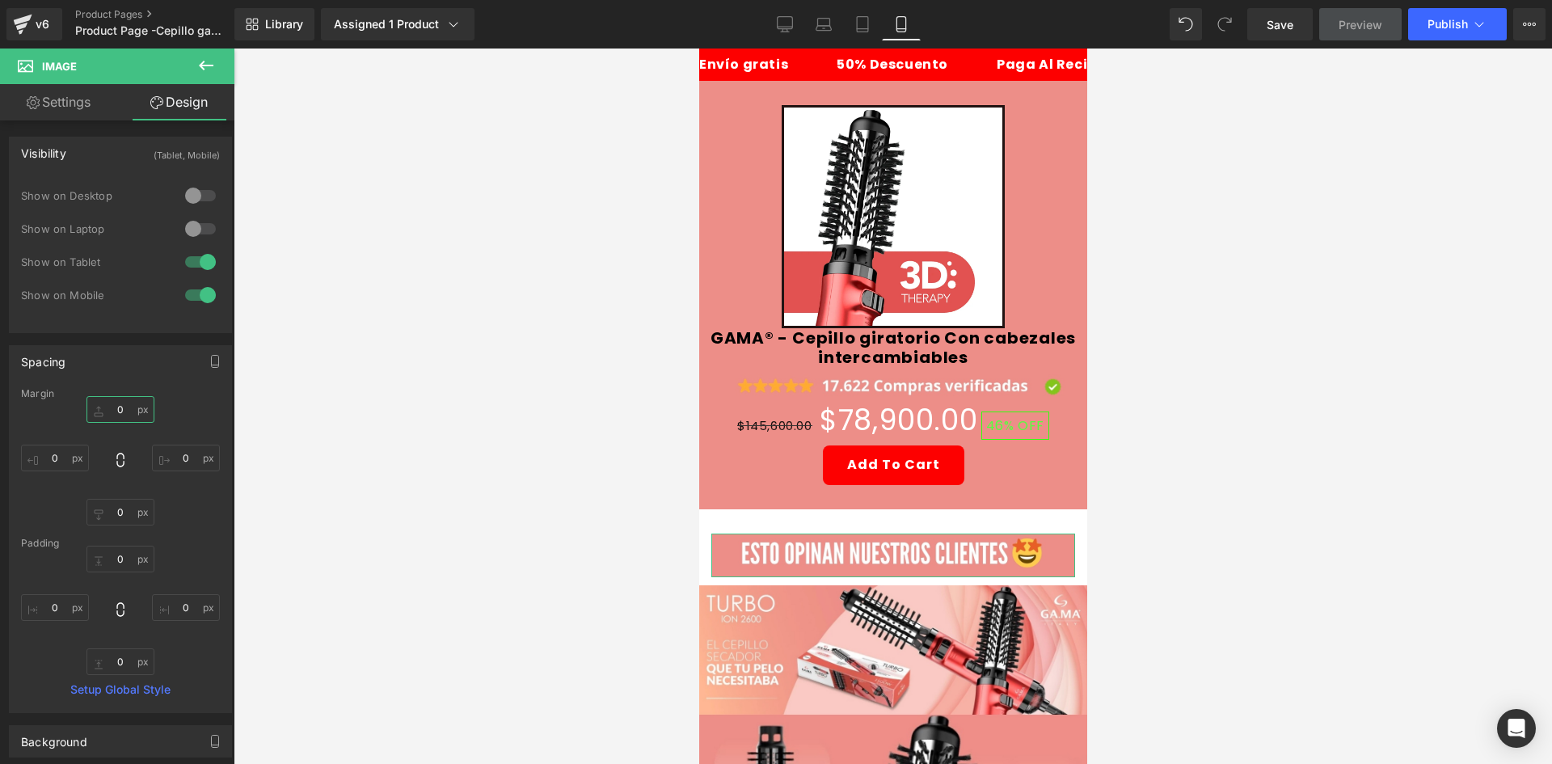
click at [130, 412] on input "0" at bounding box center [120, 409] width 68 height 27
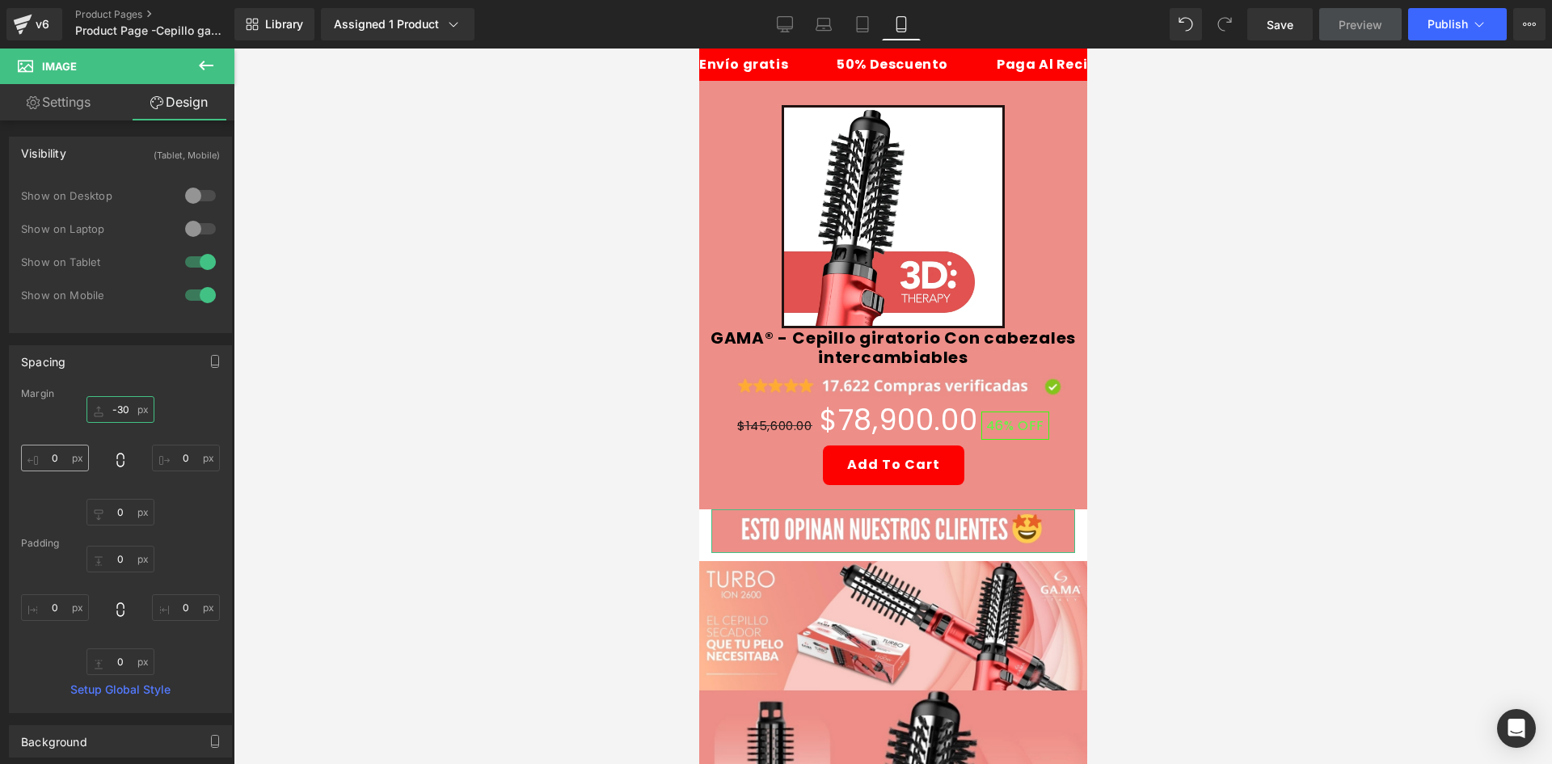
type input "-30"
click at [41, 452] on input "0" at bounding box center [55, 457] width 68 height 27
type input "-15"
click at [186, 464] on input "0" at bounding box center [186, 457] width 68 height 27
type input "-15"
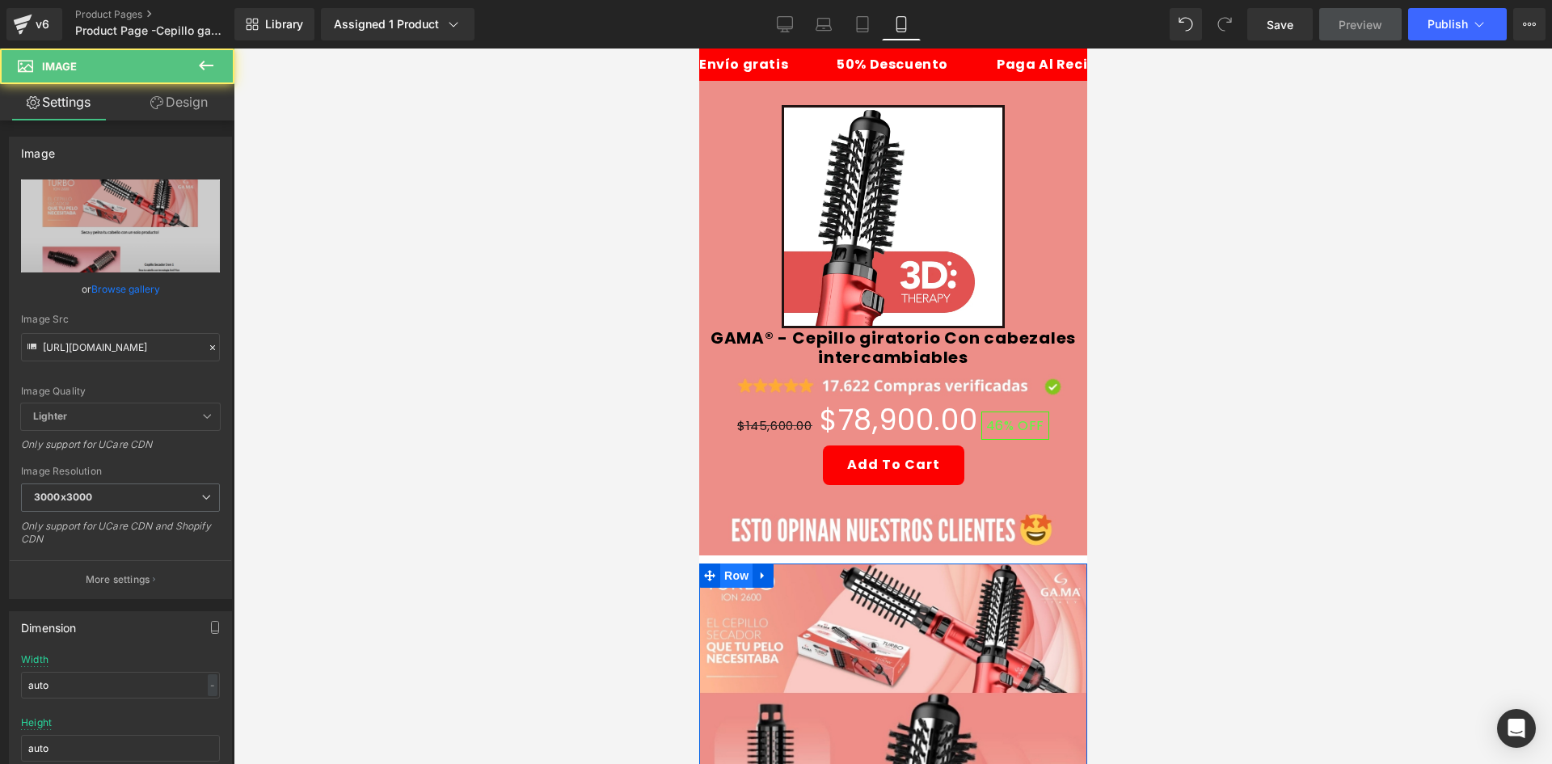
click at [744, 567] on span "Row" at bounding box center [735, 575] width 32 height 24
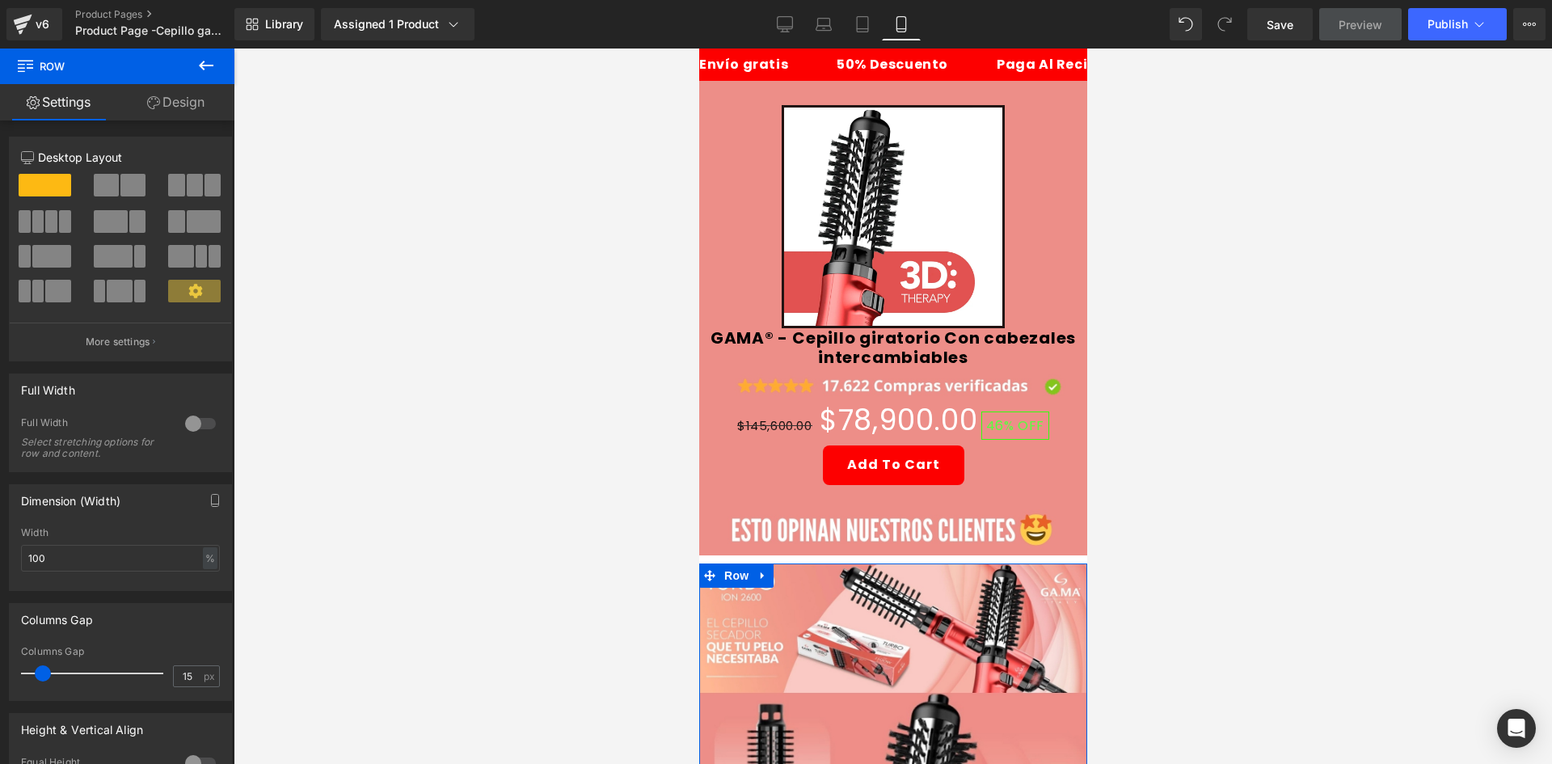
click at [190, 104] on link "Design" at bounding box center [175, 102] width 117 height 36
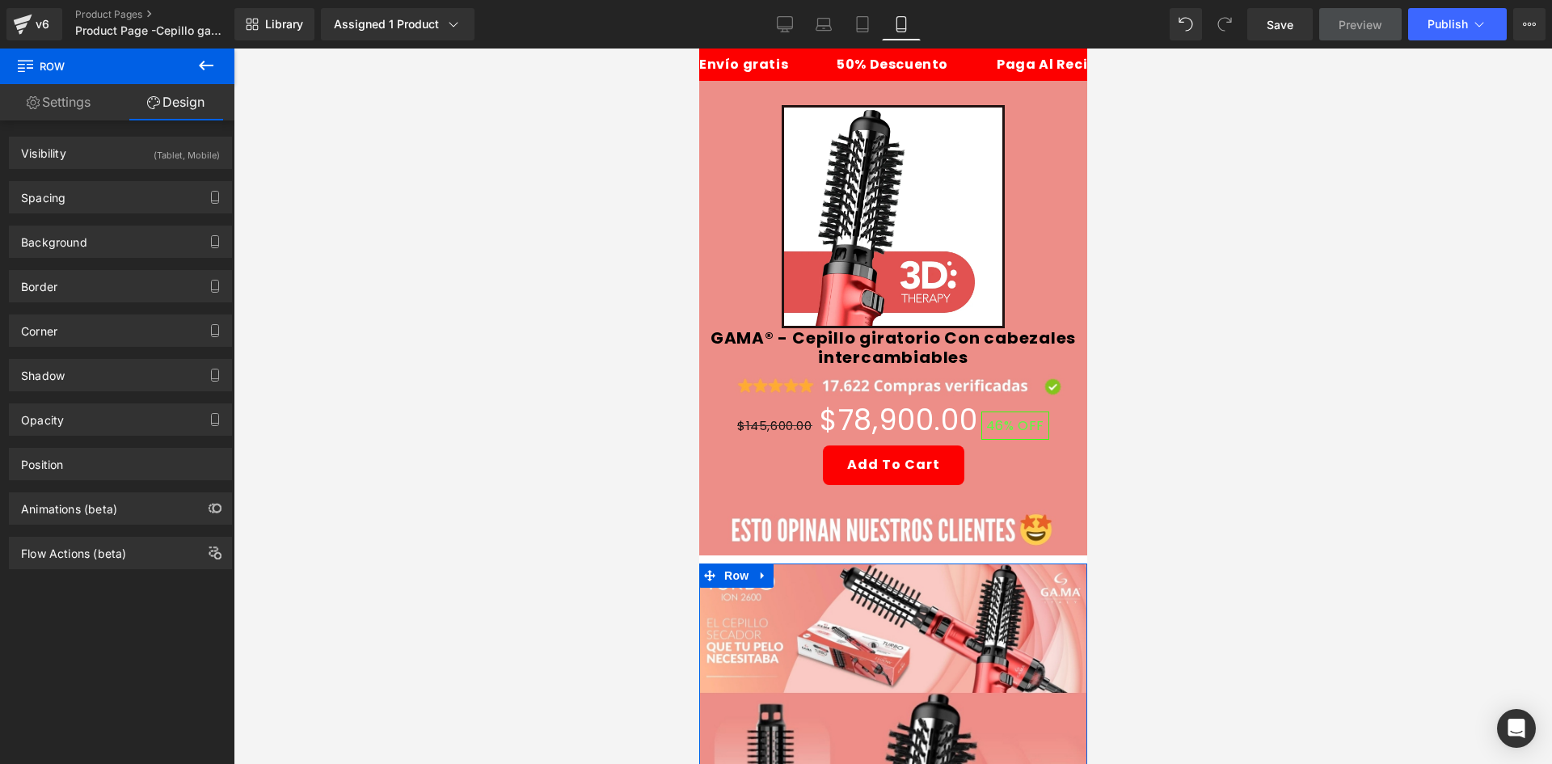
drag, startPoint x: 123, startPoint y: 207, endPoint x: 158, endPoint y: 252, distance: 57.1
click at [123, 207] on div "Spacing" at bounding box center [120, 197] width 221 height 31
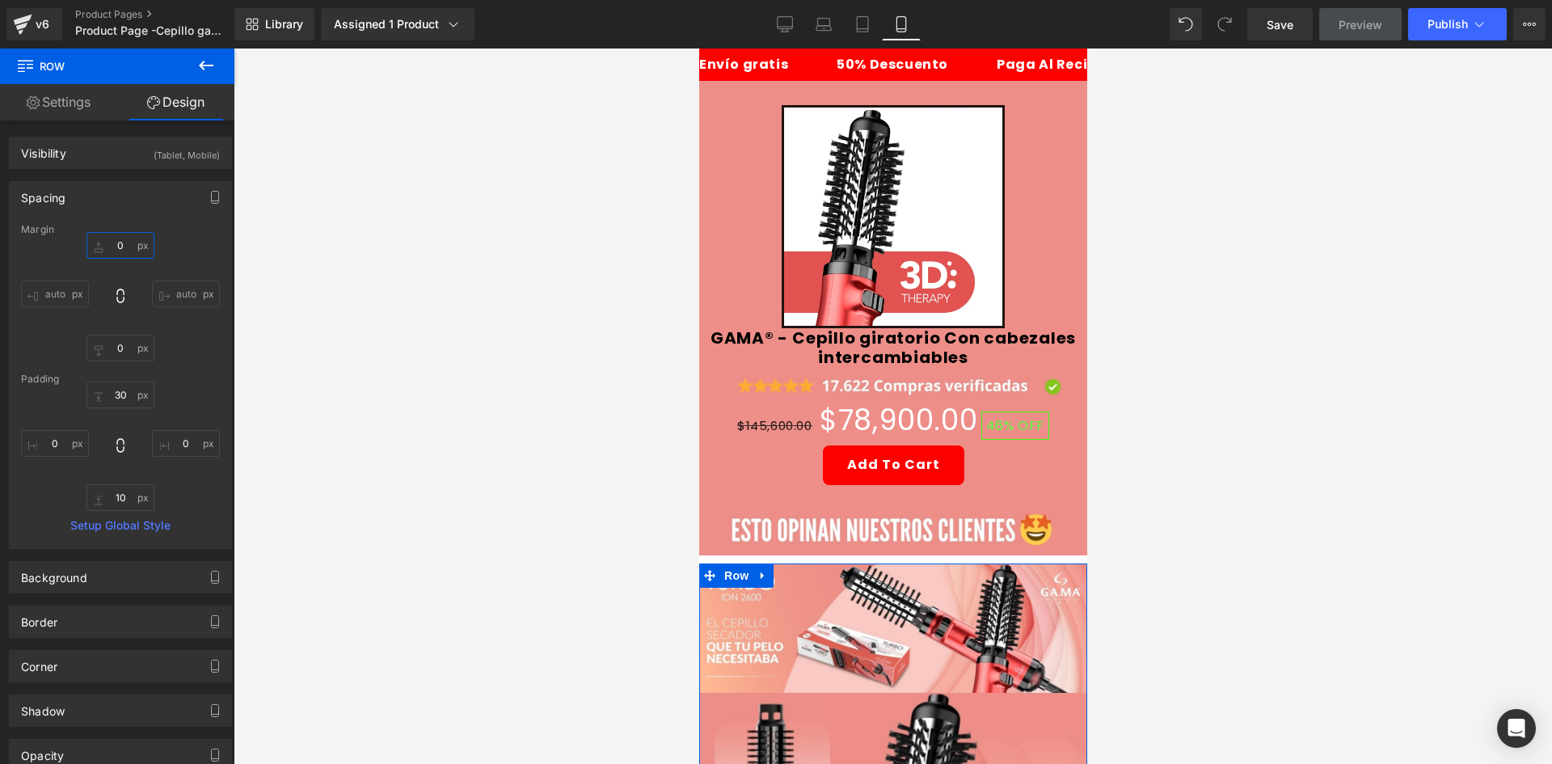
click at [114, 250] on input "0" at bounding box center [120, 245] width 68 height 27
type input "-10"
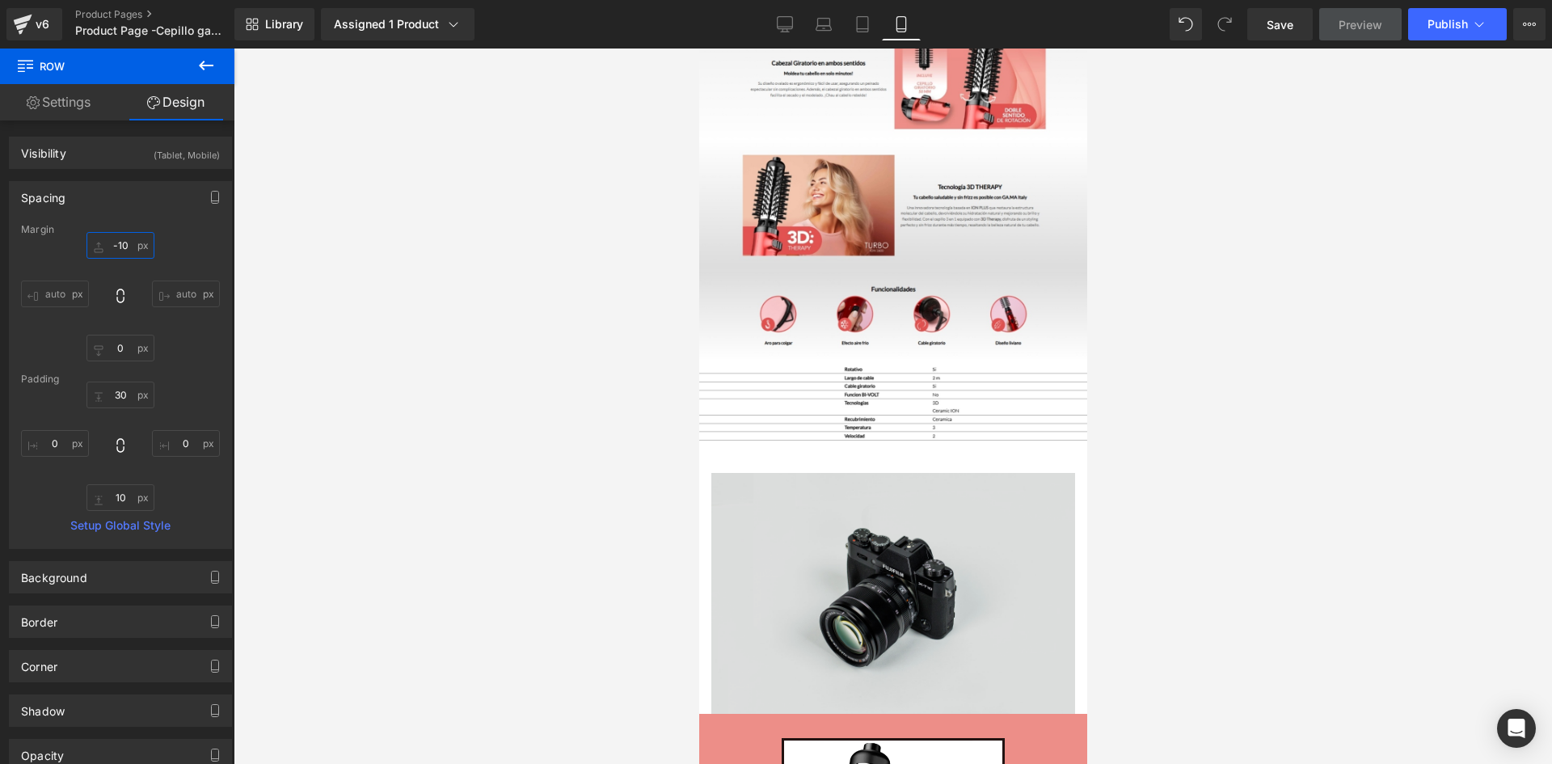
scroll to position [1616, 0]
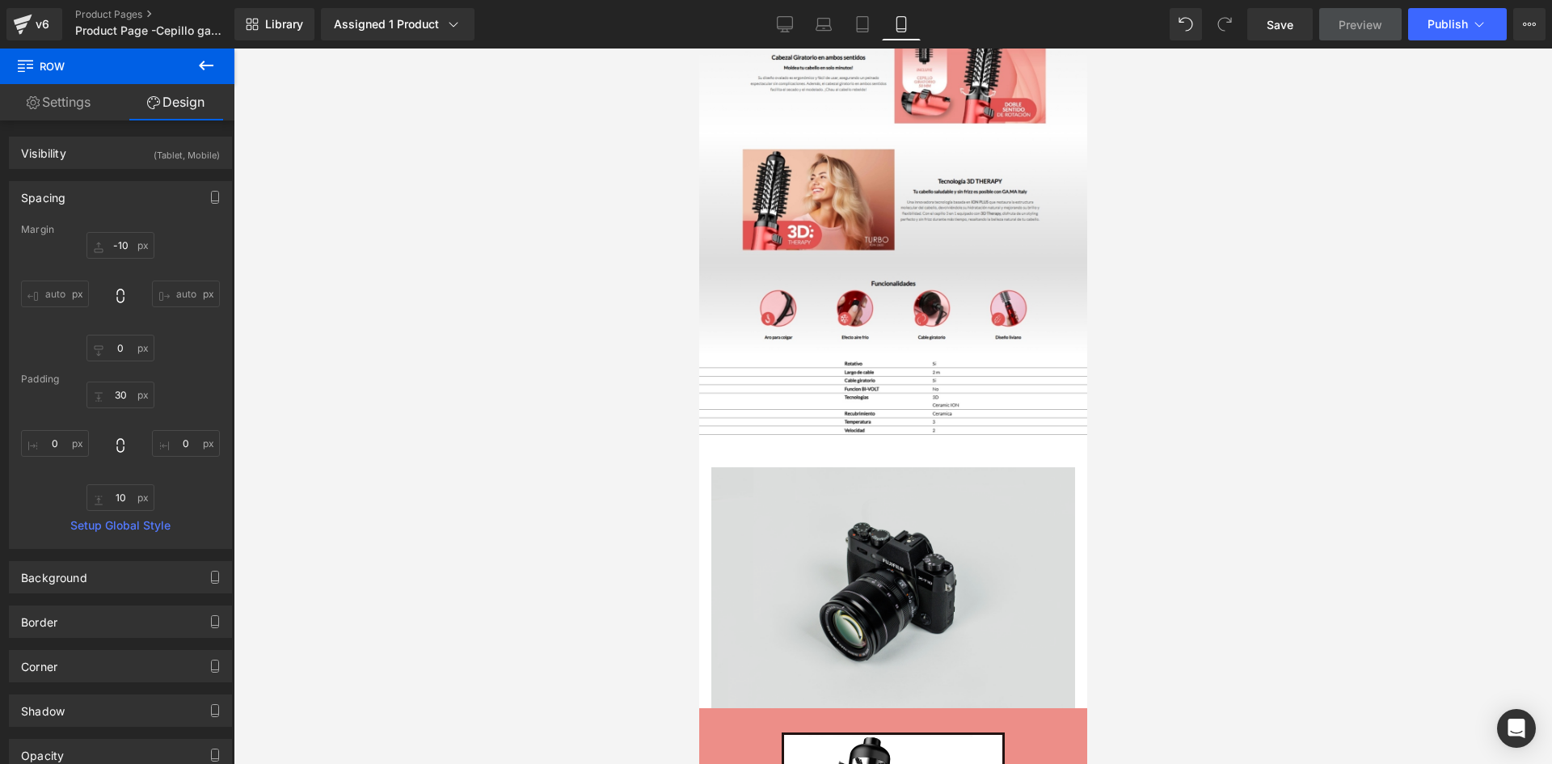
click at [948, 475] on img at bounding box center [892, 587] width 364 height 241
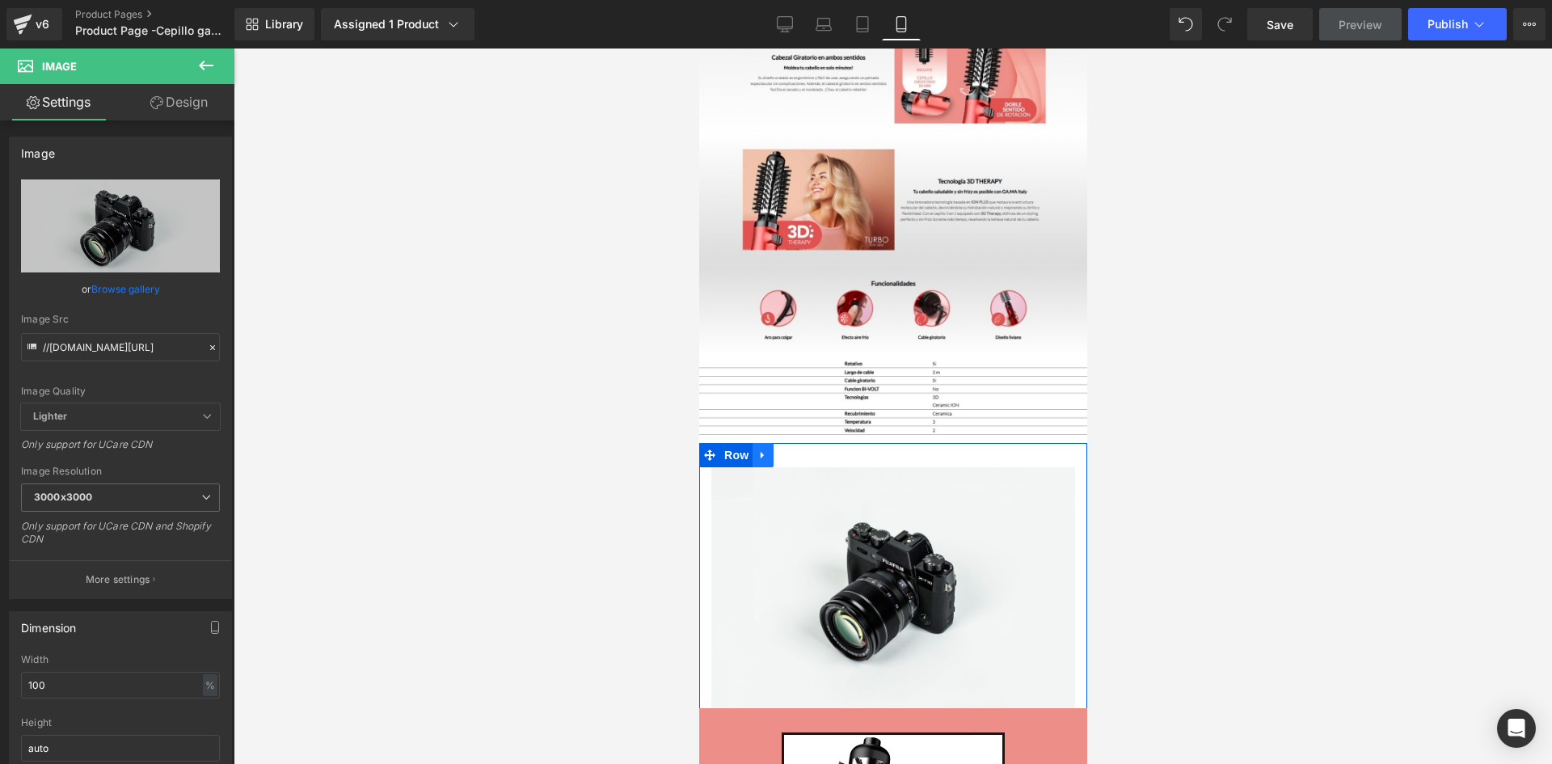
click at [767, 443] on link at bounding box center [762, 455] width 21 height 24
click at [806, 449] on icon at bounding box center [803, 454] width 11 height 11
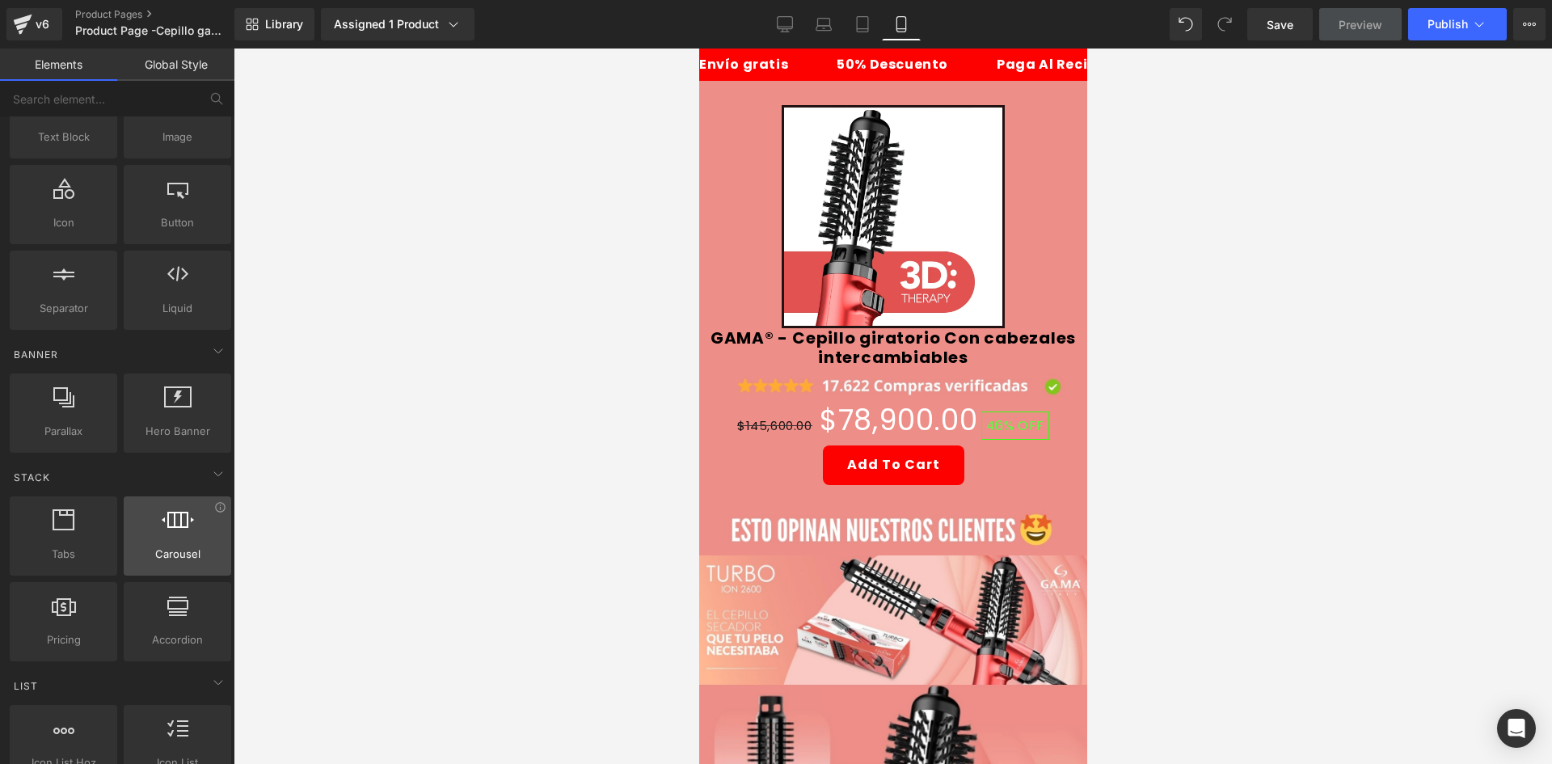
scroll to position [404, 0]
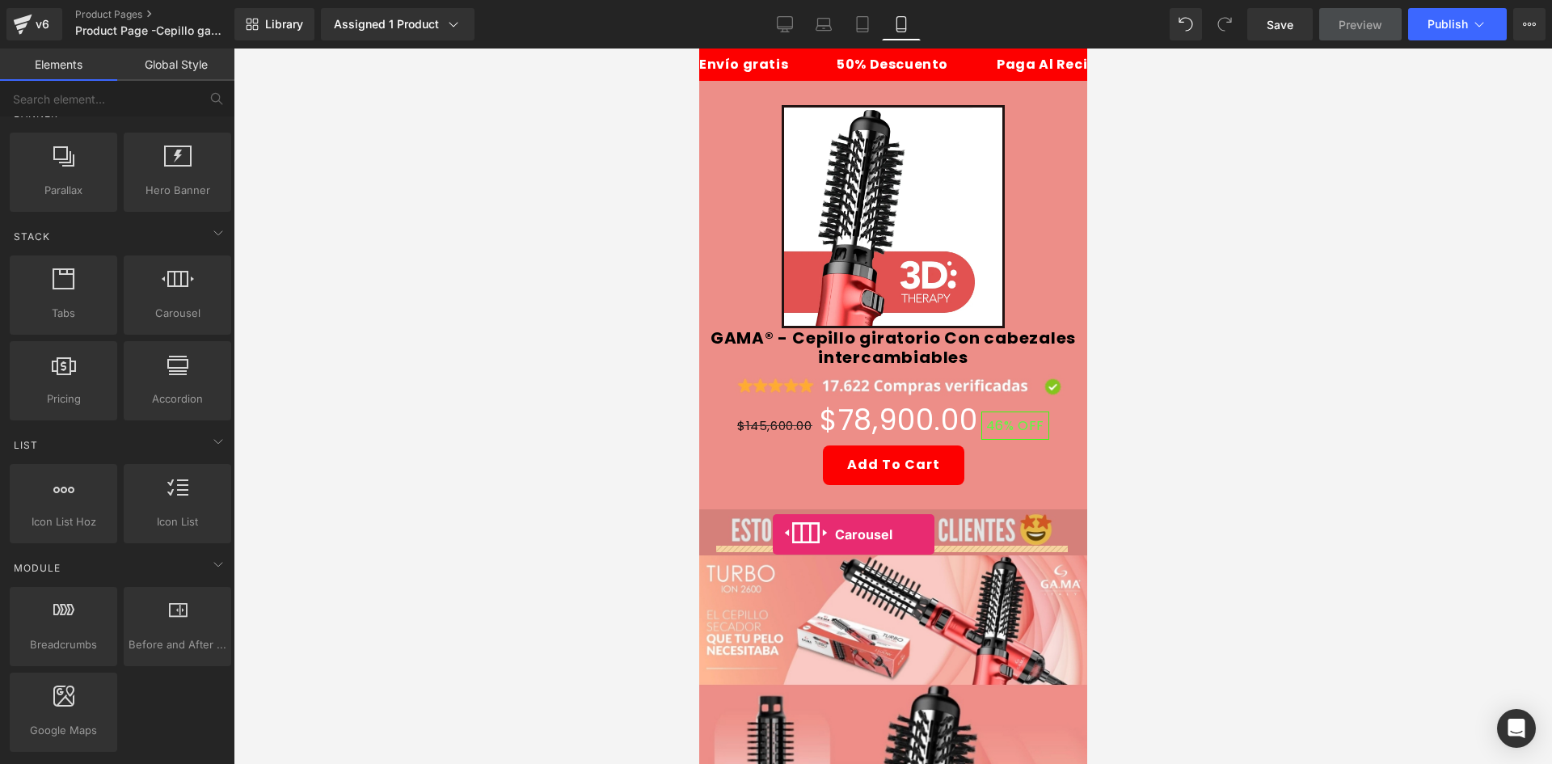
drag, startPoint x: 1230, startPoint y: 469, endPoint x: 772, endPoint y: 534, distance: 462.9
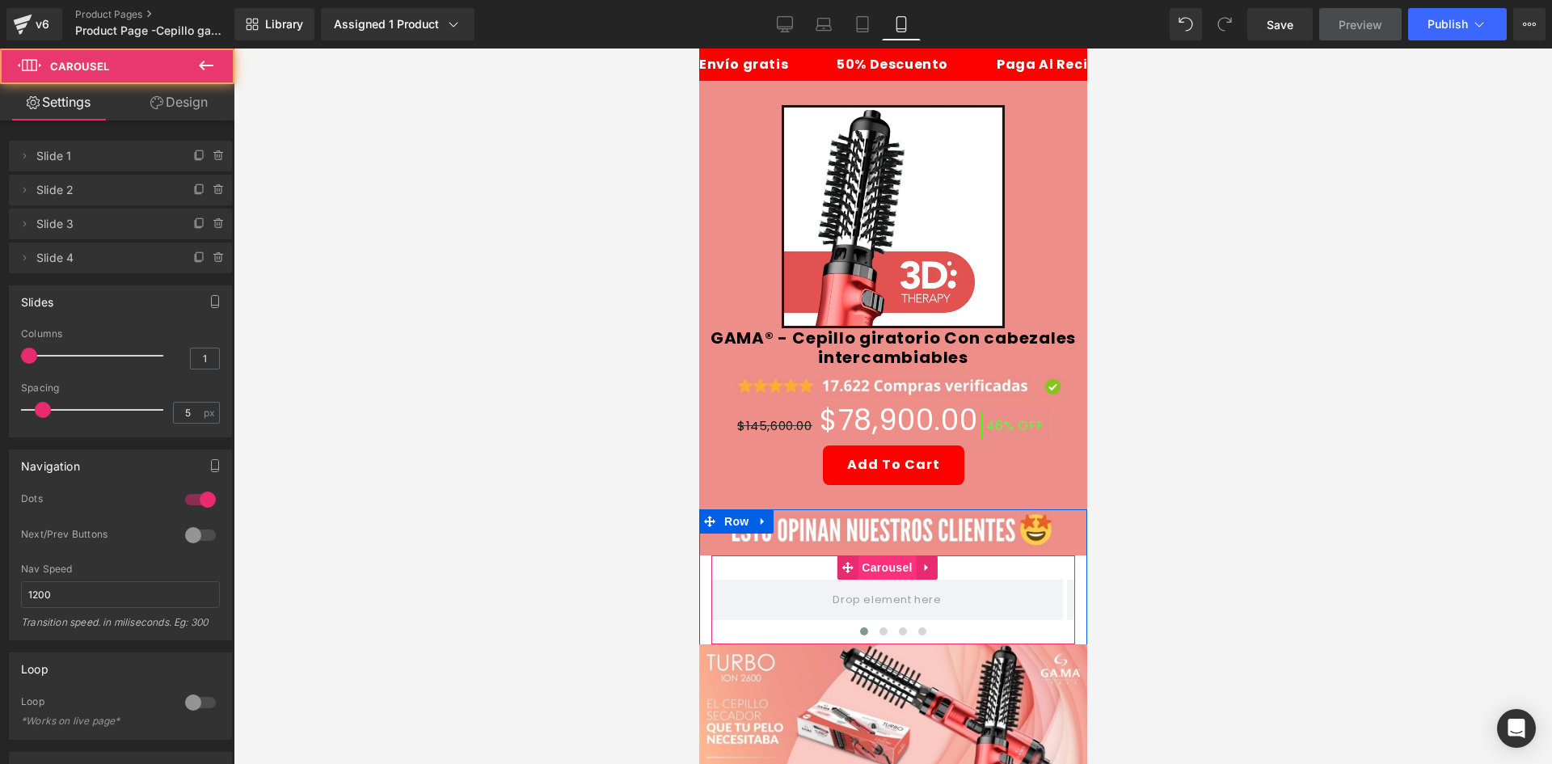
click at [890, 555] on span "Carousel" at bounding box center [886, 567] width 58 height 24
click at [200, 124] on div "Delete Cancel Slide 1 Slide 1 Name Slide 1 Delete Cancel Slide 2 Slide 2 Name S…" at bounding box center [121, 198] width 242 height 149
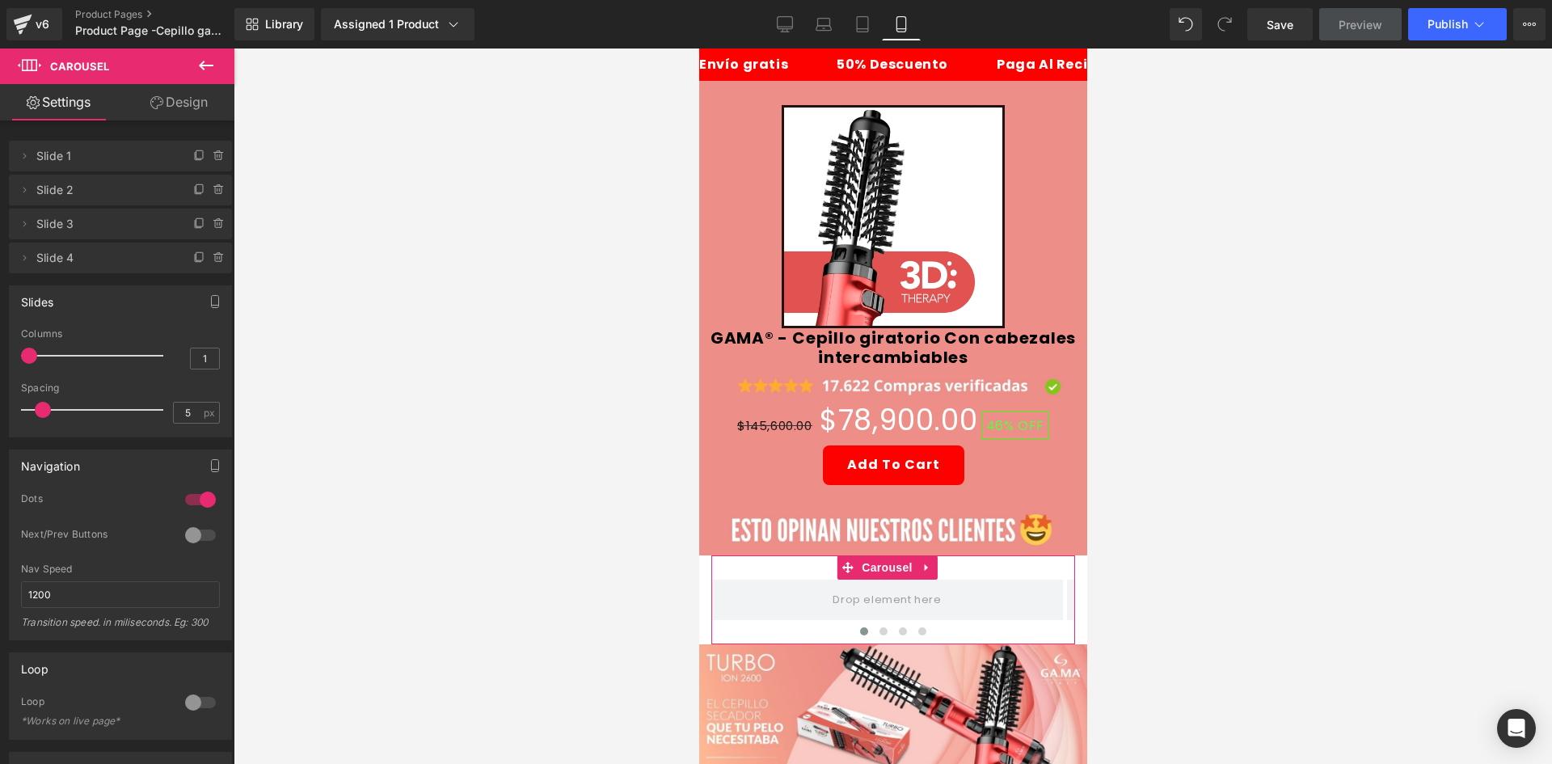
click at [198, 116] on link "Design" at bounding box center [178, 102] width 117 height 36
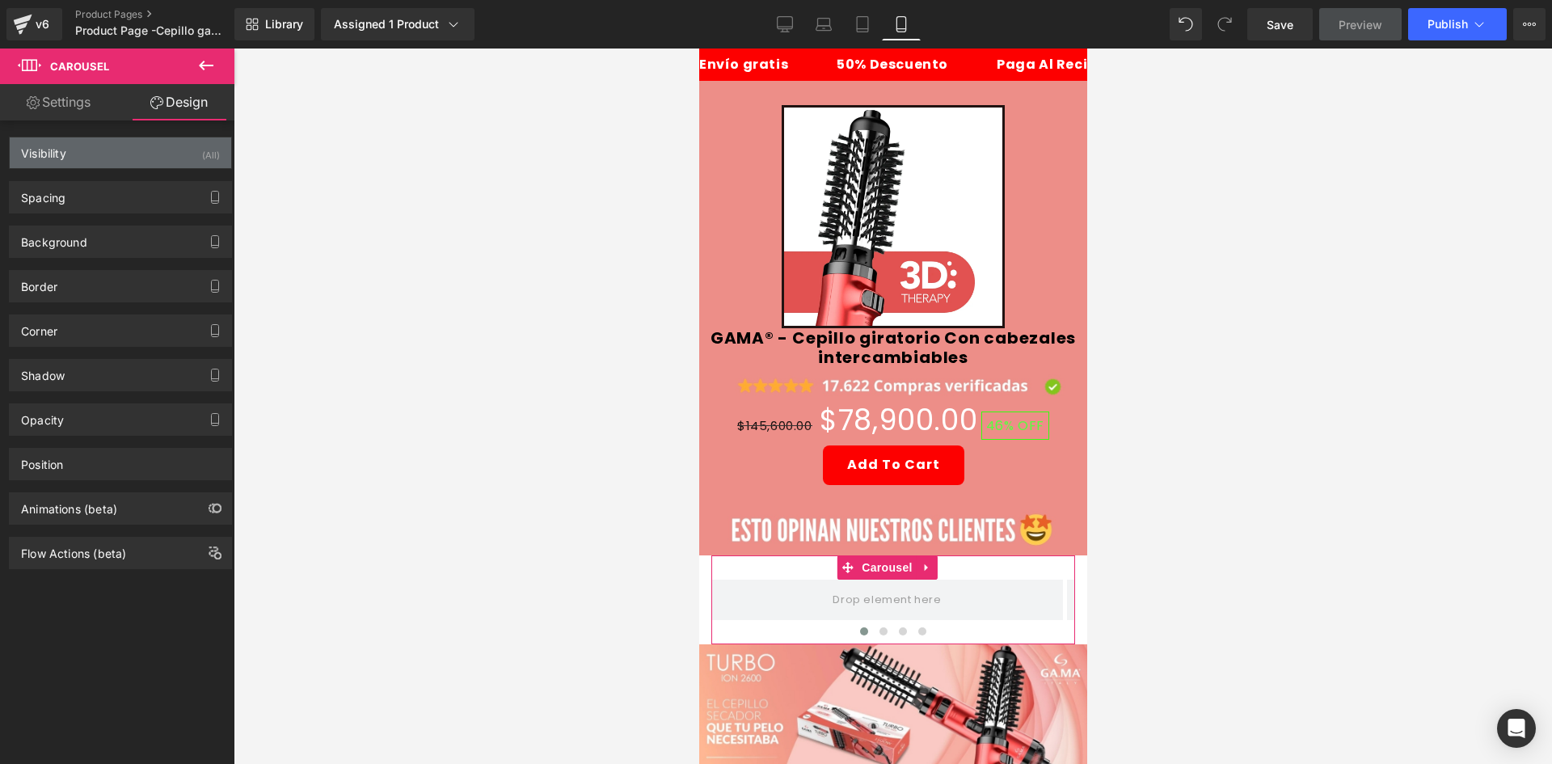
click at [202, 154] on div "(All)" at bounding box center [211, 150] width 18 height 27
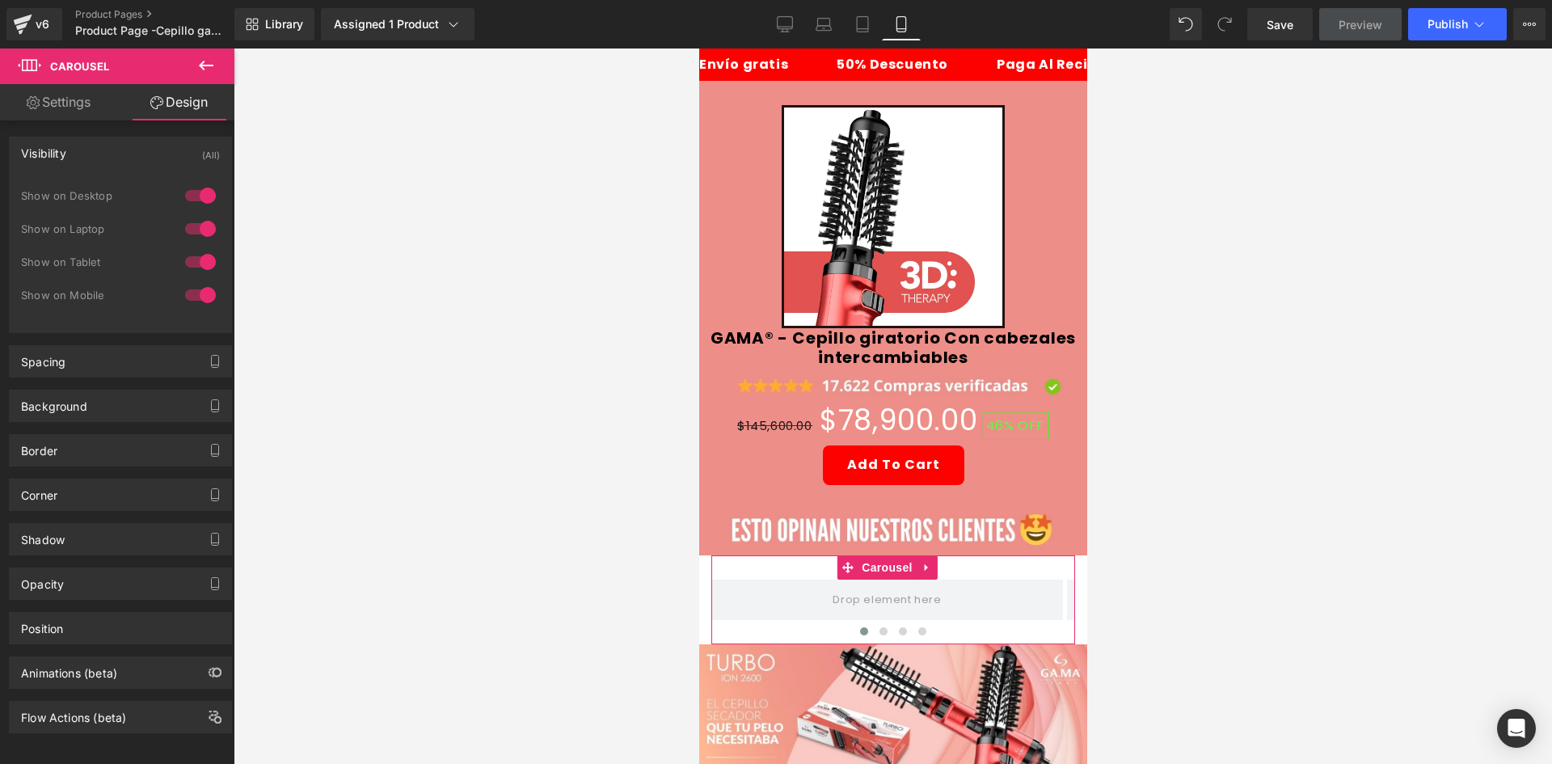
click at [195, 204] on div at bounding box center [200, 196] width 39 height 26
click at [197, 218] on div at bounding box center [200, 229] width 39 height 26
click at [104, 394] on div "Background" at bounding box center [120, 405] width 221 height 31
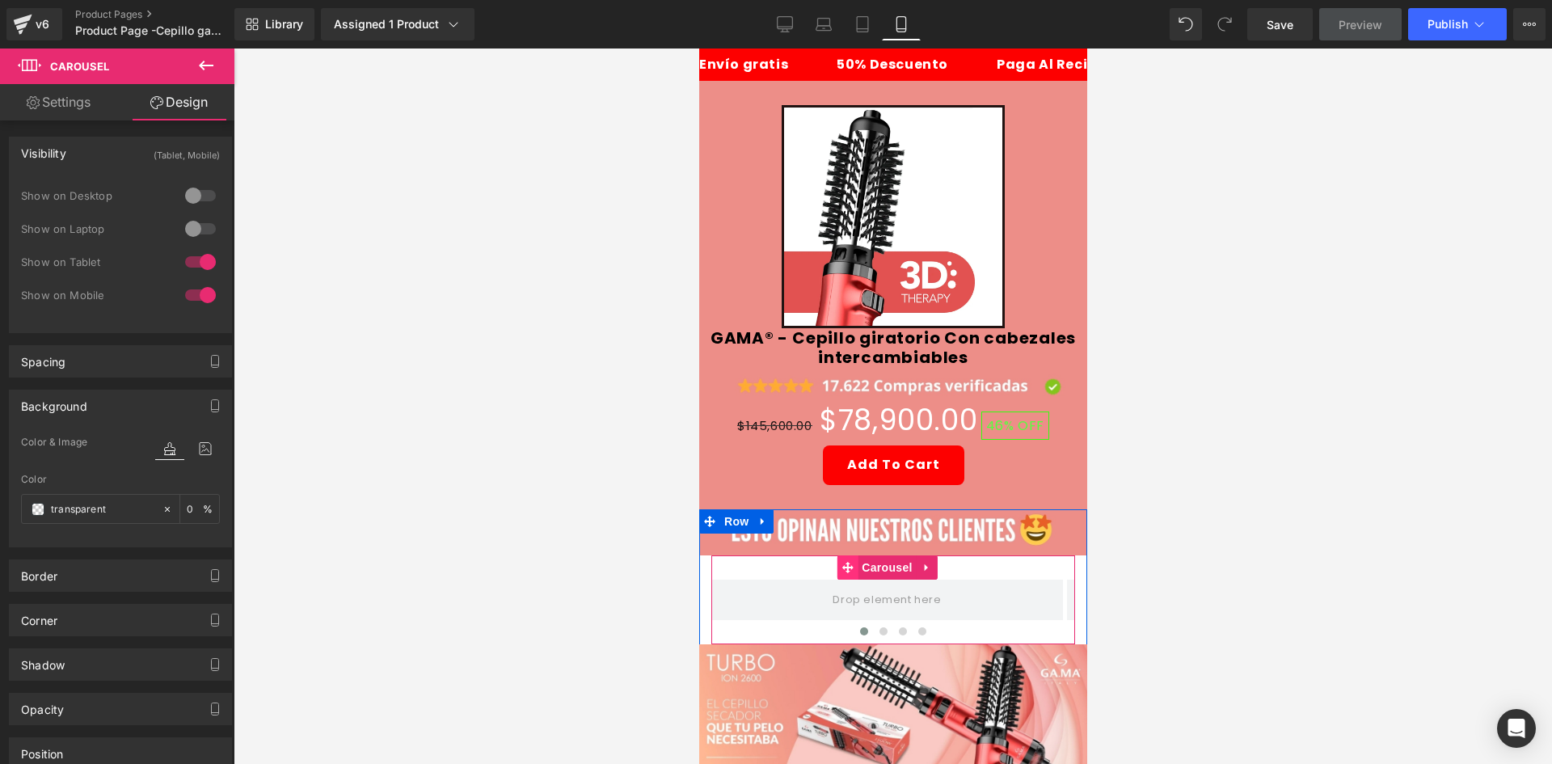
click at [884, 555] on span "Carousel" at bounding box center [886, 567] width 58 height 24
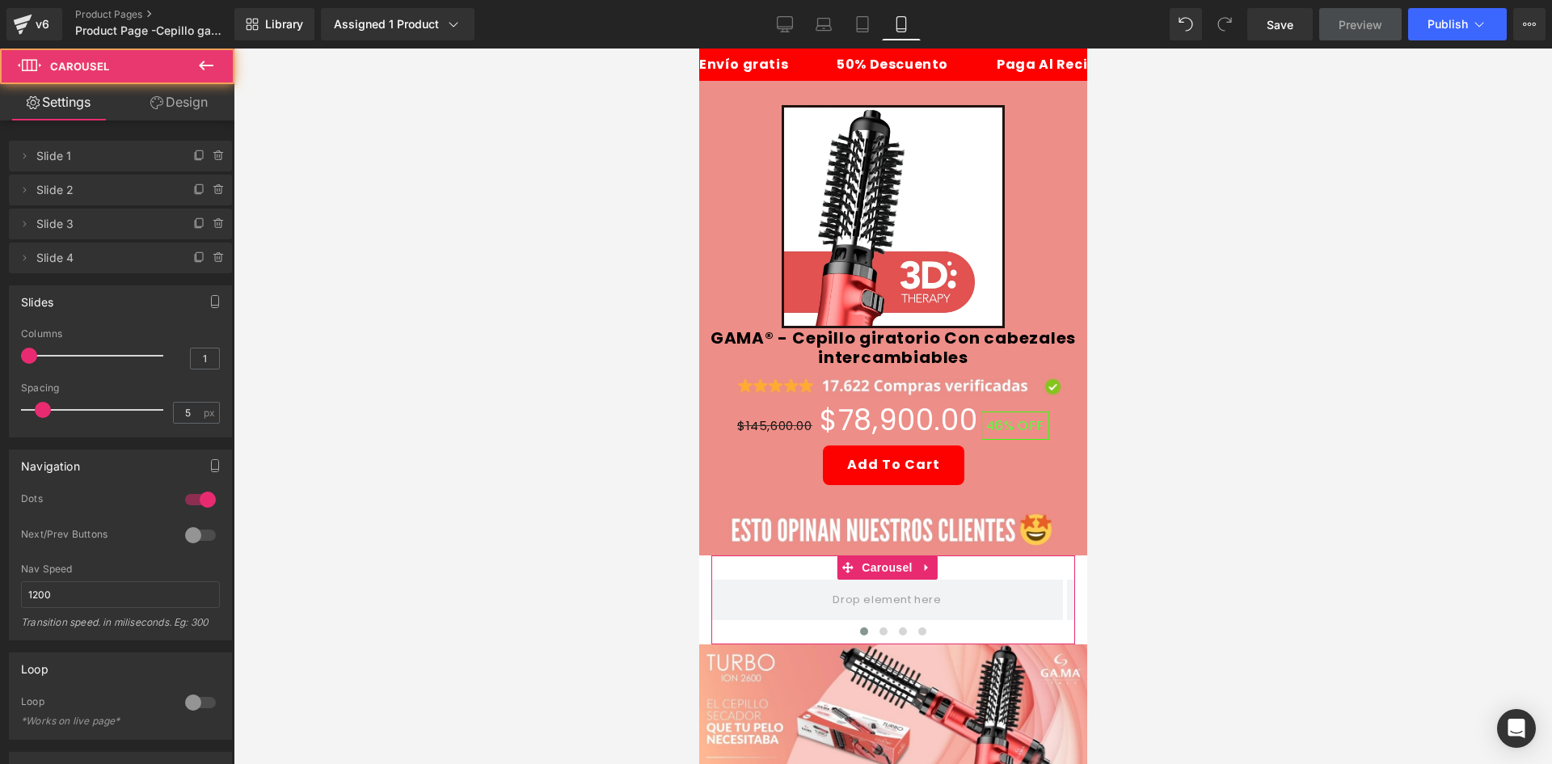
click at [142, 115] on link "Design" at bounding box center [178, 102] width 117 height 36
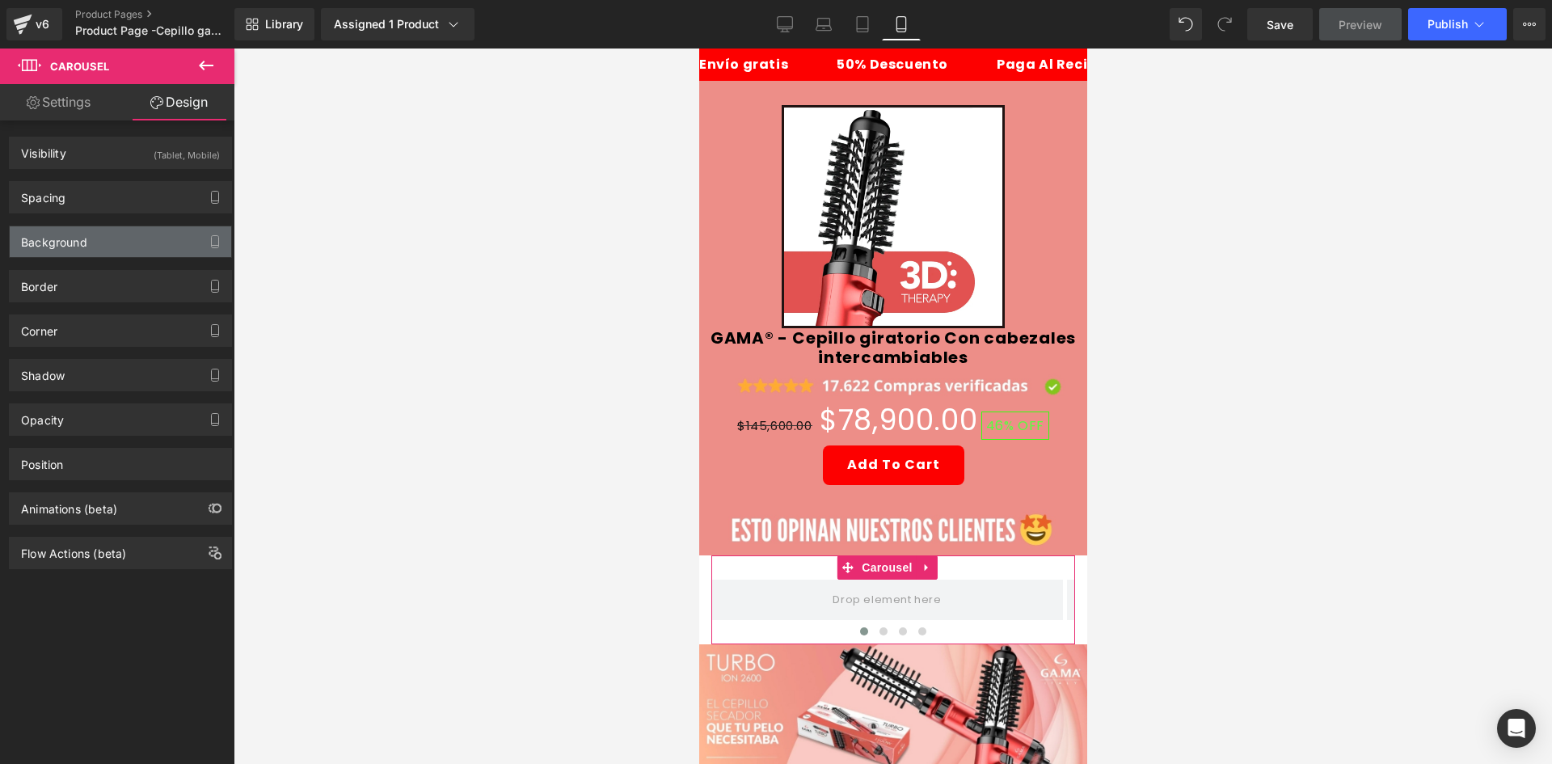
click at [109, 230] on div "Background" at bounding box center [120, 241] width 221 height 31
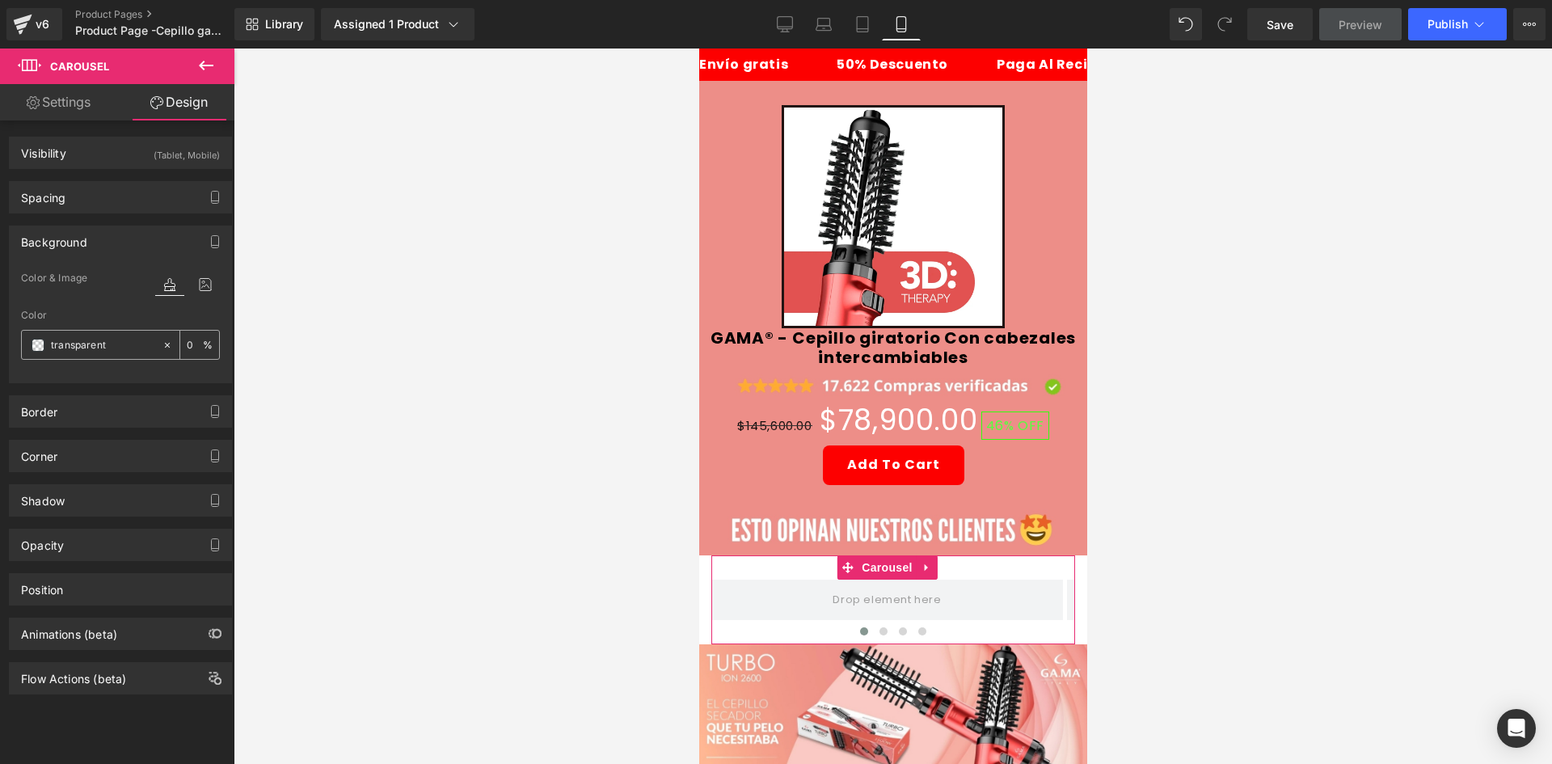
click at [109, 351] on input "transparent" at bounding box center [102, 345] width 103 height 18
click at [111, 351] on input "transparent" at bounding box center [102, 345] width 103 height 18
paste input "#ed8e88"
type input "#ed8e88"
type input "100"
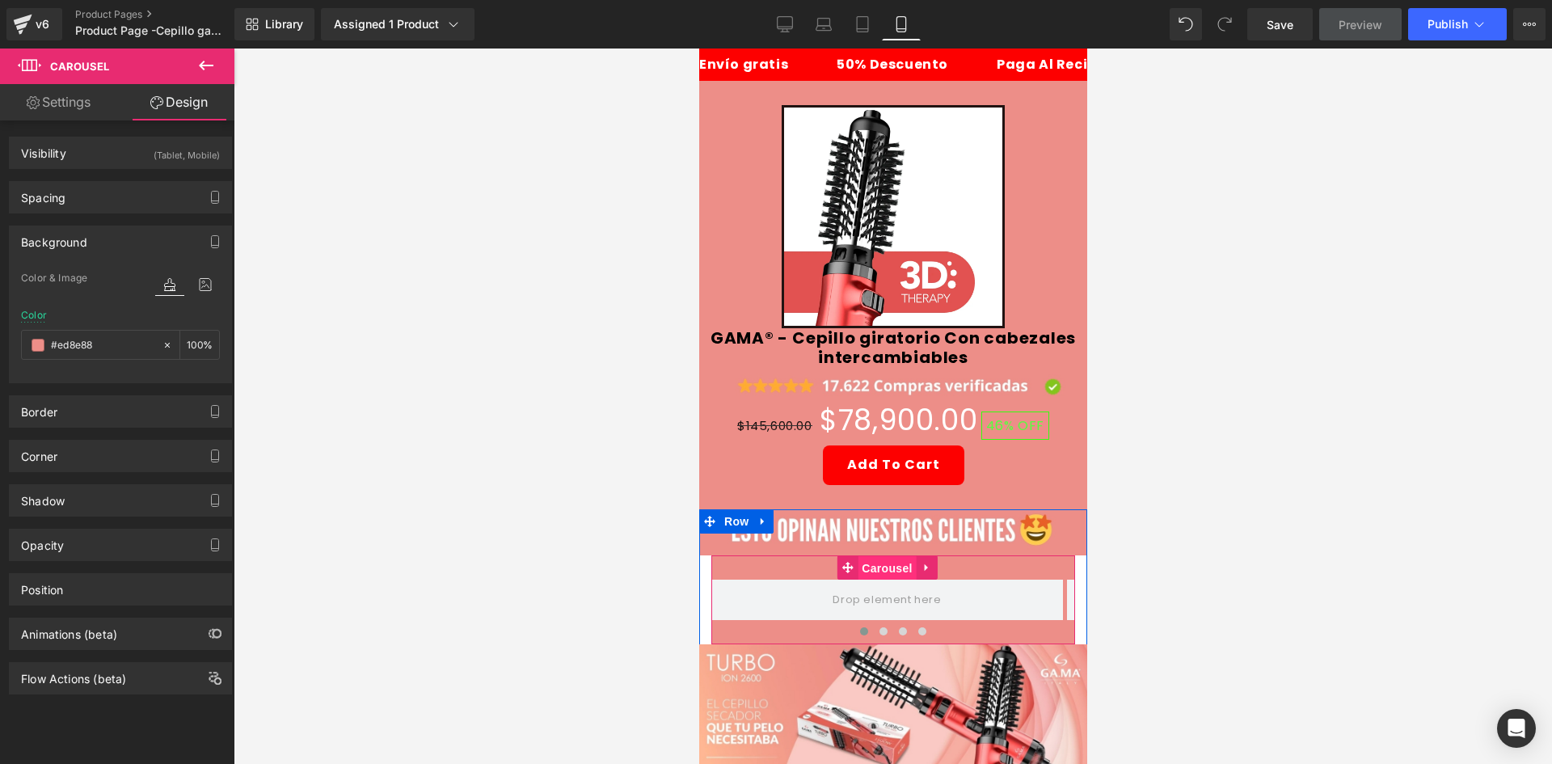
click at [881, 560] on span "Carousel" at bounding box center [886, 568] width 58 height 24
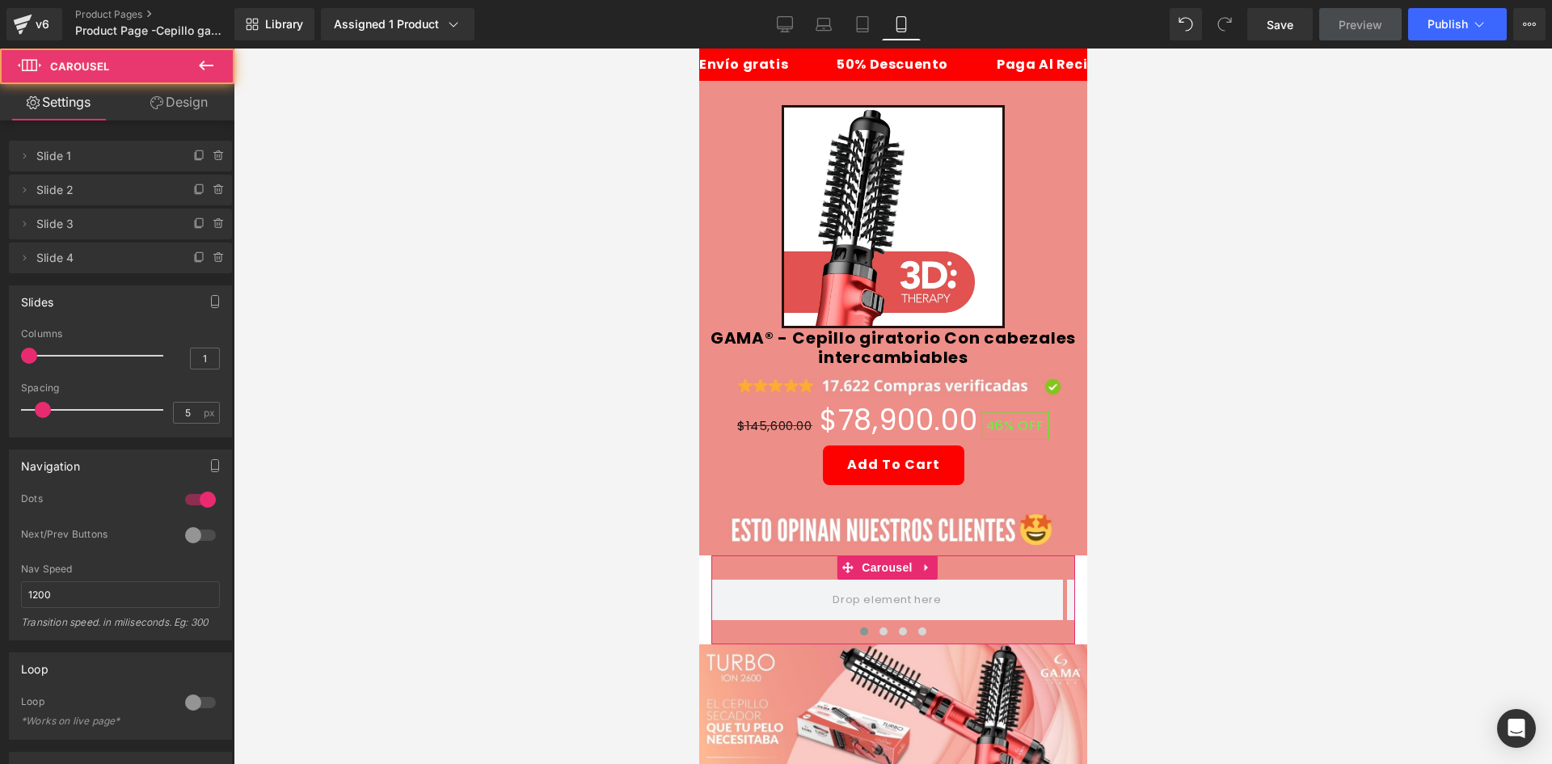
click at [166, 98] on link "Design" at bounding box center [178, 102] width 117 height 36
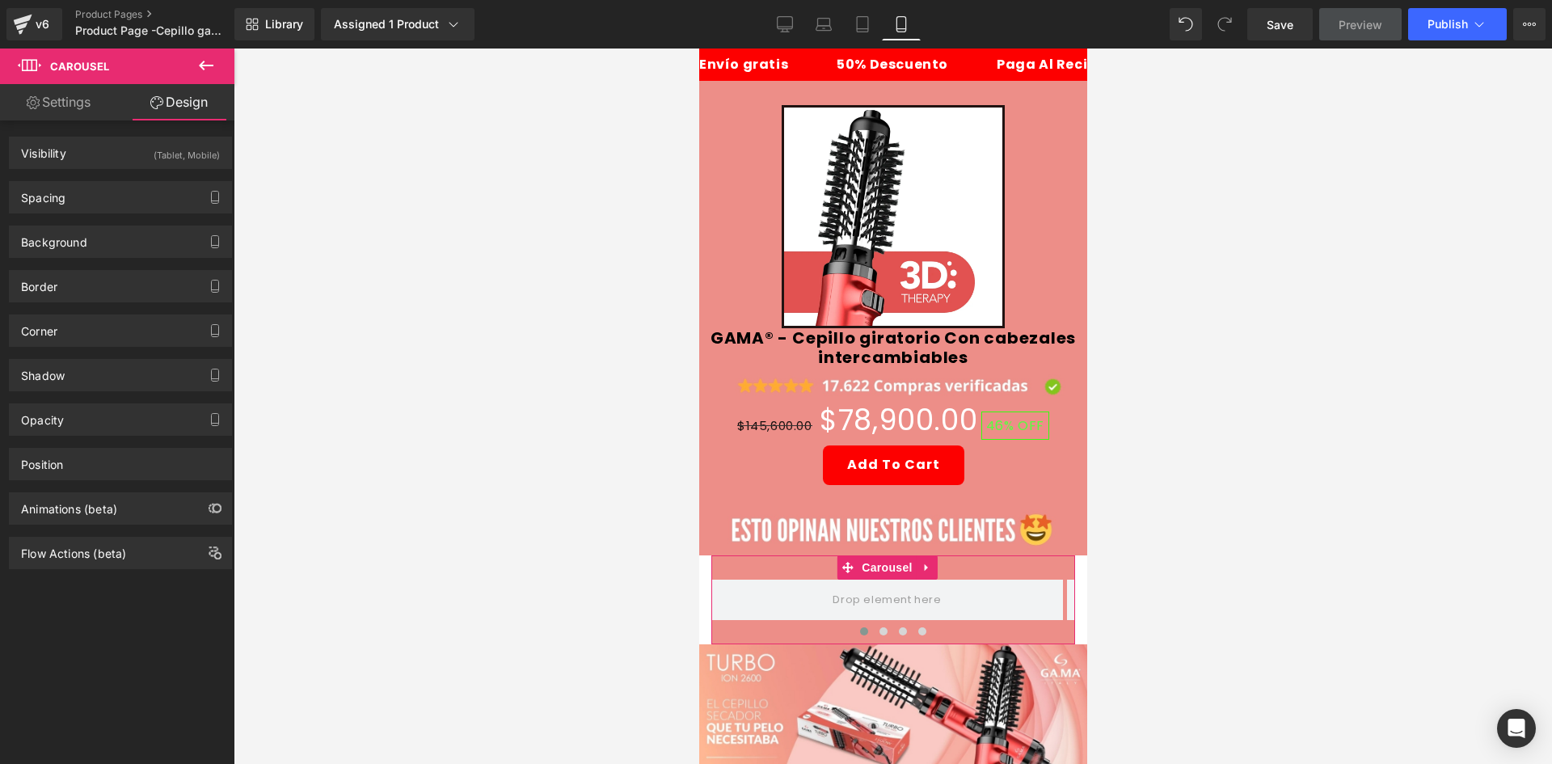
type input "0"
type input "30"
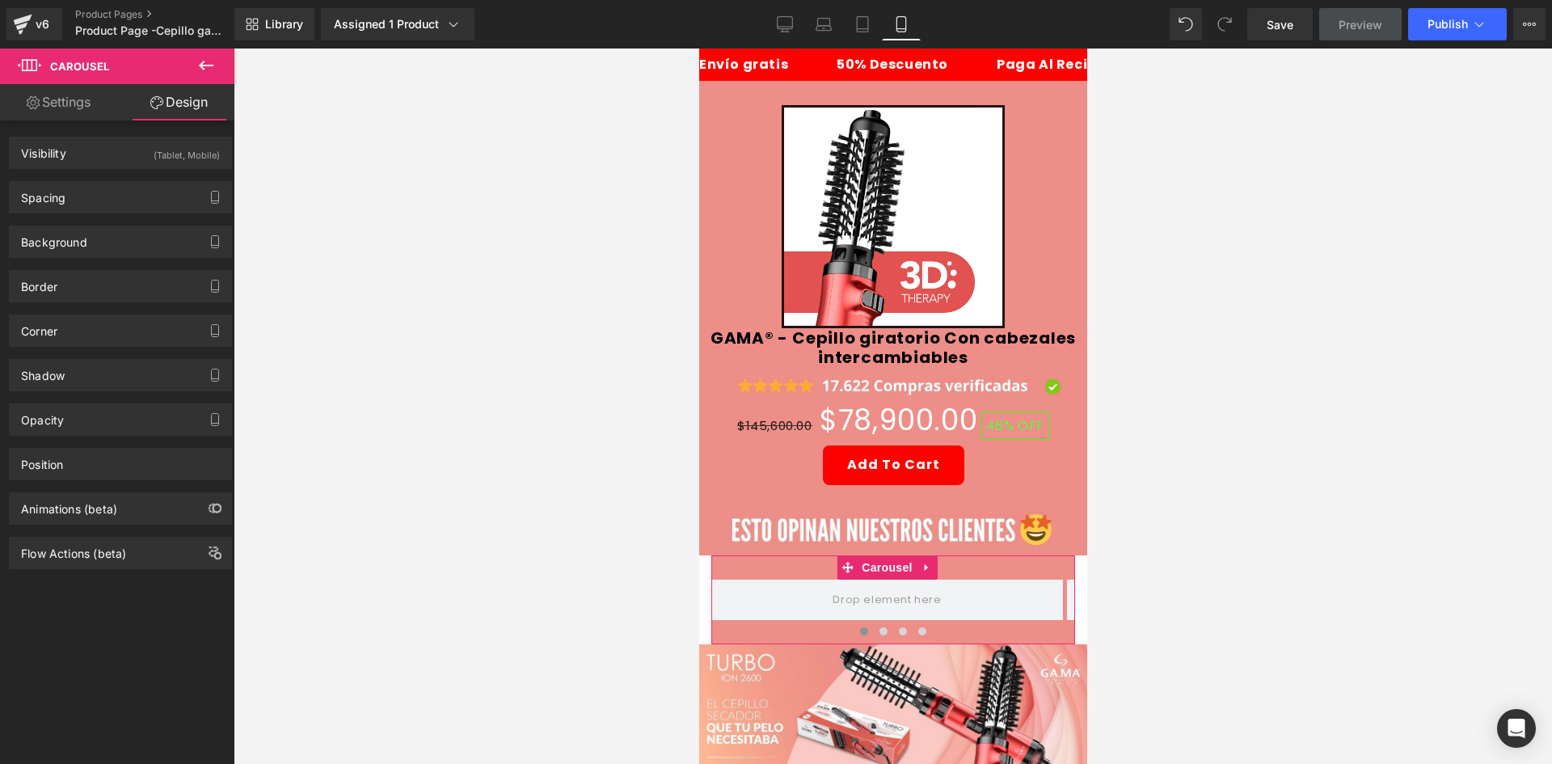
type input "0"
click at [101, 184] on div "Spacing" at bounding box center [120, 197] width 221 height 31
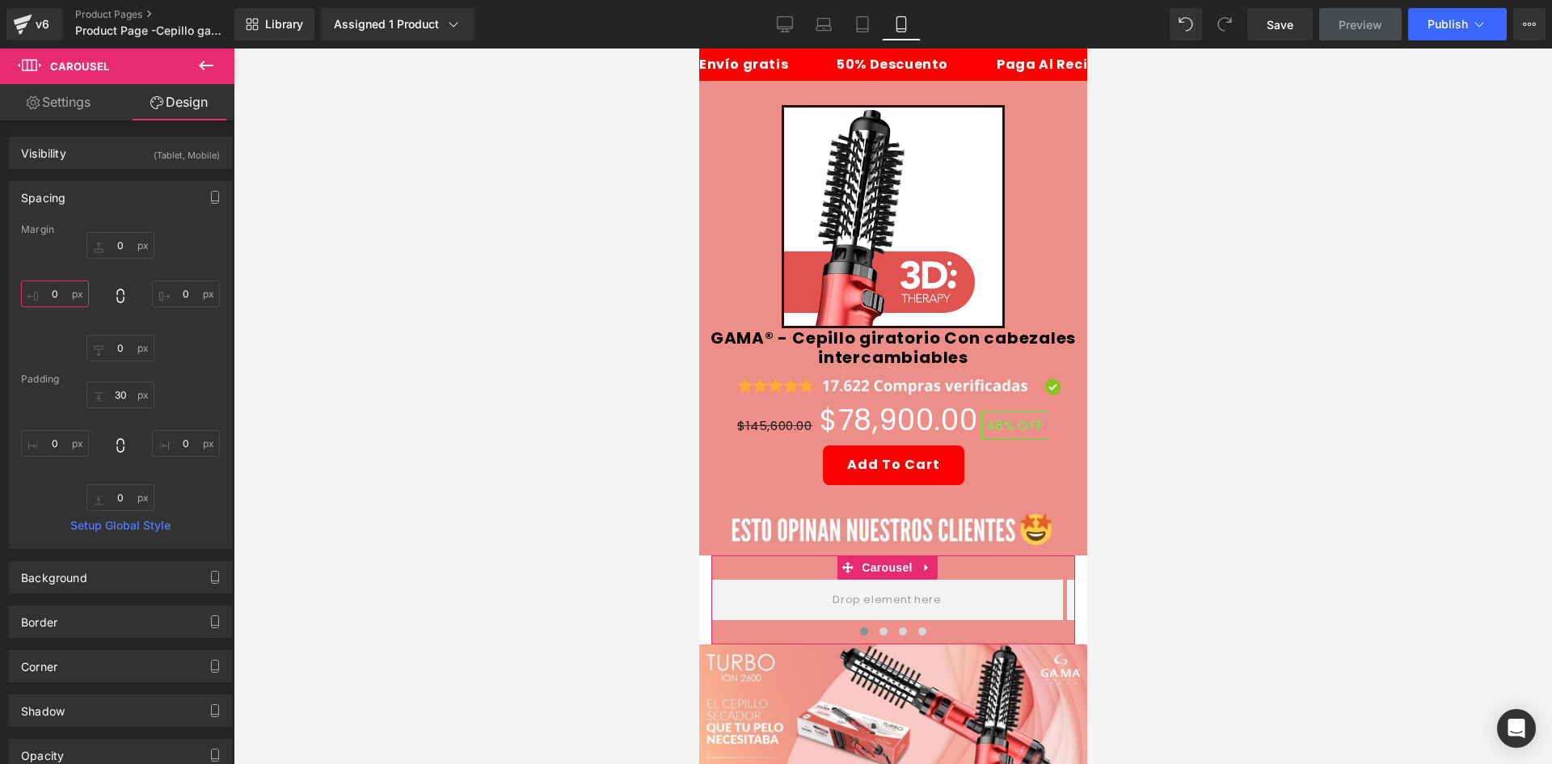
click at [64, 292] on input "0" at bounding box center [55, 293] width 68 height 27
type input "-15"
click at [183, 281] on input "0" at bounding box center [186, 293] width 68 height 27
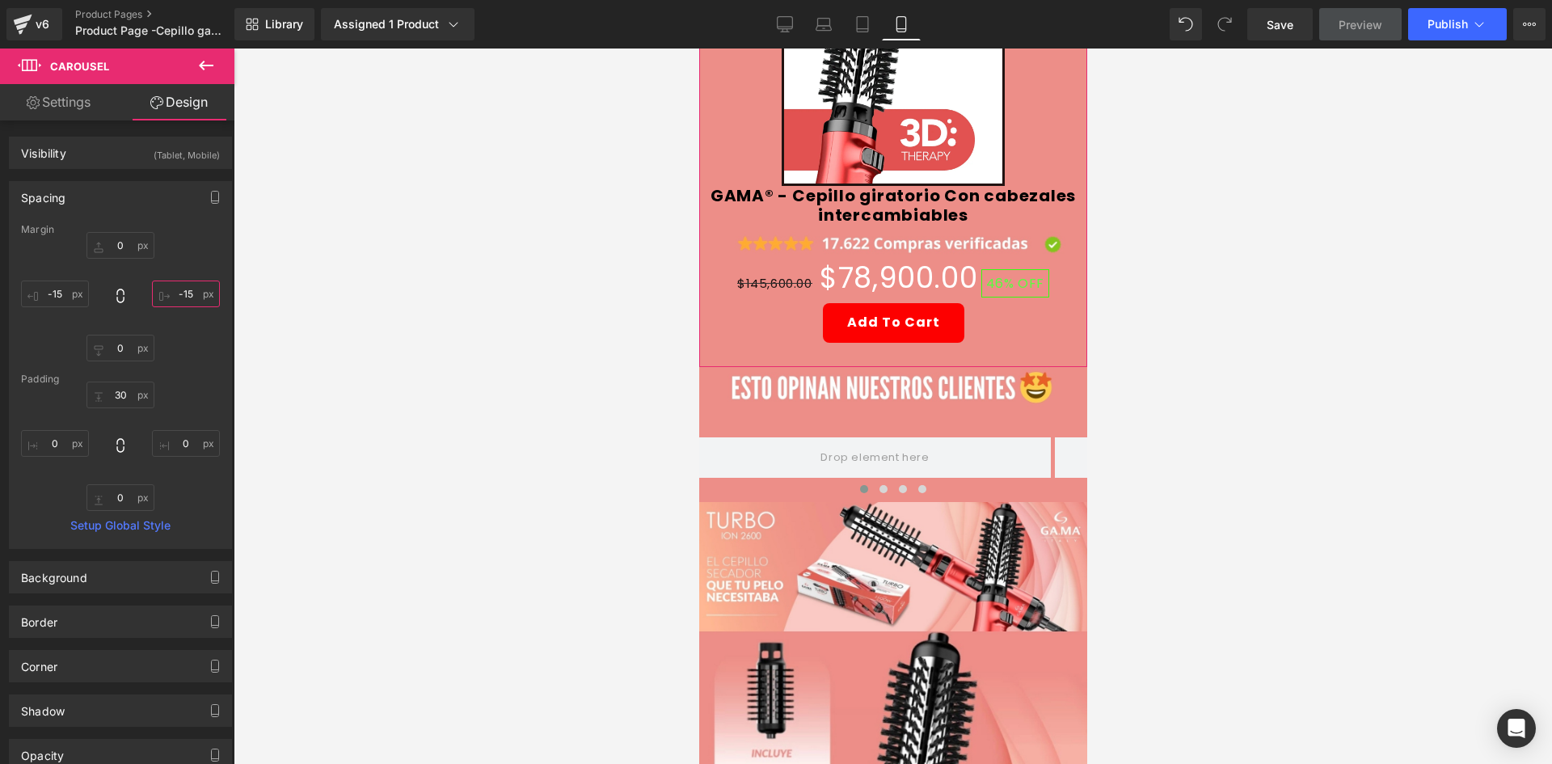
scroll to position [162, 0]
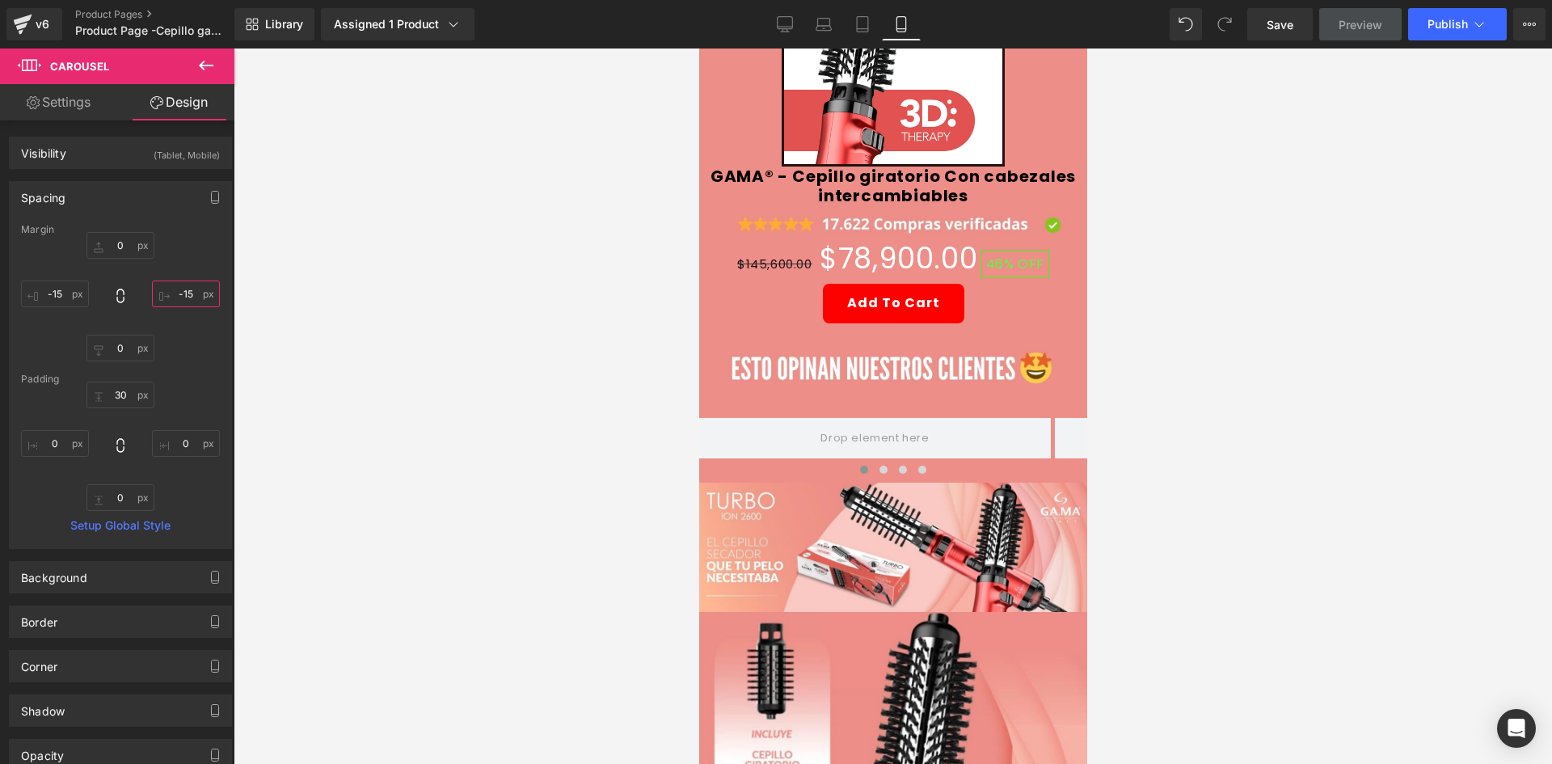
type input "-15"
click at [221, 74] on button at bounding box center [206, 66] width 57 height 36
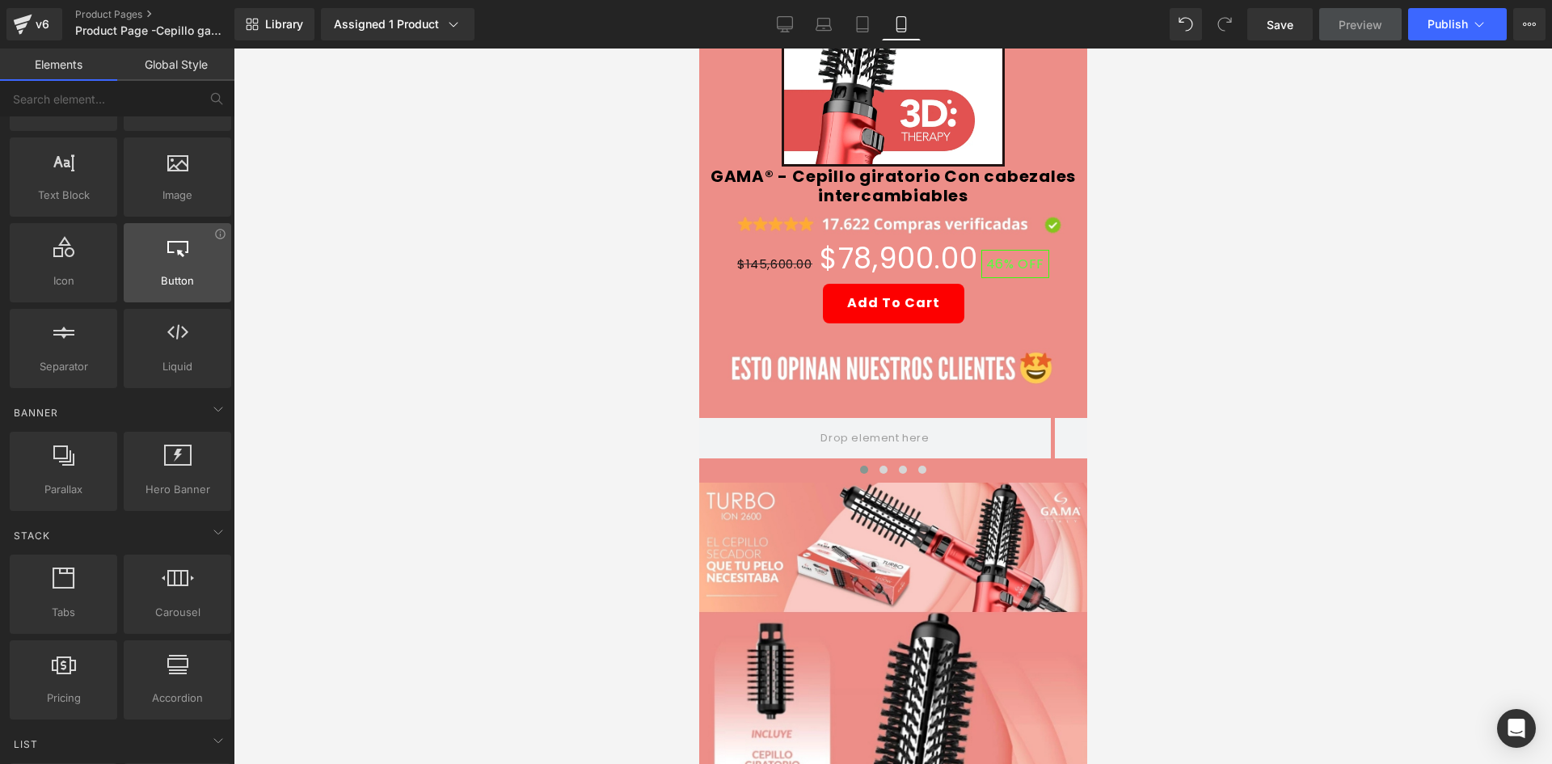
scroll to position [0, 0]
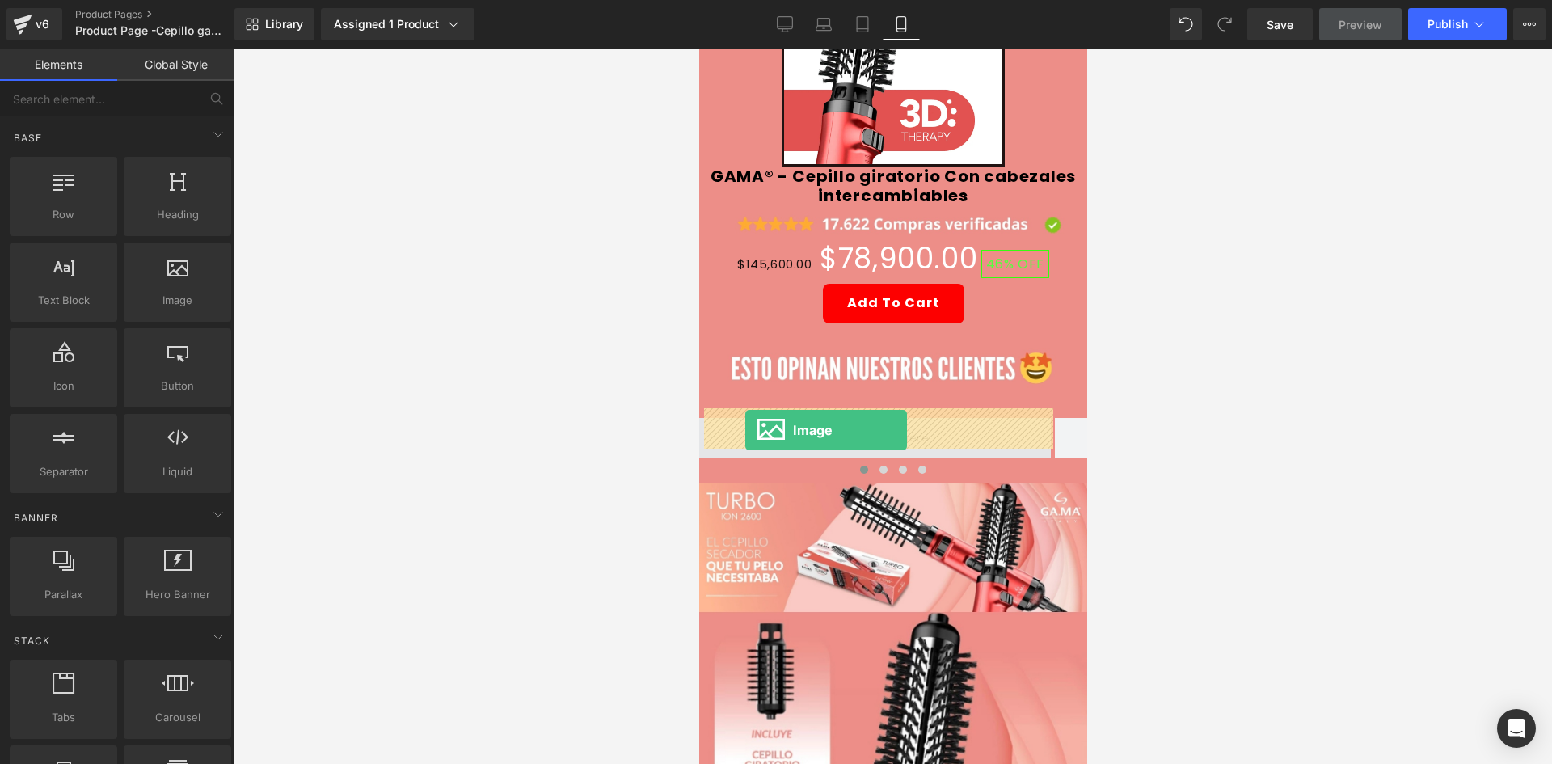
drag, startPoint x: 882, startPoint y: 341, endPoint x: 744, endPoint y: 430, distance: 163.6
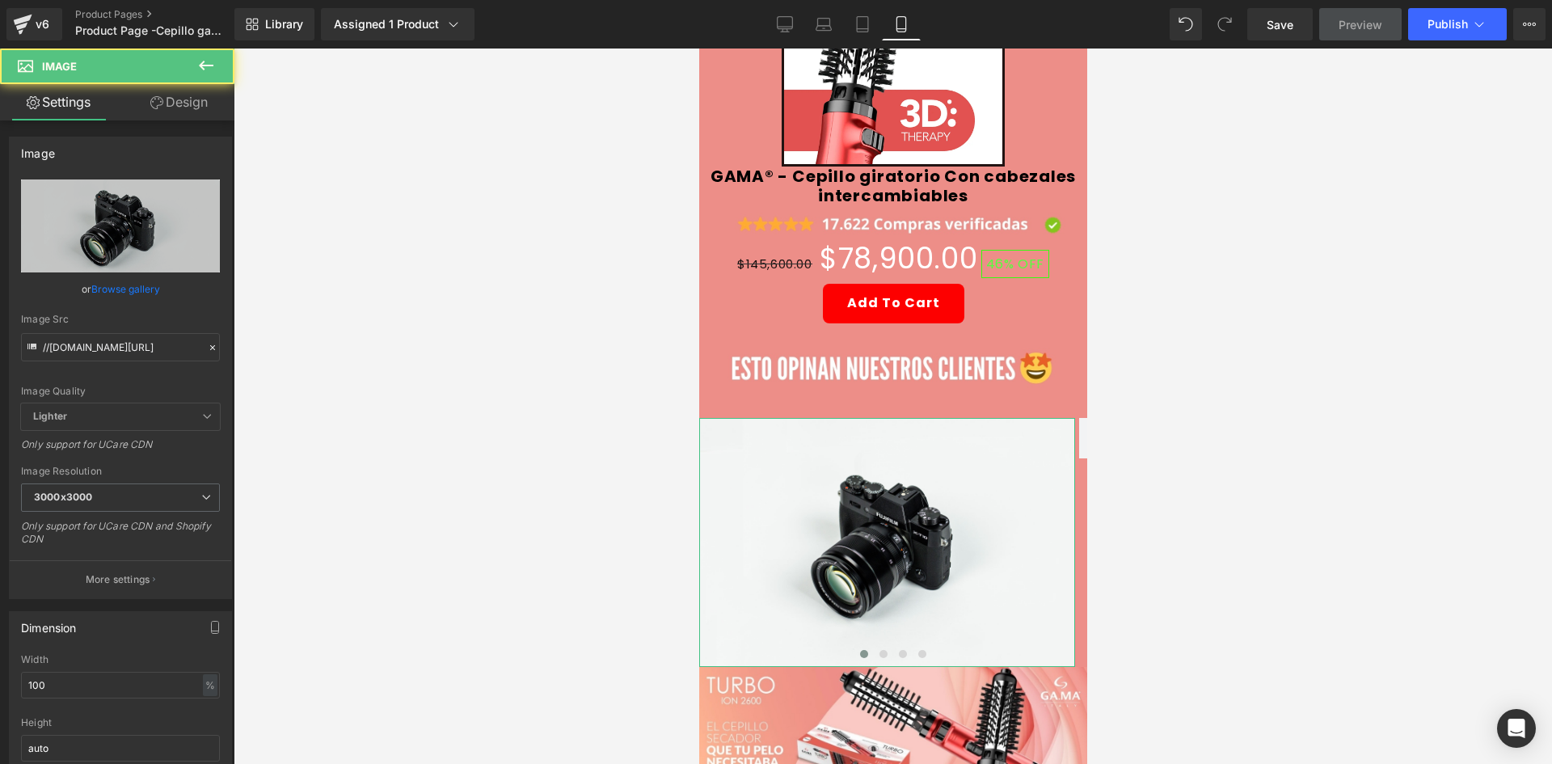
click at [187, 98] on link "Design" at bounding box center [178, 102] width 117 height 36
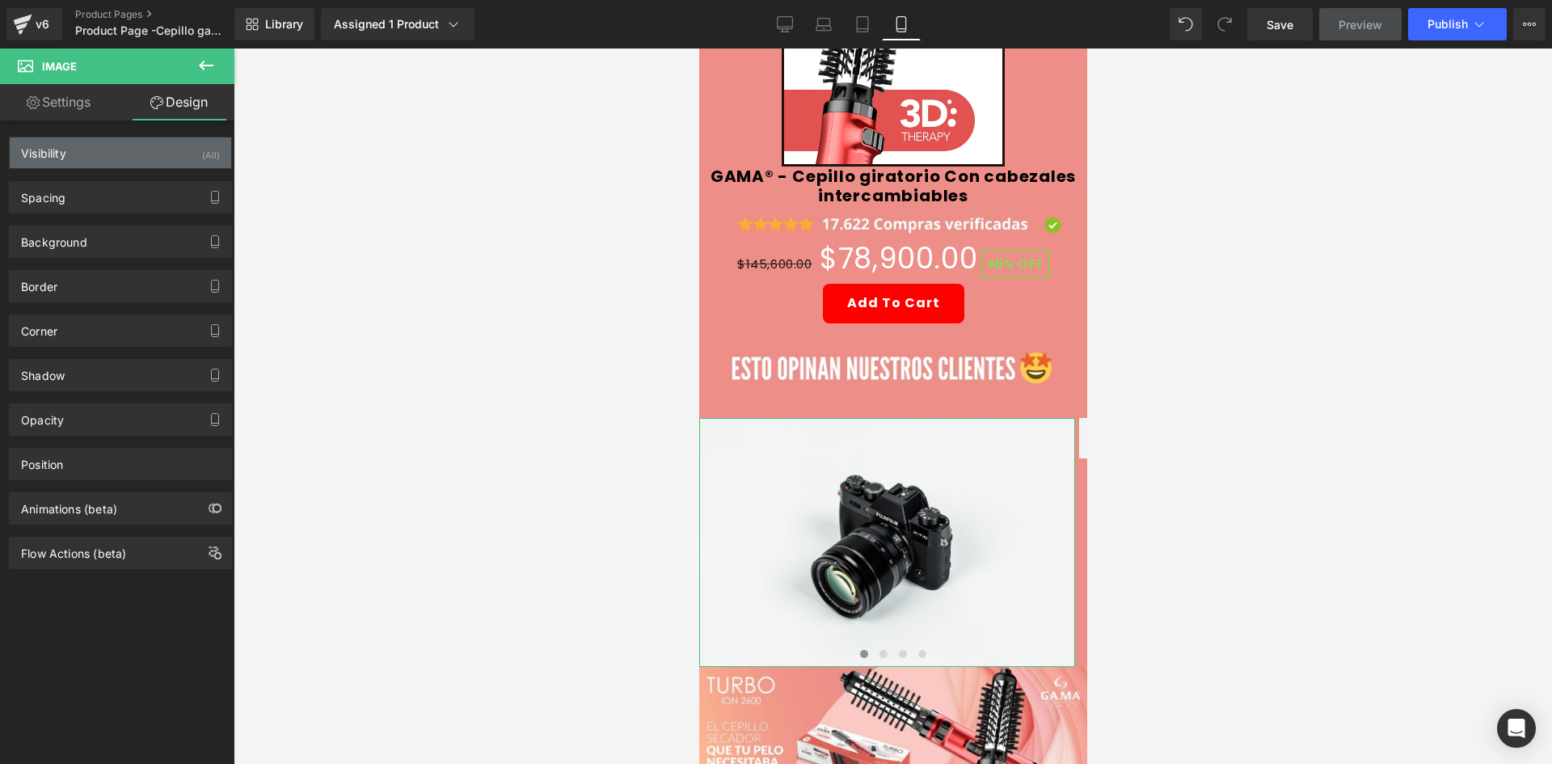
click at [202, 141] on div "(All)" at bounding box center [211, 150] width 18 height 27
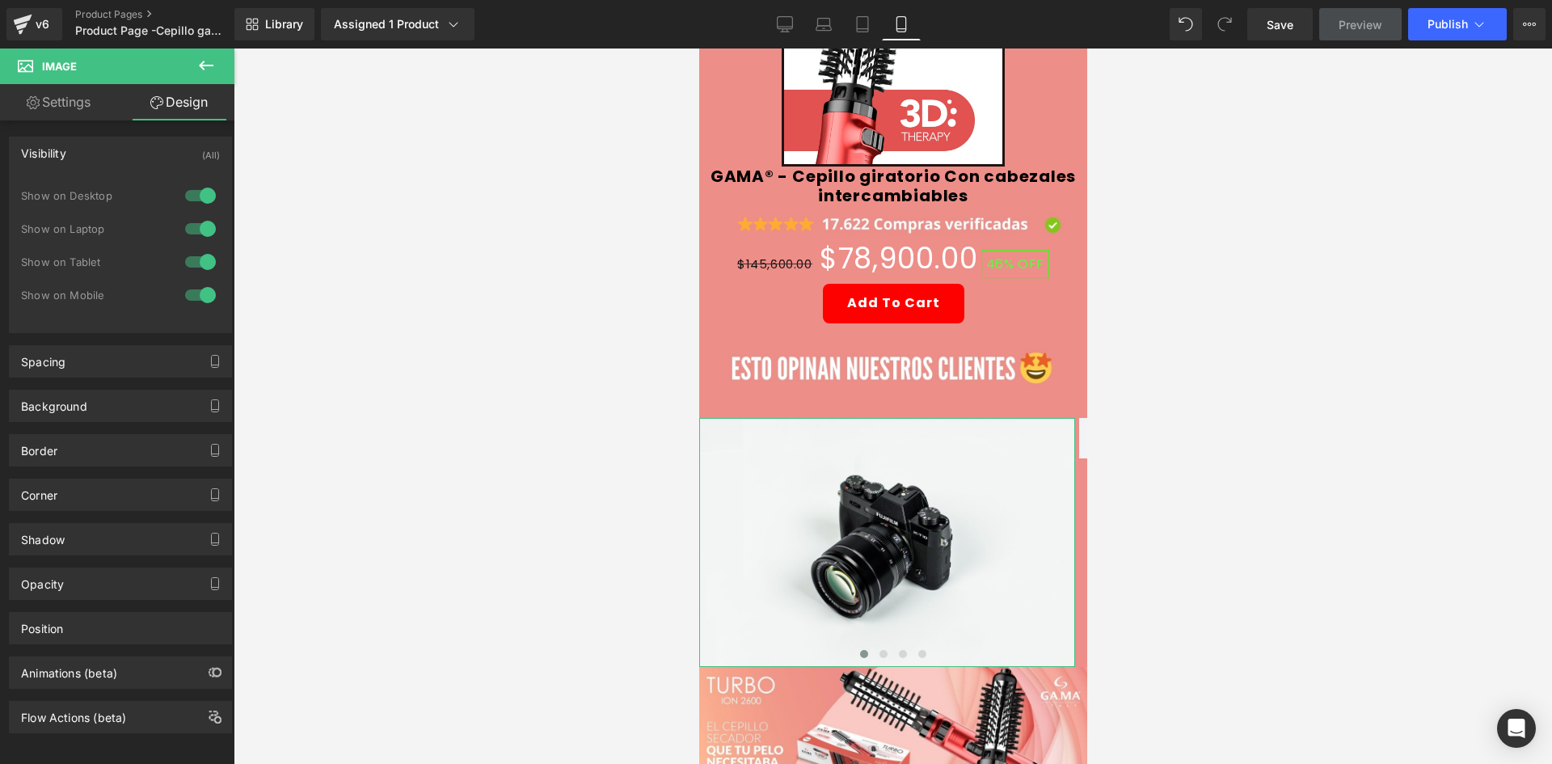
click at [204, 189] on div at bounding box center [200, 196] width 39 height 26
click at [191, 231] on div at bounding box center [200, 229] width 39 height 26
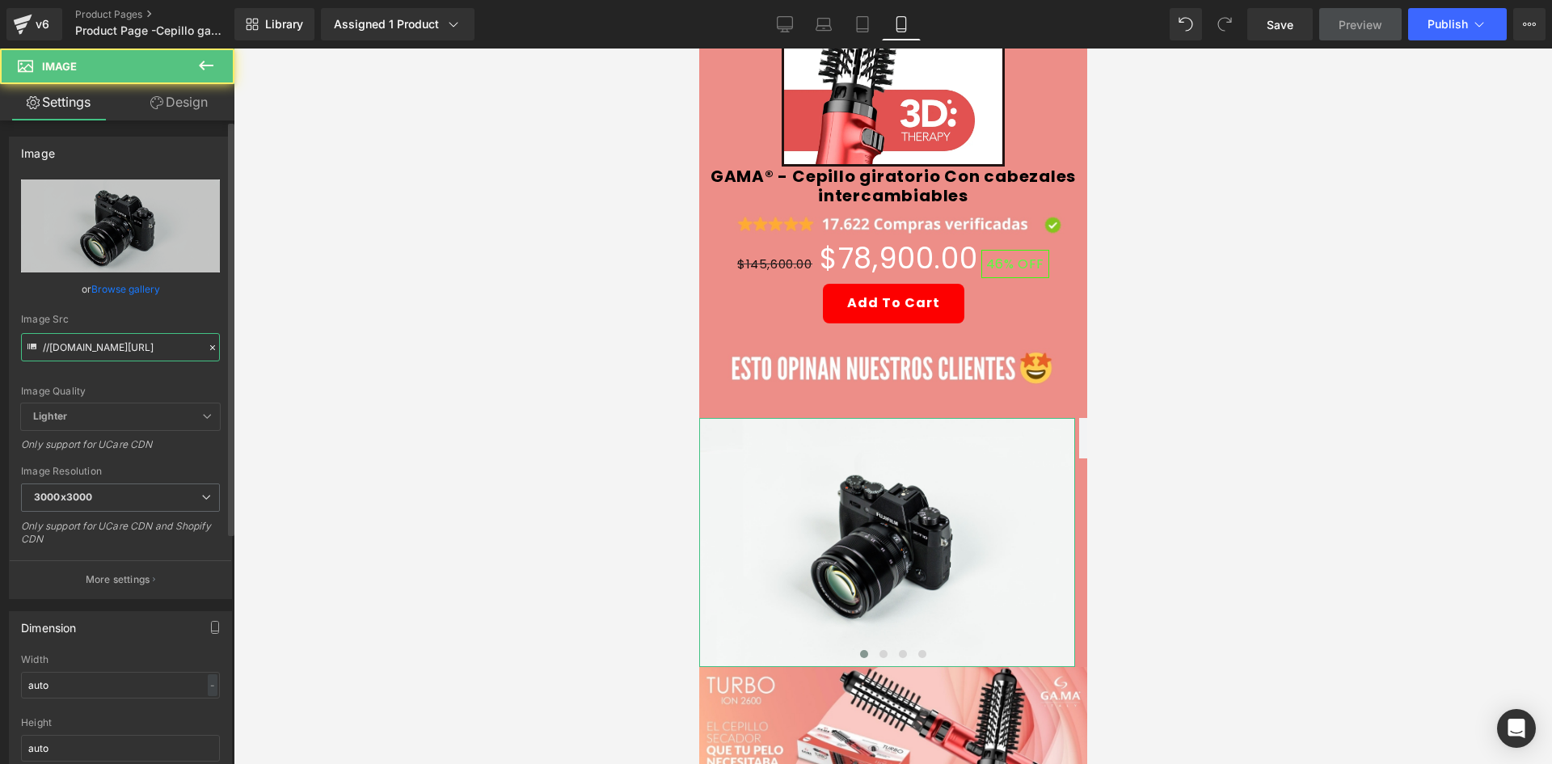
click at [162, 336] on input "//[DOMAIN_NAME][URL]" at bounding box center [120, 347] width 199 height 28
click at [117, 346] on input "//[DOMAIN_NAME][URL]" at bounding box center [120, 347] width 199 height 28
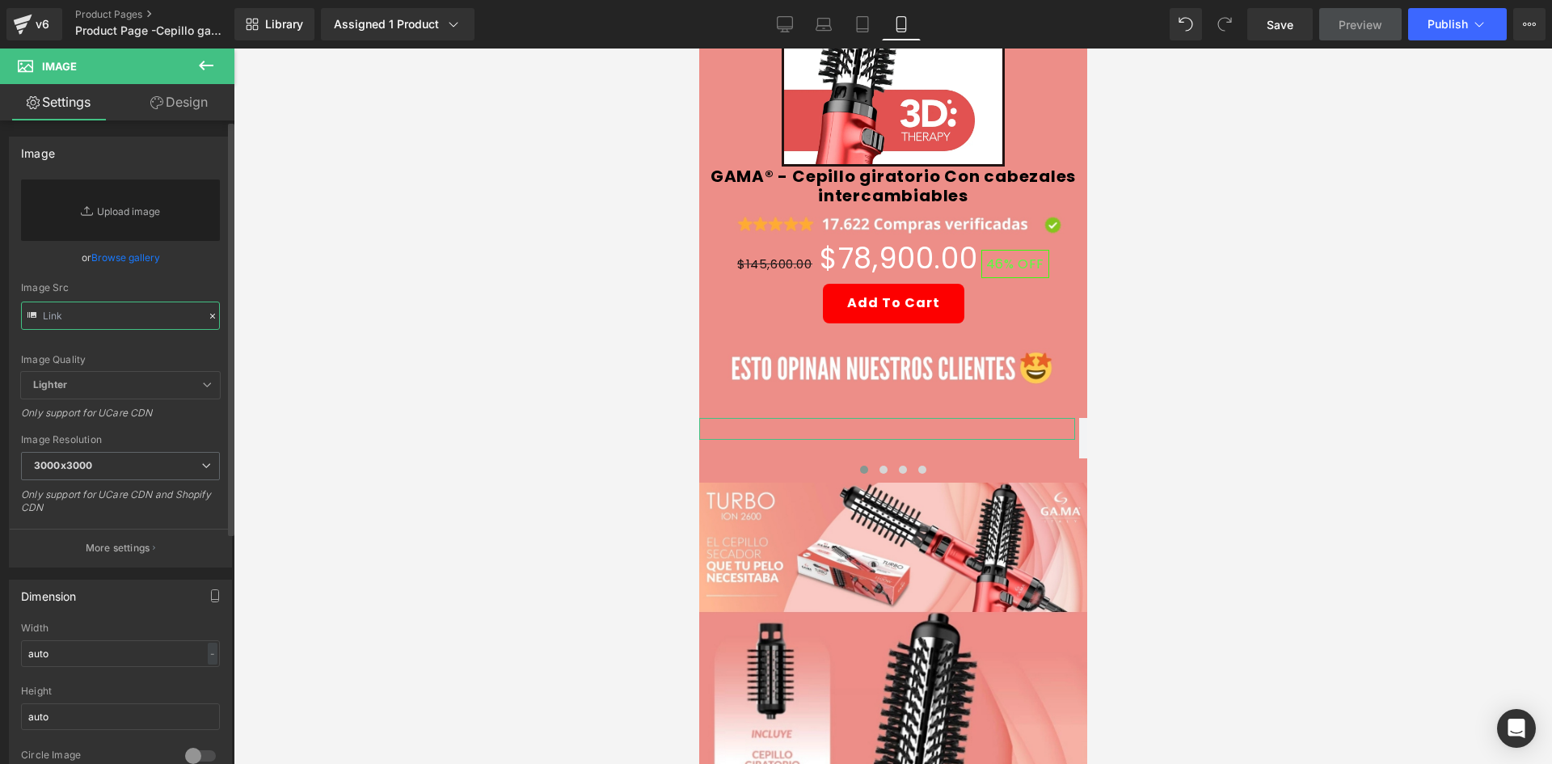
paste input "https://i.ibb.co/VYvM41PD/rs1.png"
type input "https://i.ibb.co/VYvM41PD/rs1.png"
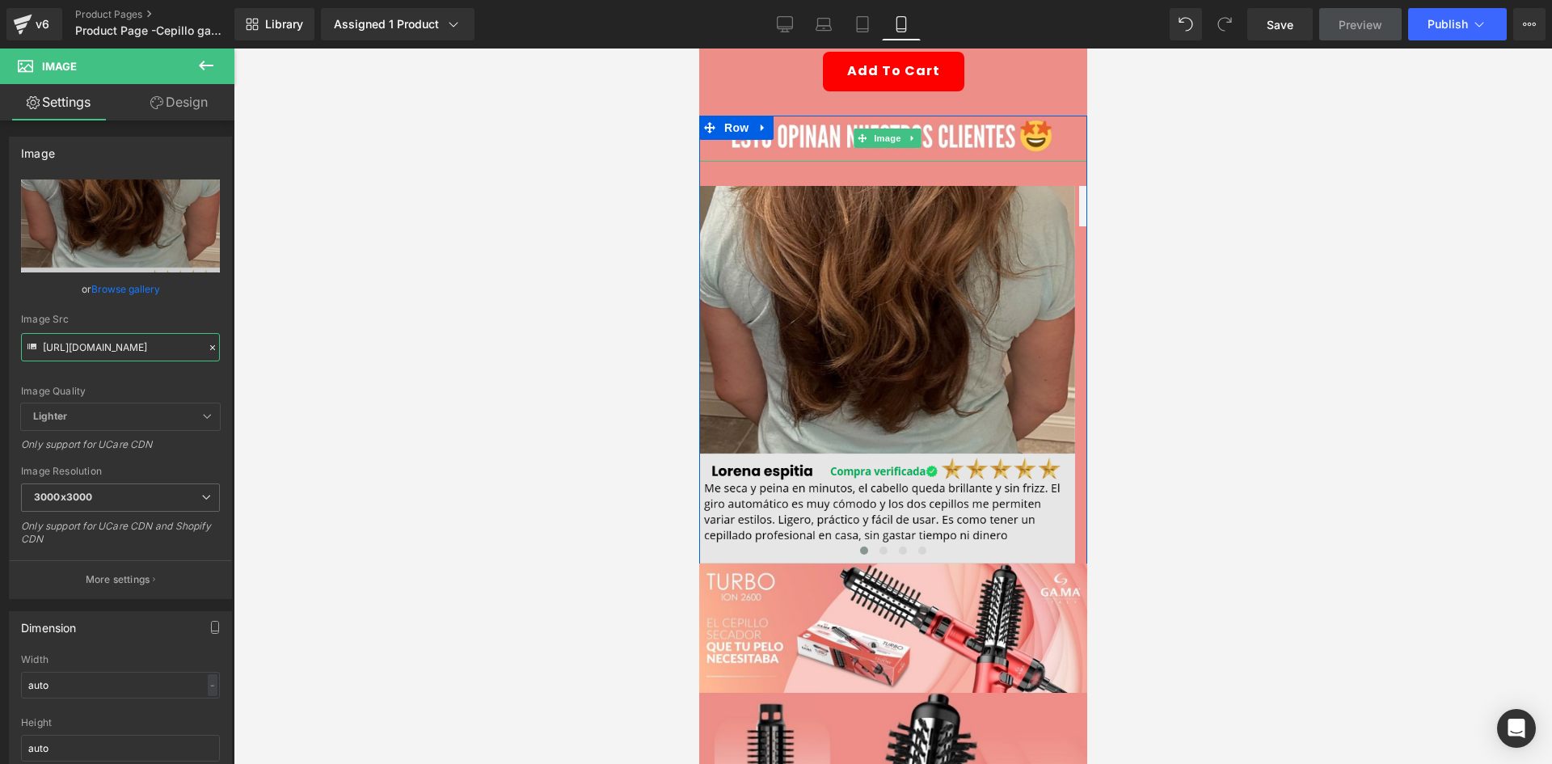
scroll to position [404, 0]
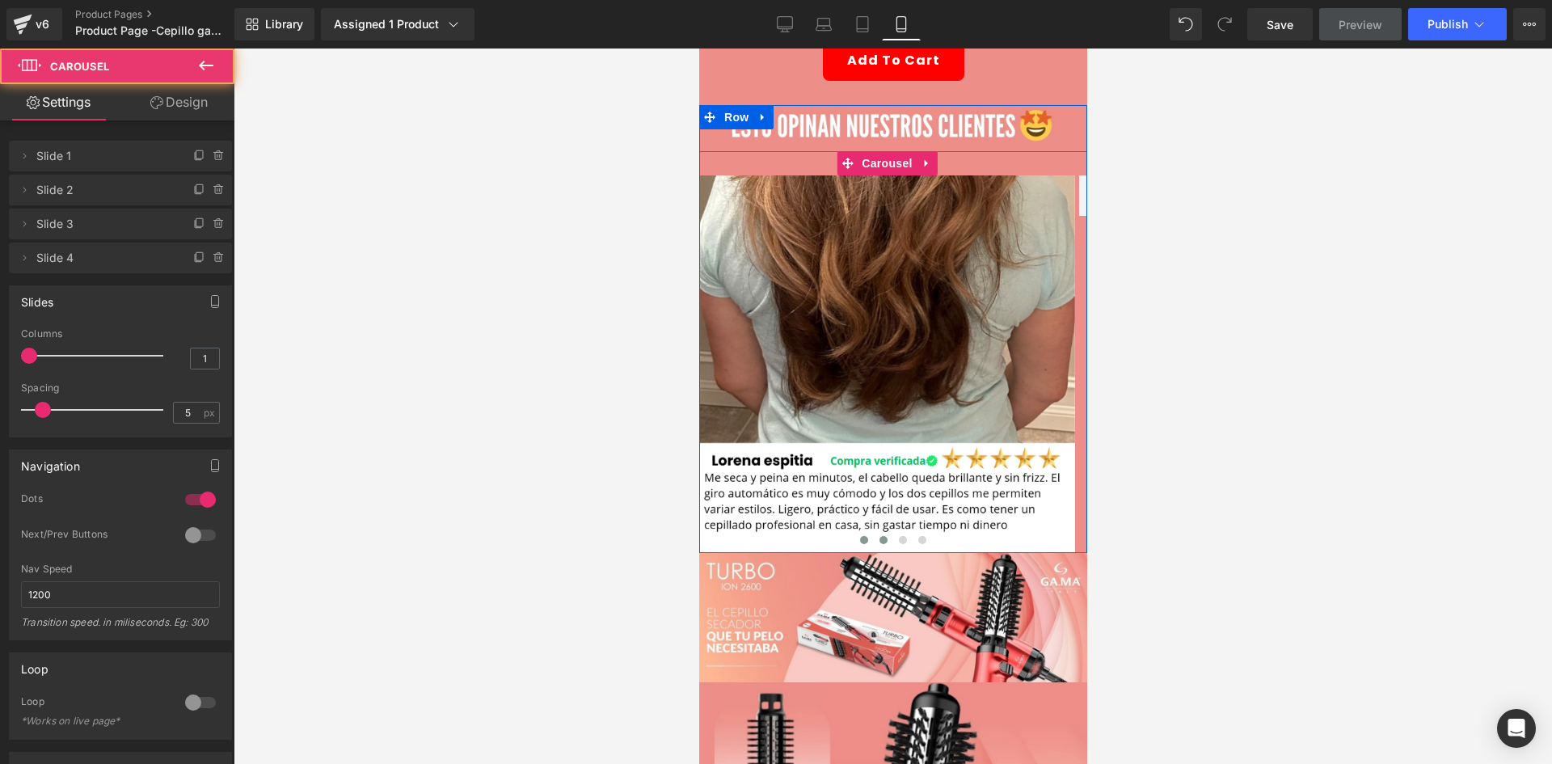
click at [873, 532] on button at bounding box center [882, 540] width 19 height 16
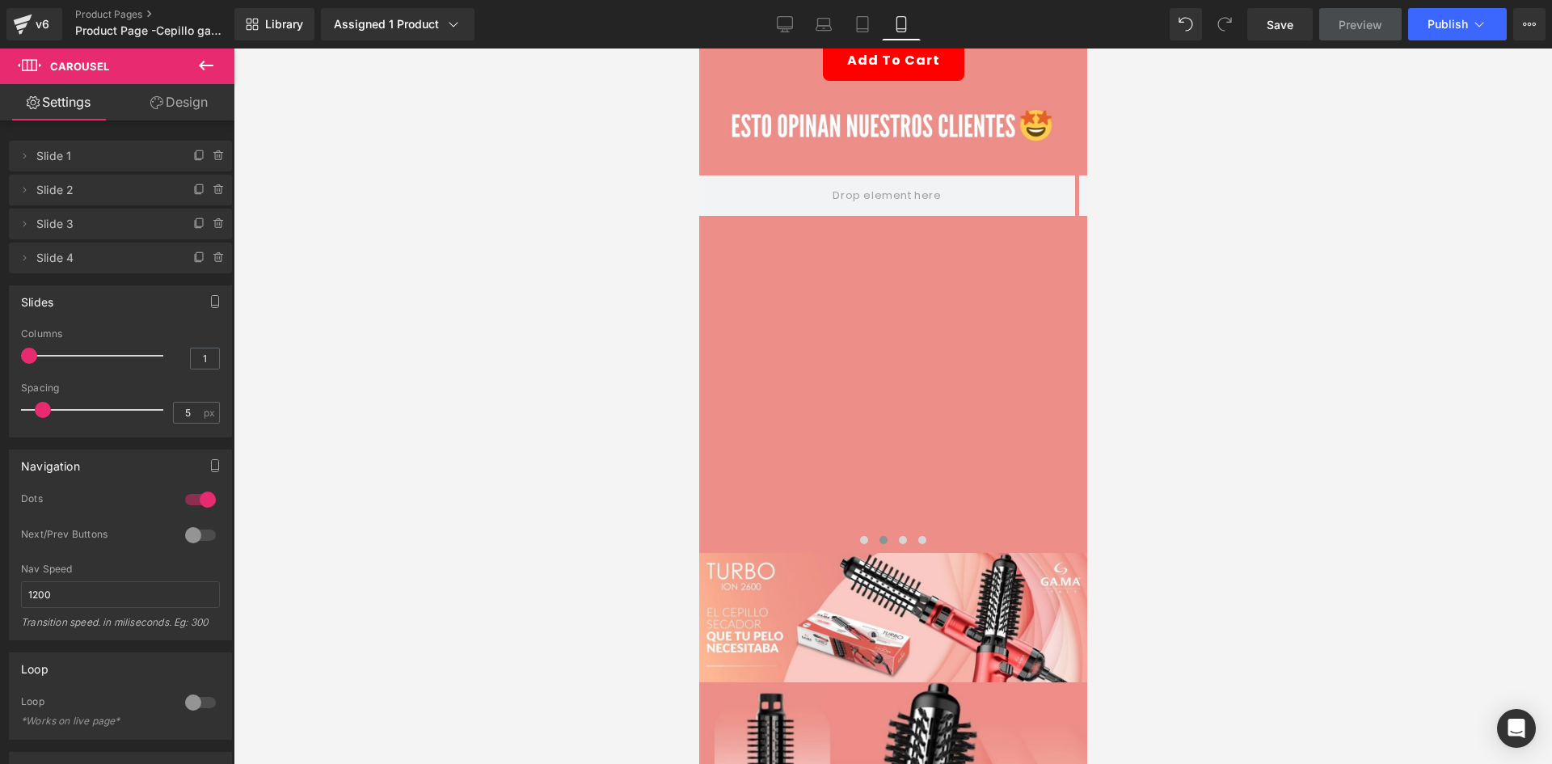
click at [217, 65] on button at bounding box center [206, 66] width 57 height 36
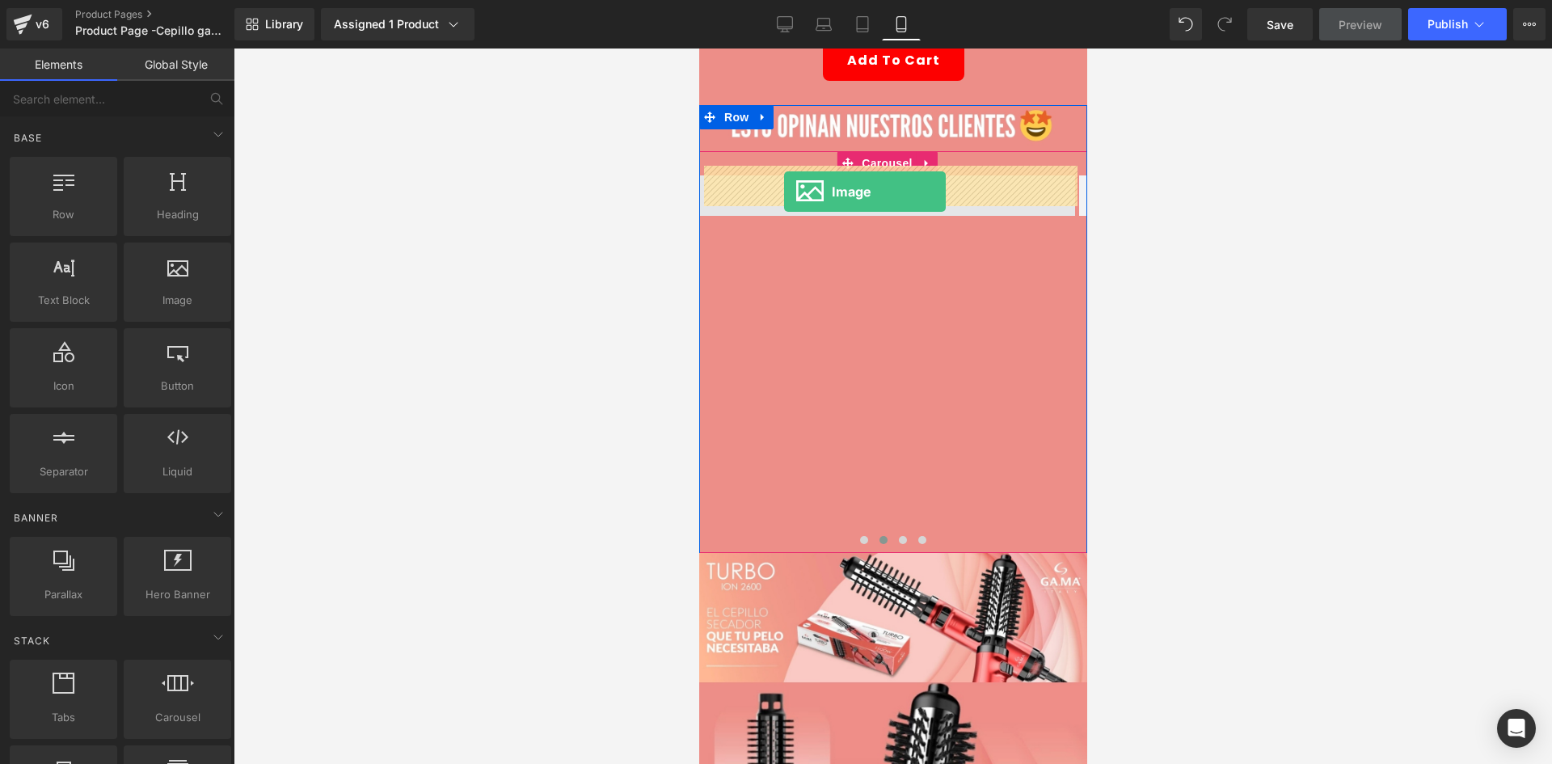
drag, startPoint x: 1067, startPoint y: 314, endPoint x: 782, endPoint y: 192, distance: 309.9
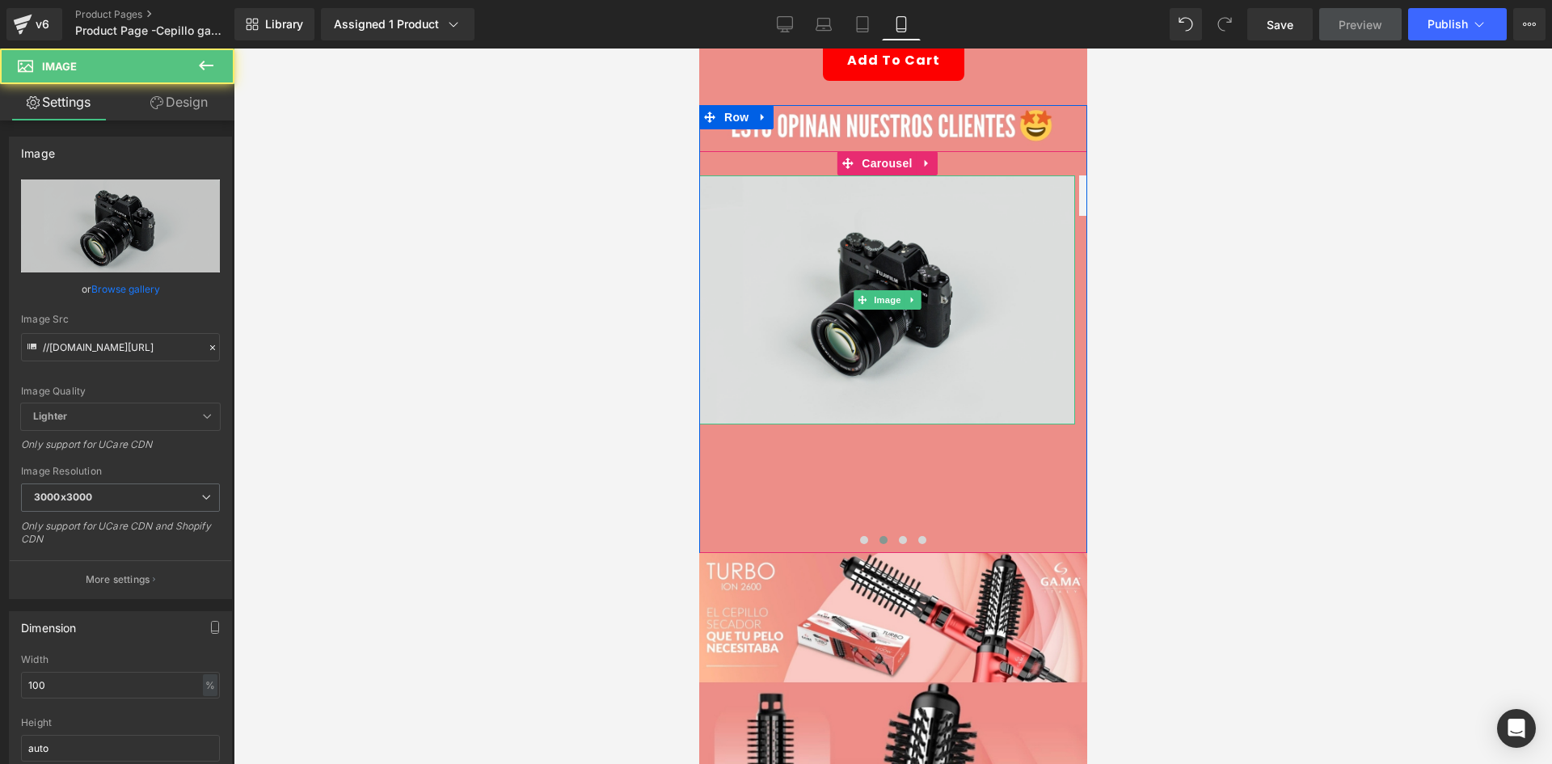
click at [950, 354] on img at bounding box center [886, 299] width 376 height 249
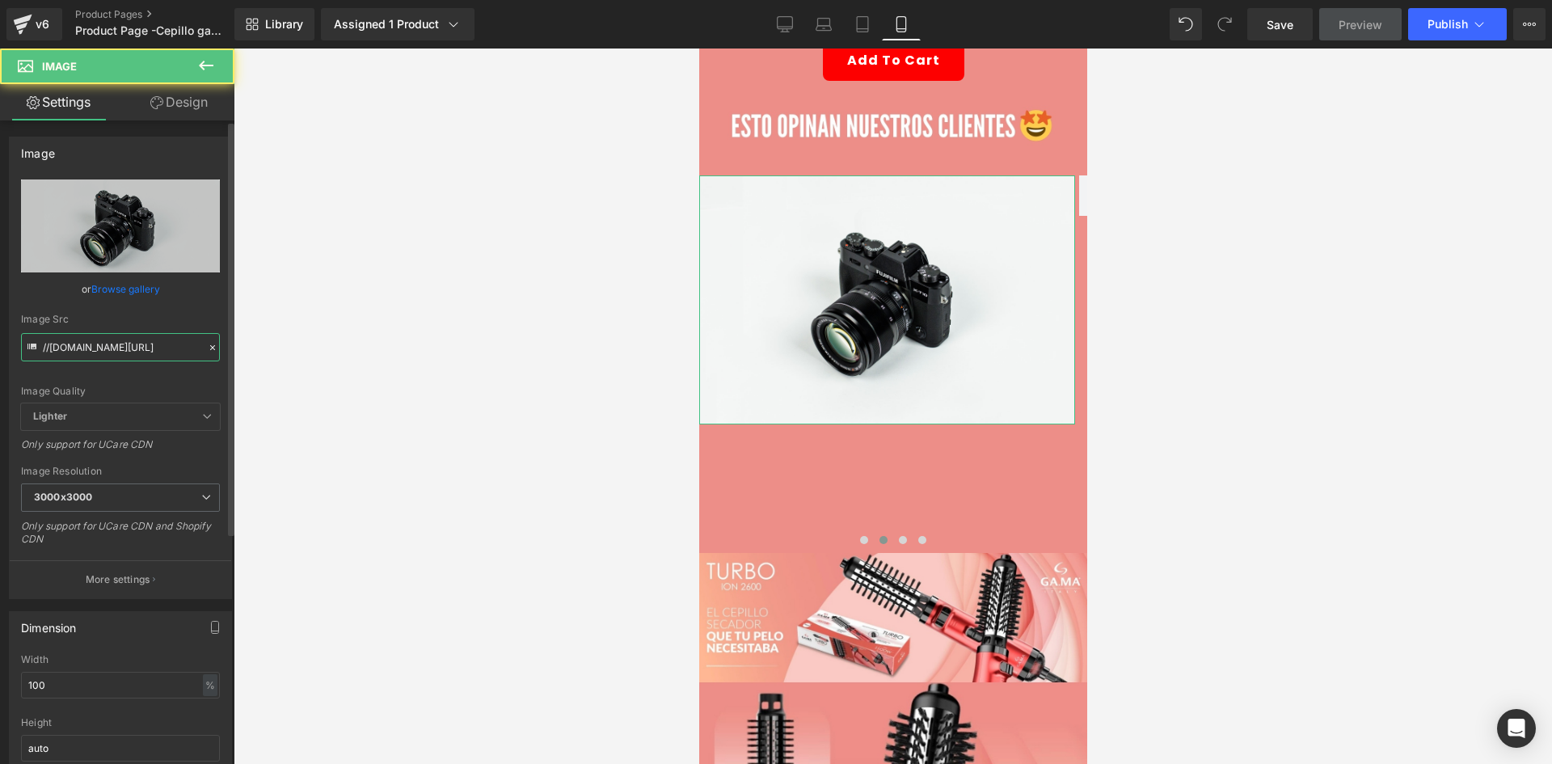
click at [162, 343] on input "//[DOMAIN_NAME][URL]" at bounding box center [120, 347] width 199 height 28
click at [162, 342] on input "//[DOMAIN_NAME][URL]" at bounding box center [120, 347] width 199 height 28
paste input "https://i.ibb.co/GQPnPCfv/rs2.png"
type input "https://i.ibb.co/GQPnPCfv/rs2.png"
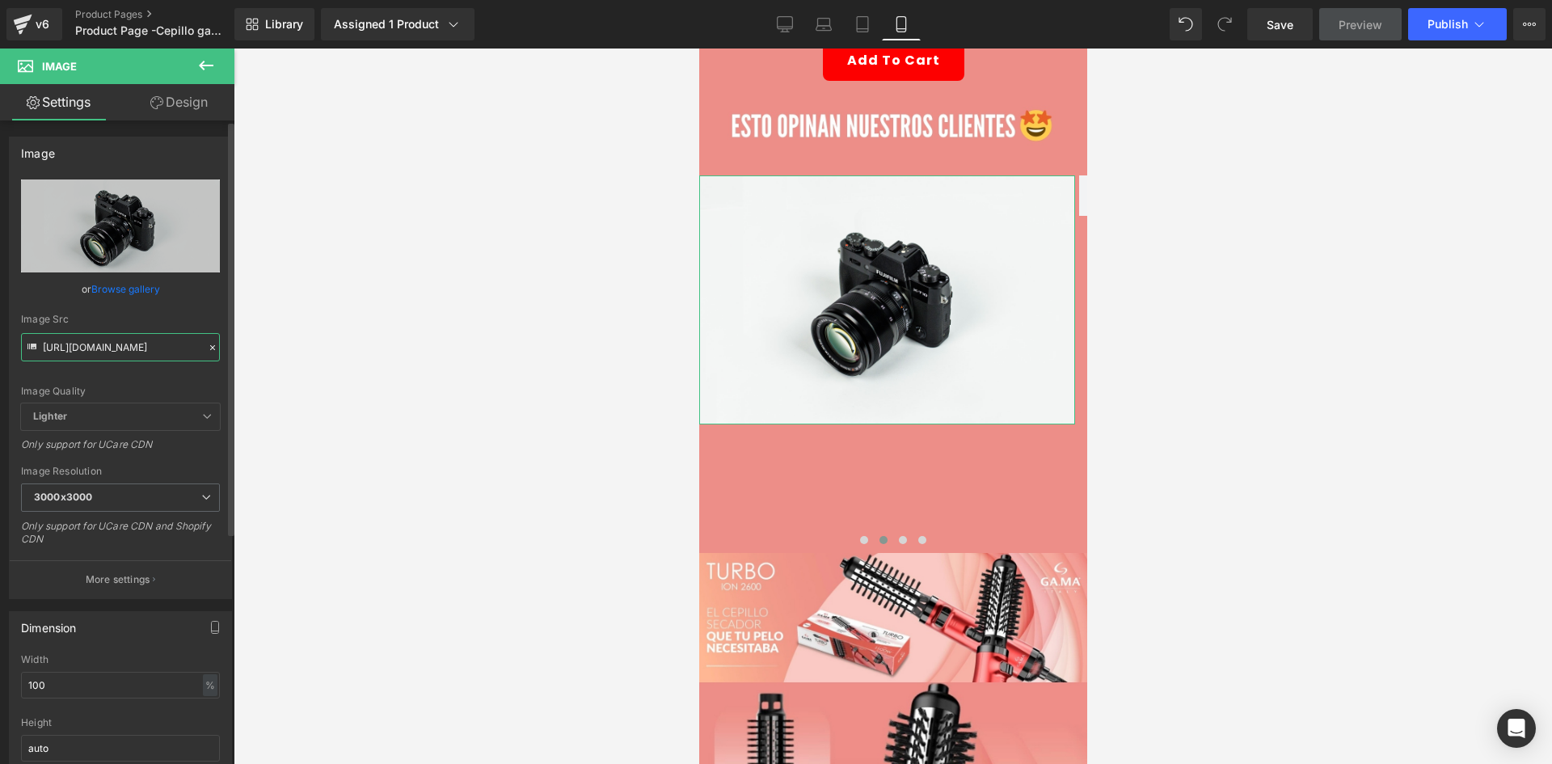
scroll to position [0, 8]
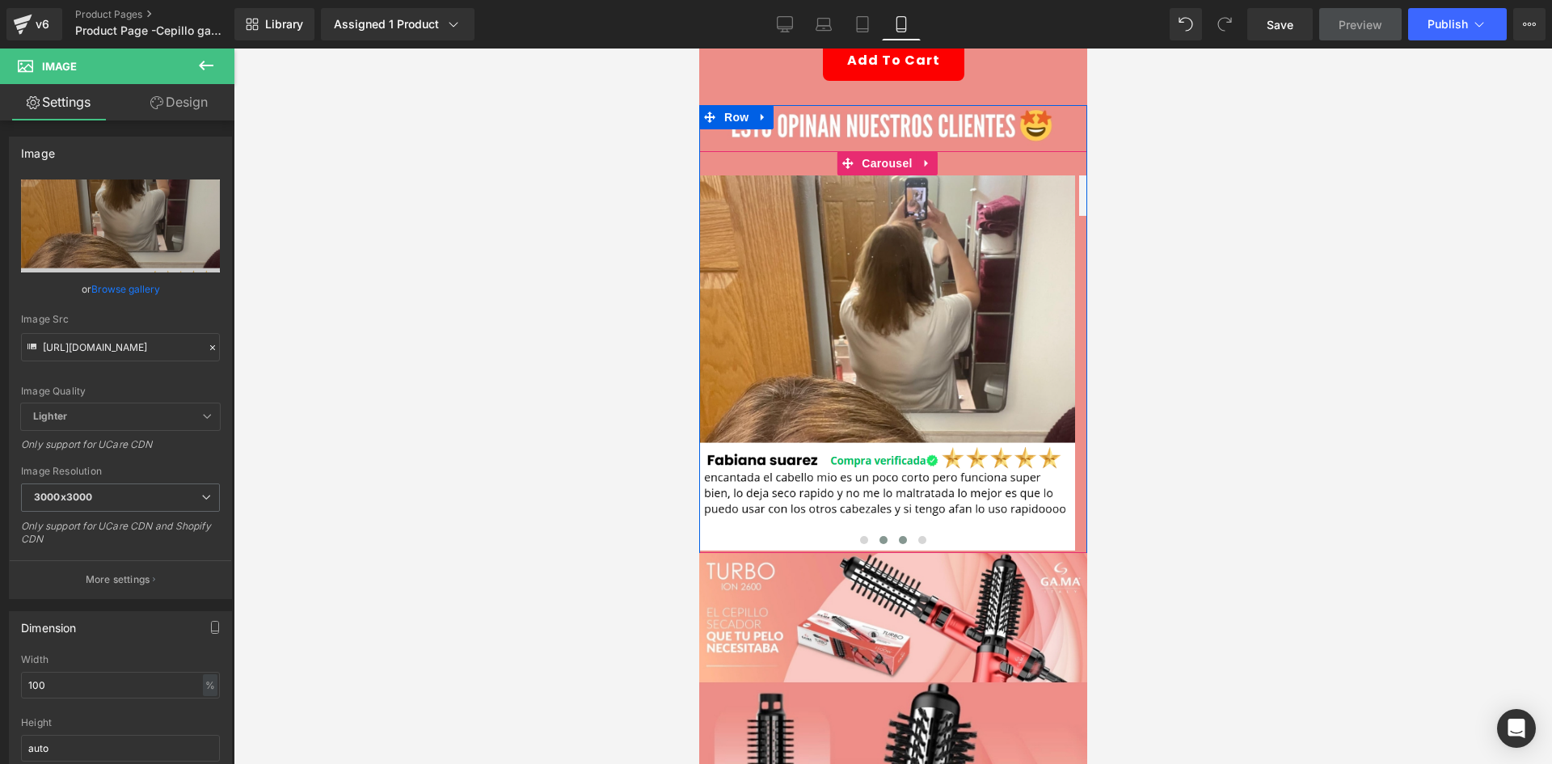
click at [898, 536] on span at bounding box center [902, 540] width 8 height 8
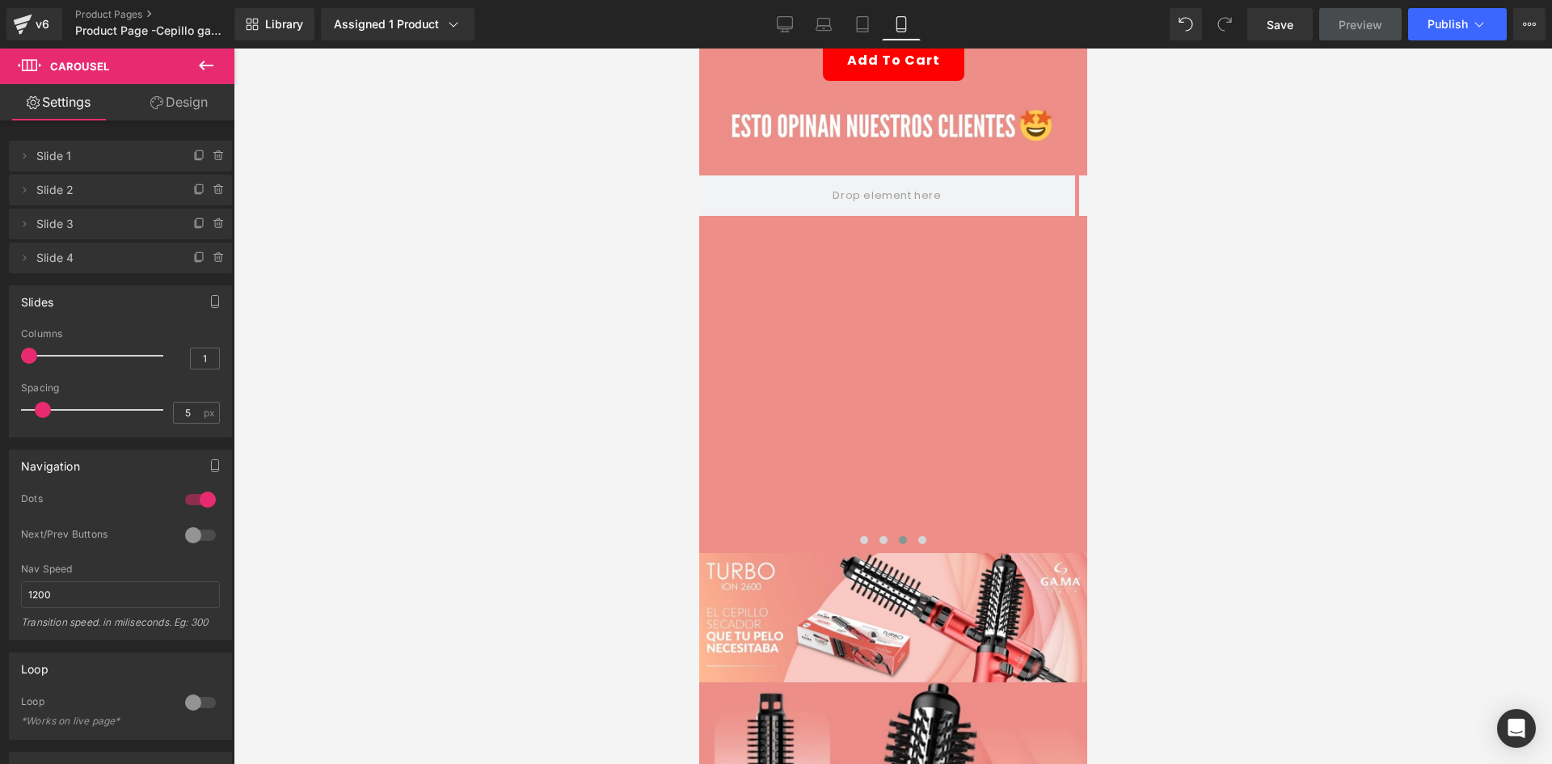
click at [202, 75] on button at bounding box center [206, 66] width 57 height 36
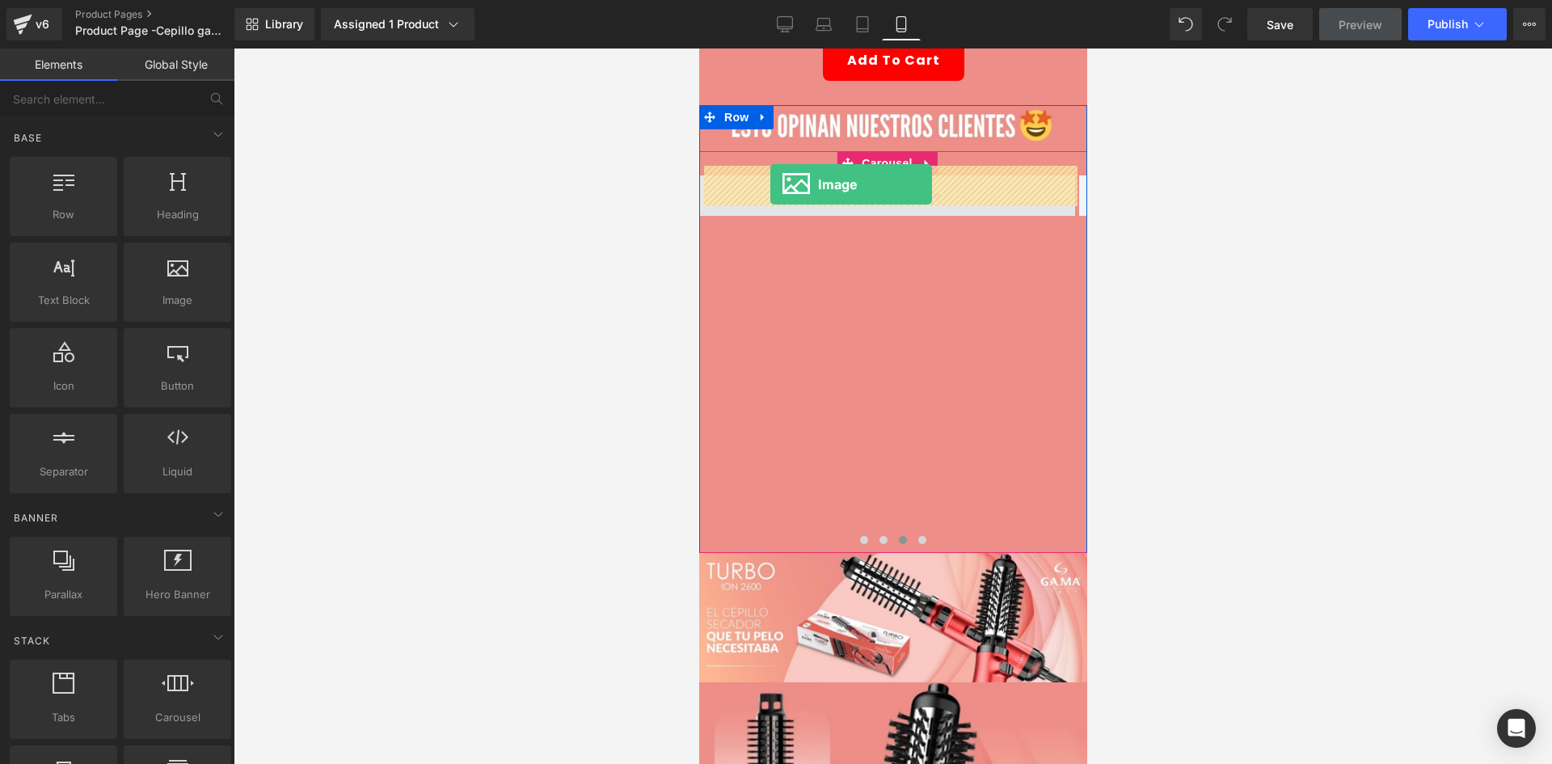
drag, startPoint x: 876, startPoint y: 335, endPoint x: 769, endPoint y: 184, distance: 185.0
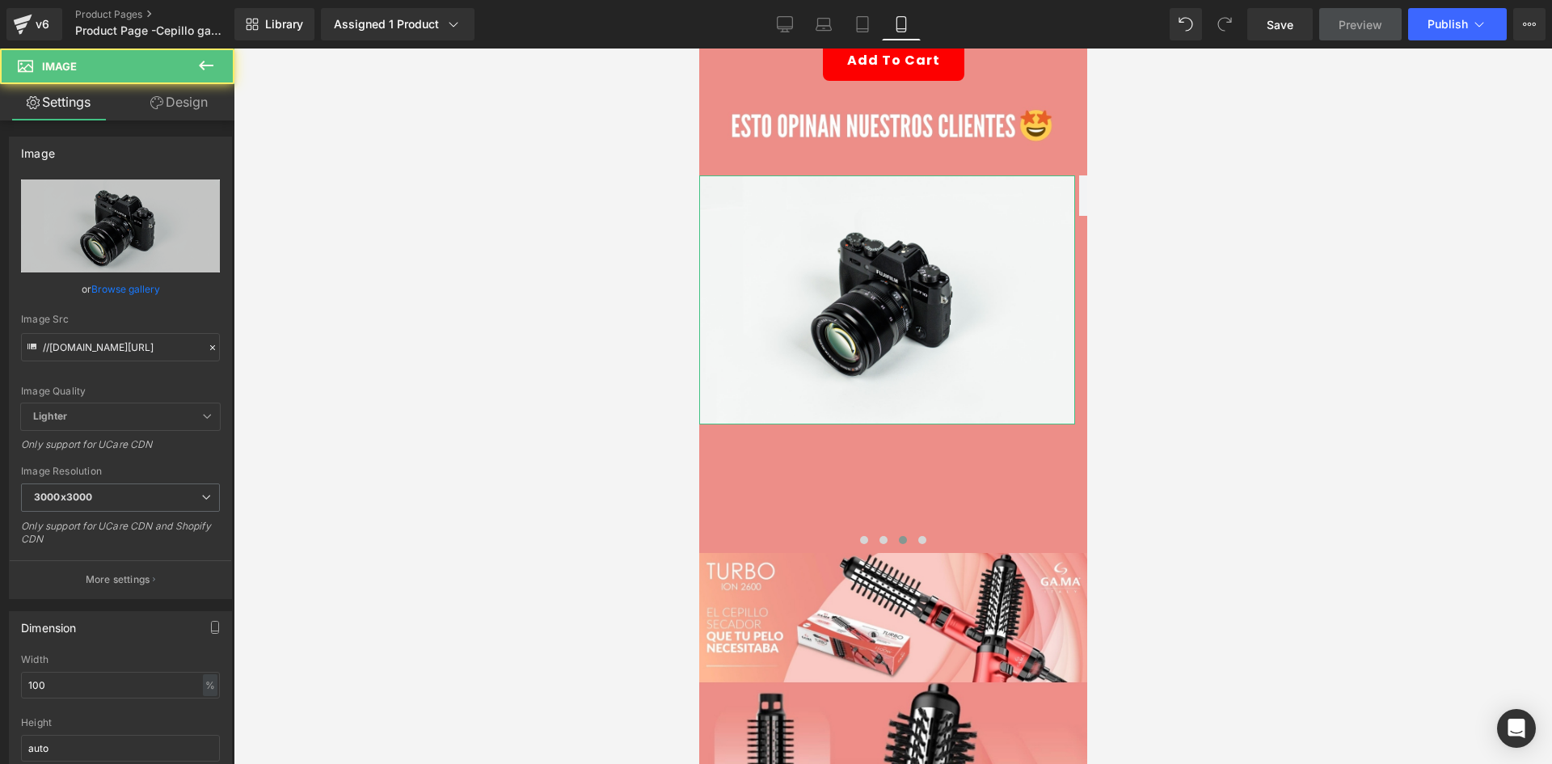
click at [190, 104] on link "Design" at bounding box center [178, 102] width 117 height 36
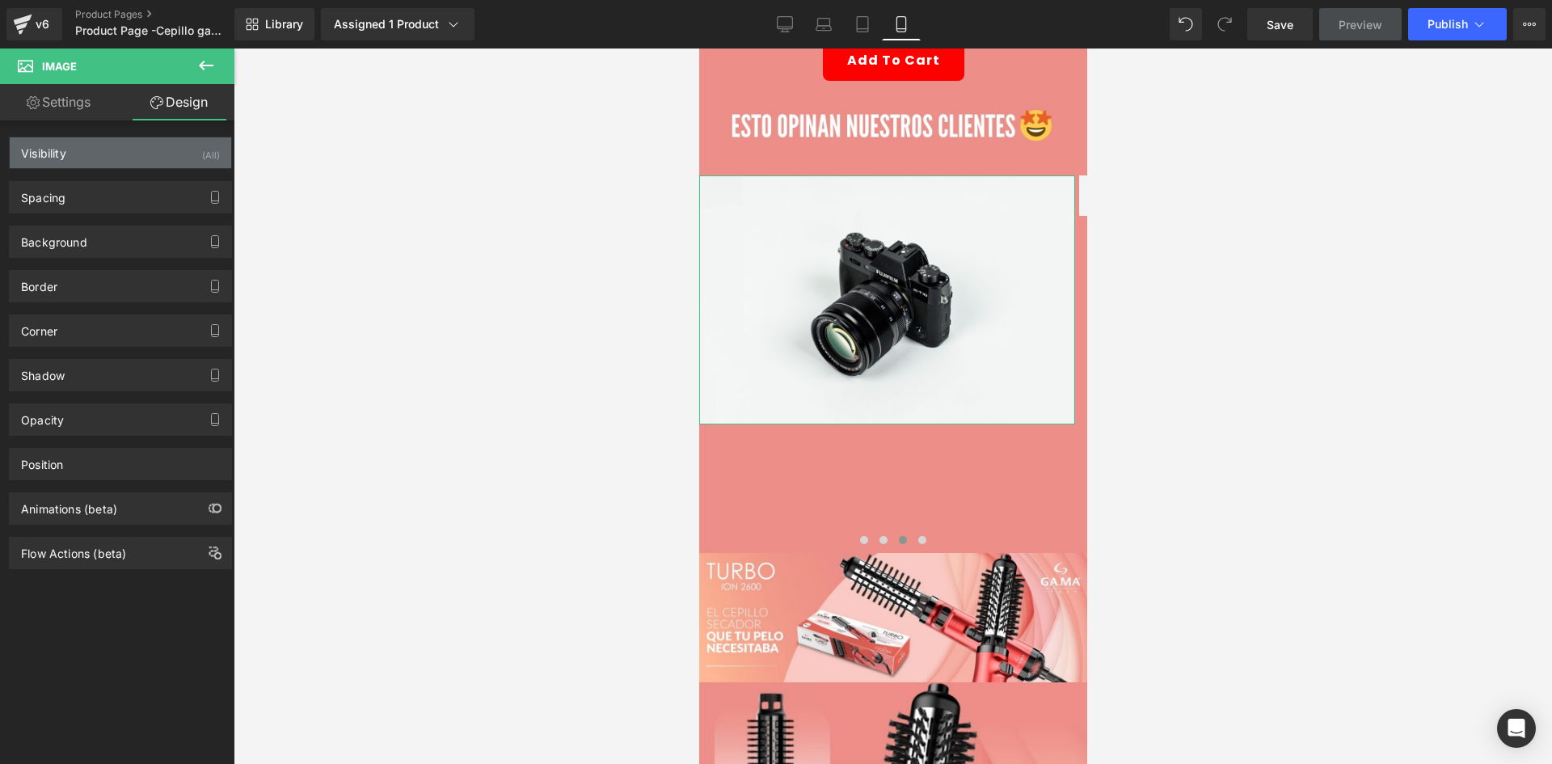
click at [202, 143] on div "(All)" at bounding box center [211, 150] width 18 height 27
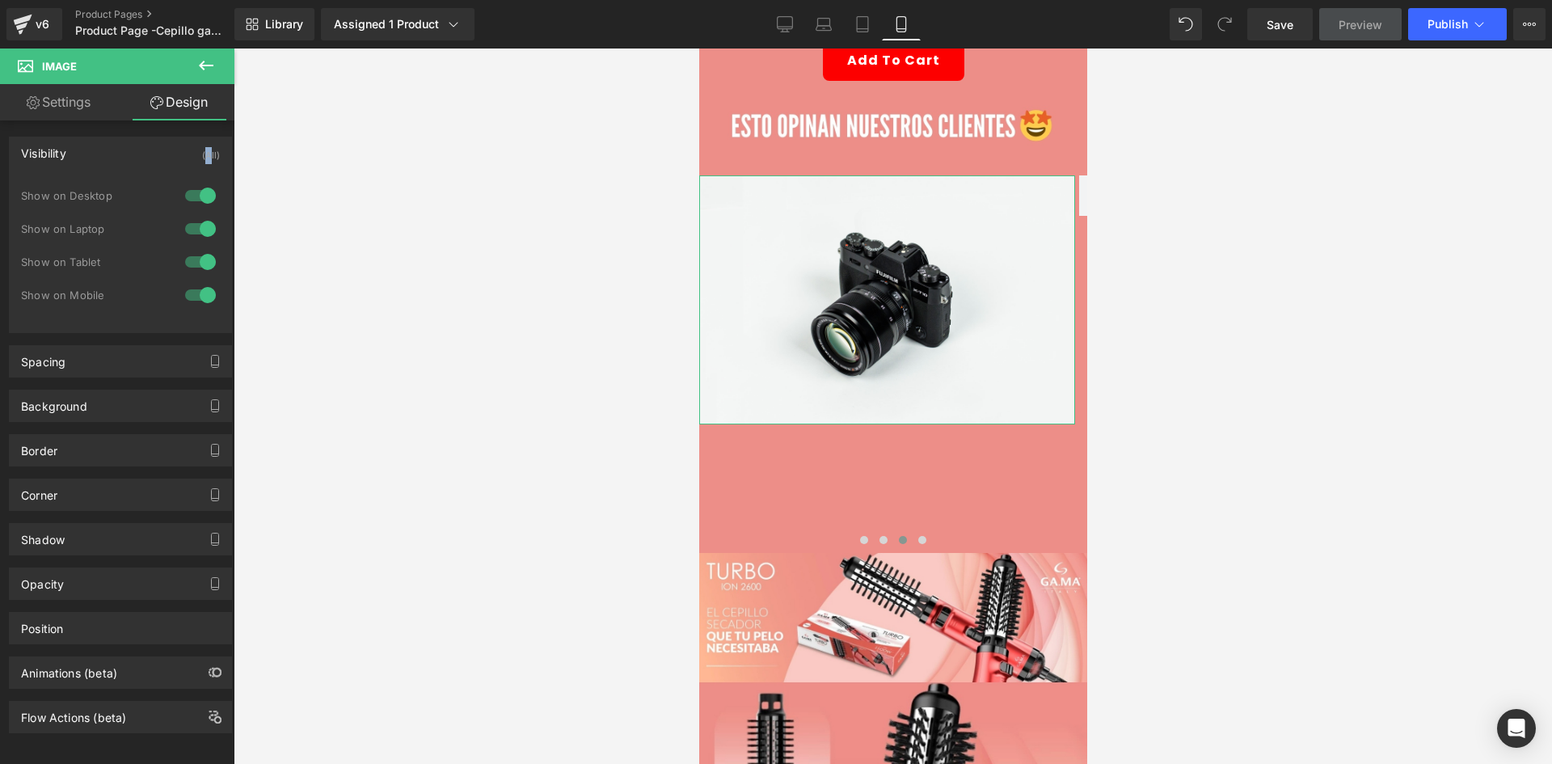
click at [202, 179] on div "Visibility (All) 0|0|0|0 1 Show on Desktop 1 Show on Laptop 1 Show on Tablet 1 …" at bounding box center [120, 235] width 223 height 196
drag, startPoint x: 185, startPoint y: 200, endPoint x: 197, endPoint y: 231, distance: 33.0
click at [187, 209] on div "Show on Desktop" at bounding box center [120, 203] width 199 height 33
click at [198, 231] on div at bounding box center [200, 229] width 39 height 26
click at [194, 201] on div at bounding box center [200, 196] width 39 height 26
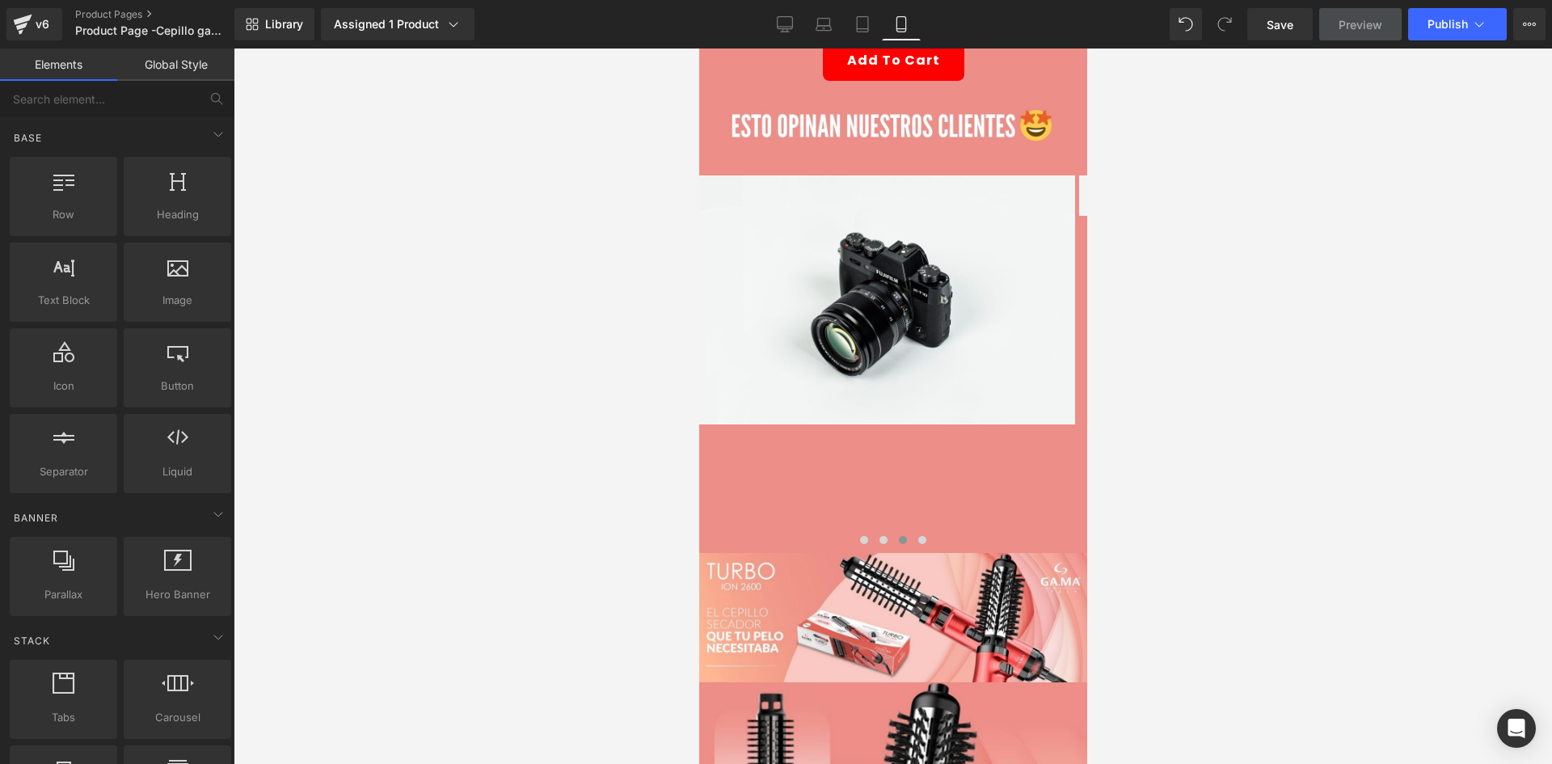
drag, startPoint x: 641, startPoint y: 235, endPoint x: 28, endPoint y: 191, distance: 614.2
click at [641, 235] on div at bounding box center [893, 405] width 1318 height 715
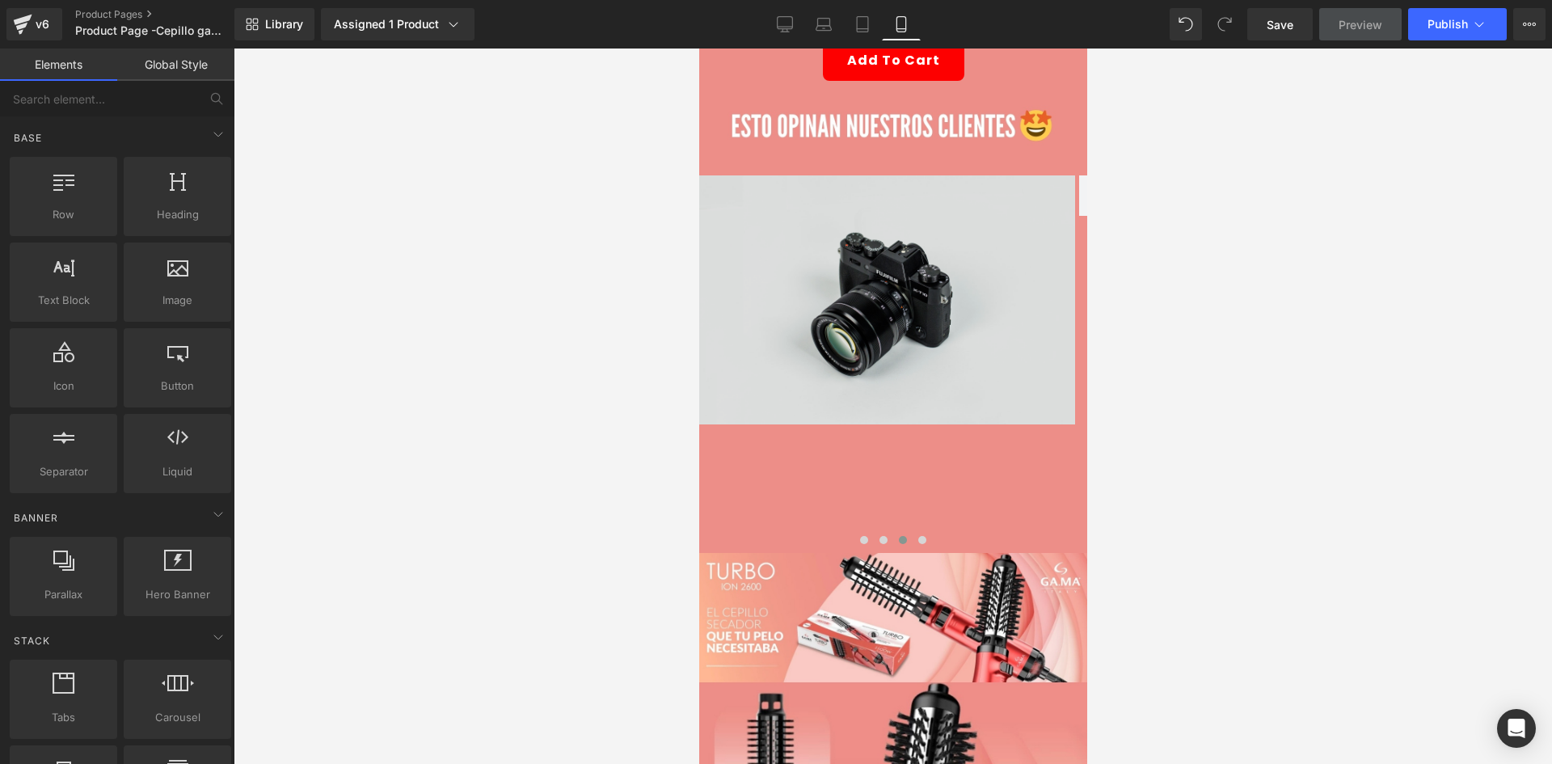
click at [780, 242] on img at bounding box center [886, 299] width 376 height 249
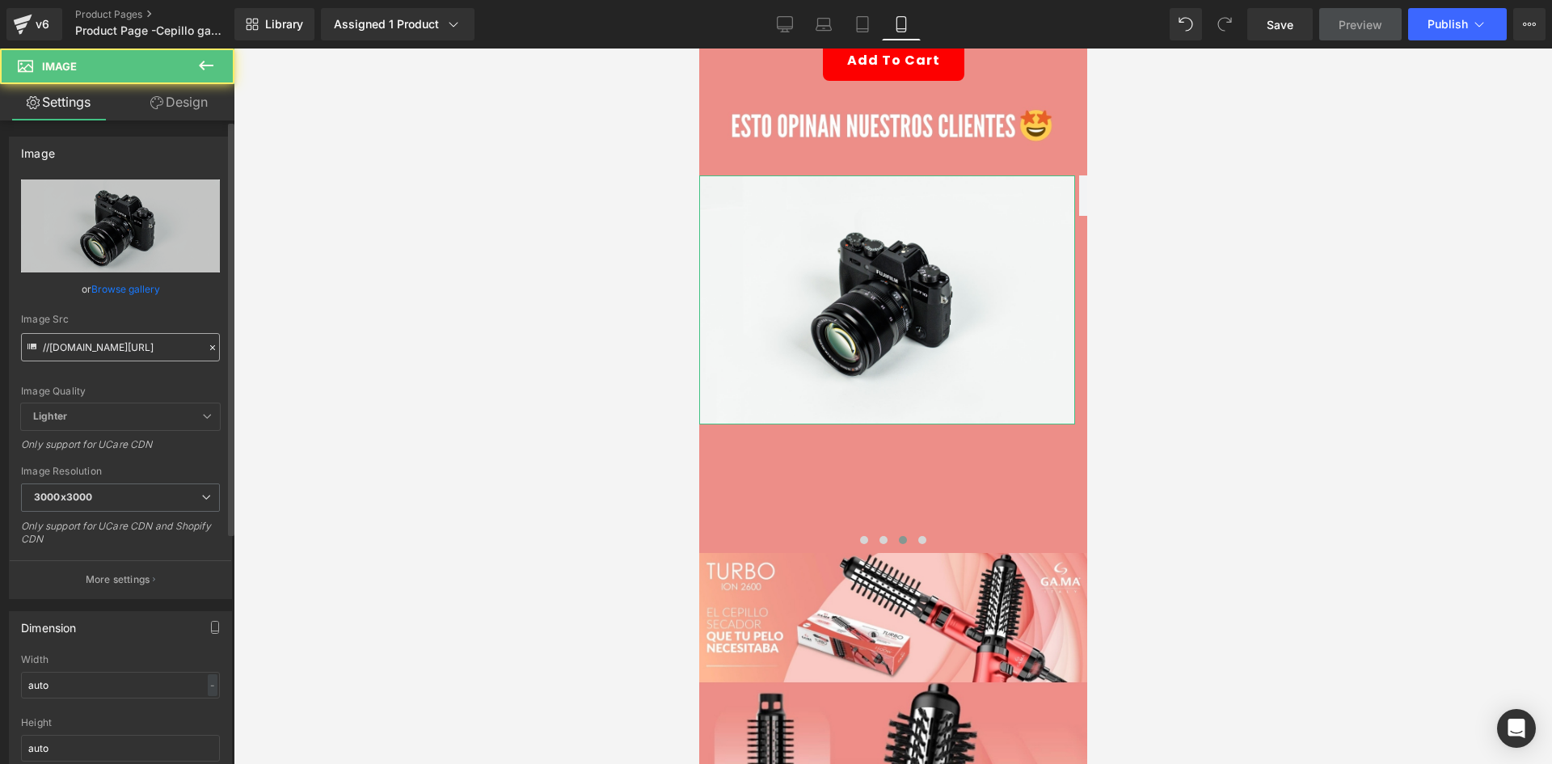
click at [100, 354] on input "//[DOMAIN_NAME][URL]" at bounding box center [120, 347] width 199 height 28
click at [99, 352] on input "//[DOMAIN_NAME][URL]" at bounding box center [120, 347] width 199 height 28
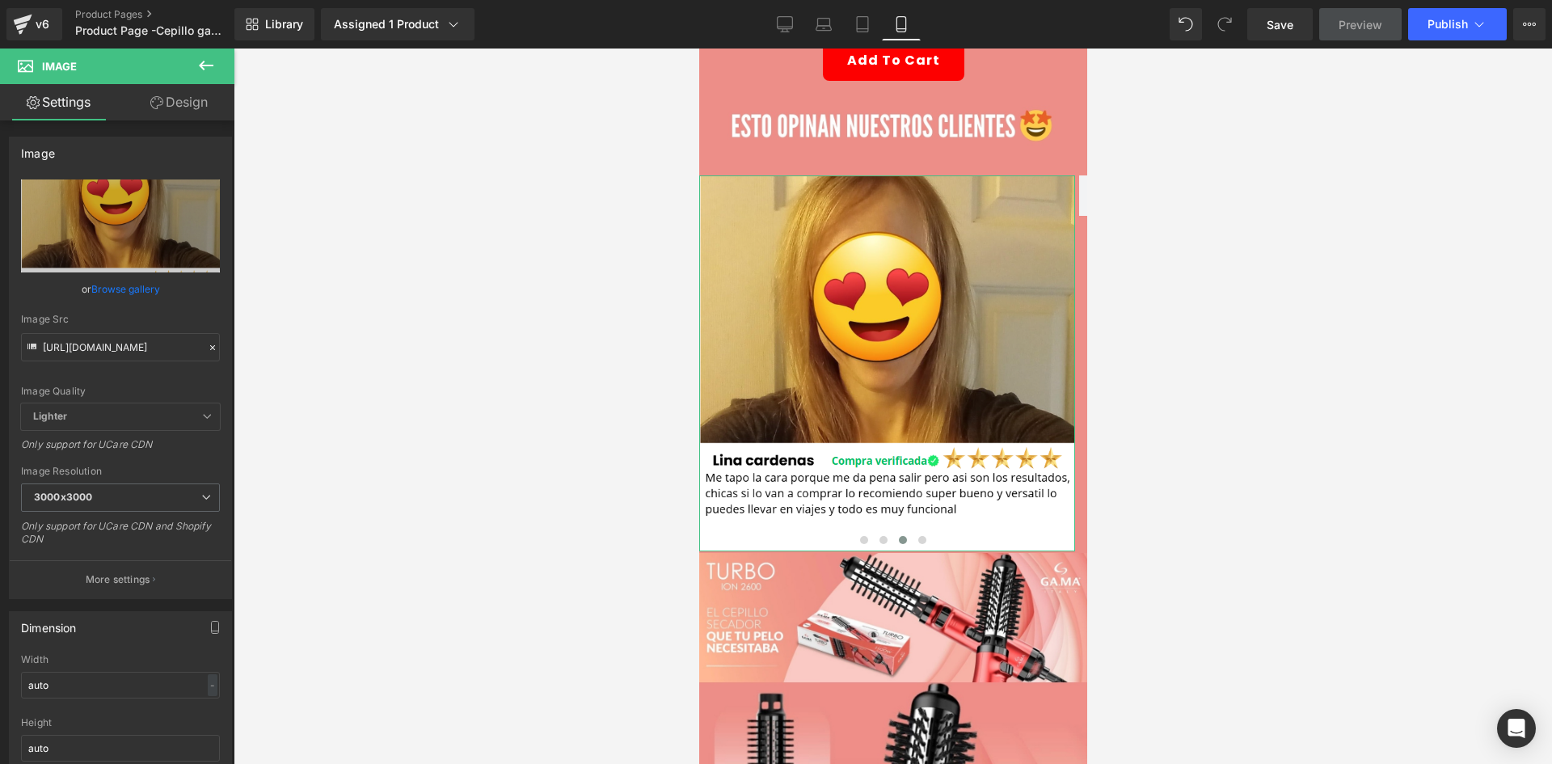
type input "https://i.ibb.co/Z6FjX1Rg/rs3.png"
click at [205, 68] on icon at bounding box center [205, 65] width 19 height 19
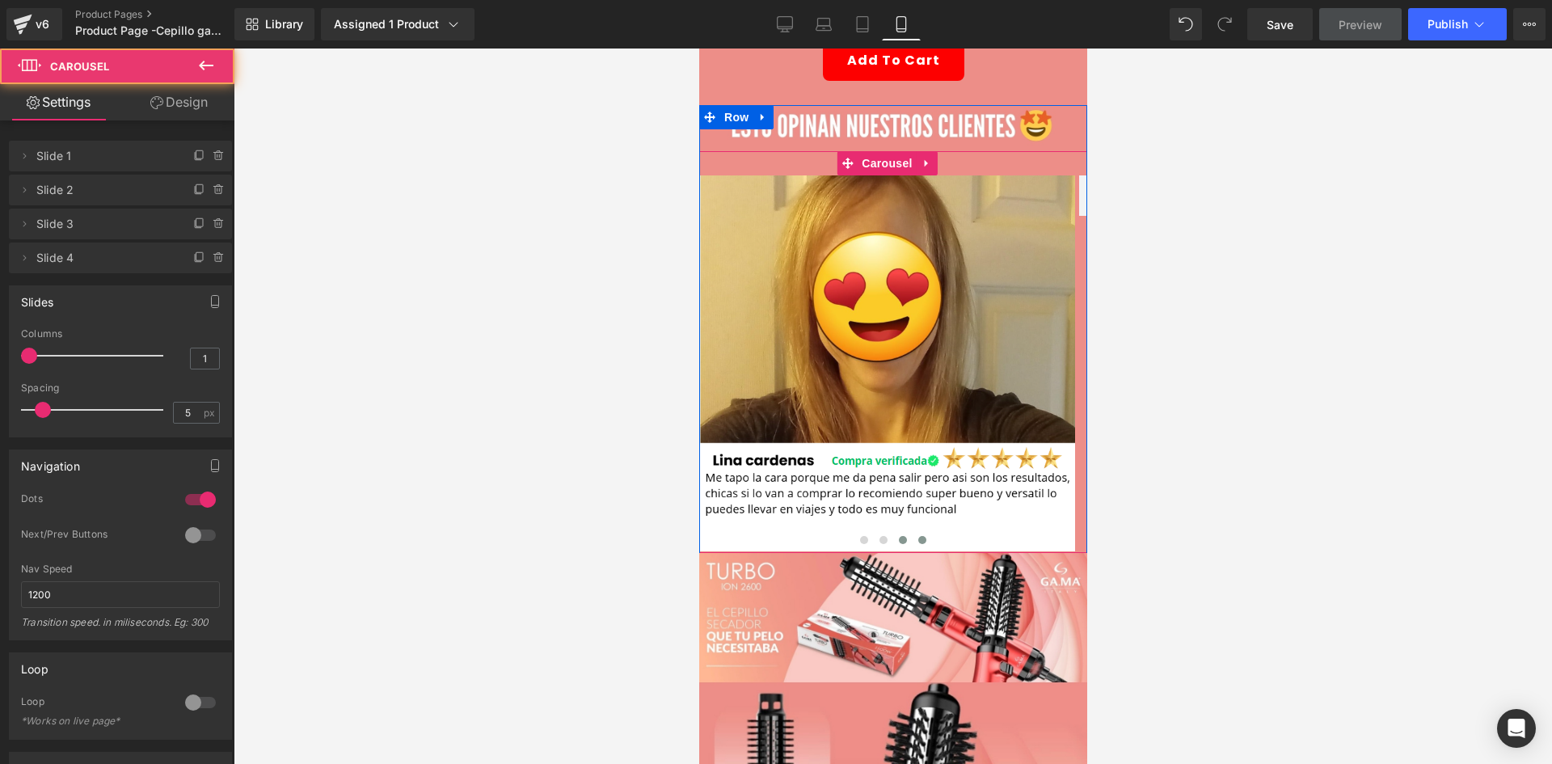
click at [919, 533] on button at bounding box center [921, 540] width 19 height 16
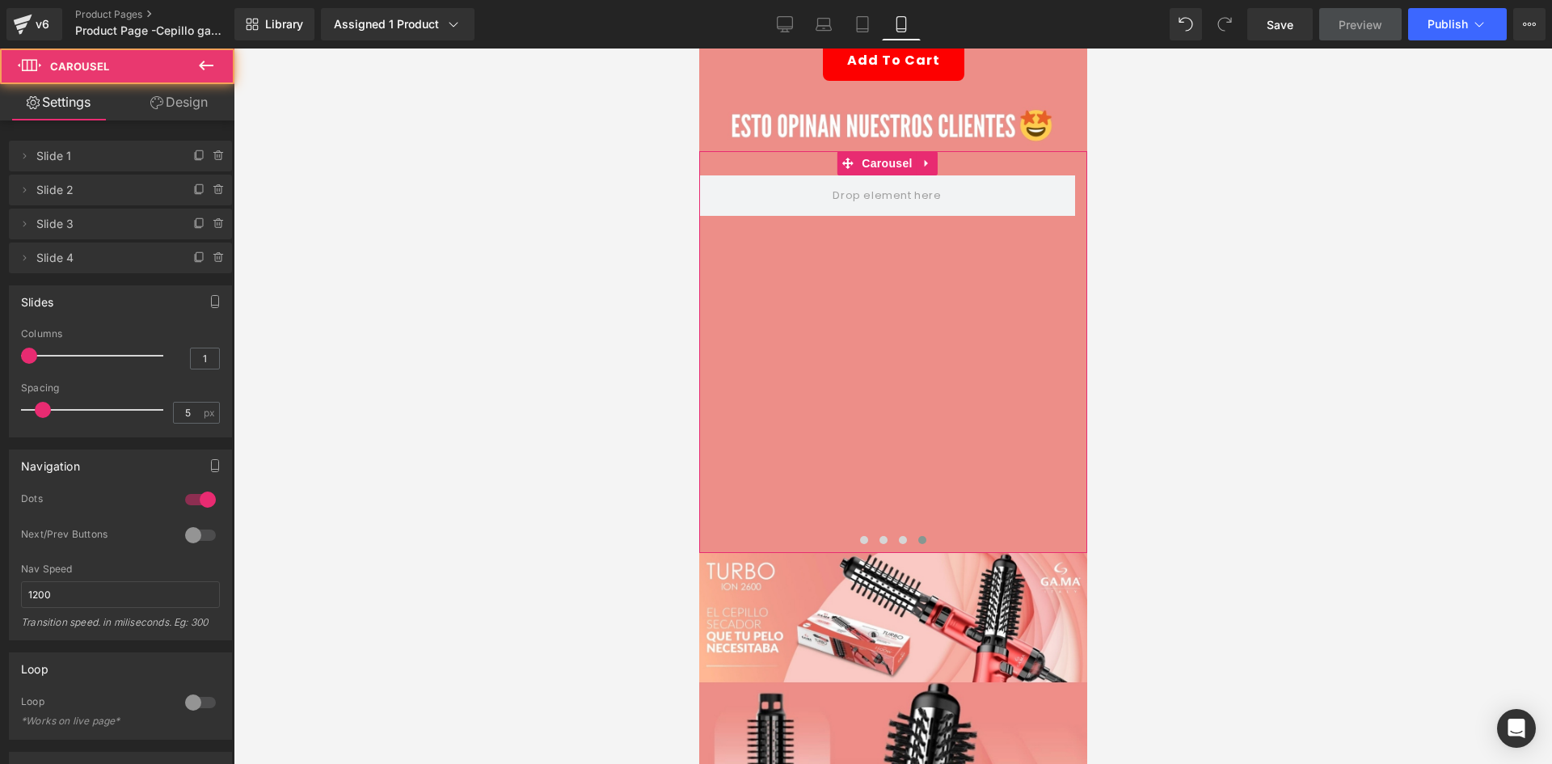
click at [217, 78] on button at bounding box center [206, 66] width 57 height 36
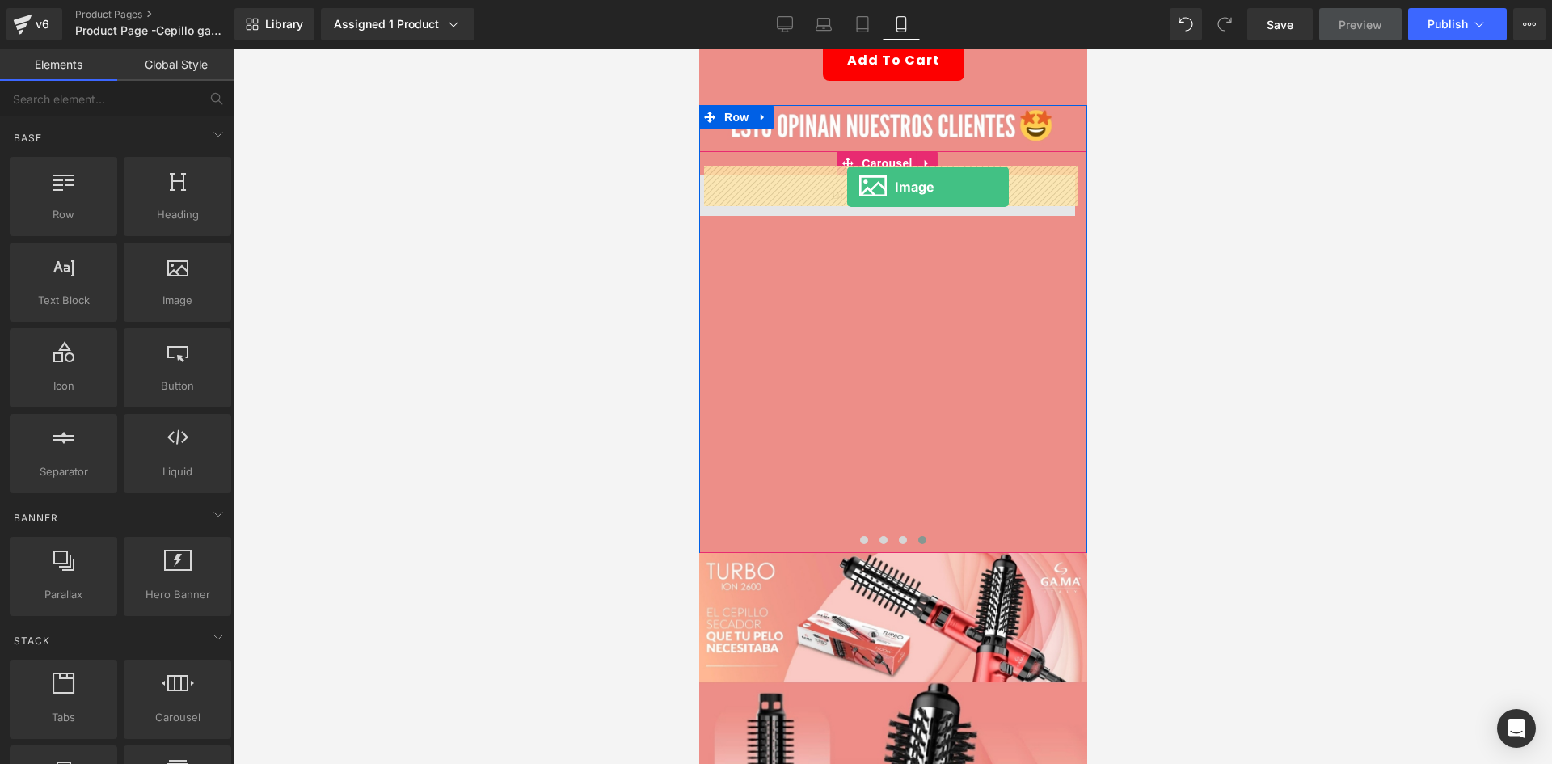
drag, startPoint x: 883, startPoint y: 361, endPoint x: 846, endPoint y: 187, distance: 178.3
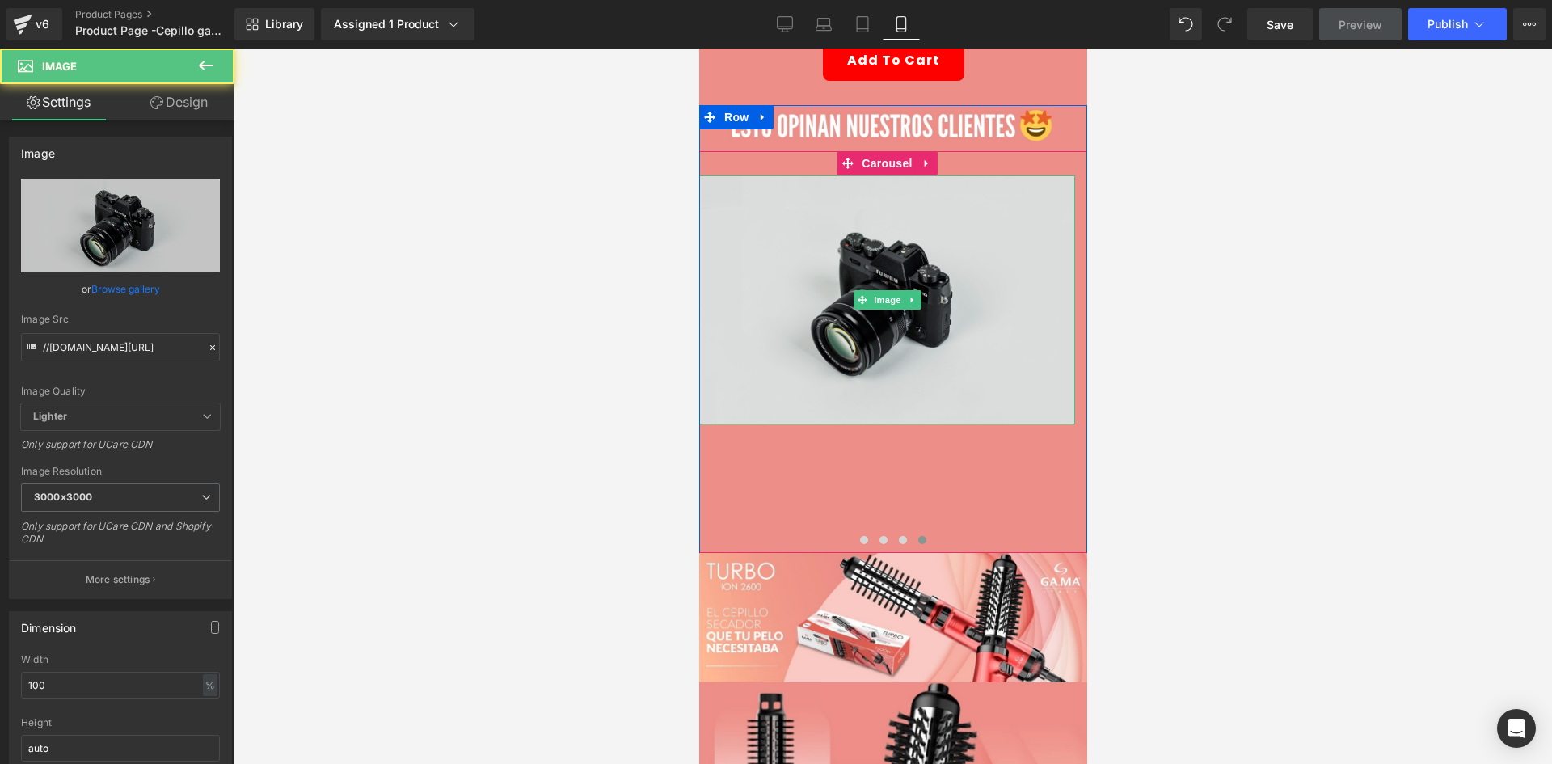
click at [992, 259] on img at bounding box center [886, 299] width 376 height 249
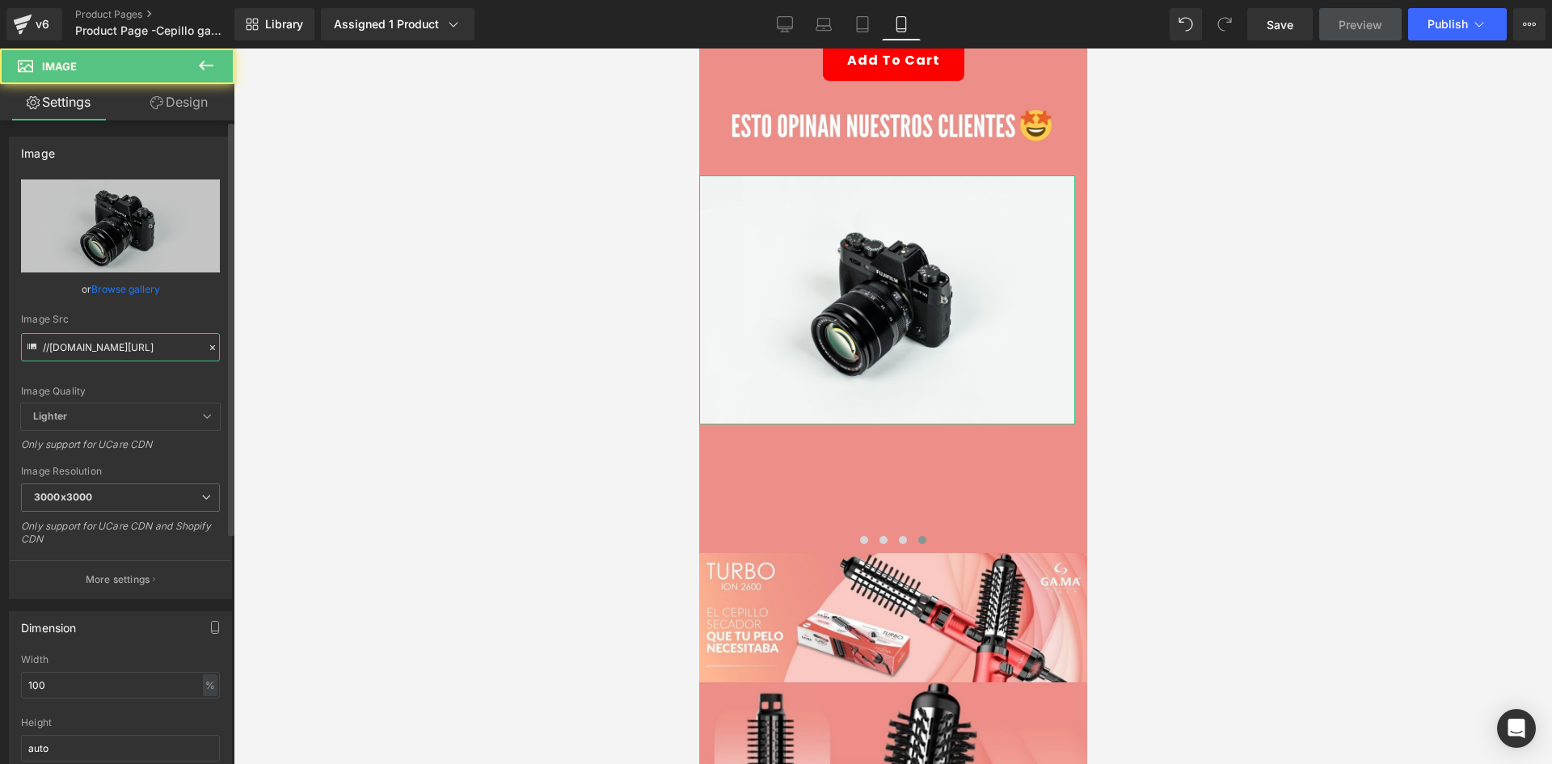
click at [106, 351] on input "//[DOMAIN_NAME][URL]" at bounding box center [120, 347] width 199 height 28
paste input "https://i.ibb.co/PZGTZr3J/rs4.png"
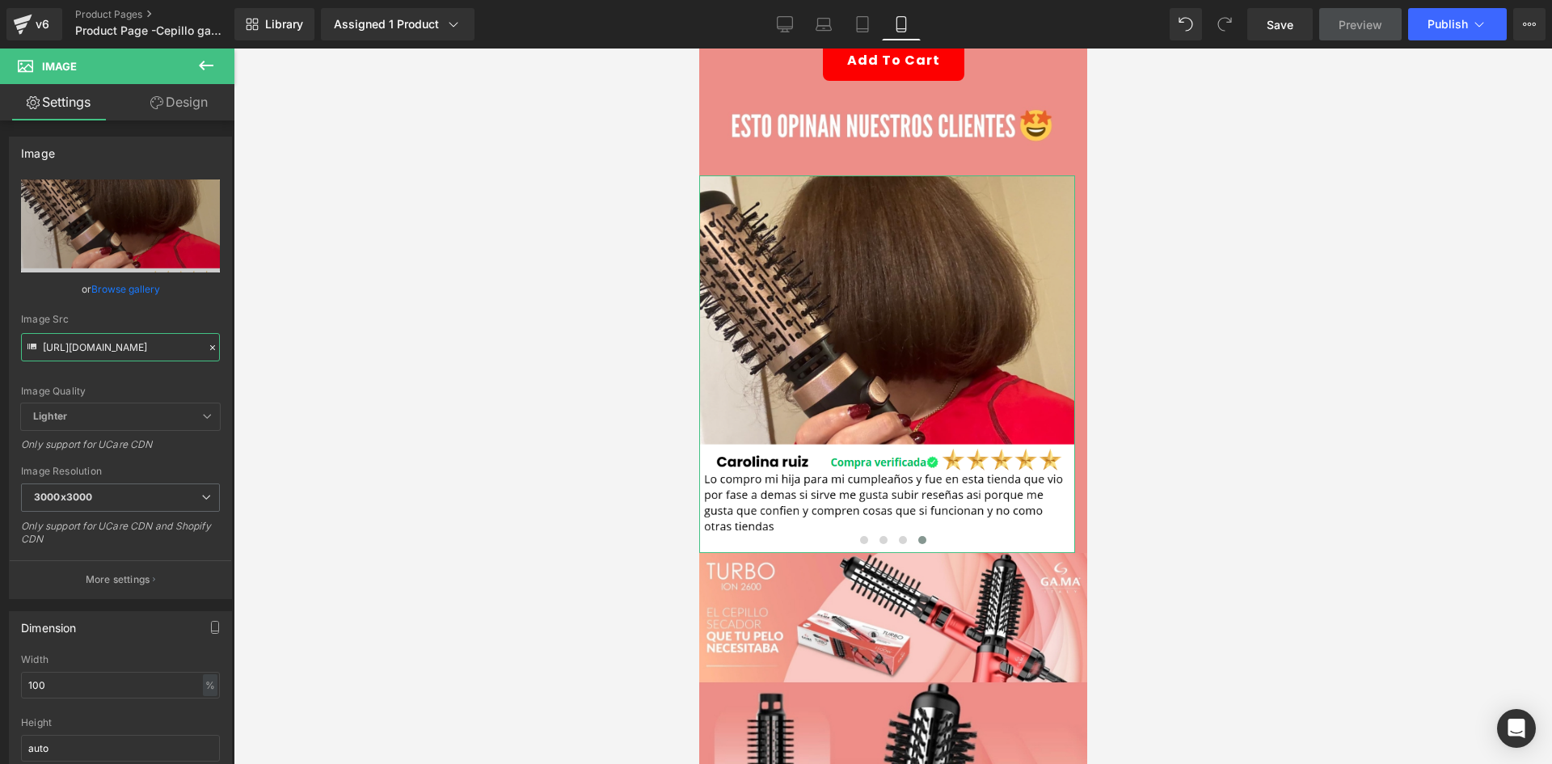
type input "https://i.ibb.co/PZGTZr3J/rs4.png"
click at [197, 71] on icon at bounding box center [205, 65] width 19 height 19
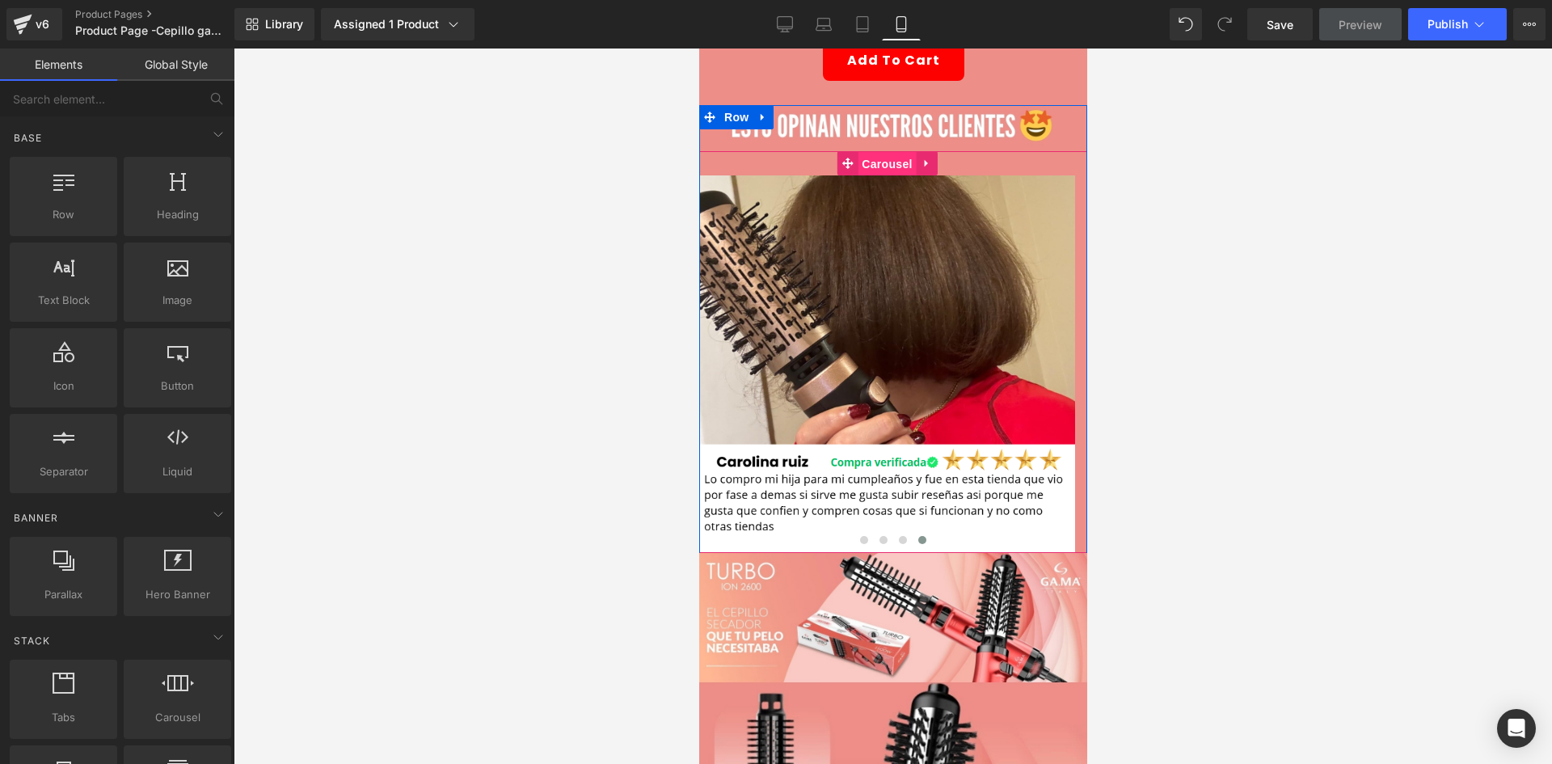
click at [870, 152] on span "Carousel" at bounding box center [886, 164] width 58 height 24
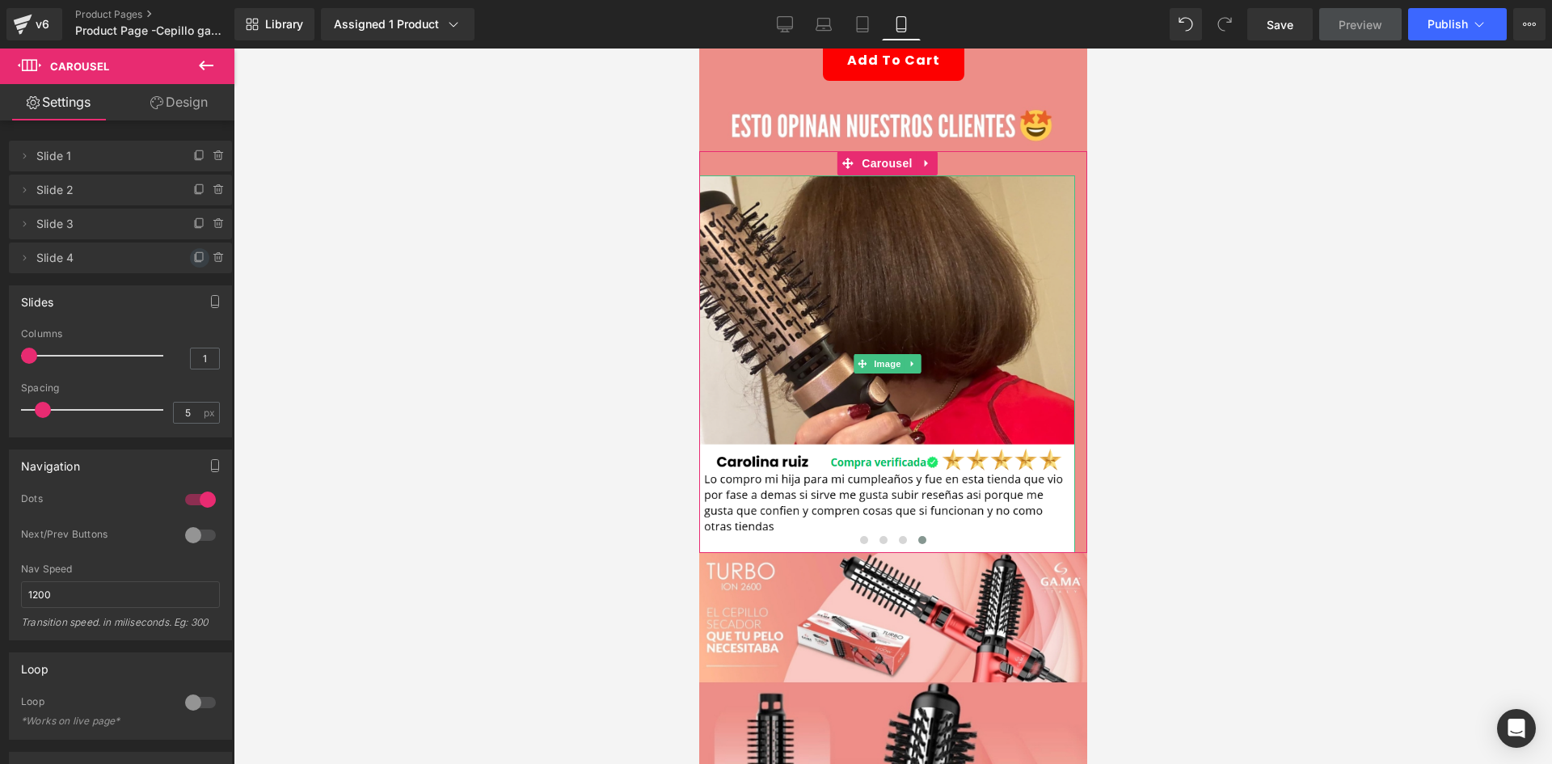
click at [196, 252] on icon at bounding box center [199, 256] width 6 height 8
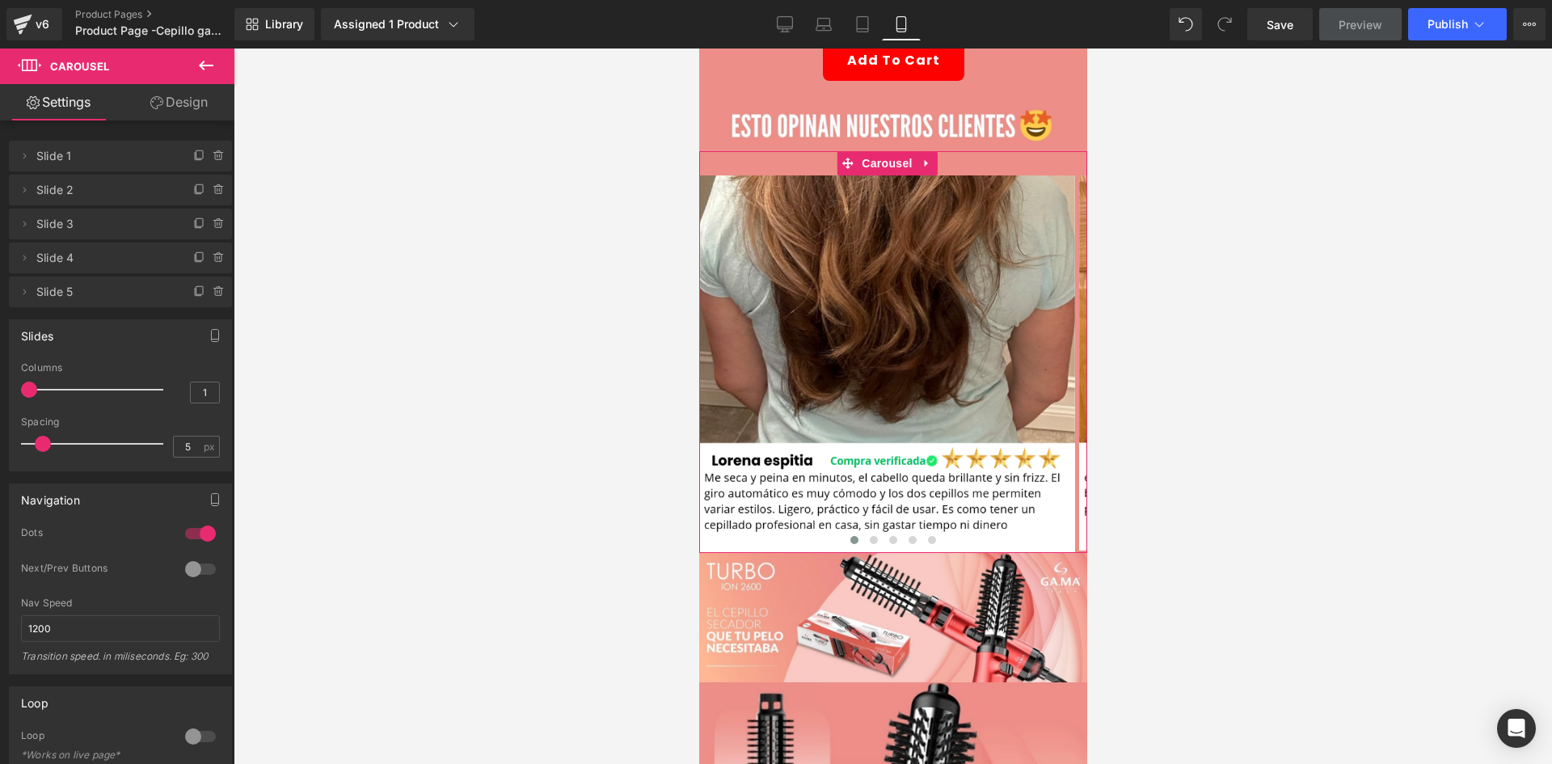
click at [196, 252] on icon at bounding box center [199, 256] width 6 height 8
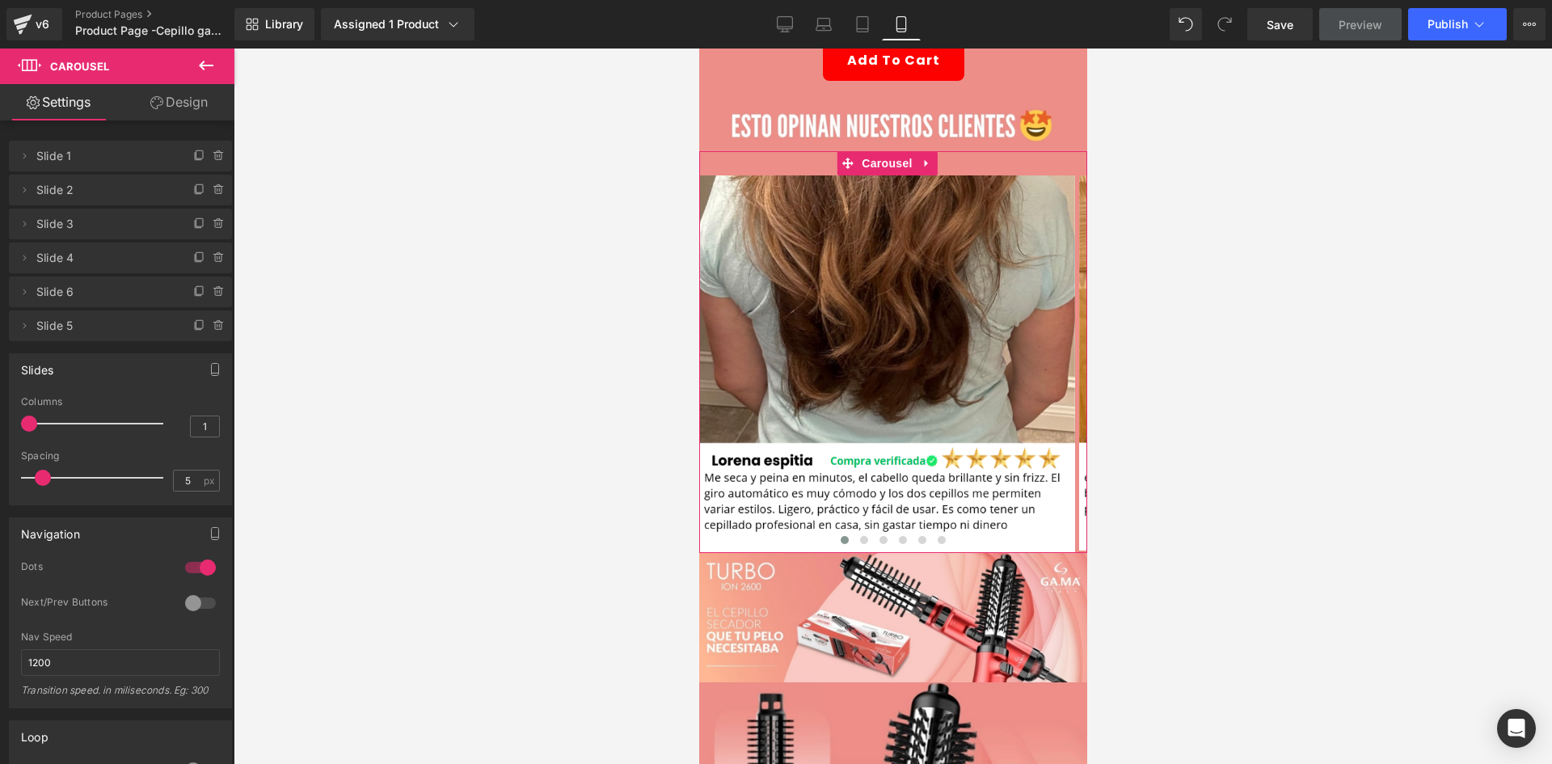
drag, startPoint x: 25, startPoint y: 324, endPoint x: 90, endPoint y: 293, distance: 71.9
click at [90, 137] on ul "Delete Cancel Slide 1 Slide 1 Delete Cancel Slide 2 Slide 2 Delete Cancel Slide…" at bounding box center [120, 137] width 223 height 0
click at [82, 315] on span "Slide 5" at bounding box center [104, 325] width 136 height 31
click at [213, 50] on button at bounding box center [206, 66] width 57 height 36
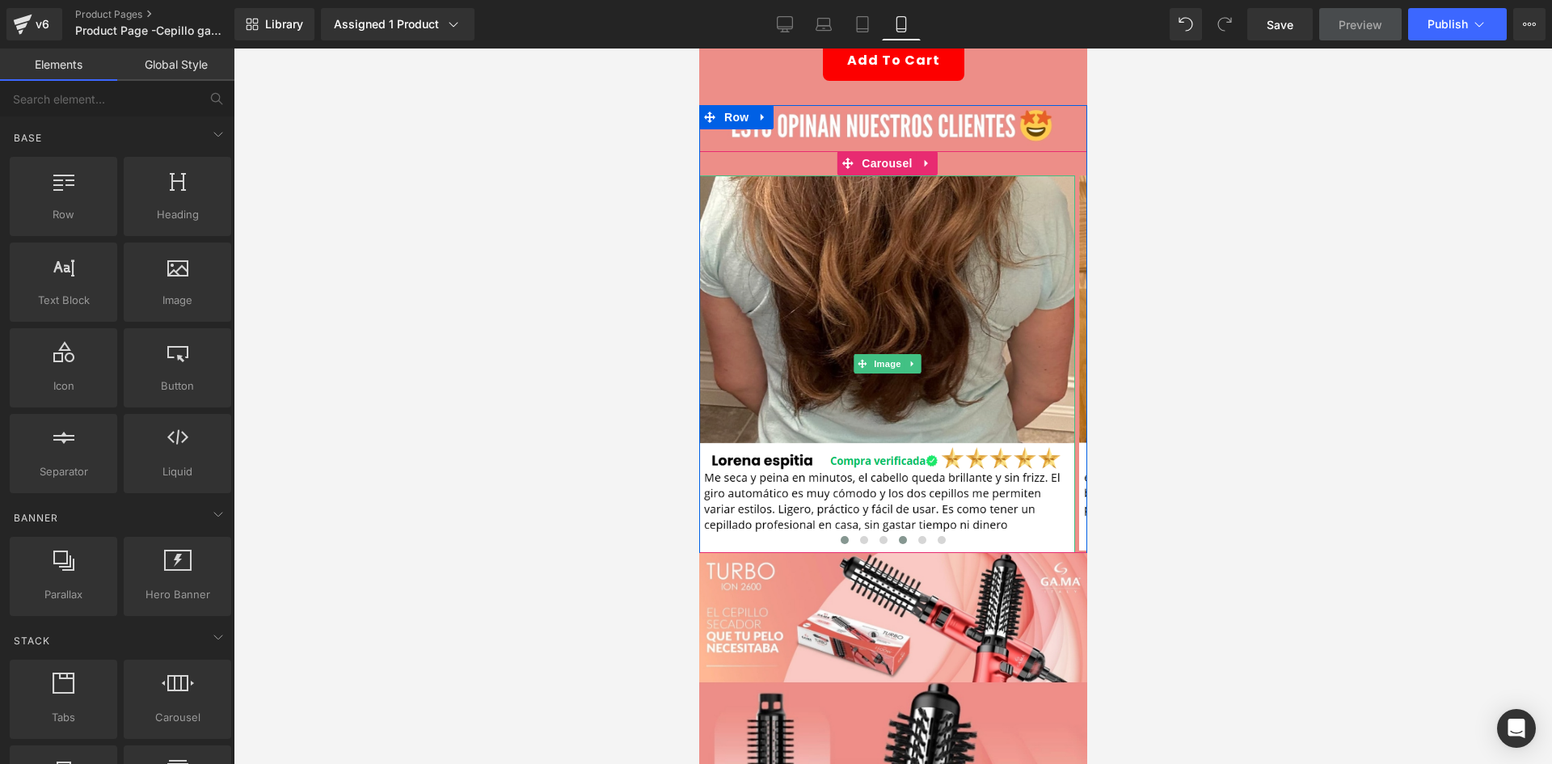
click at [898, 536] on span at bounding box center [902, 540] width 8 height 8
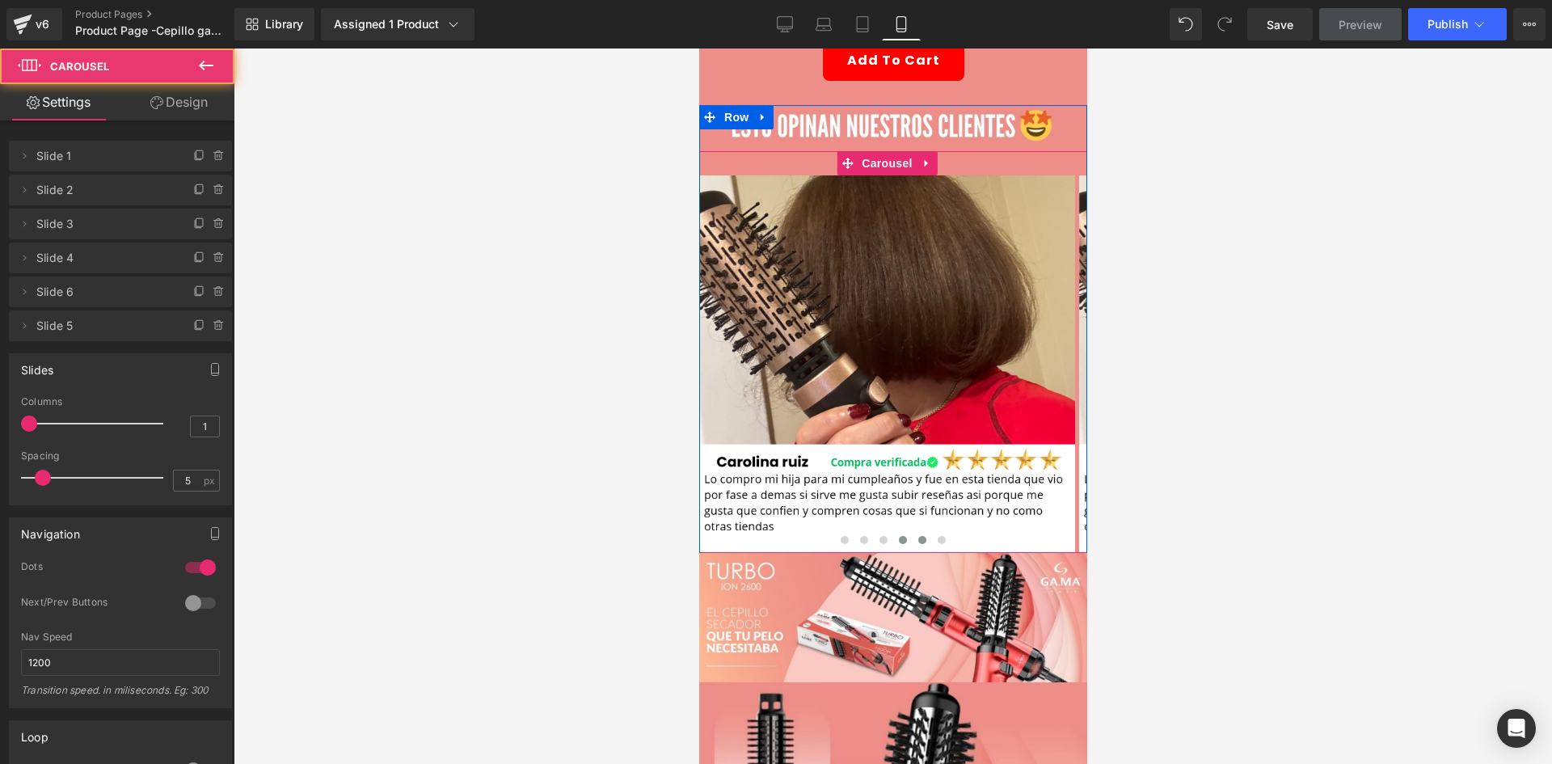
click at [921, 532] on button at bounding box center [921, 540] width 19 height 16
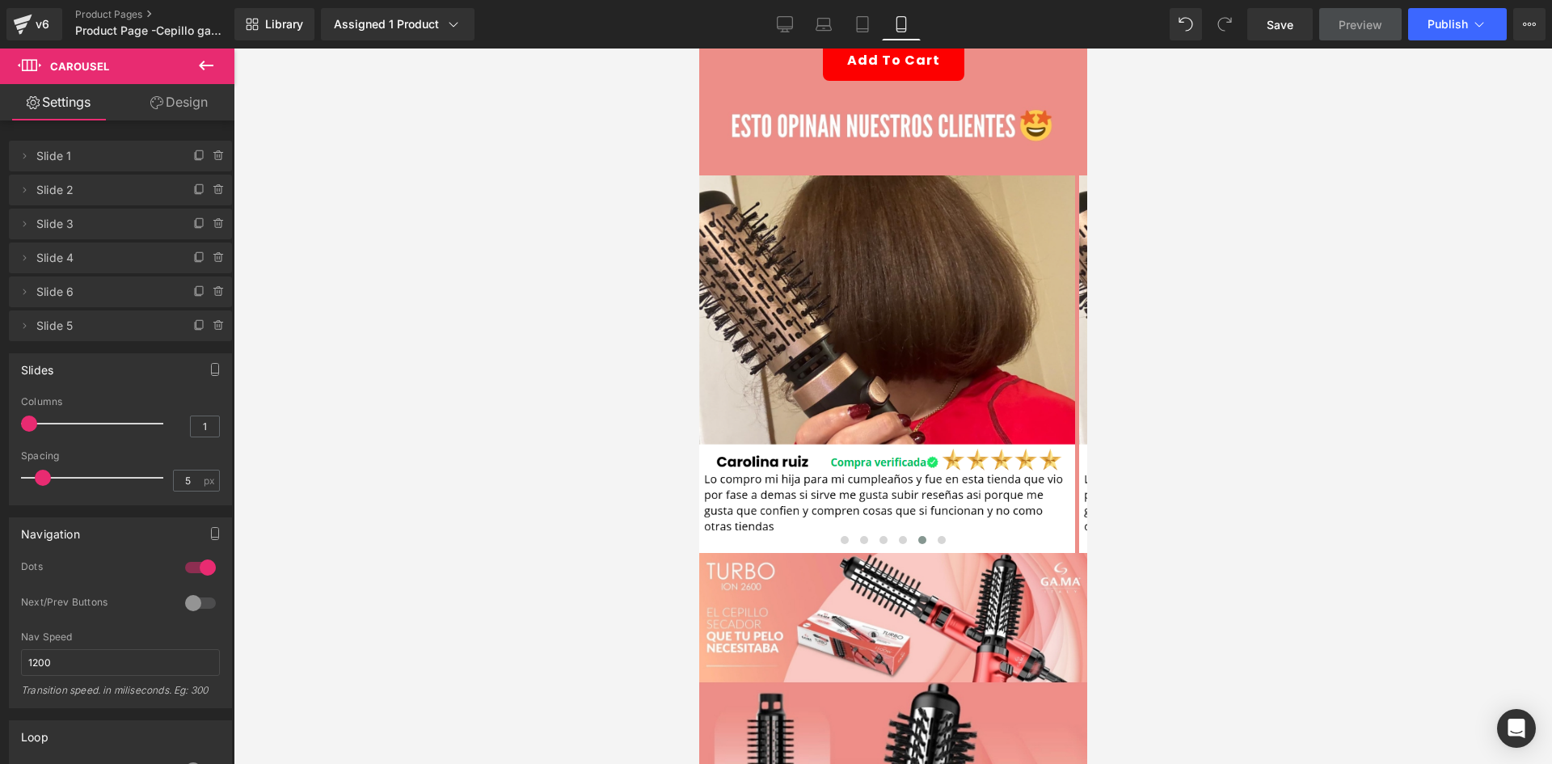
click at [204, 71] on icon at bounding box center [205, 65] width 19 height 19
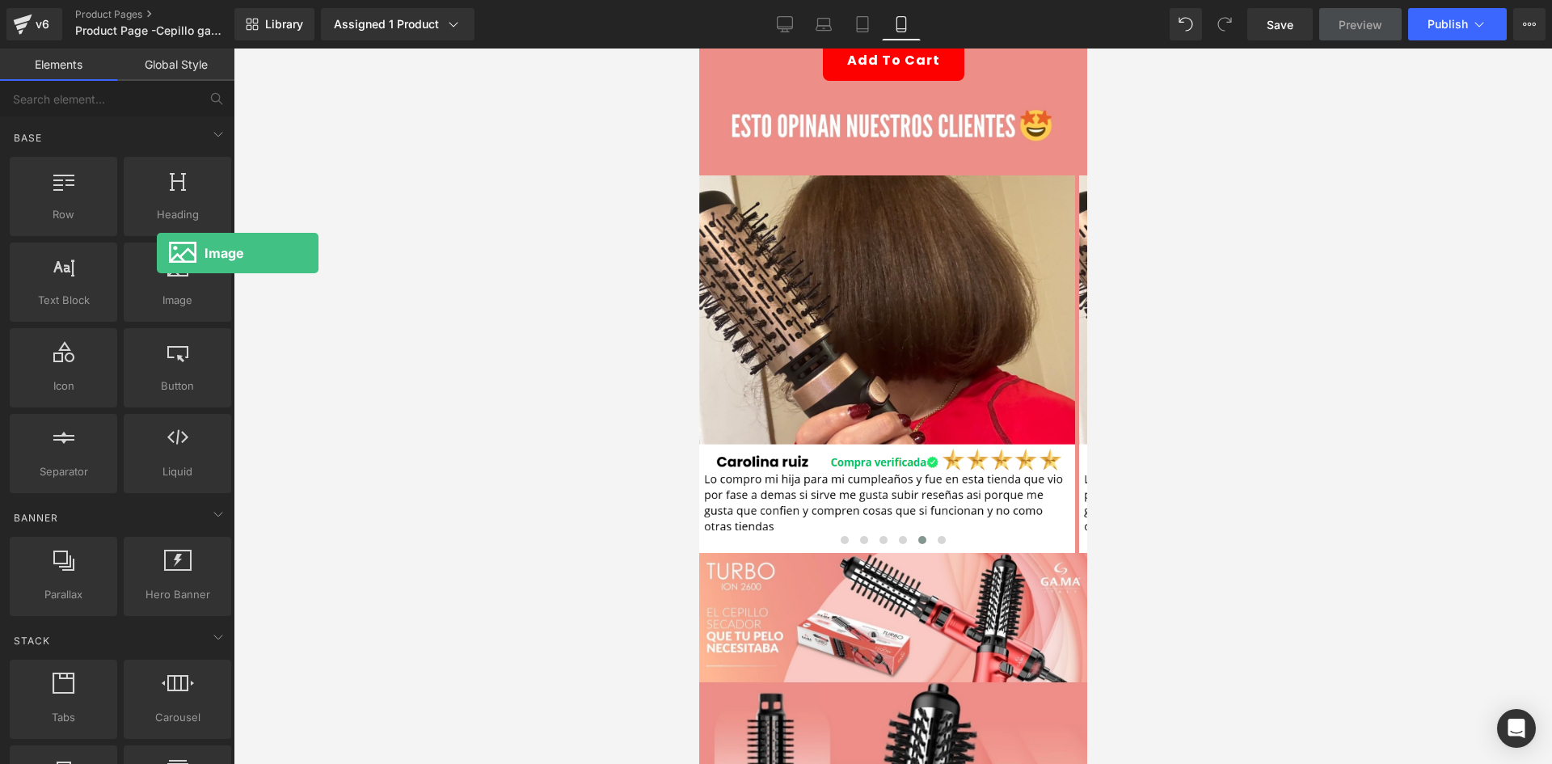
drag, startPoint x: 175, startPoint y: 278, endPoint x: 240, endPoint y: 279, distance: 65.5
click at [152, 268] on div at bounding box center [177, 273] width 98 height 36
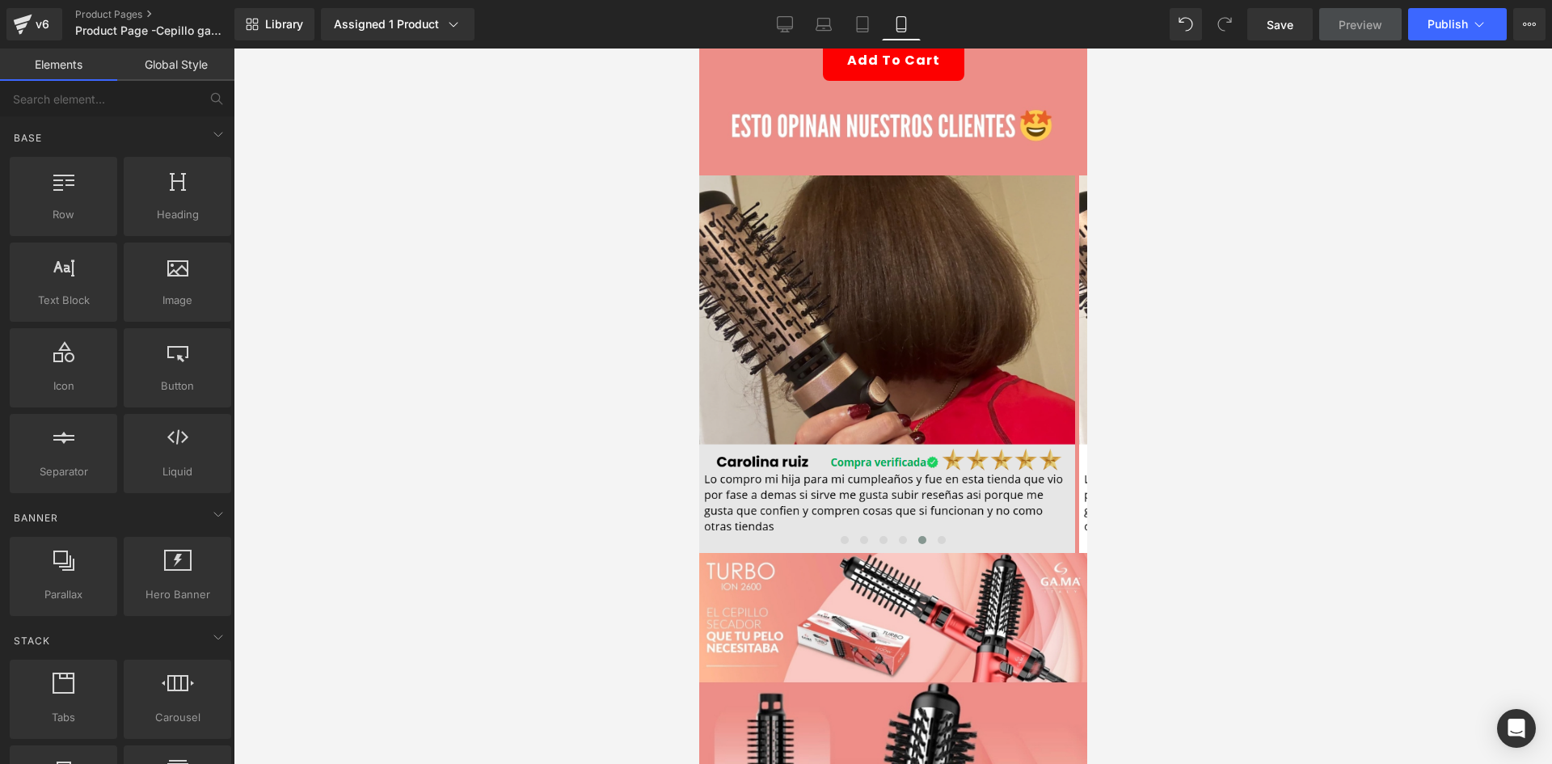
click at [756, 293] on img at bounding box center [886, 363] width 376 height 377
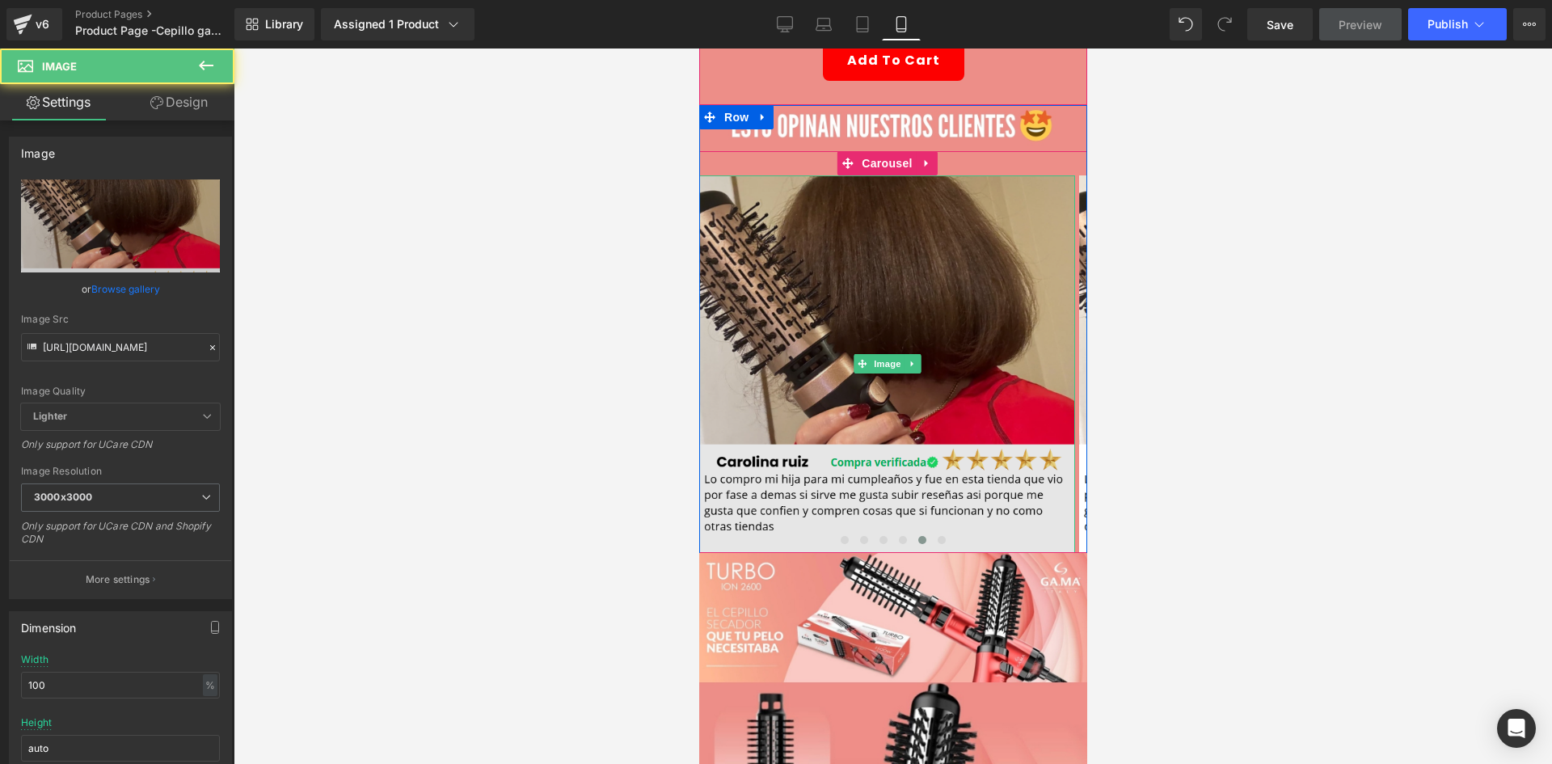
click at [1005, 361] on img at bounding box center [886, 363] width 376 height 377
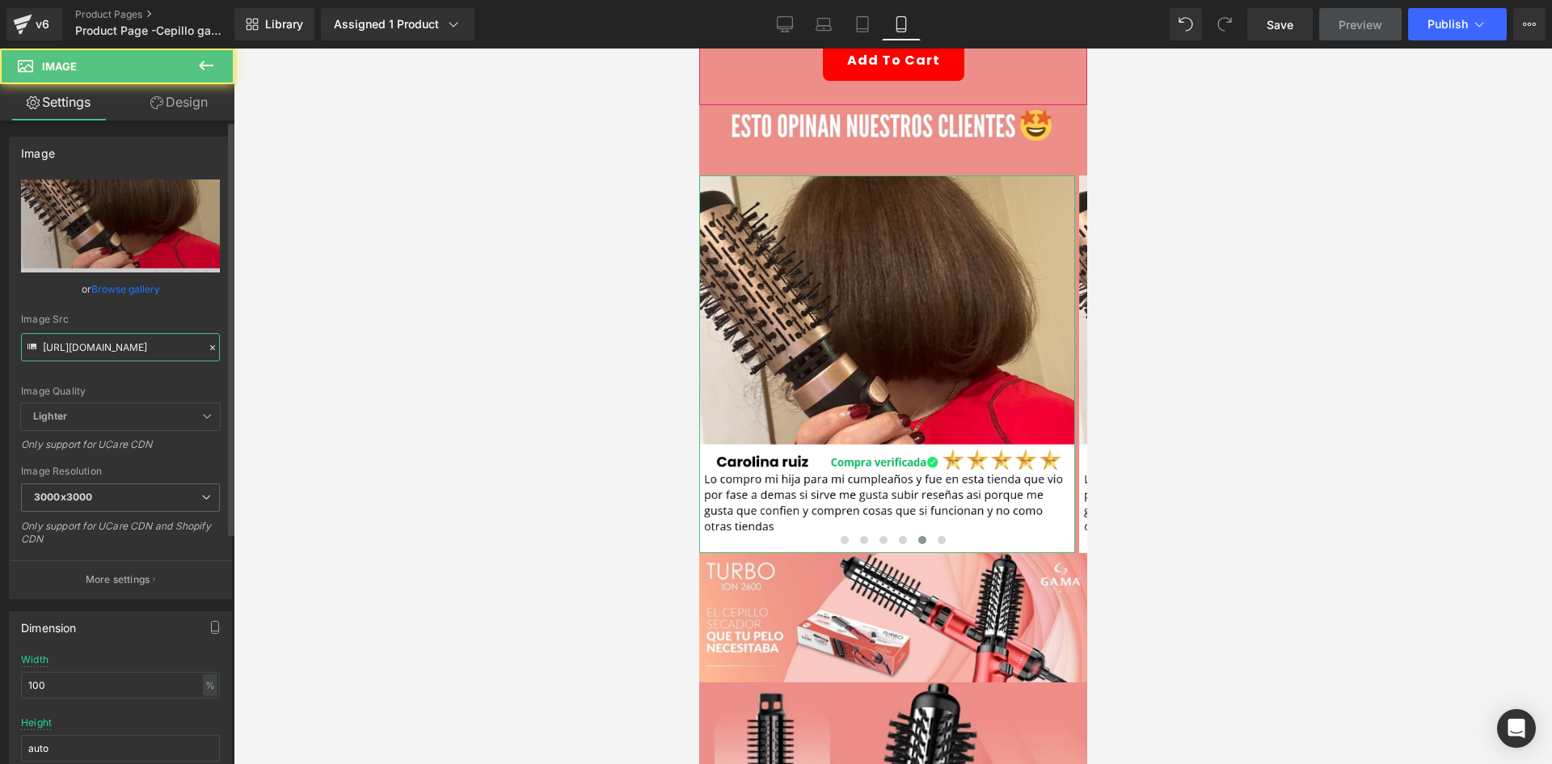
click at [145, 336] on input "https://i.ibb.co/PZGTZr3J/rs4.png" at bounding box center [120, 347] width 199 height 28
type input "https://i.ibb.co/PsGTpKzH/rs5.png"
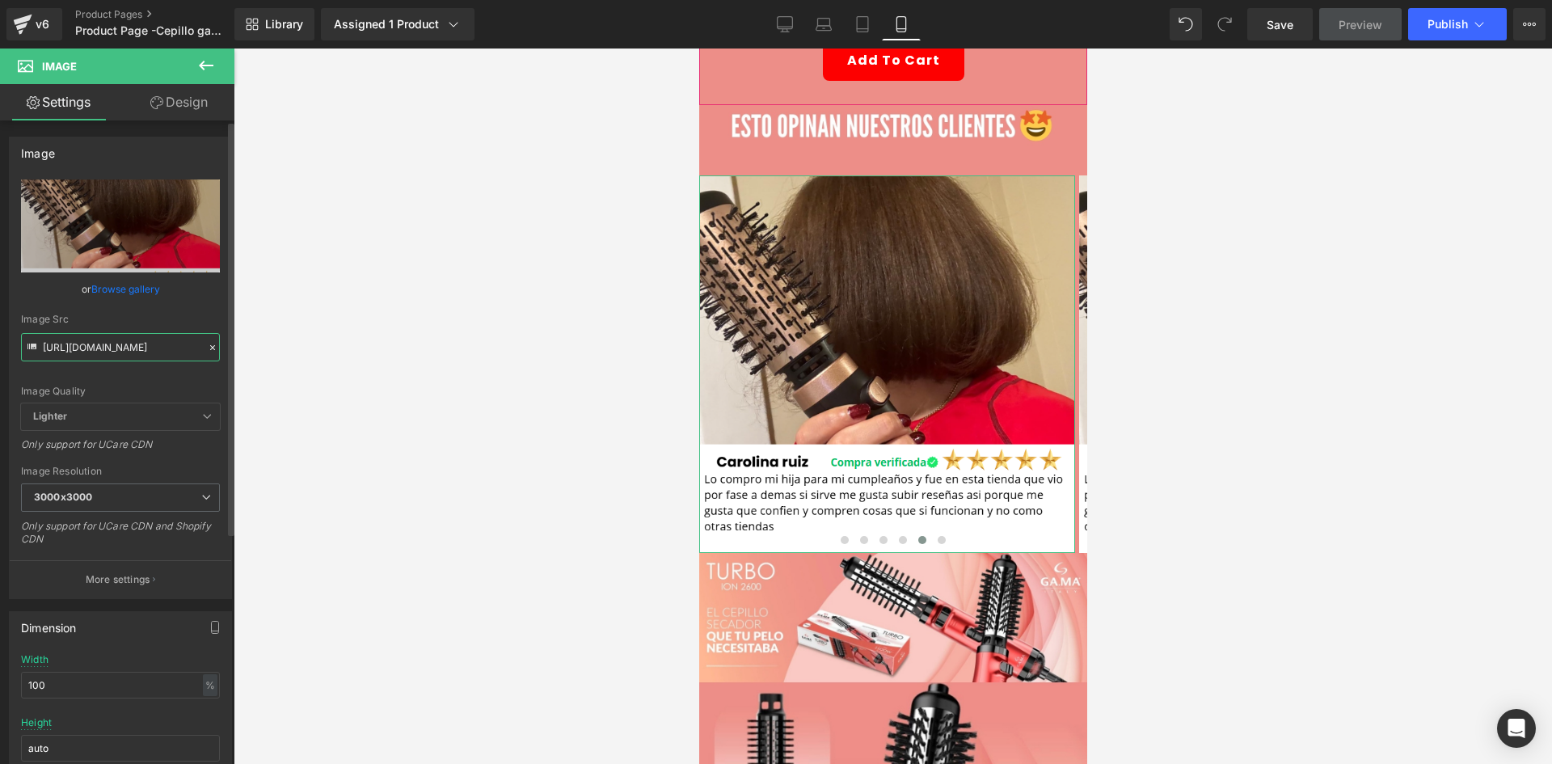
scroll to position [0, 8]
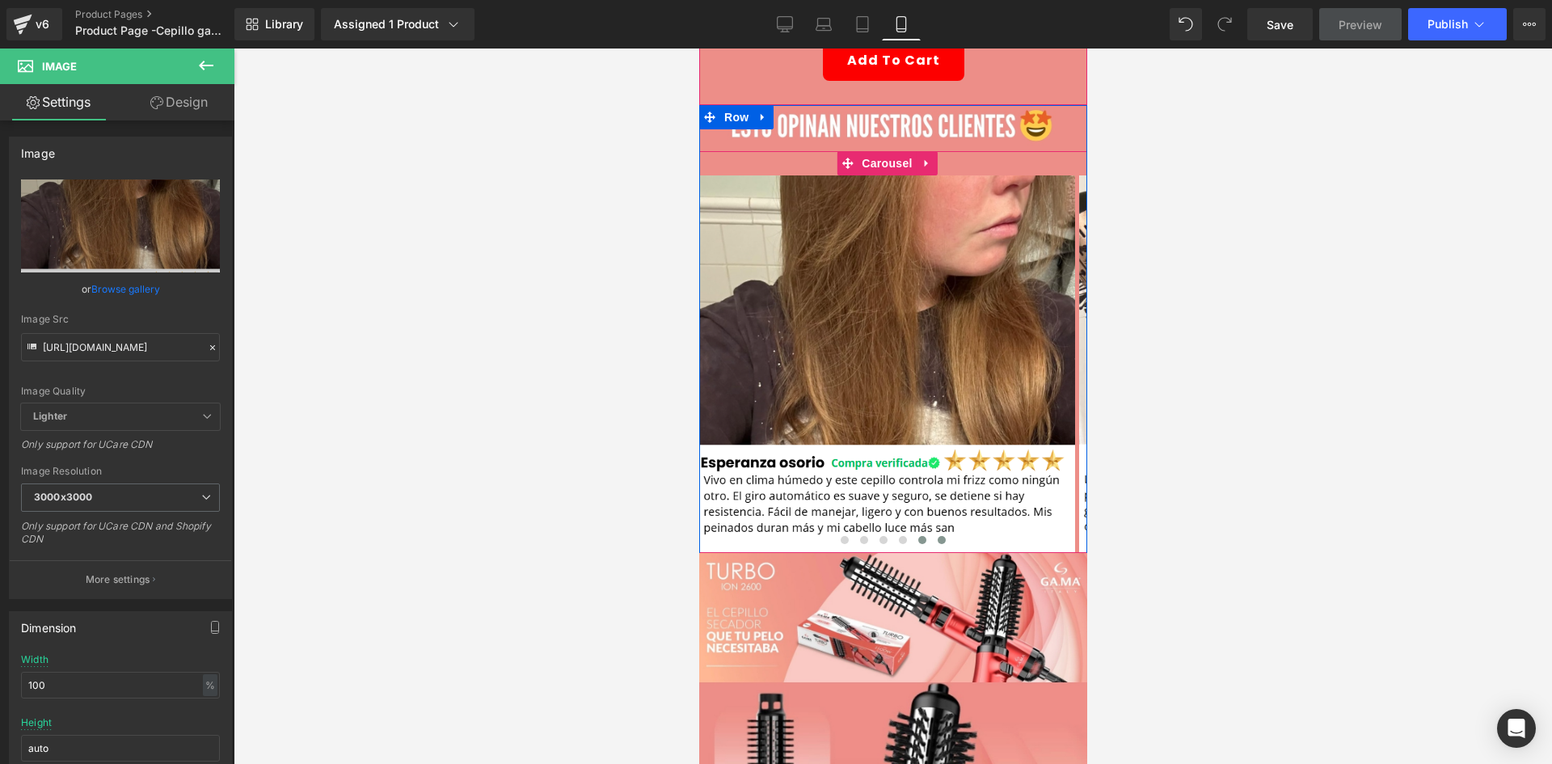
click at [937, 536] on span at bounding box center [941, 540] width 8 height 8
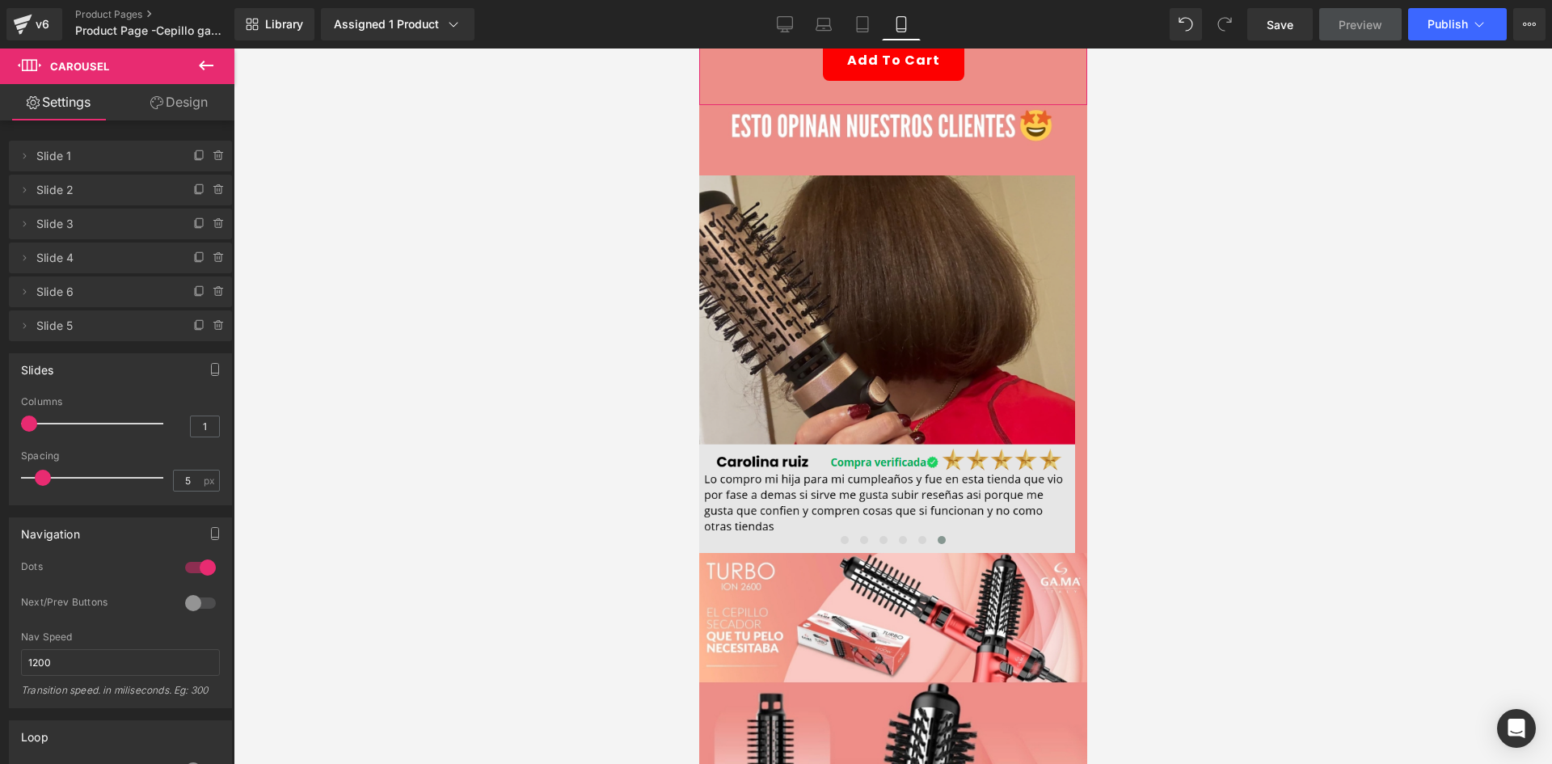
click at [762, 352] on img at bounding box center [886, 363] width 376 height 377
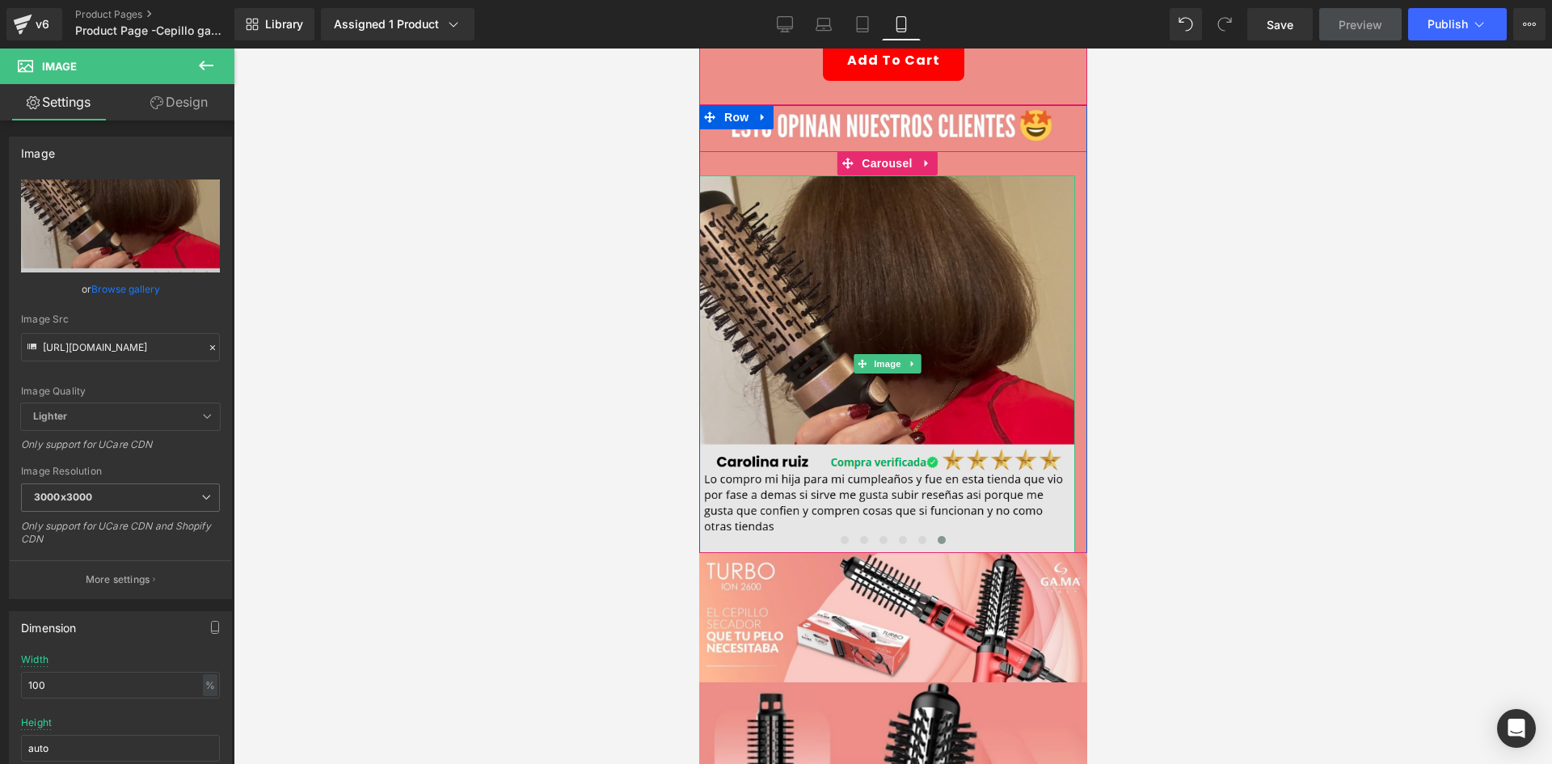
click at [805, 256] on img at bounding box center [886, 363] width 376 height 377
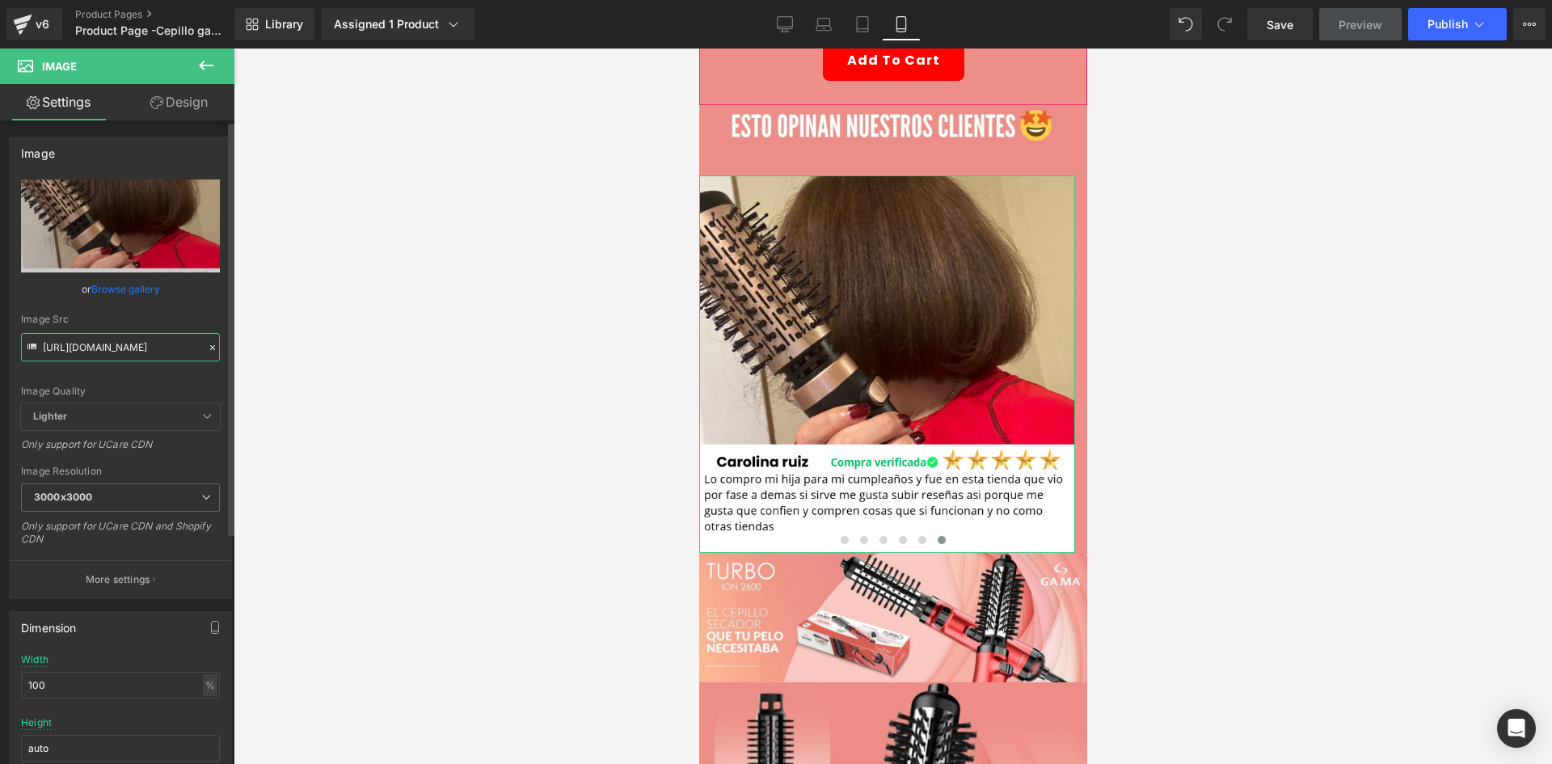
click at [131, 348] on input "https://i.ibb.co/PZGTZr3J/rs4.png" at bounding box center [120, 347] width 199 height 28
paste input "Q3JPqL93/rs6"
type input "https://i.ibb.co/Q3JPqL93/rs6.png"
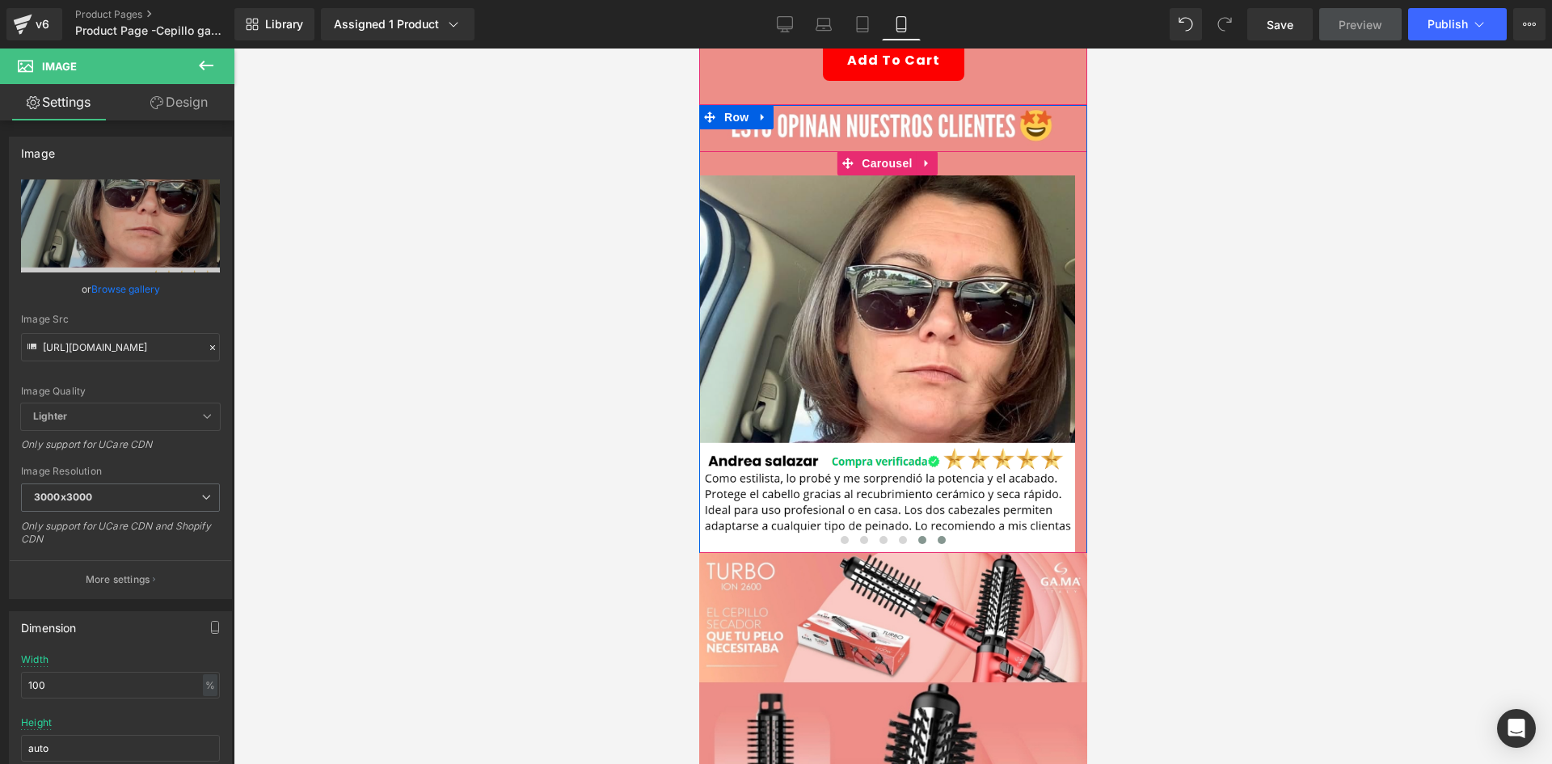
click at [917, 536] on span at bounding box center [921, 540] width 8 height 8
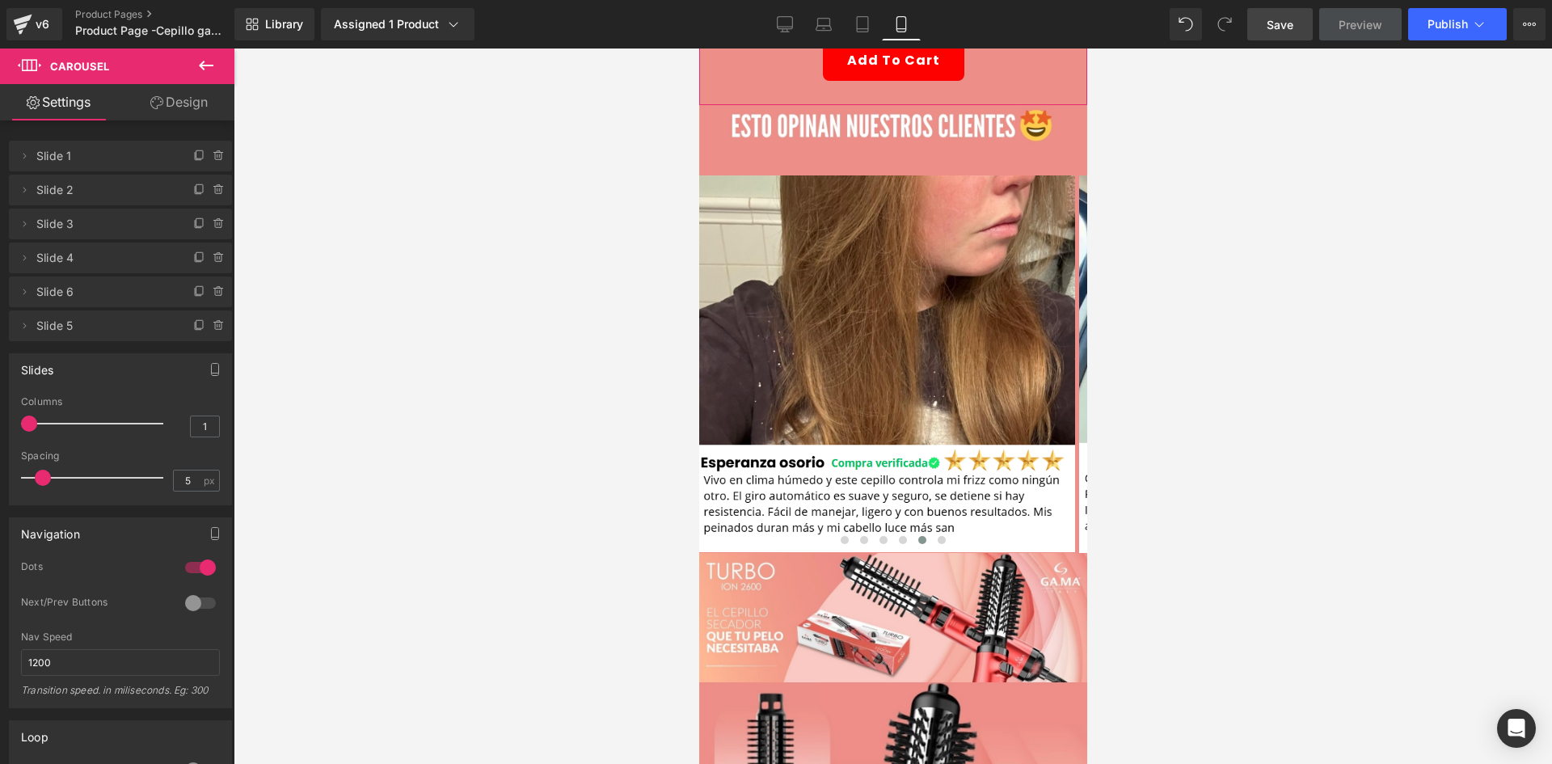
click at [1280, 27] on span "Save" at bounding box center [1279, 24] width 27 height 17
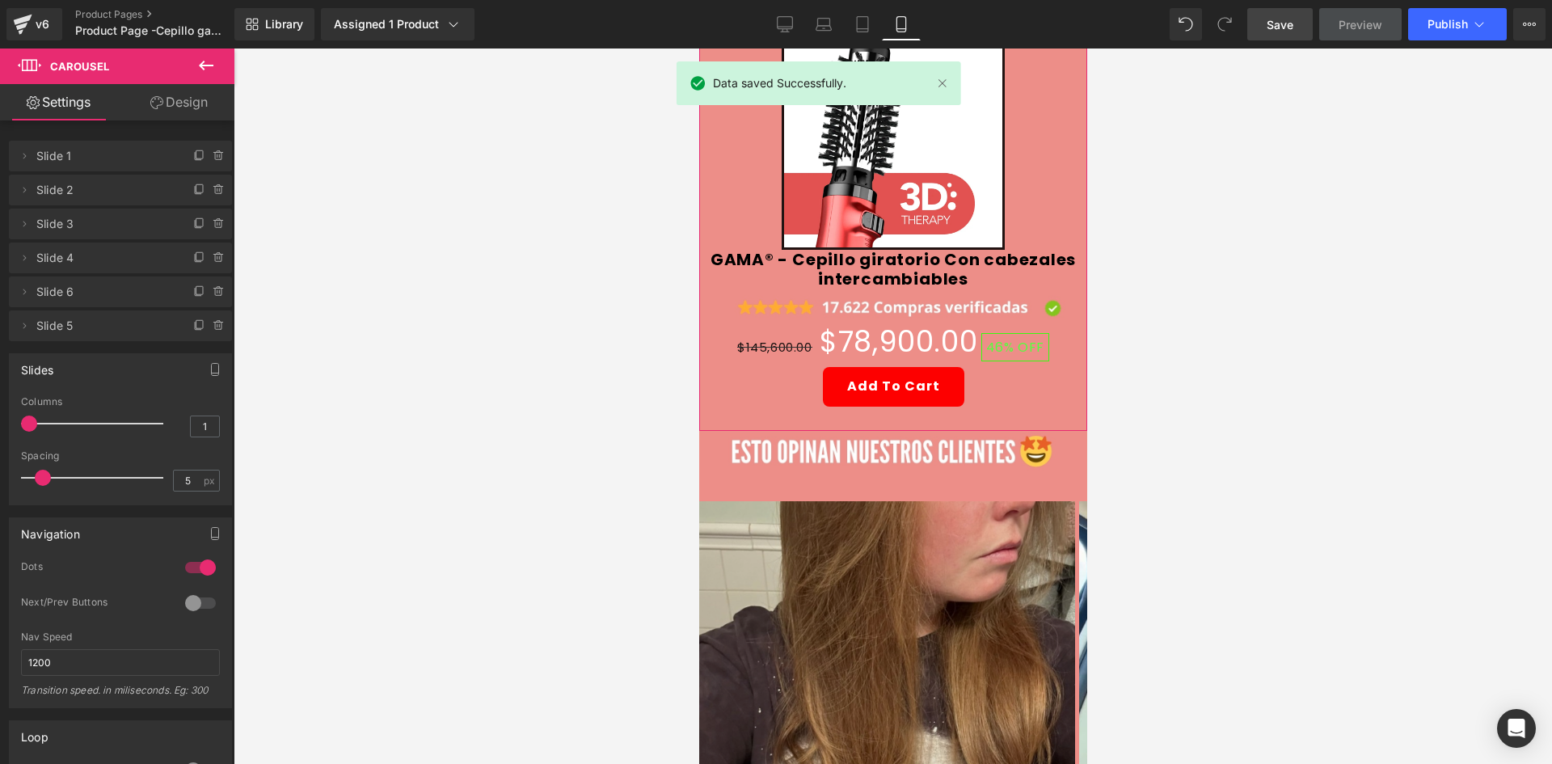
scroll to position [81, 0]
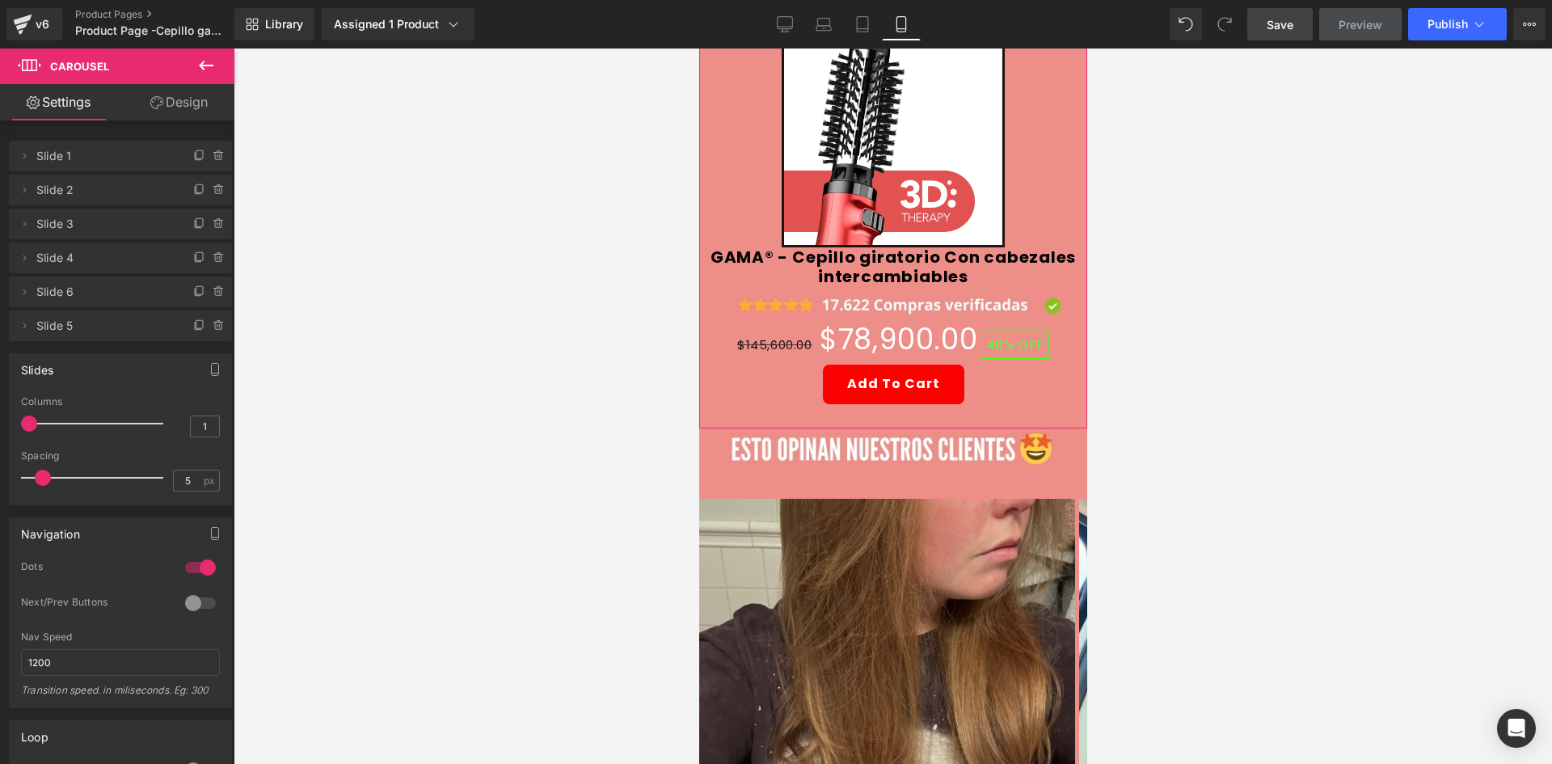
click at [832, 541] on img at bounding box center [886, 687] width 376 height 377
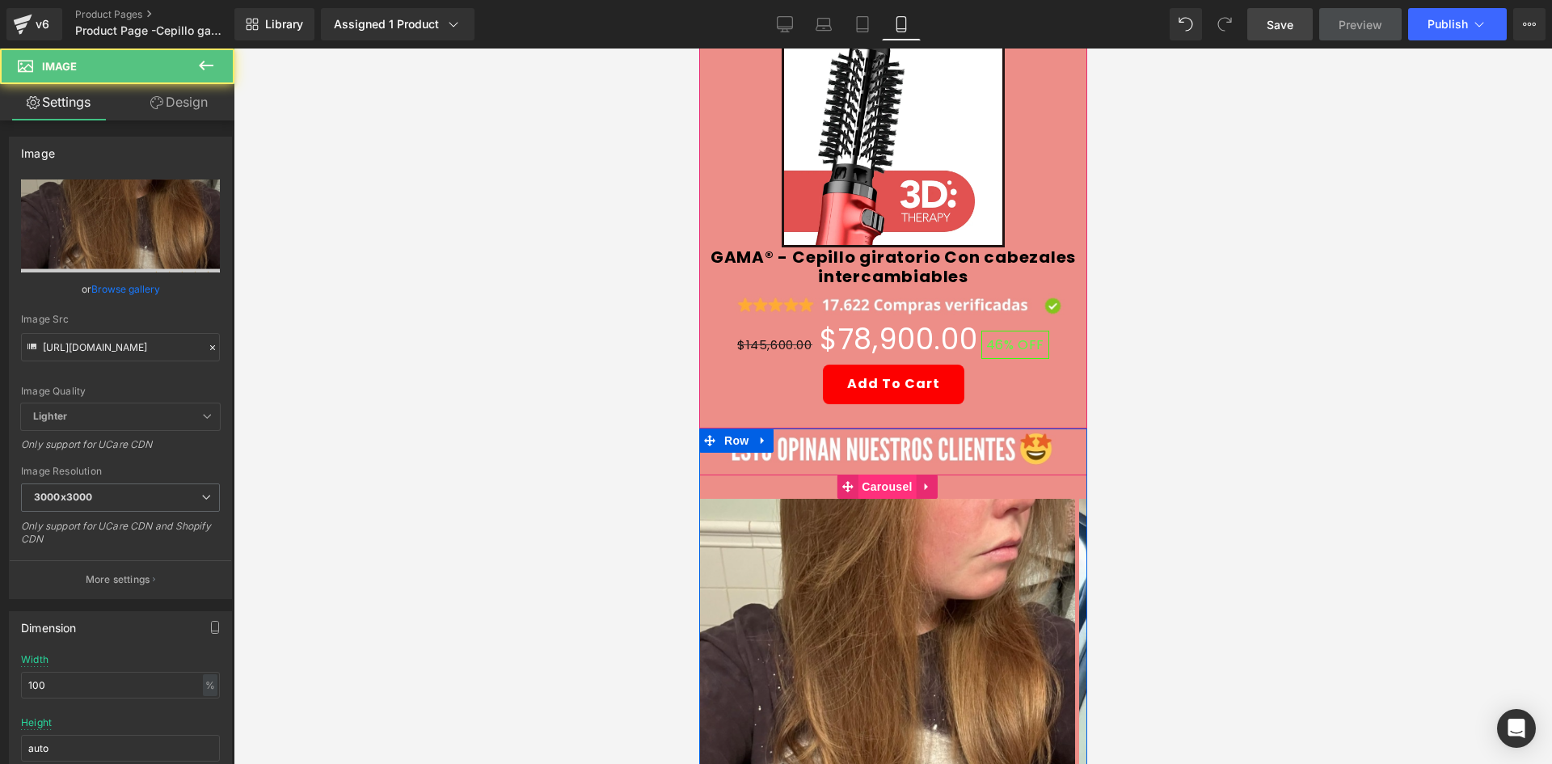
click at [873, 474] on span "Carousel" at bounding box center [886, 486] width 58 height 24
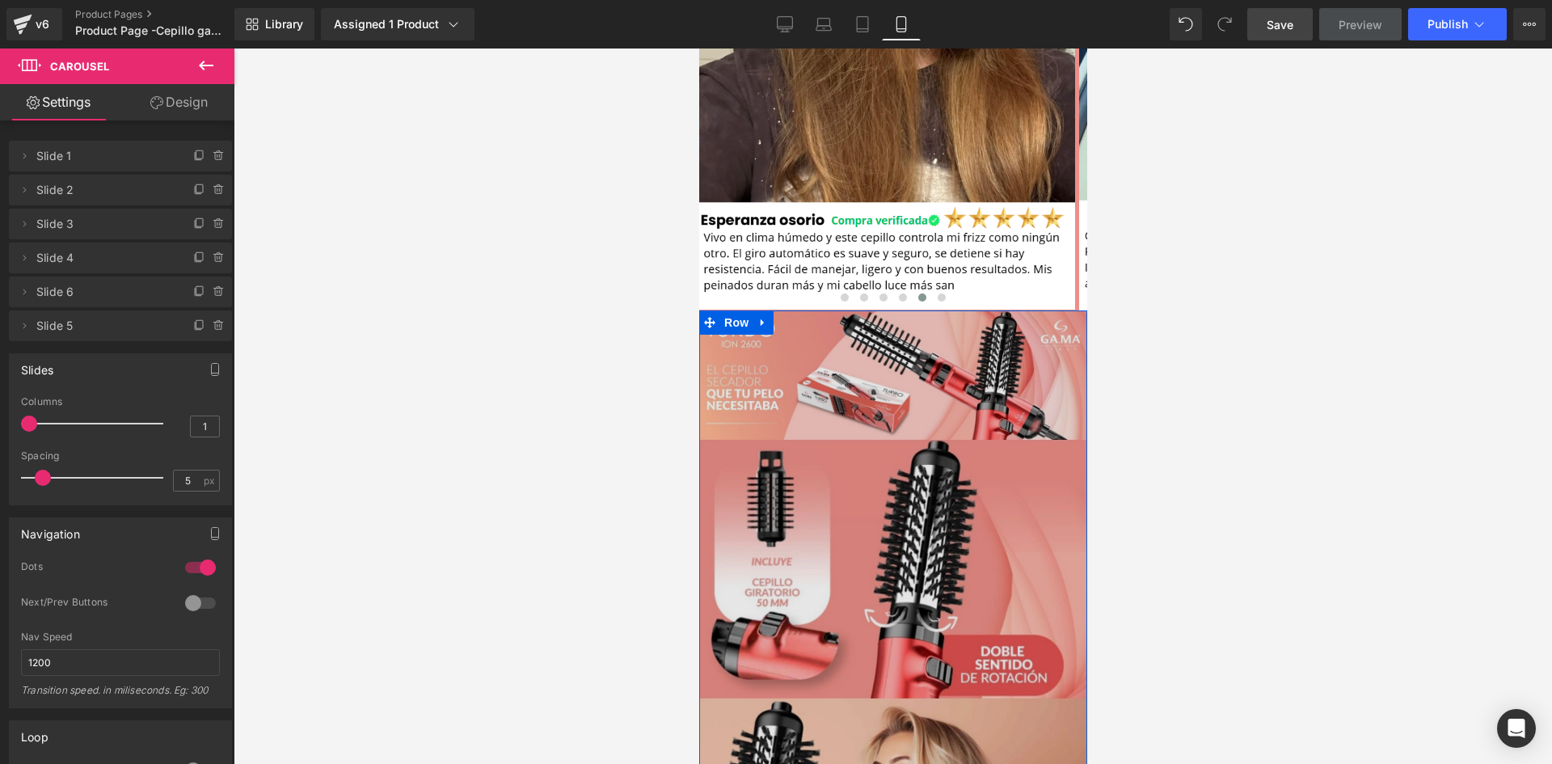
scroll to position [242, 0]
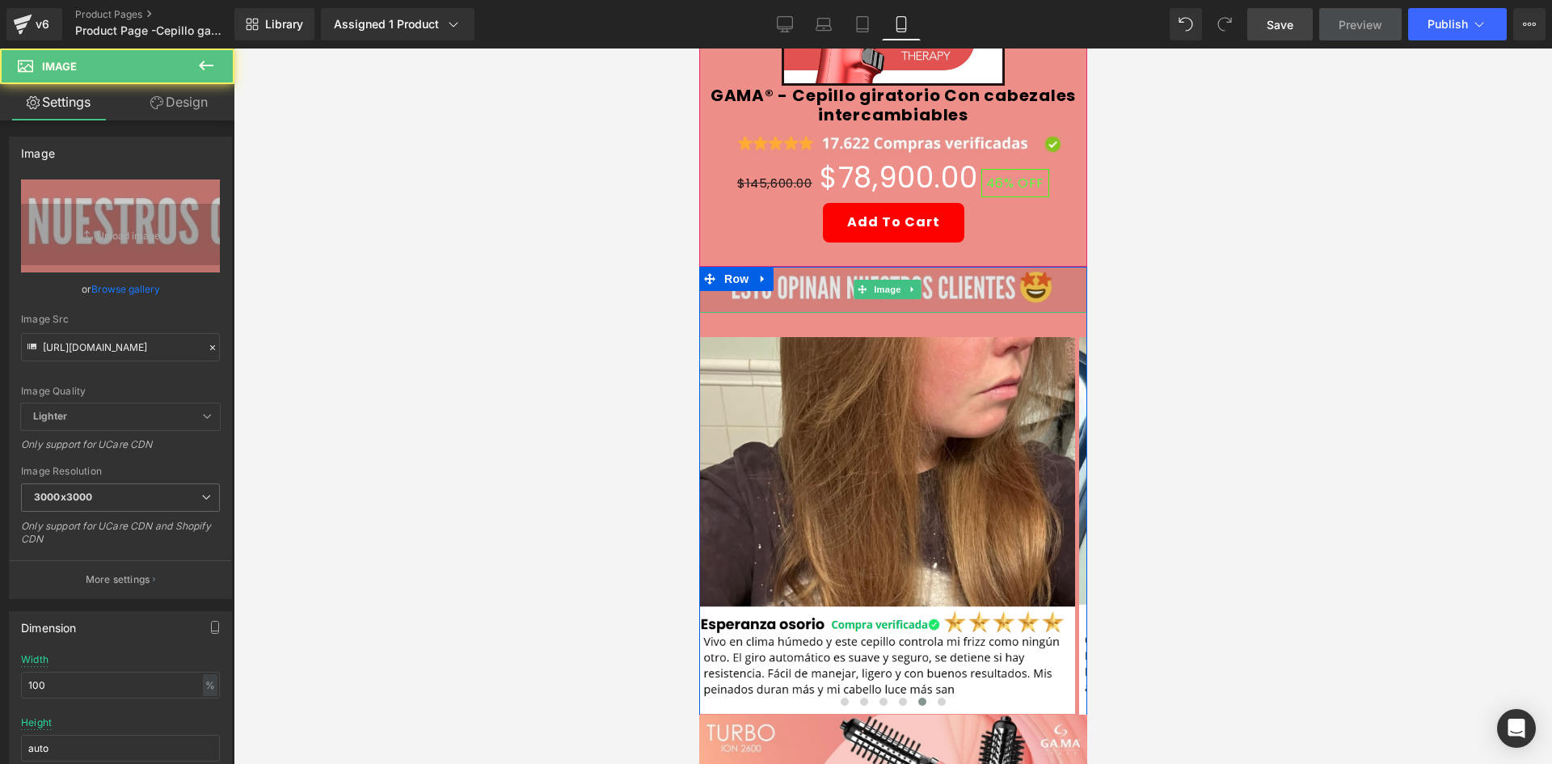
click at [946, 285] on img at bounding box center [892, 290] width 388 height 47
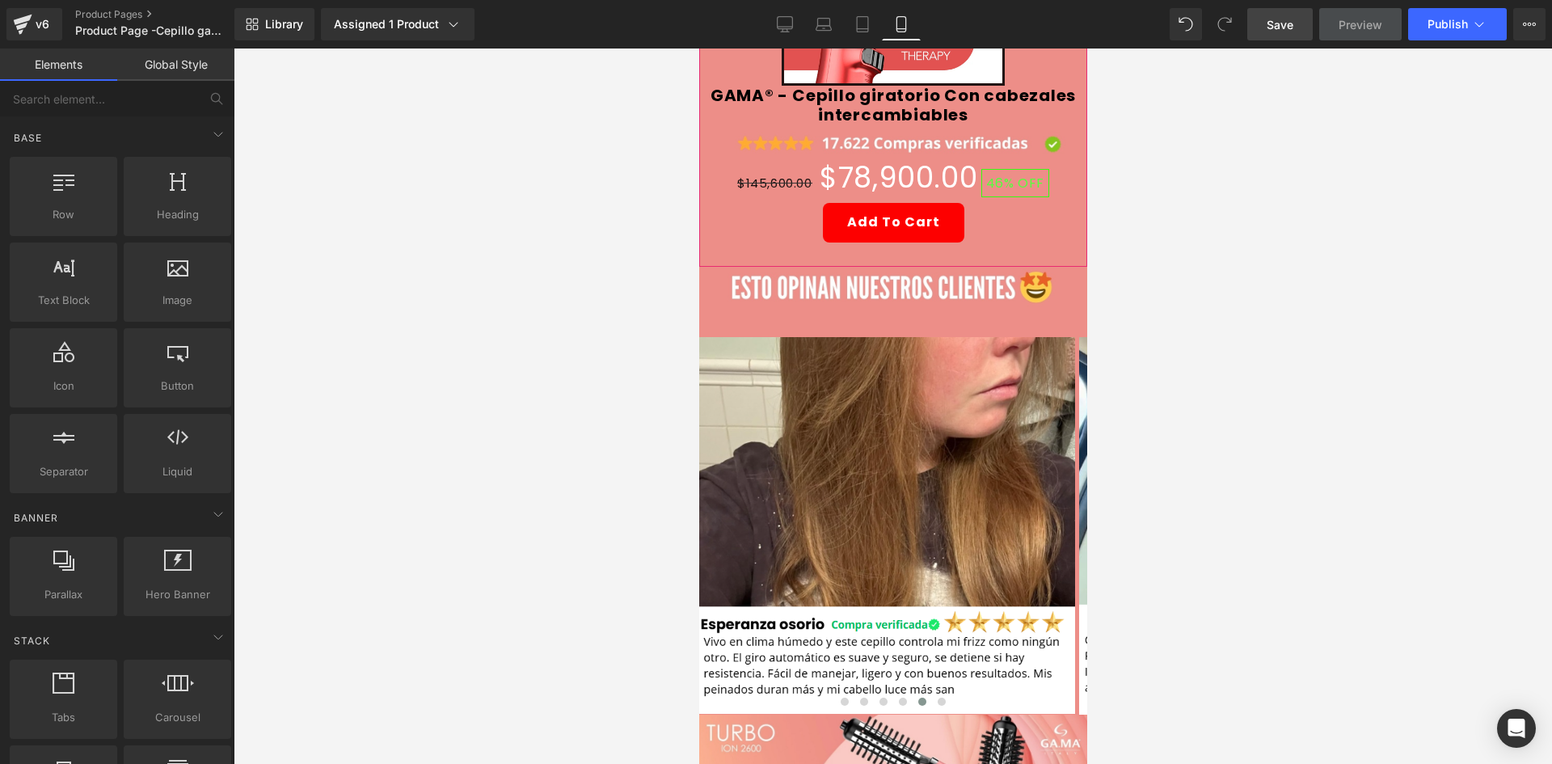
click at [1174, 324] on div at bounding box center [893, 405] width 1318 height 715
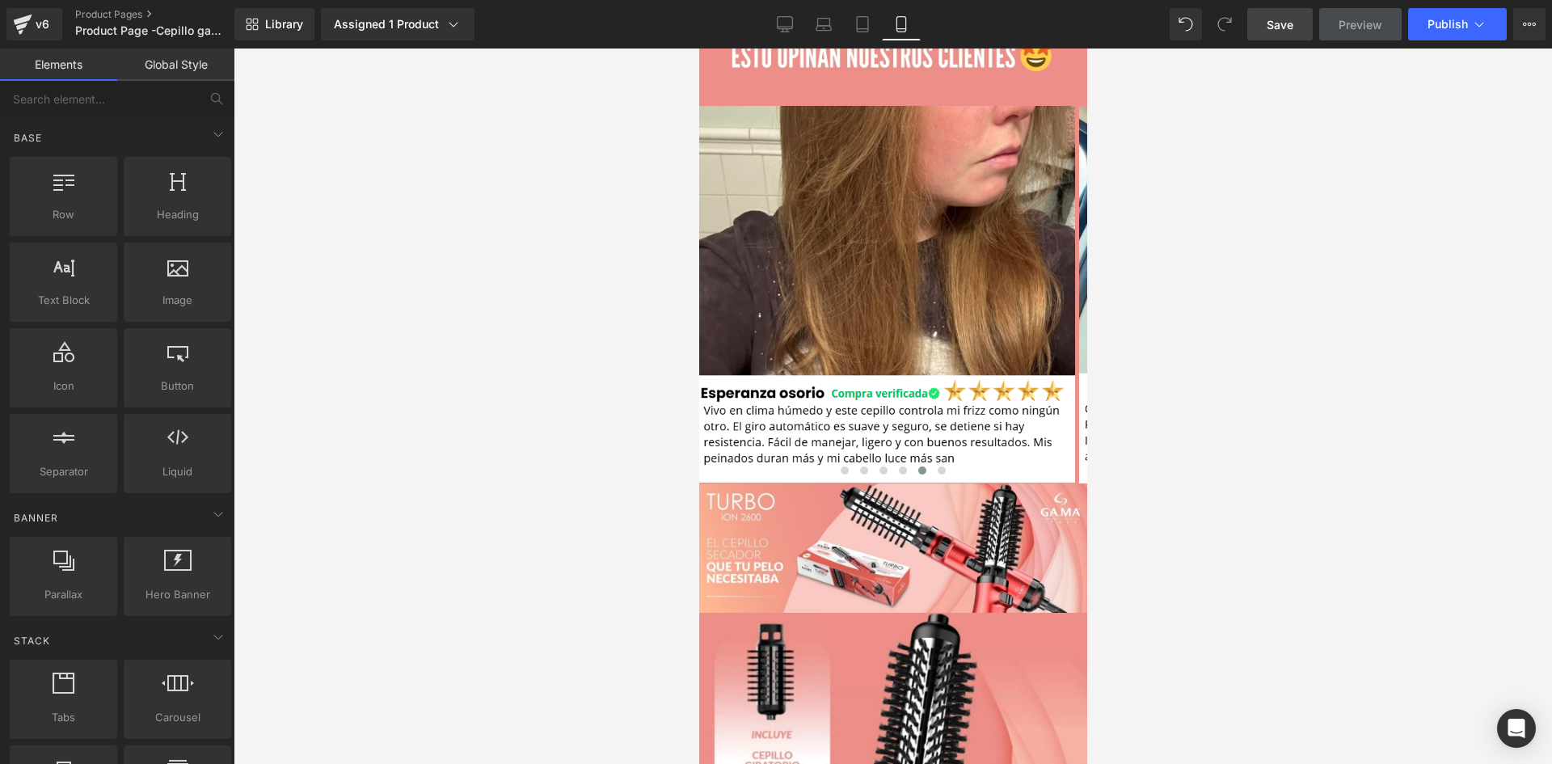
scroll to position [0, 0]
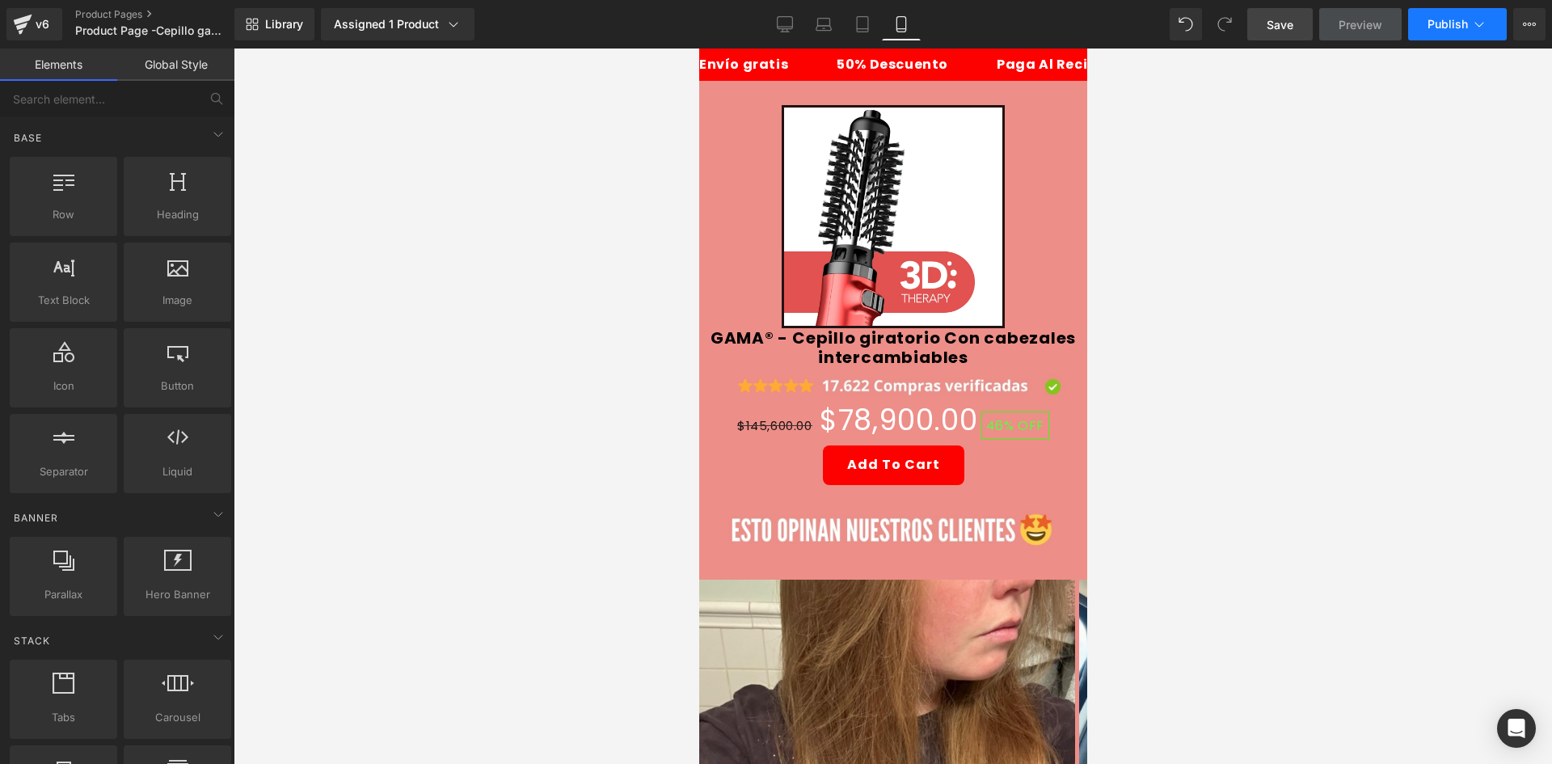
click at [1428, 33] on button "Publish" at bounding box center [1457, 24] width 99 height 32
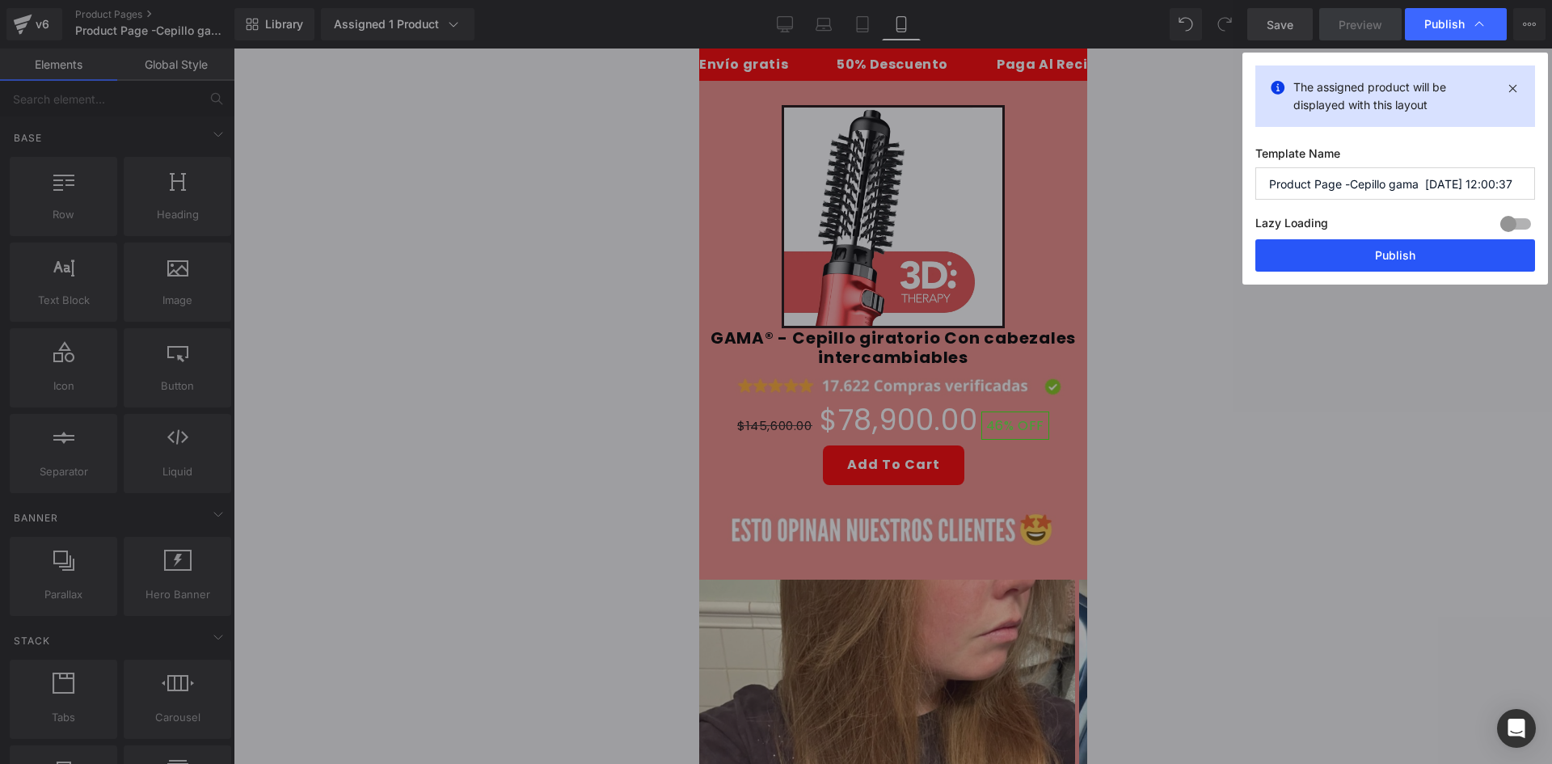
click at [1412, 247] on button "Publish" at bounding box center [1395, 255] width 280 height 32
